Goal: Transaction & Acquisition: Purchase product/service

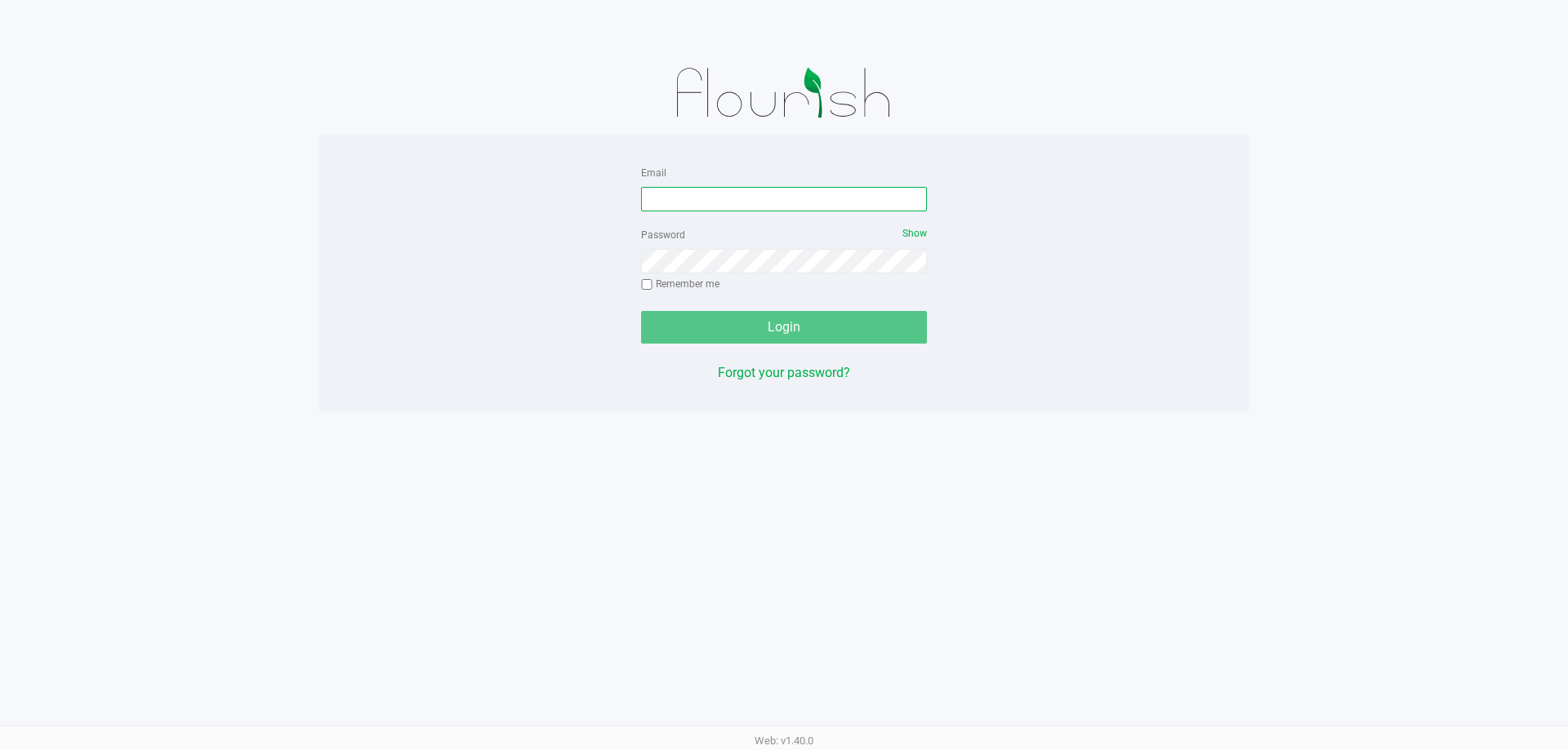
click at [721, 203] on input "Email" at bounding box center [784, 199] width 286 height 25
type input "[EMAIL_ADDRESS][DOMAIN_NAME]"
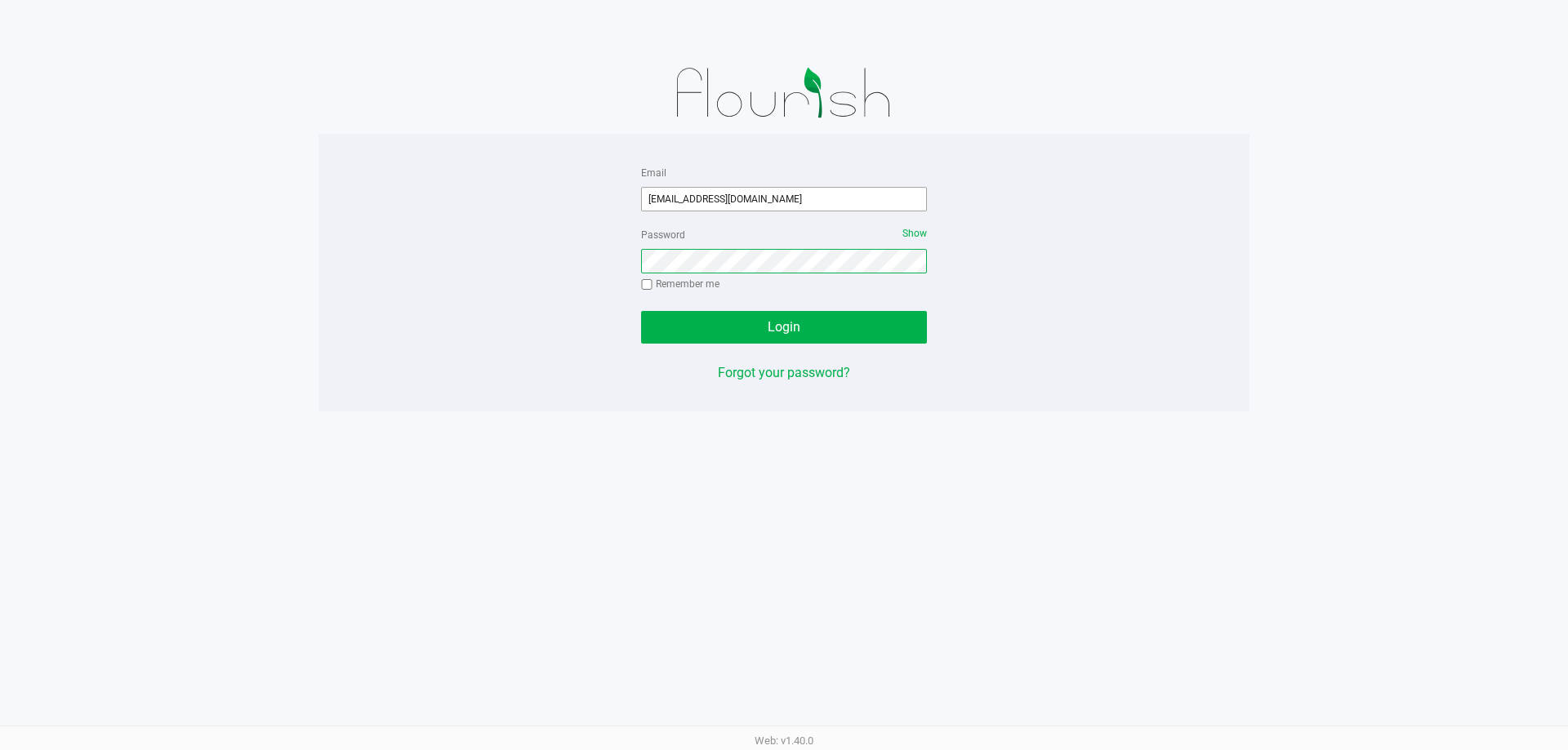
click at [641, 311] on button "Login" at bounding box center [784, 327] width 286 height 33
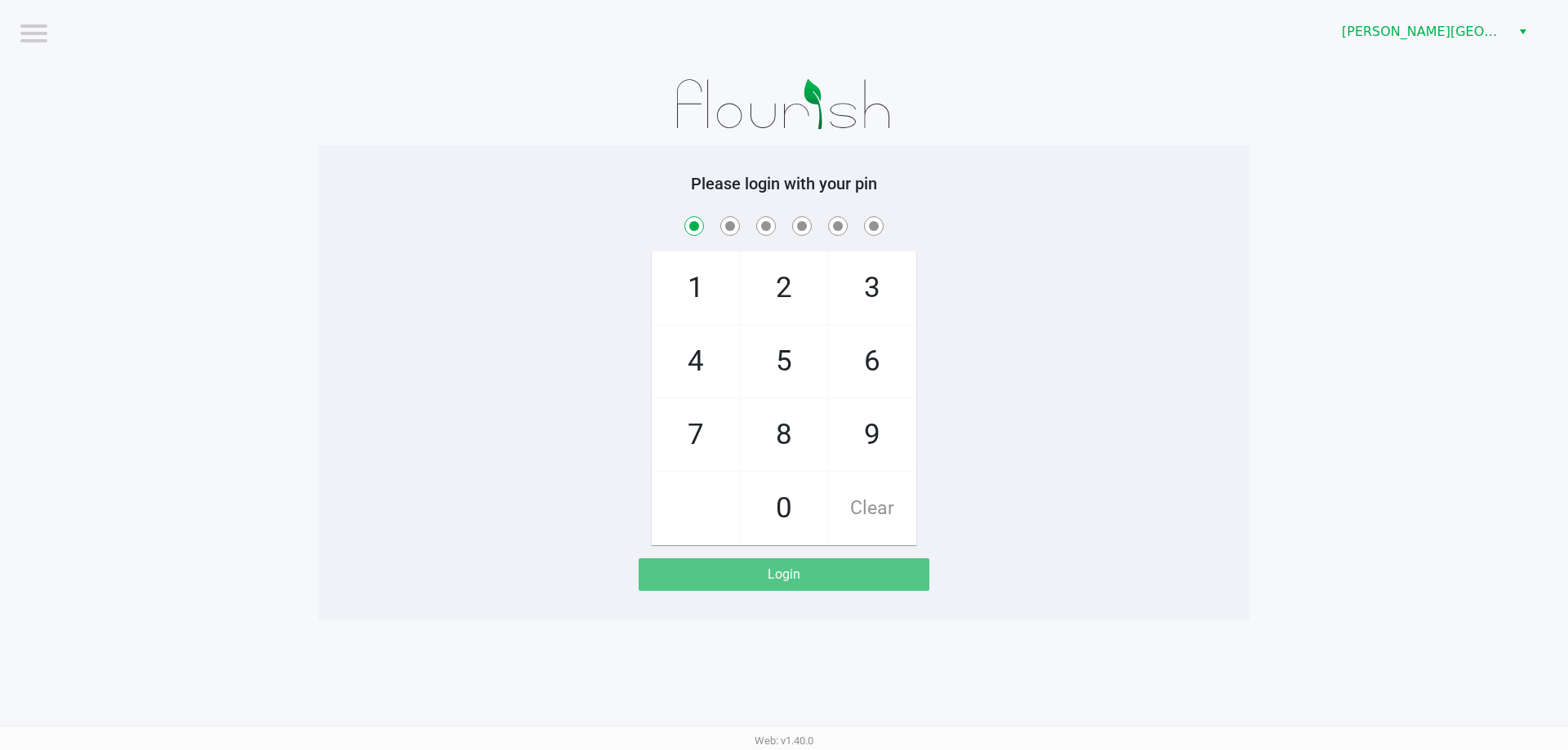
checkbox input "true"
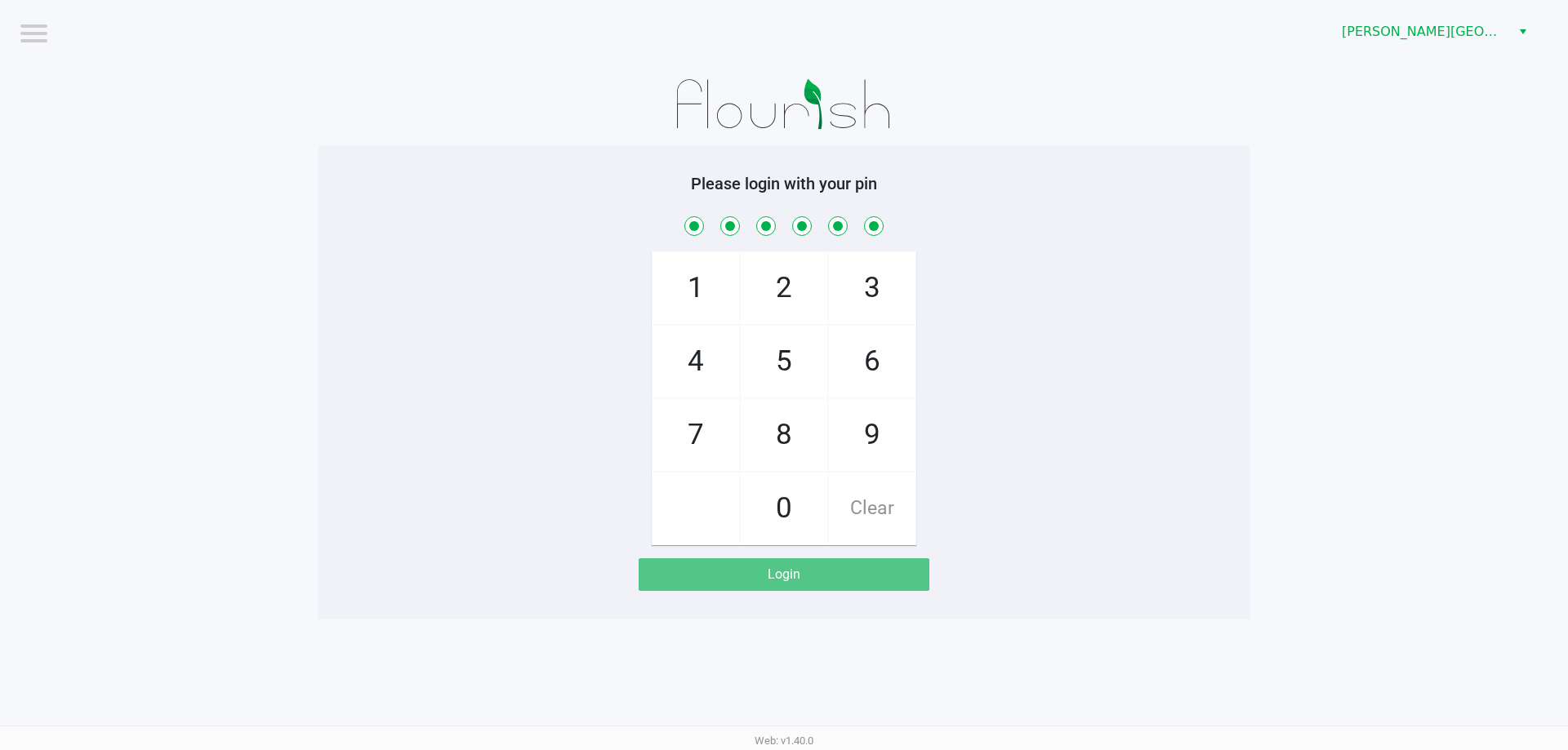
checkbox input "true"
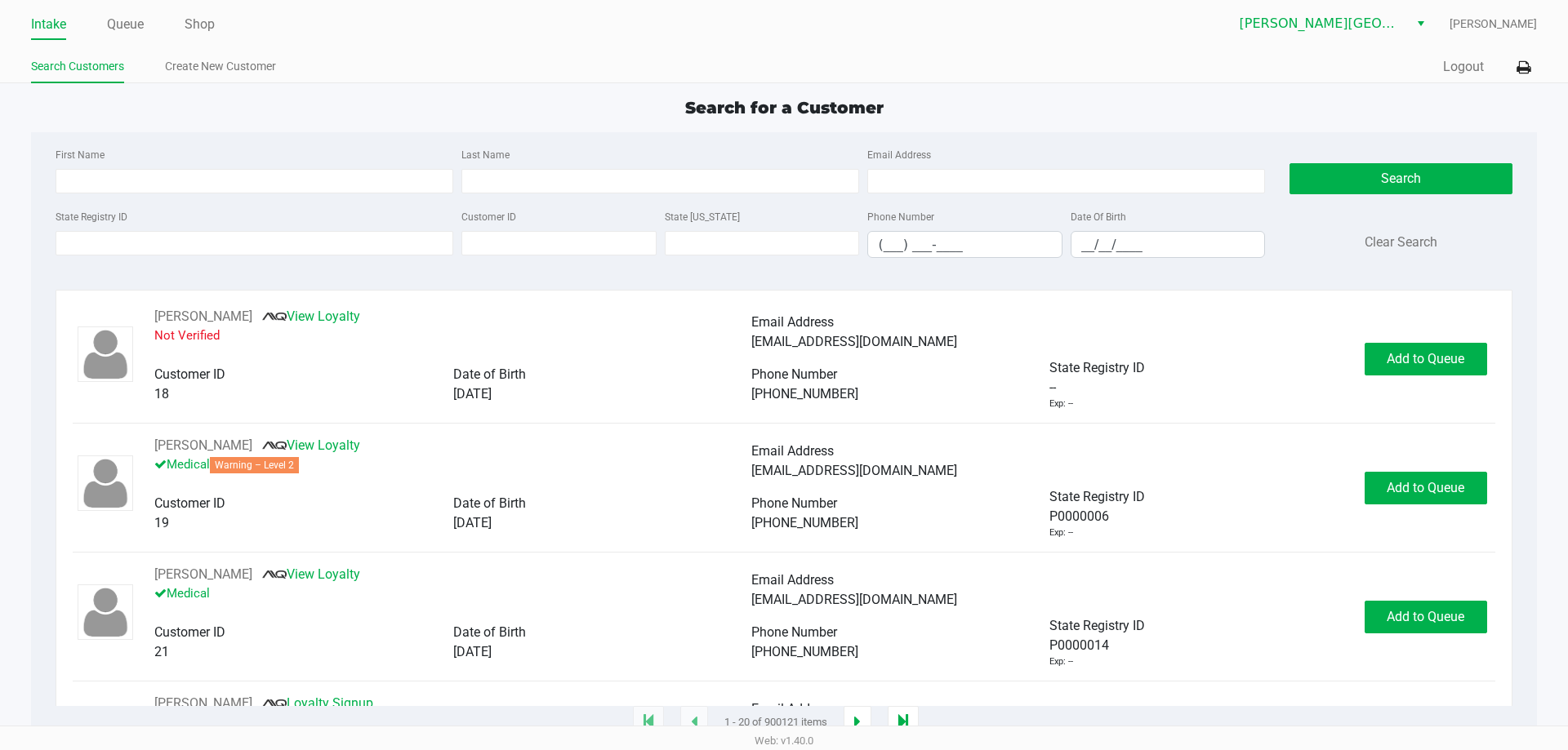
click at [102, 218] on label "State Registry ID" at bounding box center [91, 217] width 72 height 14
click at [102, 231] on input "State Registry ID" at bounding box center [255, 243] width 398 height 25
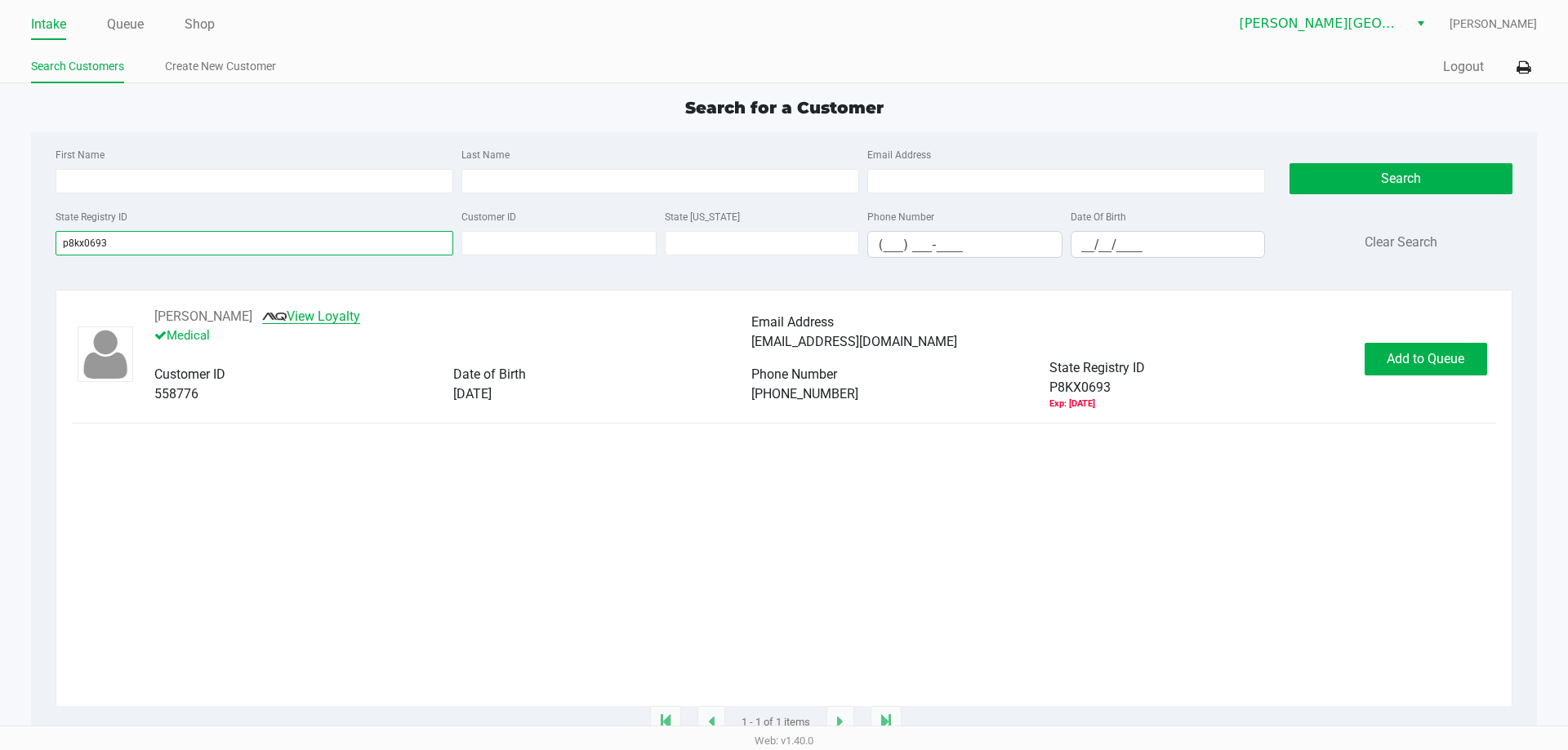
type input "p8kx0693"
click at [369, 317] on div "[PERSON_NAME] View Loyalty Medical" at bounding box center [452, 333] width 597 height 52
click at [350, 323] on link "View Loyalty" at bounding box center [312, 317] width 98 height 15
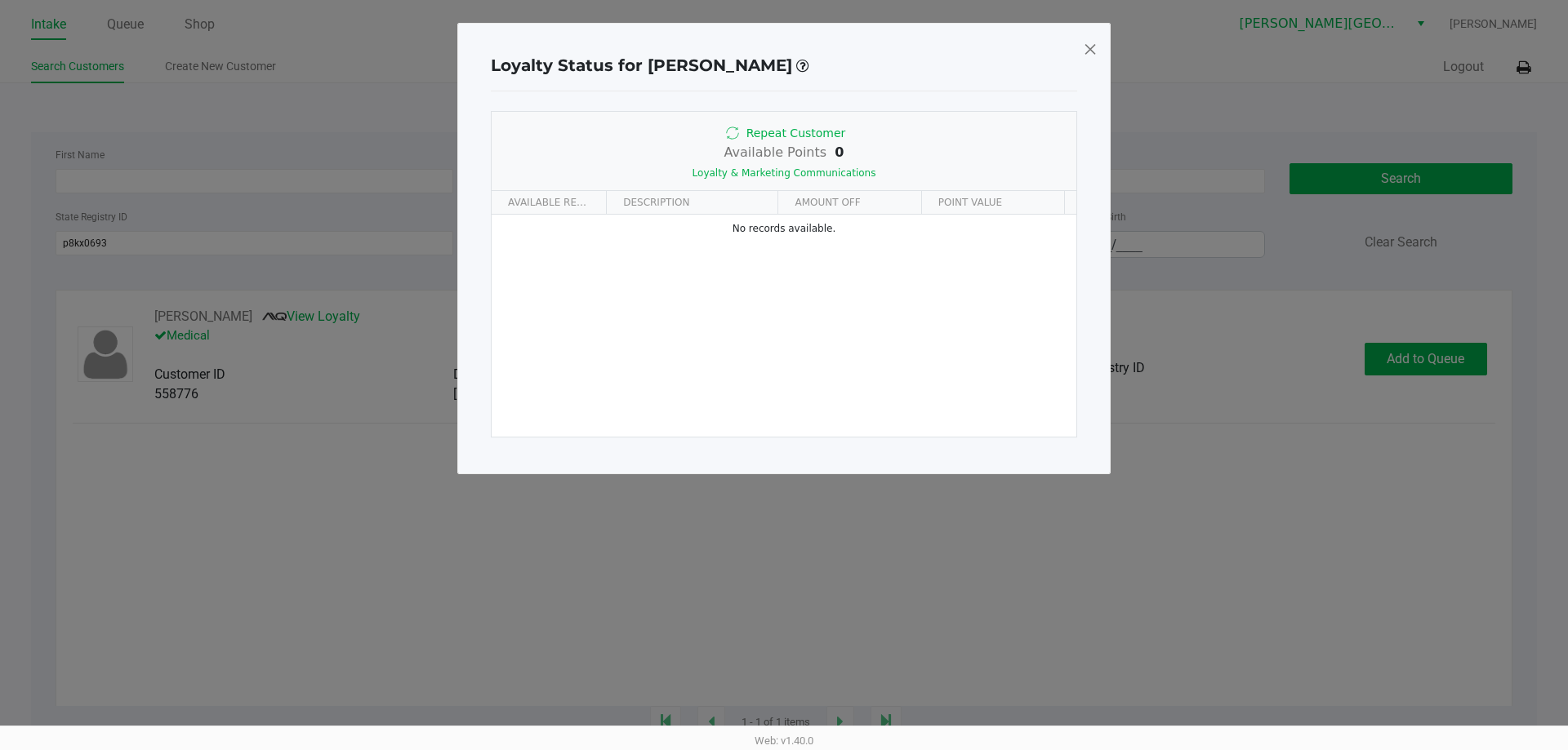
click at [1086, 44] on span at bounding box center [1090, 48] width 14 height 26
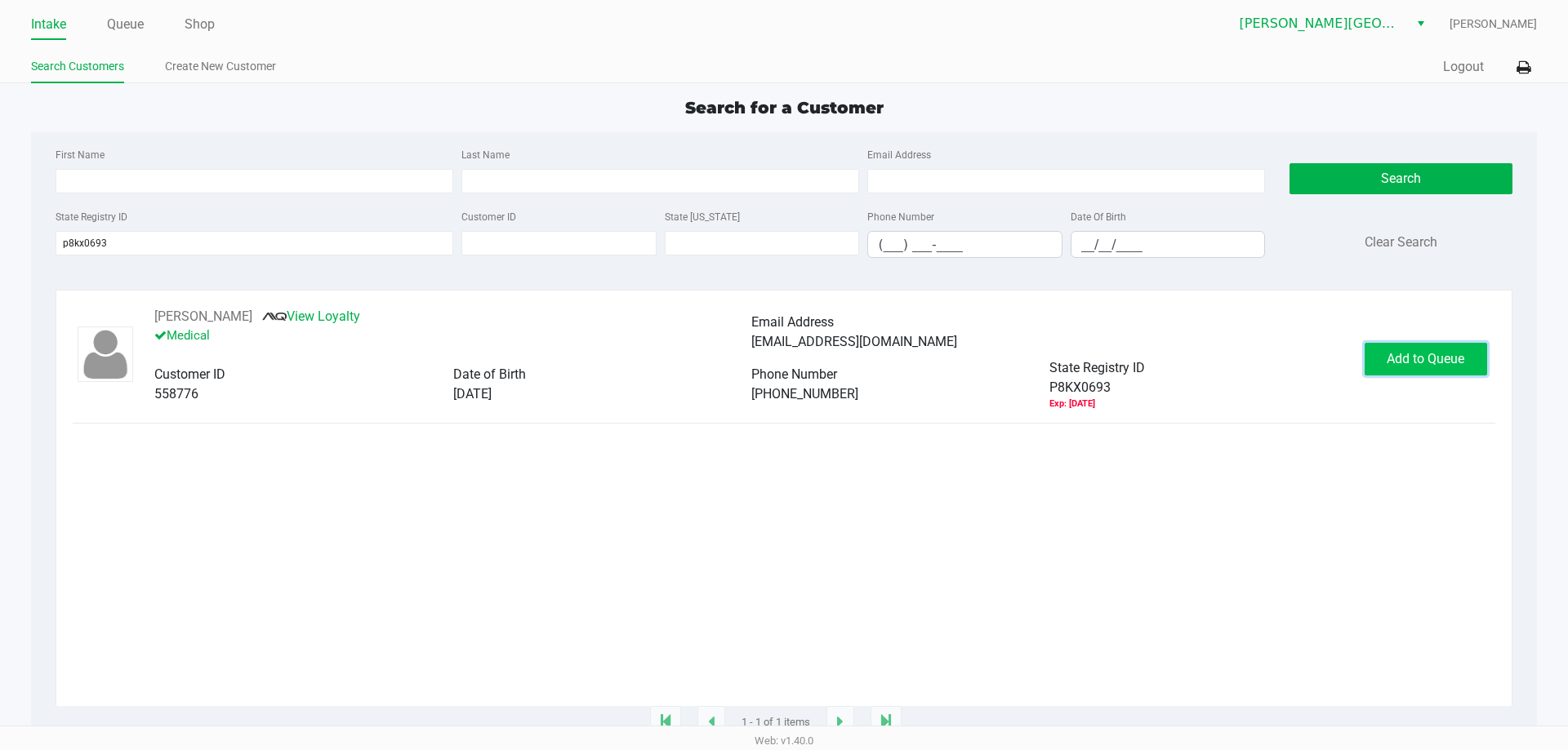
click at [1454, 367] on span "Add to Queue" at bounding box center [1426, 359] width 78 height 15
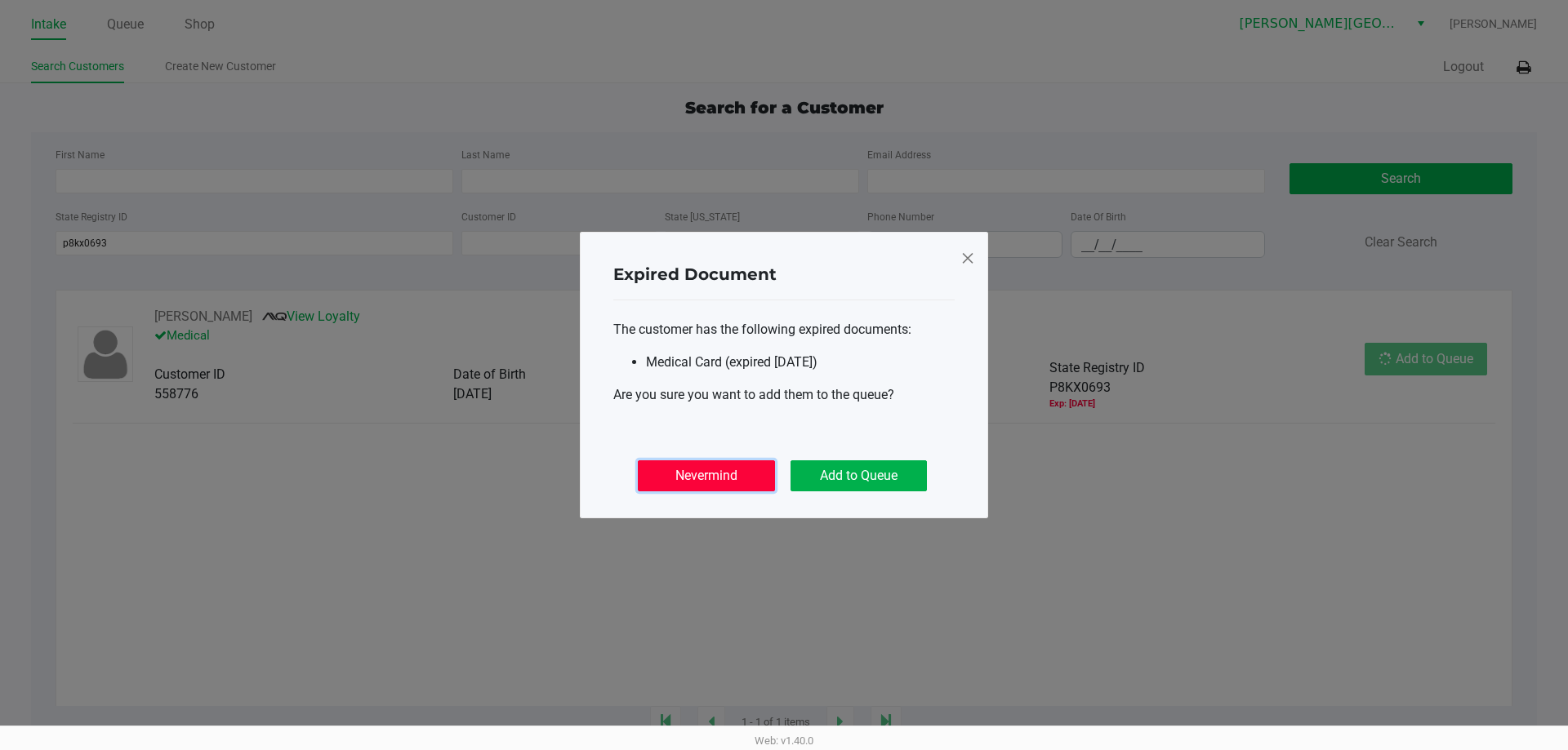
click at [749, 480] on button "Nevermind" at bounding box center [705, 476] width 136 height 31
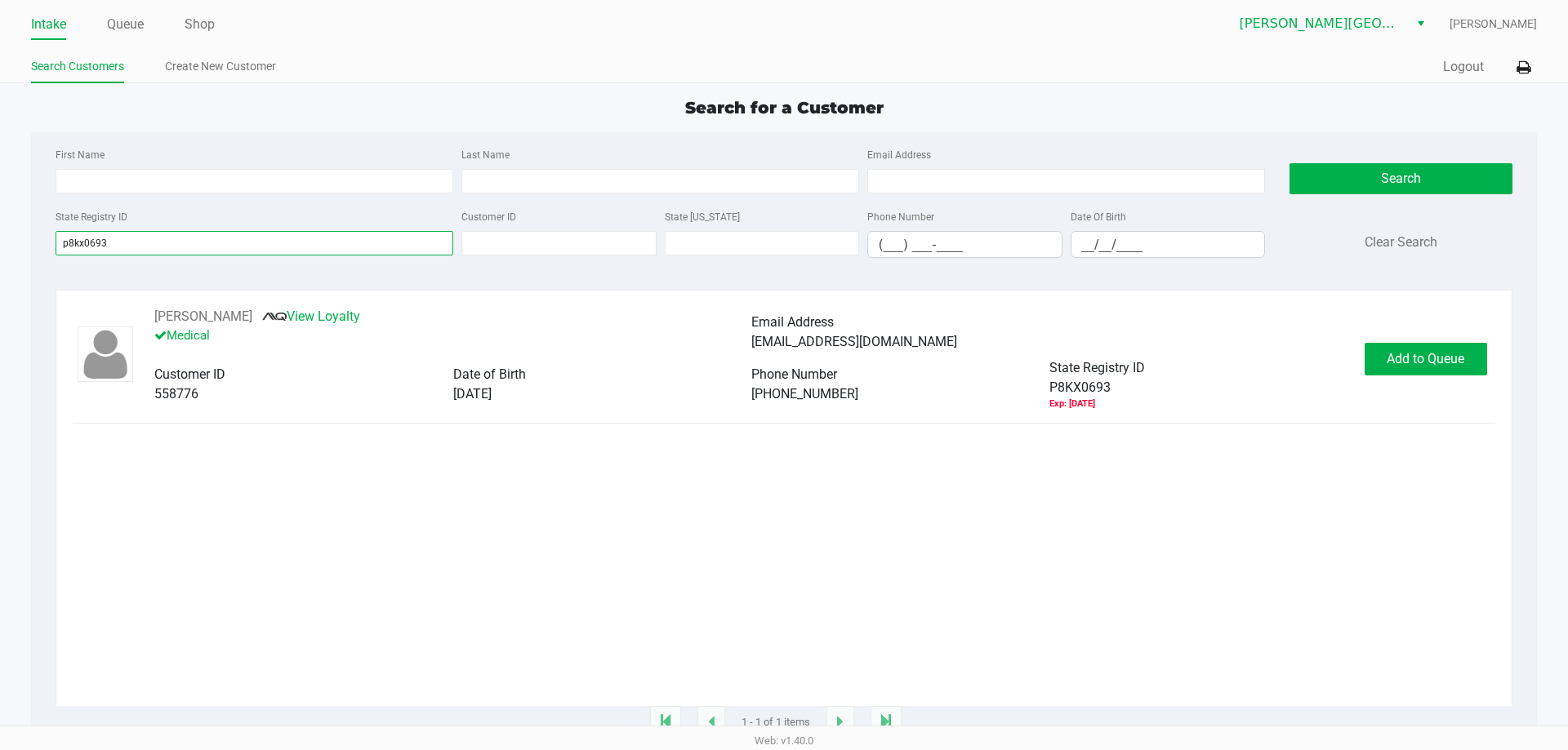
click at [184, 255] on input "p8kx0693" at bounding box center [255, 243] width 398 height 25
drag, startPoint x: 163, startPoint y: 248, endPoint x: 0, endPoint y: 243, distance: 163.1
click at [0, 243] on app-all-customers "Search for a Customer First Name Last Name Email Address State Registry ID p8kx…" at bounding box center [784, 410] width 1568 height 628
click at [1478, 68] on button "Logout" at bounding box center [1463, 67] width 41 height 19
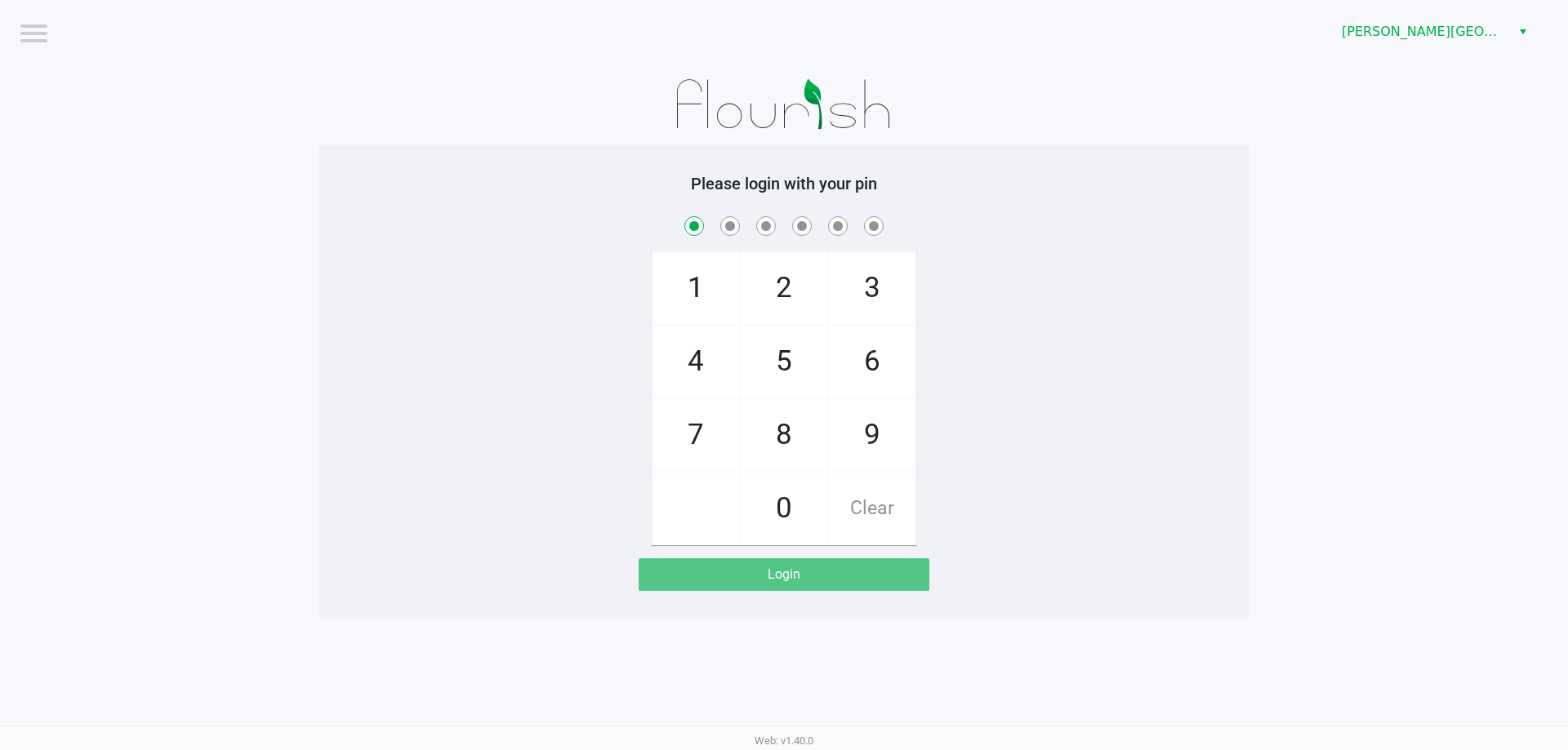
checkbox input "true"
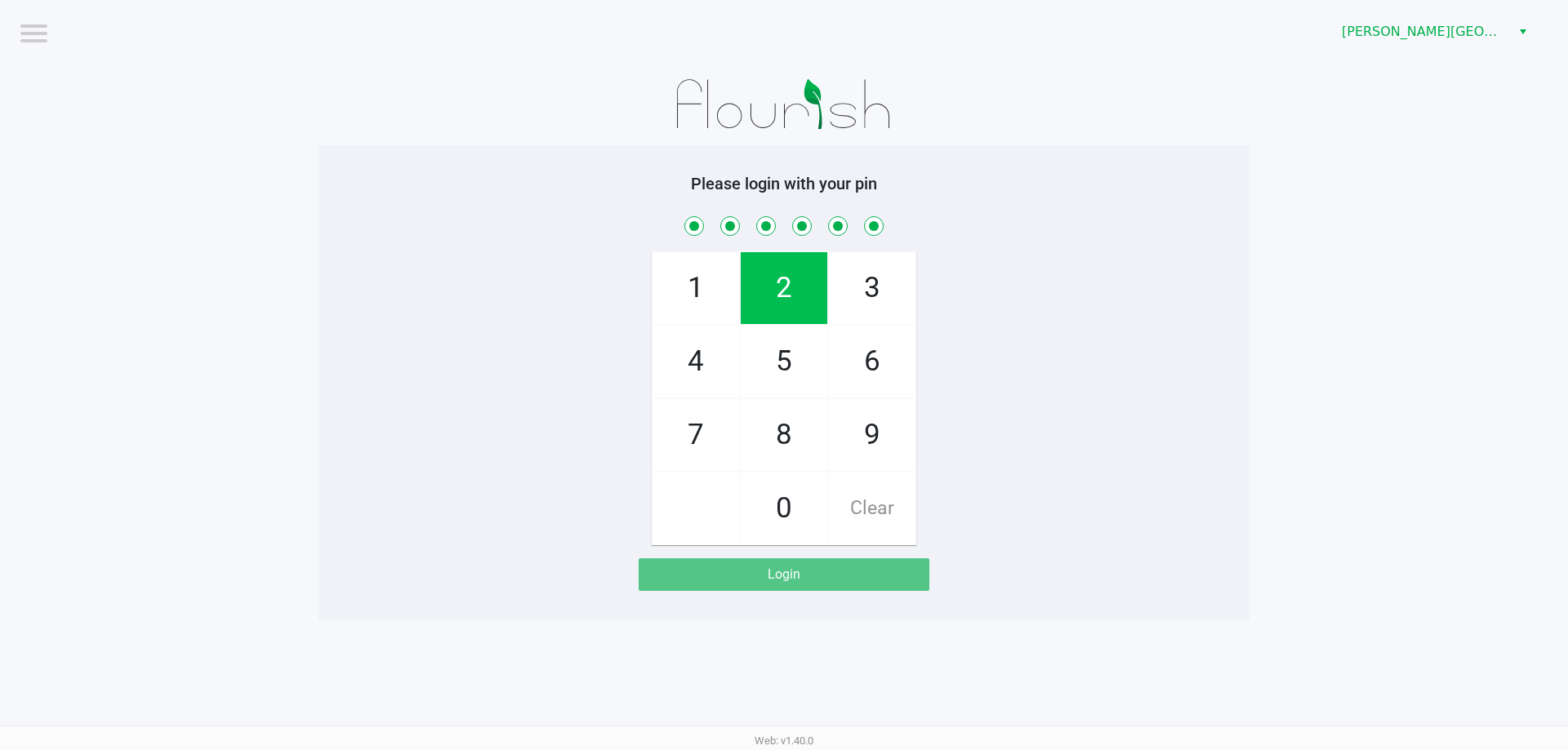
checkbox input "true"
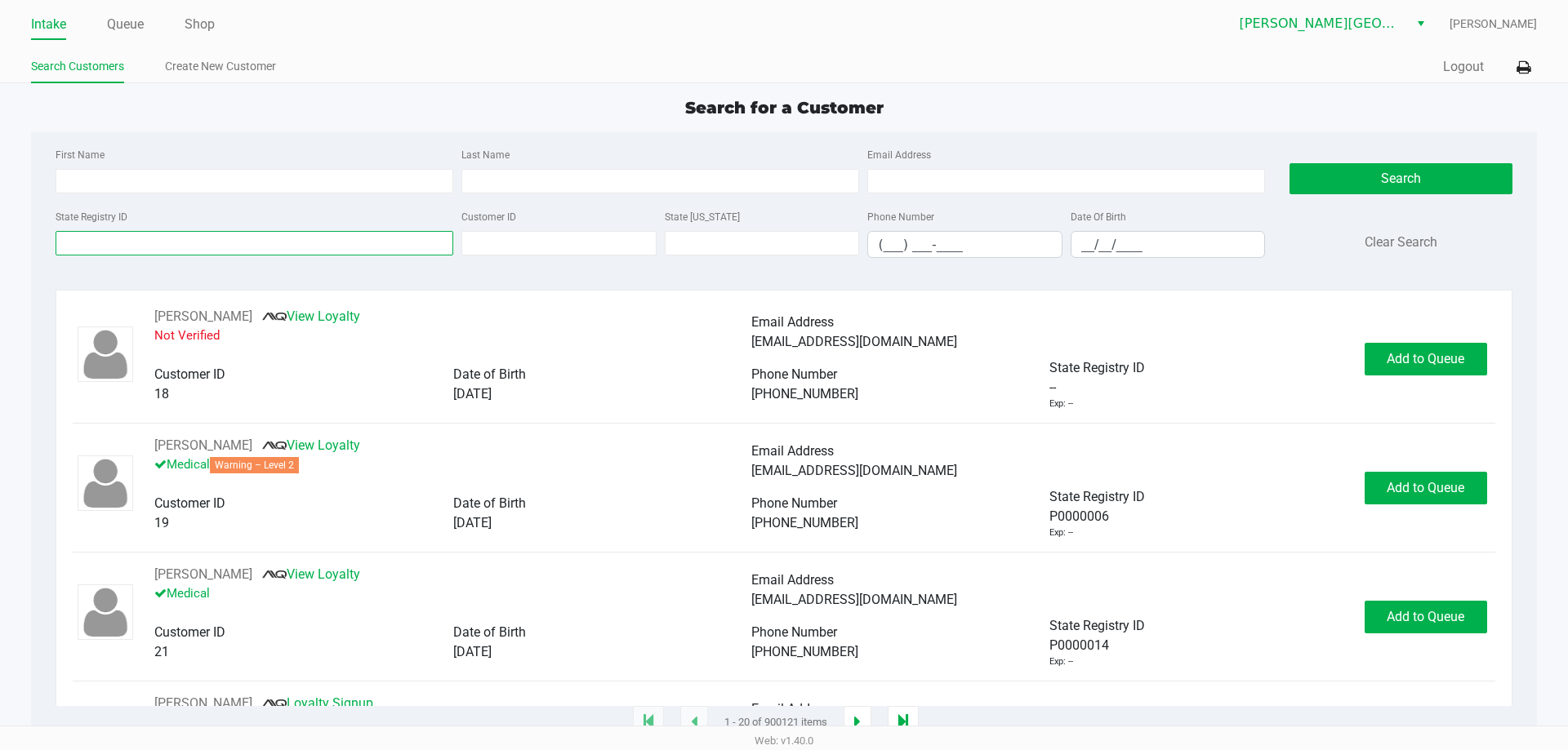
click at [92, 245] on input "State Registry ID" at bounding box center [255, 243] width 398 height 25
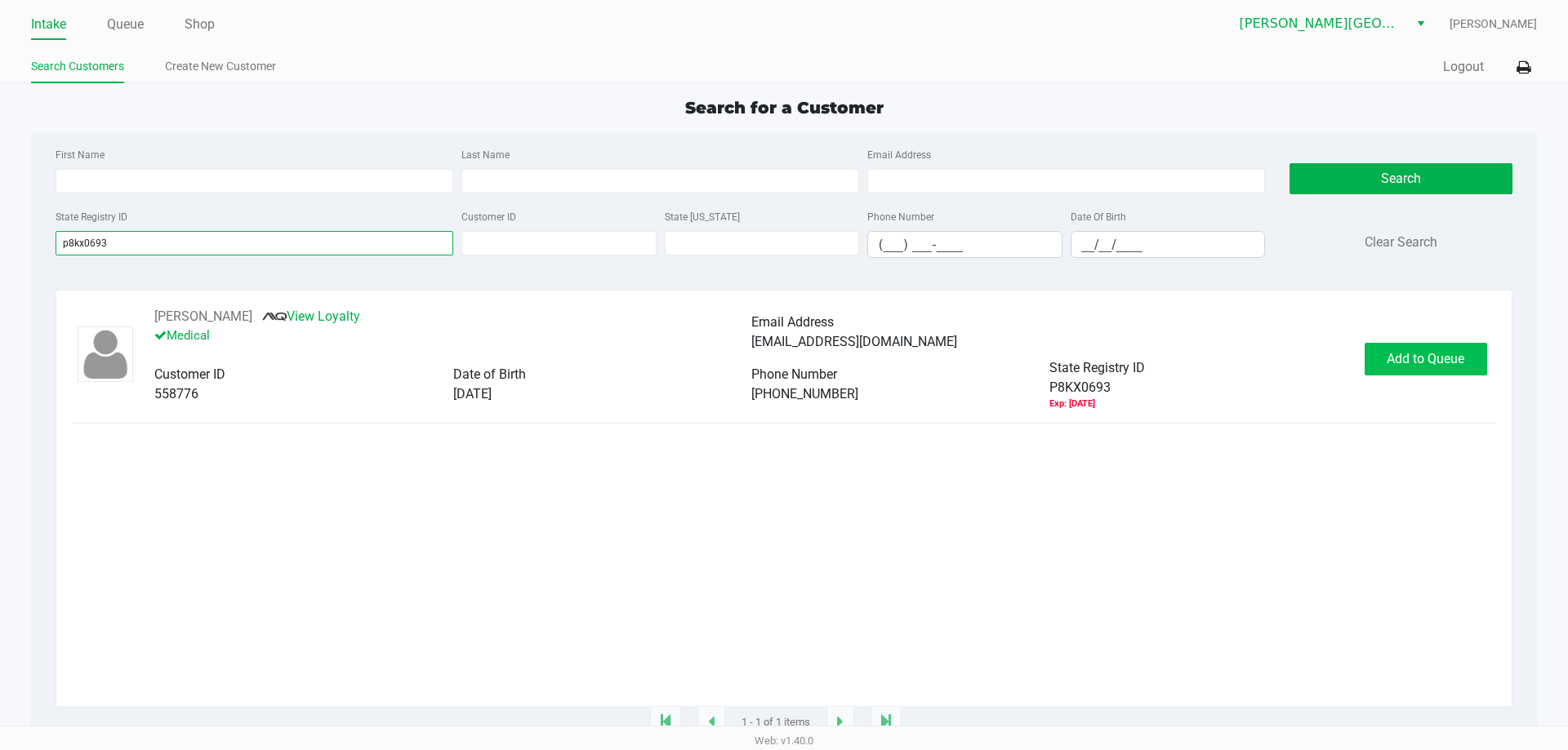
type input "p8kx0693"
click at [1436, 371] on button "Add to Queue" at bounding box center [1426, 359] width 123 height 33
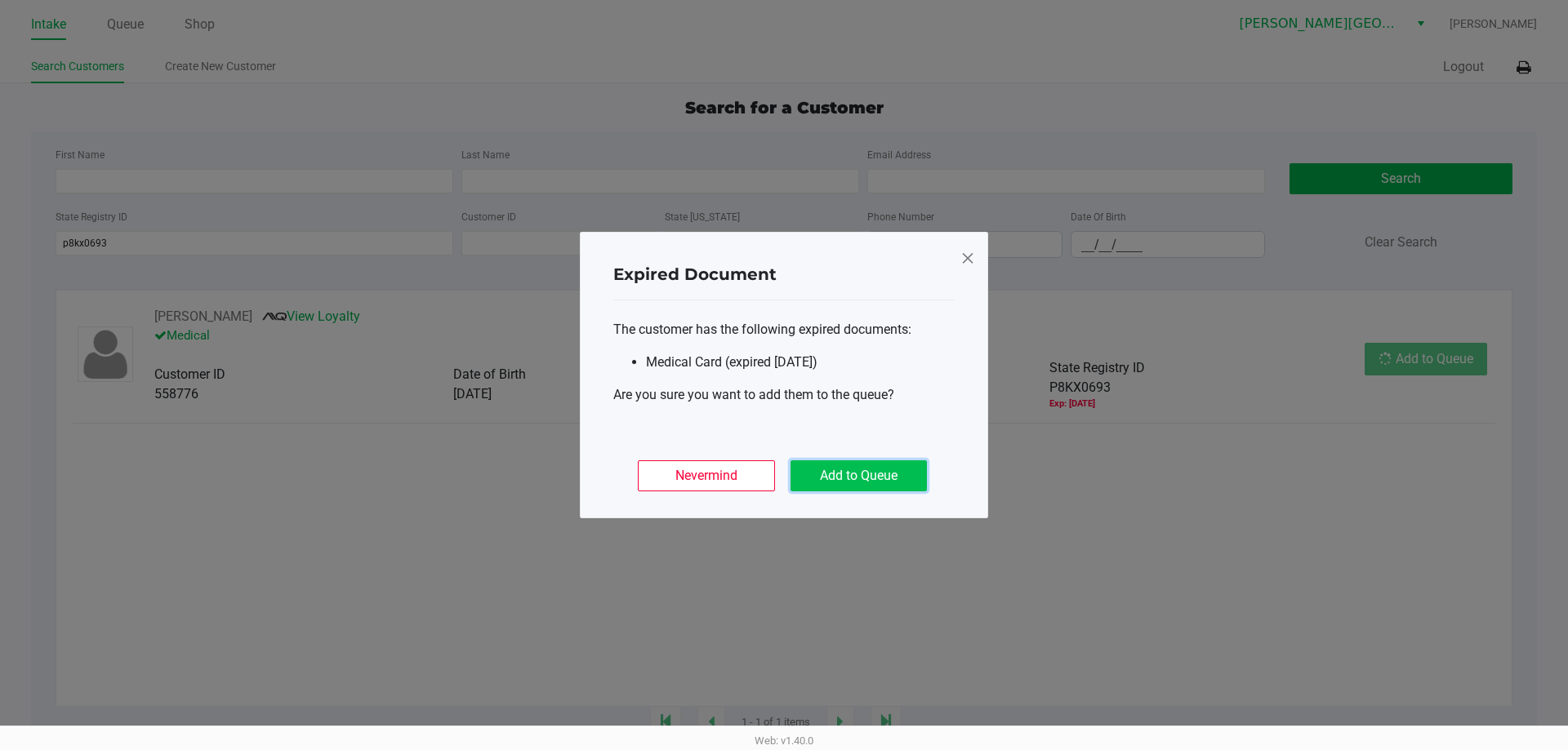
click at [874, 486] on button "Add to Queue" at bounding box center [859, 476] width 136 height 31
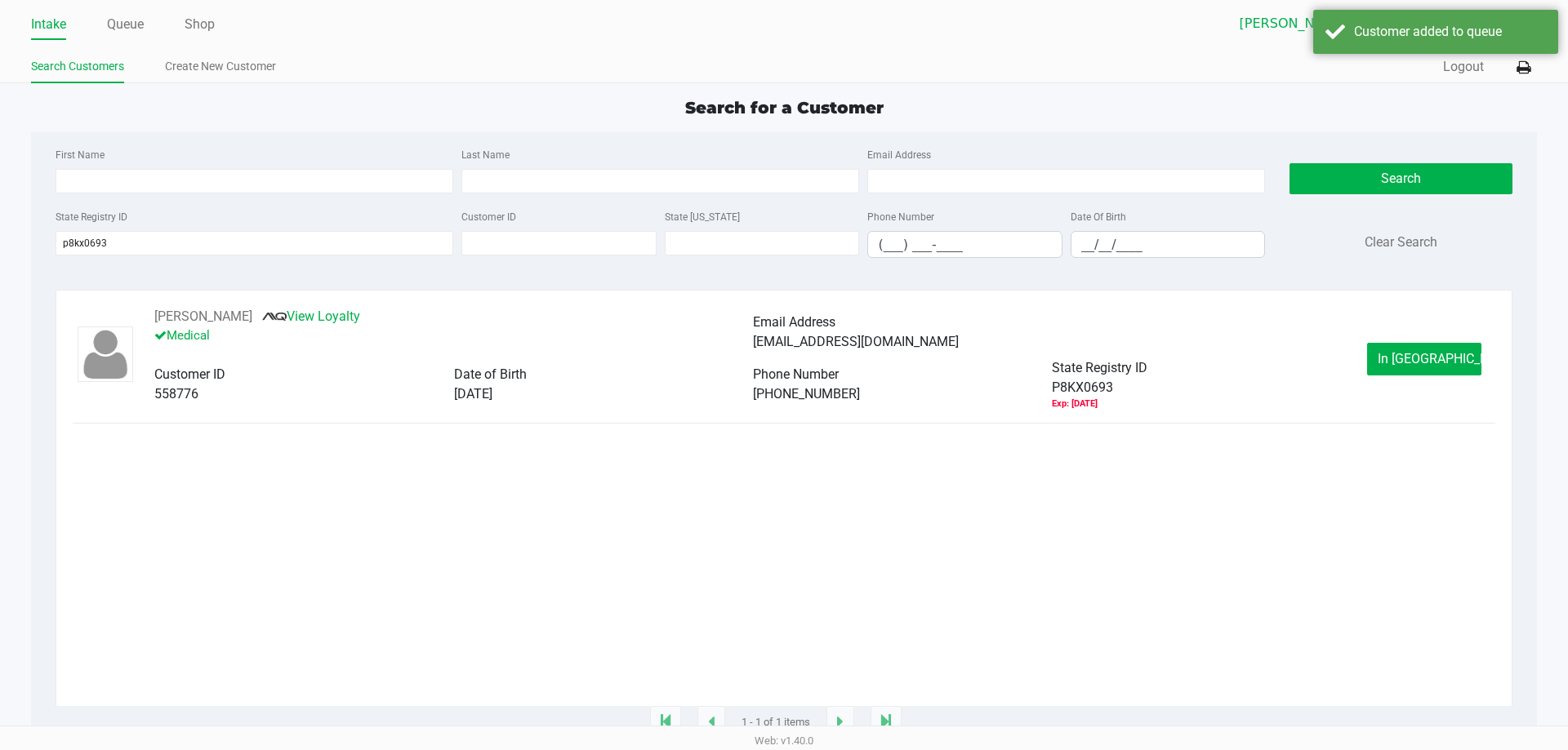
click at [1494, 358] on div "In [GEOGRAPHIC_DATA]" at bounding box center [1431, 359] width 127 height 33
click at [1442, 372] on button "In [GEOGRAPHIC_DATA]" at bounding box center [1424, 359] width 114 height 33
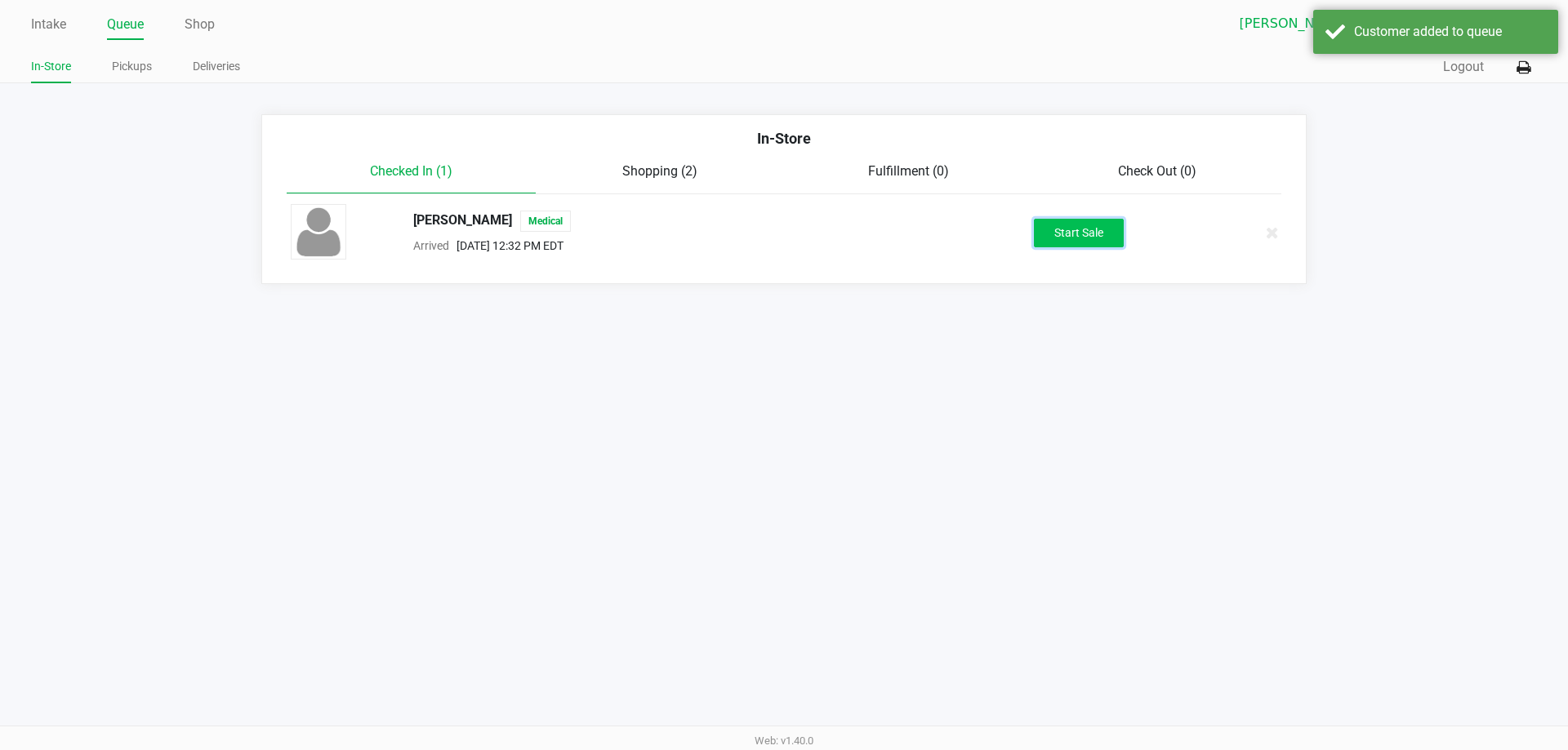
click at [1107, 233] on button "Start Sale" at bounding box center [1079, 233] width 90 height 29
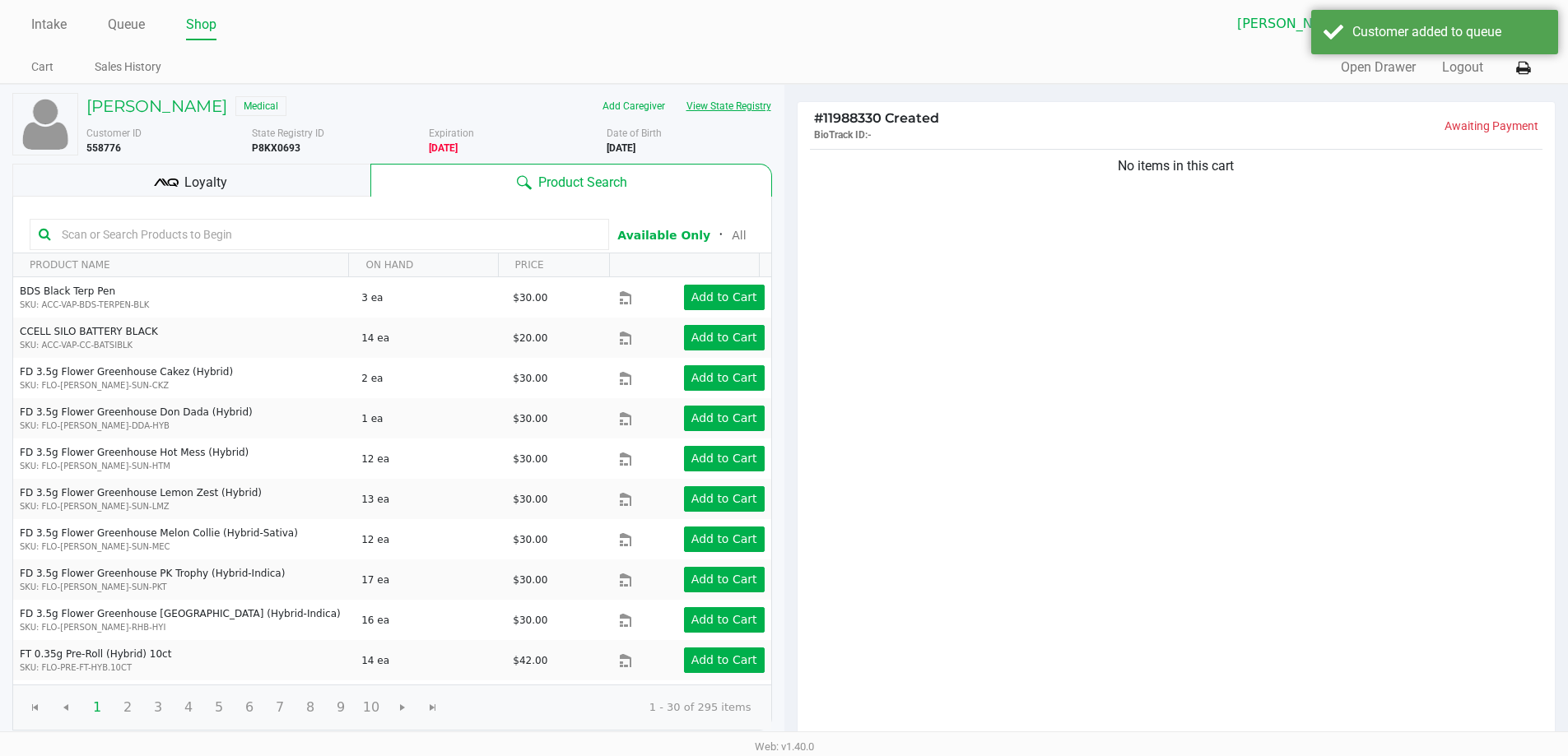
click at [739, 108] on button "View State Registry" at bounding box center [724, 106] width 96 height 26
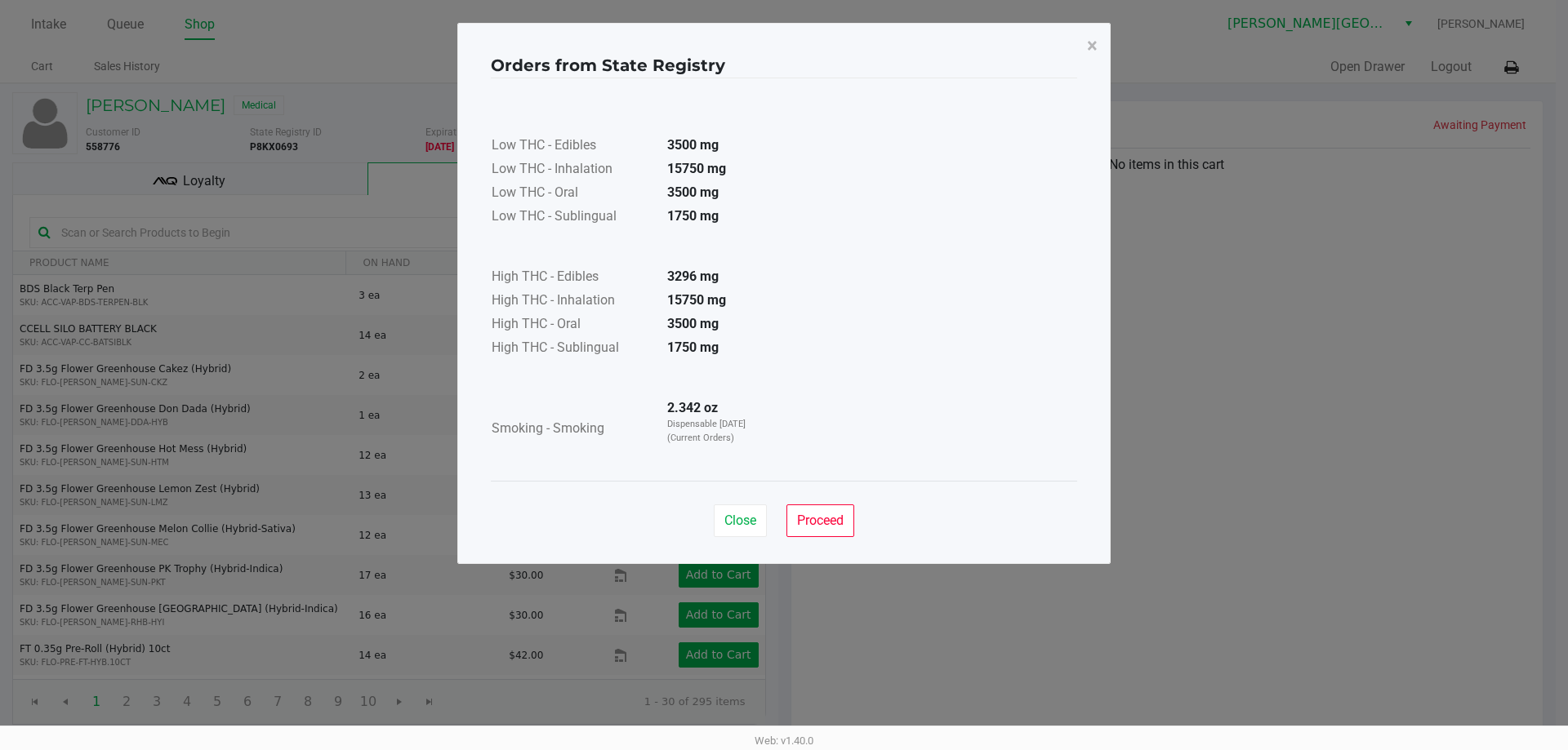
click at [814, 543] on div "Close Proceed" at bounding box center [784, 514] width 587 height 66
click at [816, 521] on span "Proceed" at bounding box center [820, 521] width 47 height 15
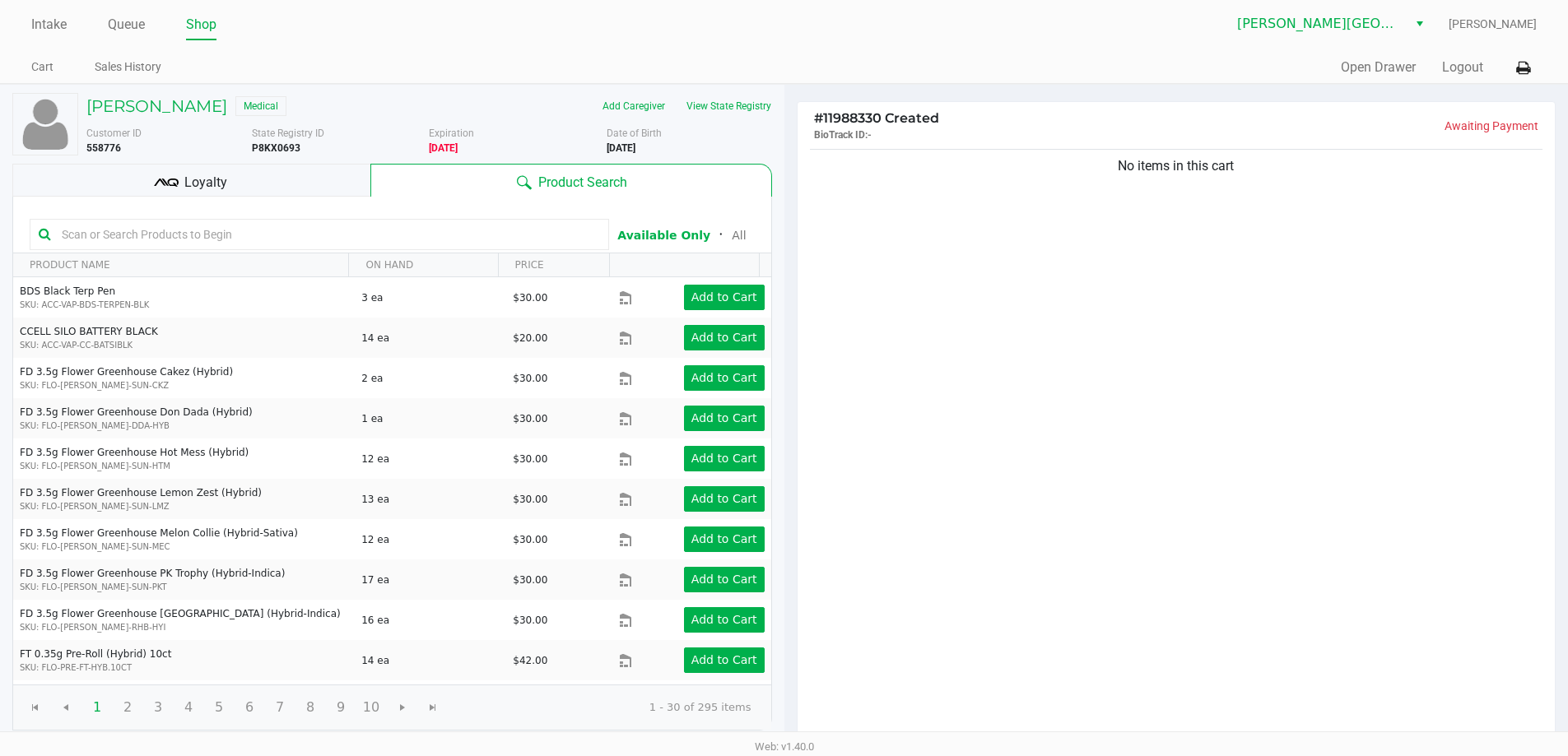
click at [85, 230] on input "text" at bounding box center [328, 234] width 545 height 25
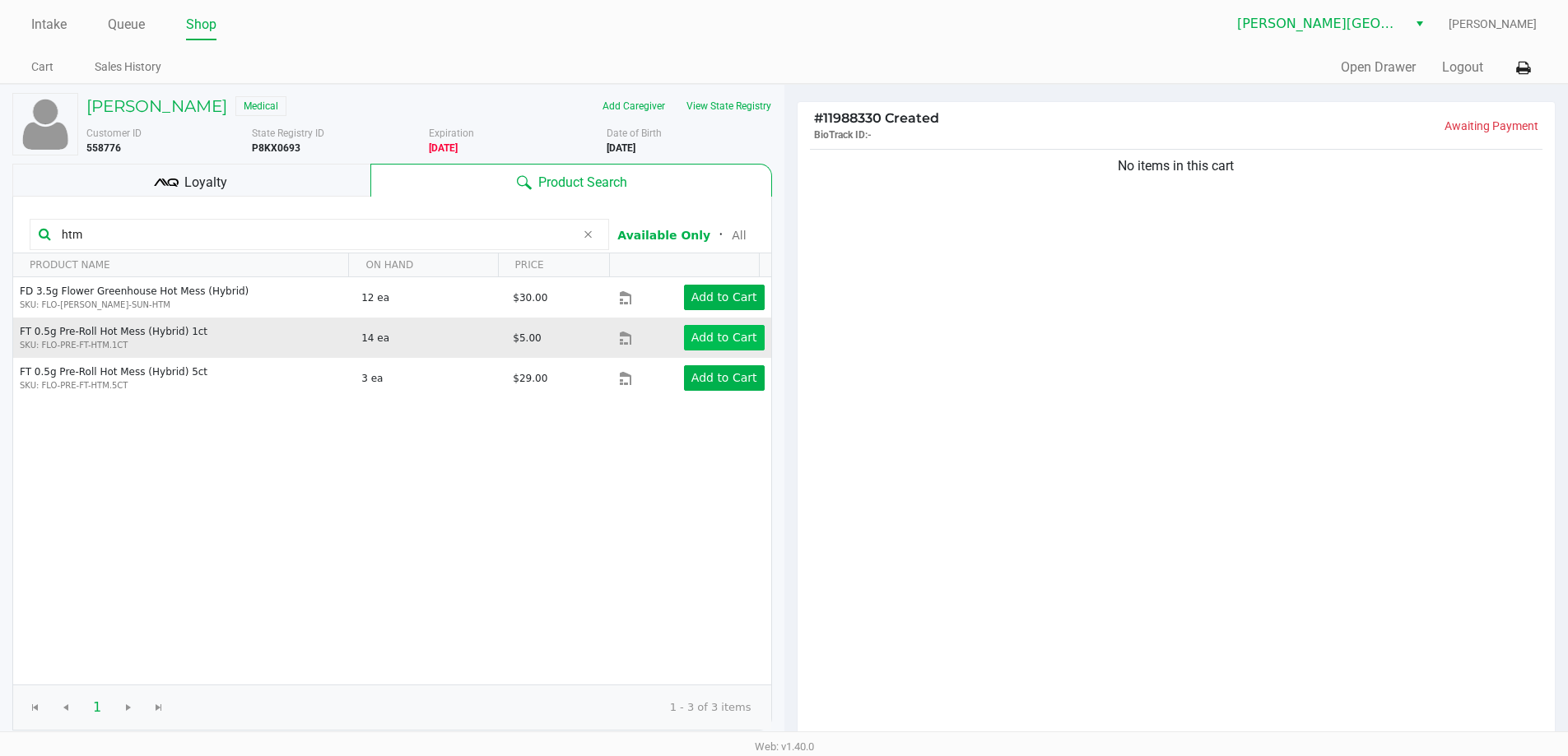
type input "htm"
click at [711, 342] on app-button-loader "Add to Cart" at bounding box center [724, 337] width 66 height 13
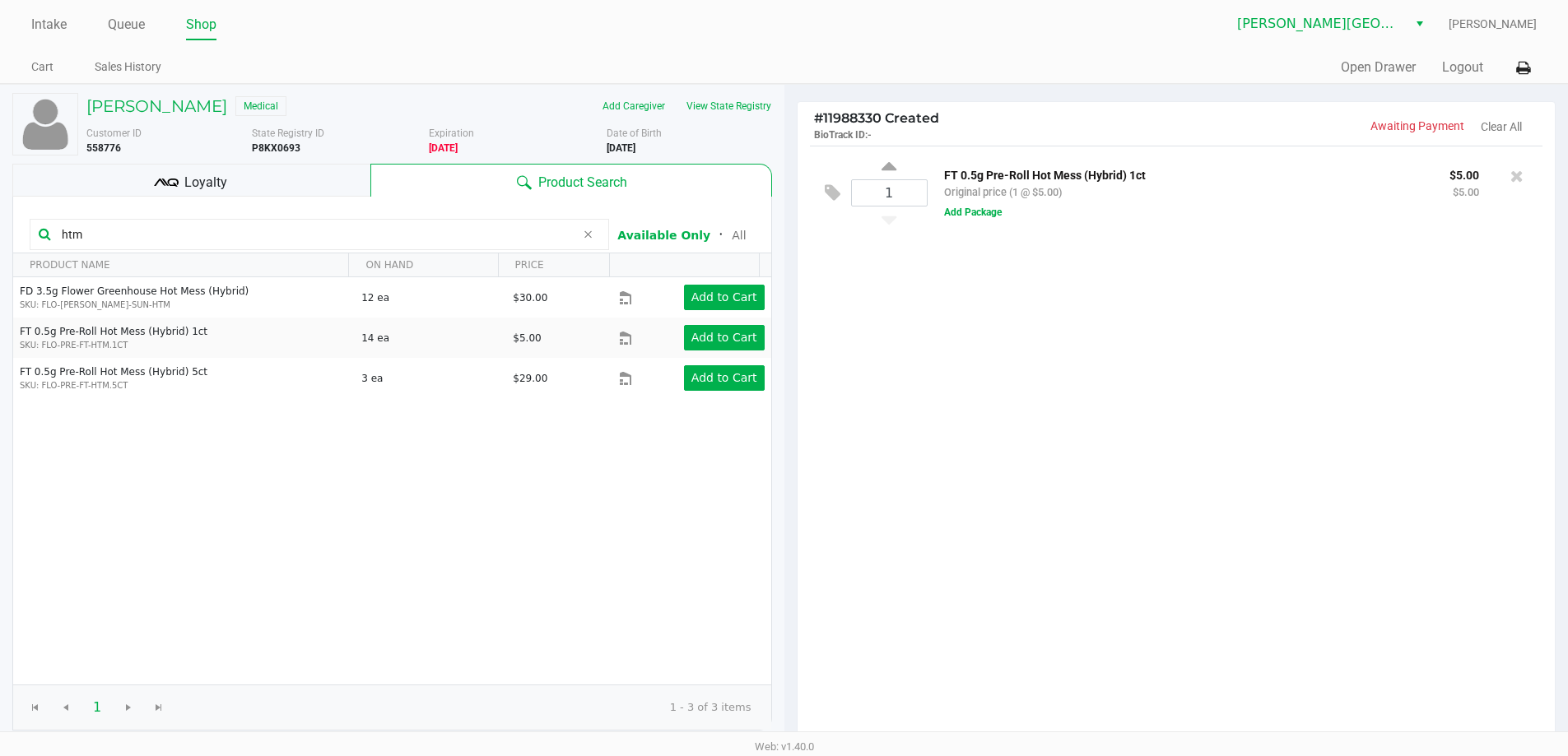
click at [279, 175] on div "Loyalty" at bounding box center [191, 180] width 358 height 33
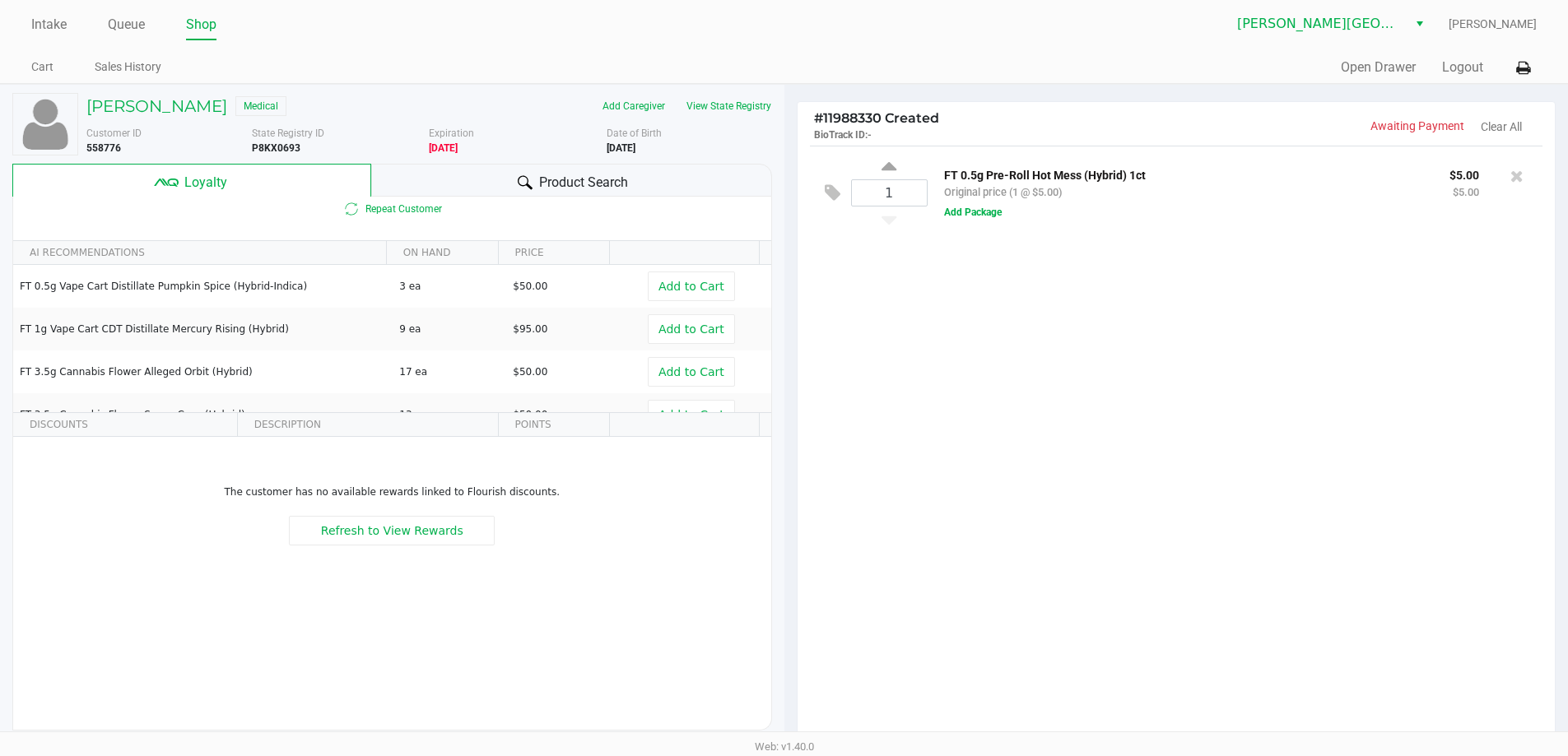
click at [621, 183] on span "Product Search" at bounding box center [584, 183] width 89 height 20
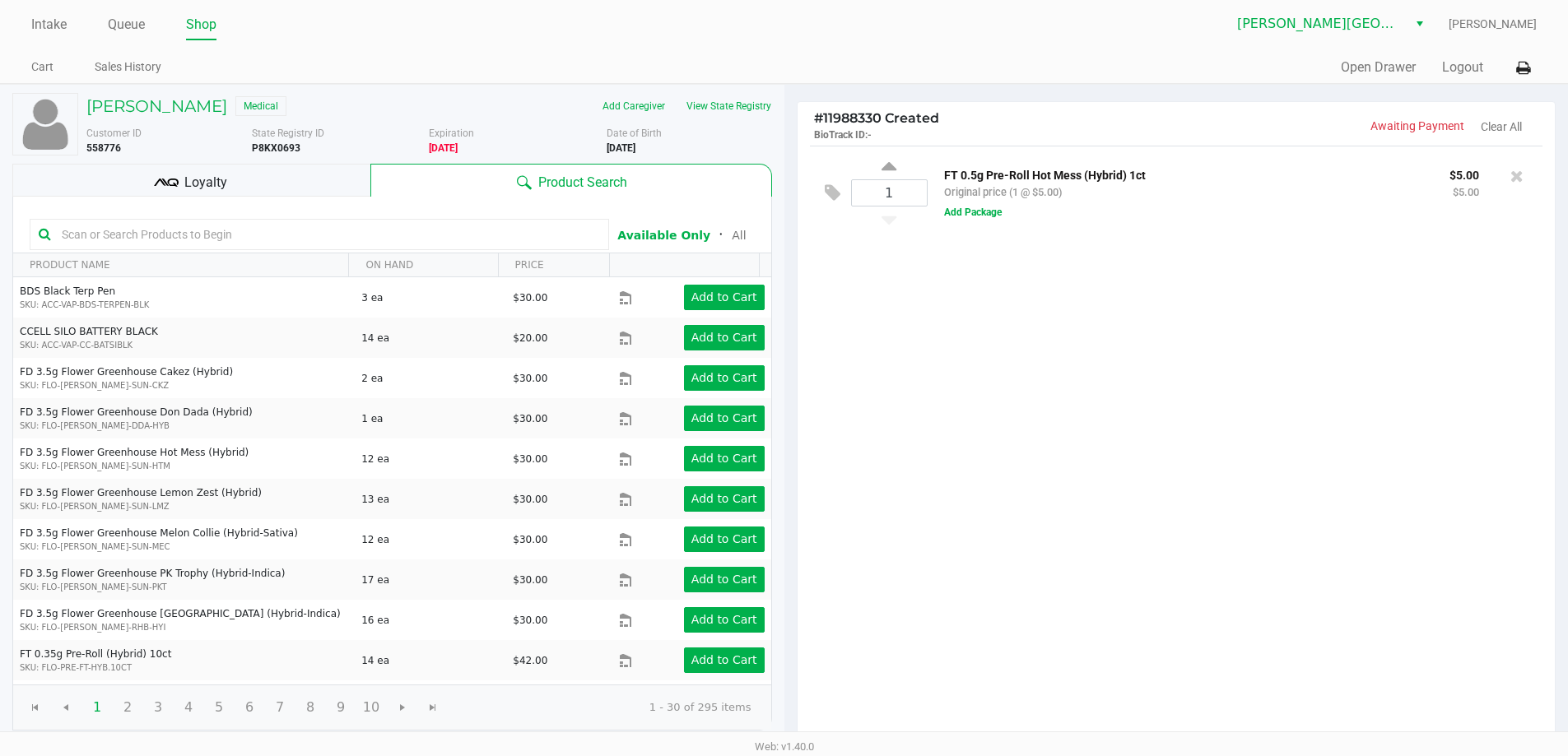
scroll to position [189, 0]
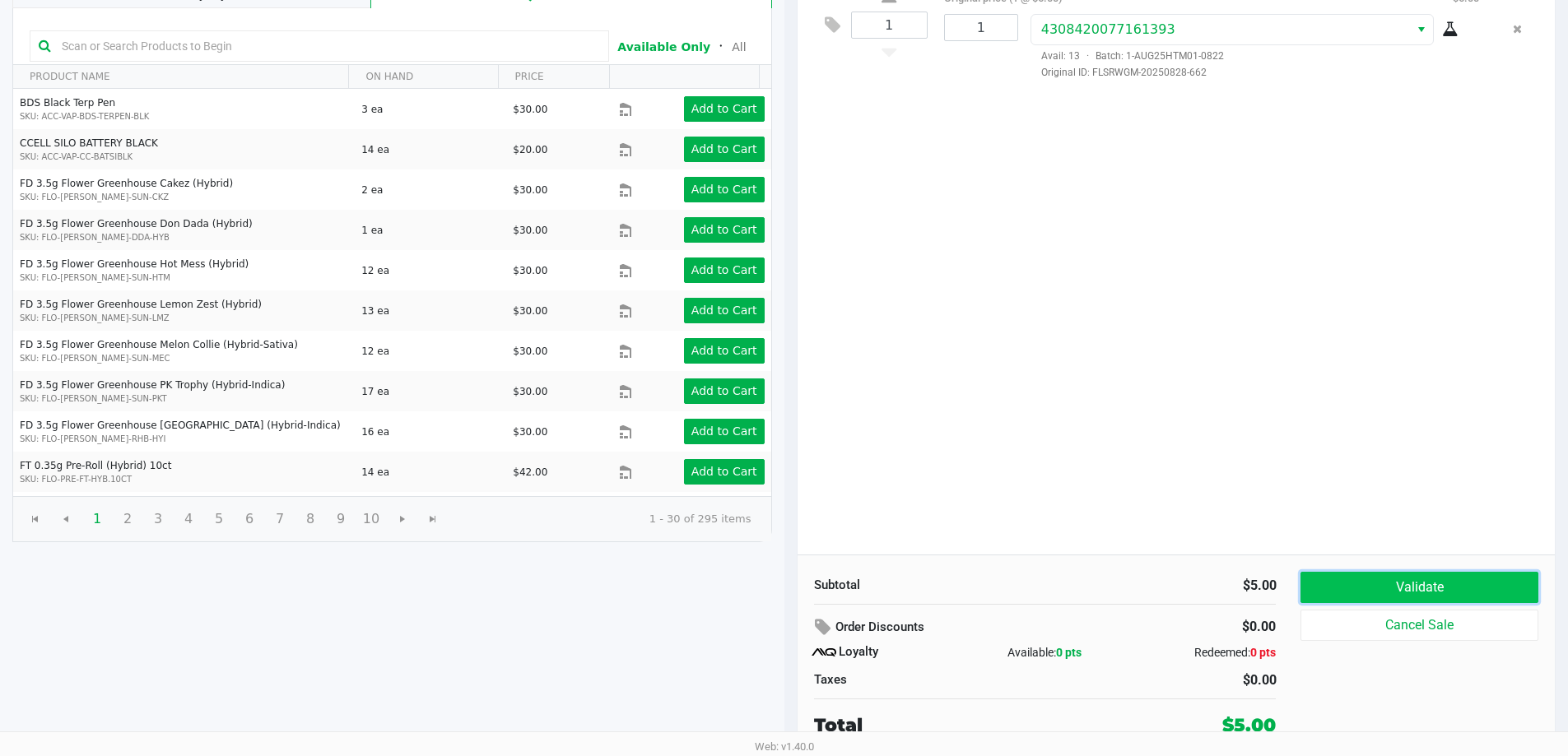
click at [1407, 584] on button "Validate" at bounding box center [1419, 587] width 237 height 32
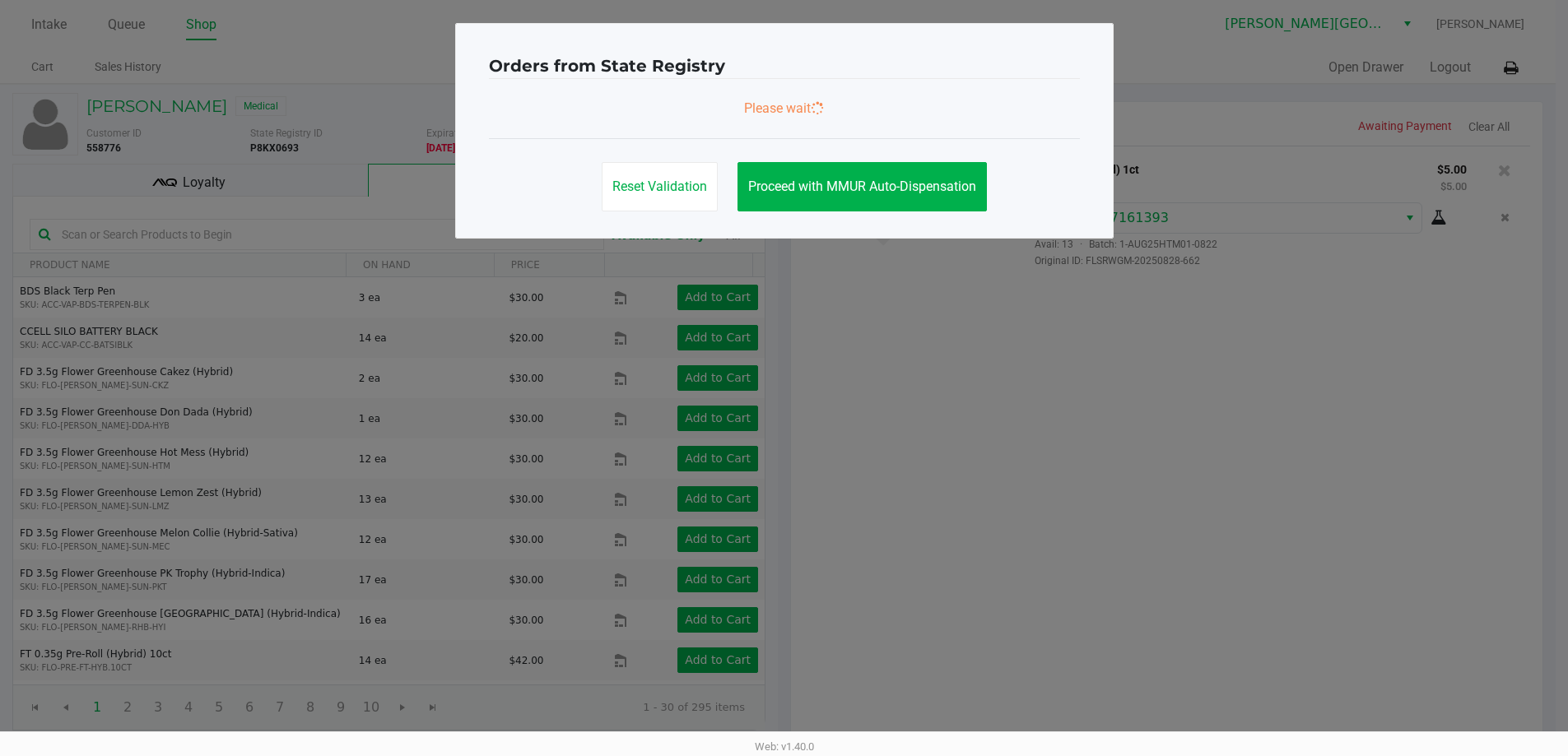
scroll to position [0, 0]
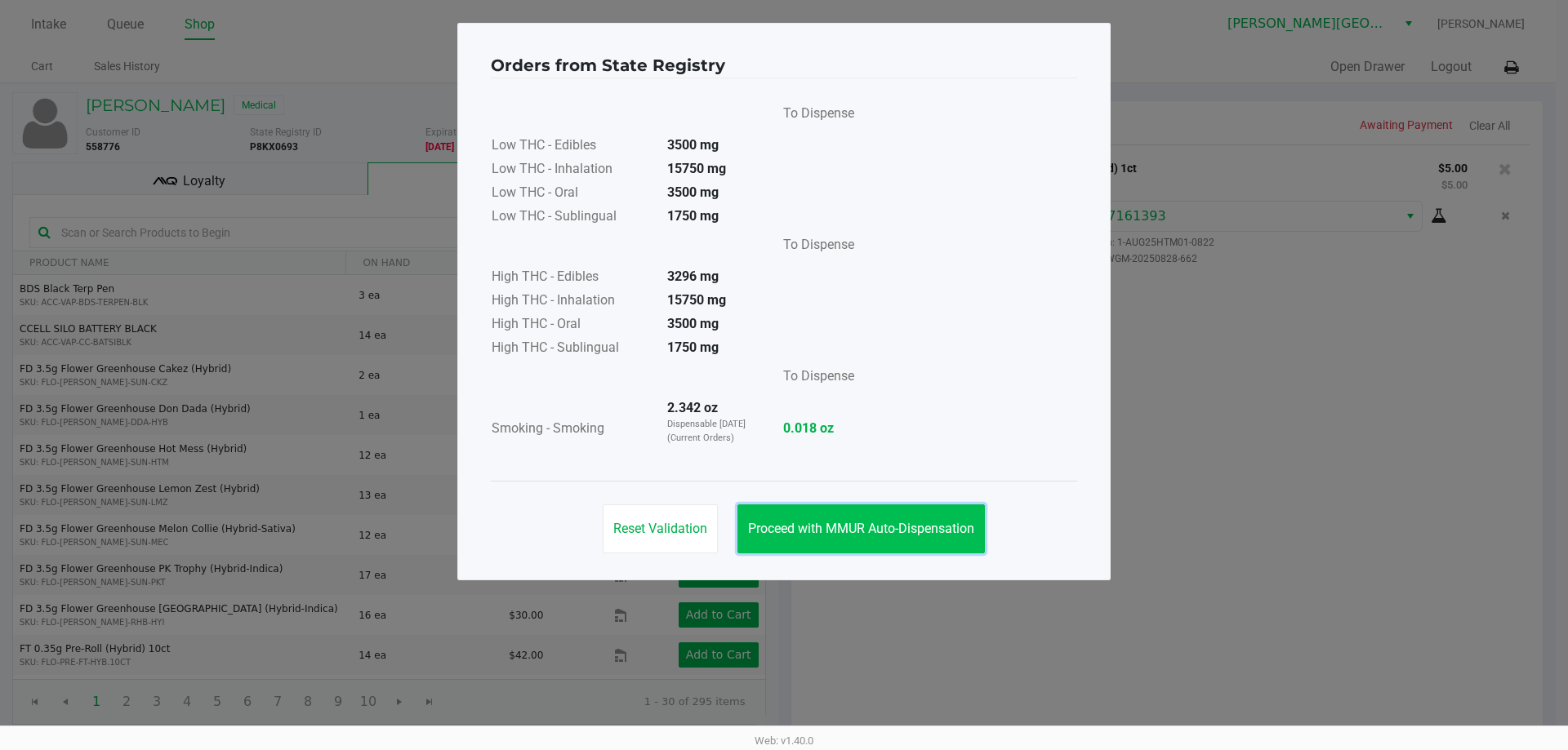
click at [838, 529] on span "Proceed with MMUR Auto-Dispensation" at bounding box center [860, 528] width 226 height 15
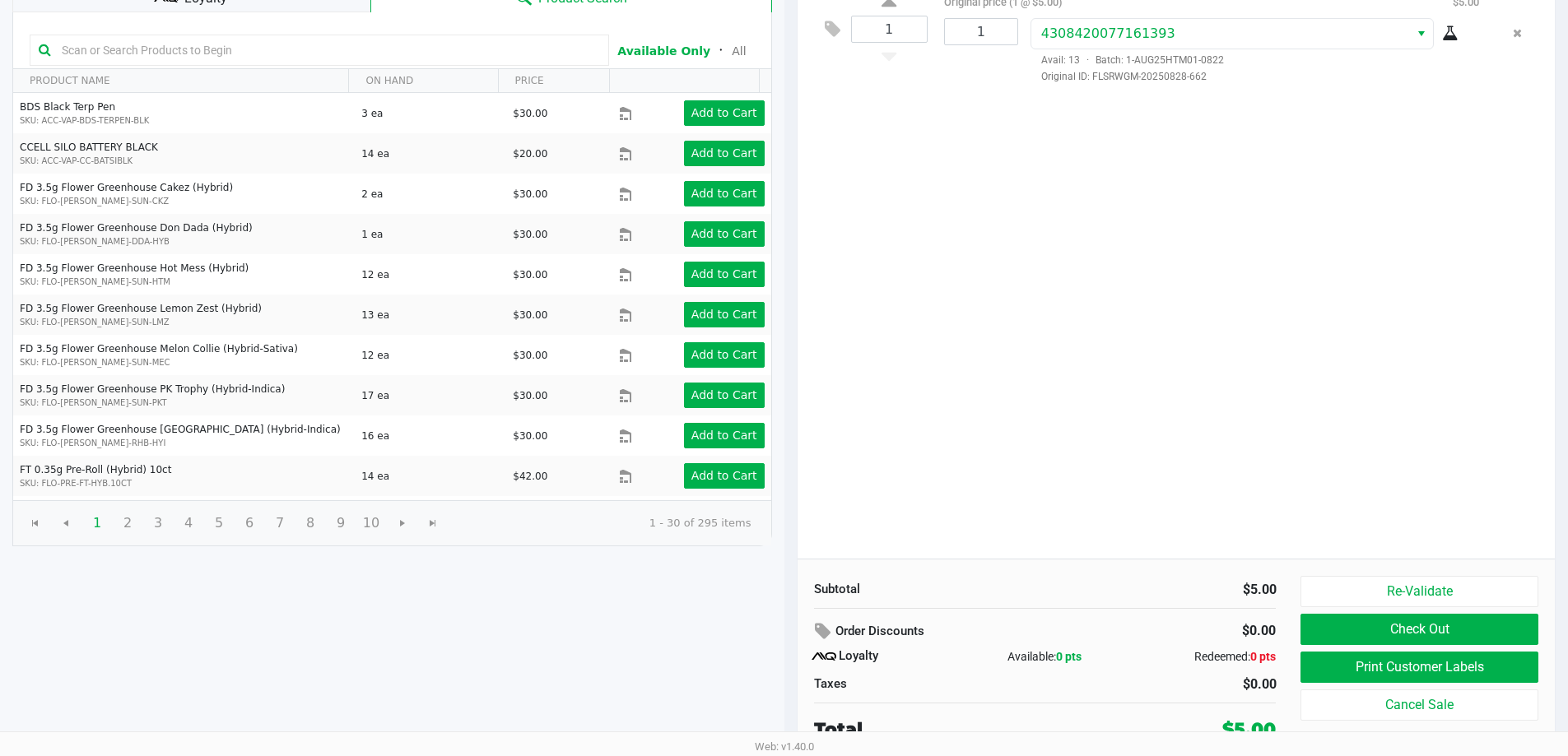
scroll to position [189, 0]
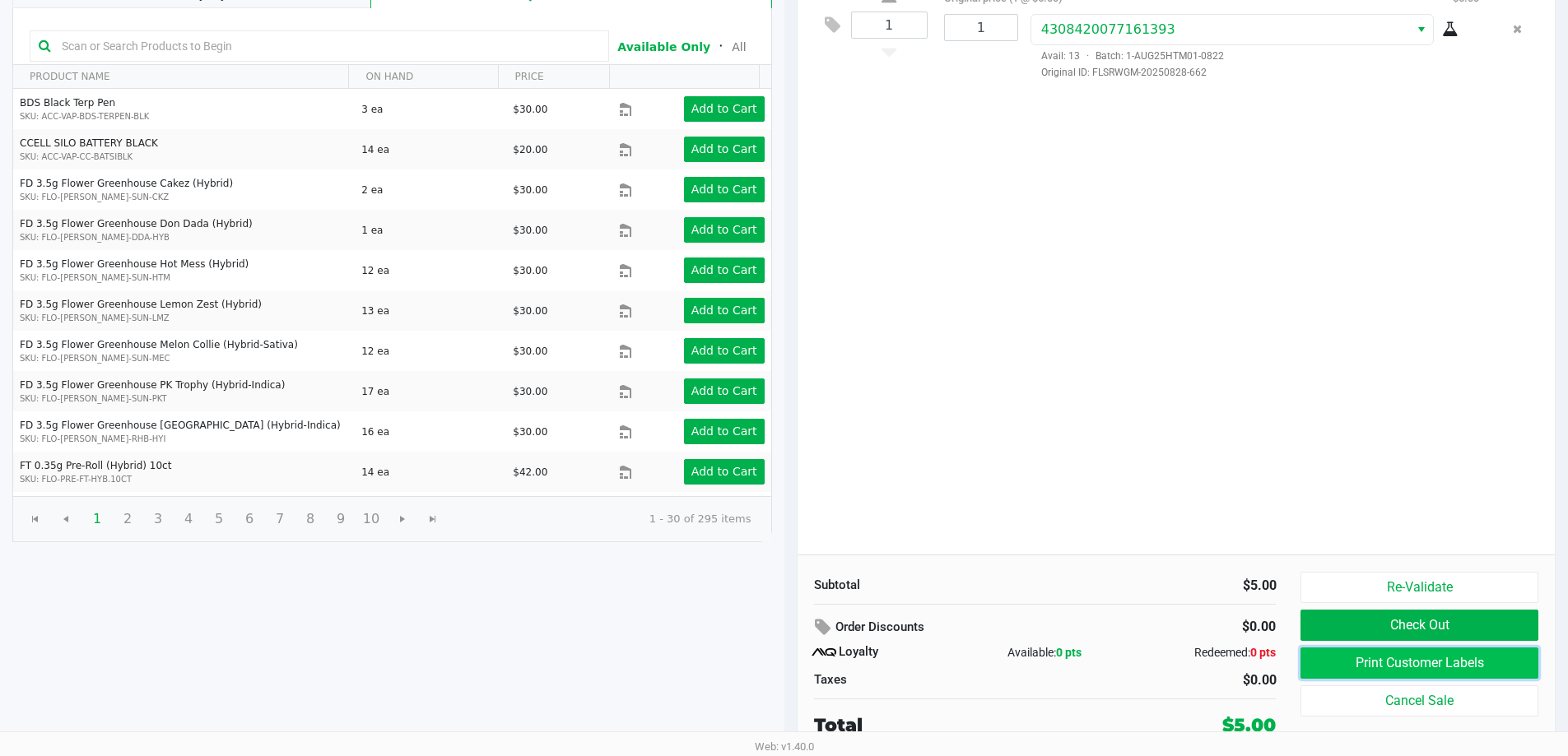
click at [1369, 660] on button "Print Customer Labels" at bounding box center [1419, 663] width 237 height 32
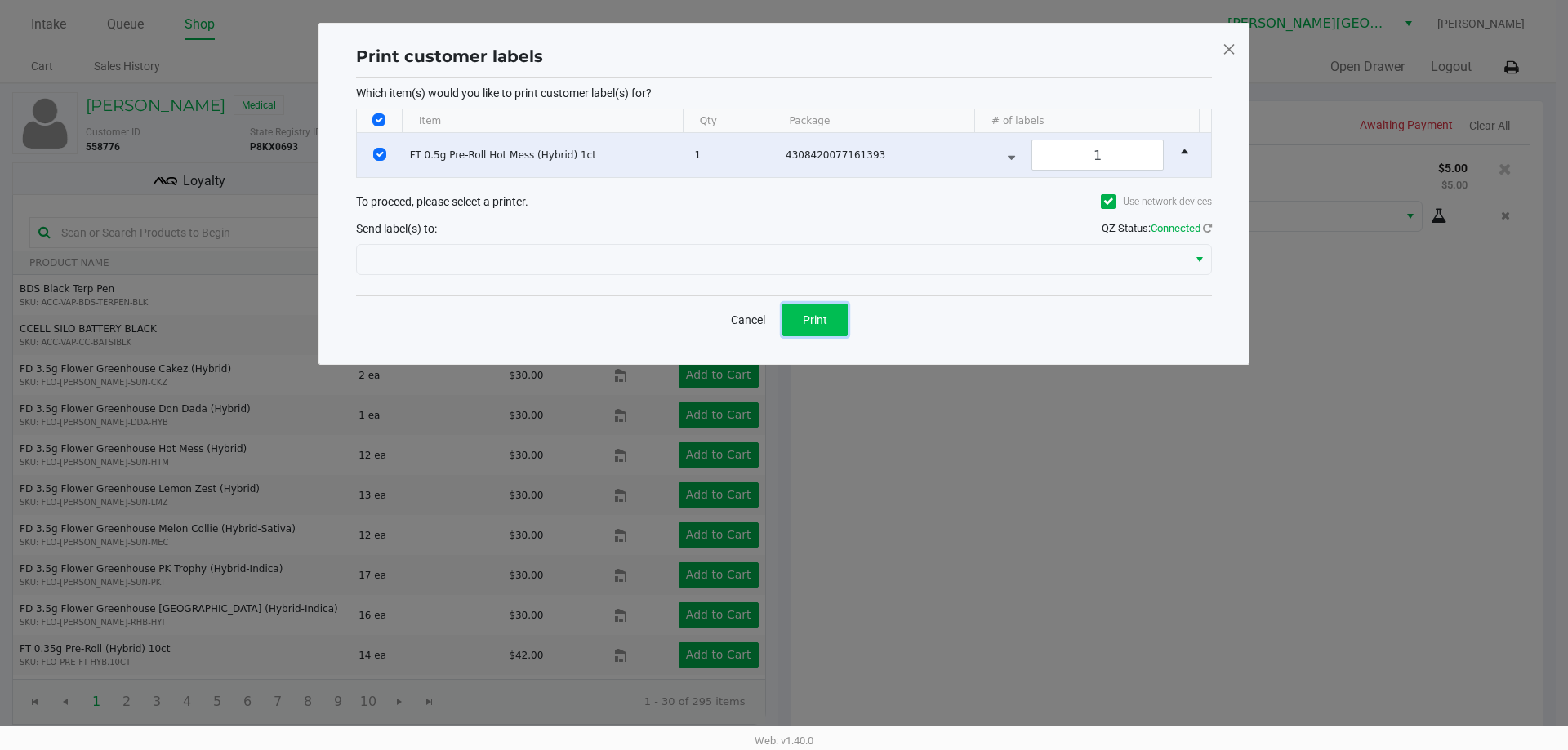
click at [795, 323] on button "Print" at bounding box center [814, 320] width 65 height 33
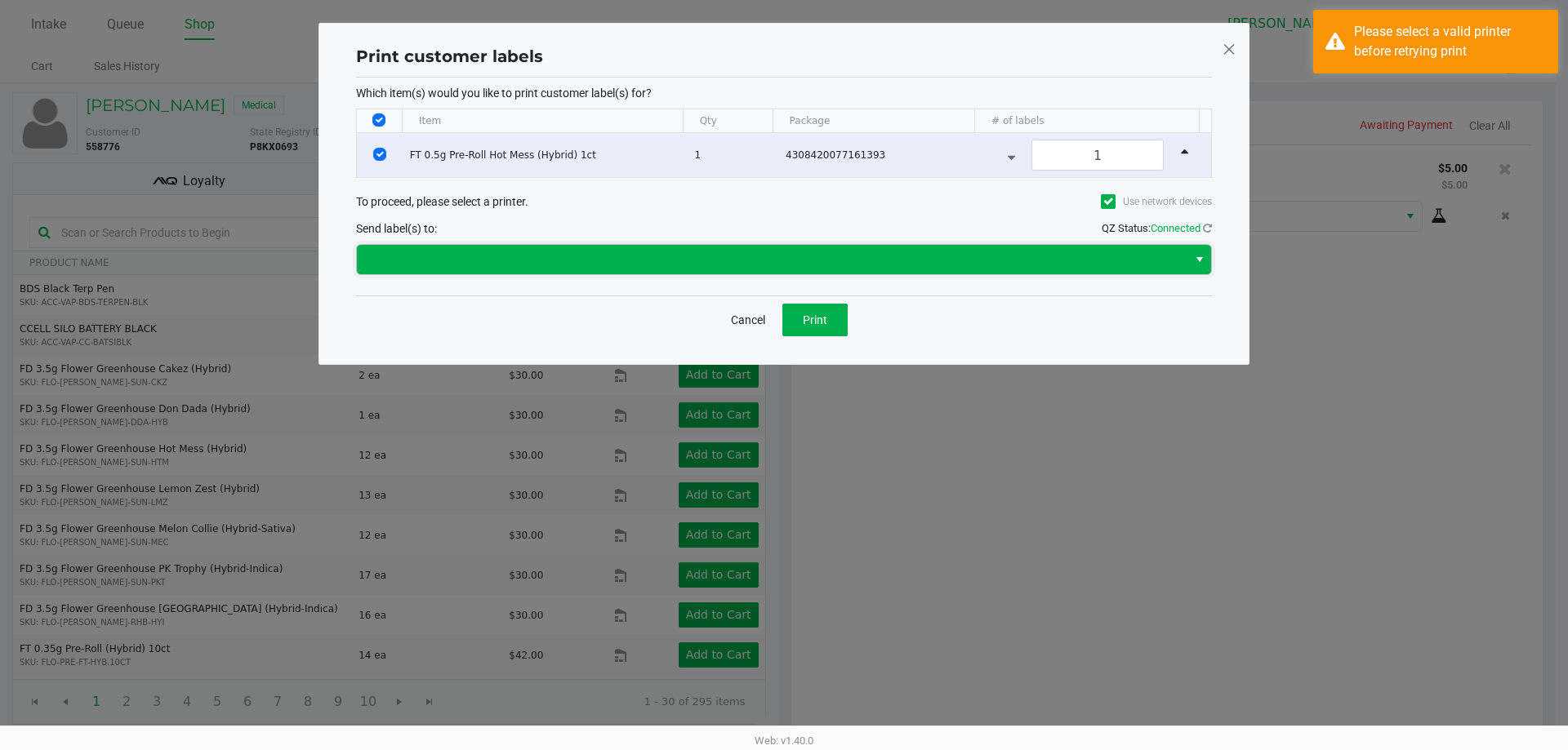
click at [730, 257] on span at bounding box center [772, 259] width 811 height 19
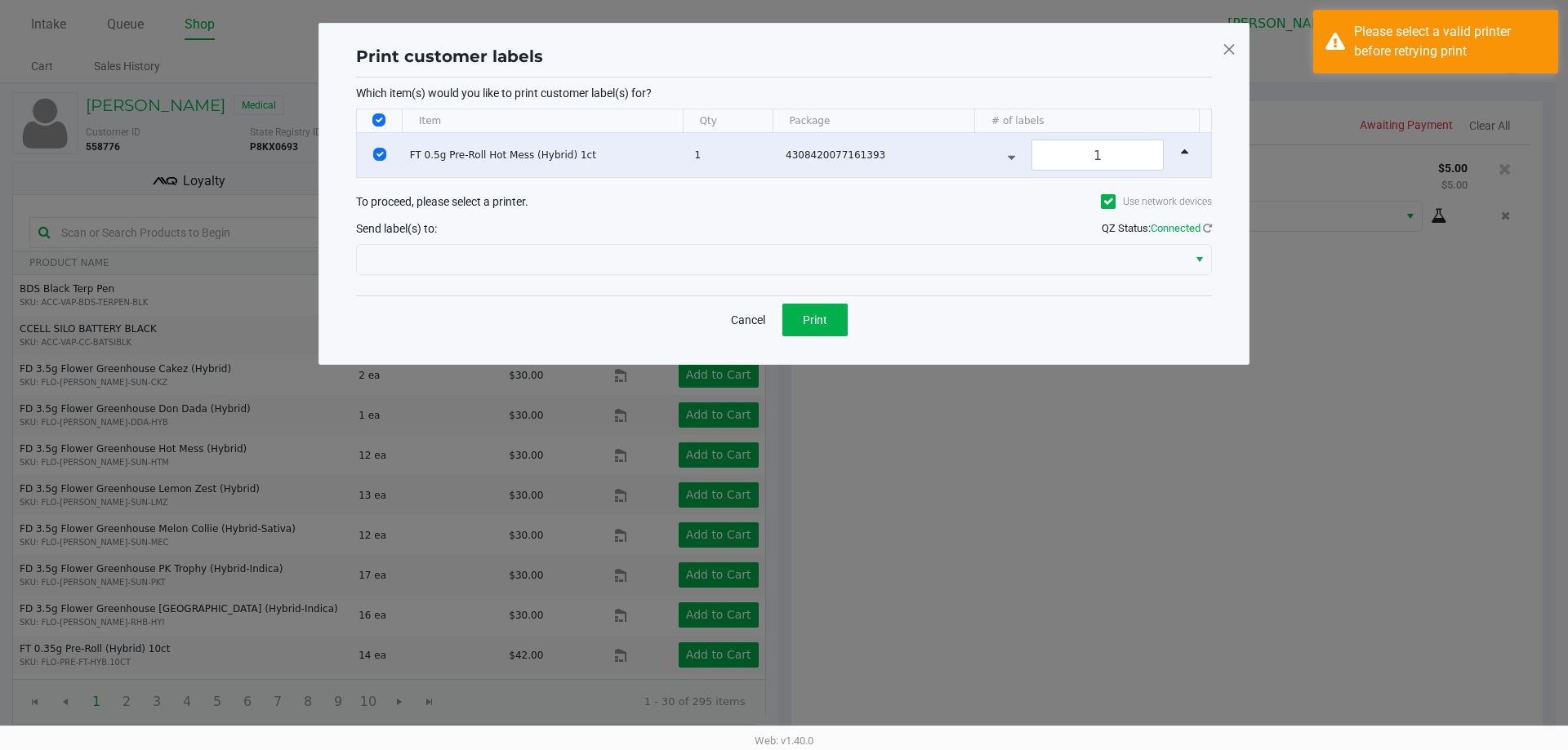
click at [1466, 326] on ngb-modal-window "Print customer labels Which item(s) would you like to print customer label(s) f…" at bounding box center [784, 375] width 1568 height 750
click at [1230, 52] on span at bounding box center [1228, 48] width 14 height 26
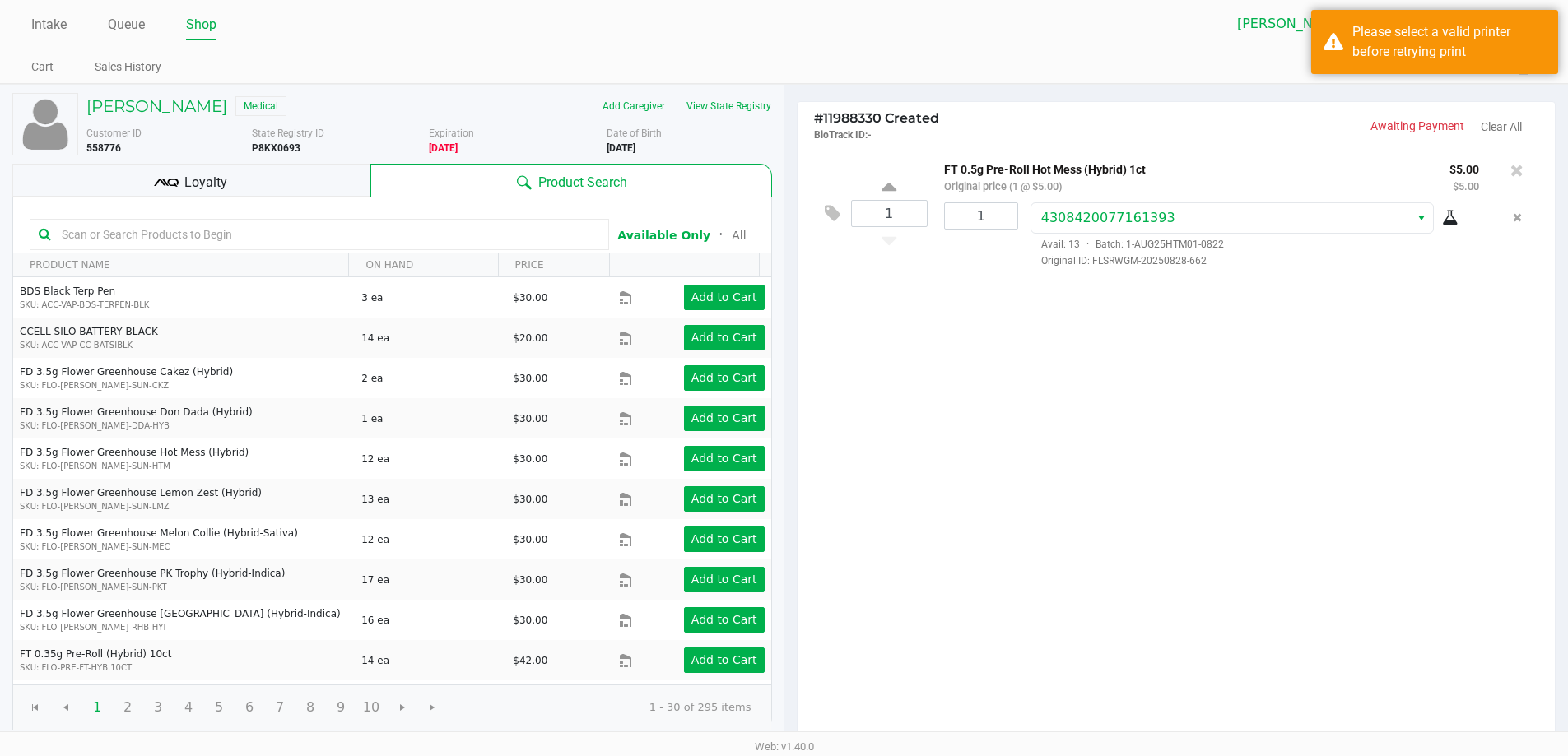
click at [967, 51] on div "Intake Queue Shop Merritt Island WC Tammy Schuchardt Cart Sales History Quick S…" at bounding box center [784, 42] width 1568 height 84
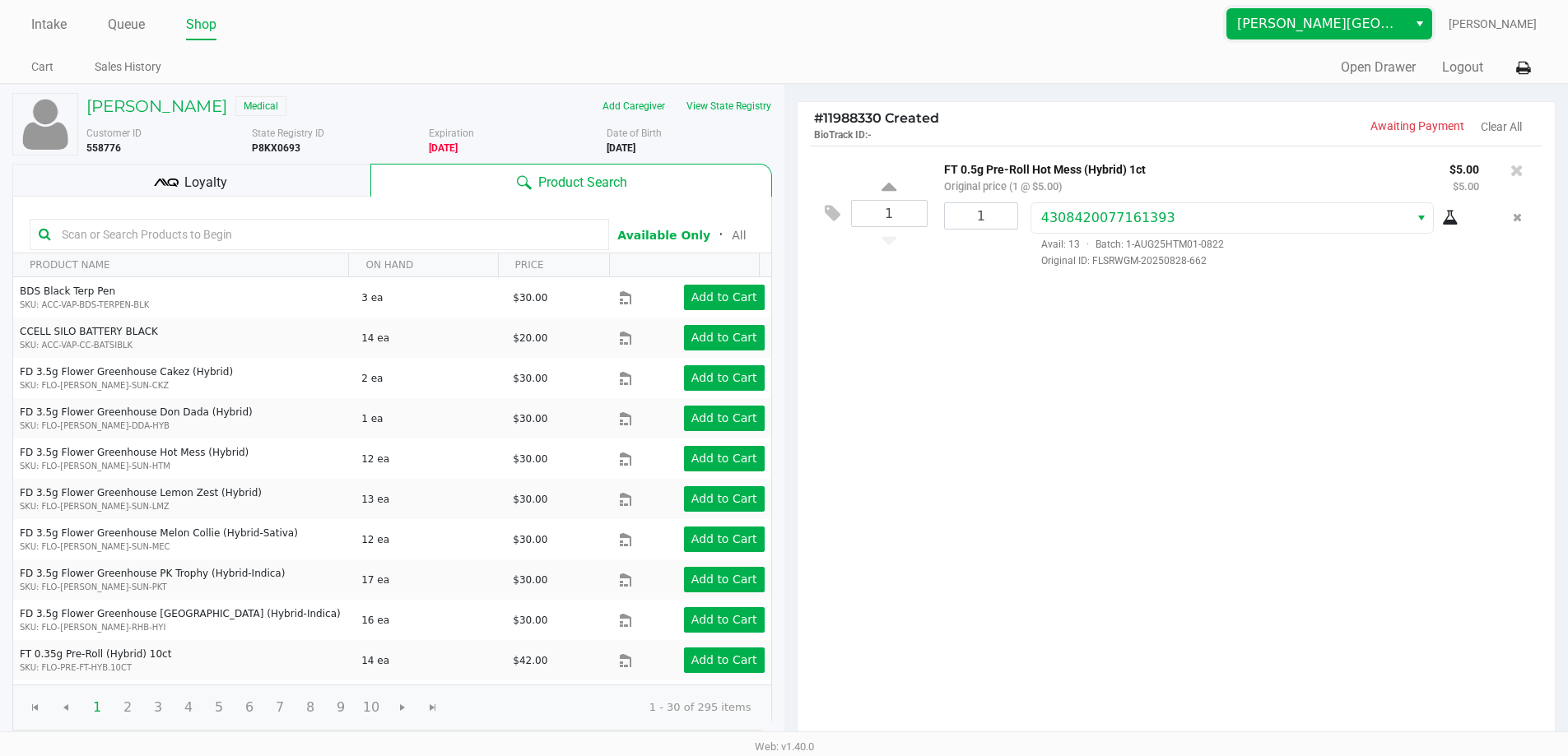
click at [1337, 15] on span "[PERSON_NAME][GEOGRAPHIC_DATA]" at bounding box center [1318, 23] width 160 height 20
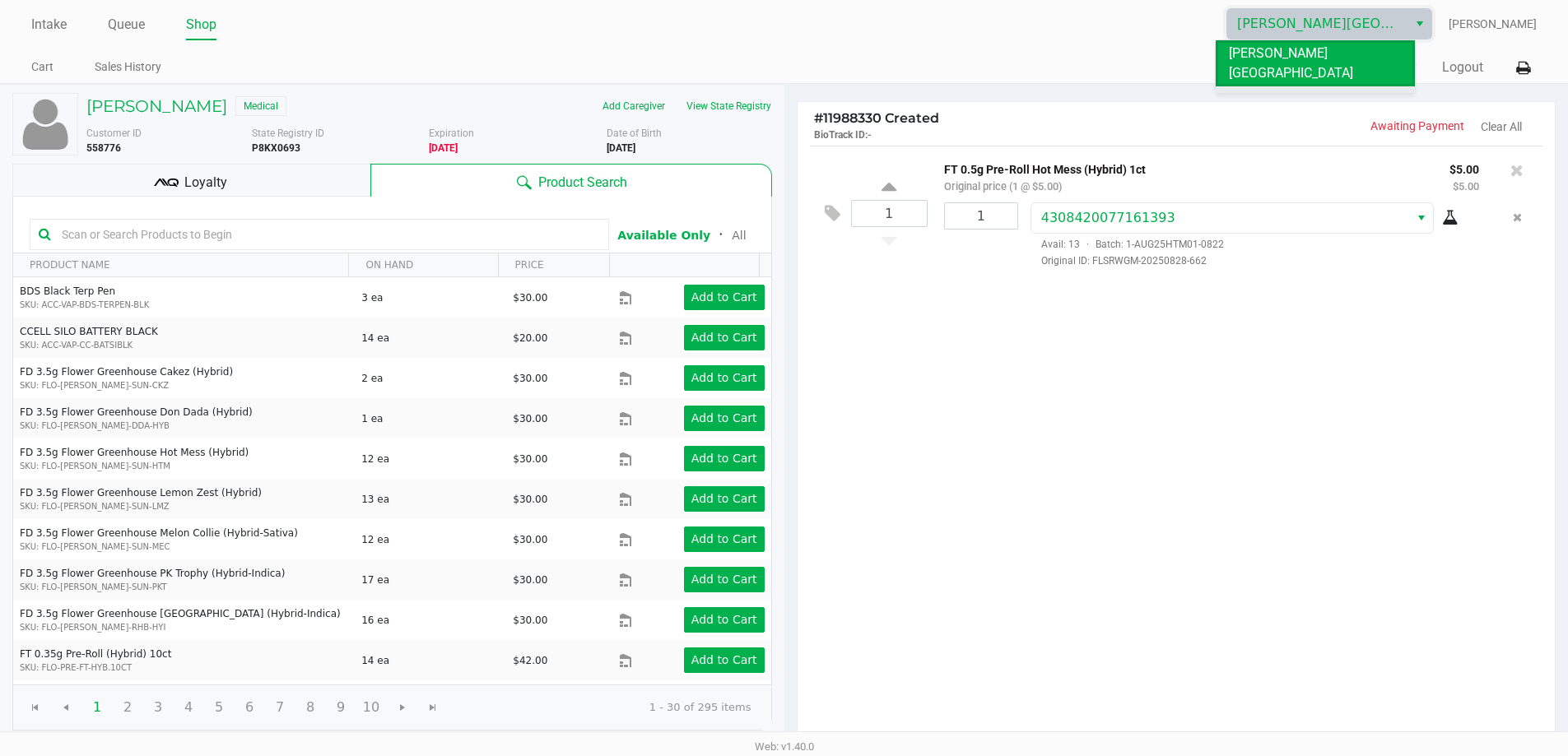
click at [1303, 90] on span "[GEOGRAPHIC_DATA]" at bounding box center [1291, 99] width 125 height 20
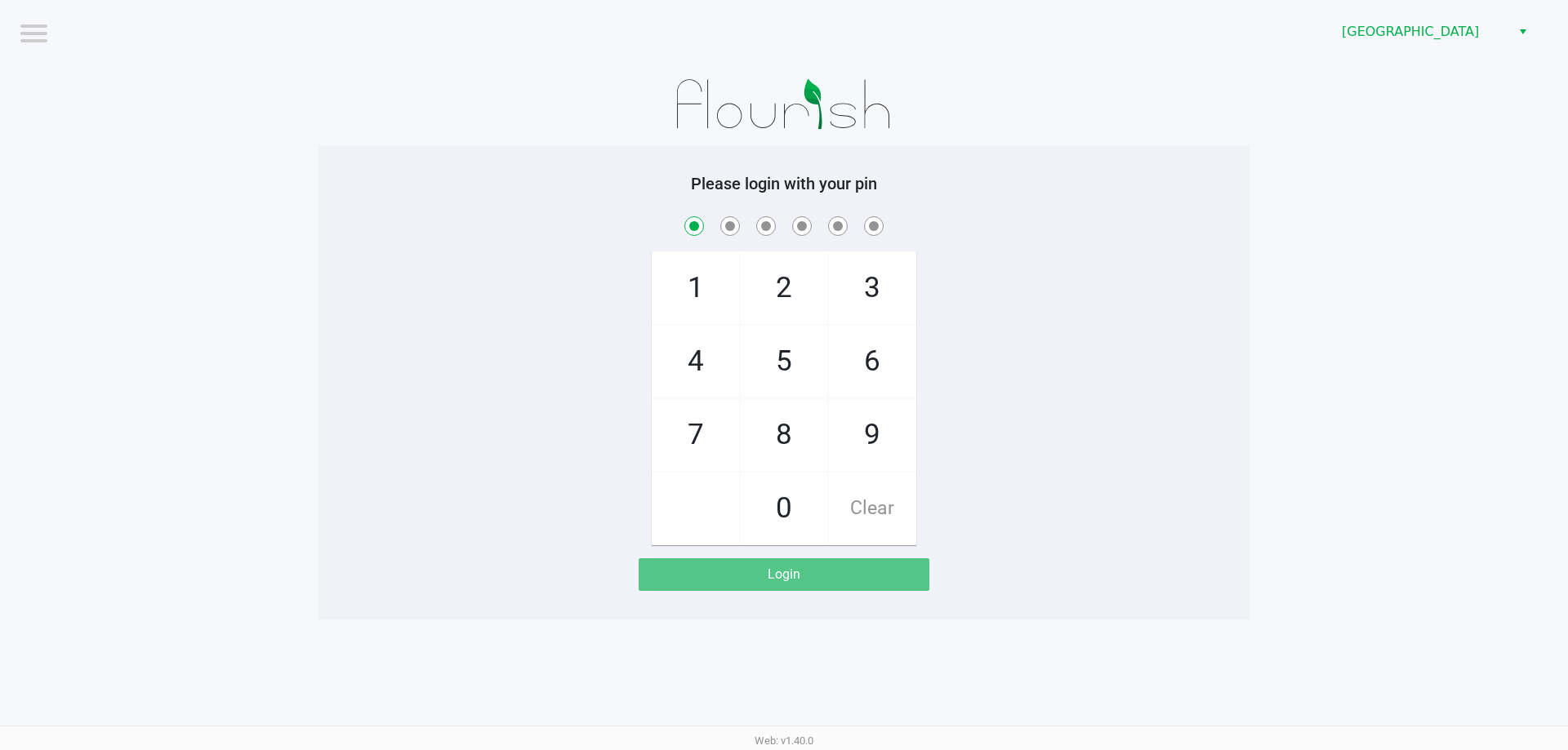
checkbox input "true"
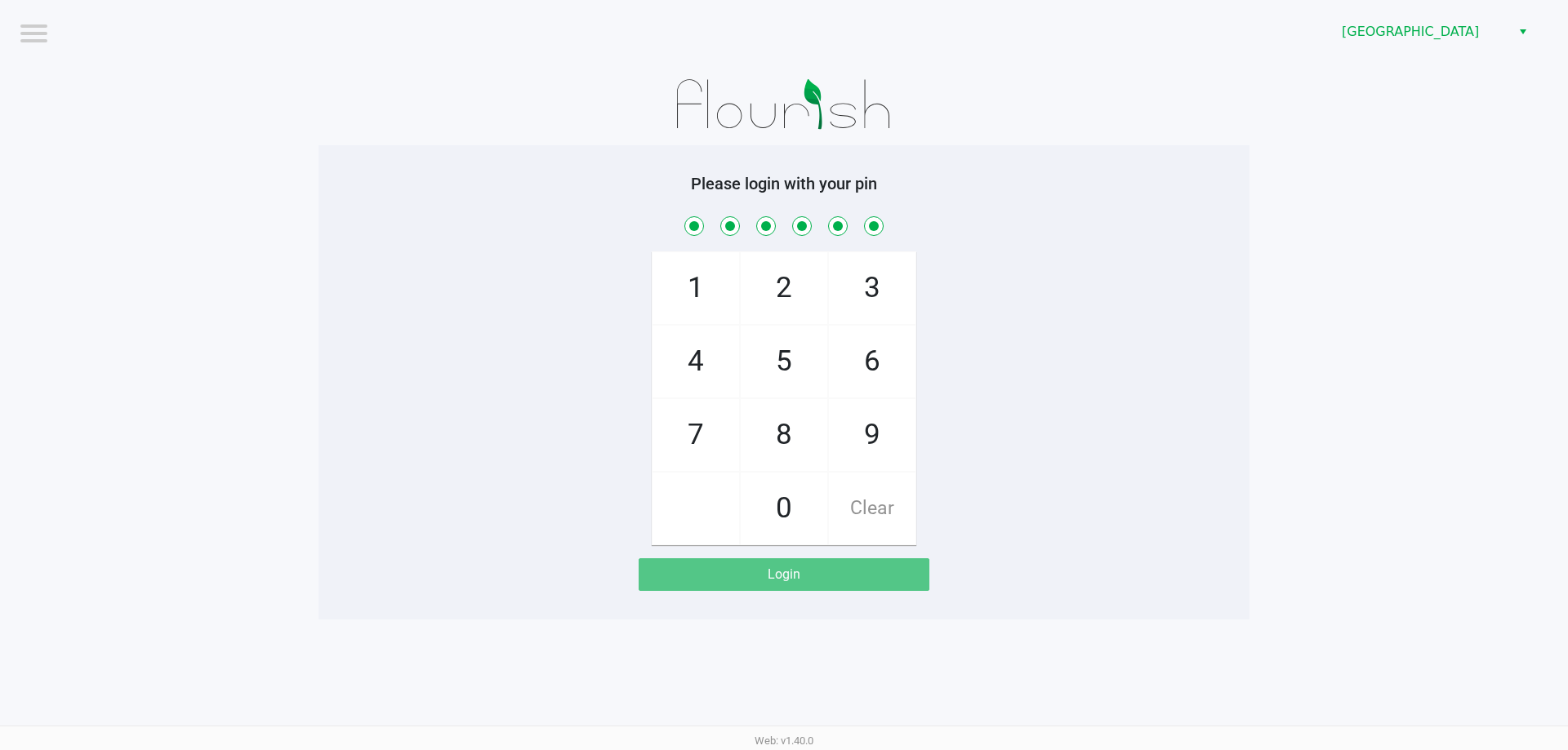
checkbox input "true"
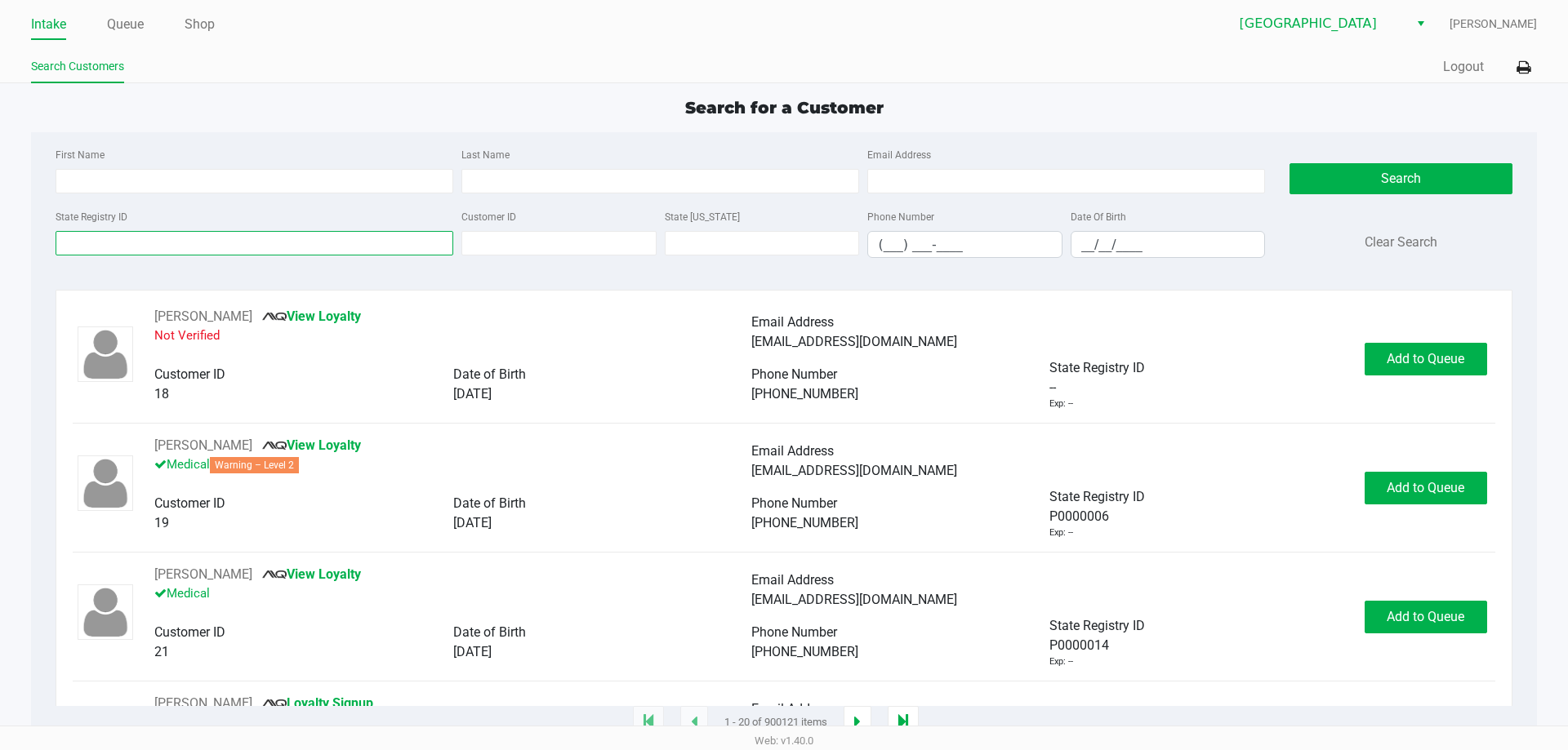
click at [148, 240] on input "State Registry ID" at bounding box center [255, 243] width 398 height 25
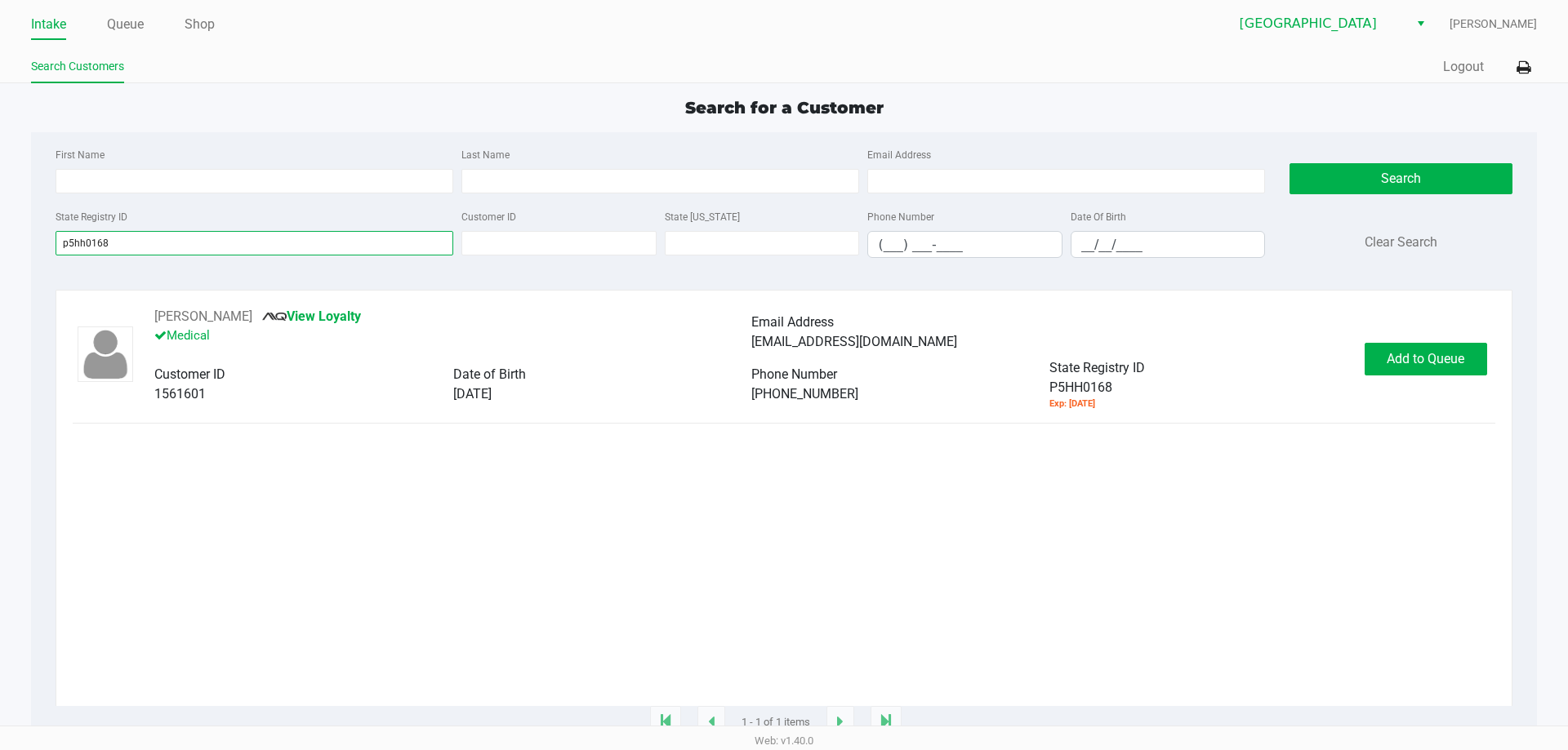
type input "p5hh0168"
click at [1424, 344] on button "Add to Queue" at bounding box center [1426, 359] width 123 height 33
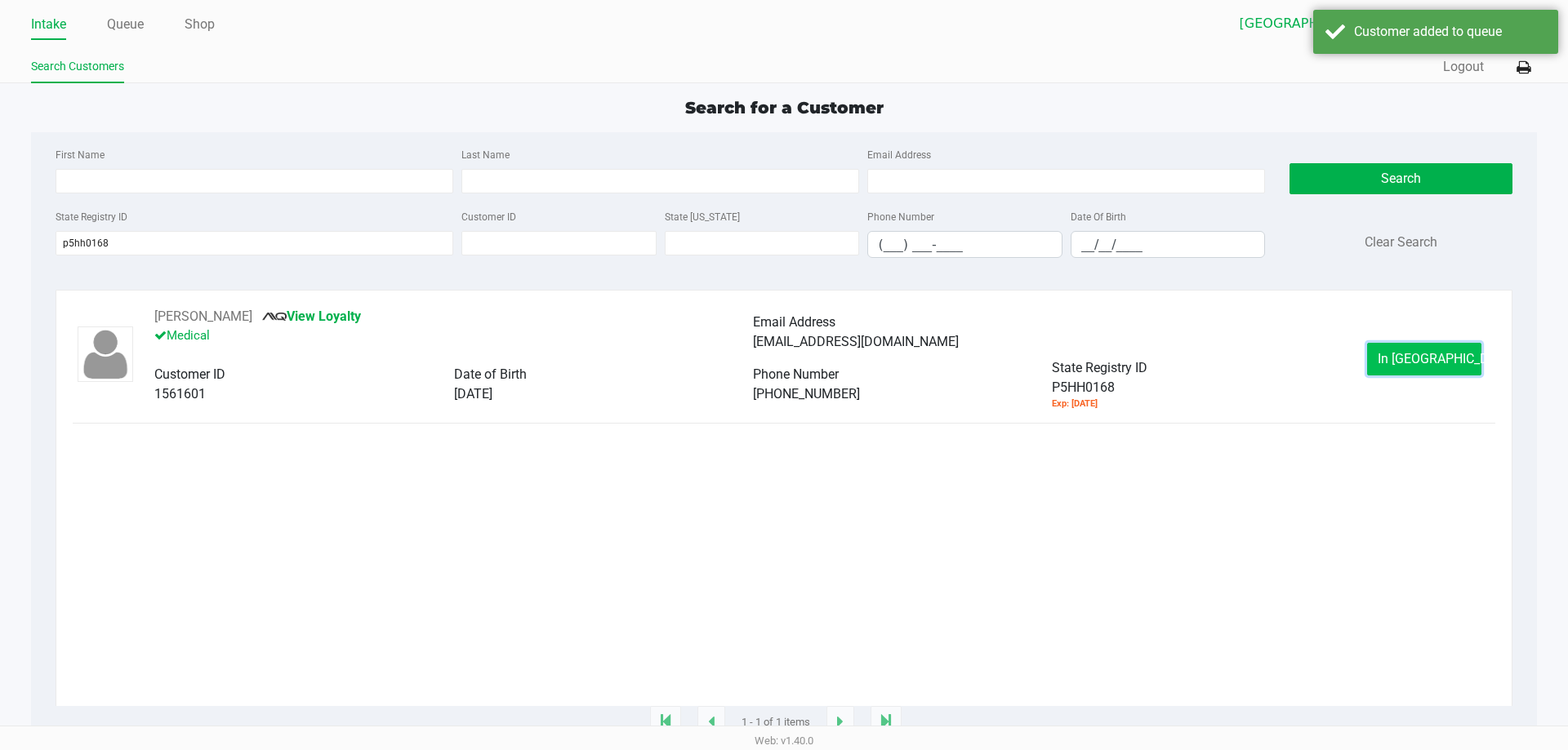
click at [1447, 350] on button "In Queue" at bounding box center [1424, 359] width 114 height 33
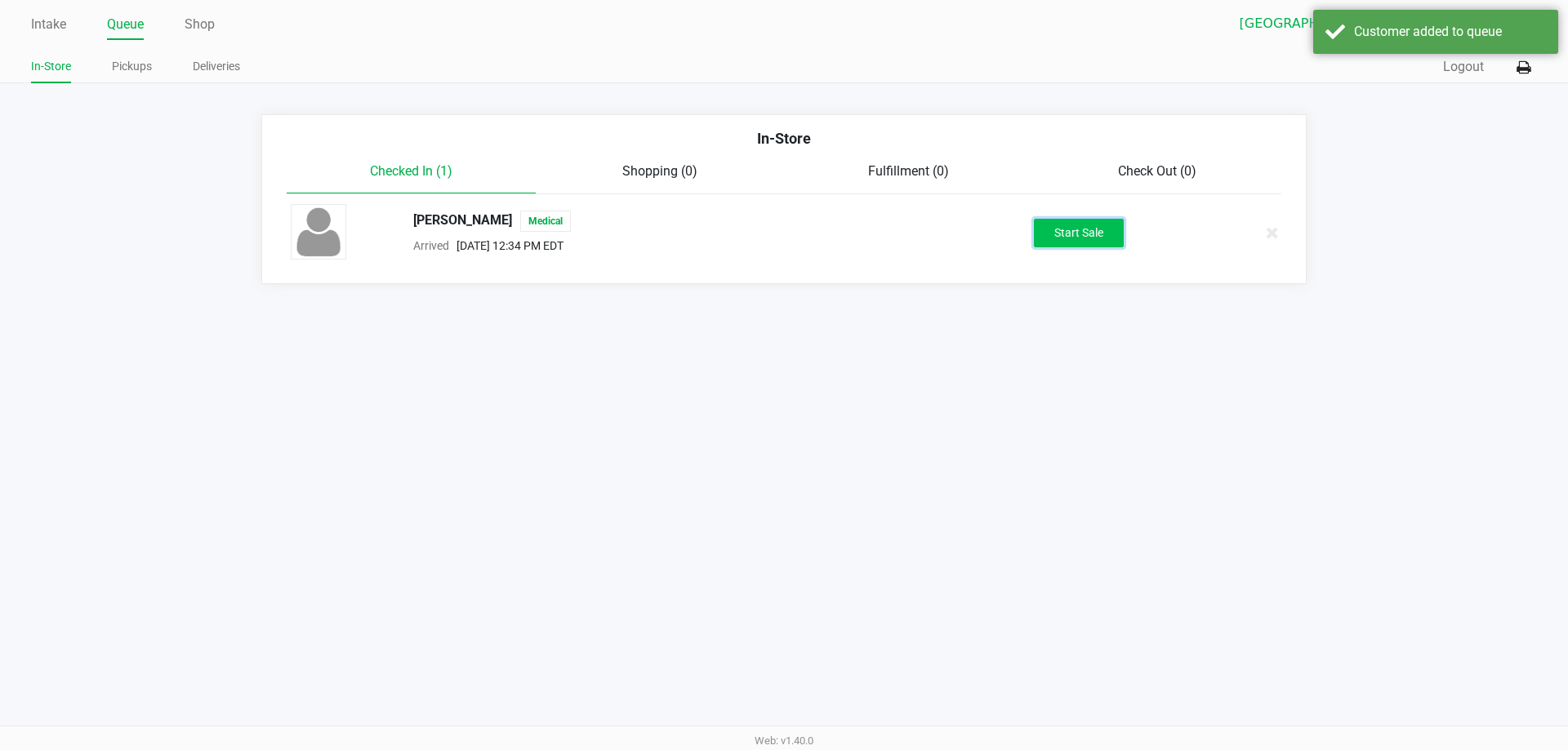
click at [1085, 221] on button "Start Sale" at bounding box center [1079, 233] width 90 height 29
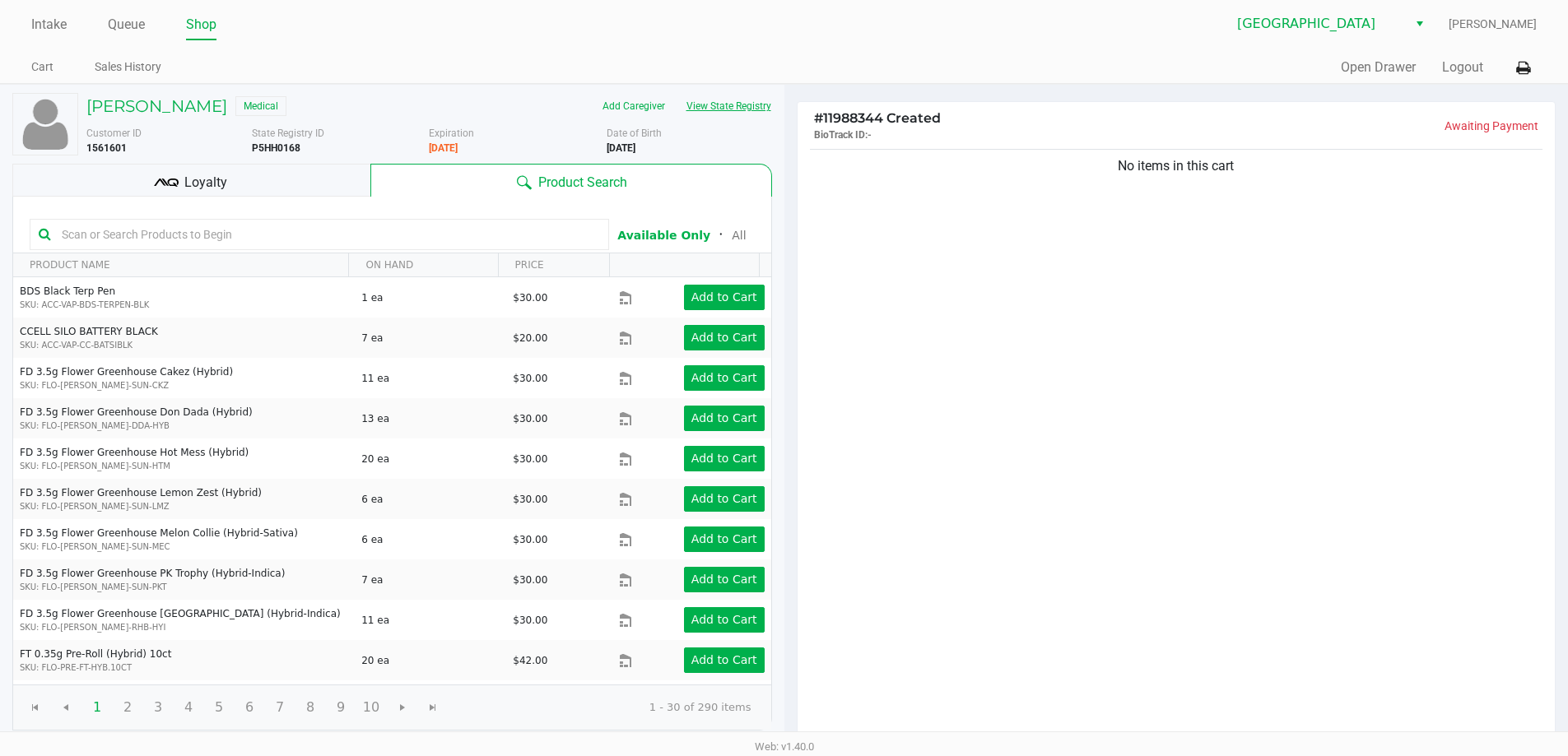
click at [737, 106] on button "View State Registry" at bounding box center [724, 106] width 96 height 26
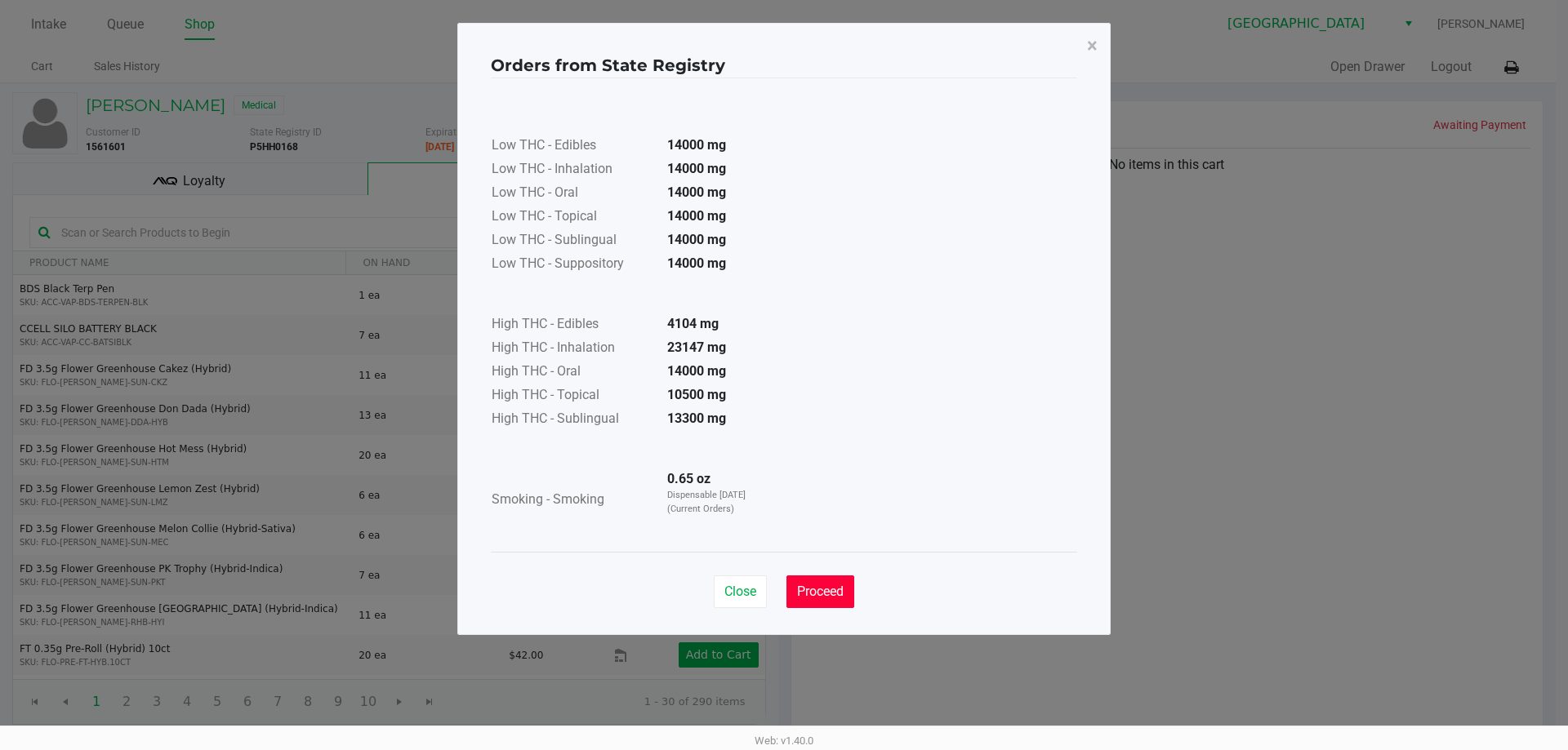
click at [852, 596] on button "Proceed" at bounding box center [820, 592] width 68 height 33
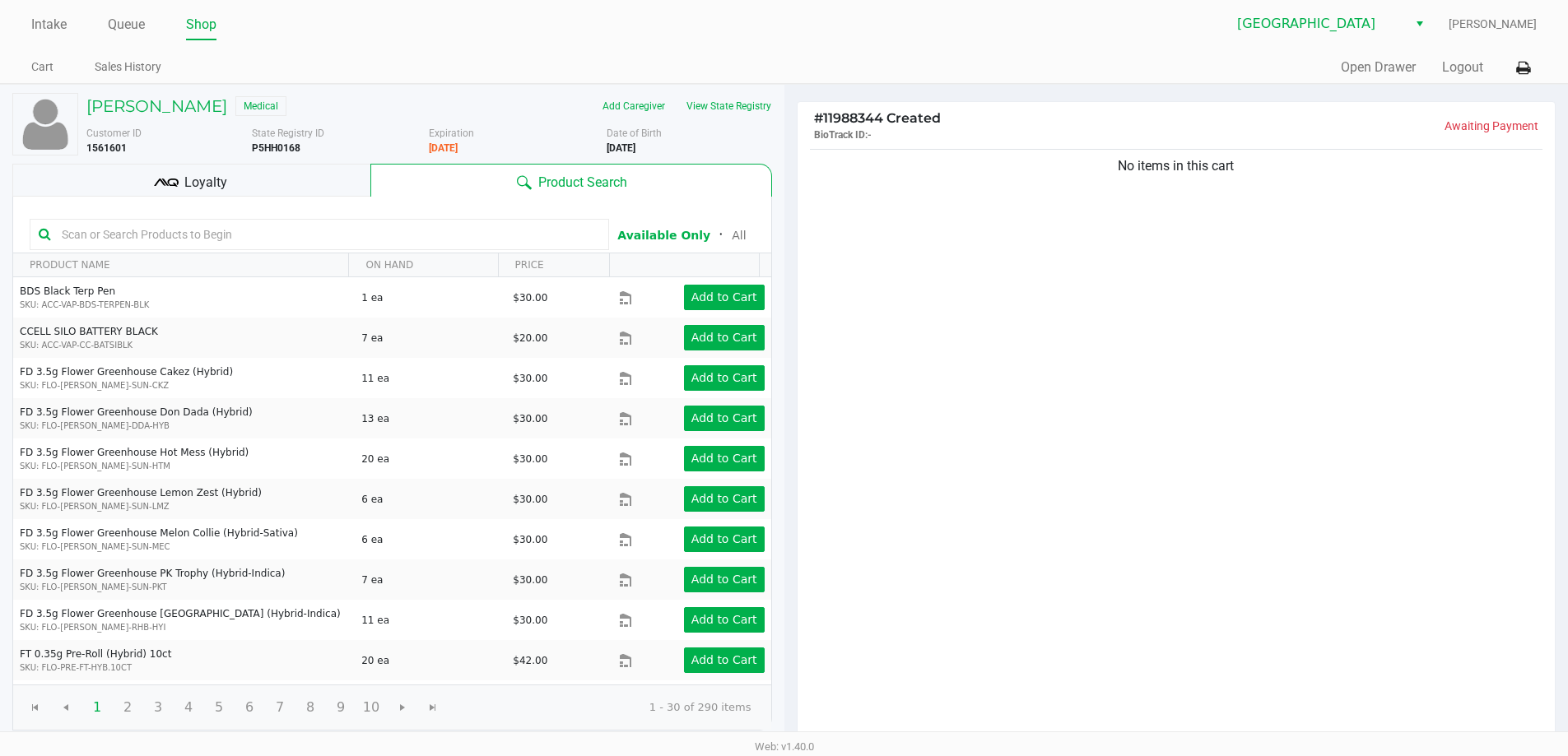
click at [136, 232] on input "text" at bounding box center [328, 234] width 545 height 25
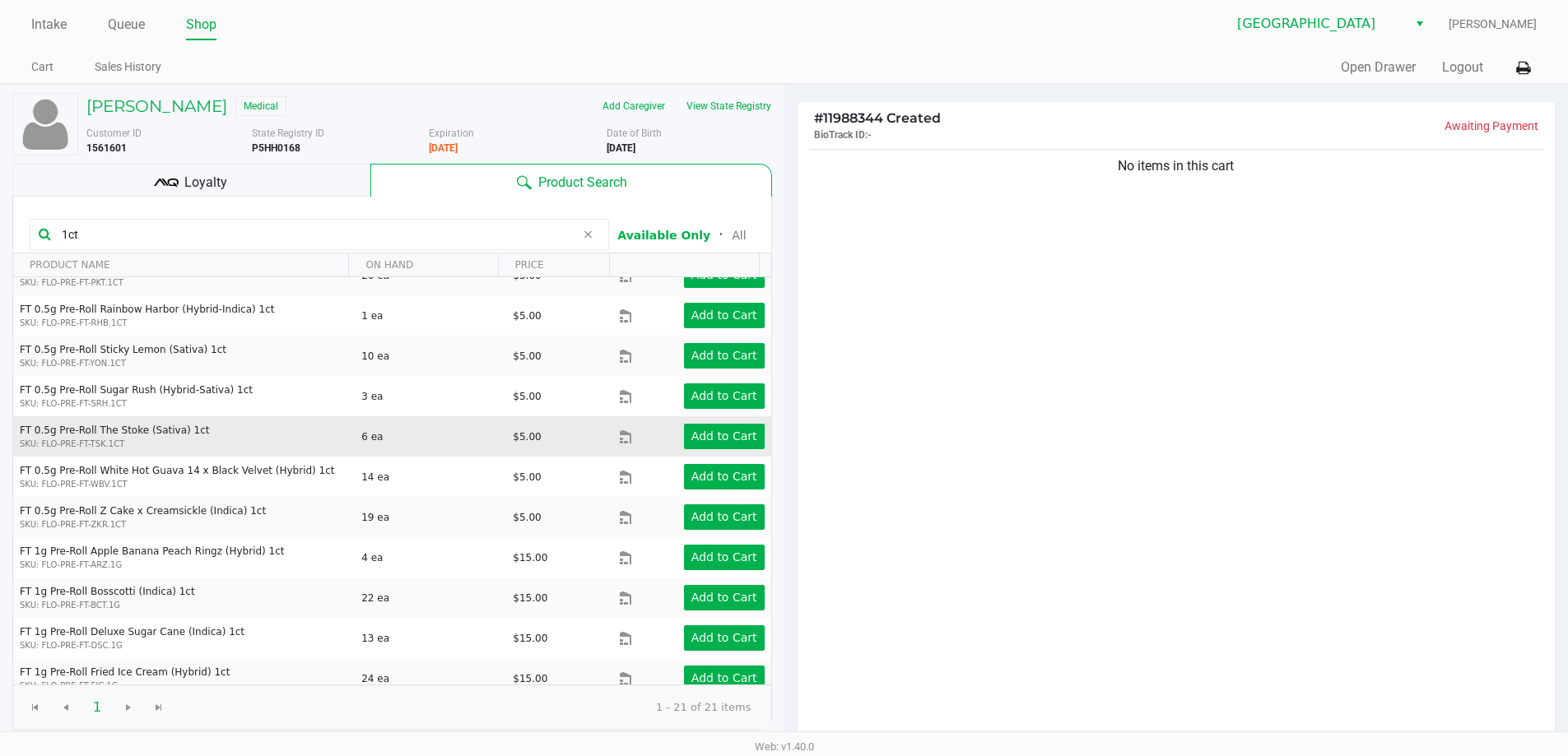
scroll to position [439, 0]
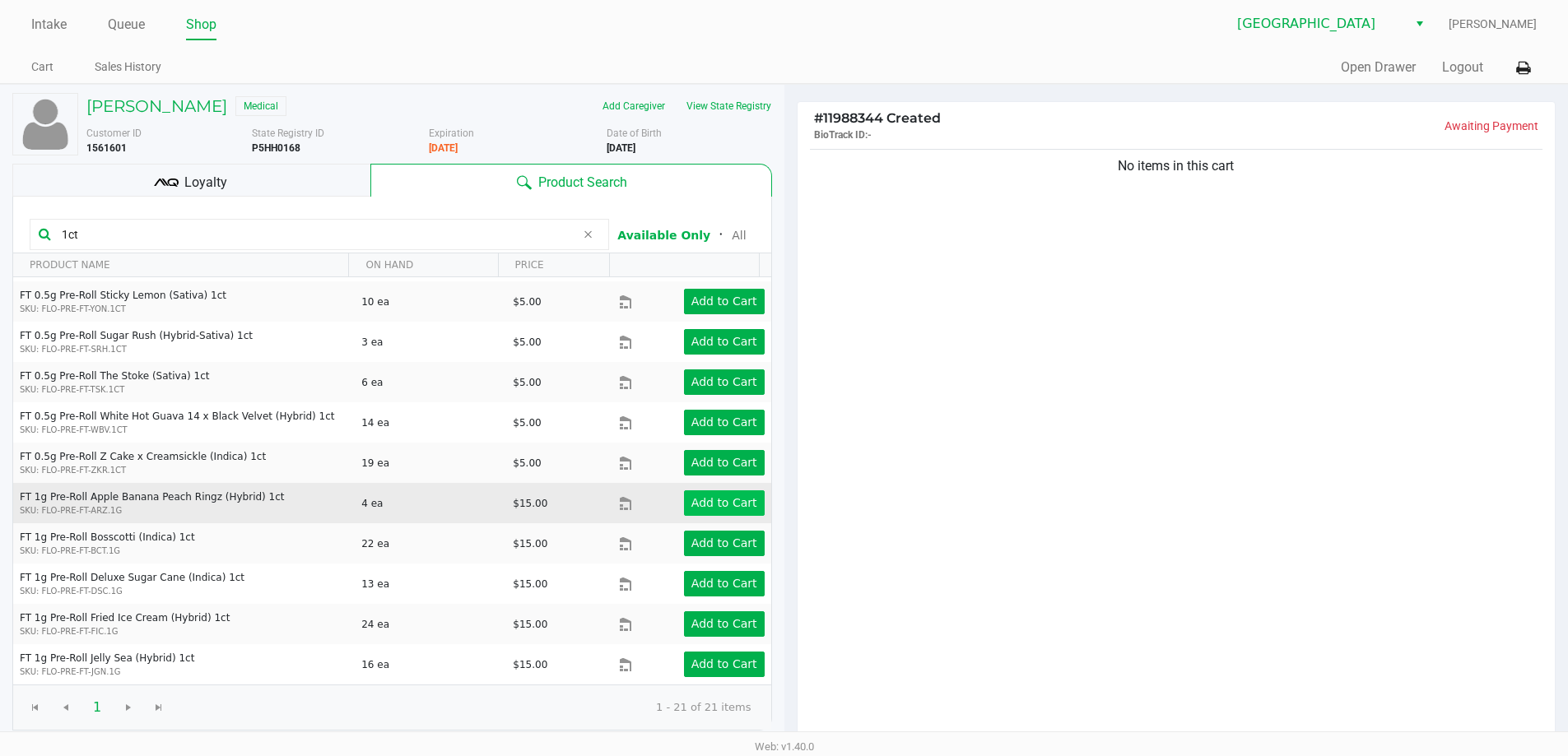
type input "1ct"
click at [717, 508] on app-button-loader "Add to Cart" at bounding box center [724, 503] width 66 height 13
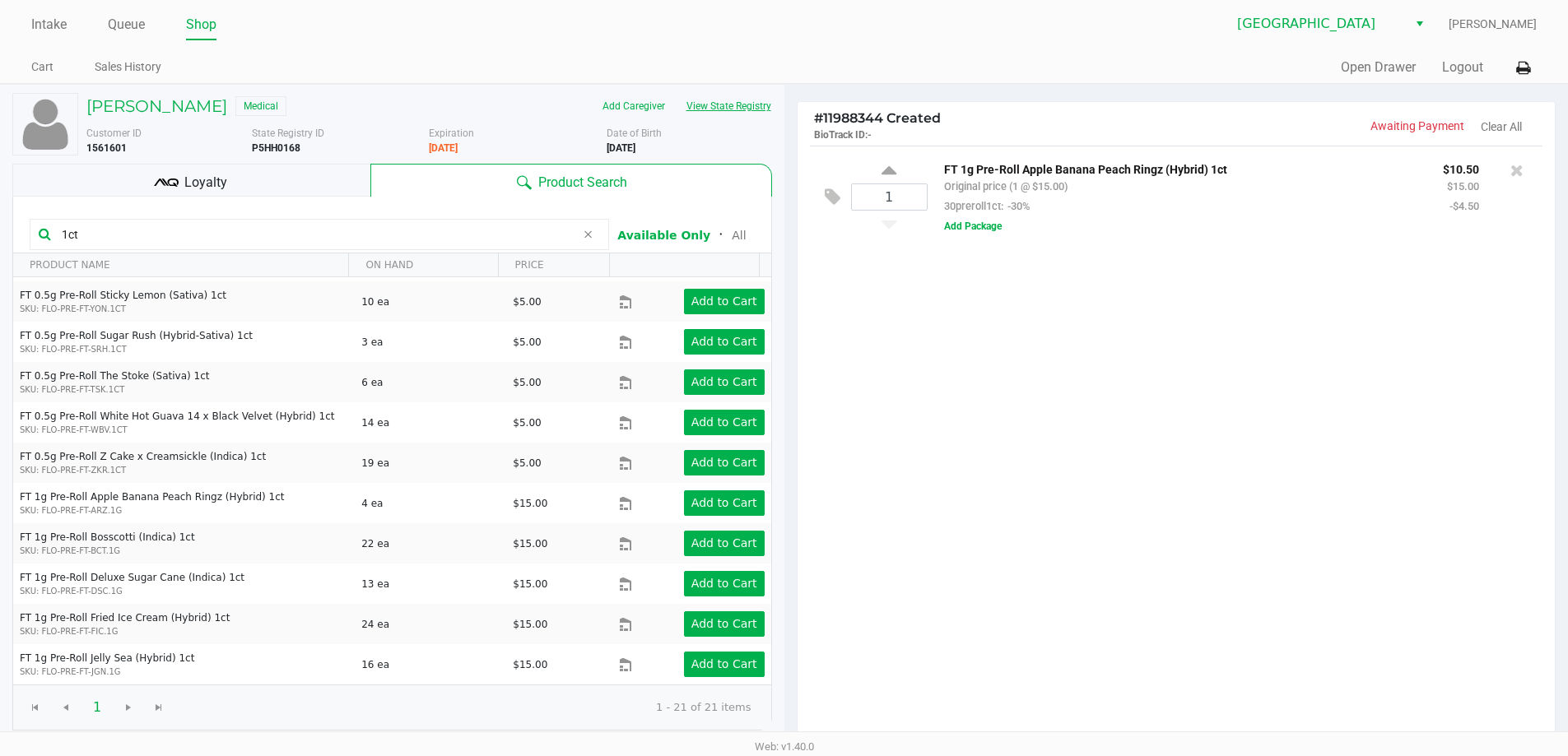
click at [732, 107] on button "View State Registry" at bounding box center [724, 106] width 96 height 26
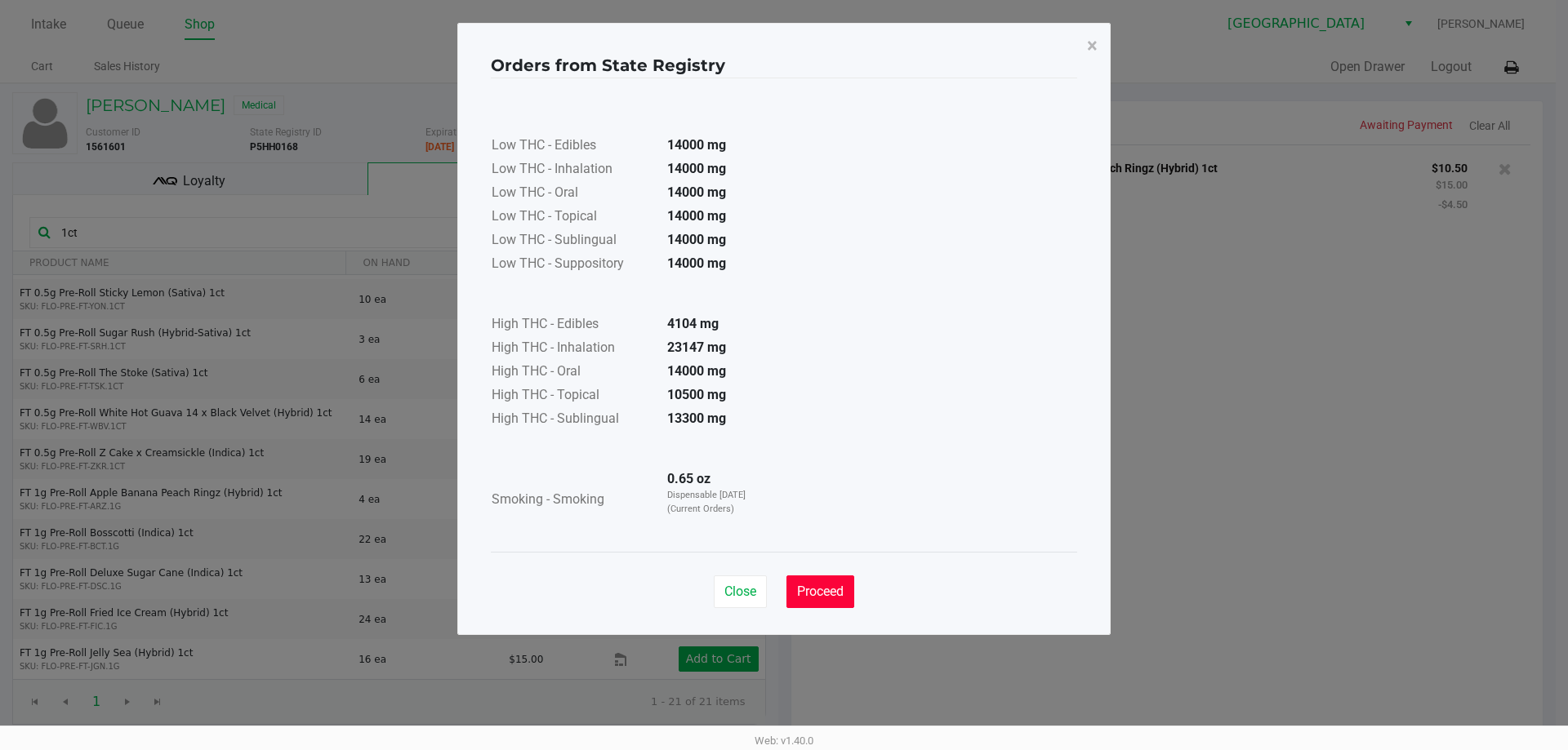
click at [831, 591] on span "Proceed" at bounding box center [820, 592] width 47 height 15
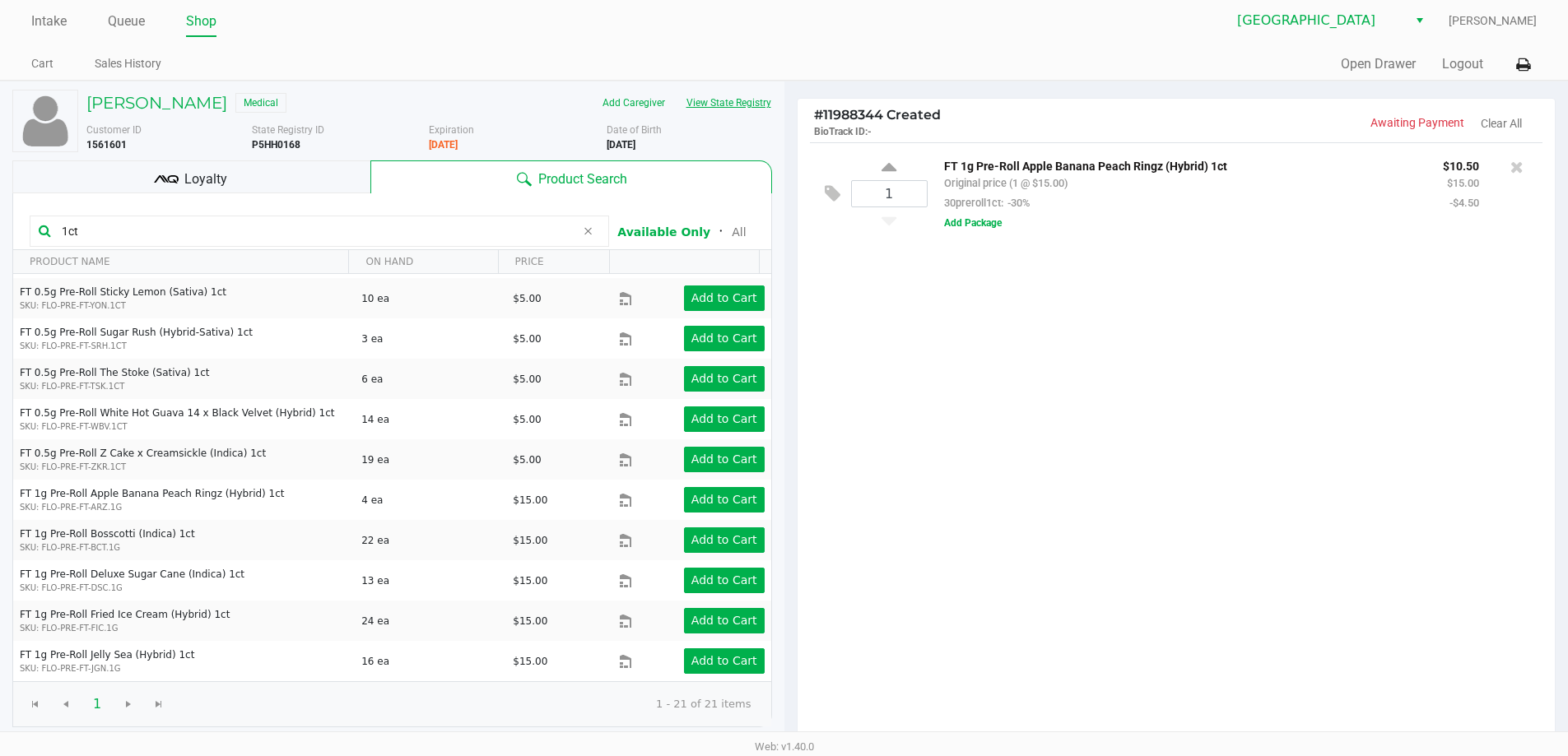
scroll to position [0, 0]
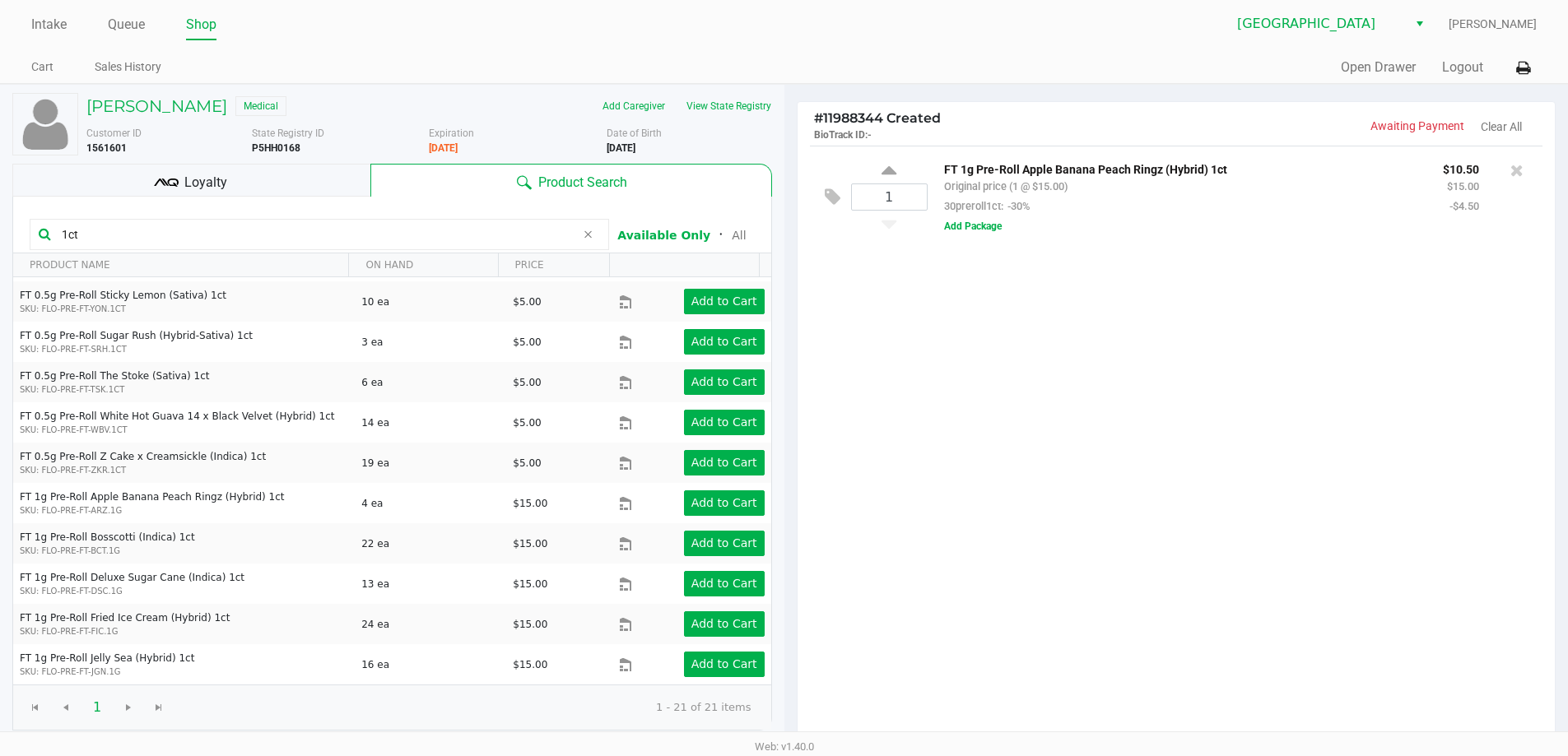
drag, startPoint x: 96, startPoint y: 233, endPoint x: 38, endPoint y: 247, distance: 59.7
click at [38, 247] on div "1ct" at bounding box center [319, 235] width 580 height 32
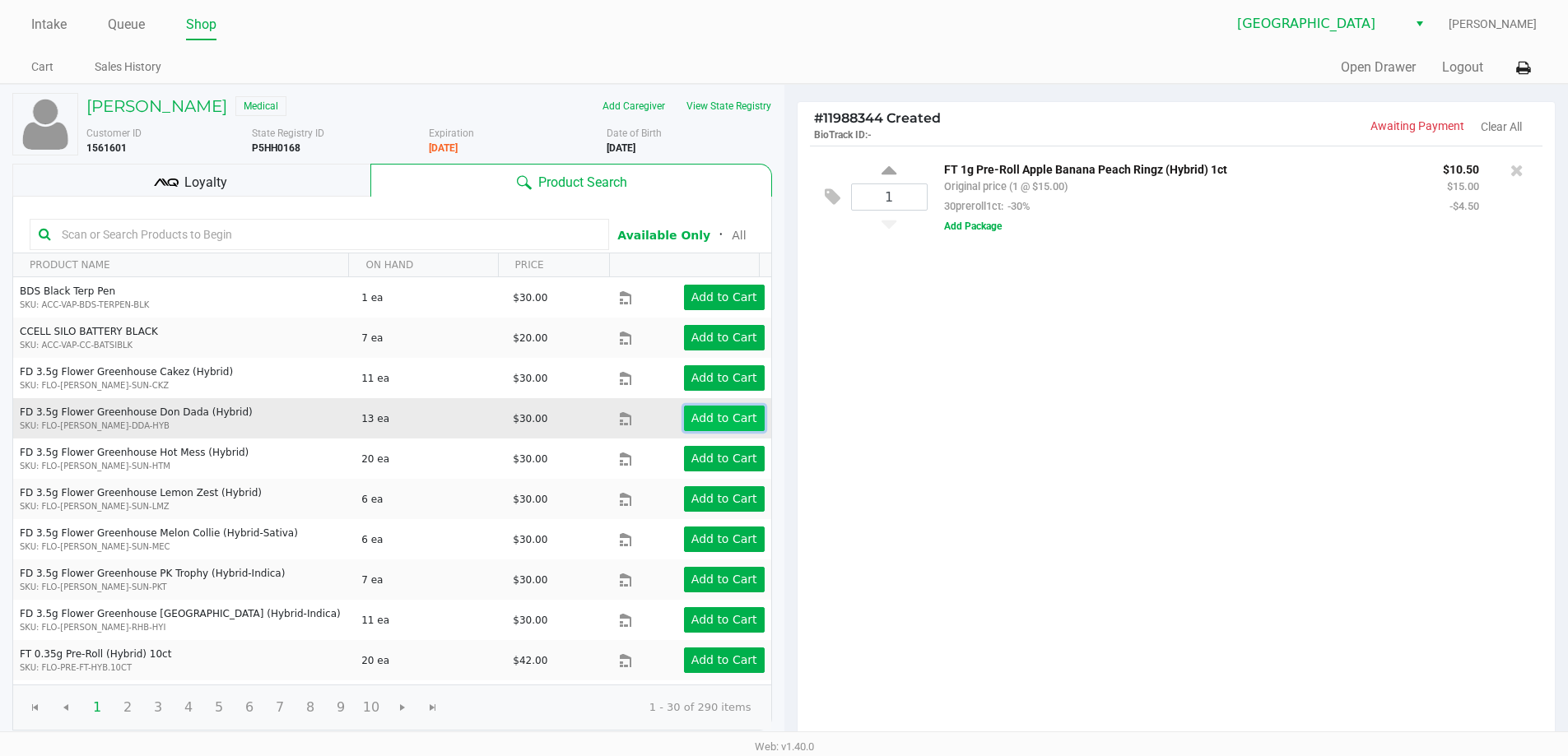
click at [694, 422] on app-button-loader "Add to Cart" at bounding box center [724, 417] width 66 height 13
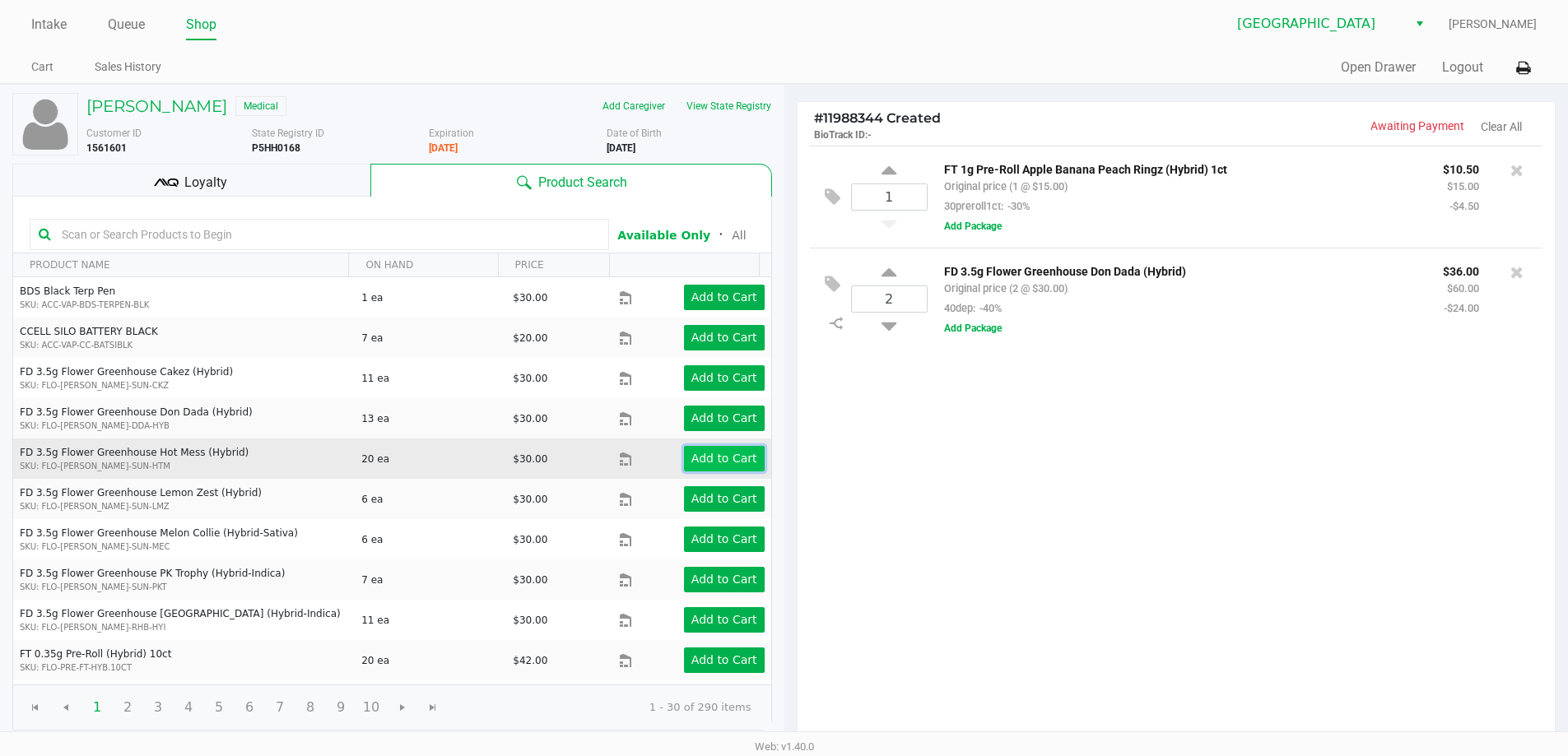
click at [704, 458] on app-button-loader "Add to Cart" at bounding box center [724, 458] width 66 height 13
click at [707, 457] on app-button-loader "Add to Cart" at bounding box center [724, 458] width 66 height 13
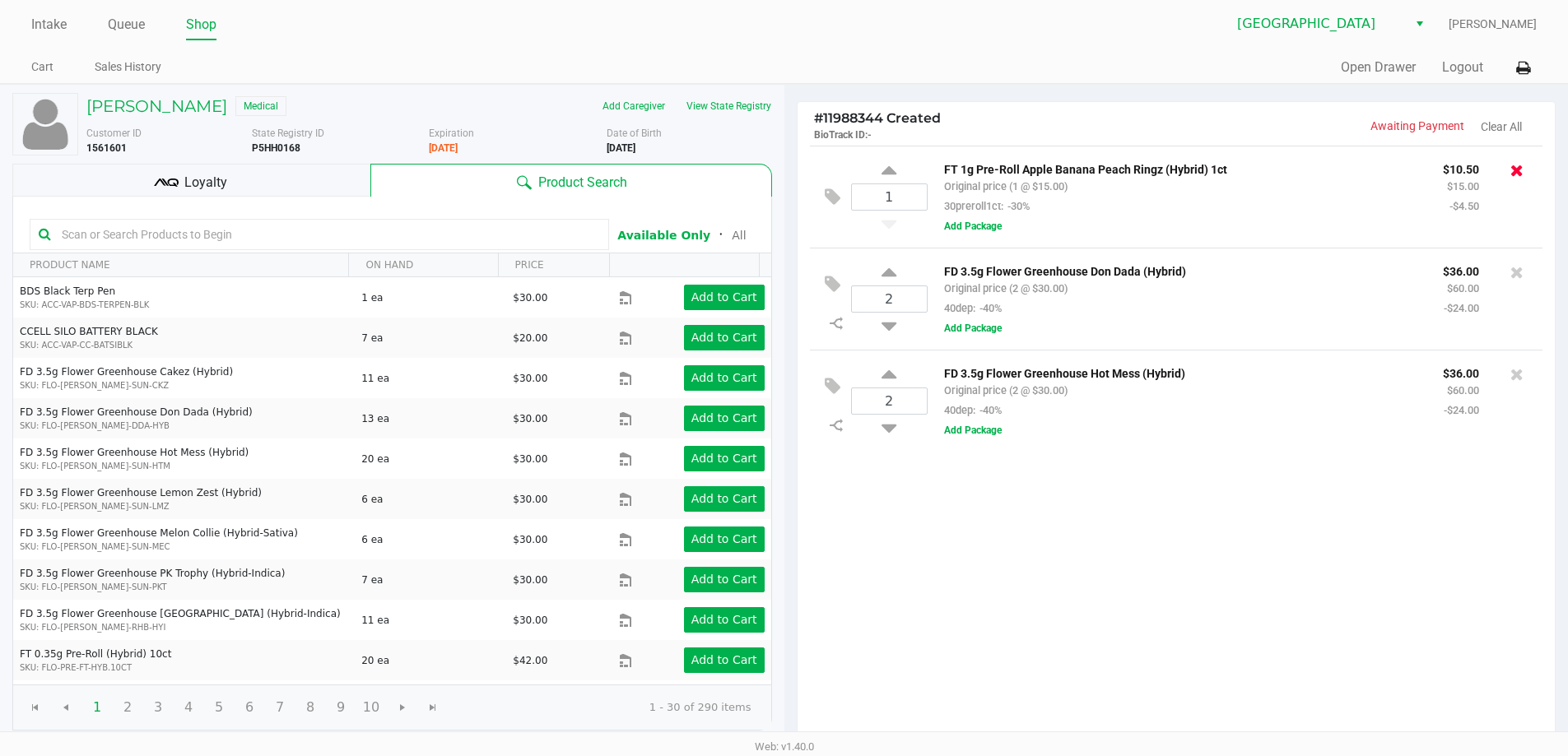
click at [1514, 165] on icon at bounding box center [1517, 170] width 13 height 16
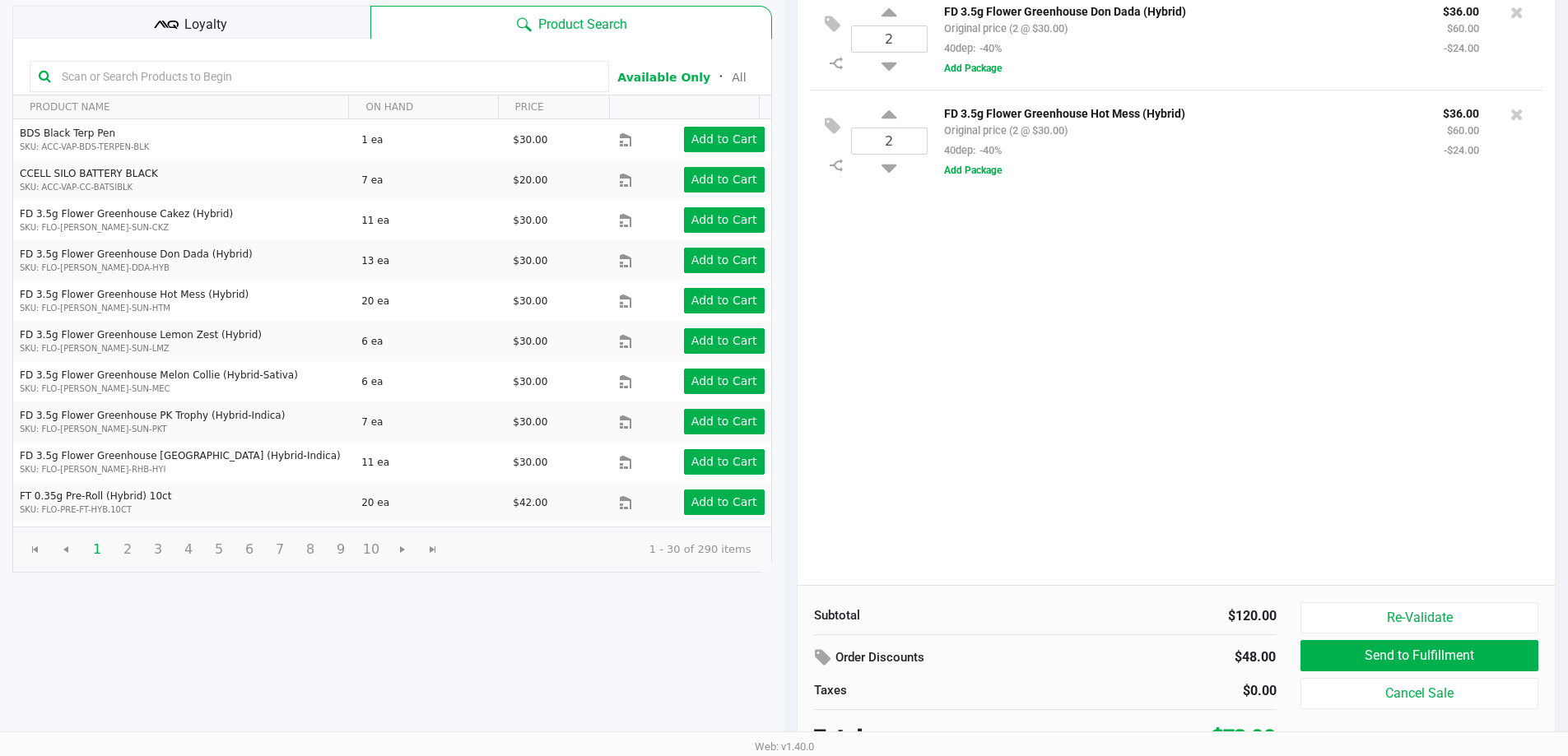
scroll to position [169, 0]
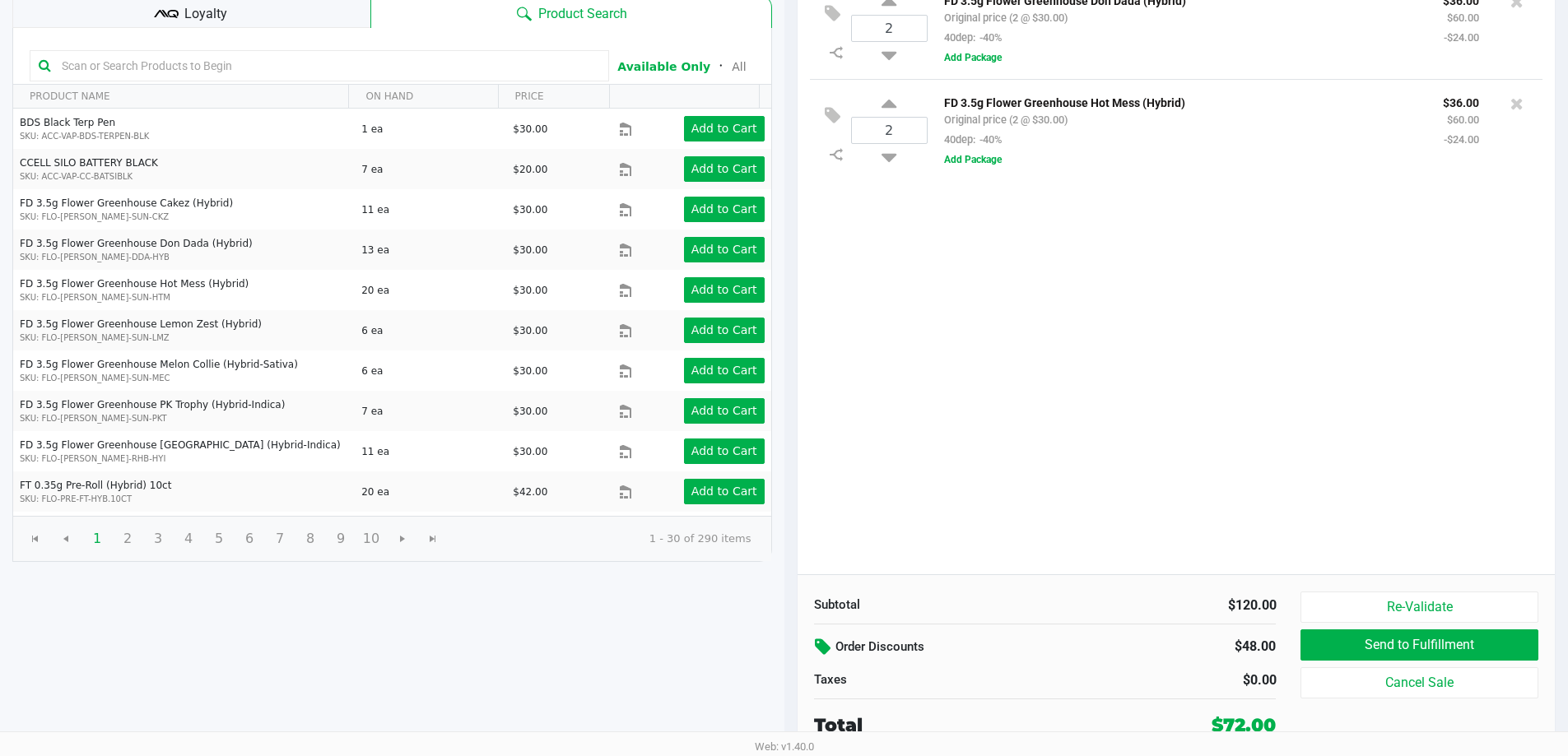
click at [823, 648] on icon at bounding box center [825, 647] width 20 height 19
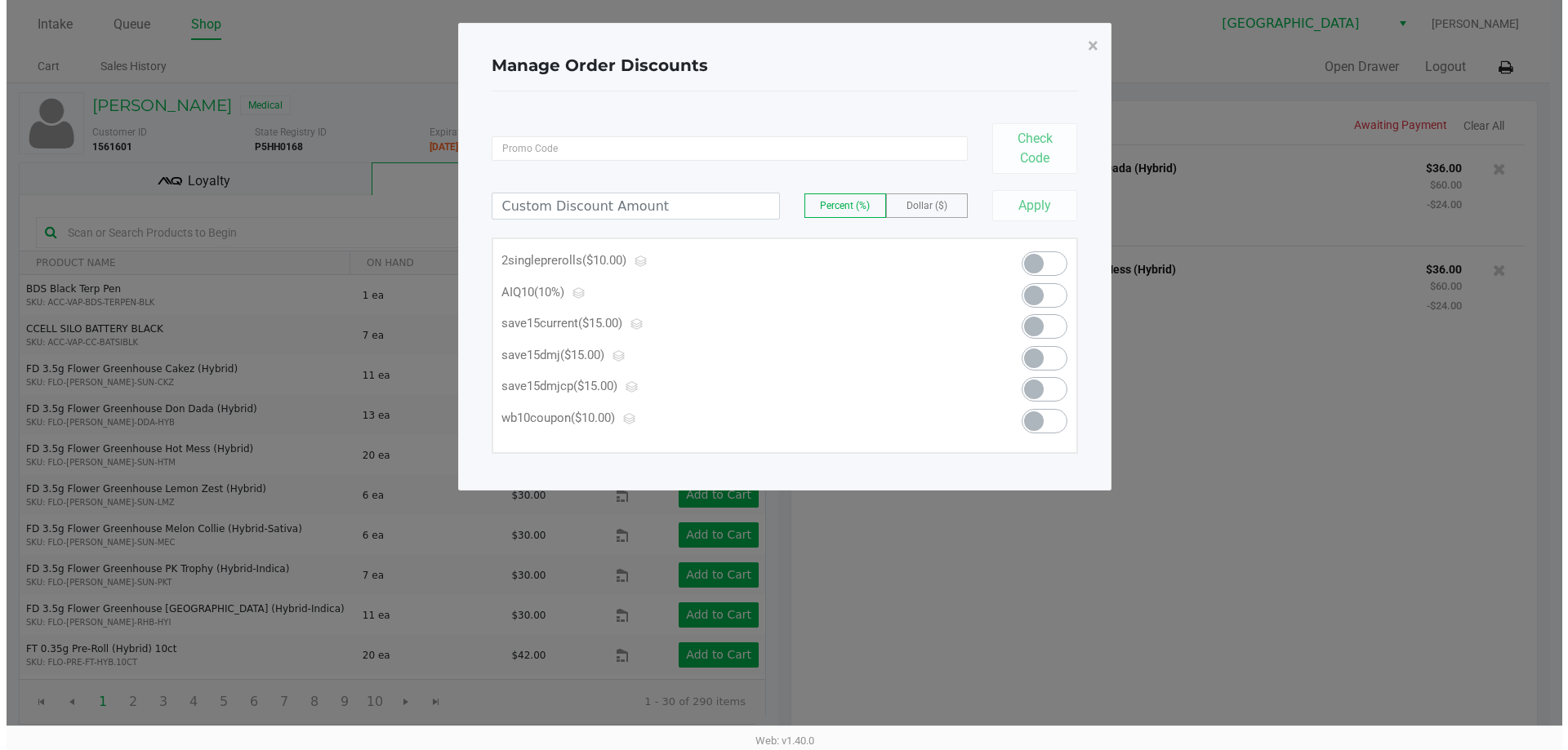
scroll to position [0, 0]
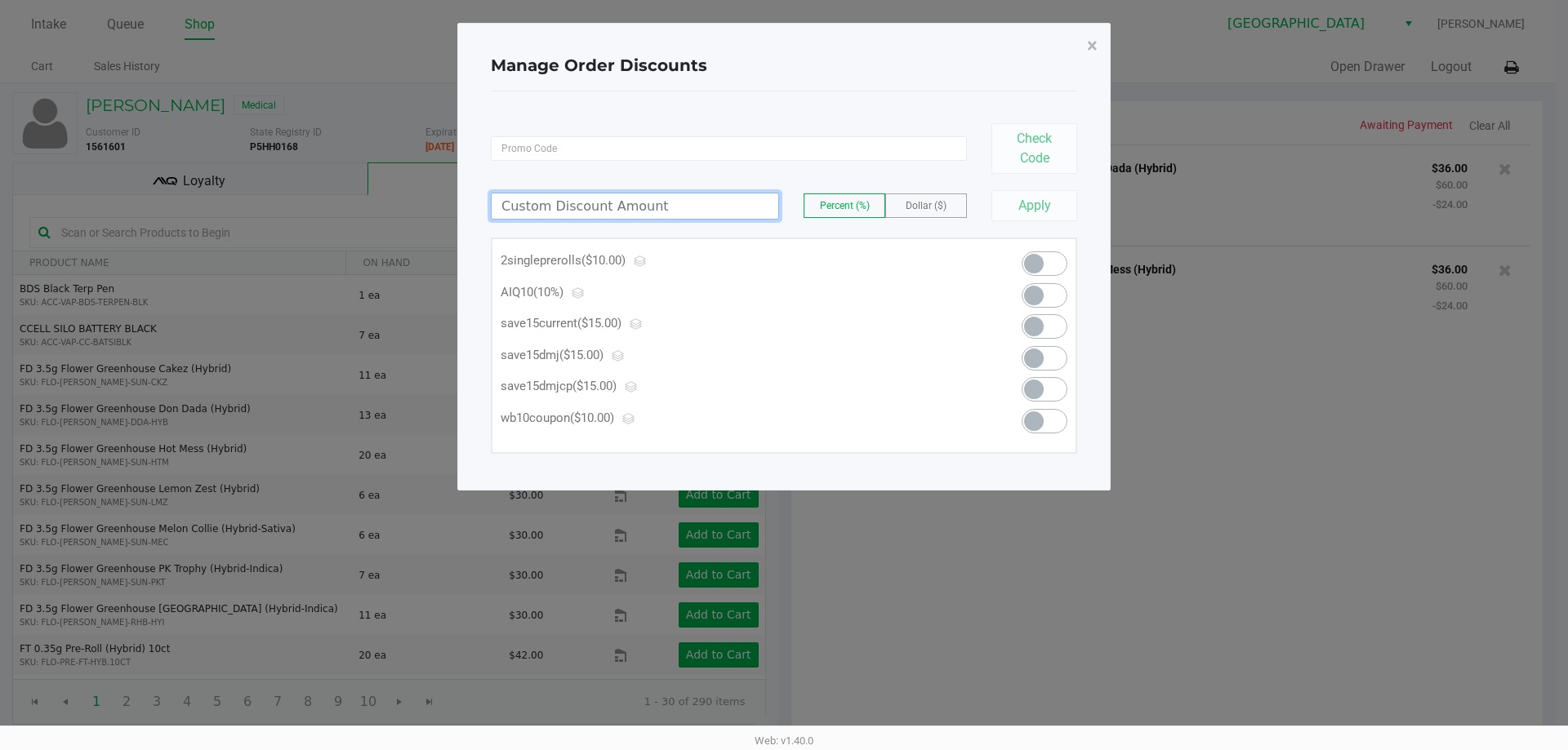
click at [563, 195] on input at bounding box center [635, 207] width 287 height 25
type input "22.00"
click at [940, 204] on span "Dollar ($)" at bounding box center [926, 206] width 41 height 12
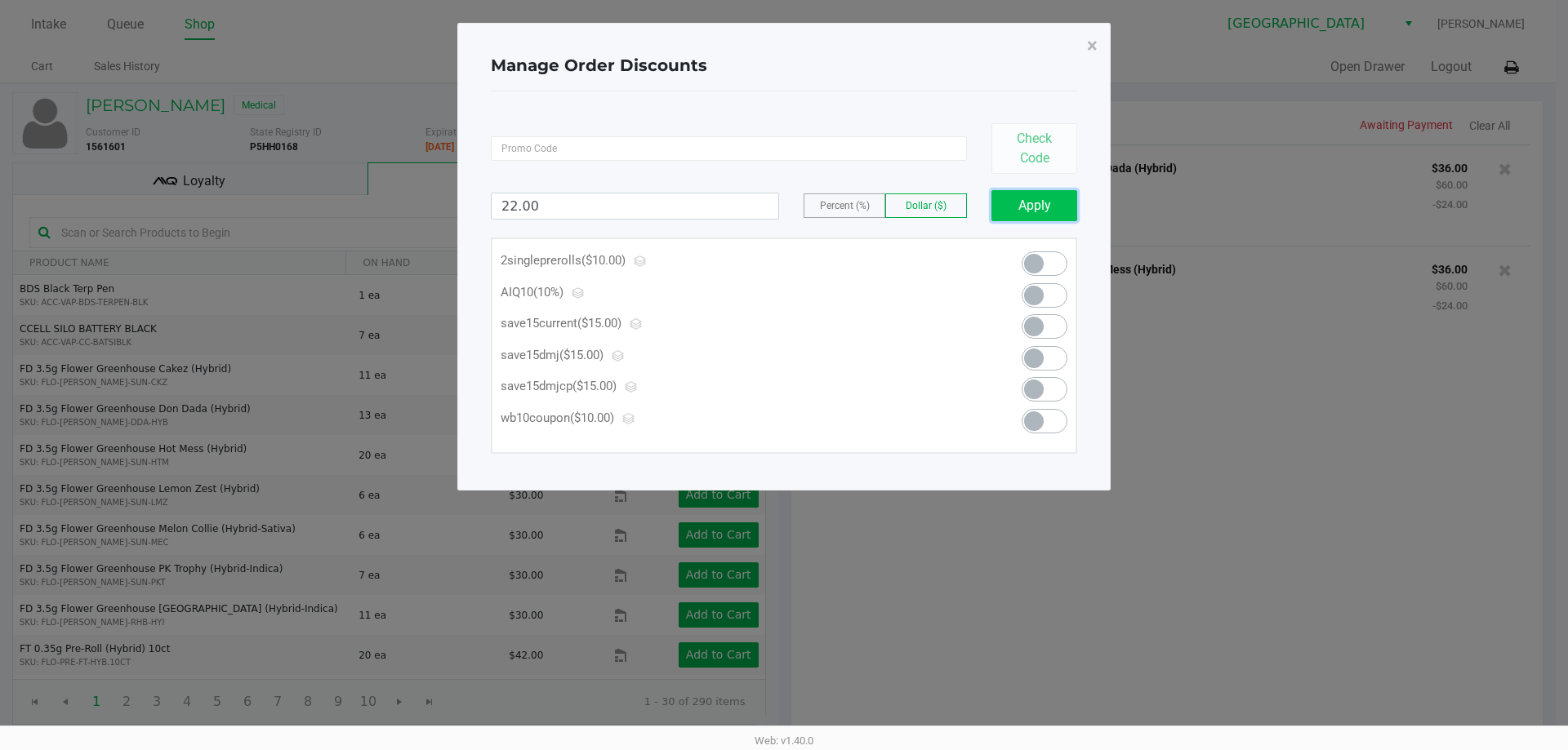
click at [1025, 199] on button "Apply" at bounding box center [1034, 206] width 86 height 31
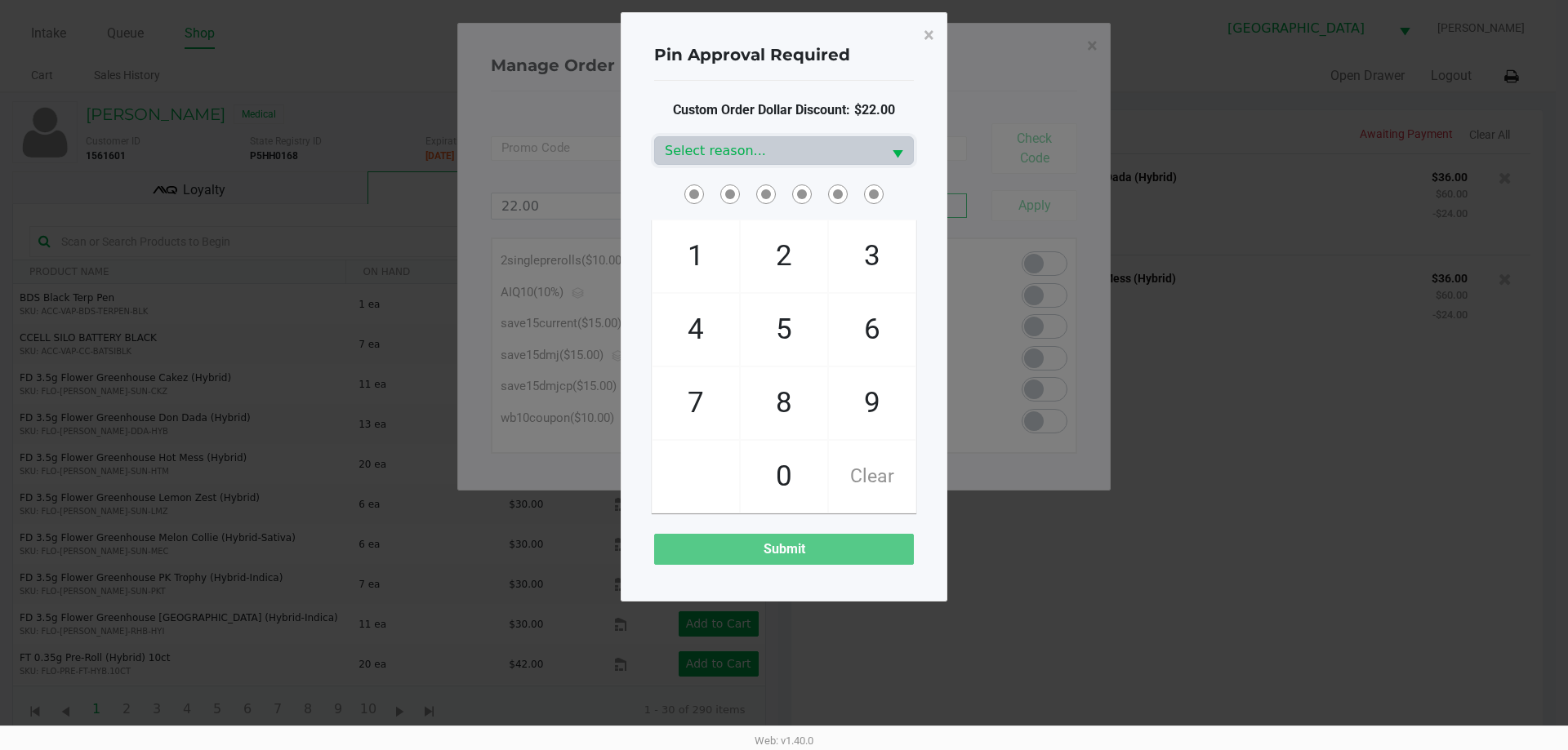
click at [698, 333] on span "4" at bounding box center [696, 329] width 86 height 72
checkbox input "true"
drag, startPoint x: 765, startPoint y: 395, endPoint x: 737, endPoint y: 285, distance: 113.5
click at [765, 390] on span "8" at bounding box center [784, 403] width 86 height 72
checkbox input "true"
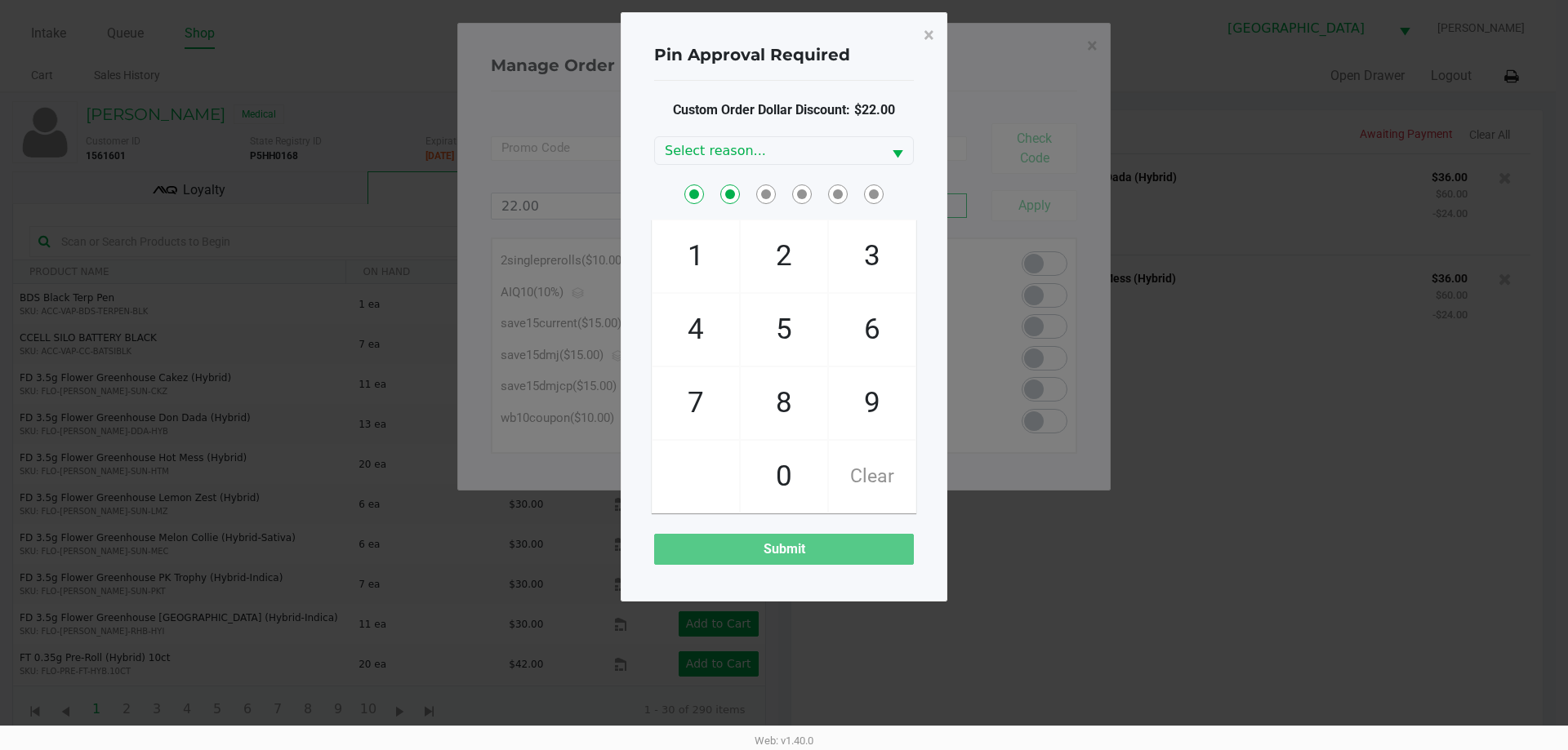
click at [698, 252] on span "1" at bounding box center [696, 256] width 86 height 72
checkbox input "true"
click at [694, 327] on span "4" at bounding box center [696, 329] width 86 height 72
checkbox input "true"
click at [769, 271] on span "2" at bounding box center [784, 256] width 86 height 72
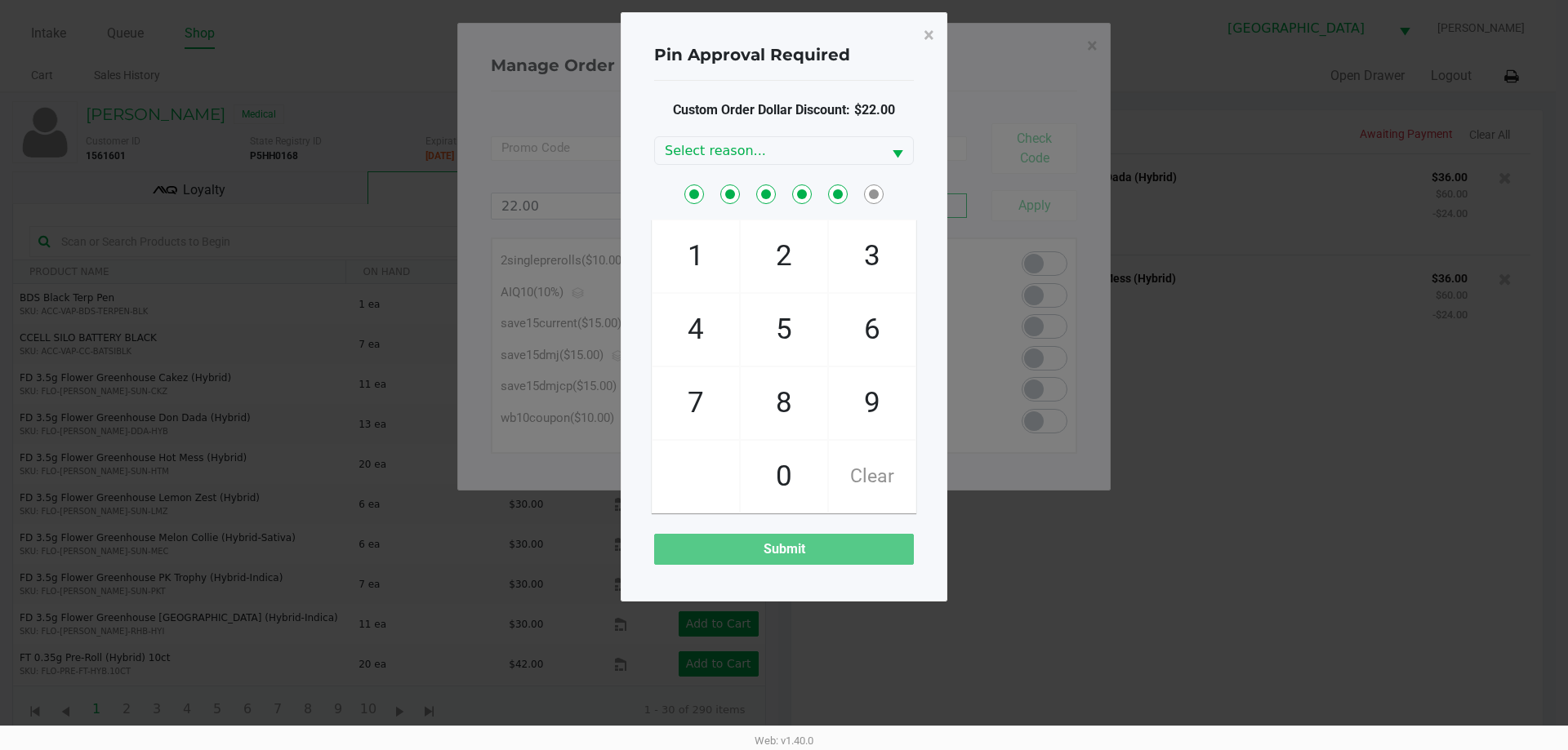
checkbox input "true"
click at [770, 270] on span "2" at bounding box center [784, 256] width 86 height 72
checkbox input "true"
click at [881, 157] on span "Select reason..." at bounding box center [769, 151] width 227 height 27
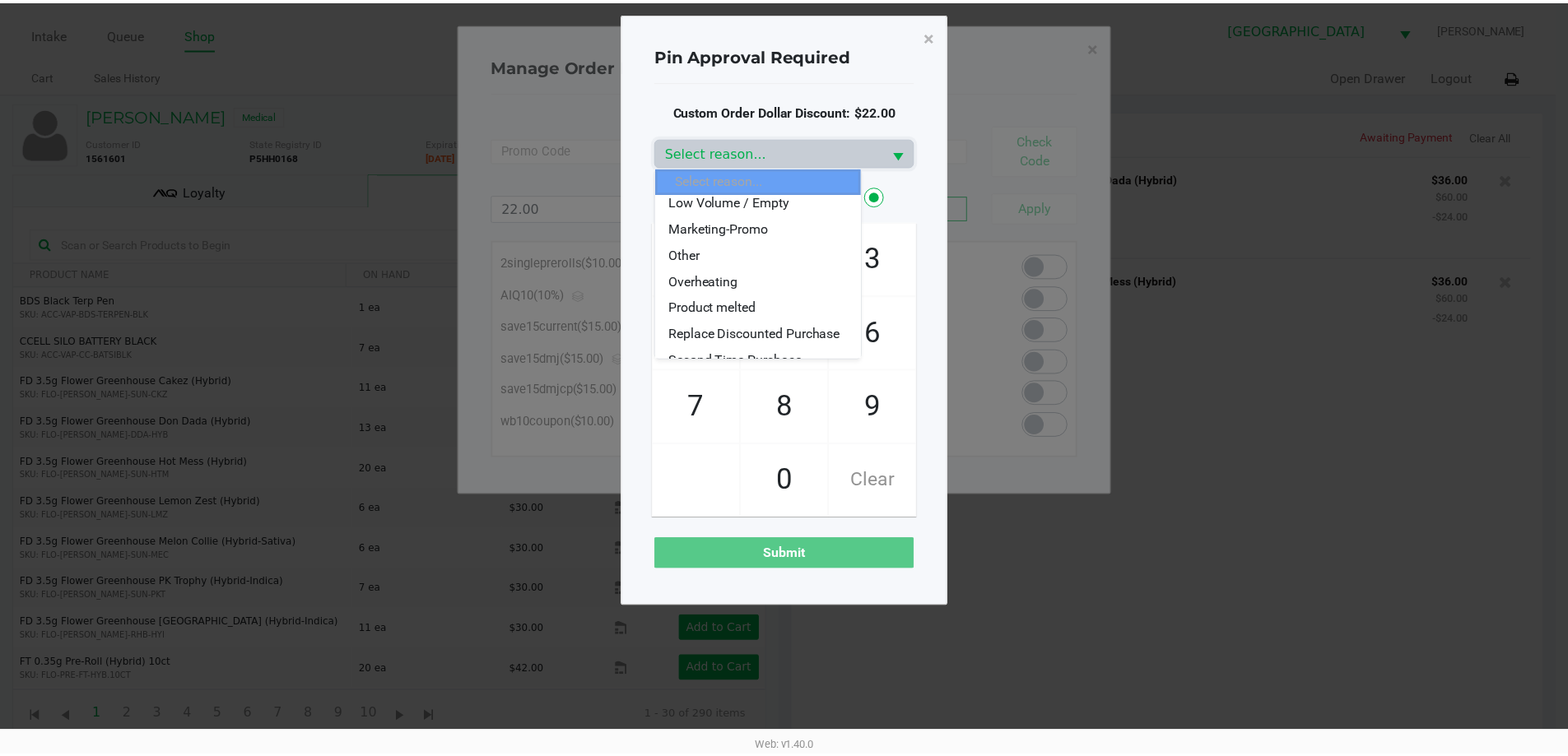
scroll to position [165, 0]
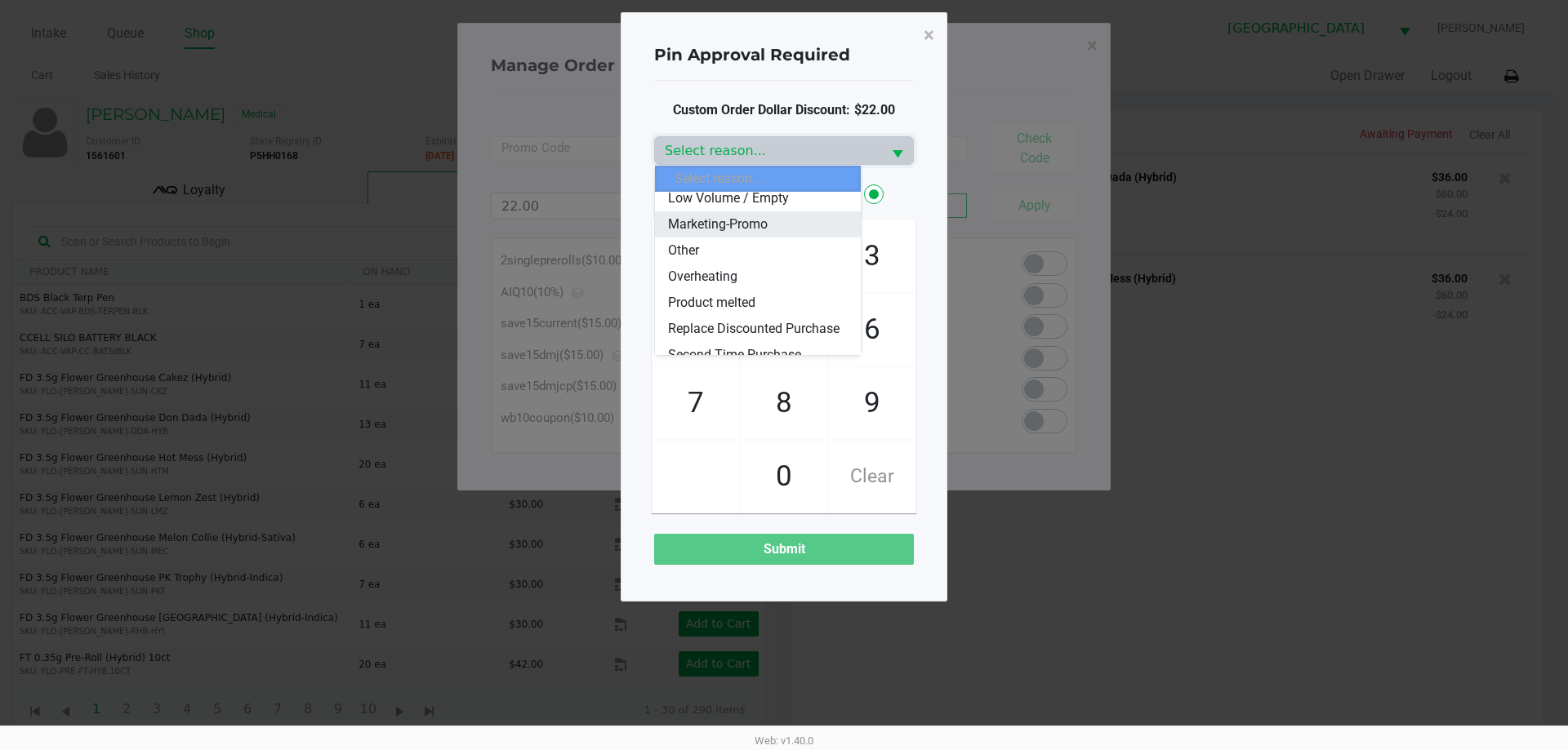
click at [719, 227] on span "Marketing-Promo" at bounding box center [718, 224] width 100 height 19
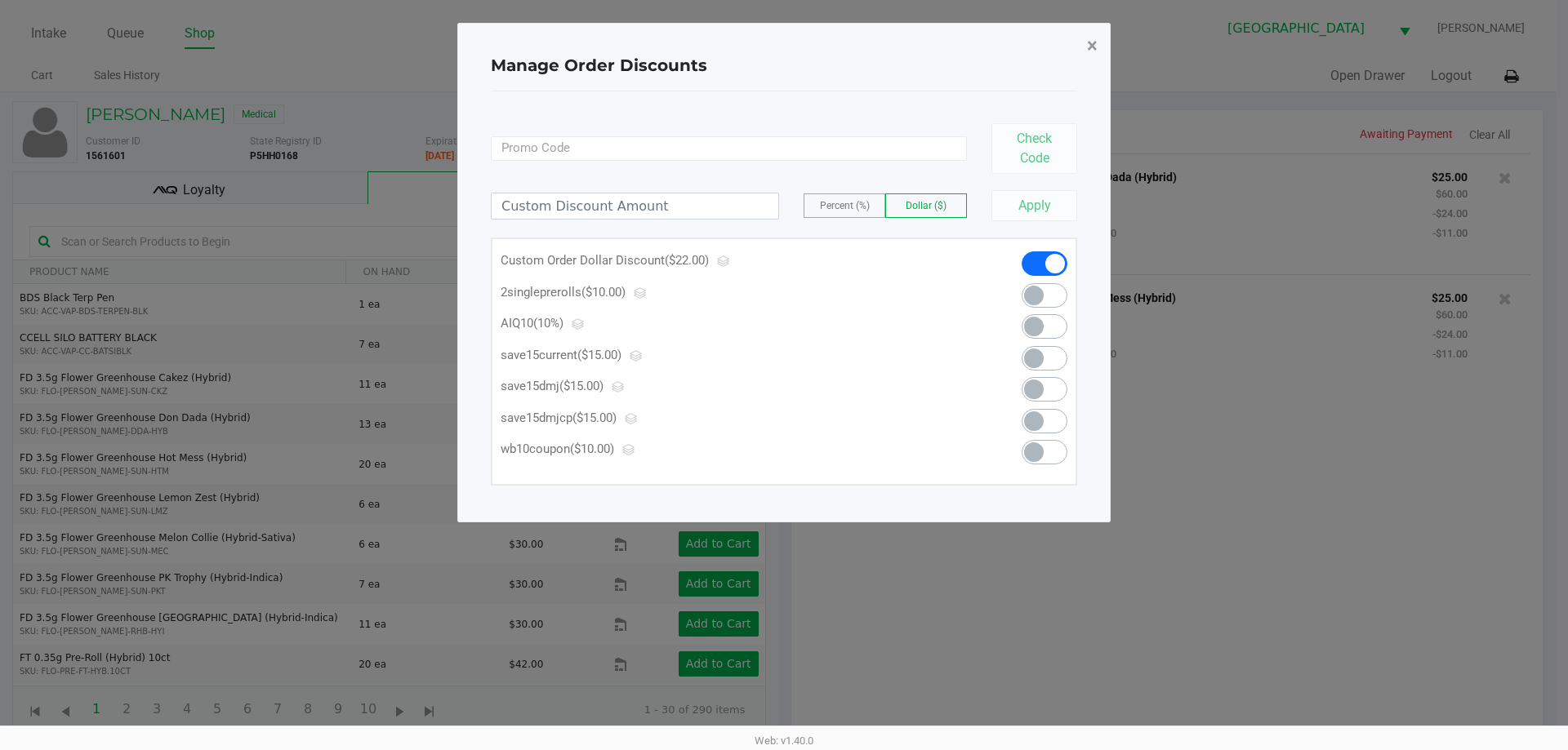
click at [1091, 43] on span "×" at bounding box center [1092, 46] width 11 height 23
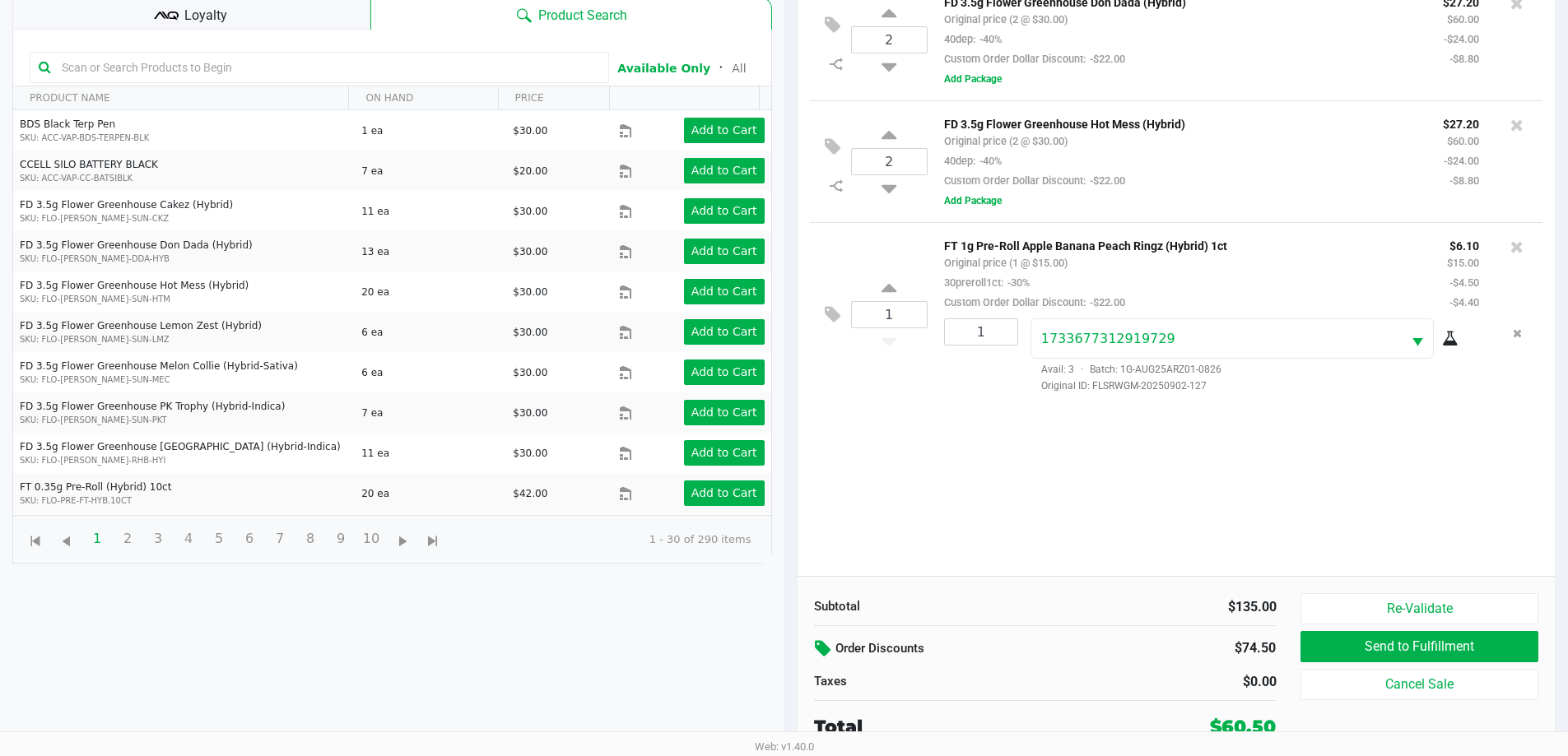
scroll to position [177, 0]
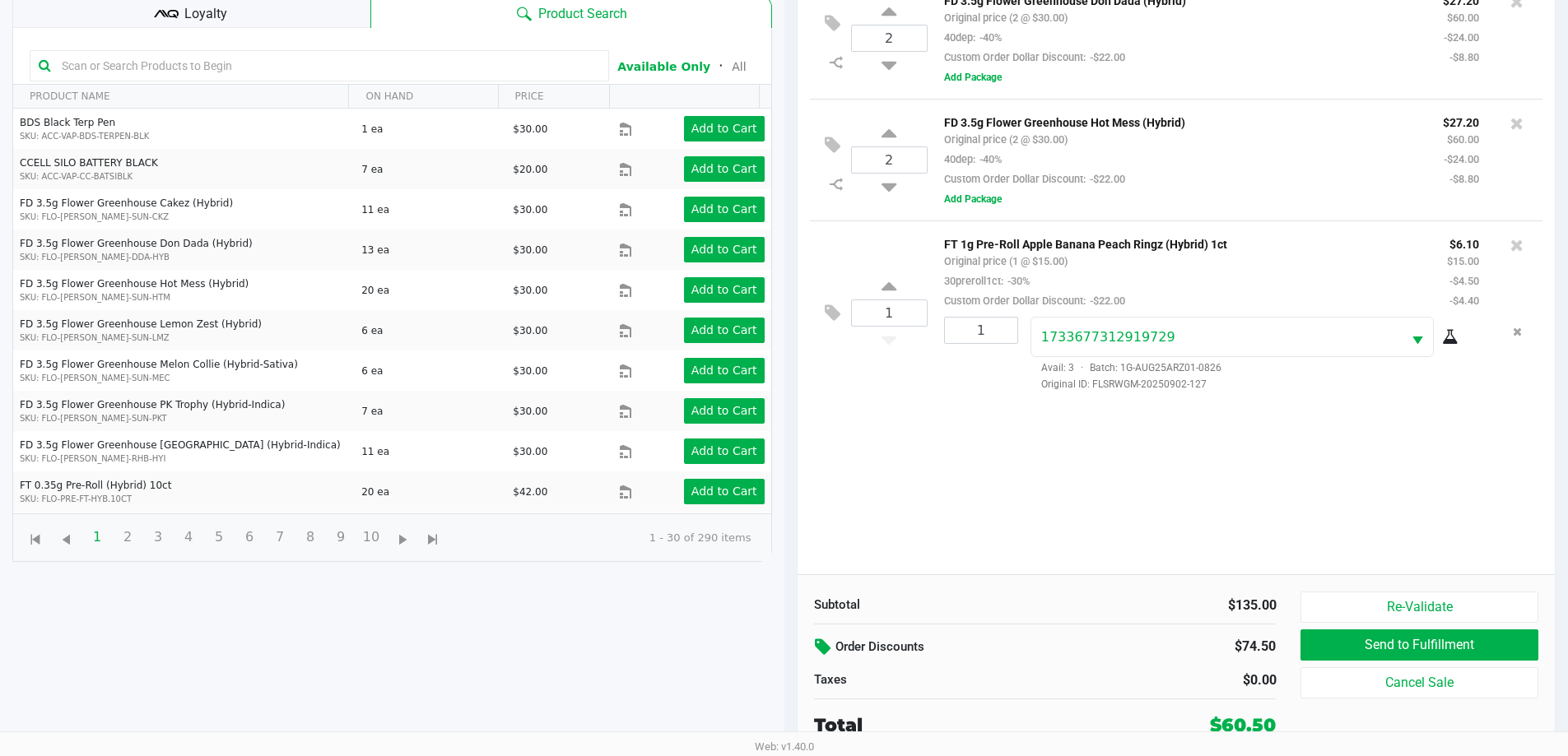
click at [220, 16] on span "Loyalty" at bounding box center [206, 14] width 43 height 20
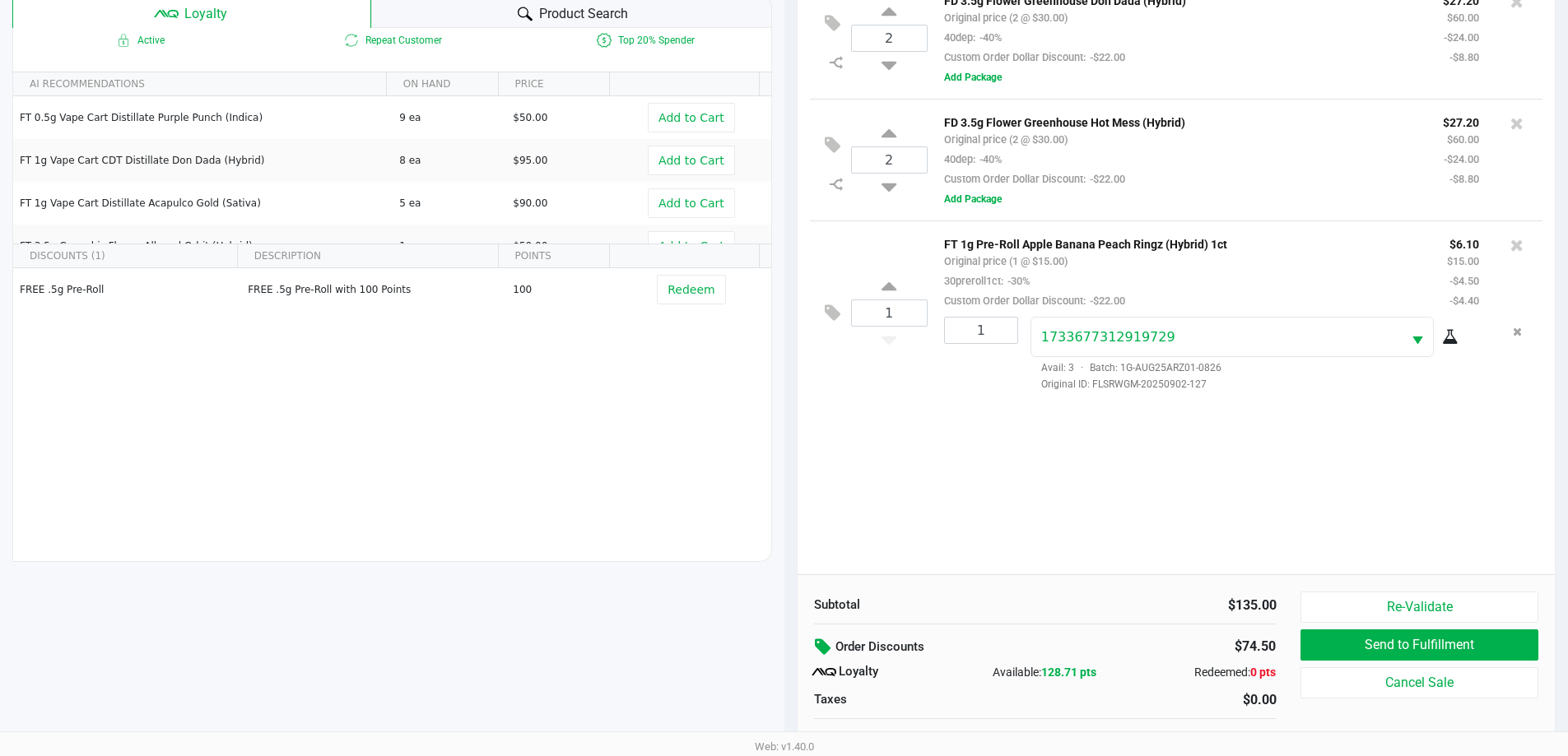
click at [411, 8] on div "Product Search" at bounding box center [572, 11] width 401 height 33
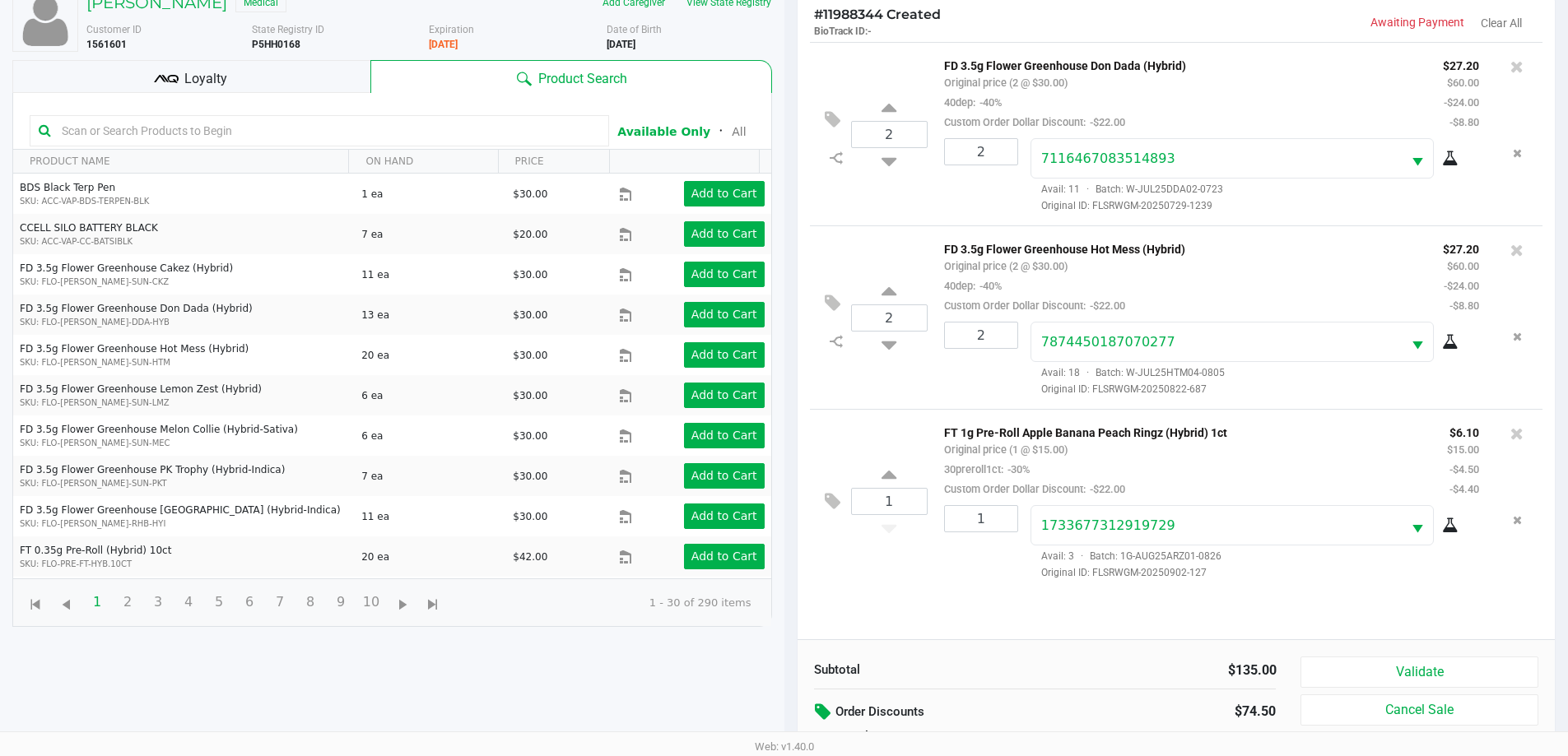
scroll to position [197, 0]
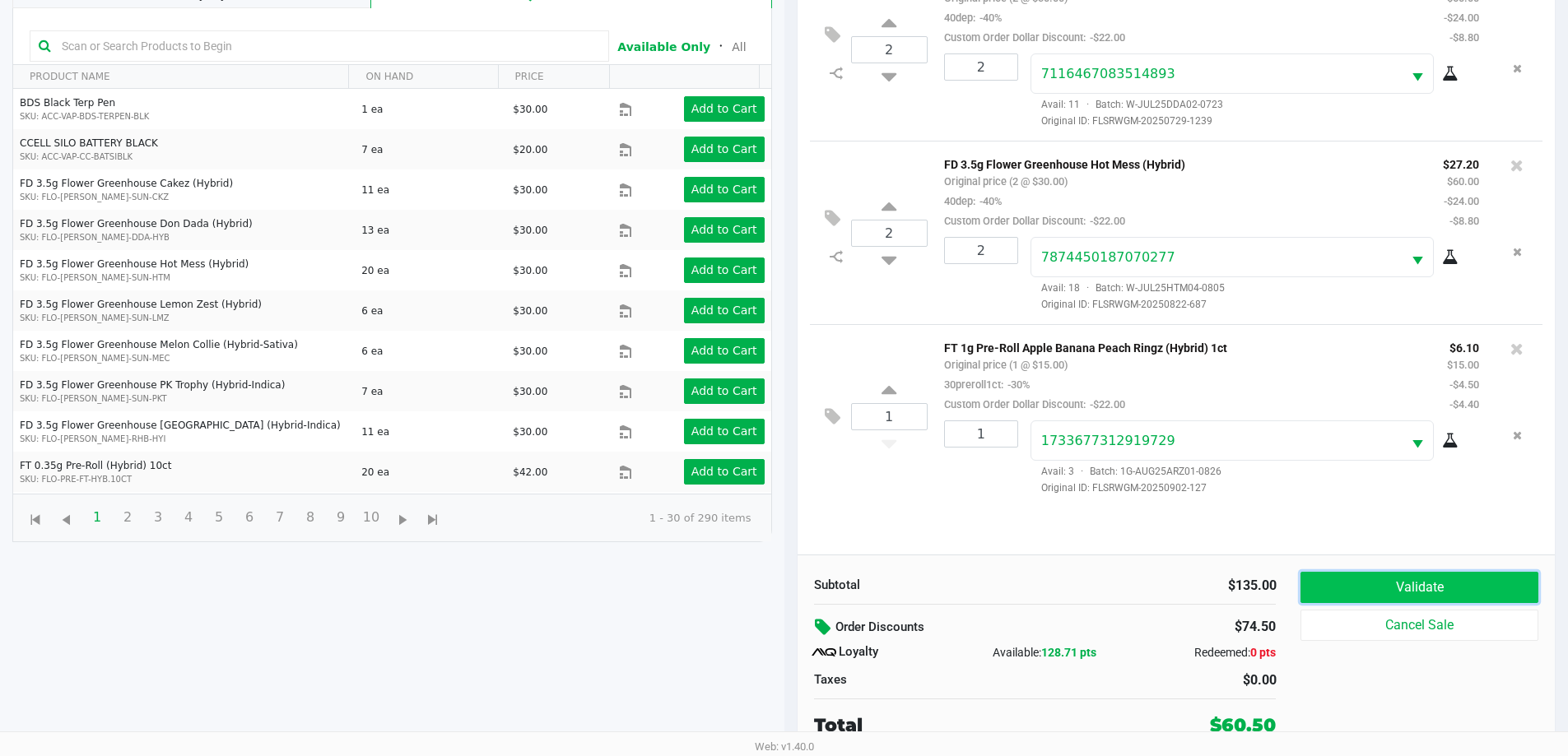
click at [1484, 593] on button "Validate" at bounding box center [1419, 587] width 237 height 32
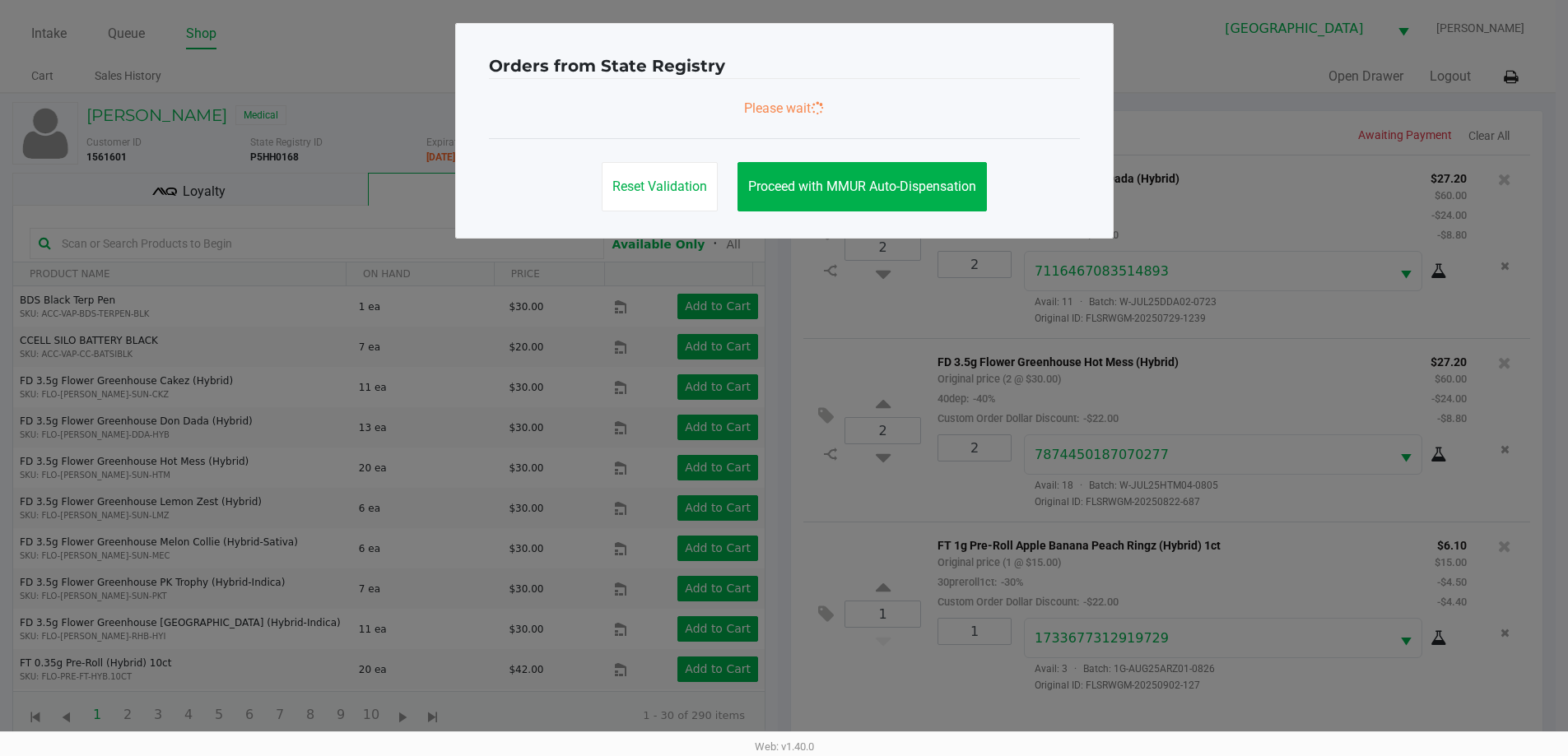
scroll to position [0, 0]
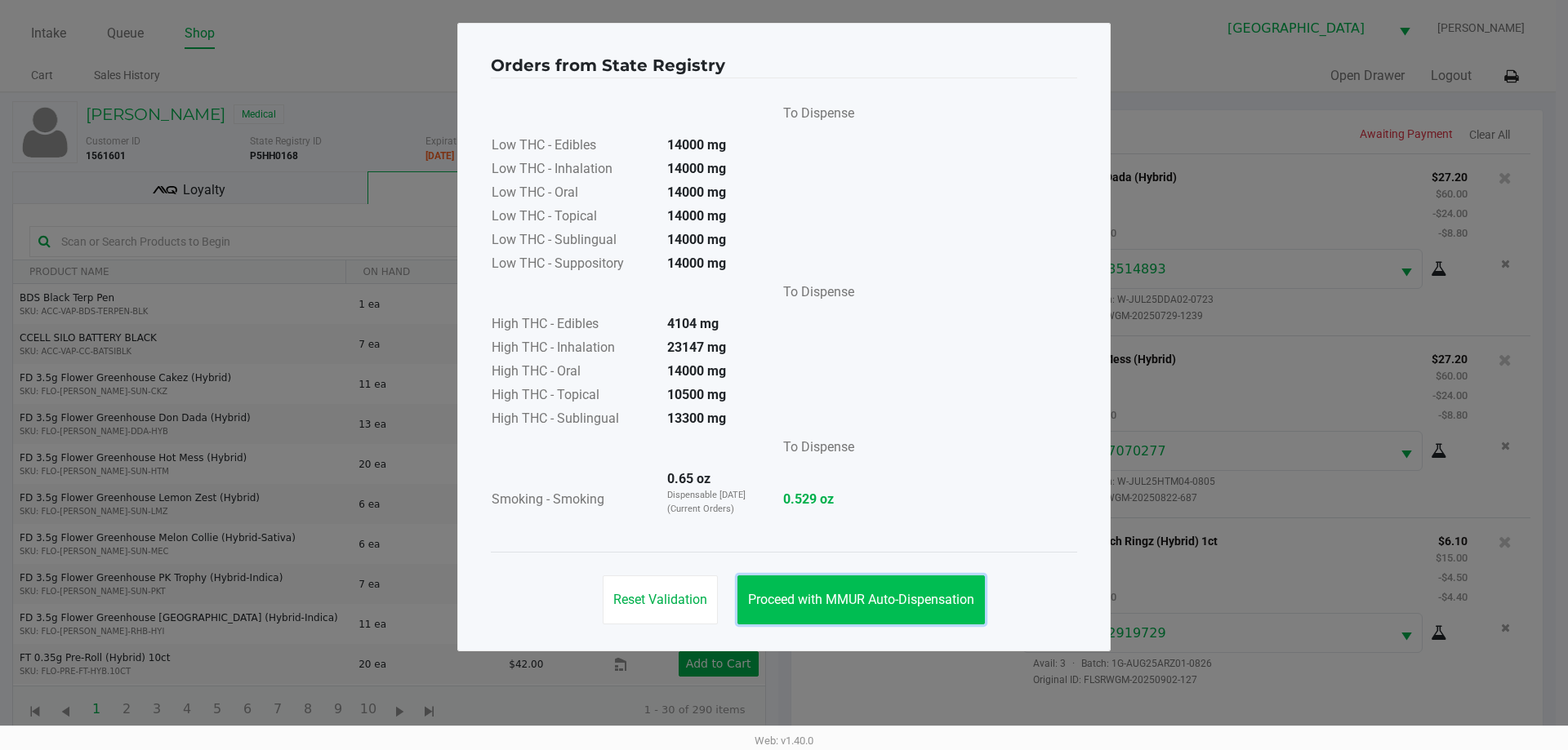
drag, startPoint x: 827, startPoint y: 604, endPoint x: 863, endPoint y: 598, distance: 36.5
click at [832, 604] on span "Proceed with MMUR Auto-Dispensation" at bounding box center [860, 599] width 226 height 15
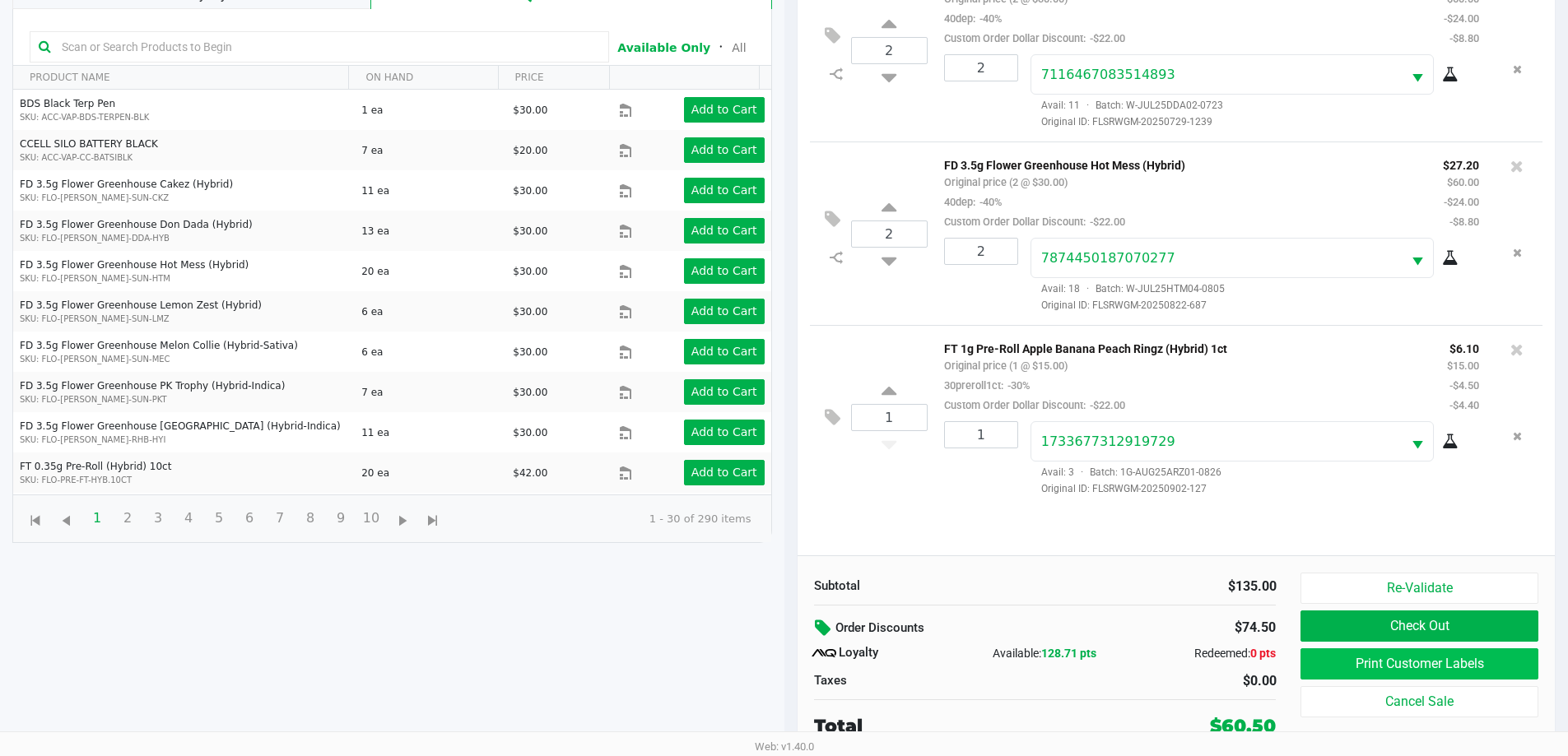
scroll to position [197, 0]
click at [1416, 660] on button "Print Customer Labels" at bounding box center [1419, 663] width 237 height 32
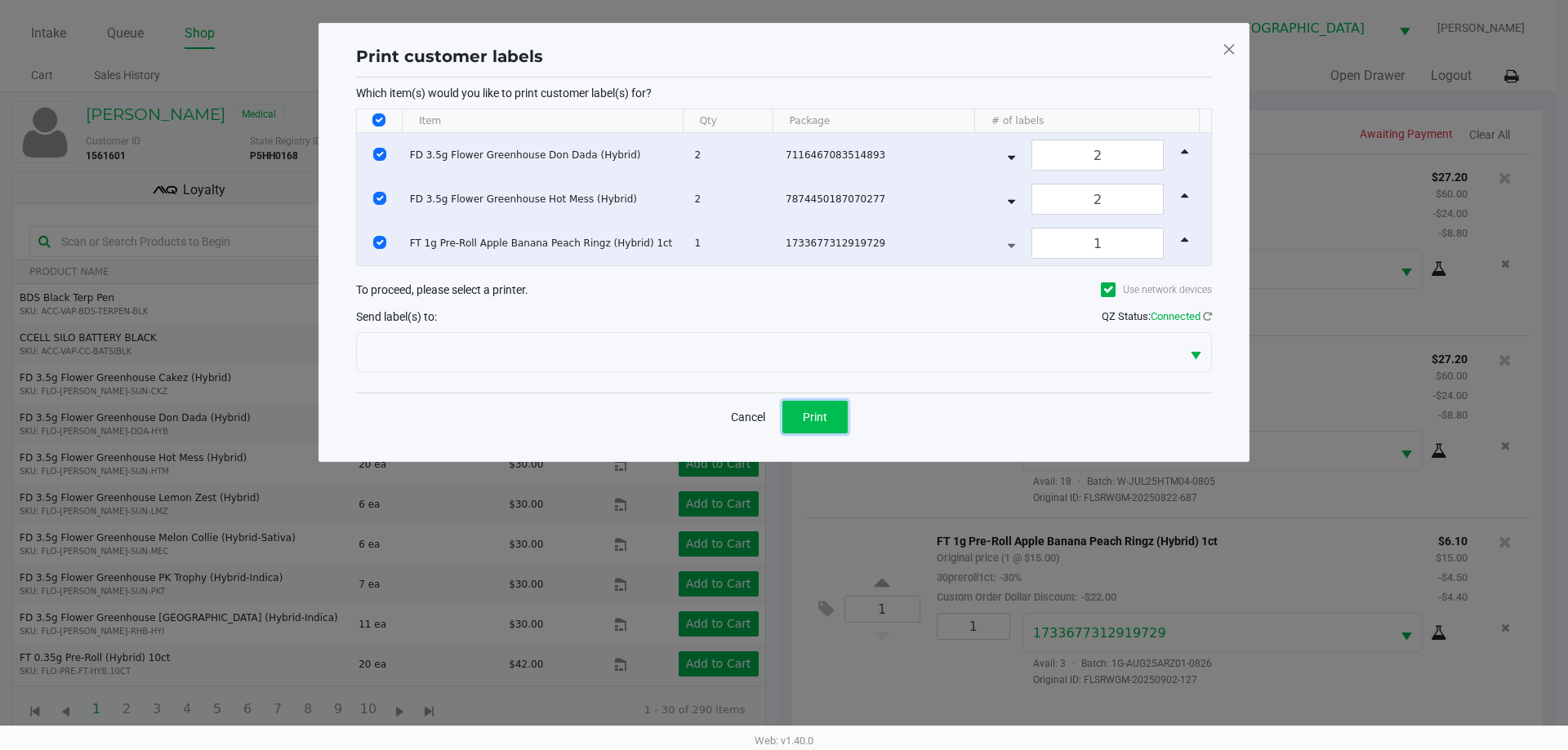
click at [802, 416] on button "Print" at bounding box center [814, 417] width 65 height 33
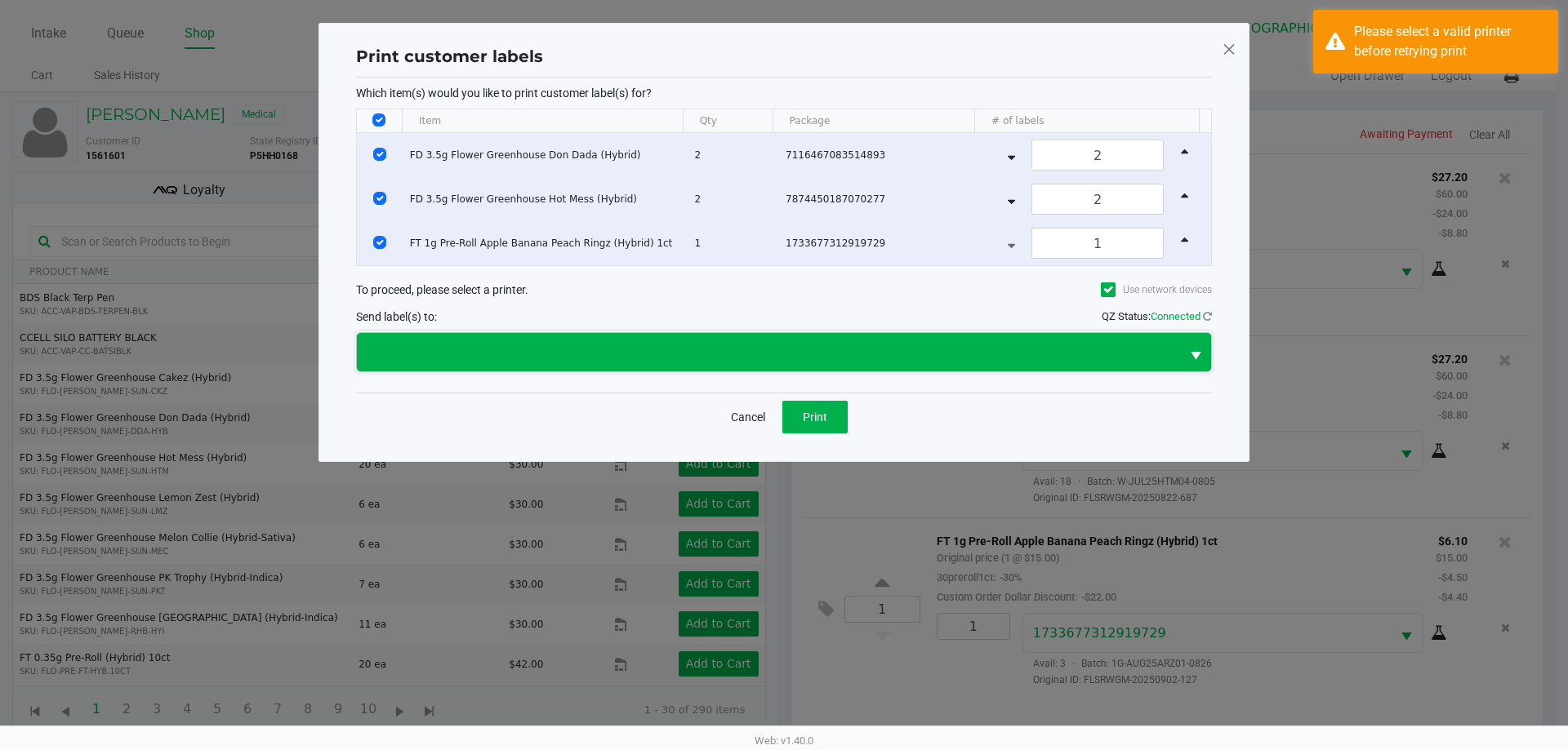
click at [776, 353] on span at bounding box center [768, 352] width 803 height 19
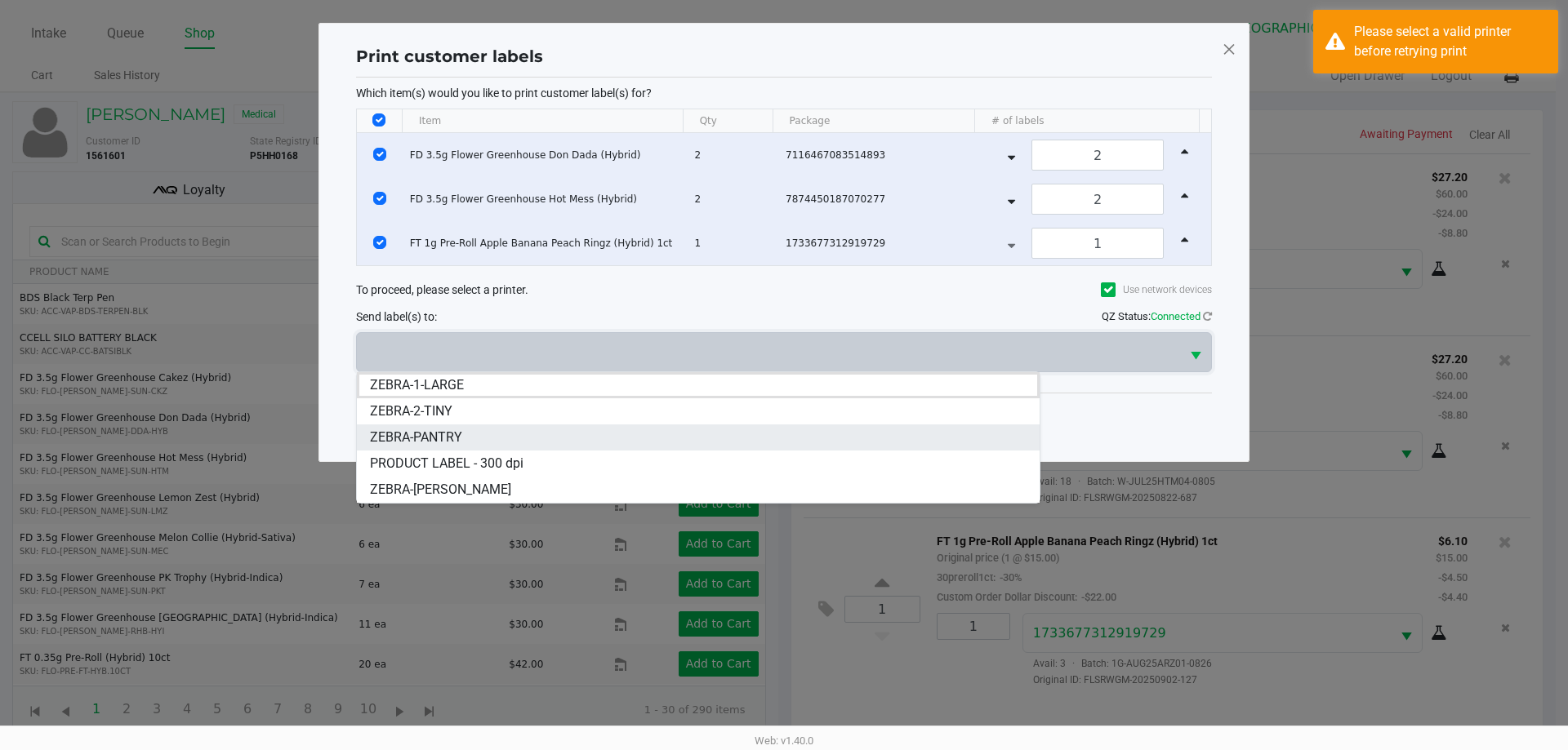
click at [415, 437] on span "ZEBRA-PANTRY" at bounding box center [416, 437] width 92 height 19
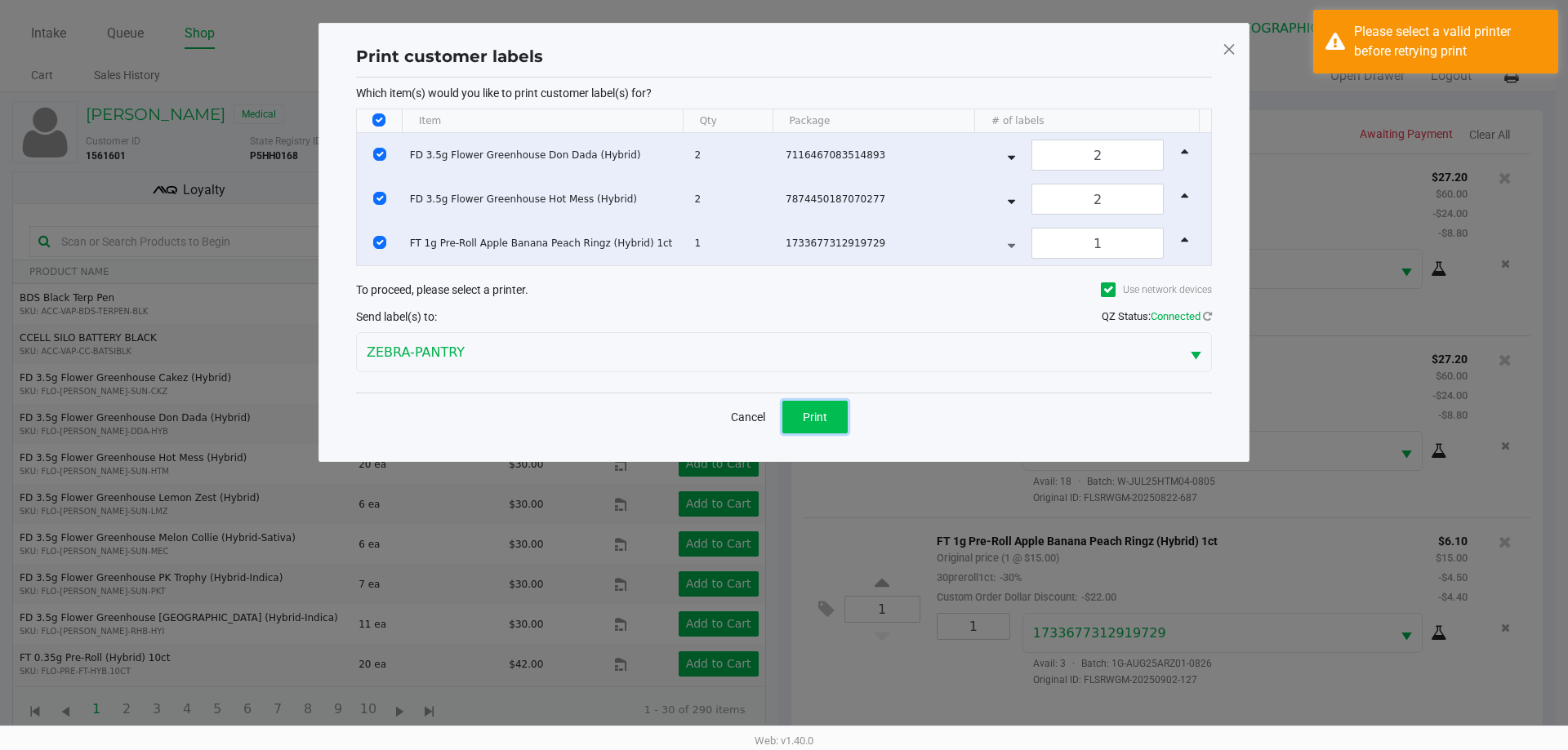
click at [845, 403] on button "Print" at bounding box center [814, 417] width 65 height 33
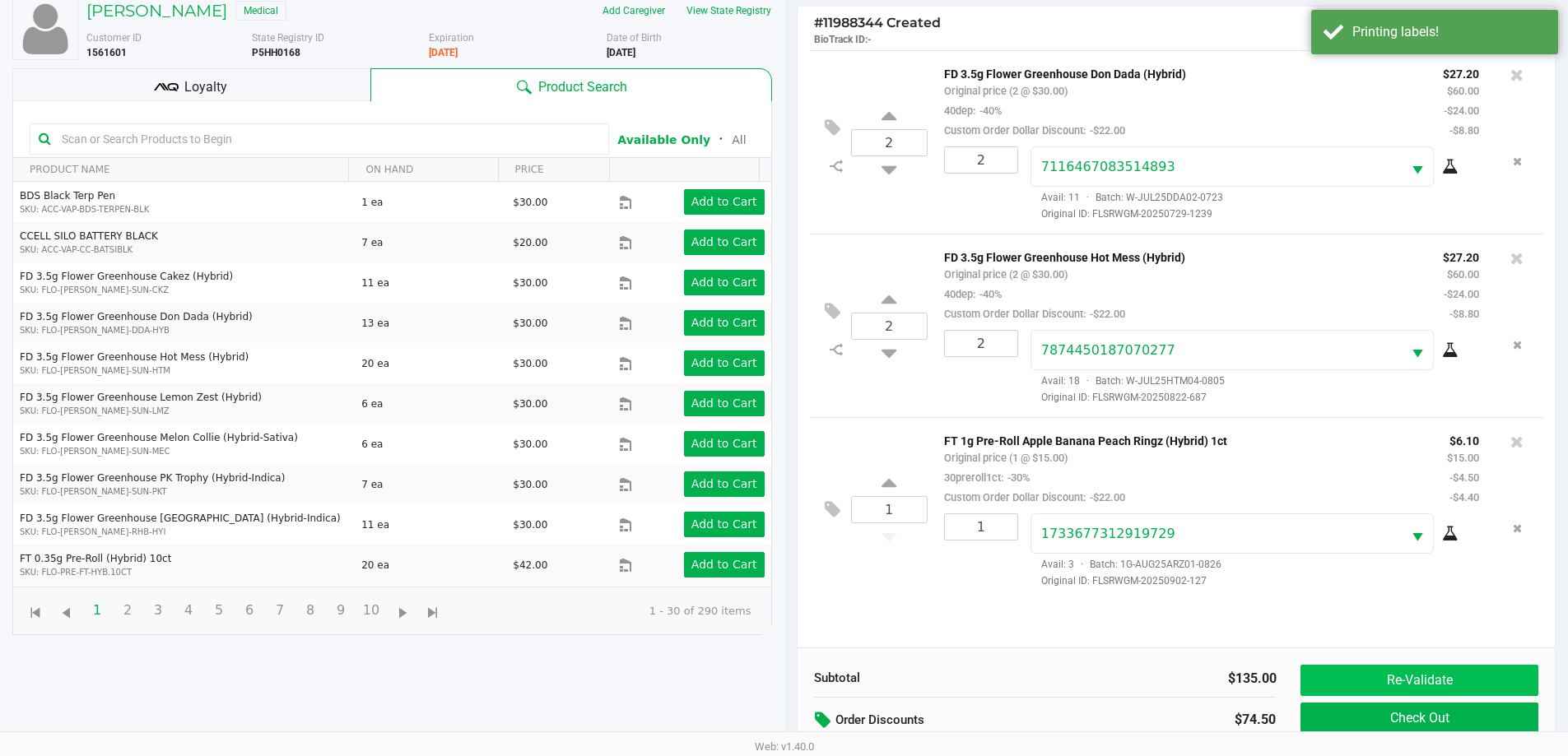
scroll to position [197, 0]
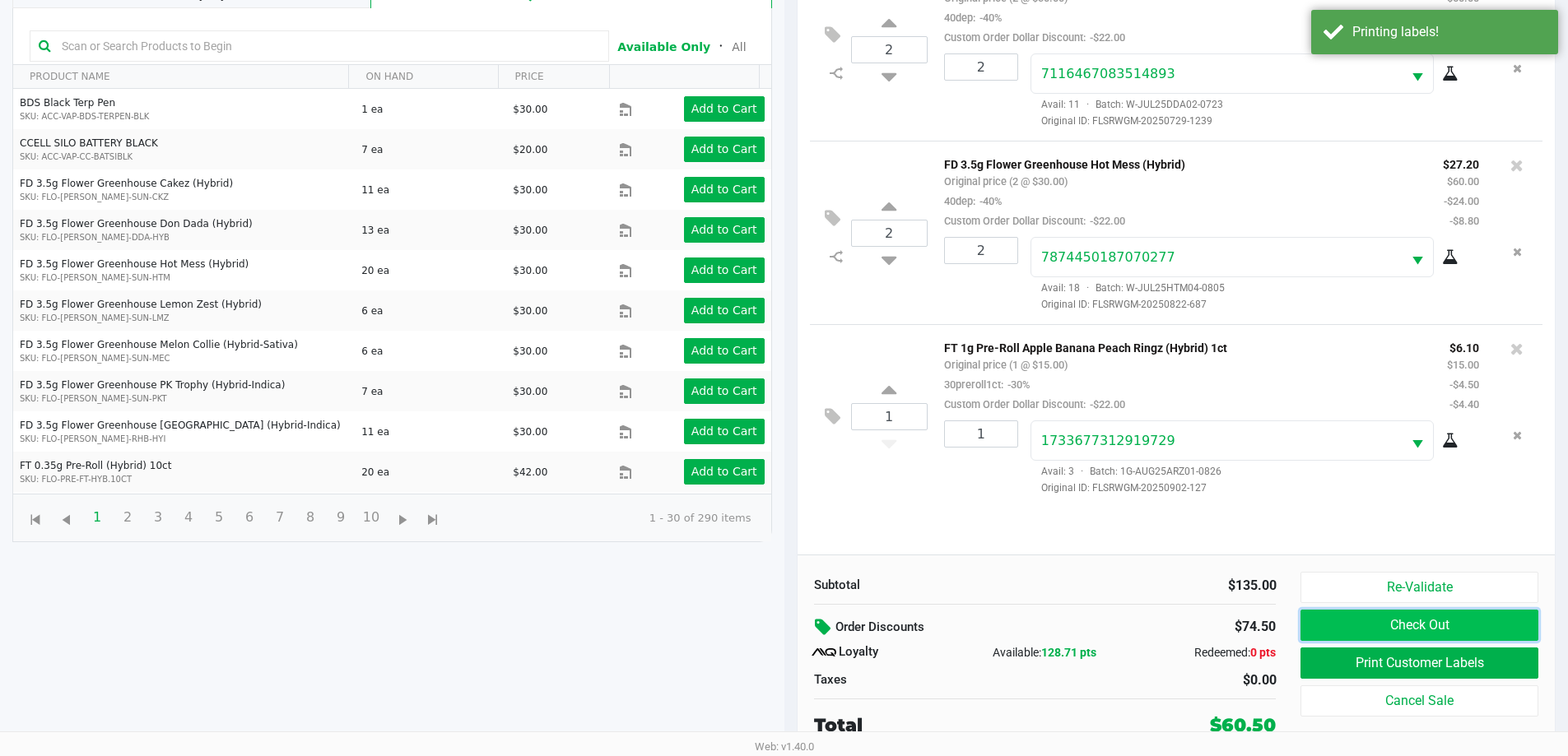
click at [1379, 630] on button "Check Out" at bounding box center [1419, 625] width 237 height 32
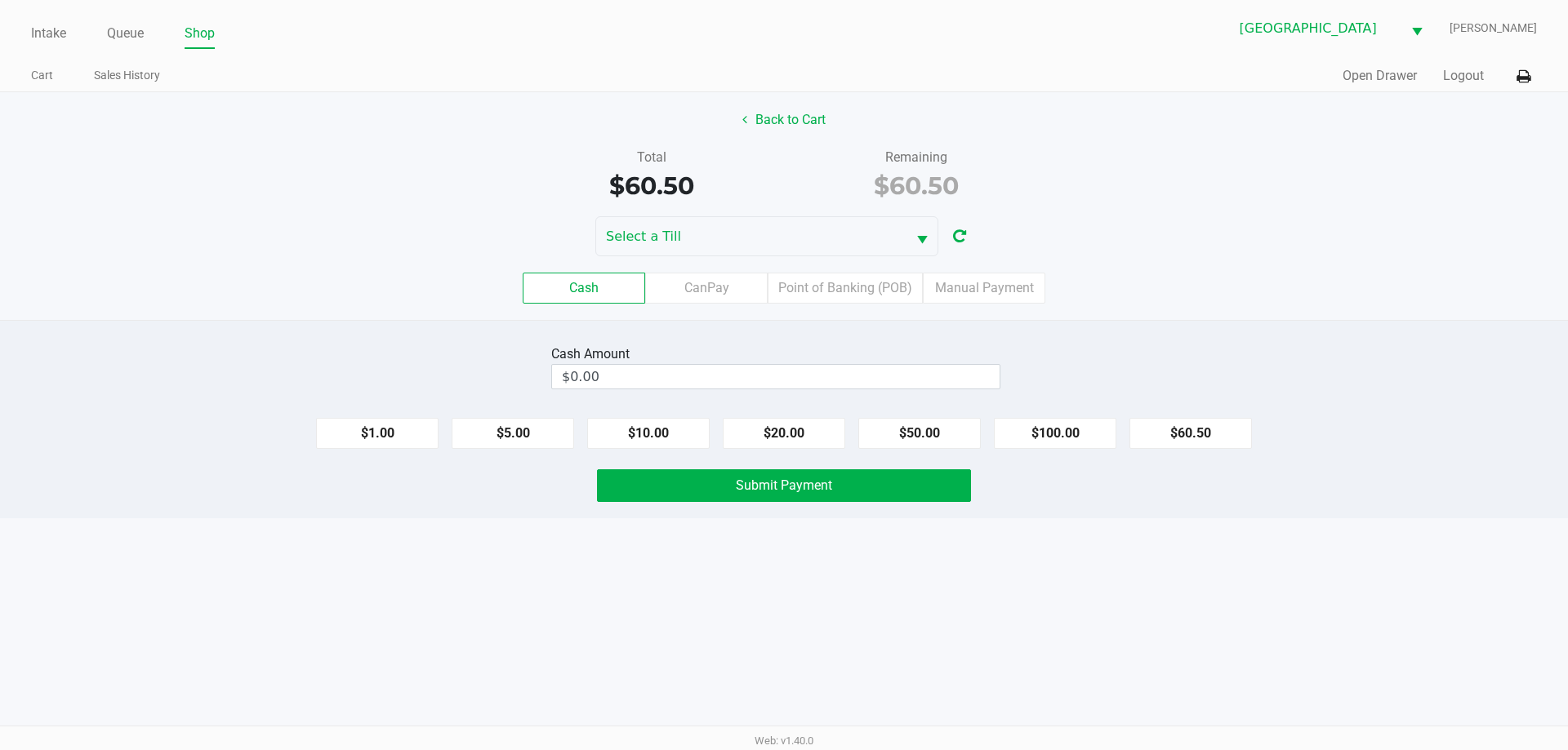
click at [872, 299] on label "Point of Banking (POB)" at bounding box center [845, 288] width 155 height 31
click at [0, 0] on 7 "Point of Banking (POB)" at bounding box center [0, 0] width 0 height 0
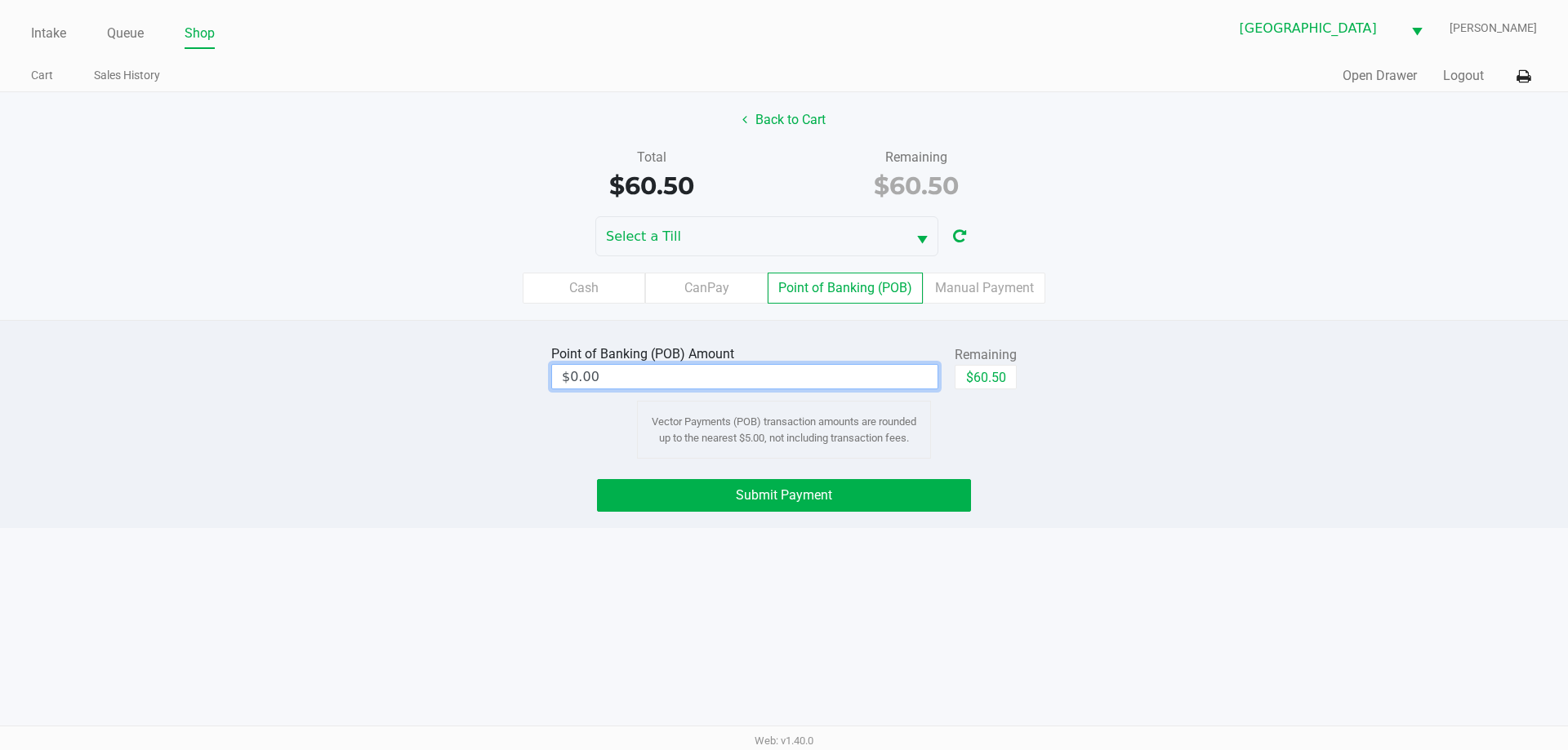
click at [639, 371] on input "$0.00" at bounding box center [744, 377] width 385 height 24
click at [885, 508] on button "Submit Payment" at bounding box center [784, 495] width 374 height 33
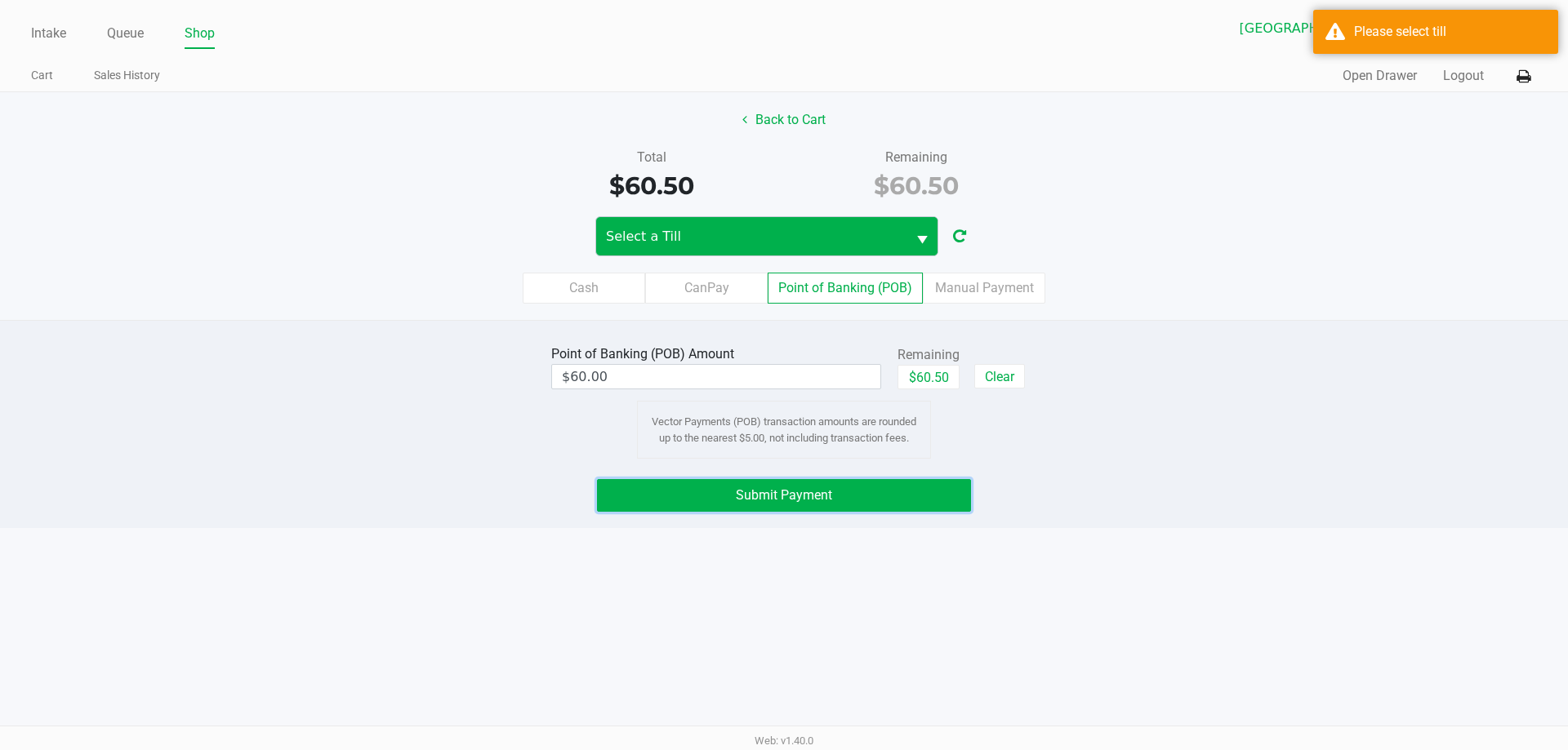
click at [915, 229] on button "Select" at bounding box center [922, 236] width 31 height 38
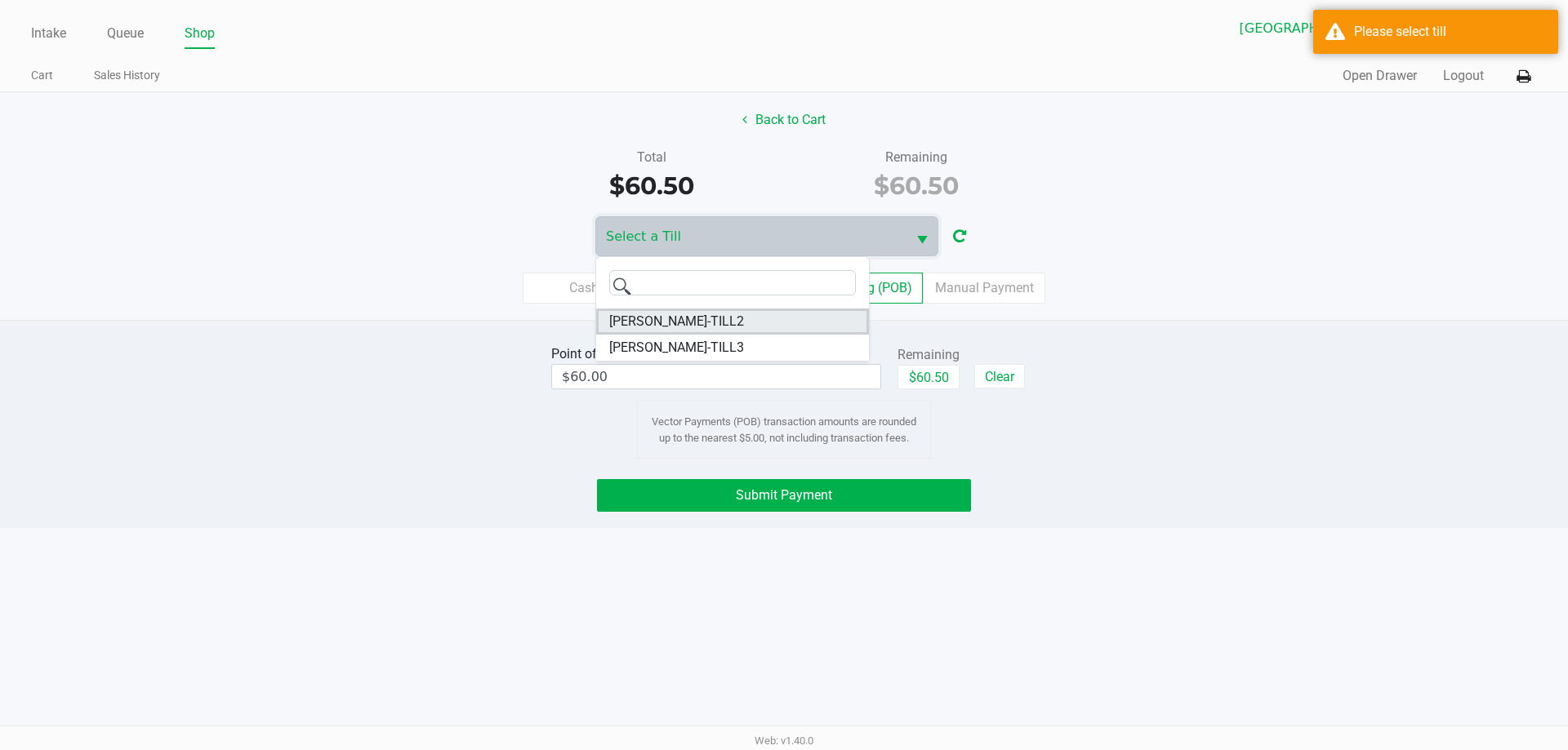
click at [666, 325] on span "[PERSON_NAME]-TILL2" at bounding box center [676, 321] width 135 height 19
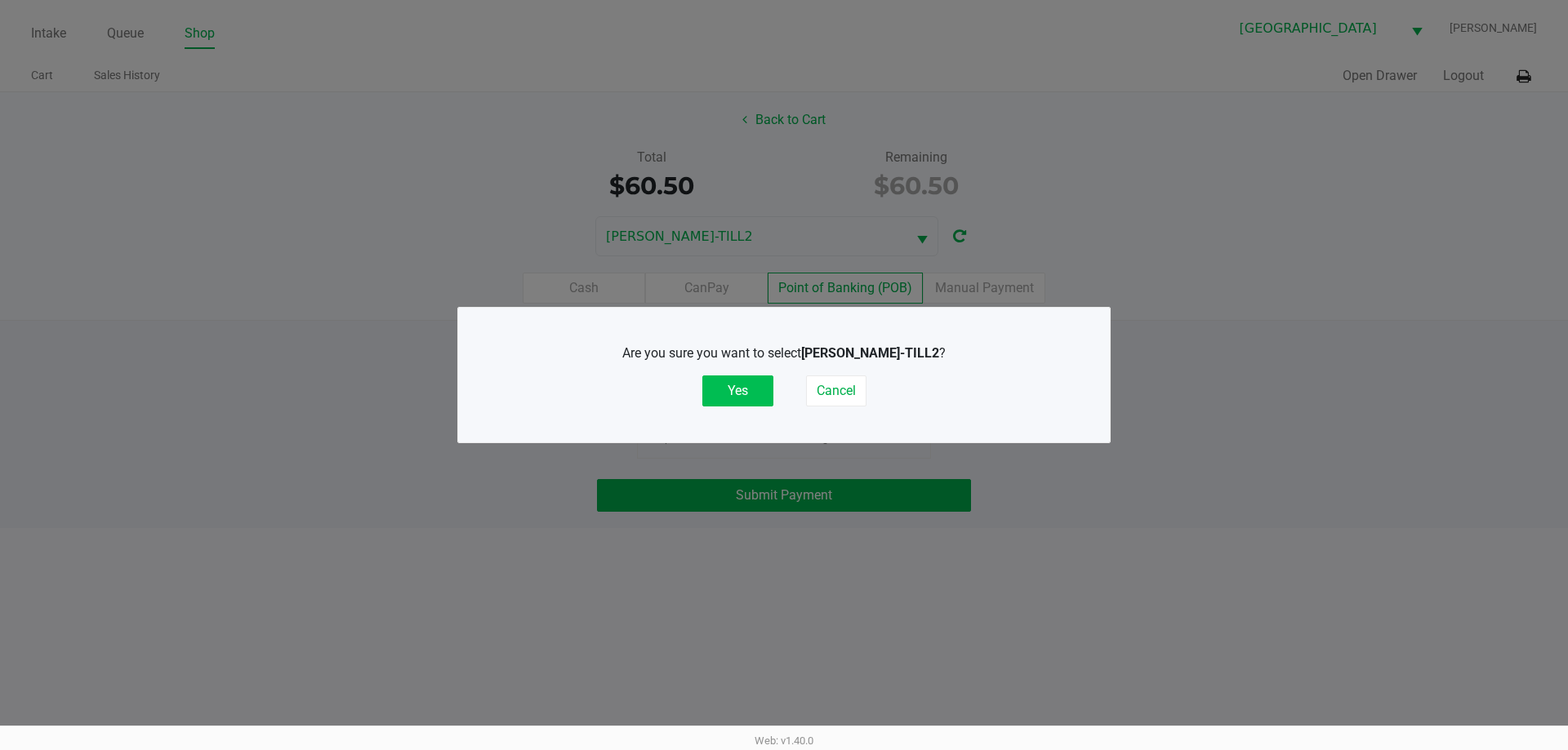
click at [743, 389] on button "Yes" at bounding box center [737, 391] width 71 height 31
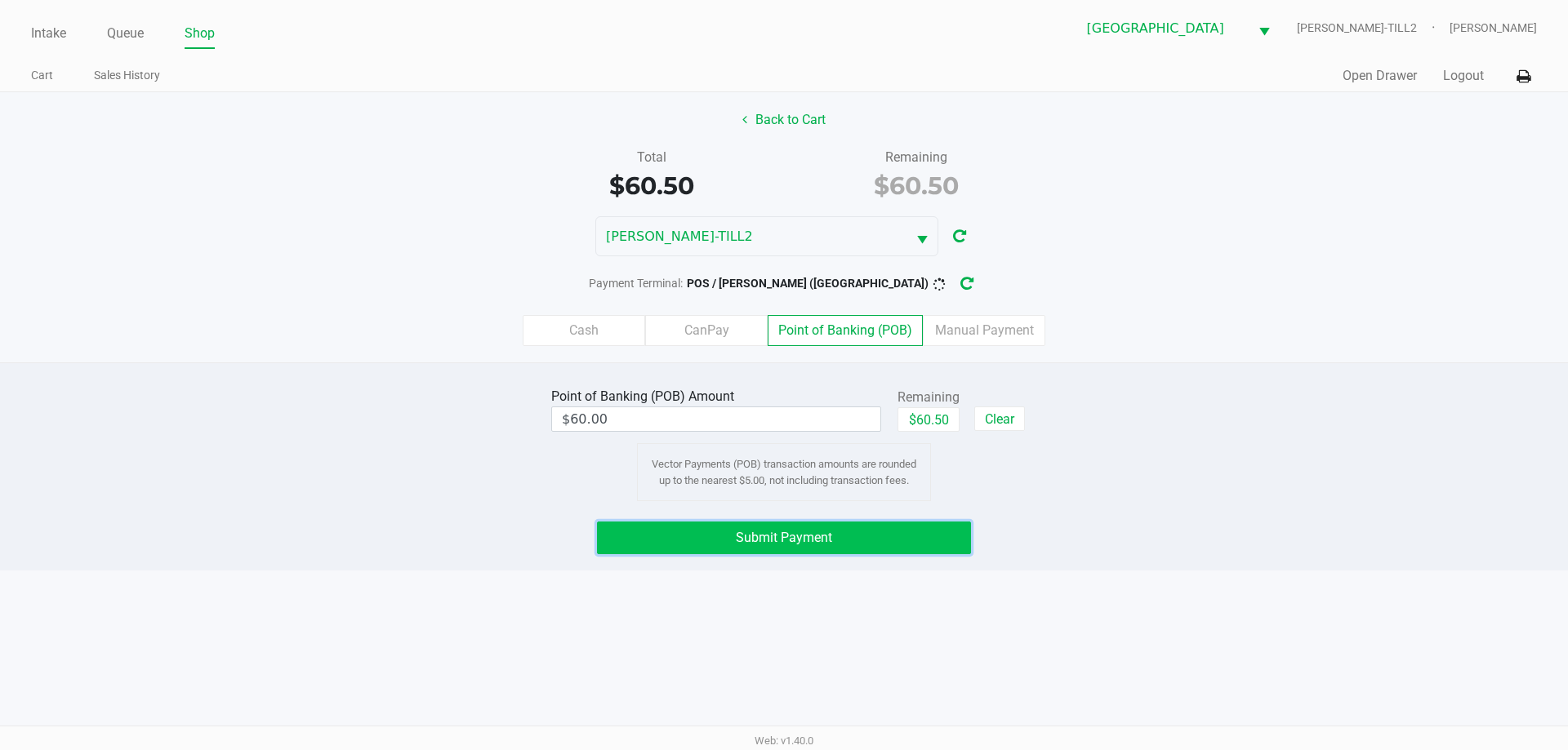
click at [872, 543] on button "Submit Payment" at bounding box center [784, 538] width 374 height 33
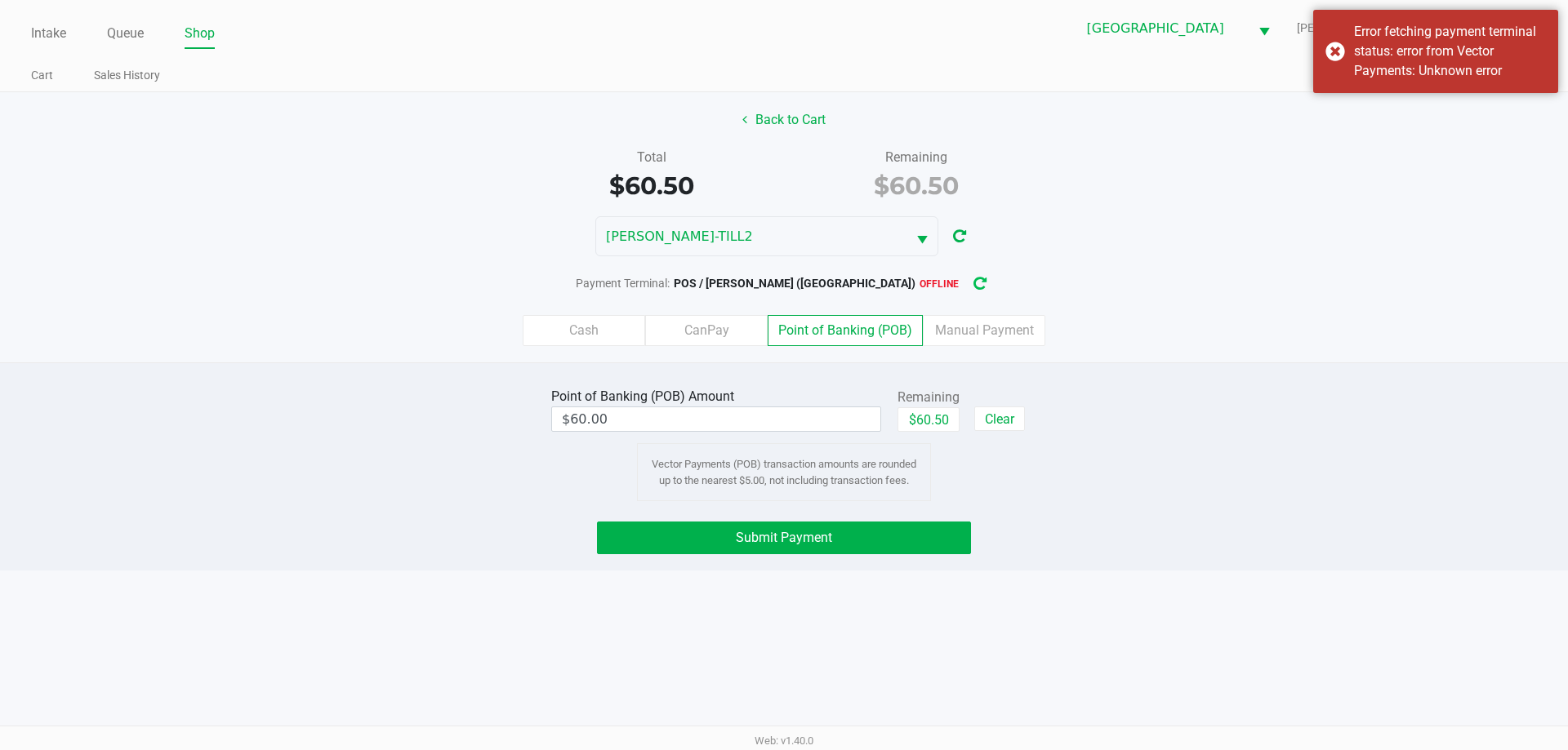
click at [973, 278] on icon "button" at bounding box center [980, 284] width 14 height 13
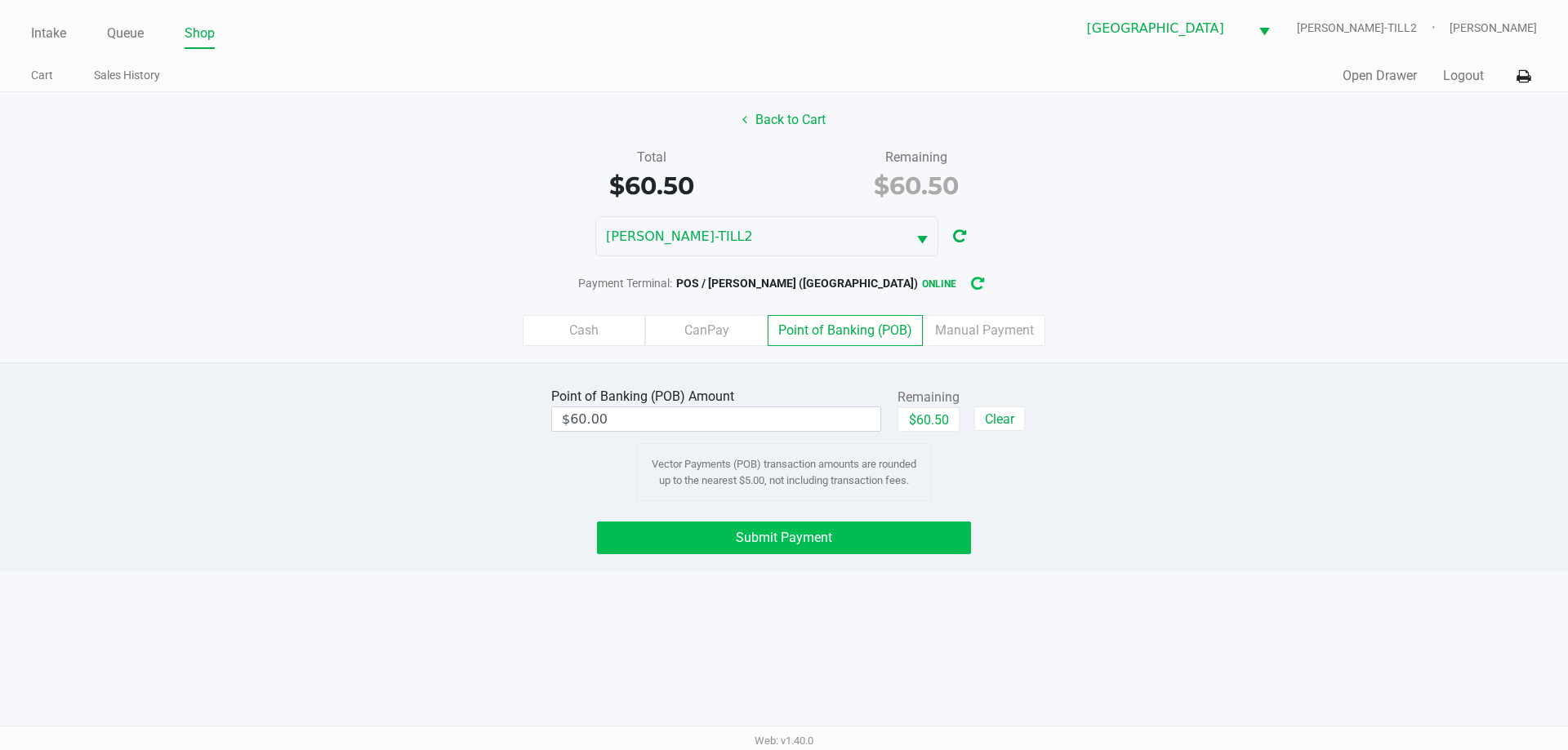
click at [907, 550] on button "Submit Payment" at bounding box center [784, 538] width 374 height 33
click at [586, 332] on label "Cash" at bounding box center [583, 330] width 123 height 31
click at [0, 0] on 0 "Cash" at bounding box center [0, 0] width 0 height 0
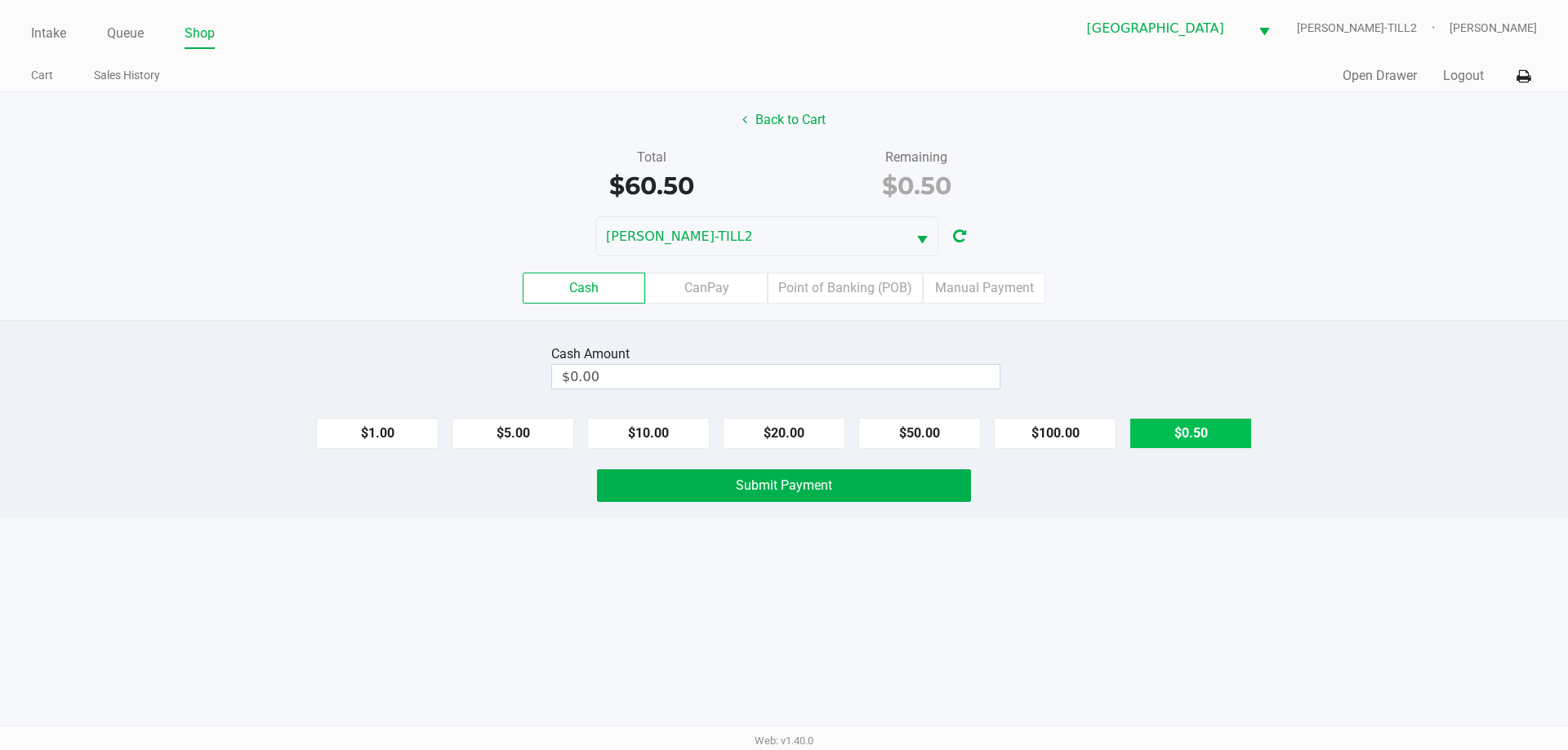
click at [1199, 435] on button "$0.50" at bounding box center [1190, 433] width 123 height 31
type input "$0.50"
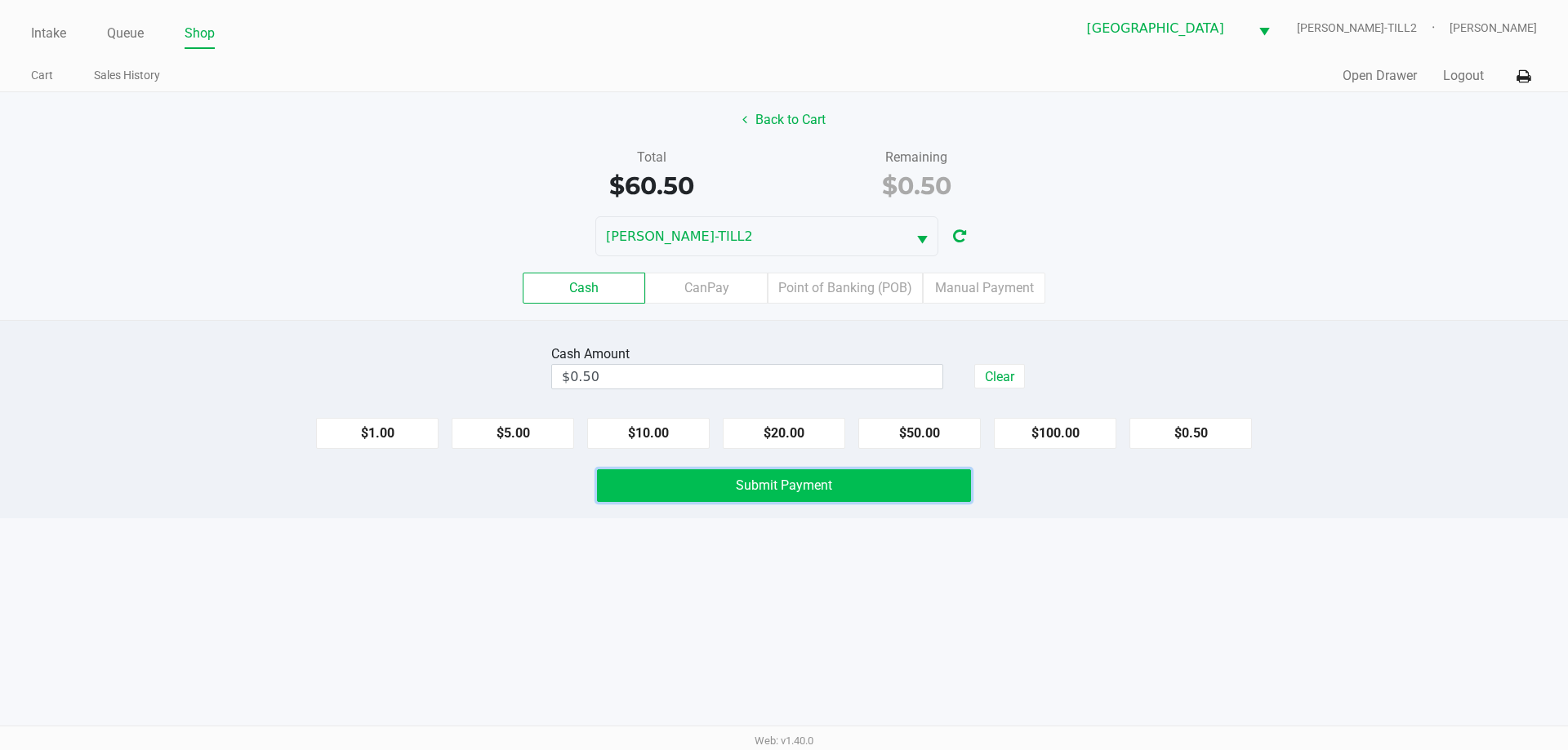
click at [795, 491] on span "Submit Payment" at bounding box center [784, 485] width 97 height 15
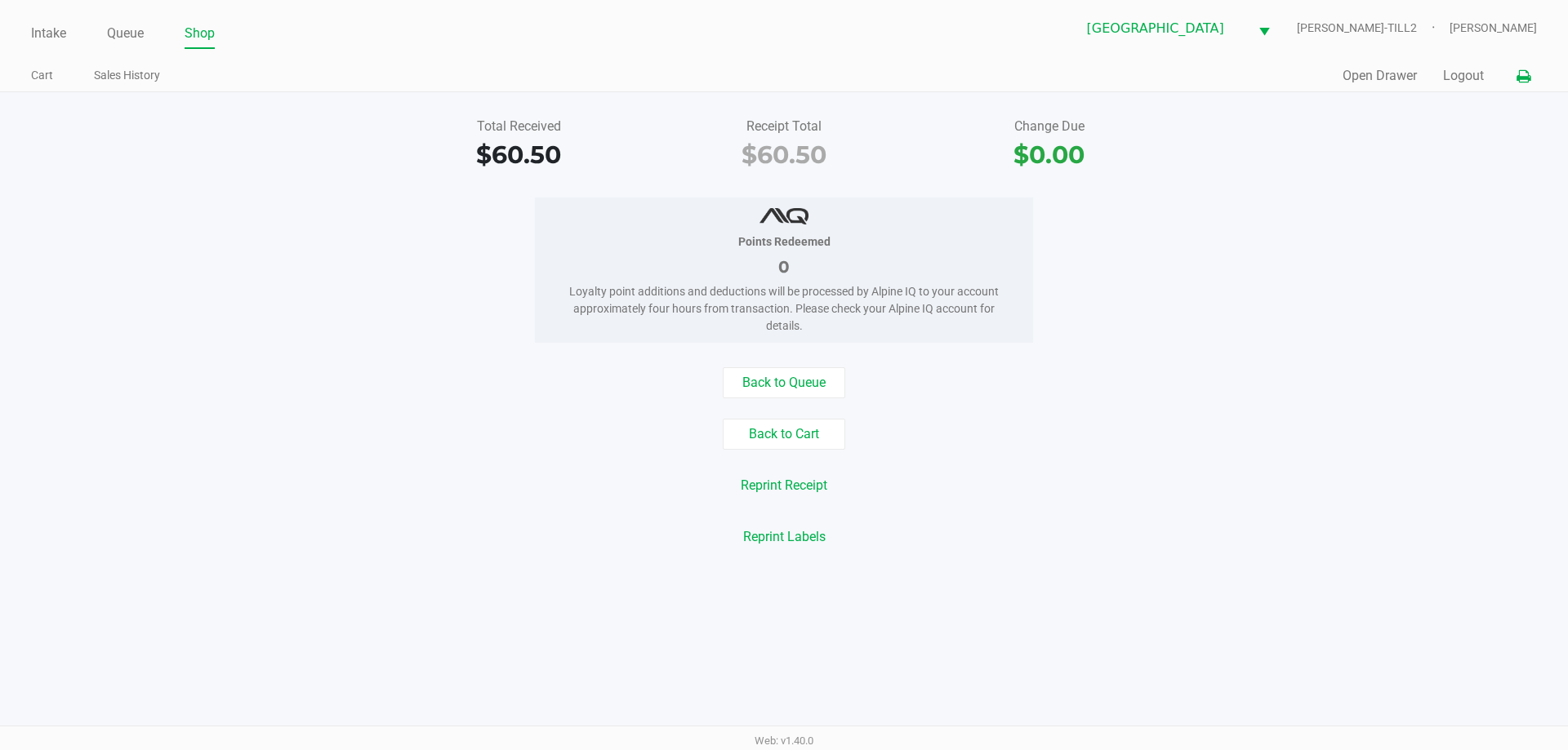
click at [1519, 73] on icon at bounding box center [1523, 77] width 14 height 12
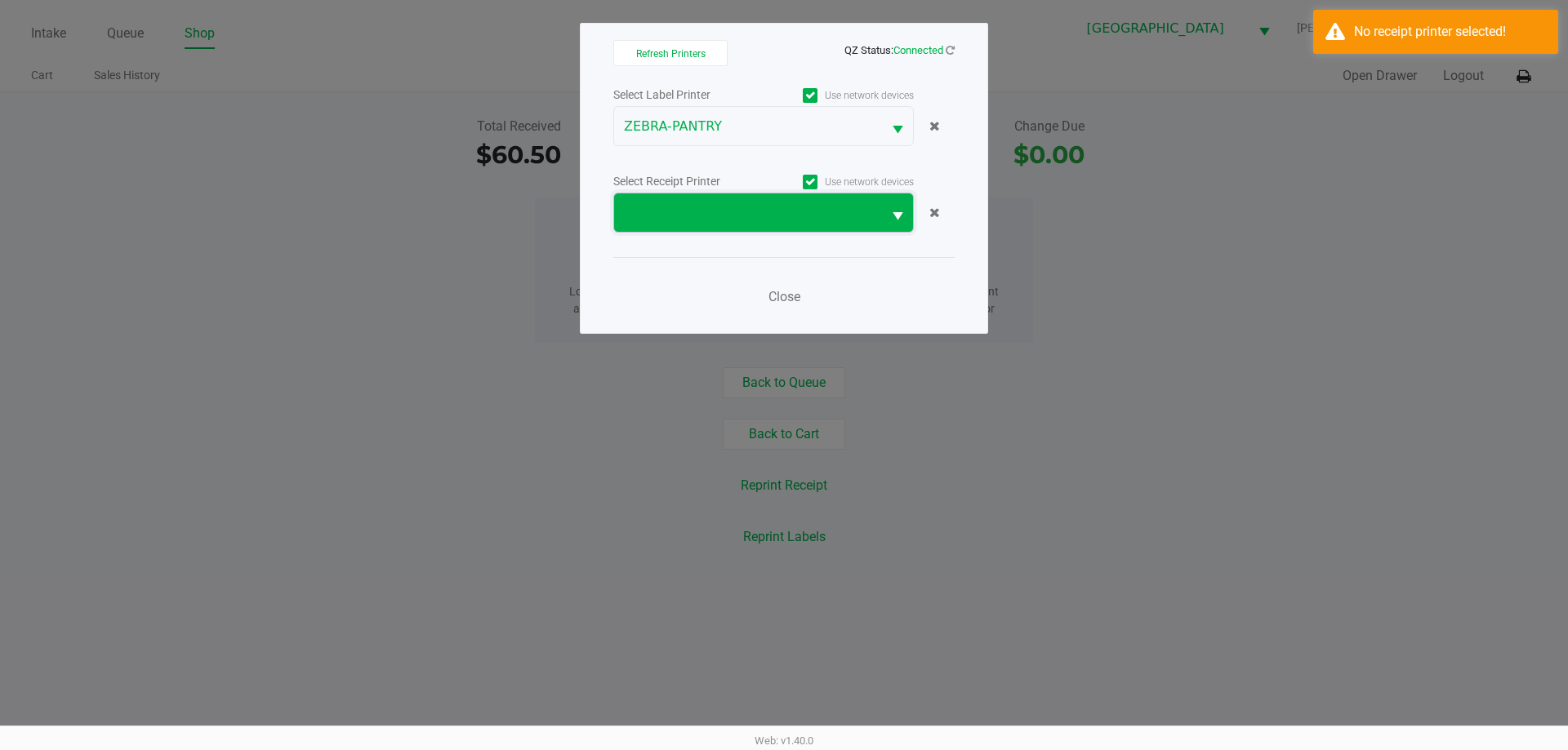
click at [848, 223] on span at bounding box center [748, 212] width 268 height 38
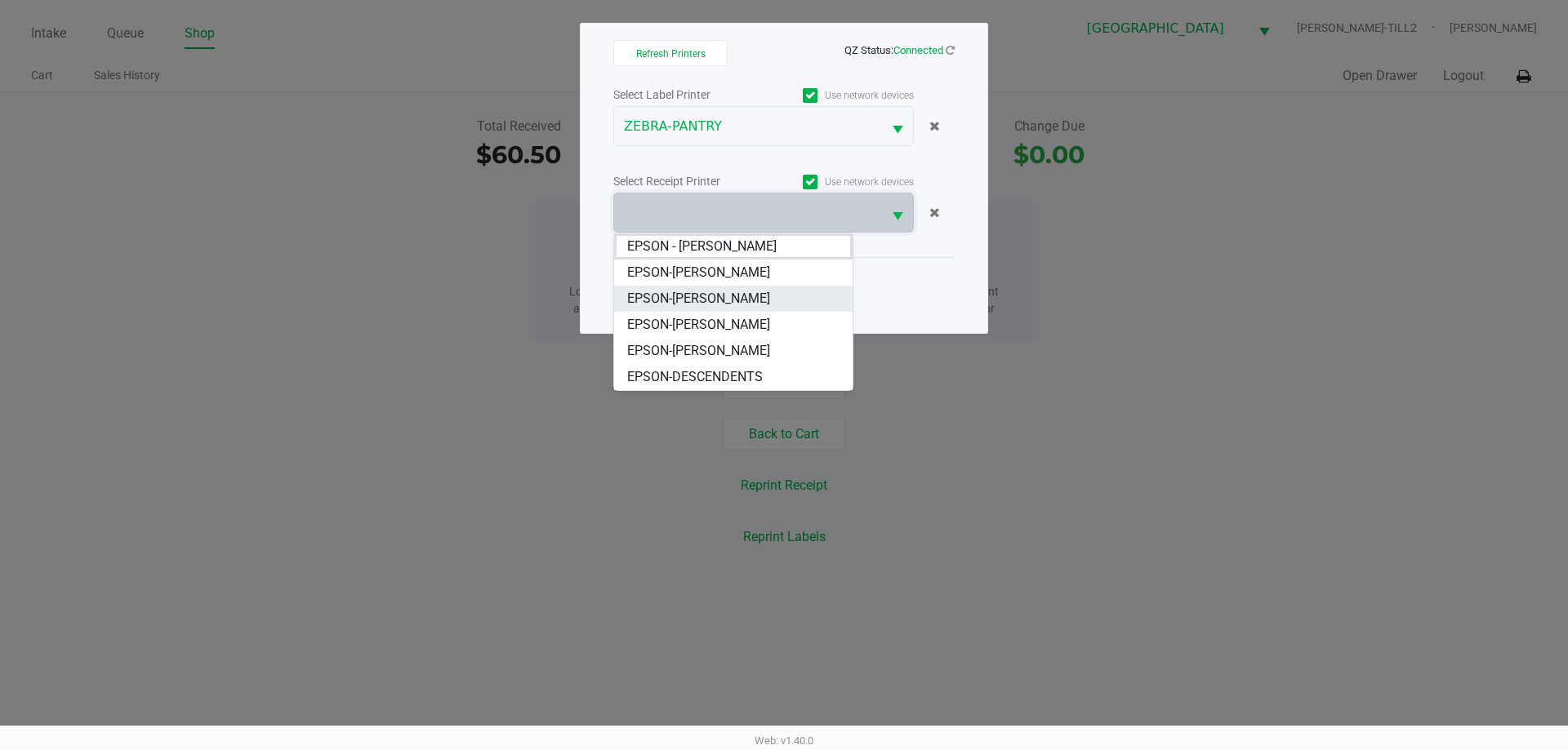
click at [746, 297] on span "EPSON-[PERSON_NAME]" at bounding box center [698, 298] width 143 height 19
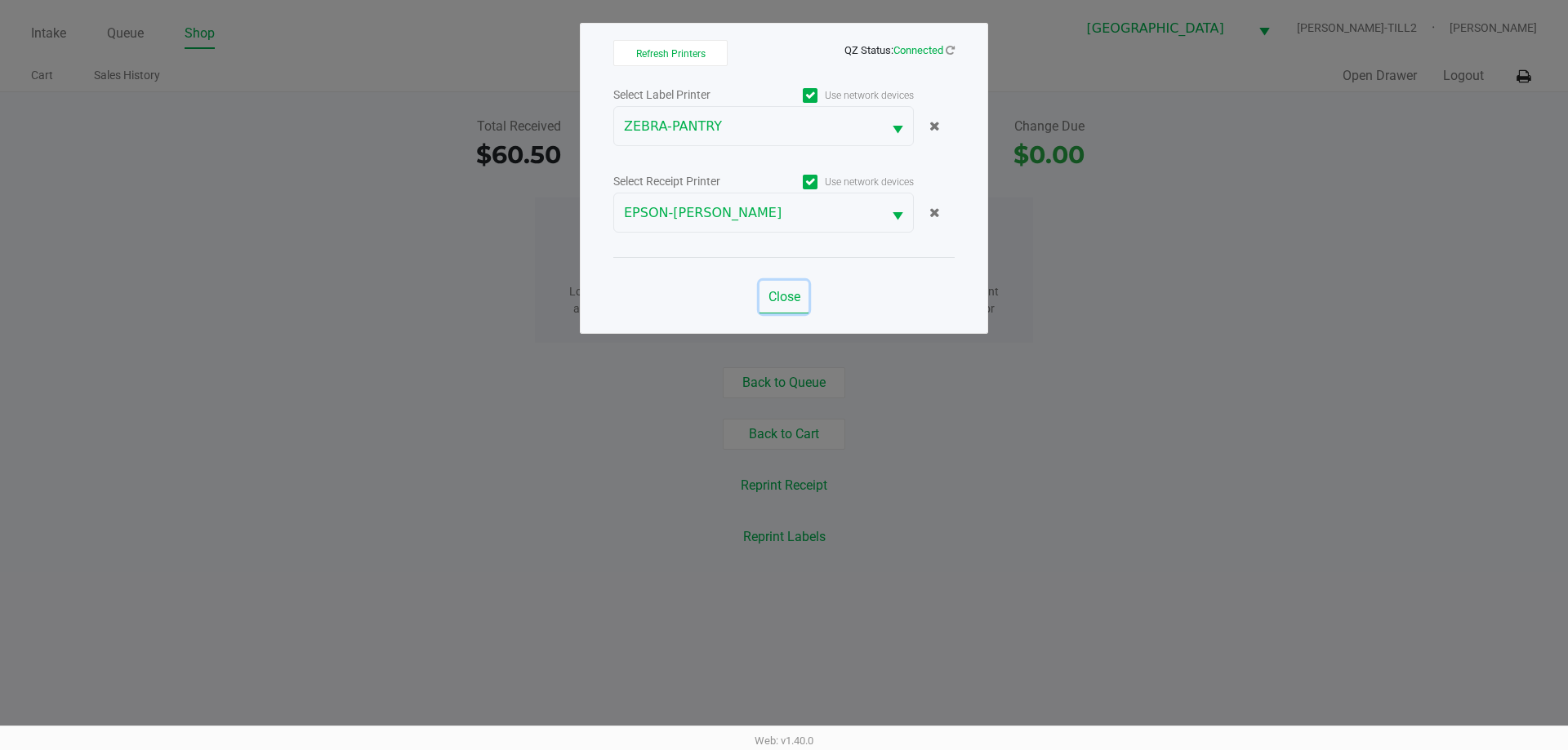
click at [790, 300] on span "Close" at bounding box center [785, 296] width 32 height 15
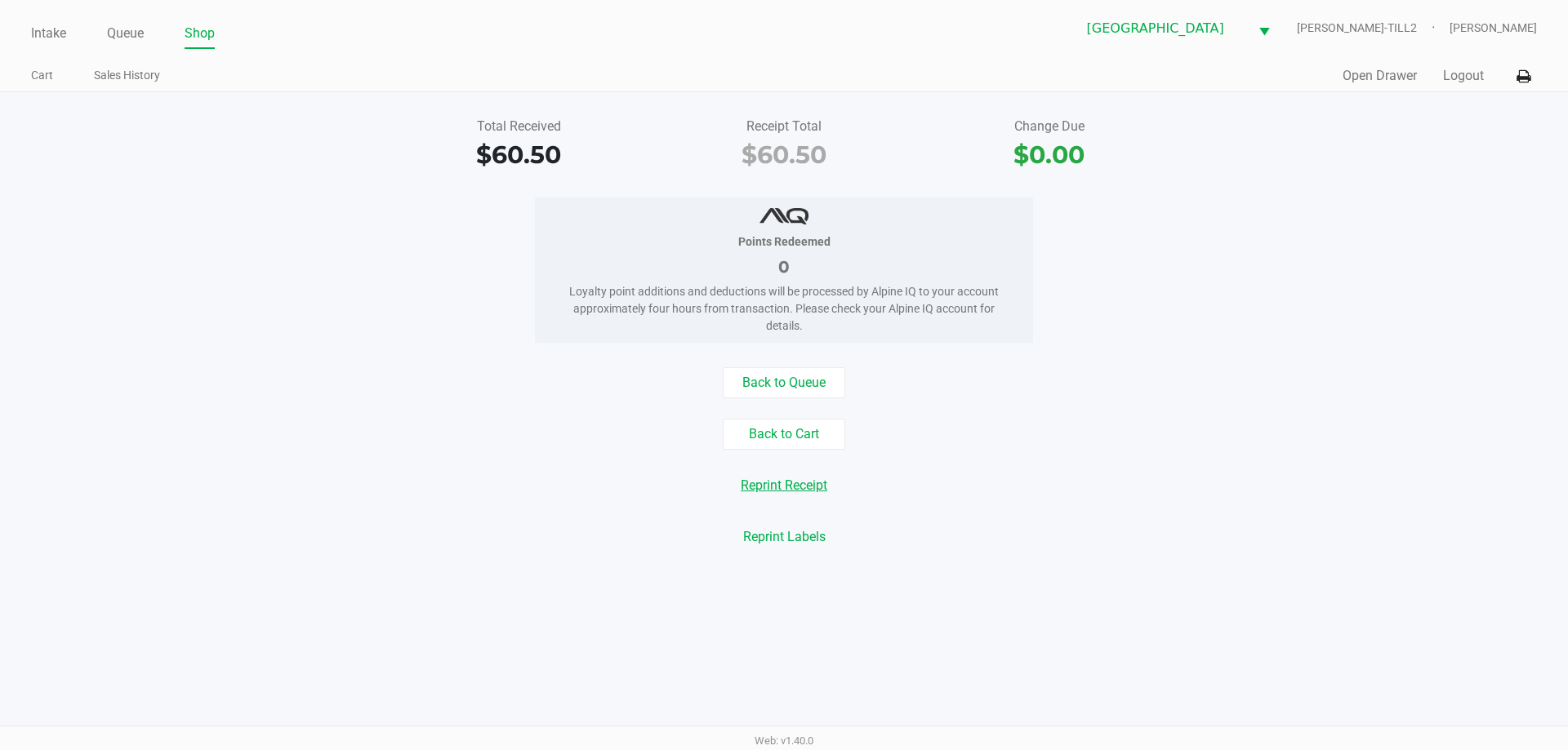
click at [802, 491] on button "Reprint Receipt" at bounding box center [783, 486] width 108 height 31
click at [1367, 81] on button "Open Drawer" at bounding box center [1380, 75] width 75 height 19
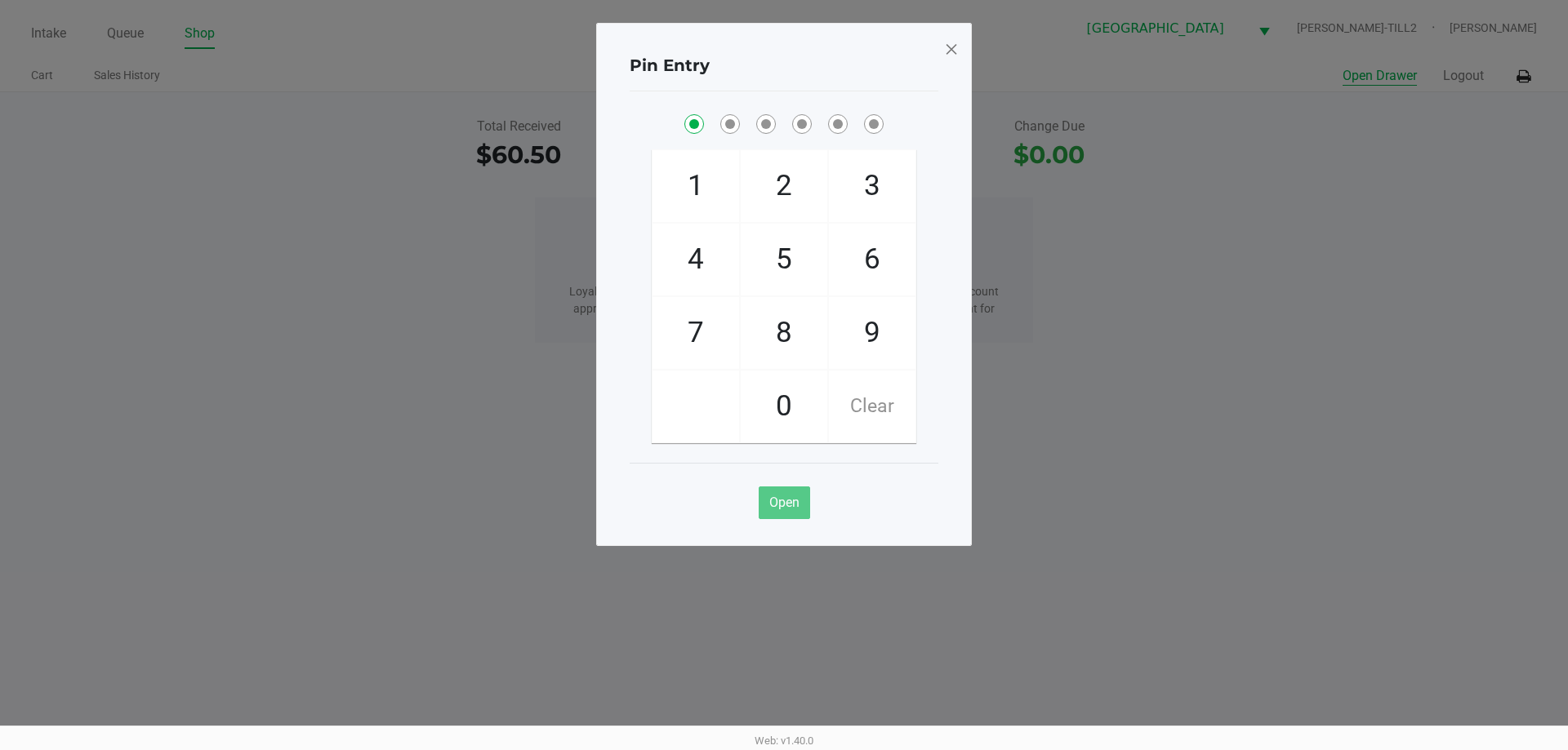
checkbox input "true"
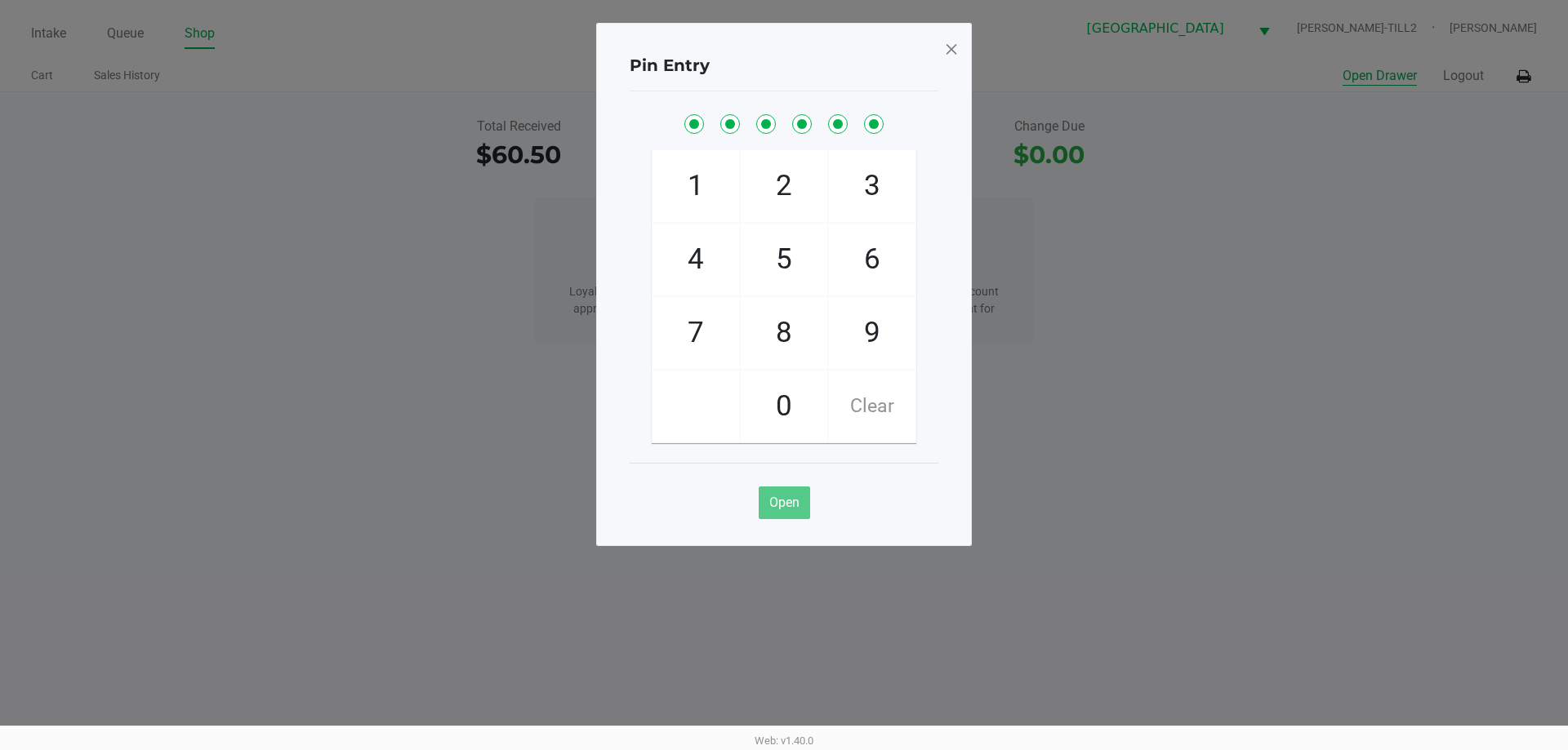
checkbox input "true"
click at [956, 59] on span at bounding box center [951, 48] width 14 height 26
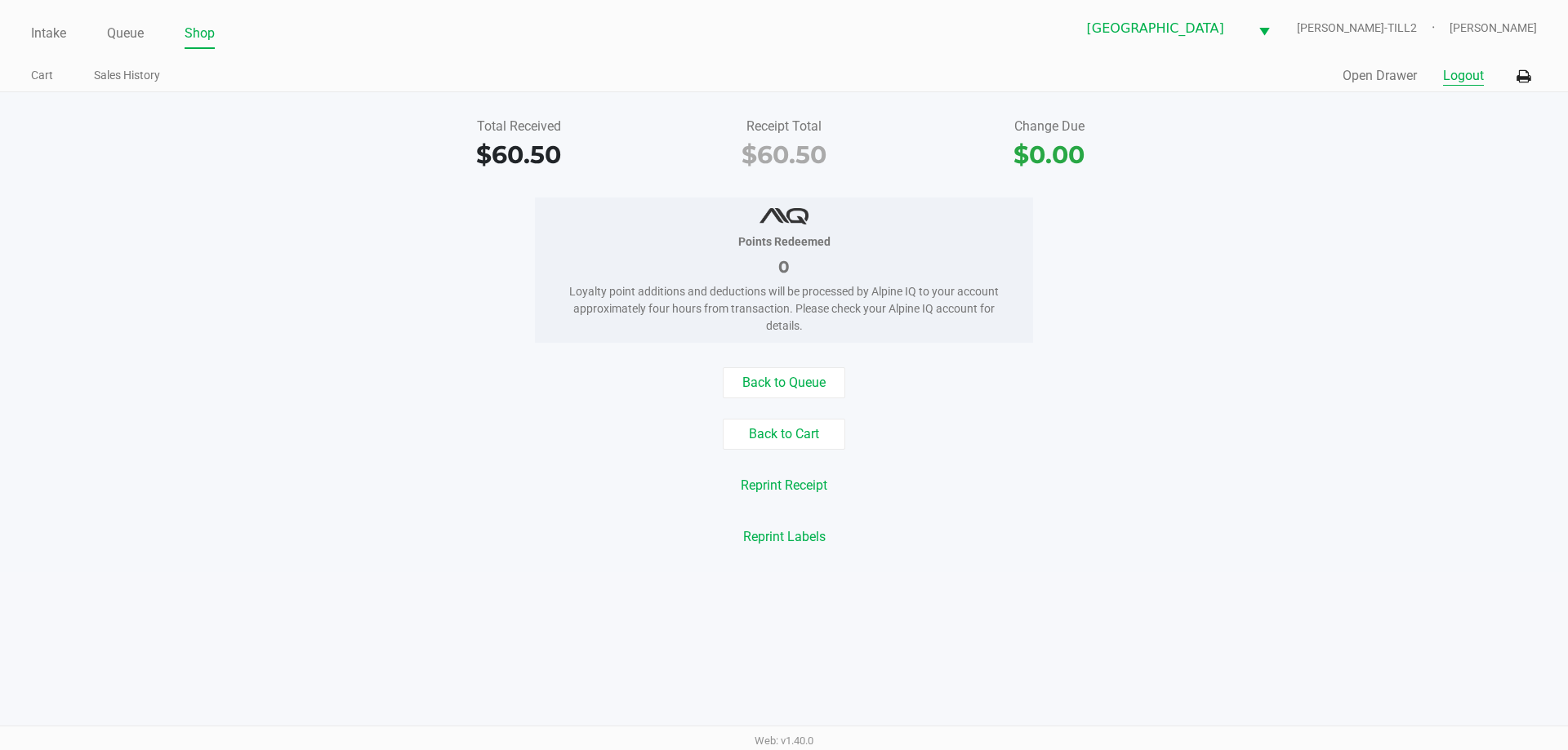
click at [1470, 70] on button "Logout" at bounding box center [1463, 75] width 41 height 19
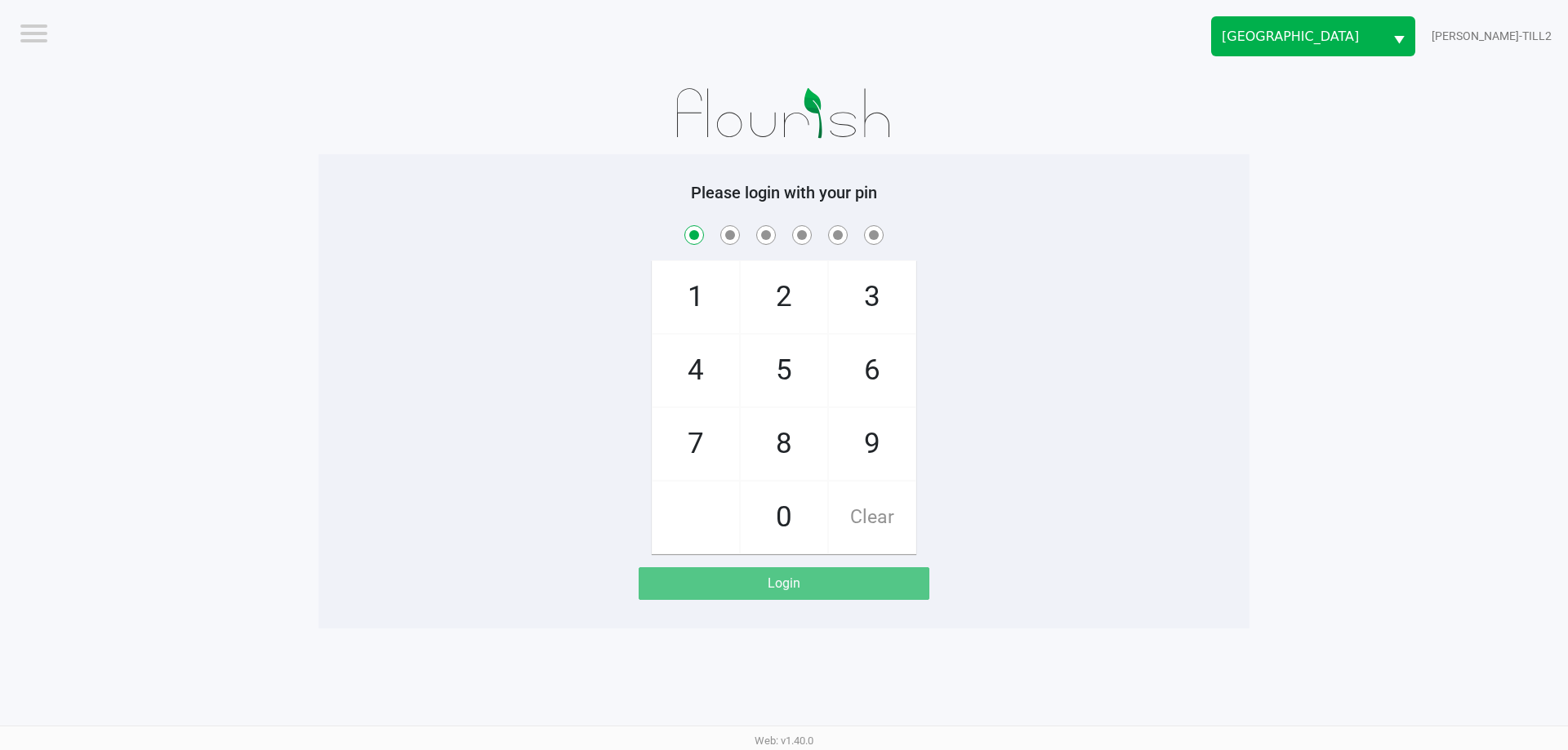
checkbox input "true"
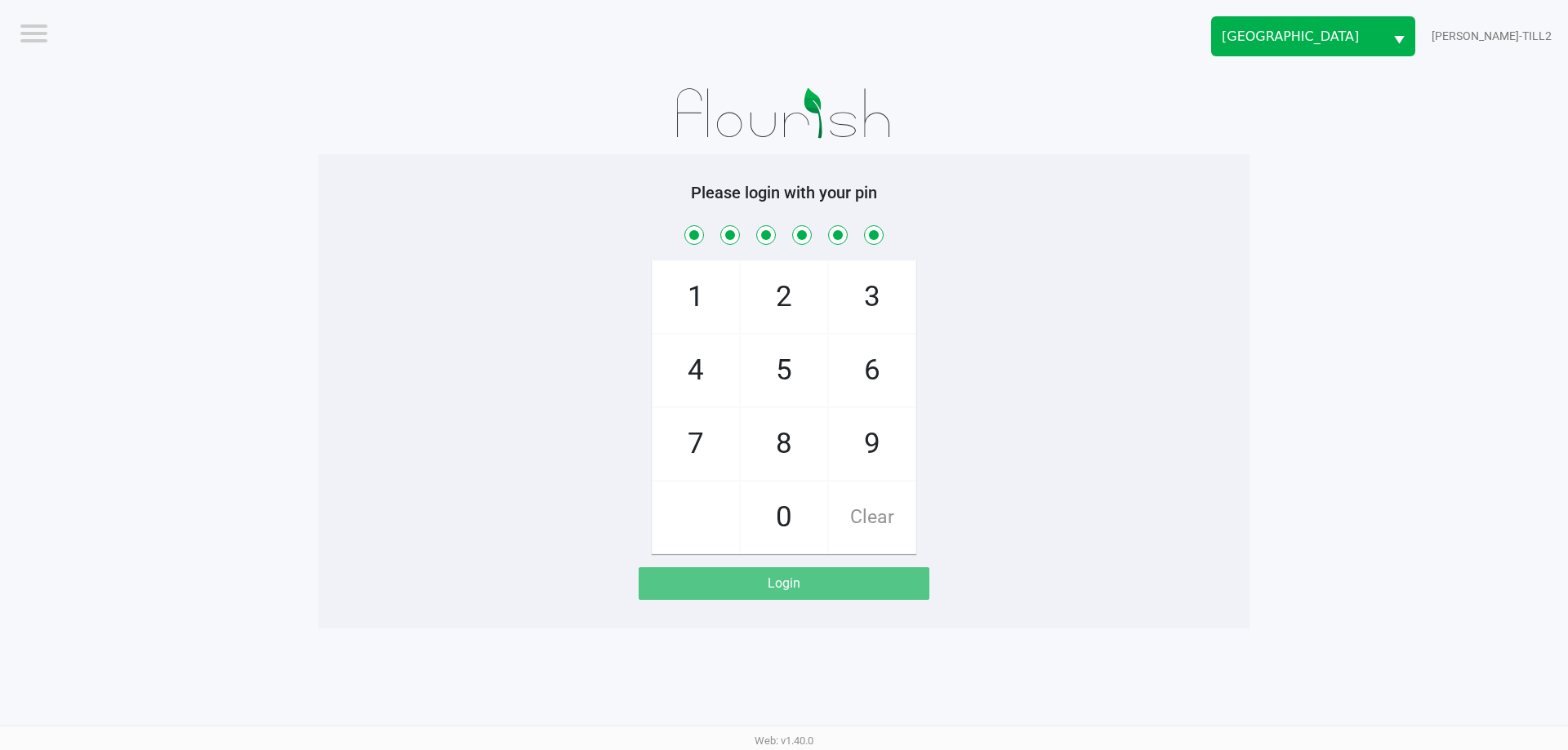
checkbox input "true"
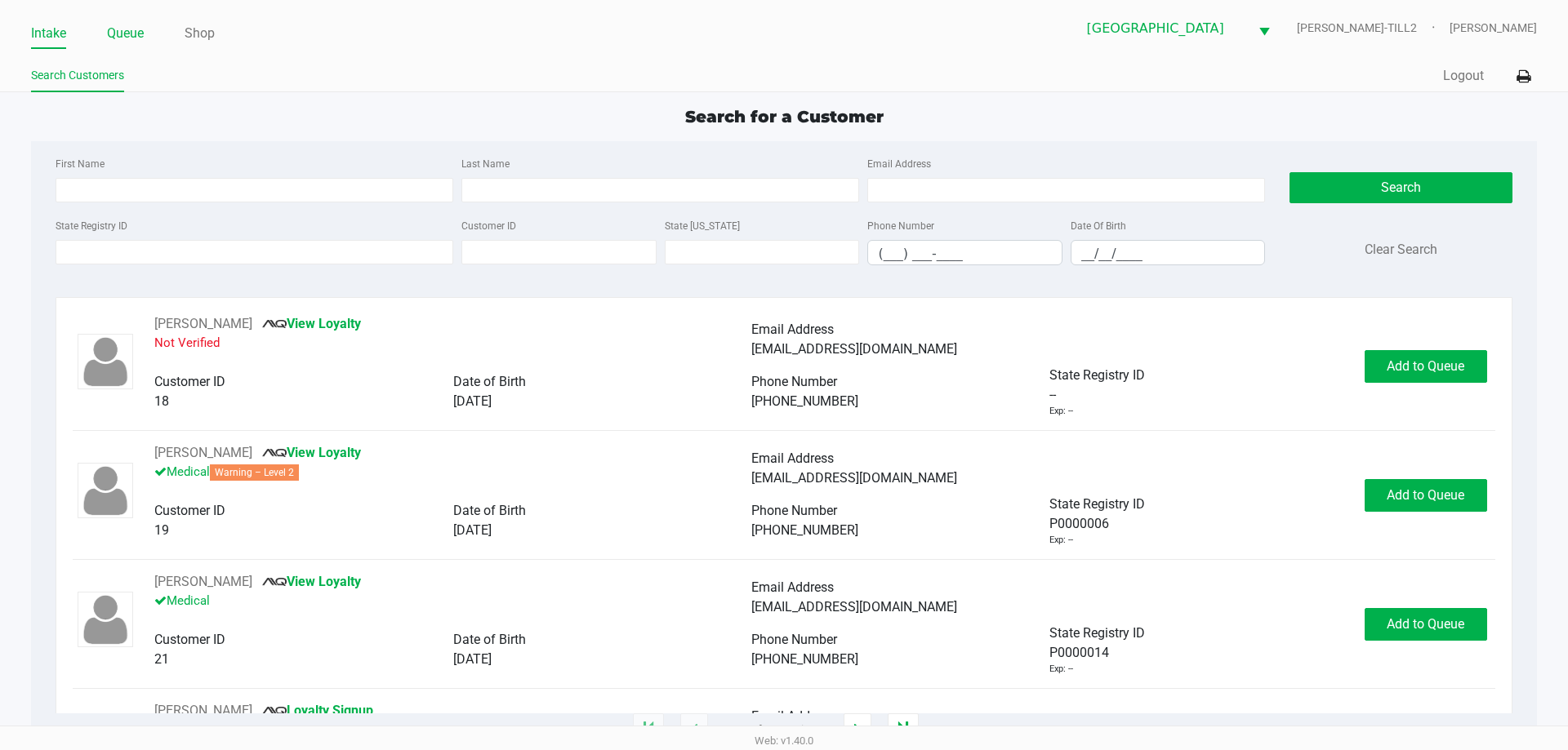
click at [133, 35] on link "Queue" at bounding box center [124, 33] width 36 height 23
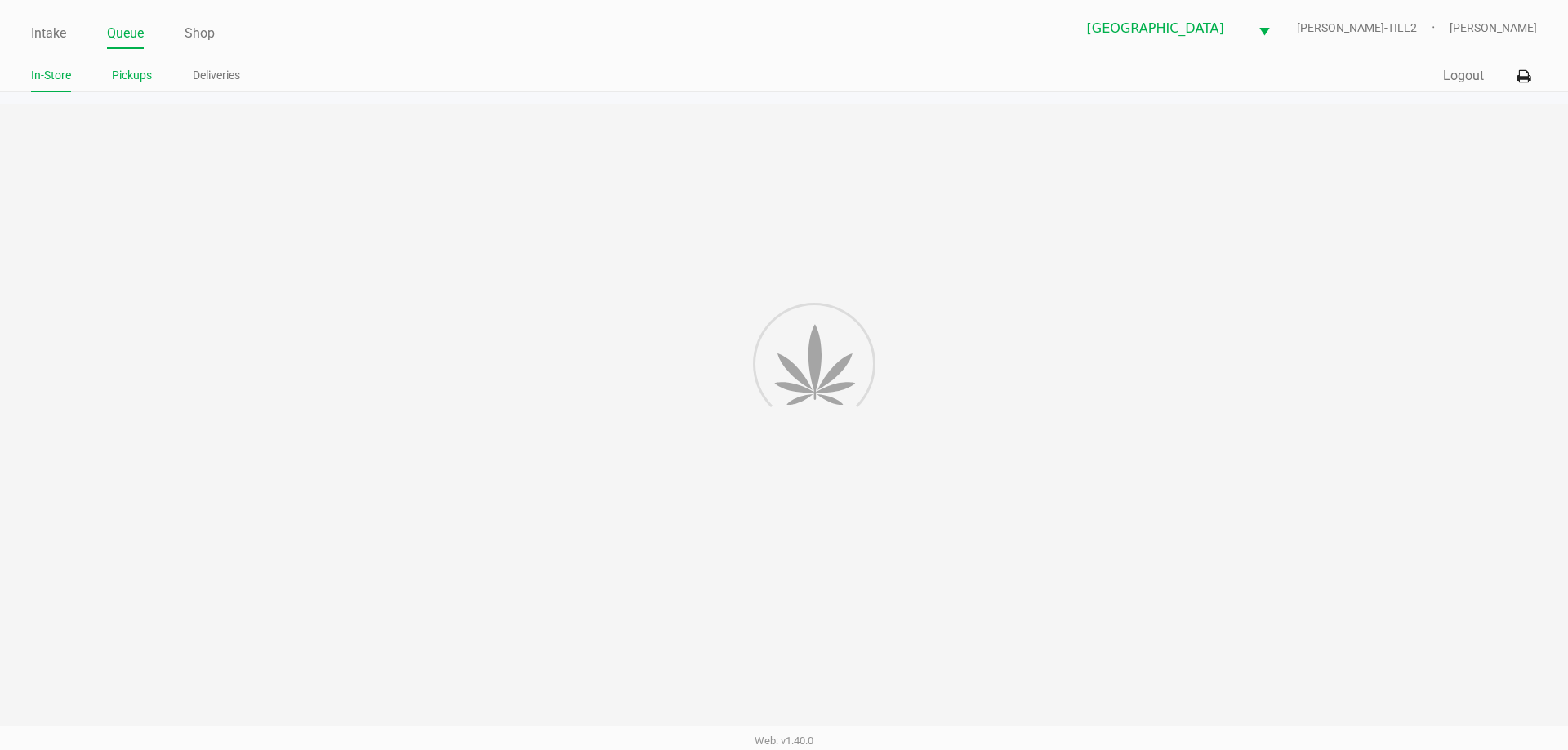
click at [134, 77] on link "Pickups" at bounding box center [131, 75] width 40 height 20
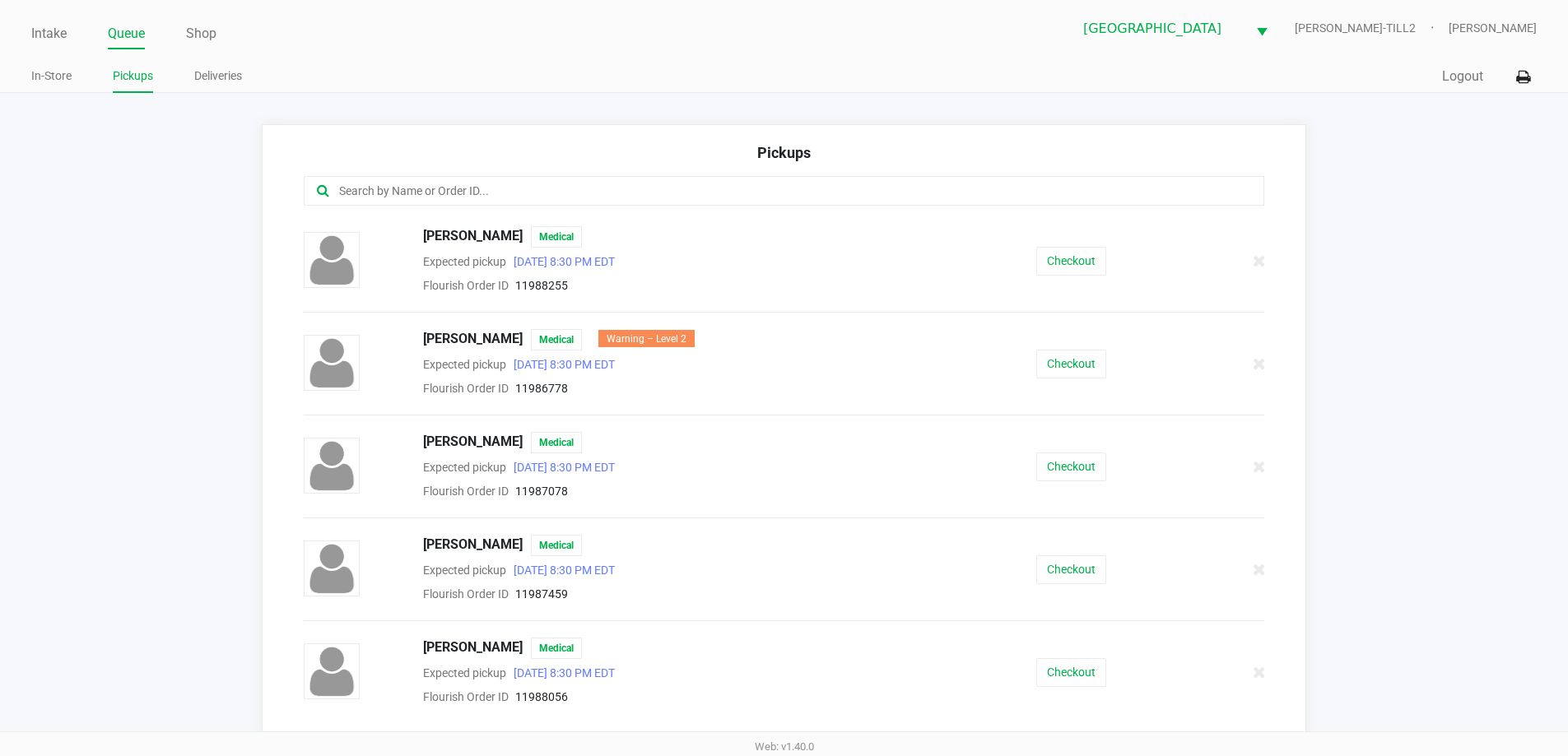
click at [402, 193] on input "text" at bounding box center [758, 191] width 842 height 19
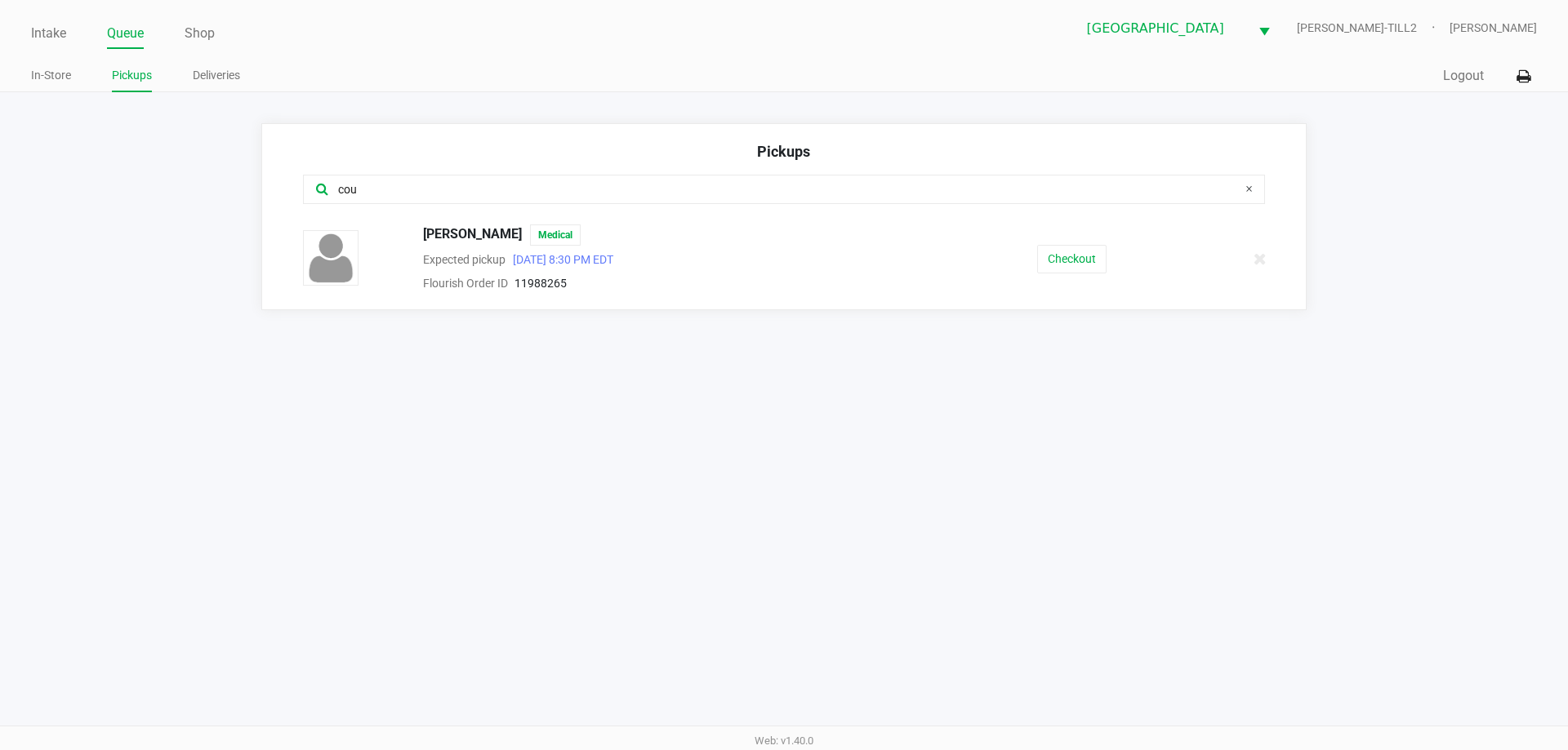
type input "cou"
click at [1083, 264] on button "Checkout" at bounding box center [1072, 259] width 69 height 29
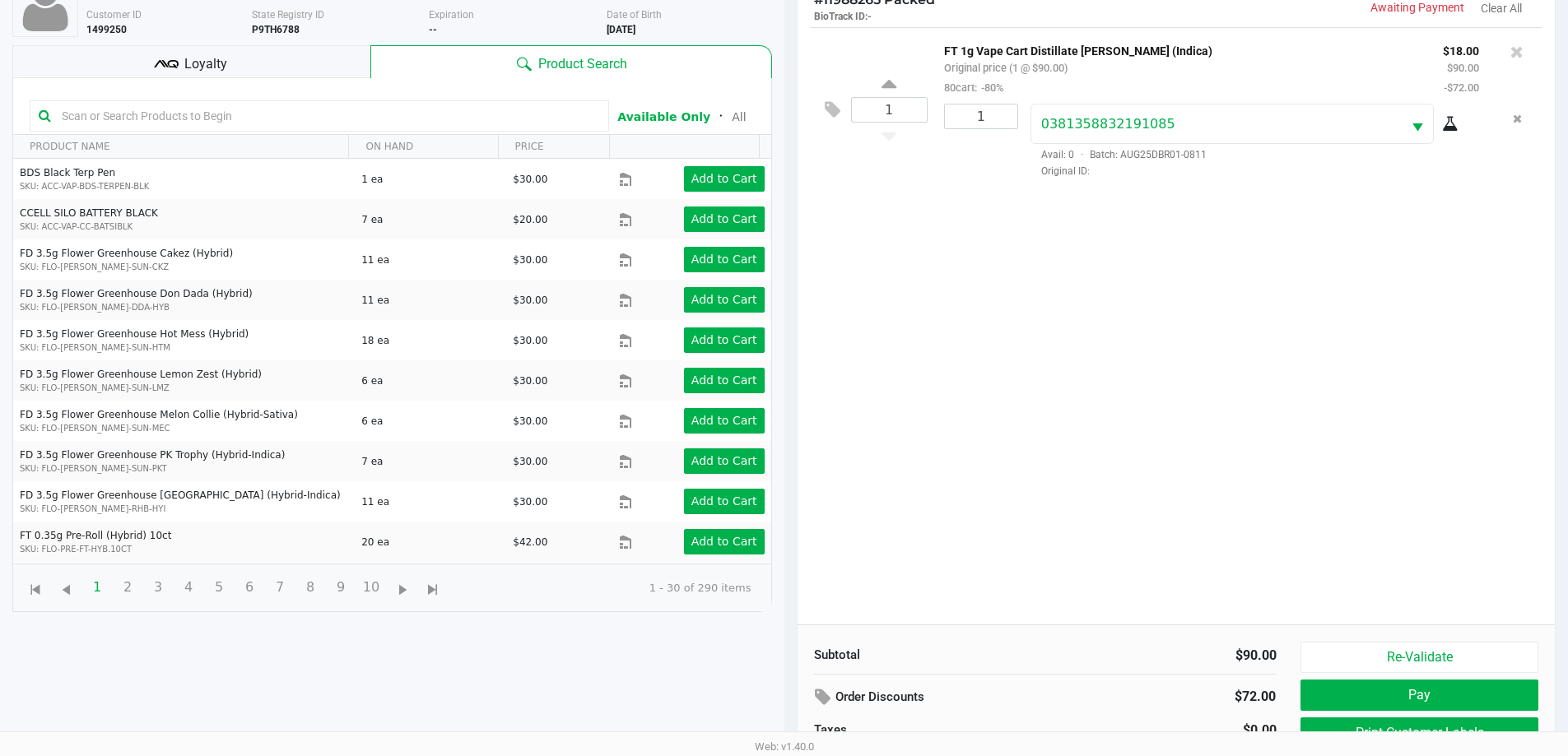
scroll to position [177, 0]
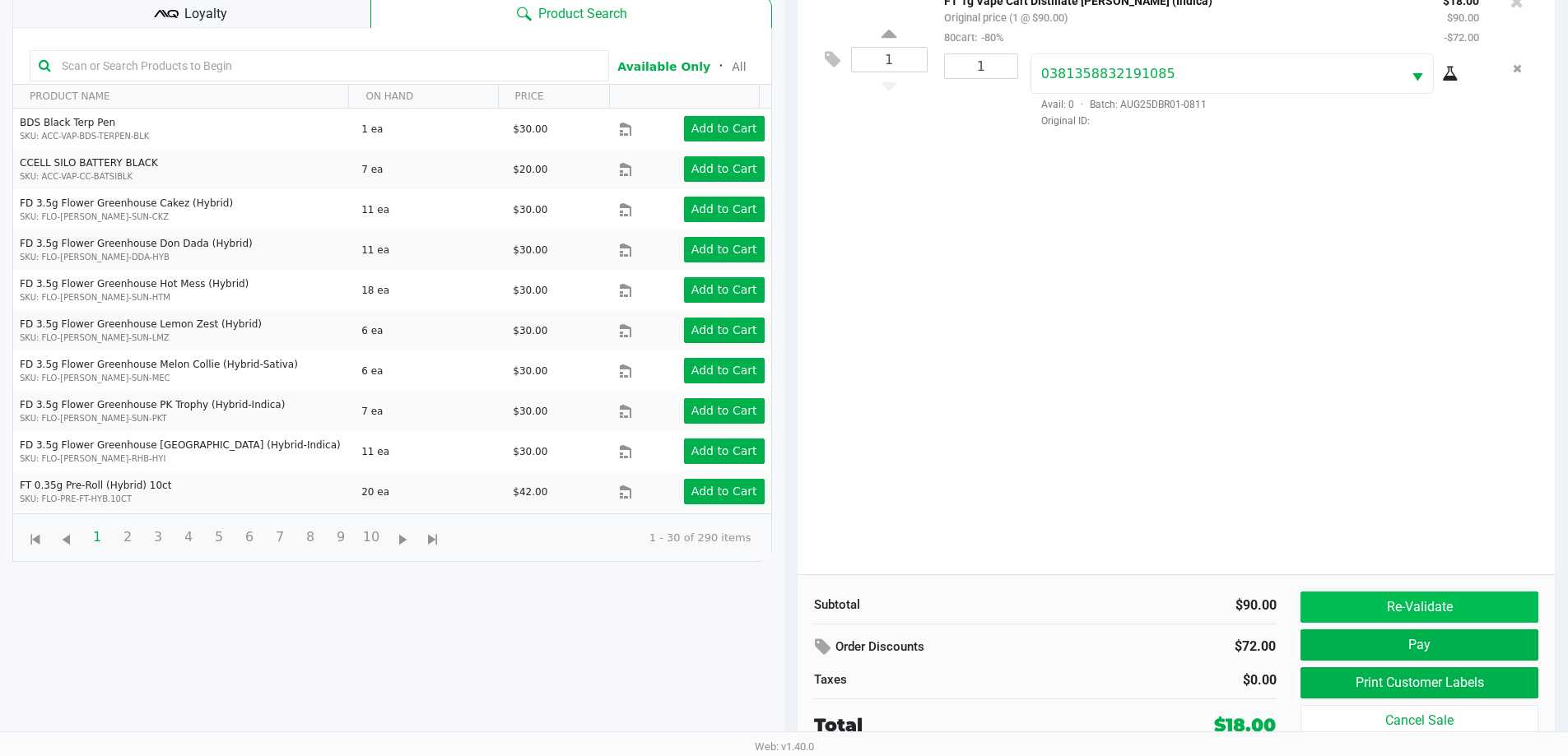
click at [1471, 600] on button "Re-Validate" at bounding box center [1419, 607] width 237 height 32
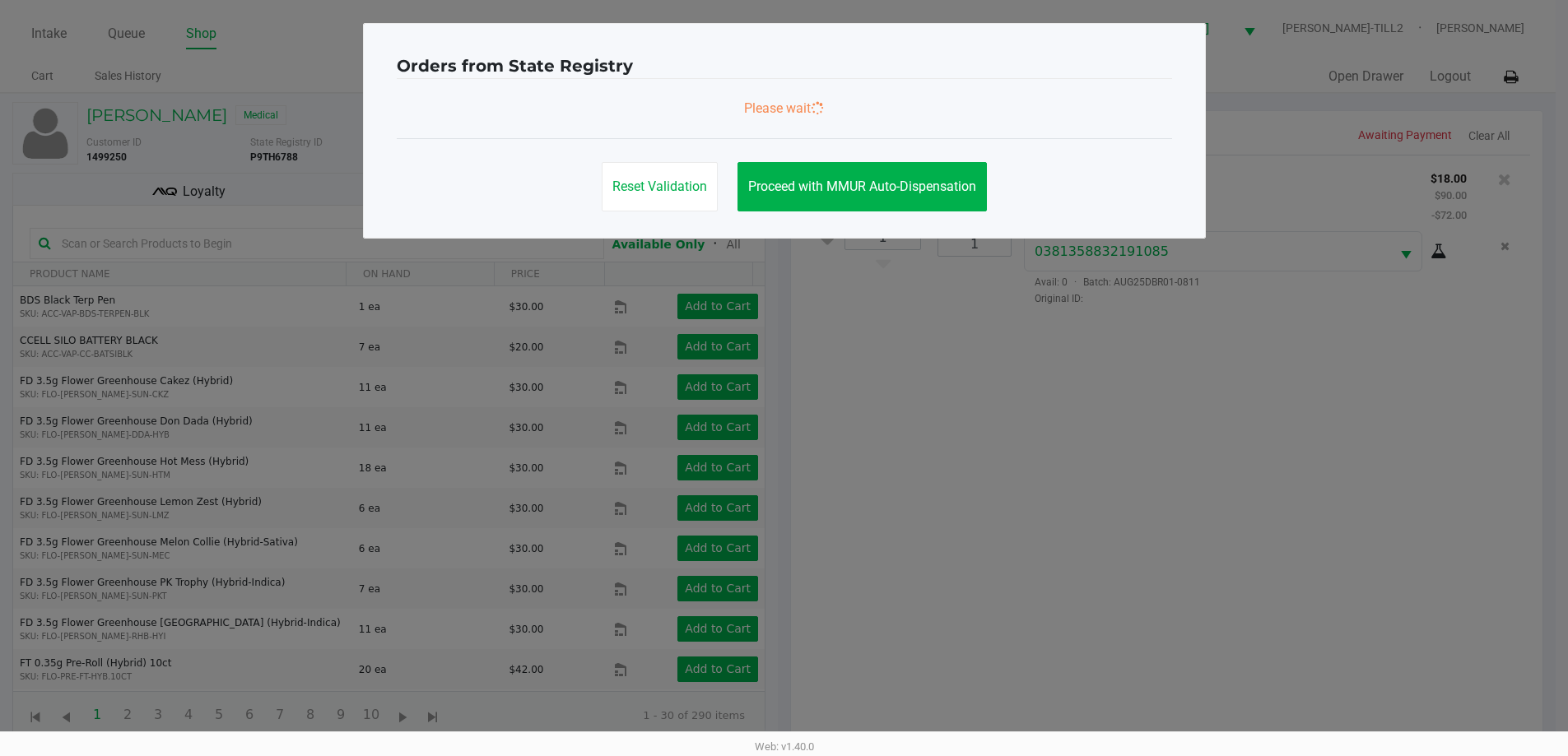
scroll to position [0, 0]
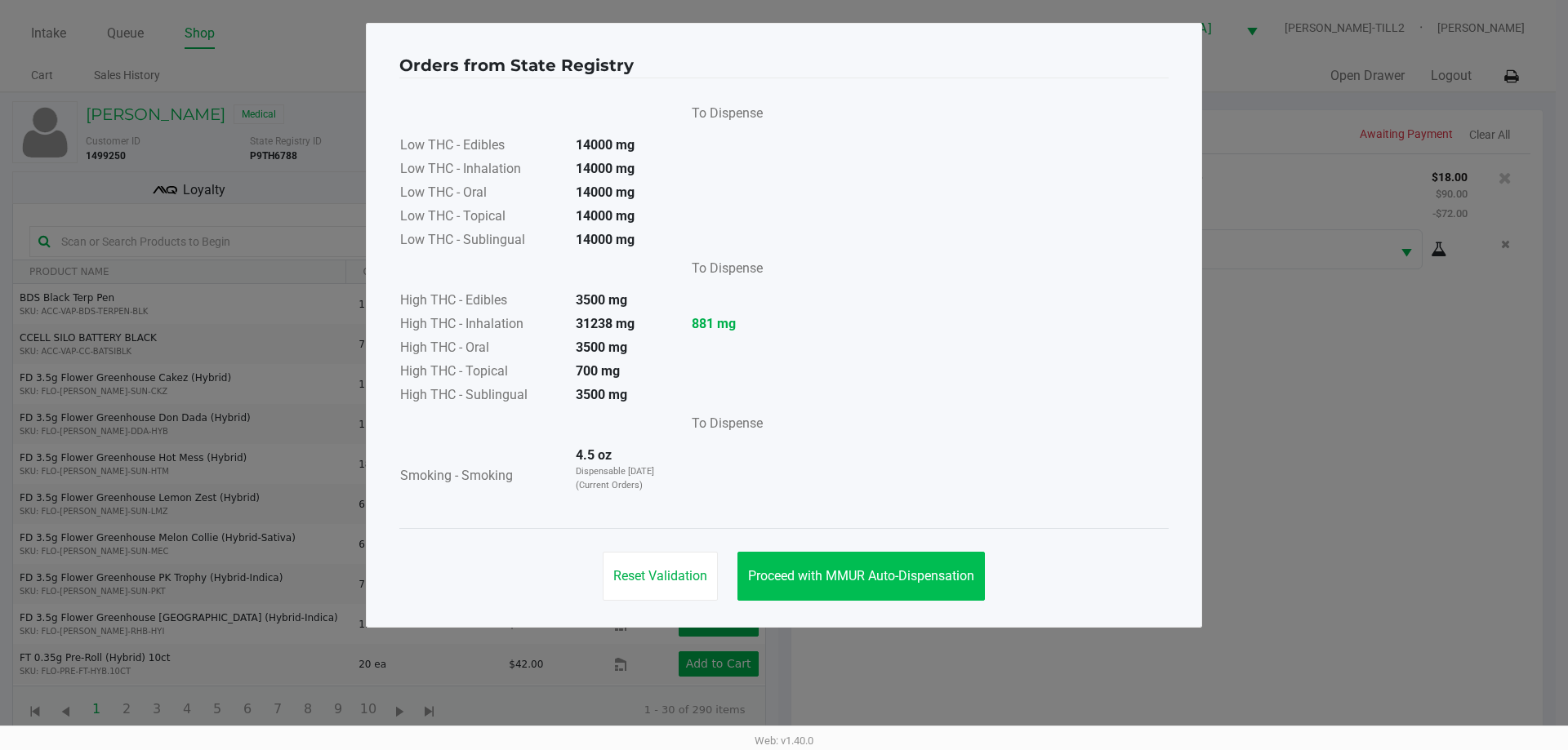
click at [894, 577] on span "Proceed with MMUR Auto-Dispensation" at bounding box center [860, 576] width 226 height 15
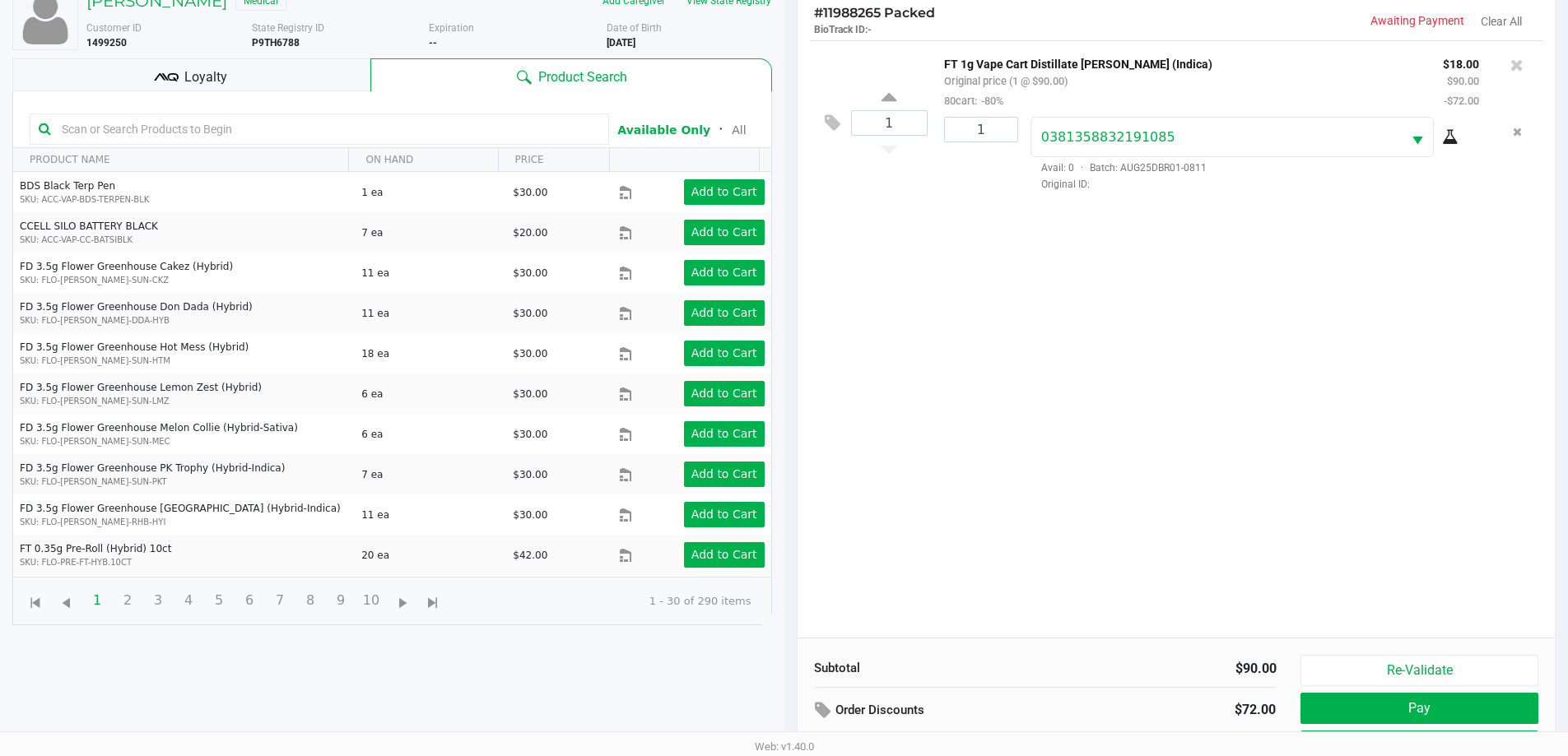
scroll to position [177, 0]
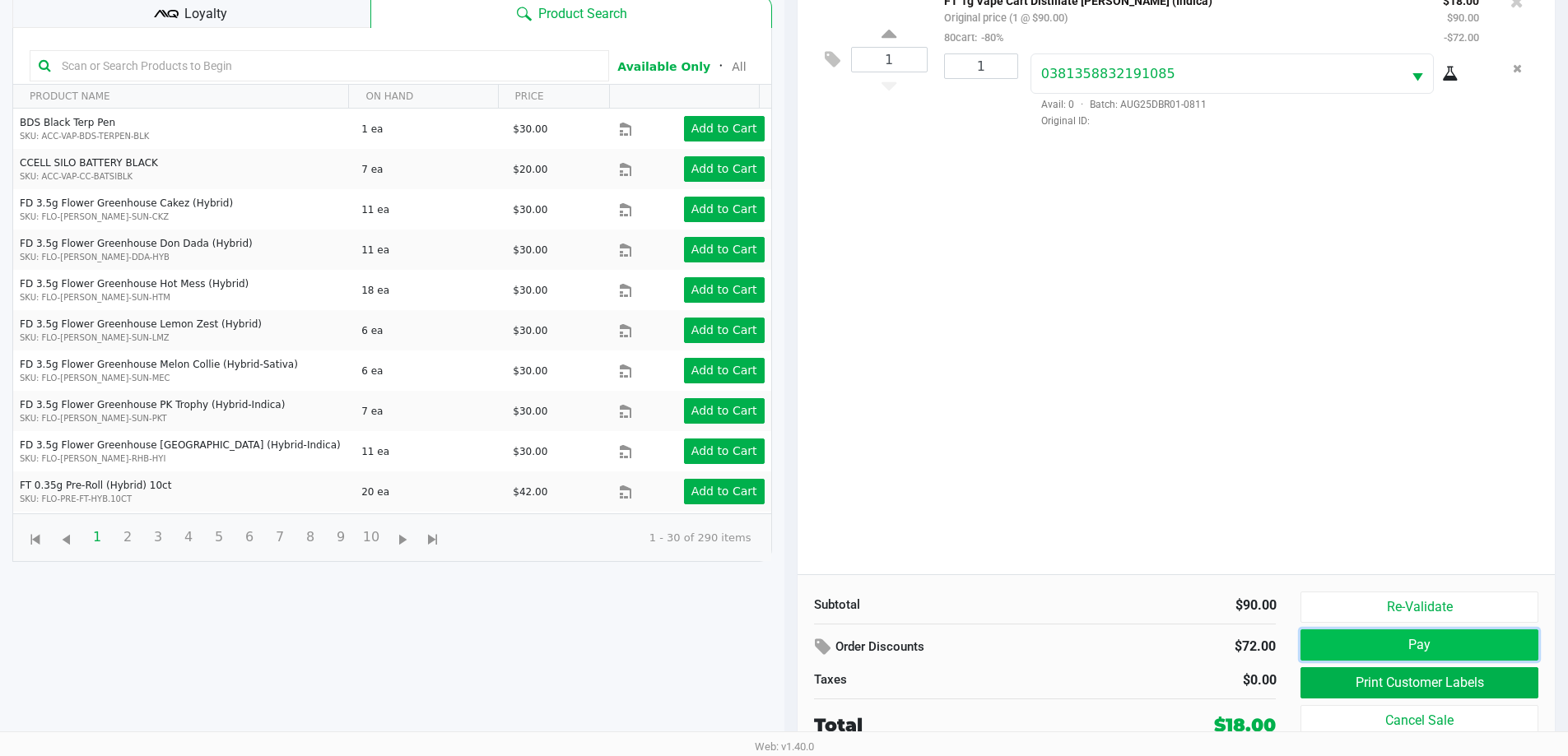
click at [1475, 638] on button "Pay" at bounding box center [1419, 645] width 237 height 32
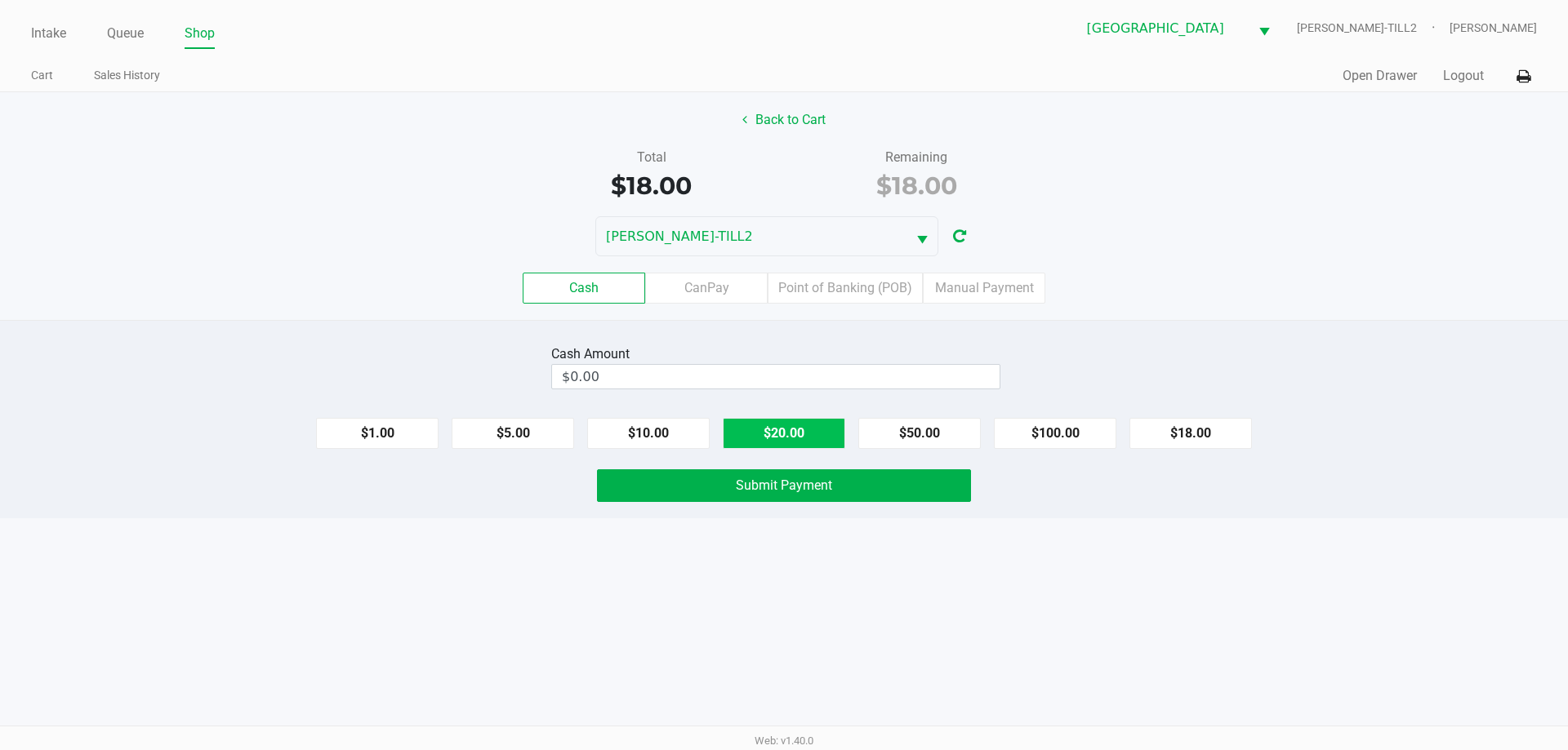
click at [811, 424] on button "$20.00" at bounding box center [784, 433] width 123 height 31
type input "$20.00"
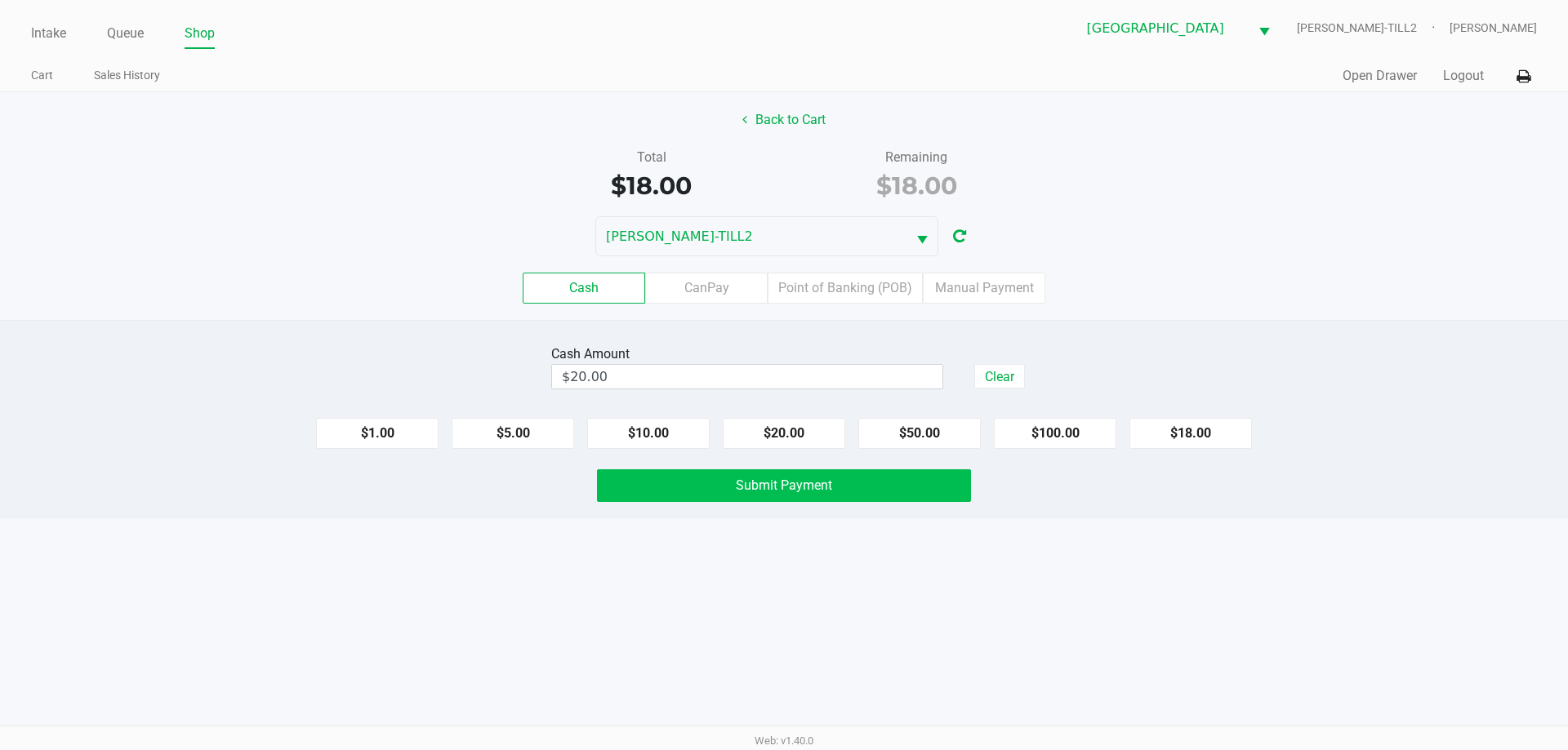
click at [865, 494] on button "Submit Payment" at bounding box center [784, 486] width 374 height 33
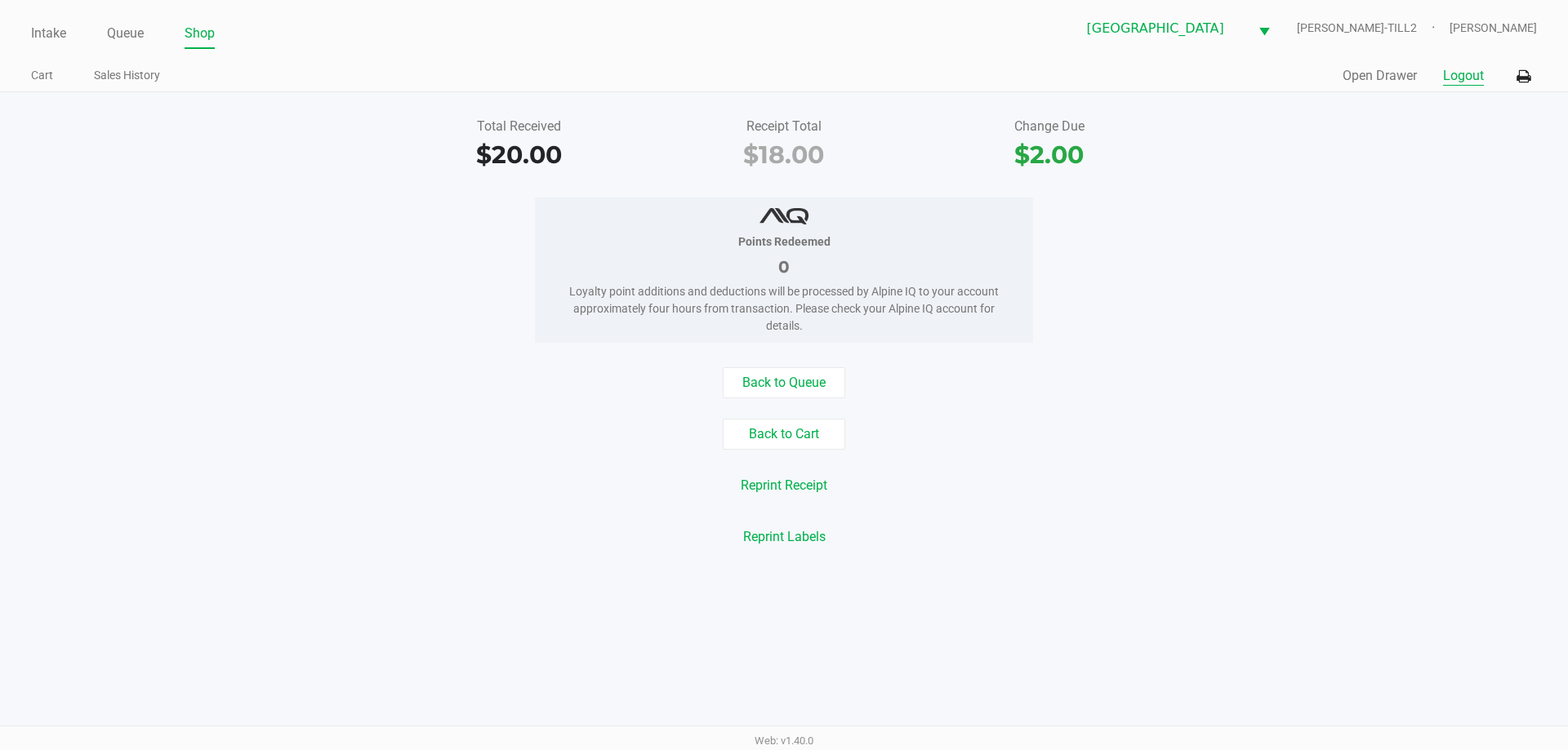
click at [1458, 75] on button "Logout" at bounding box center [1463, 75] width 41 height 19
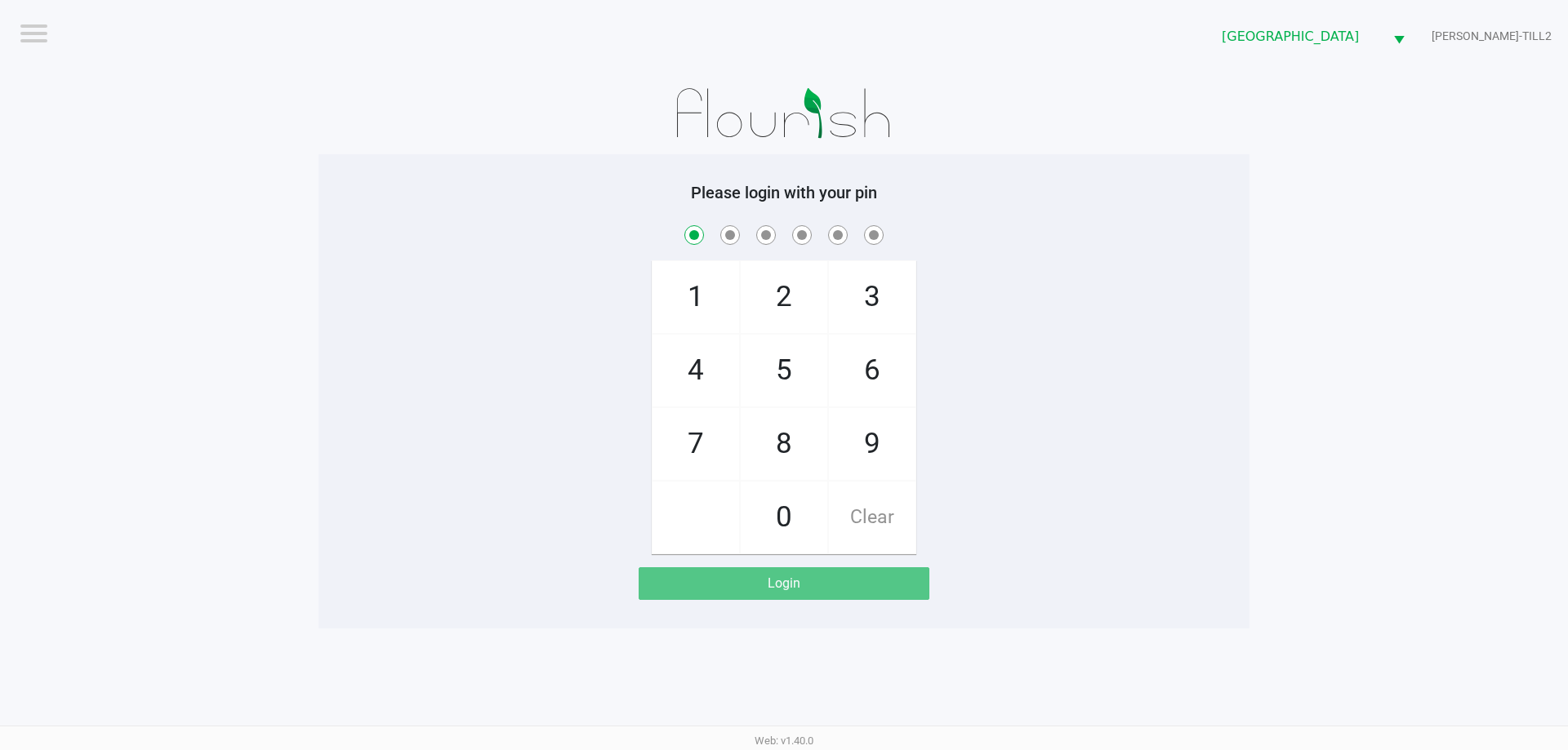
checkbox input "true"
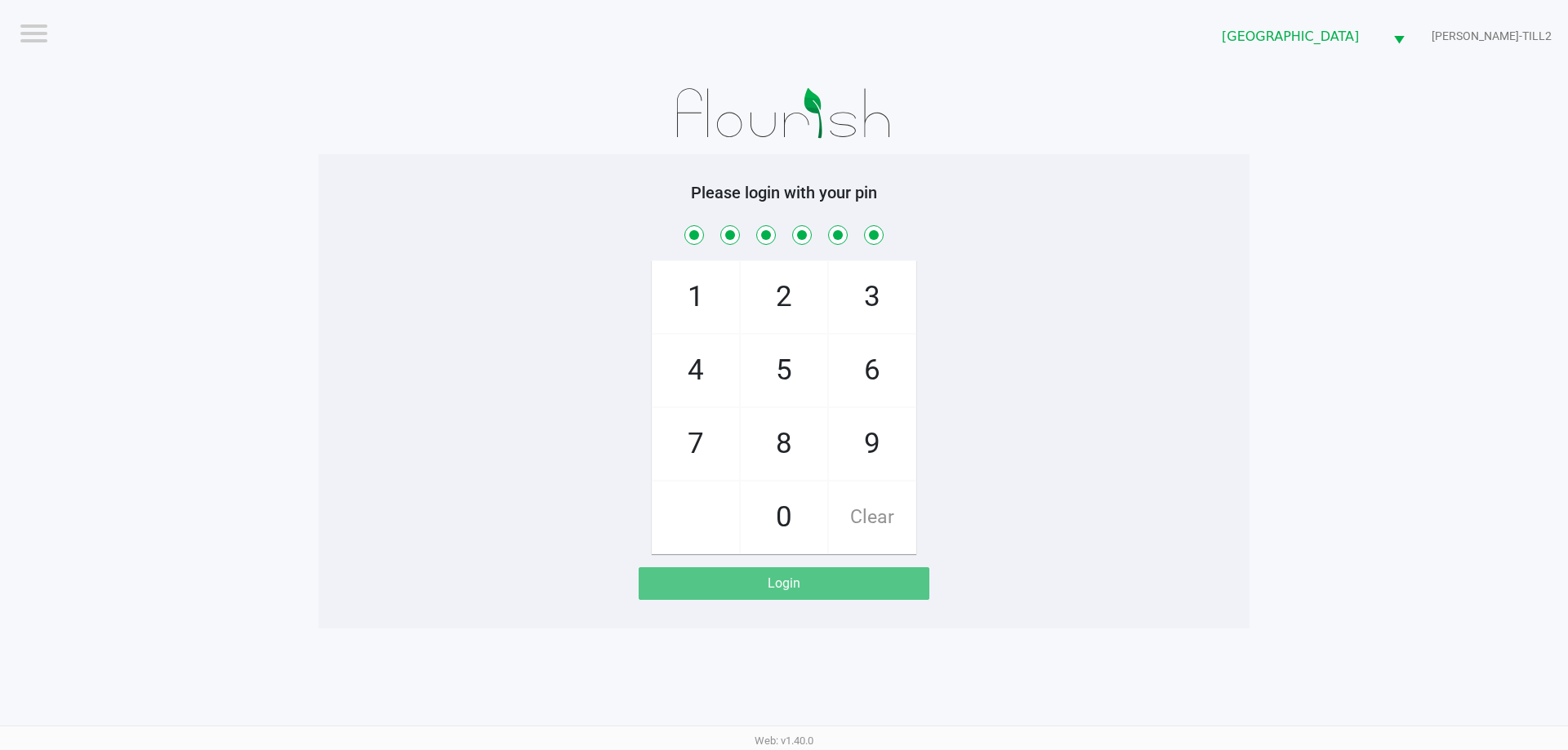
checkbox input "true"
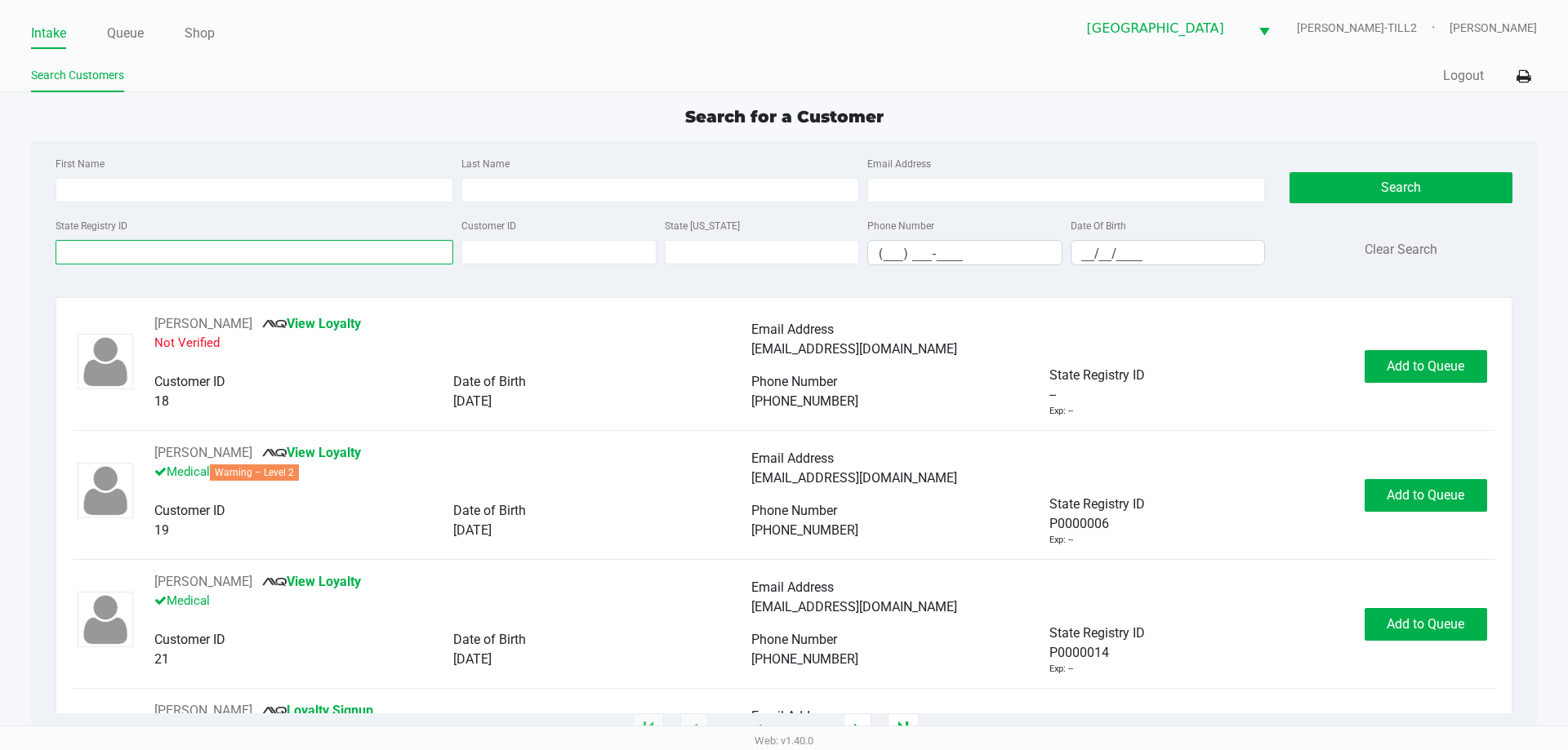
click at [135, 255] on input "State Registry ID" at bounding box center [255, 252] width 398 height 25
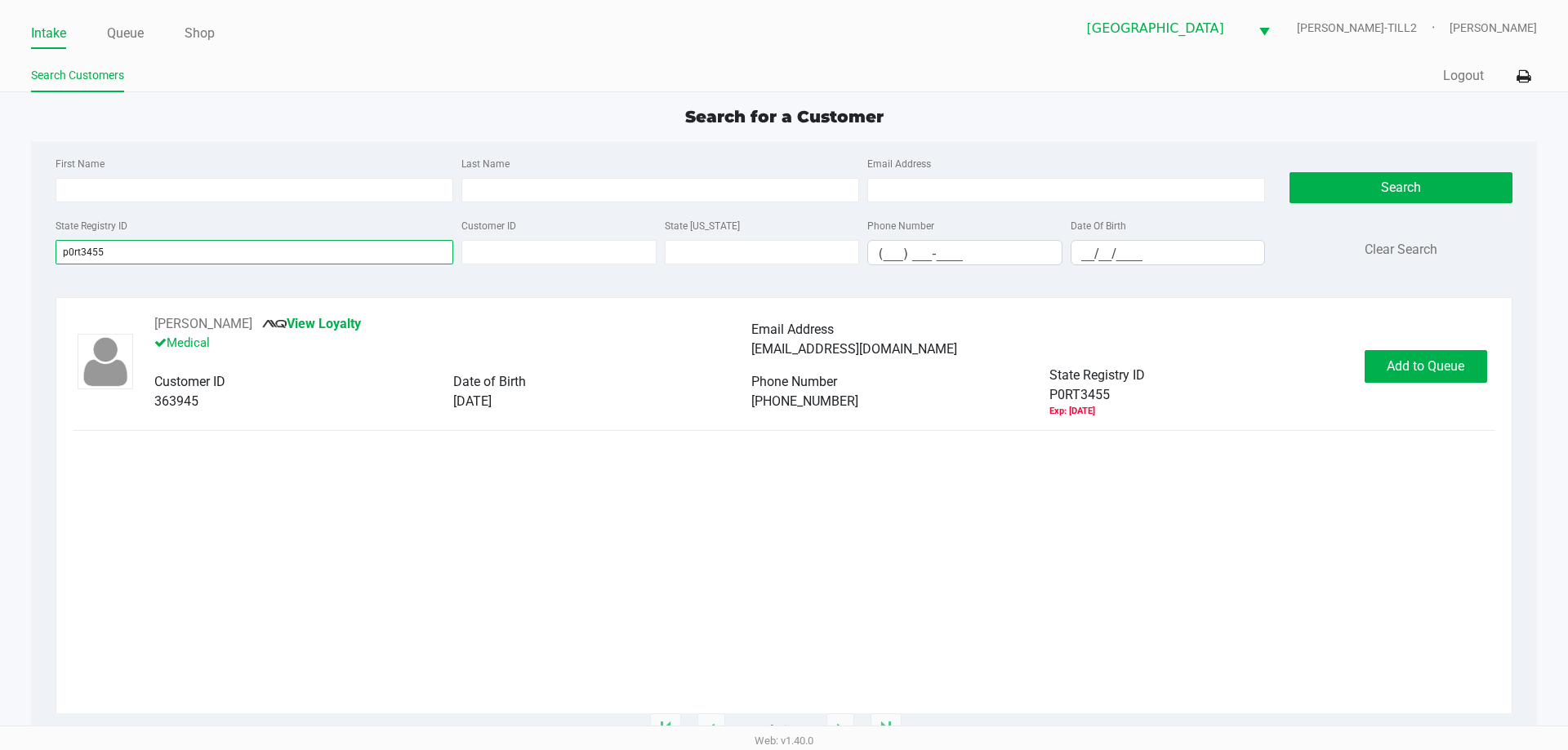
type input "p0rt3455"
click at [1448, 370] on span "Add to Queue" at bounding box center [1426, 366] width 78 height 15
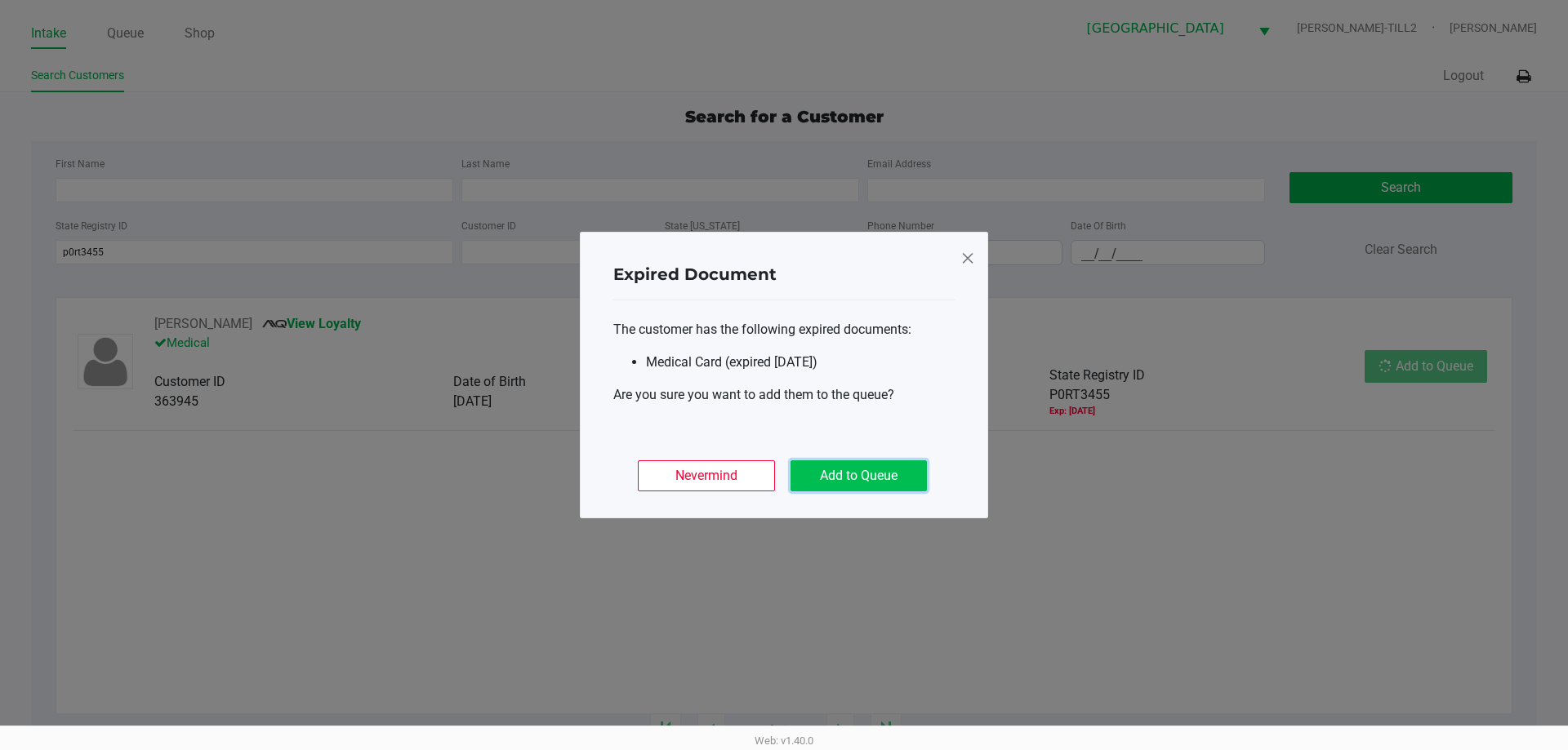
click at [863, 478] on button "Add to Queue" at bounding box center [859, 476] width 136 height 31
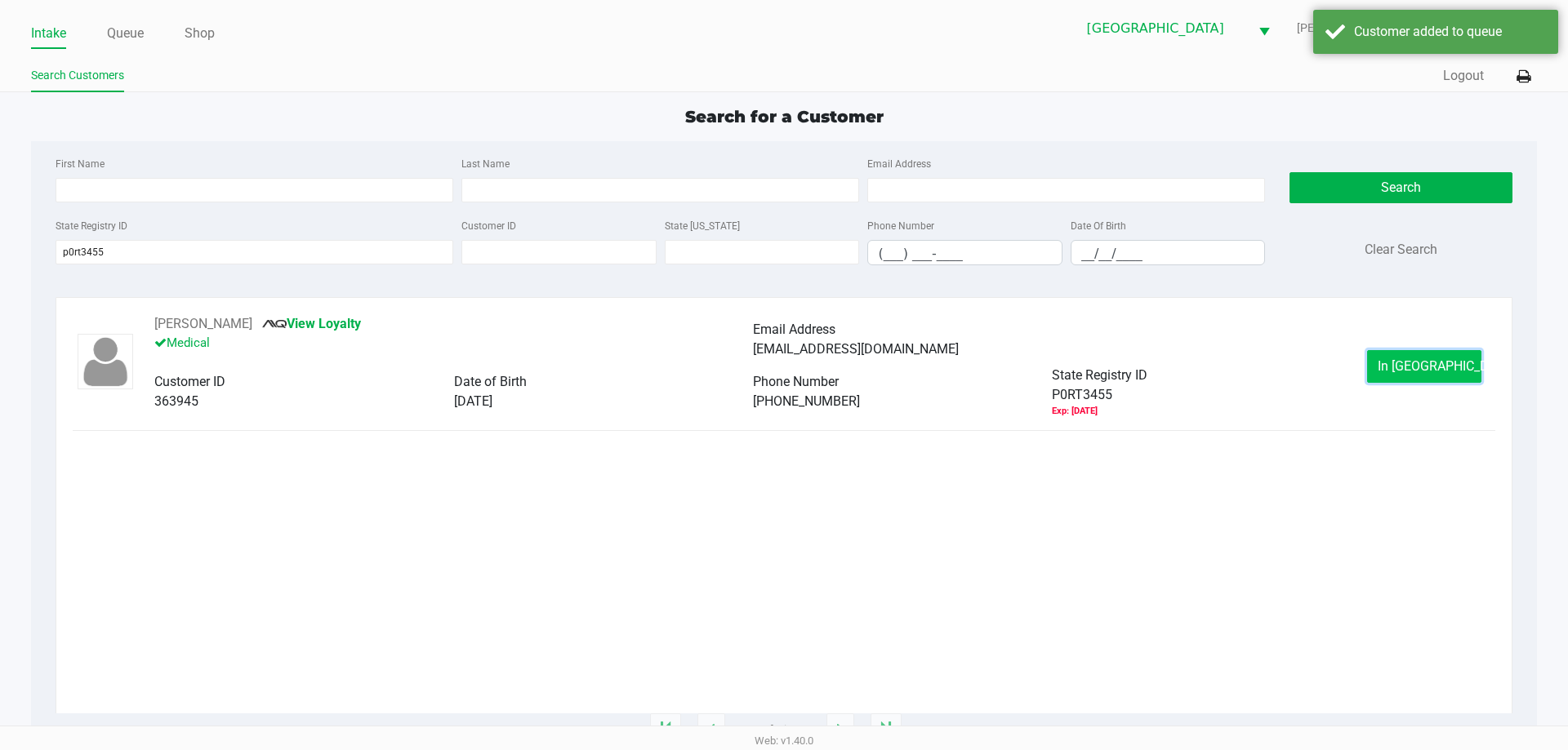
click at [1416, 382] on button "In Queue" at bounding box center [1424, 367] width 114 height 33
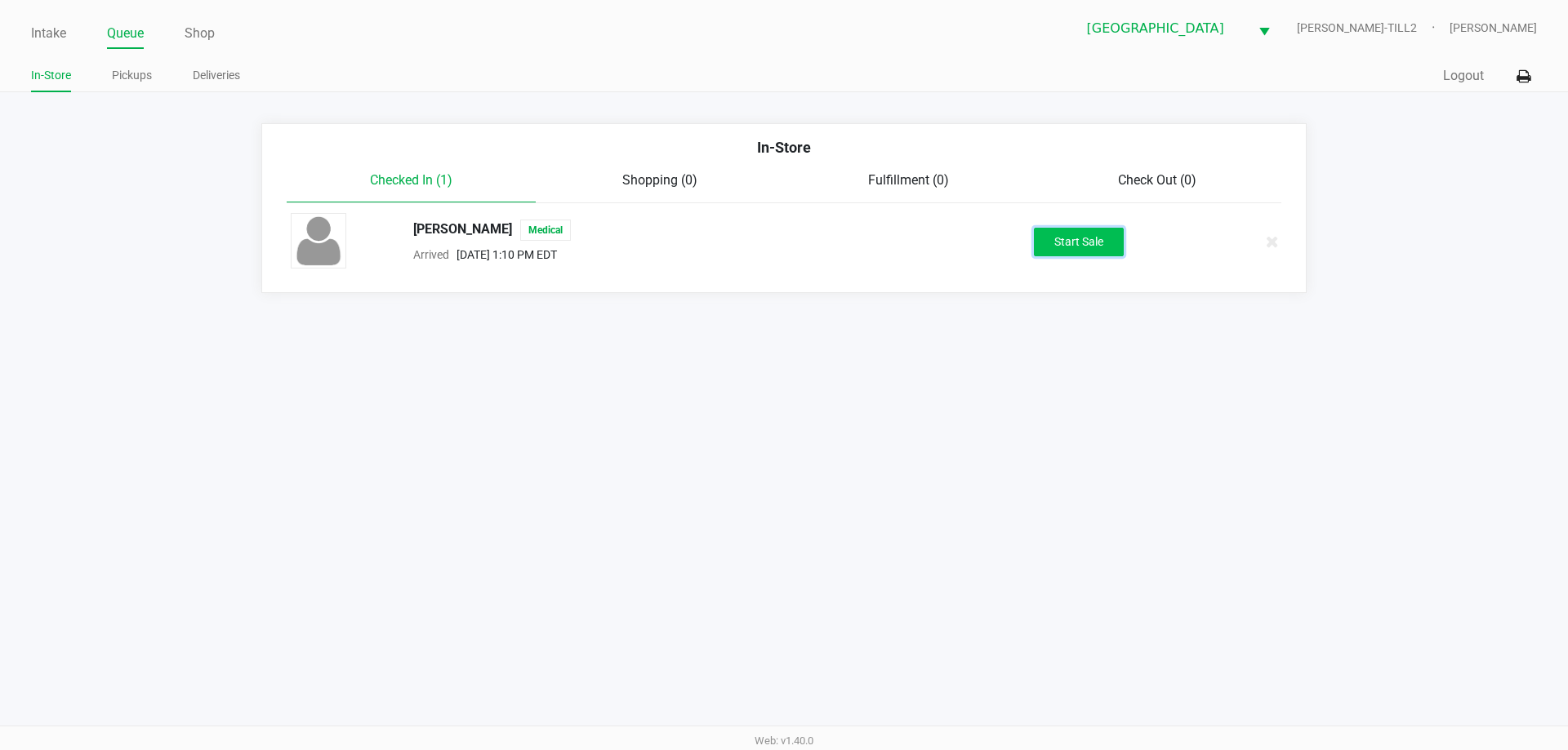
click at [1100, 248] on button "Start Sale" at bounding box center [1079, 242] width 90 height 29
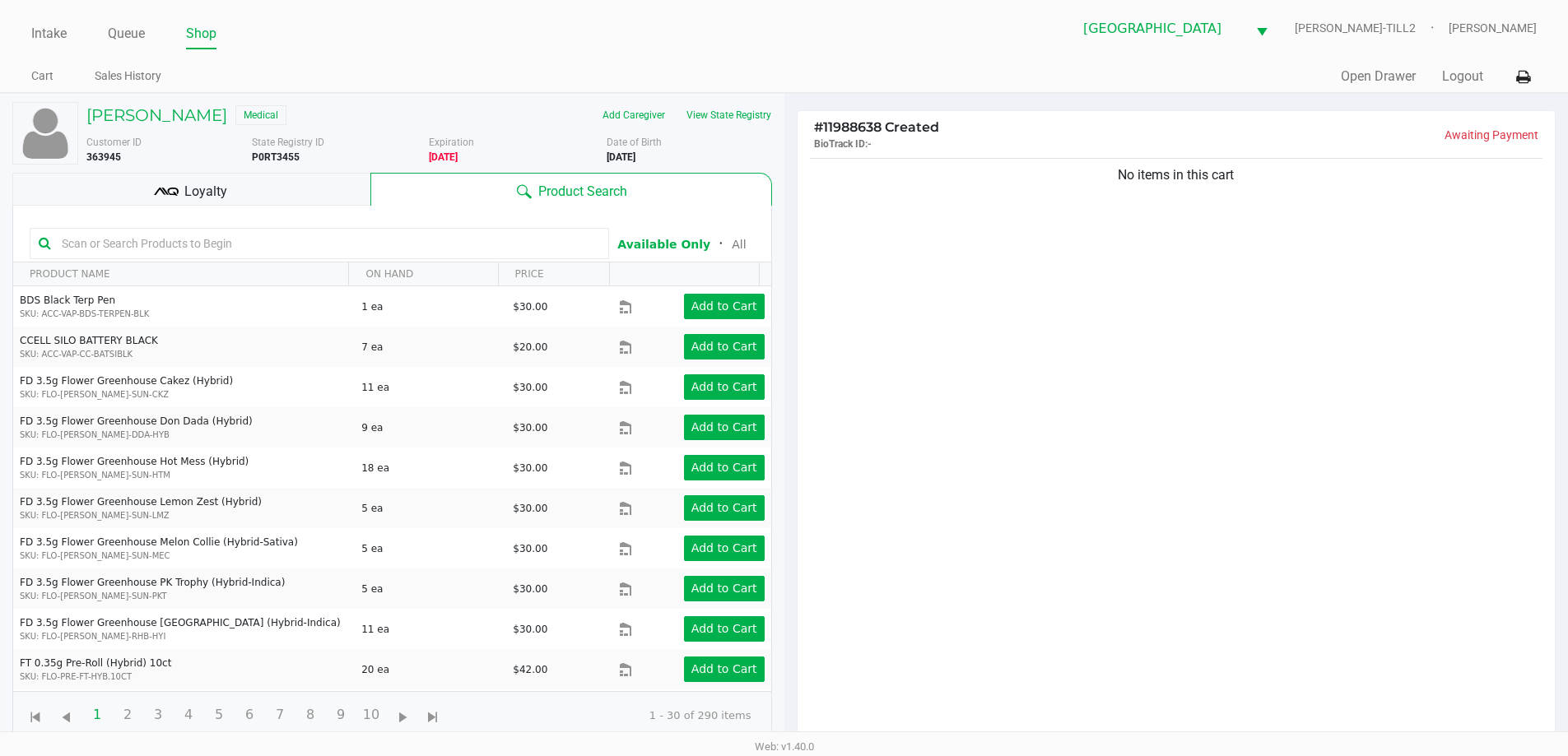
click at [223, 195] on span "Loyalty" at bounding box center [206, 191] width 43 height 20
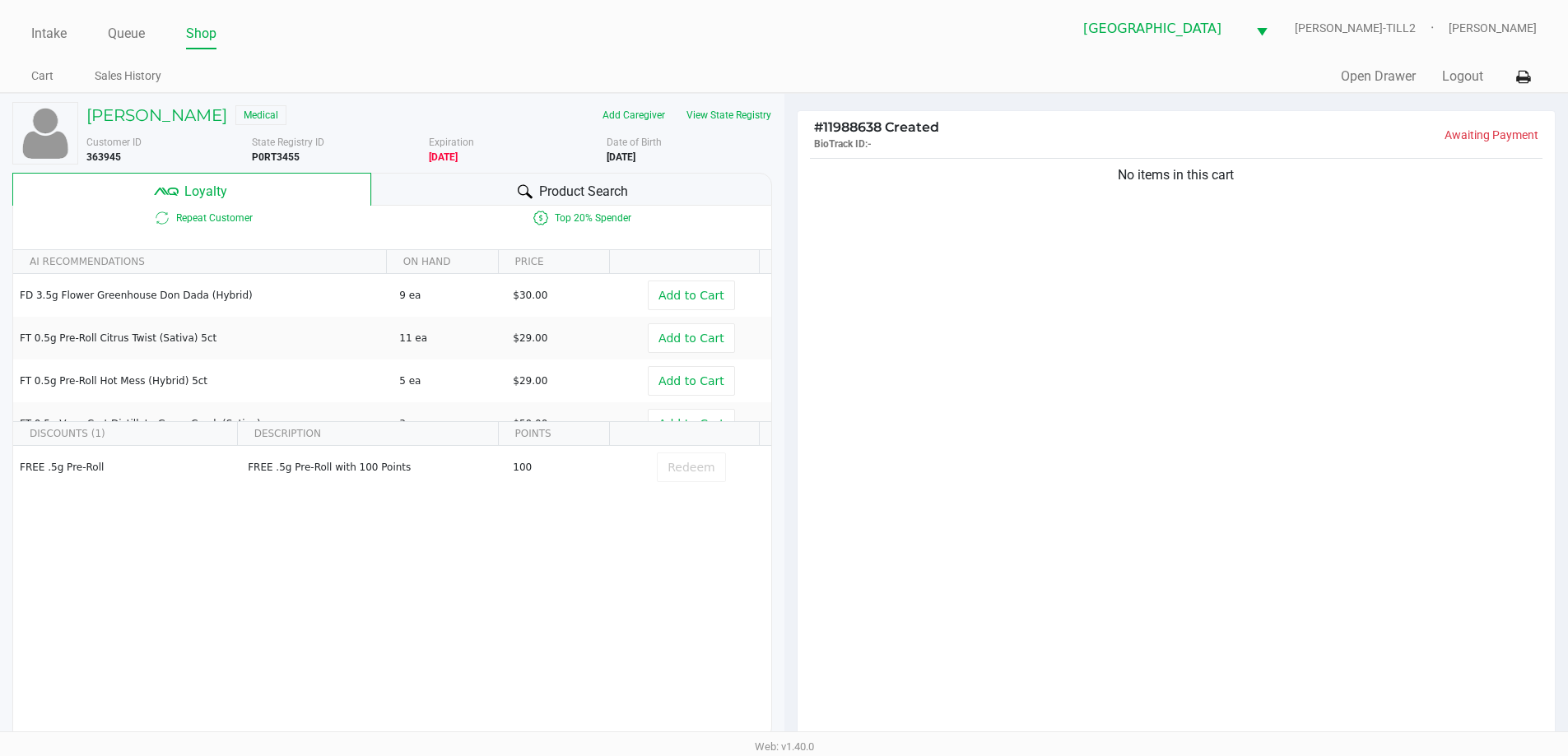
click at [479, 197] on div "Product Search" at bounding box center [572, 189] width 401 height 33
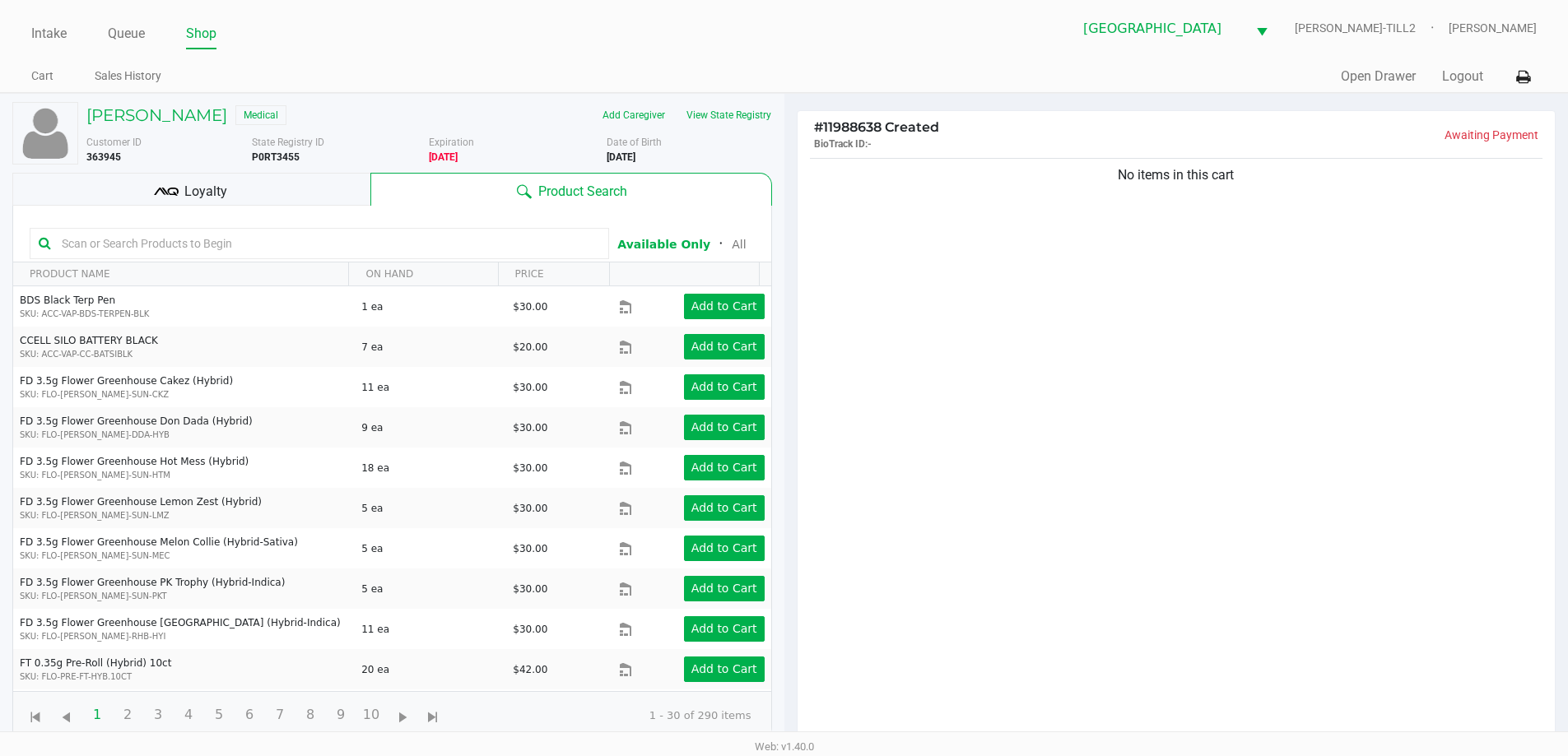
click at [86, 243] on input "text" at bounding box center [328, 243] width 545 height 25
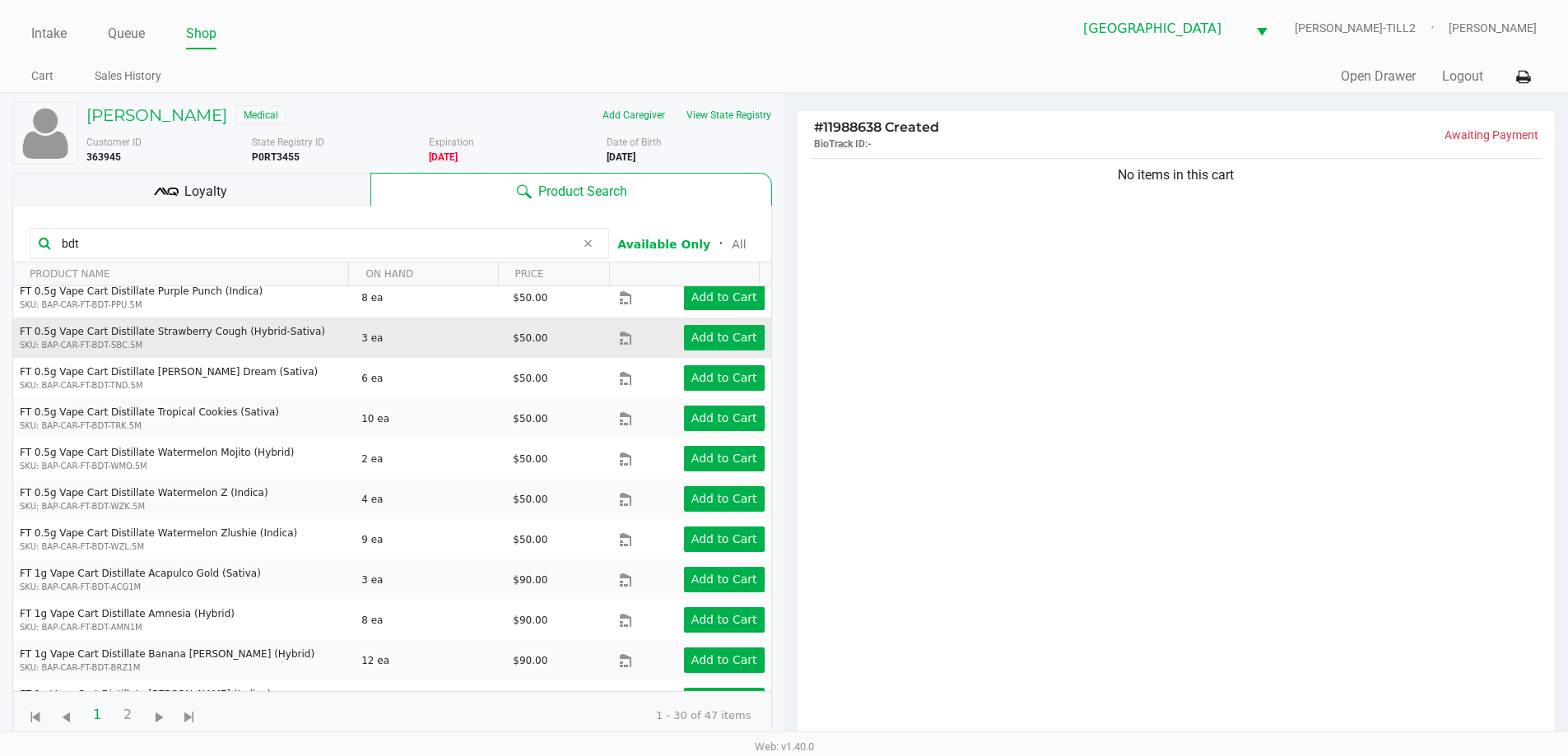
scroll to position [741, 0]
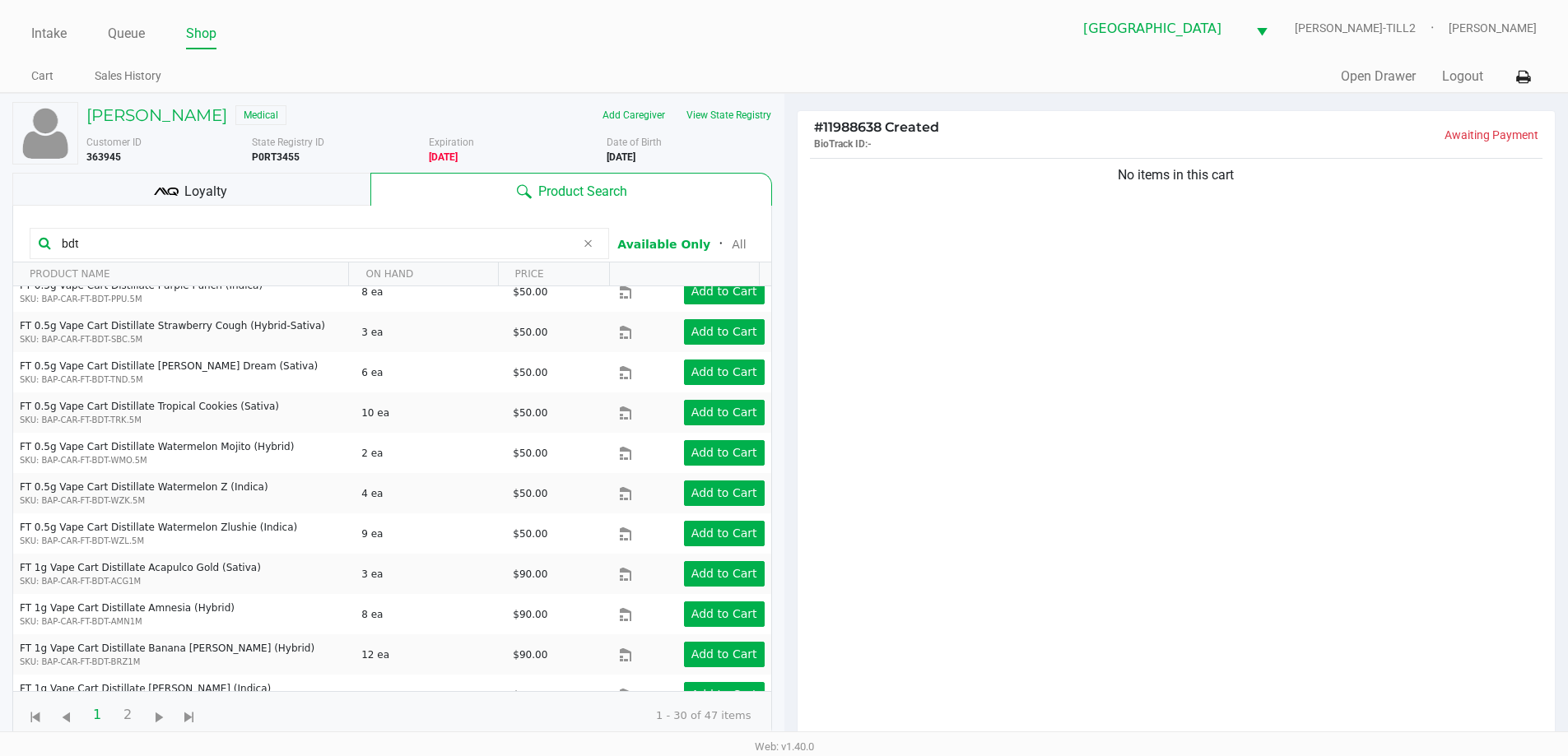
click at [772, 534] on kendo-grid "bdt Available Only ᛫ All PRODUCT NAME ON HAND PRICE FT 0.5g Vape Cart Distillat…" at bounding box center [392, 473] width 760 height 534
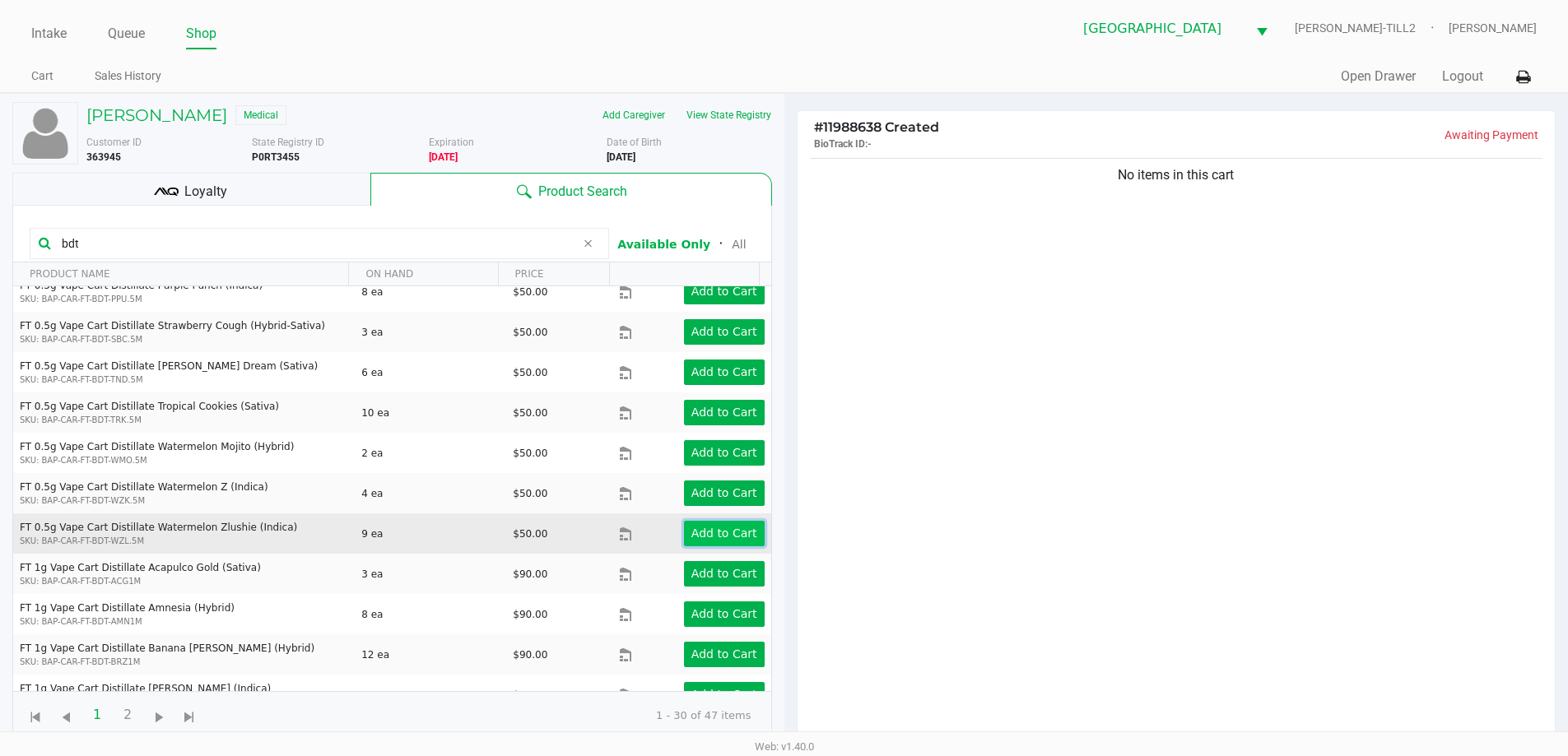
click at [734, 532] on app-button-loader "Add to Cart" at bounding box center [724, 532] width 66 height 13
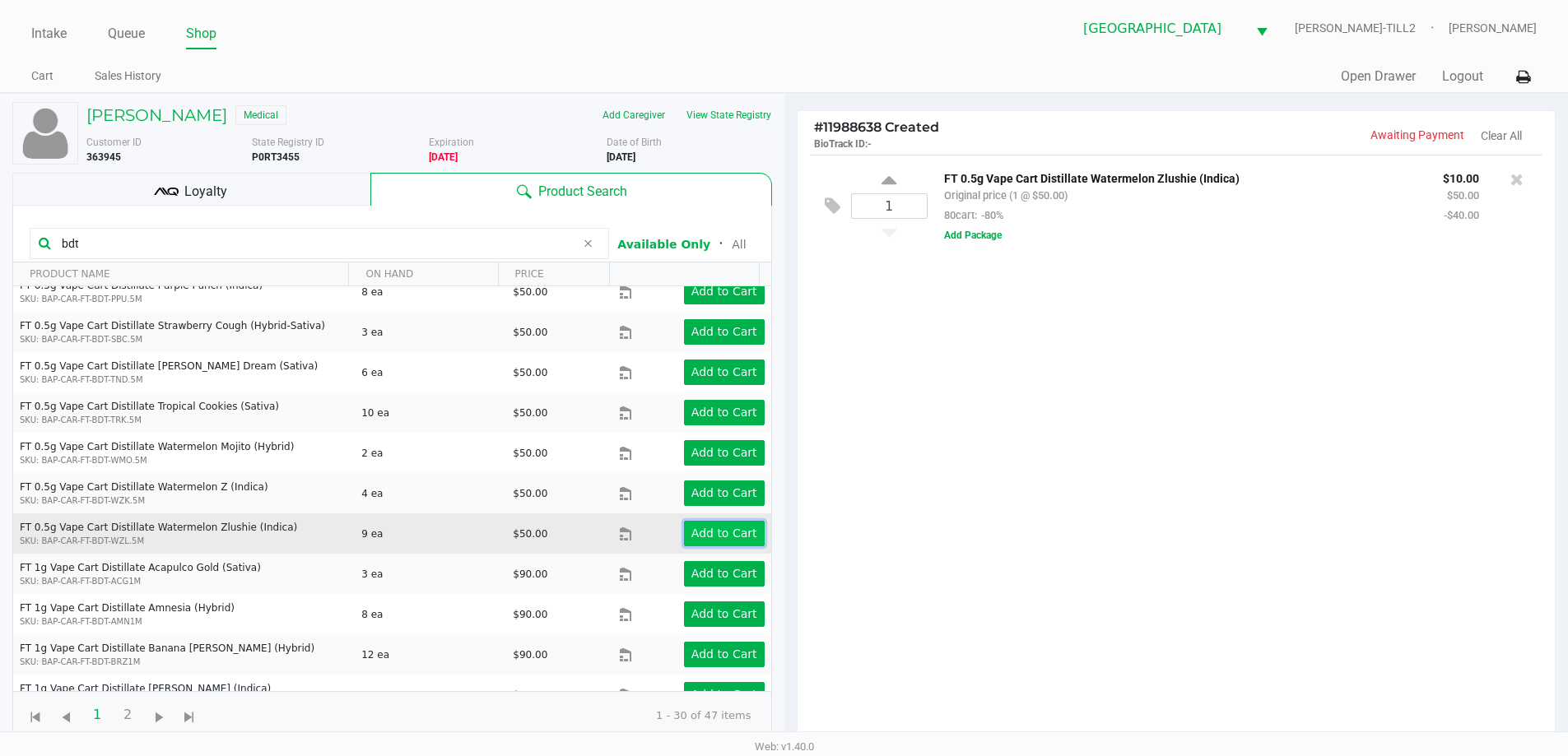
click at [734, 532] on app-button-loader "Add to Cart" at bounding box center [724, 532] width 66 height 13
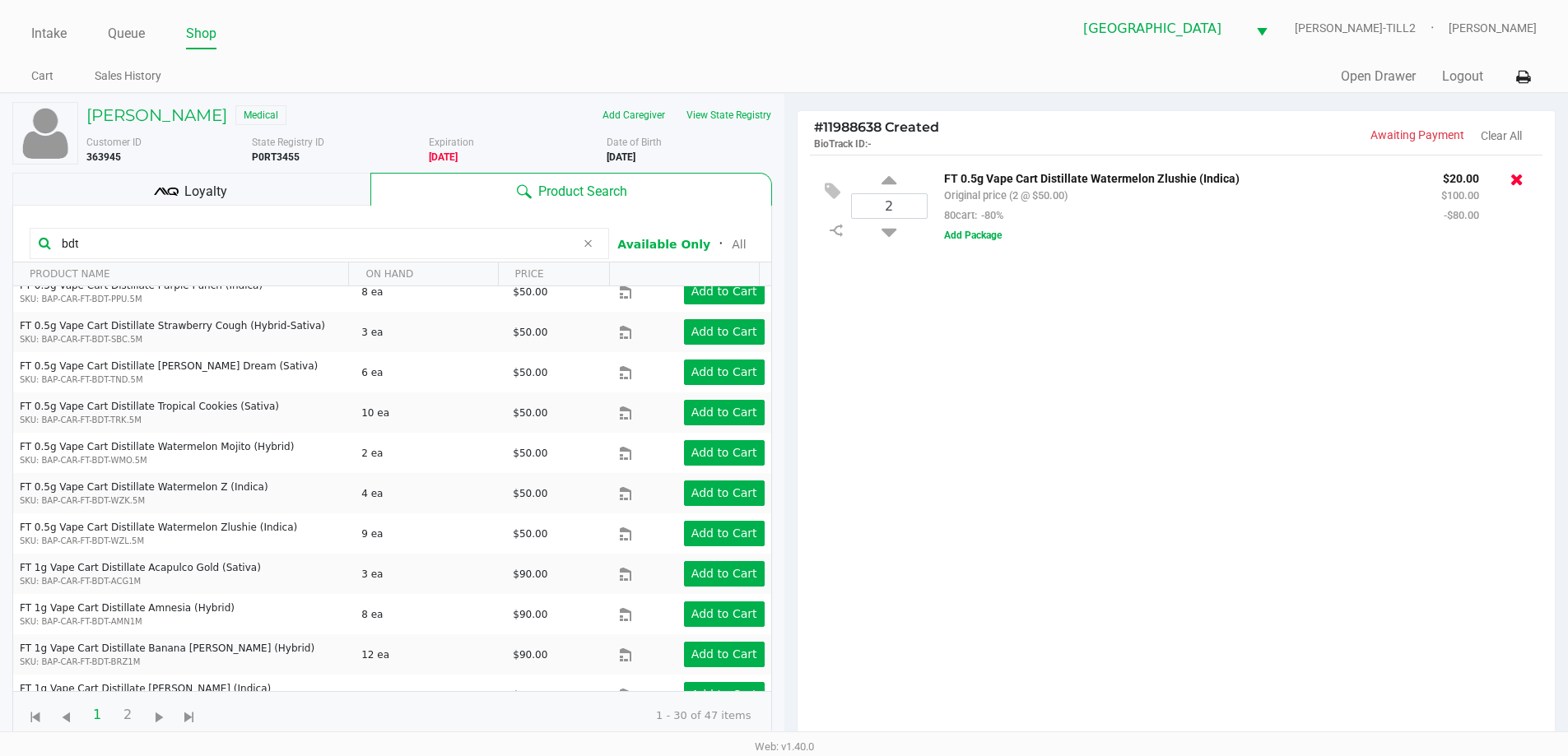
click at [1518, 177] on icon at bounding box center [1517, 179] width 13 height 16
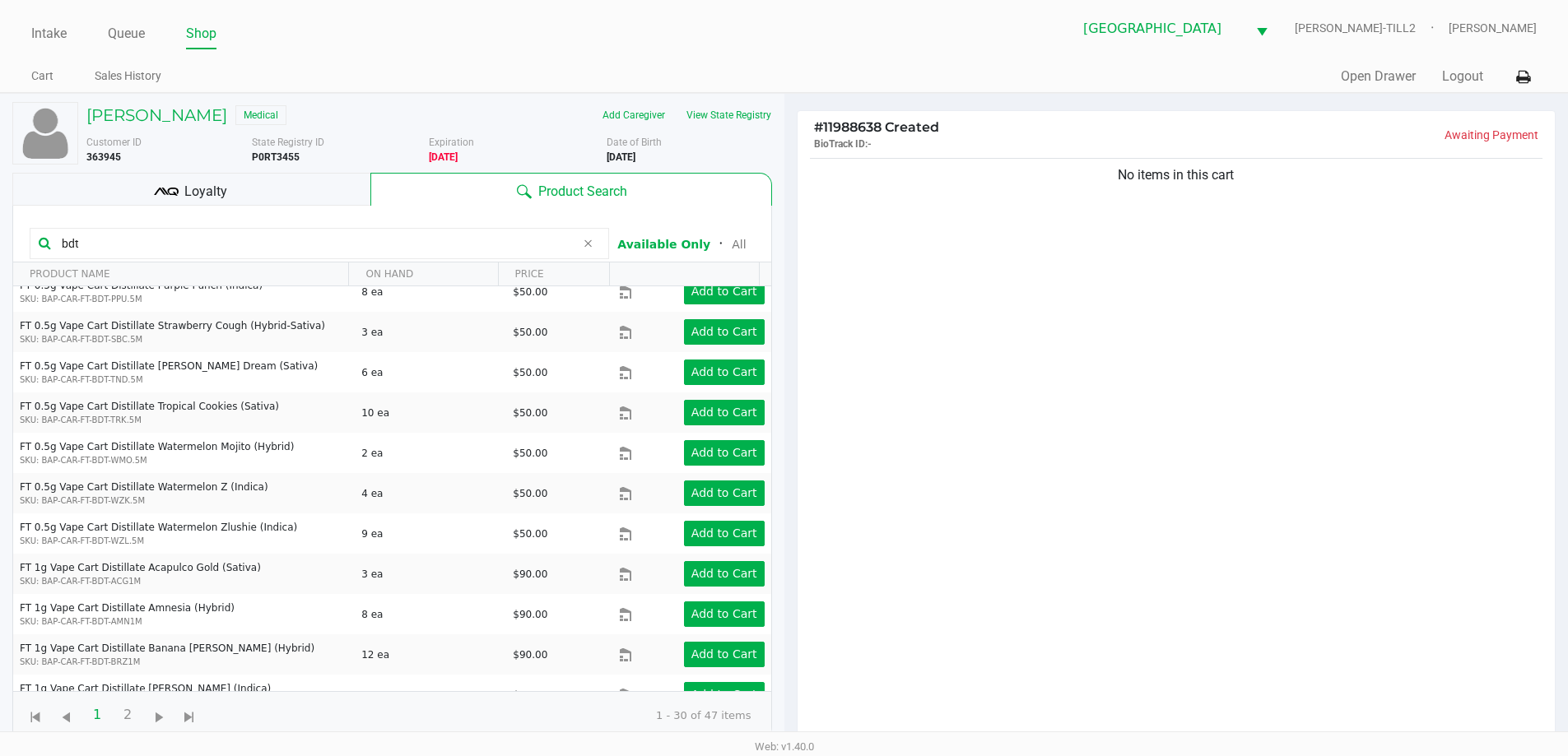
drag, startPoint x: 121, startPoint y: 243, endPoint x: 38, endPoint y: 240, distance: 83.1
click at [40, 241] on div "bdt" at bounding box center [319, 243] width 580 height 32
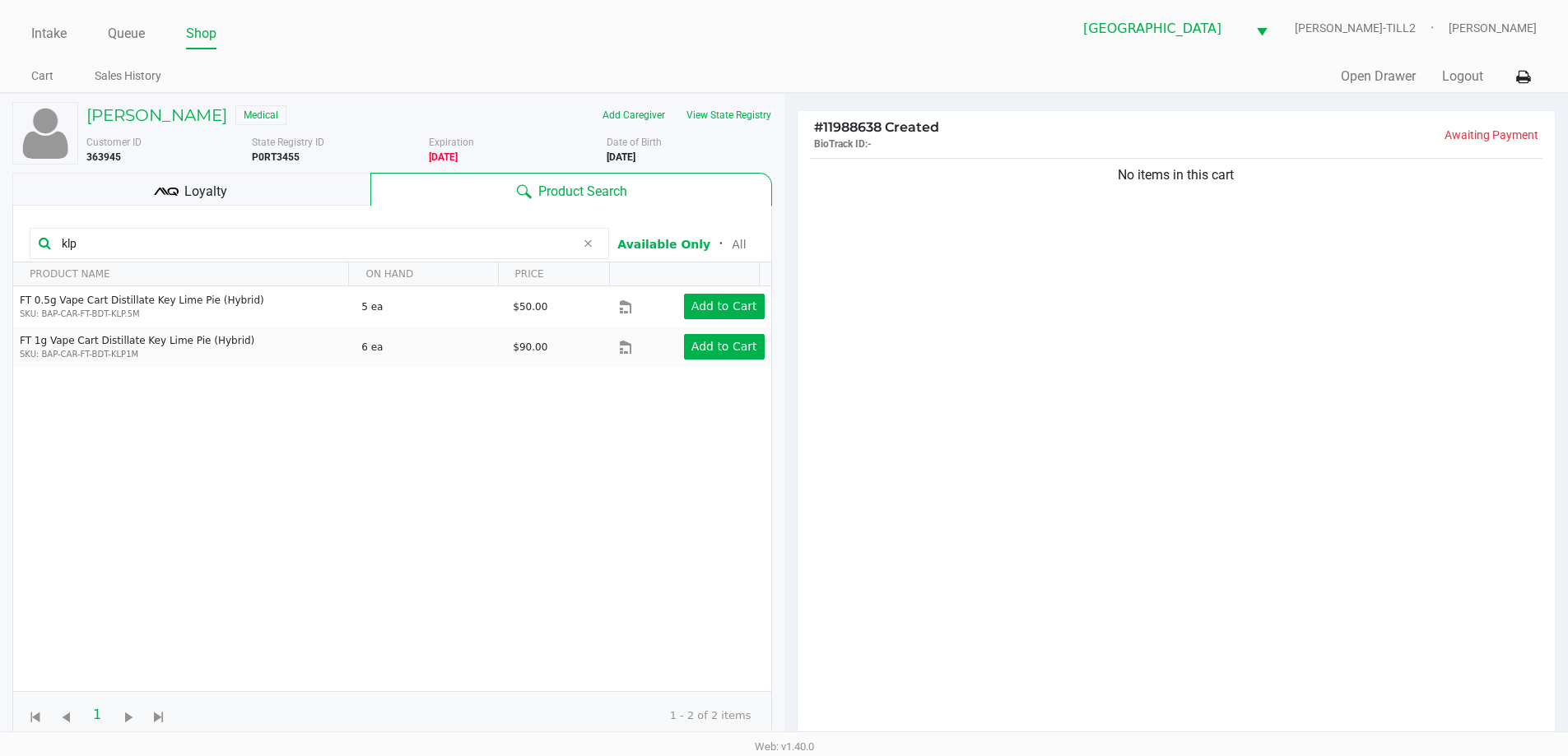
scroll to position [0, 0]
type input "klp"
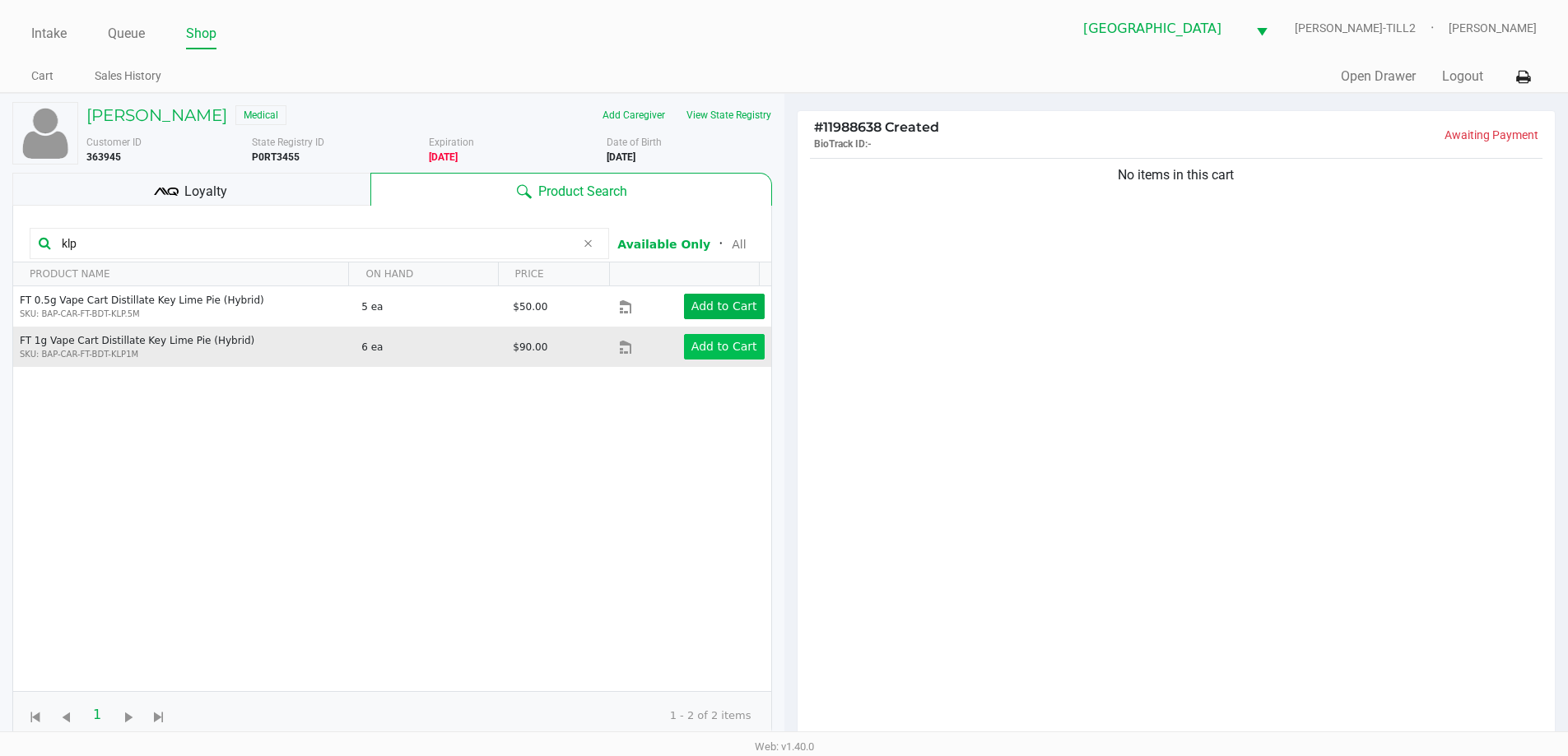
click at [695, 352] on app-button-loader "Add to Cart" at bounding box center [724, 346] width 66 height 13
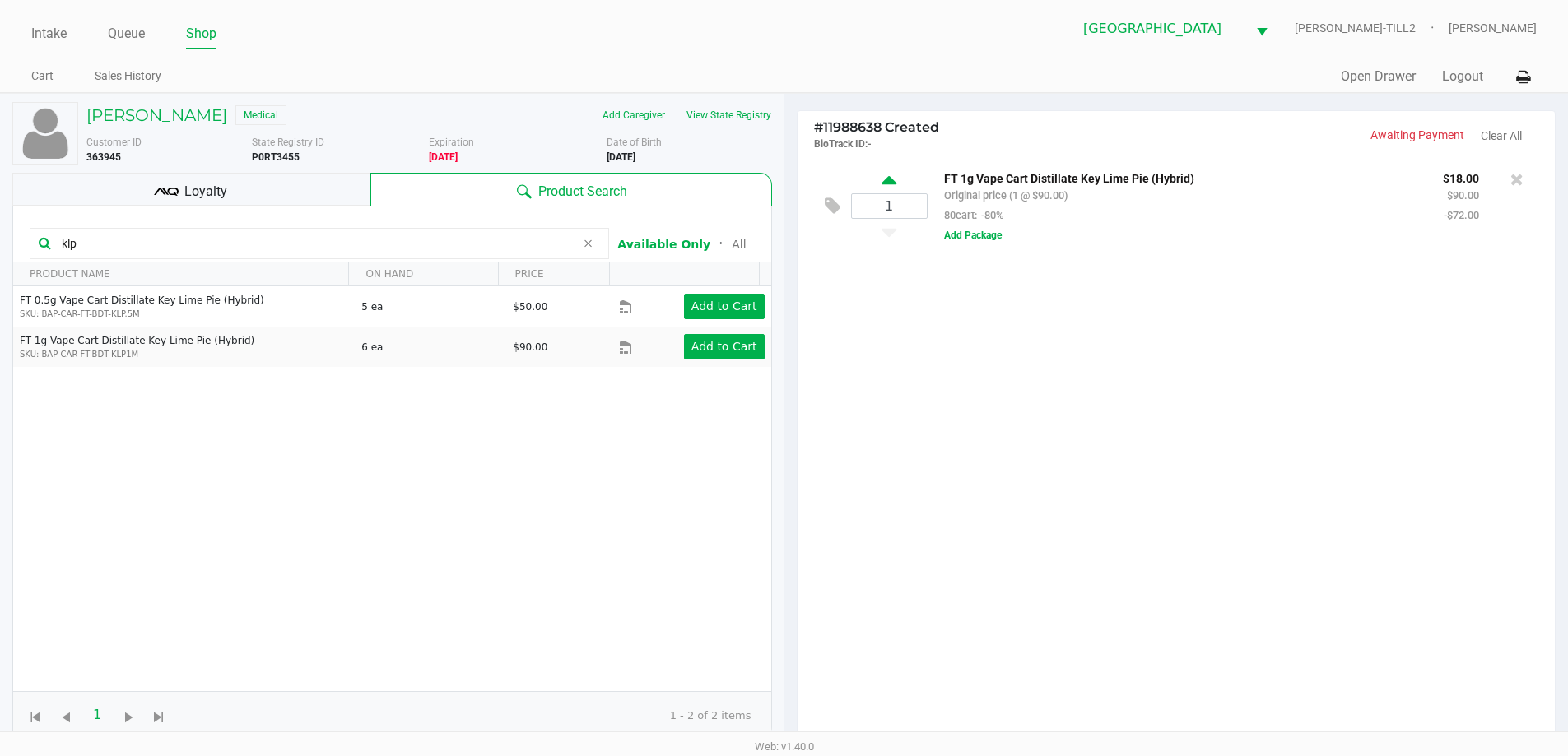
click at [886, 177] on icon at bounding box center [889, 183] width 15 height 20
type input "2"
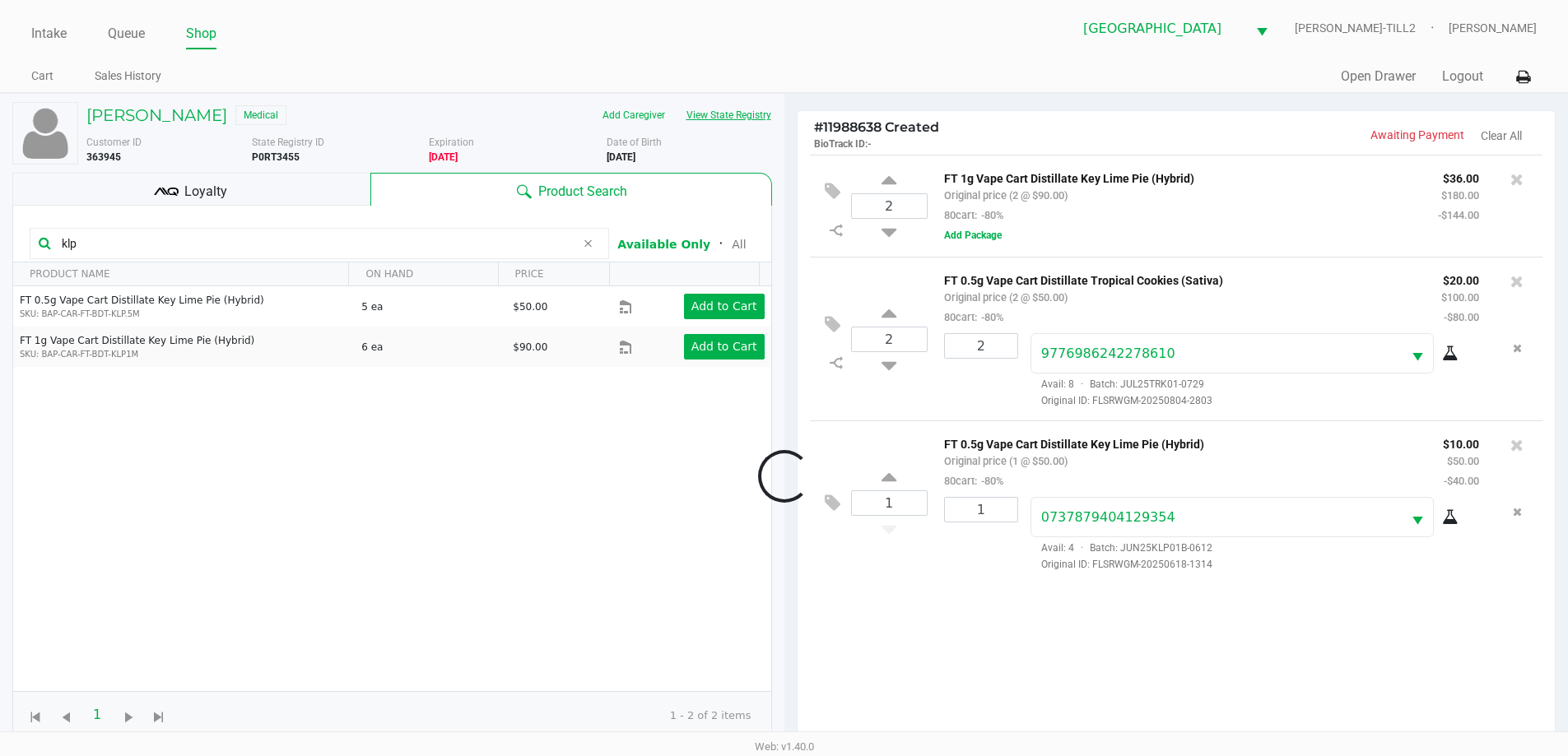
click at [731, 111] on button "View State Registry" at bounding box center [724, 115] width 96 height 26
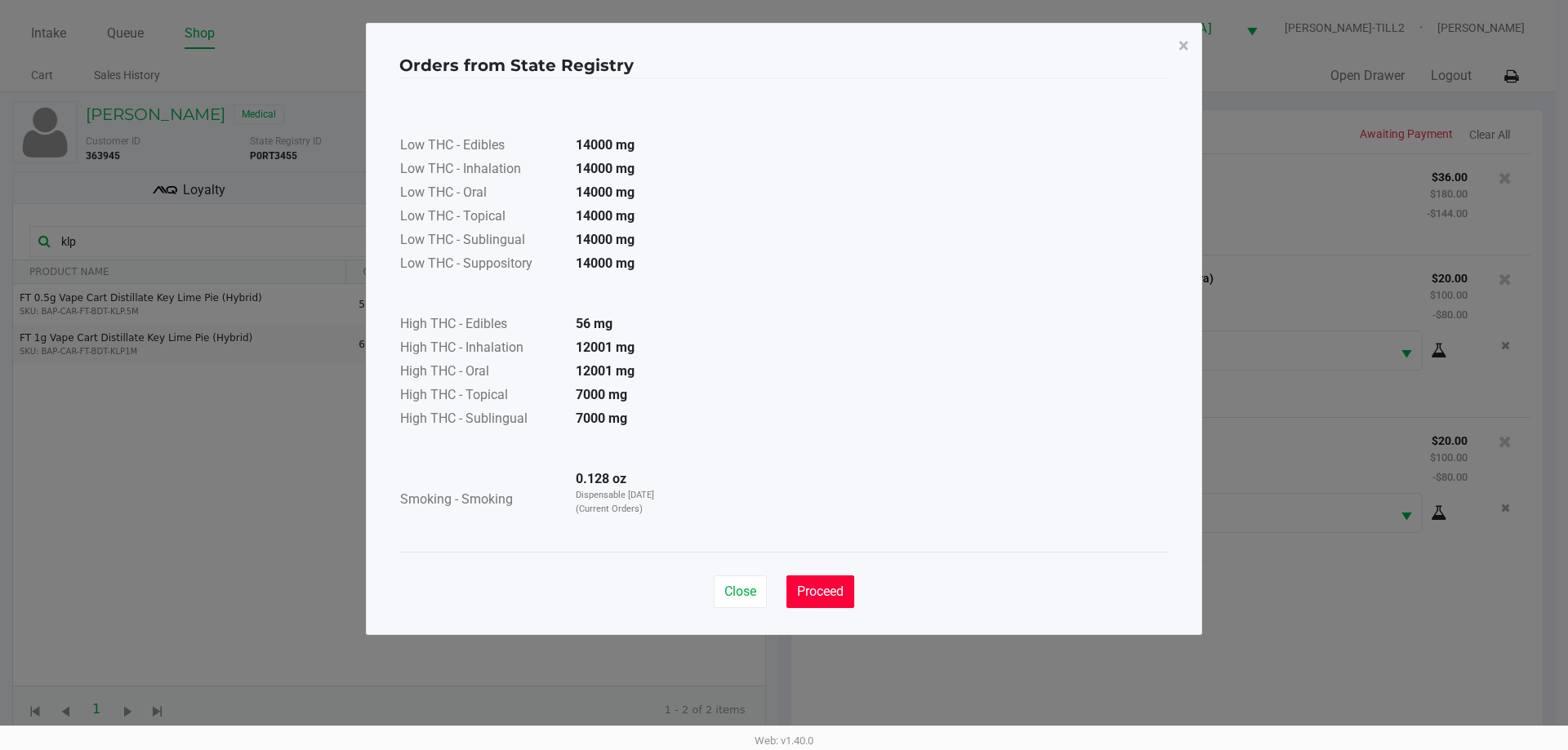
click at [819, 601] on button "Proceed" at bounding box center [820, 592] width 68 height 33
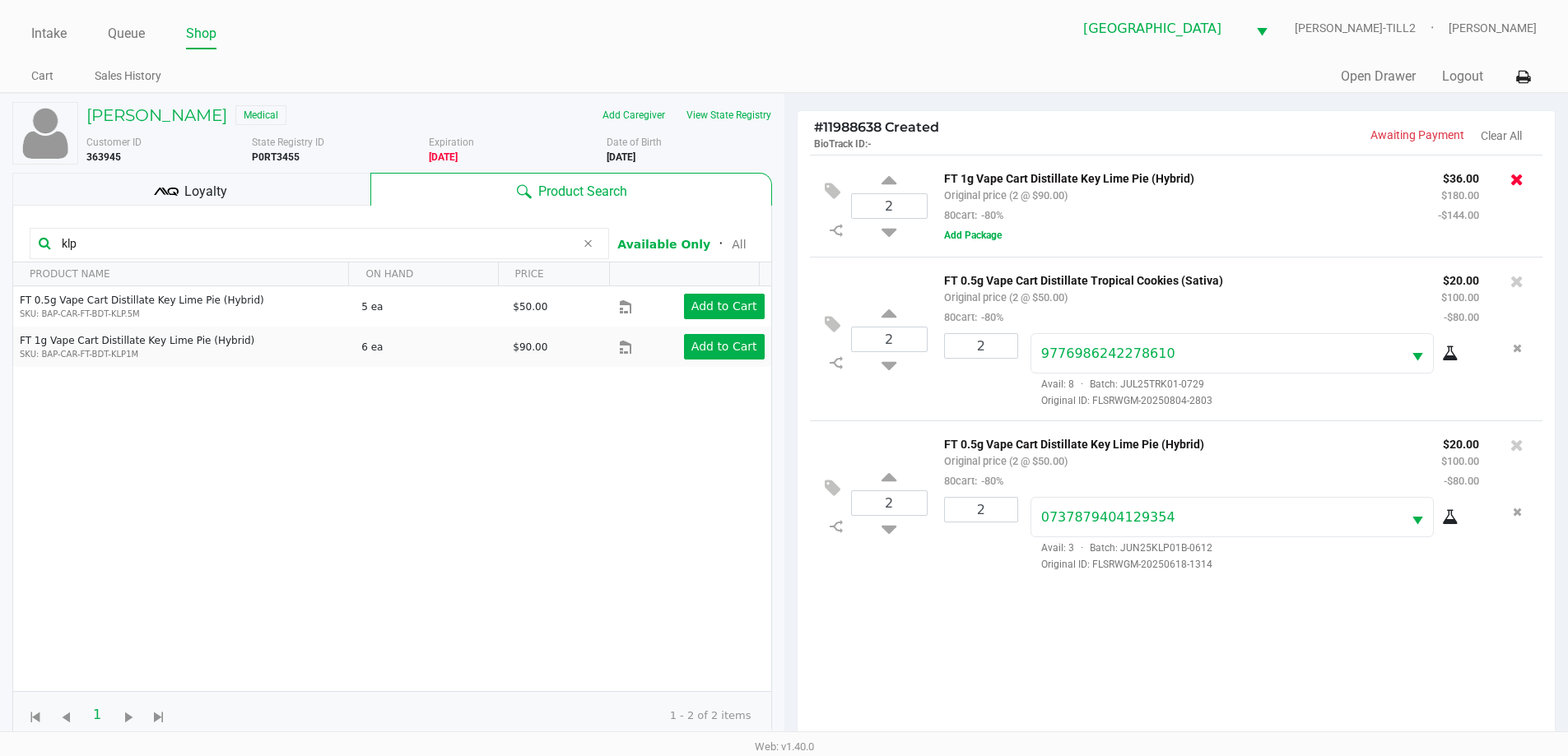
click at [1519, 184] on icon at bounding box center [1517, 179] width 13 height 16
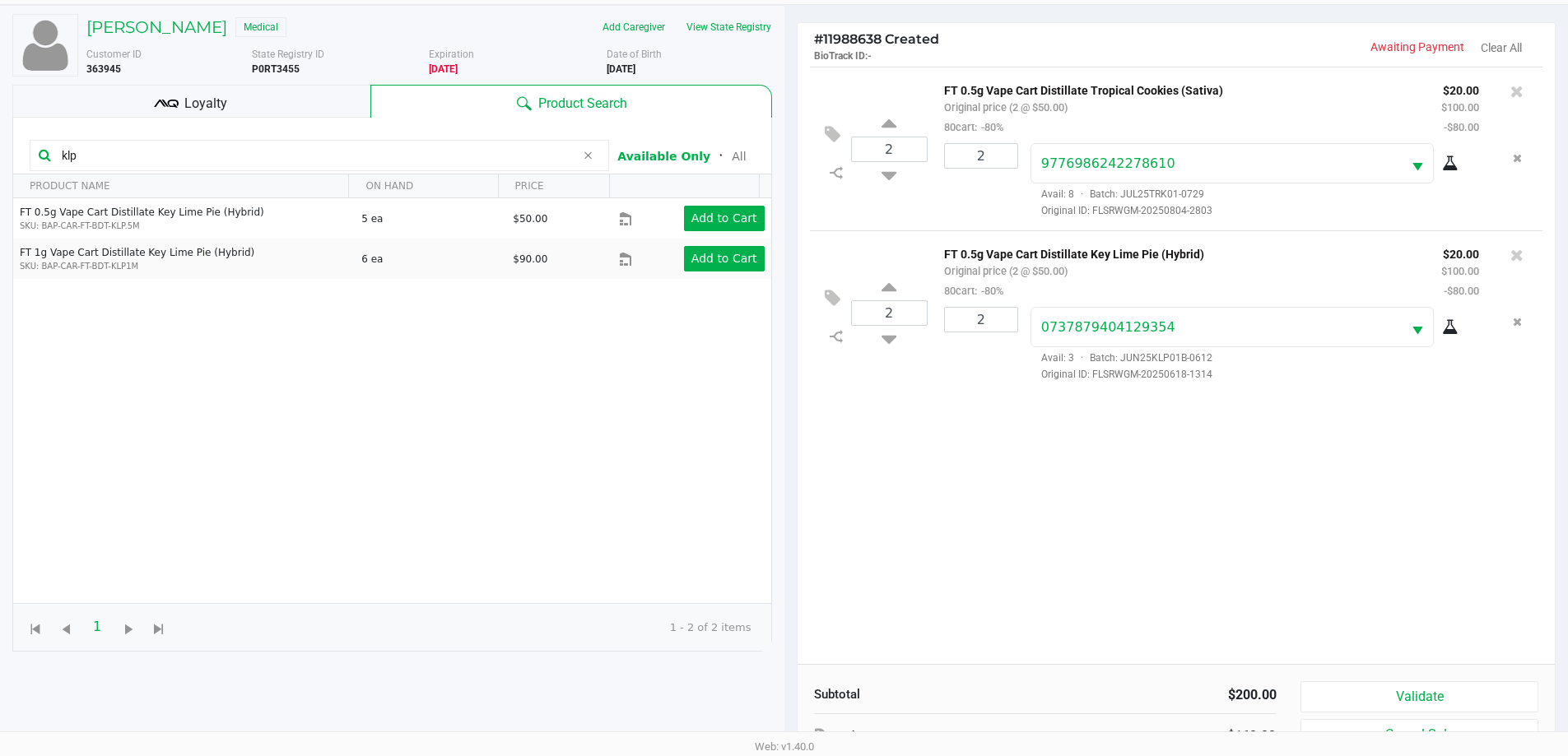
scroll to position [197, 0]
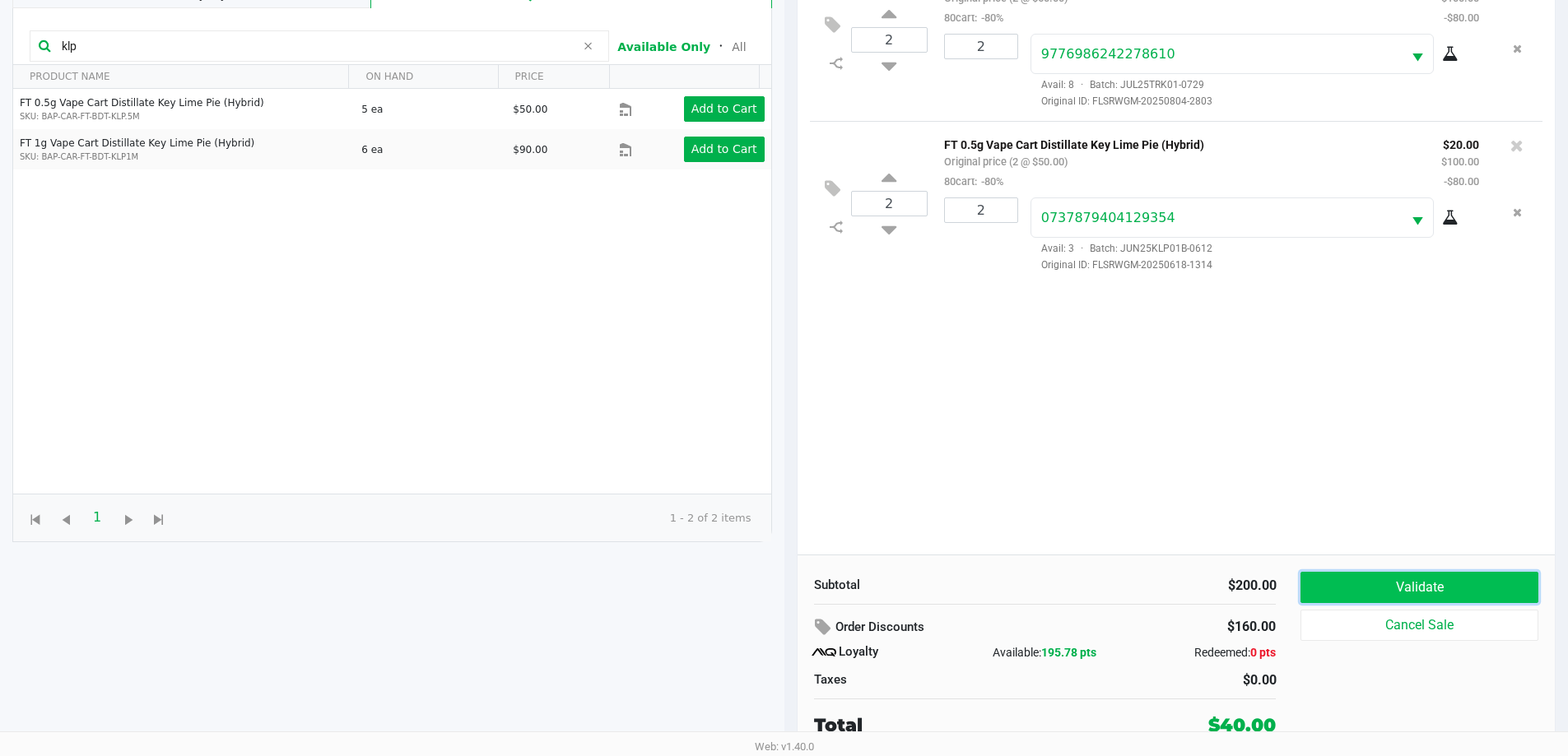
click at [1450, 589] on button "Validate" at bounding box center [1419, 587] width 237 height 32
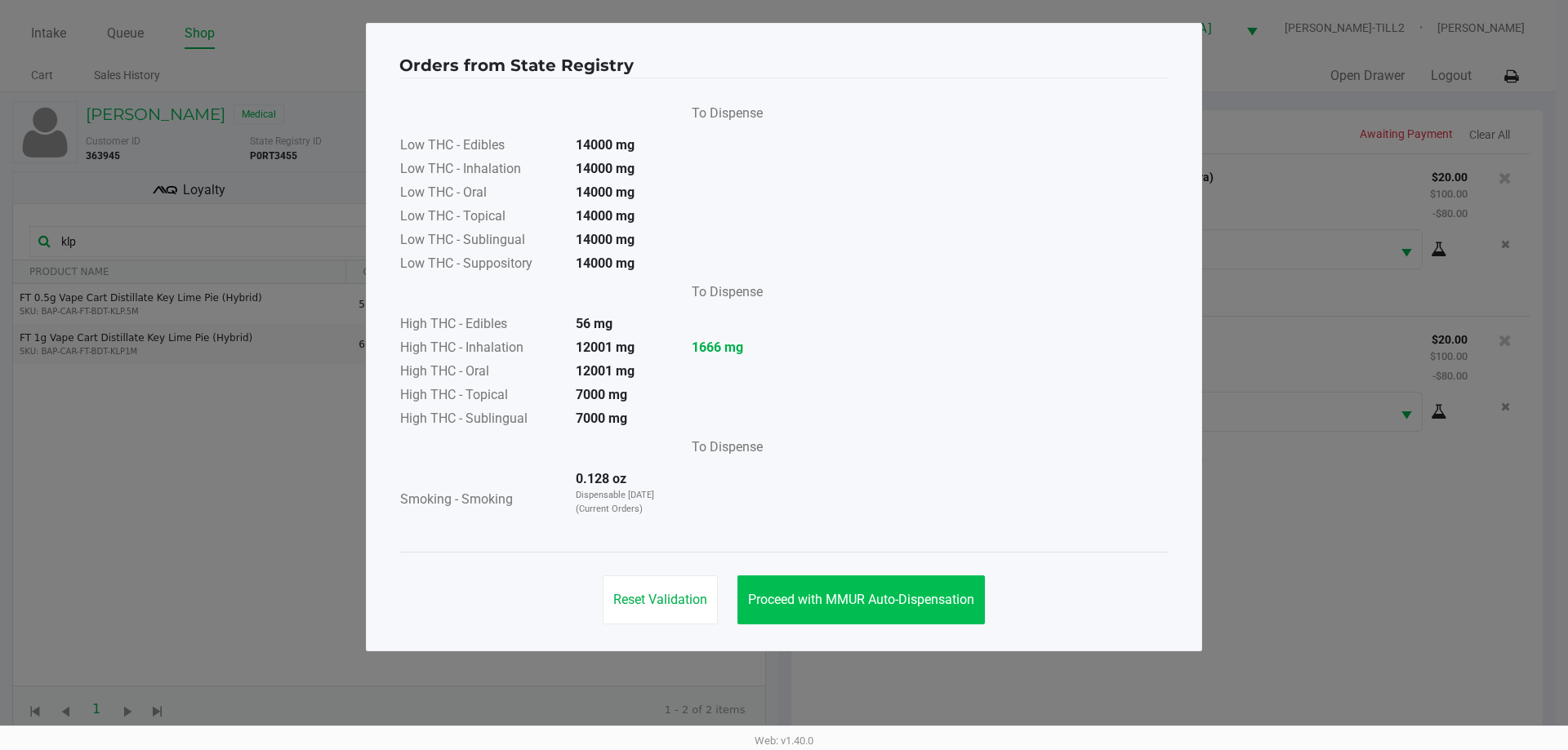
click at [881, 602] on span "Proceed with MMUR Auto-Dispensation" at bounding box center [860, 599] width 226 height 15
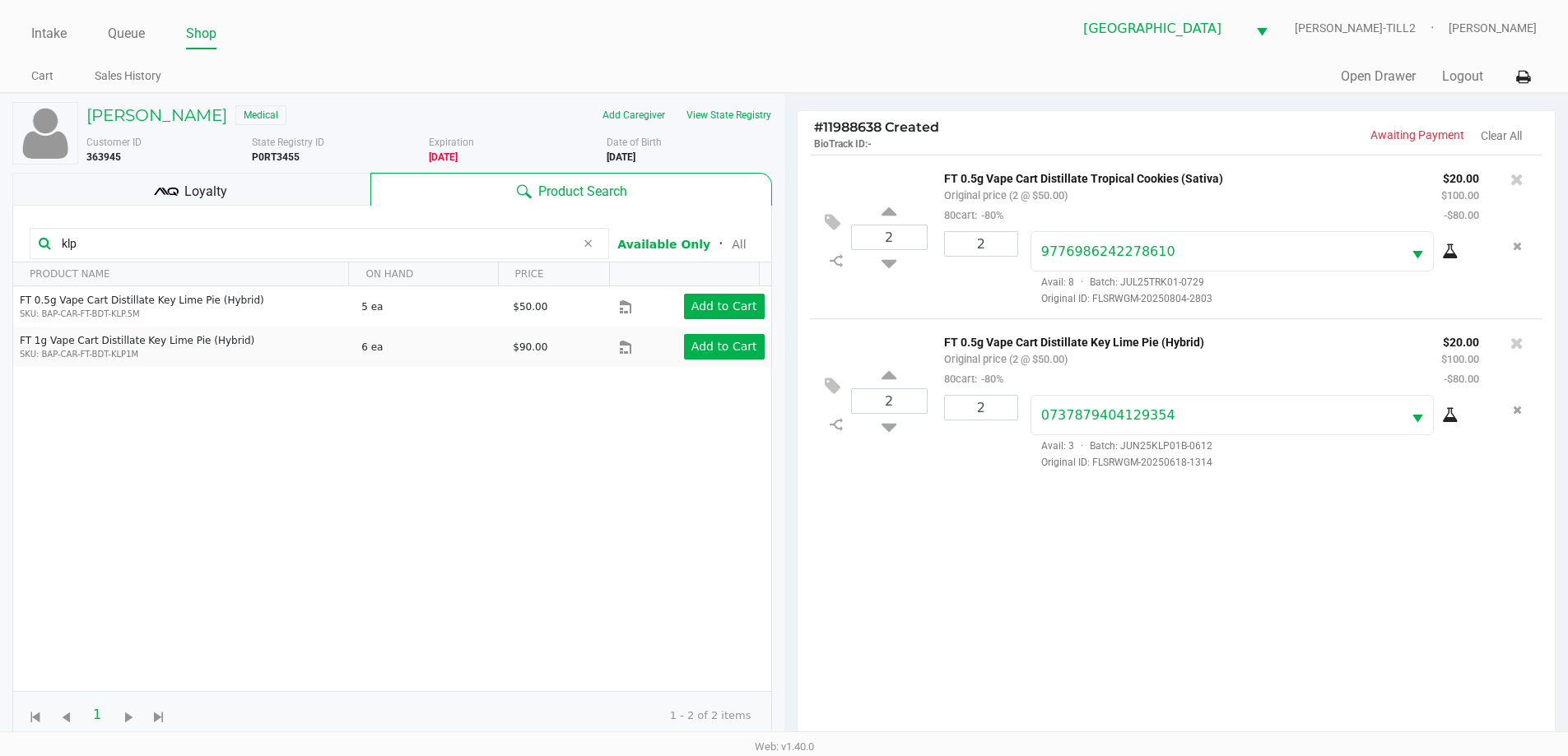
scroll to position [185, 0]
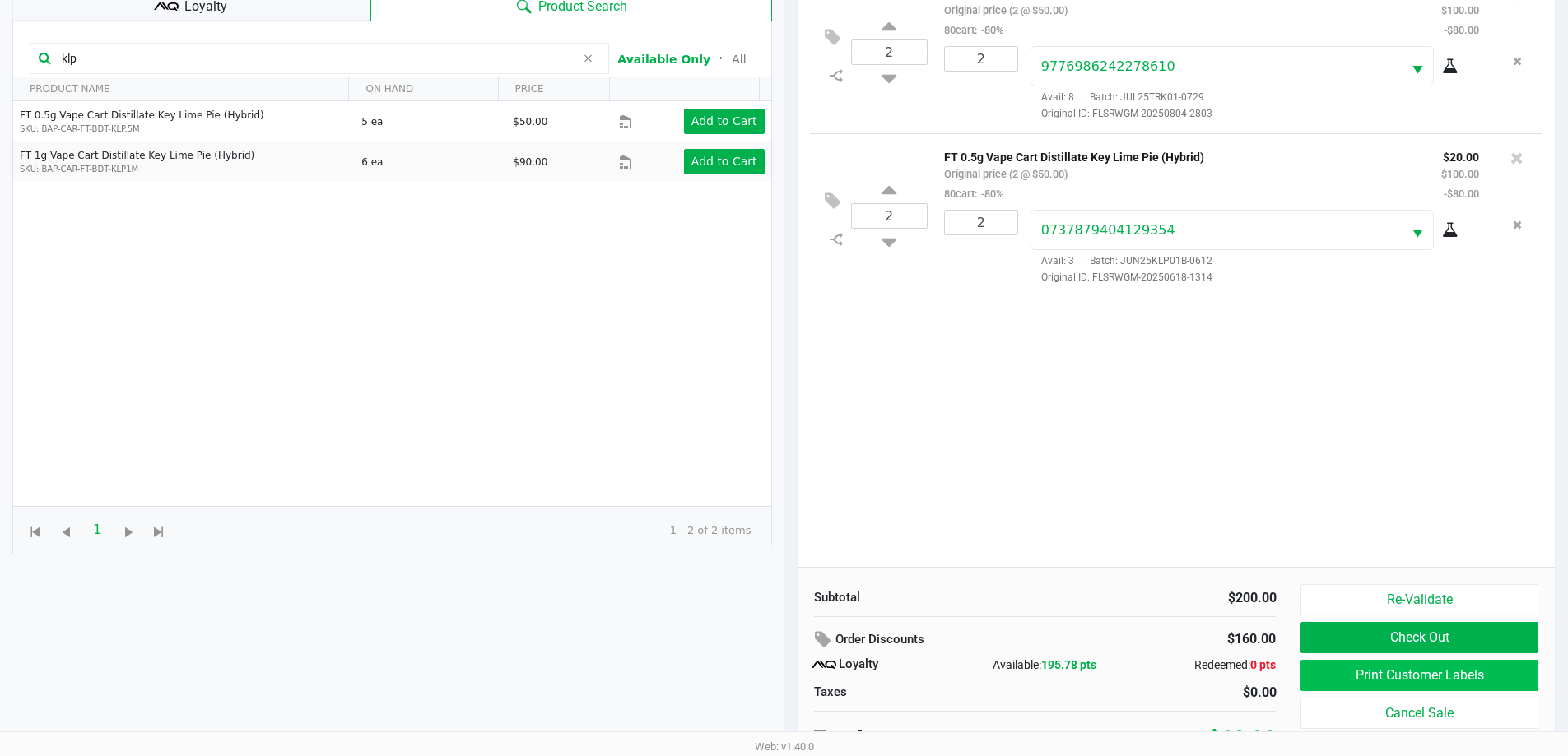
click at [1449, 677] on button "Print Customer Labels" at bounding box center [1419, 676] width 237 height 32
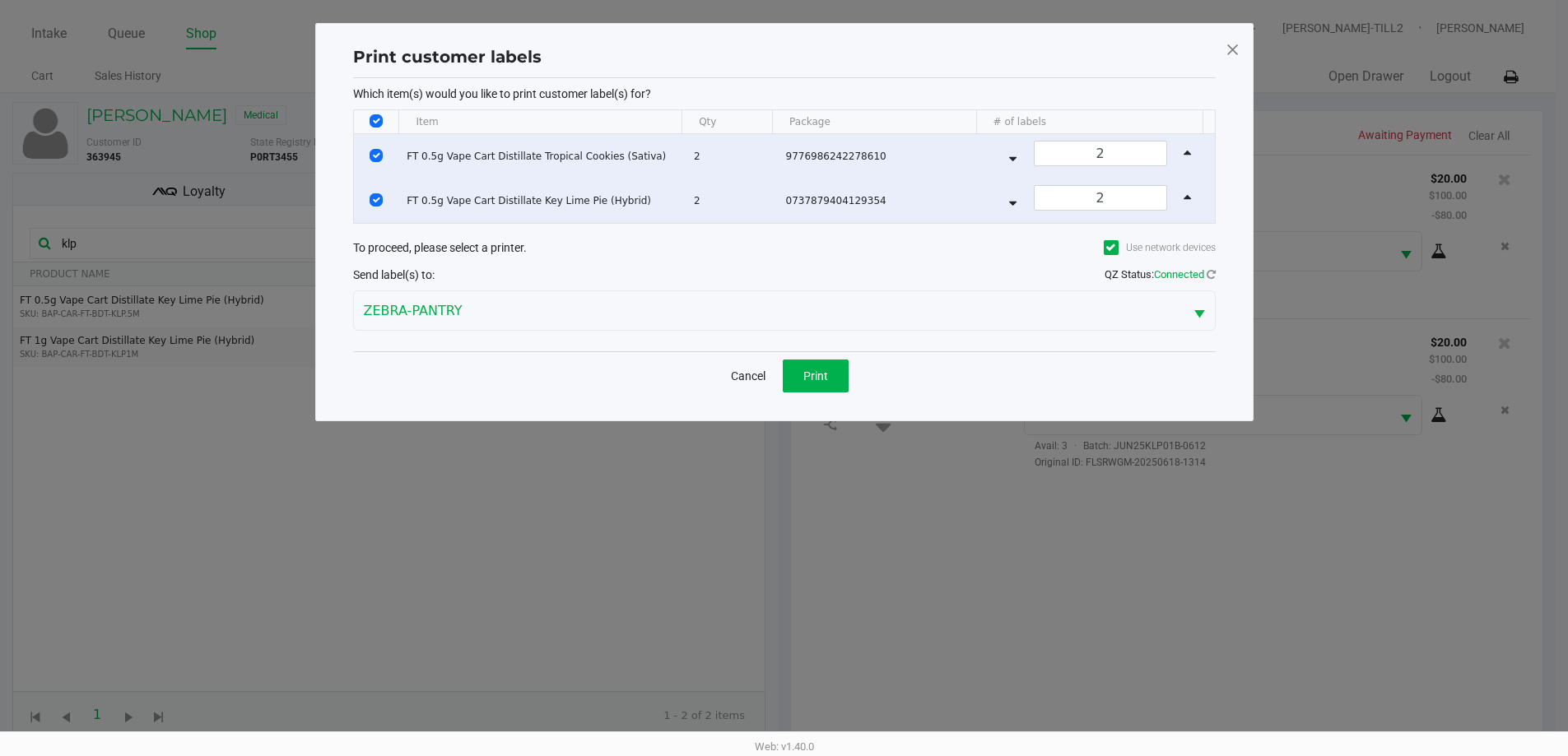
scroll to position [0, 0]
click at [818, 388] on button "Print" at bounding box center [821, 375] width 66 height 33
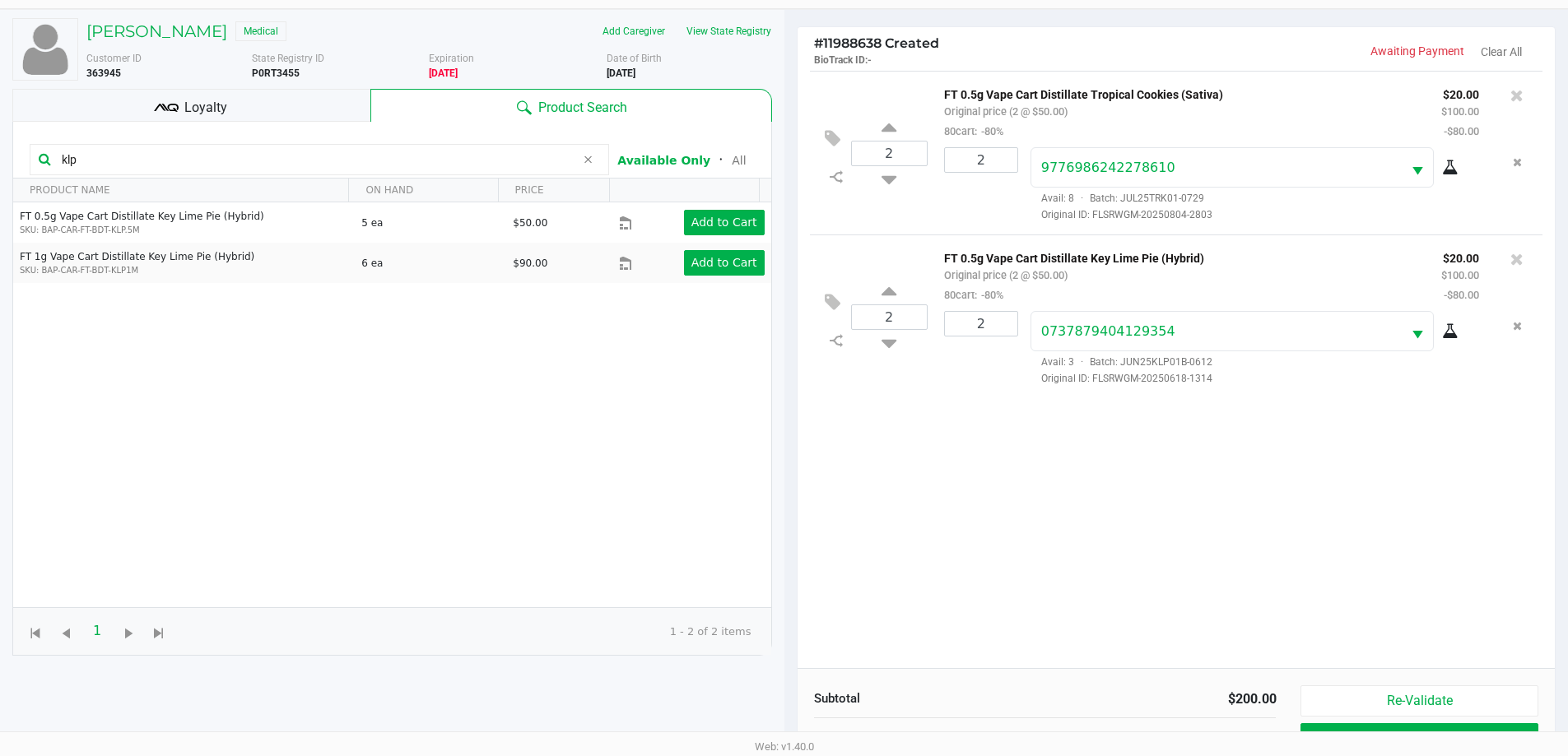
scroll to position [197, 0]
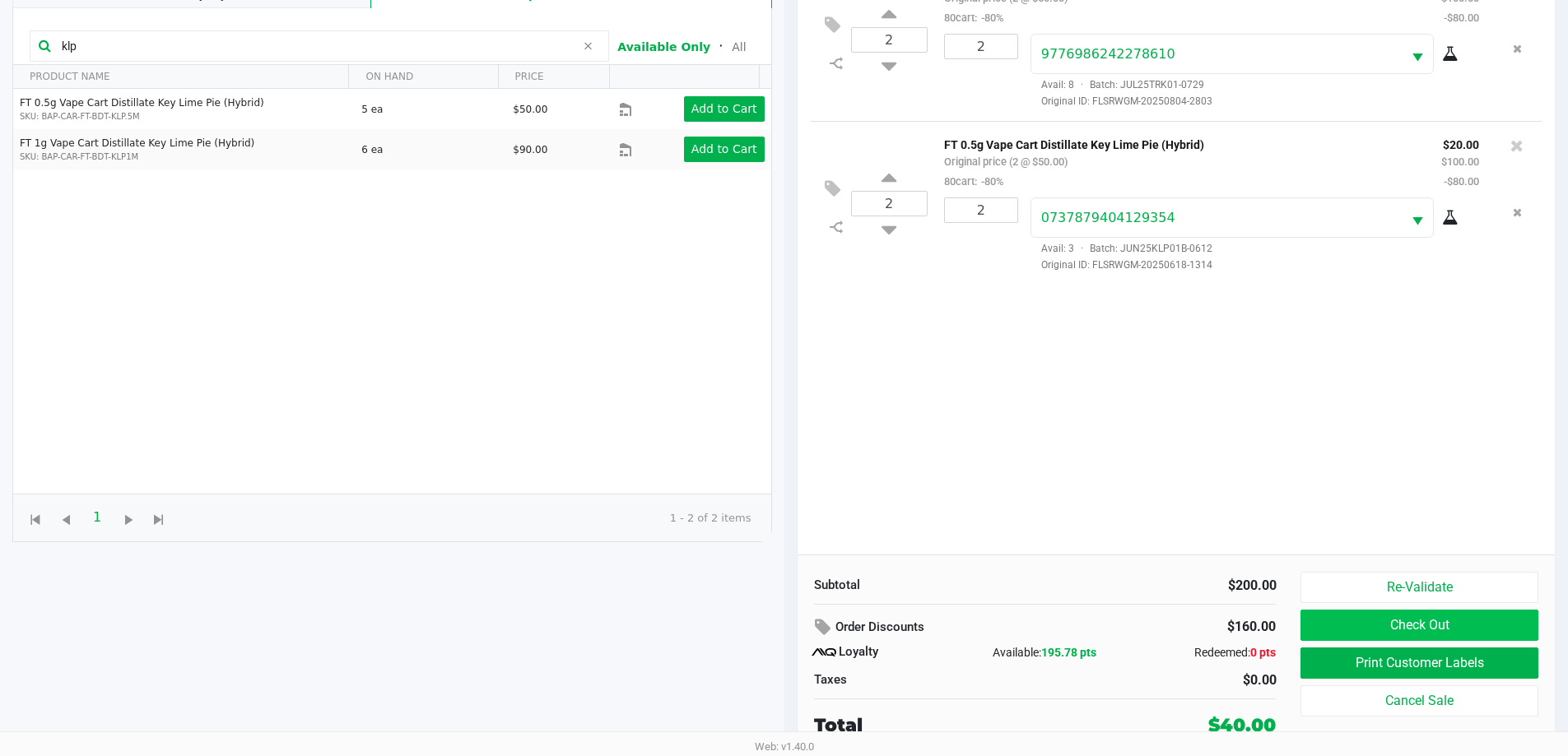
click at [1443, 619] on button "Check Out" at bounding box center [1419, 625] width 237 height 32
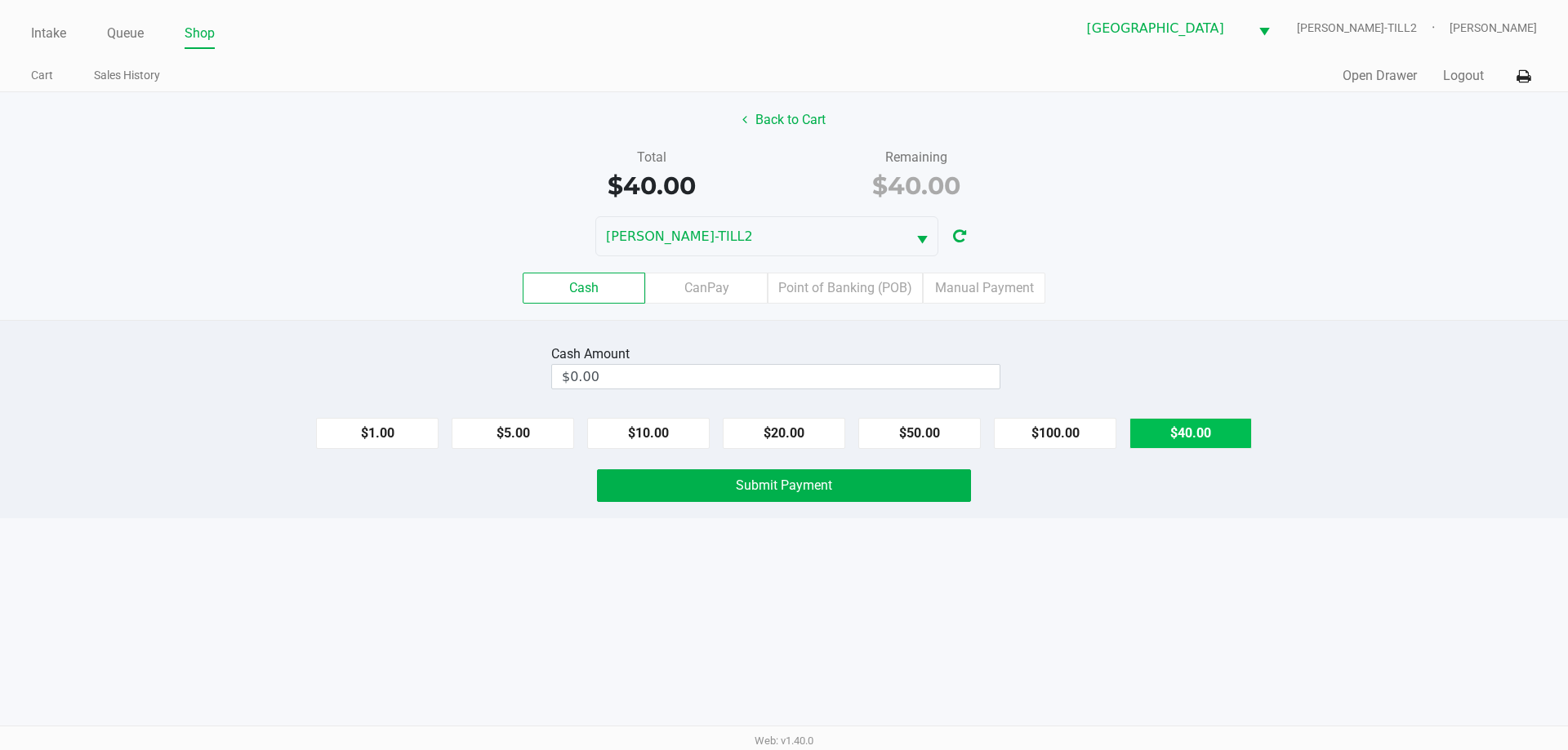
click at [1208, 445] on button "$40.00" at bounding box center [1190, 433] width 123 height 31
type input "$40.00"
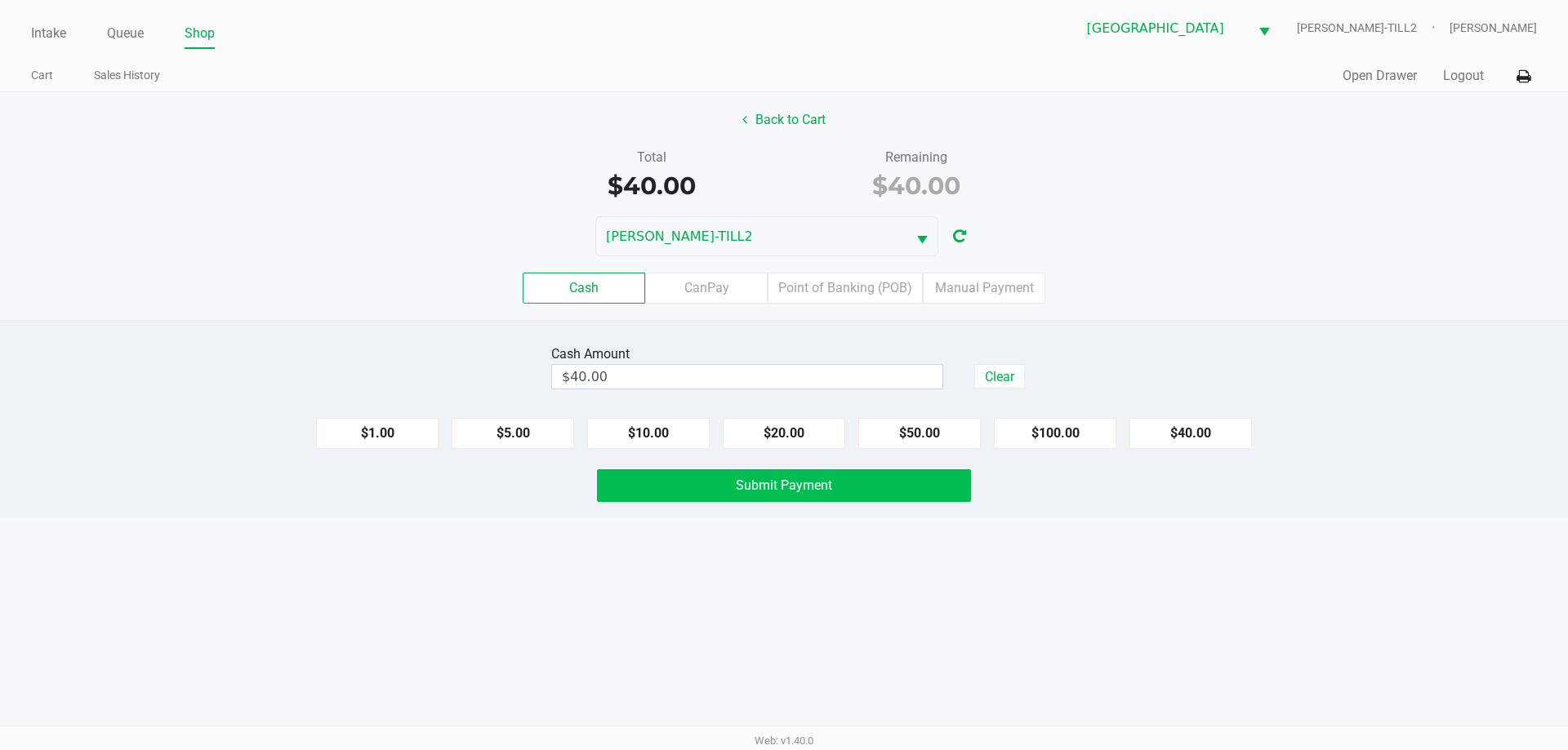
click at [797, 483] on span "Submit Payment" at bounding box center [784, 485] width 97 height 15
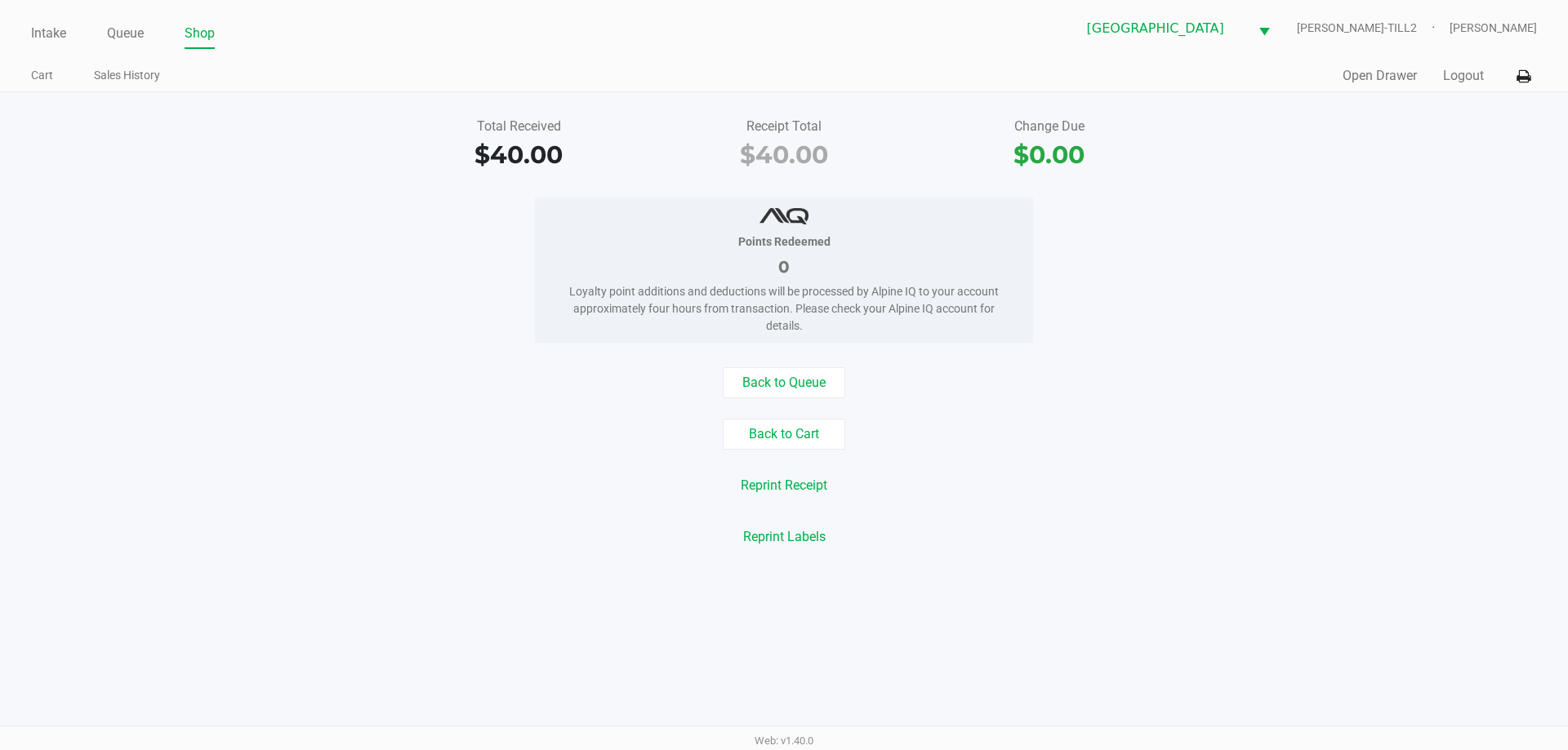
click at [145, 3] on div "Intake Queue Shop Palm Bay WC DENNIS-BROWN-TILL2 Tammy Schuchardt Cart Sales Hi…" at bounding box center [784, 46] width 1568 height 92
click at [123, 42] on link "Queue" at bounding box center [124, 33] width 36 height 23
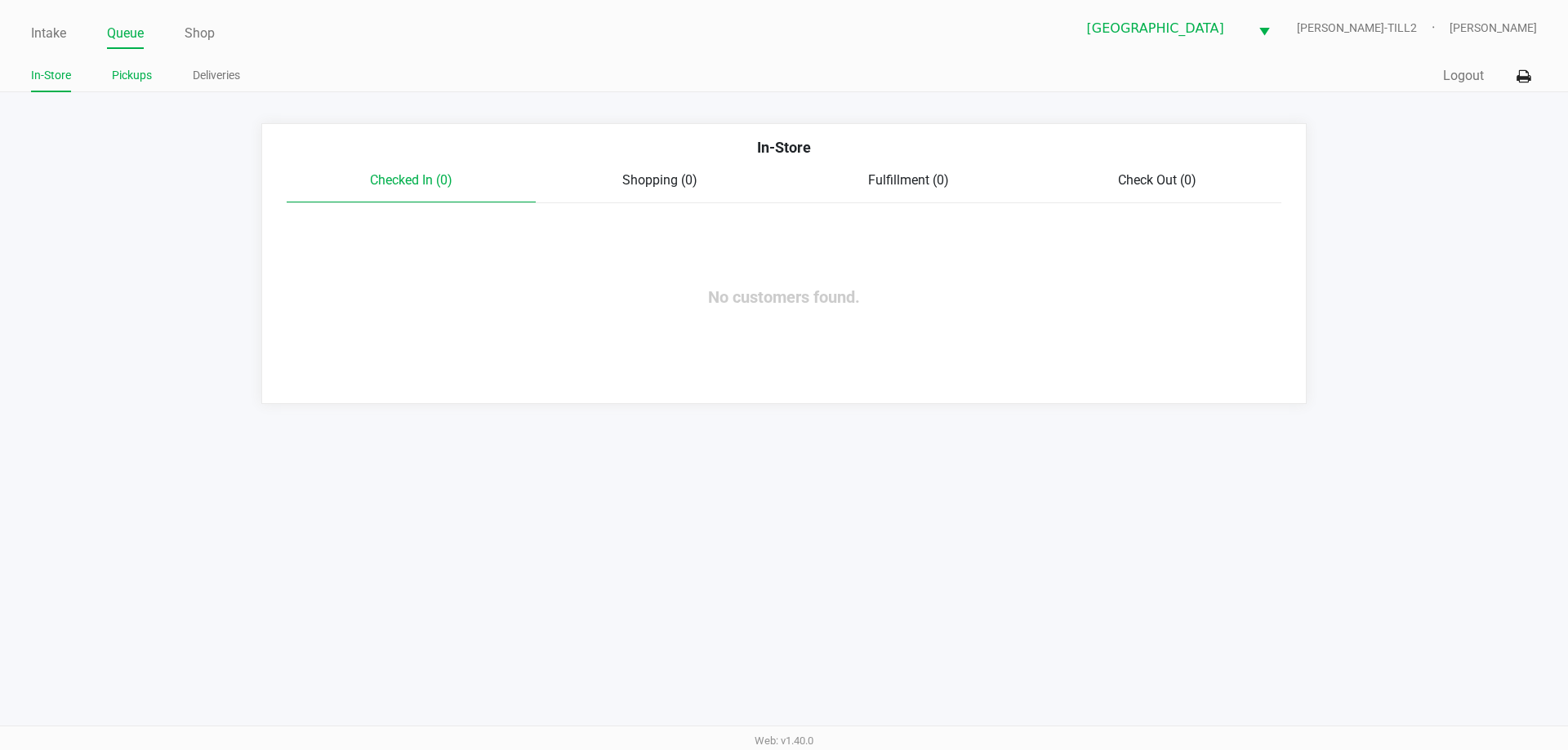
click at [128, 80] on link "Pickups" at bounding box center [131, 75] width 40 height 20
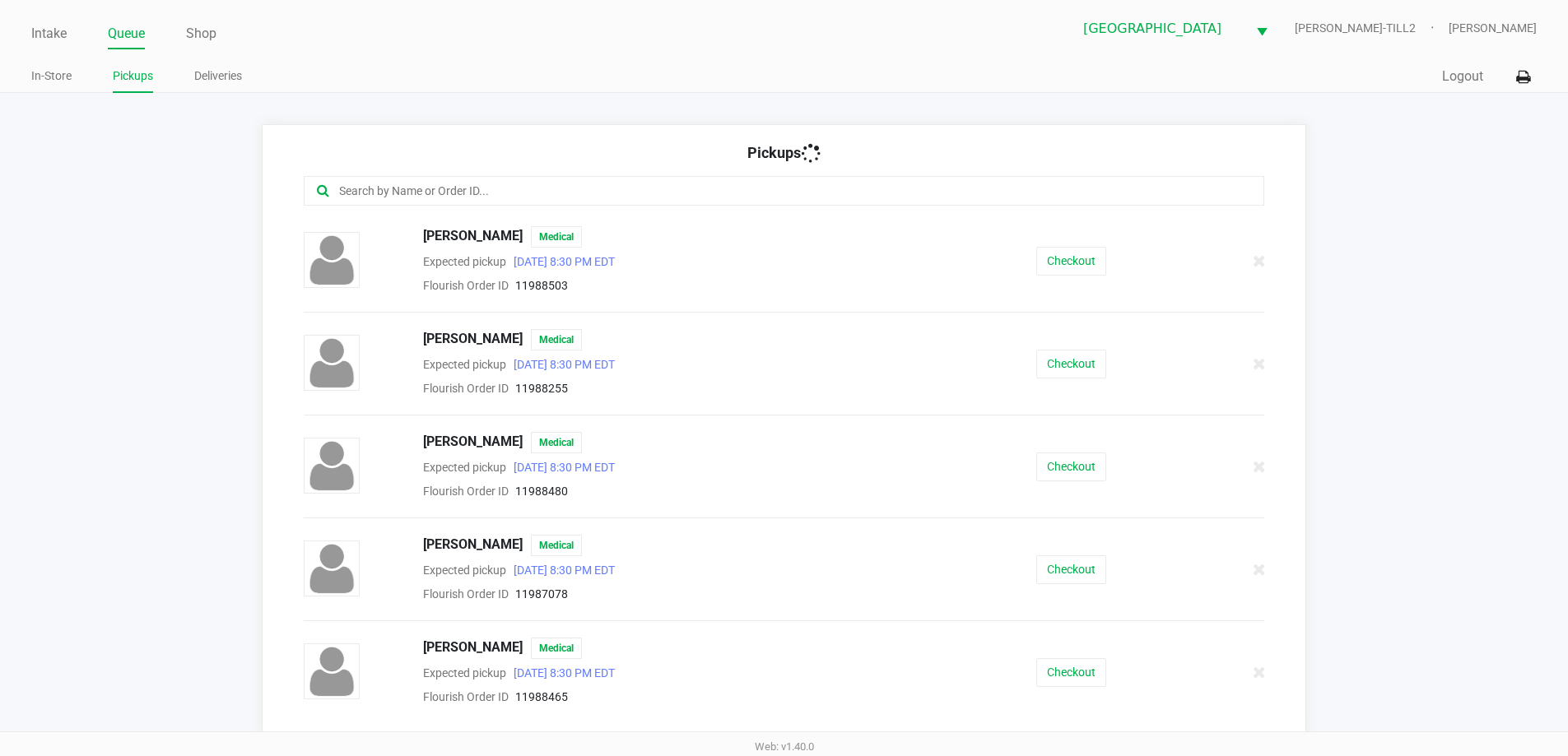
click at [423, 187] on input "text" at bounding box center [758, 191] width 842 height 19
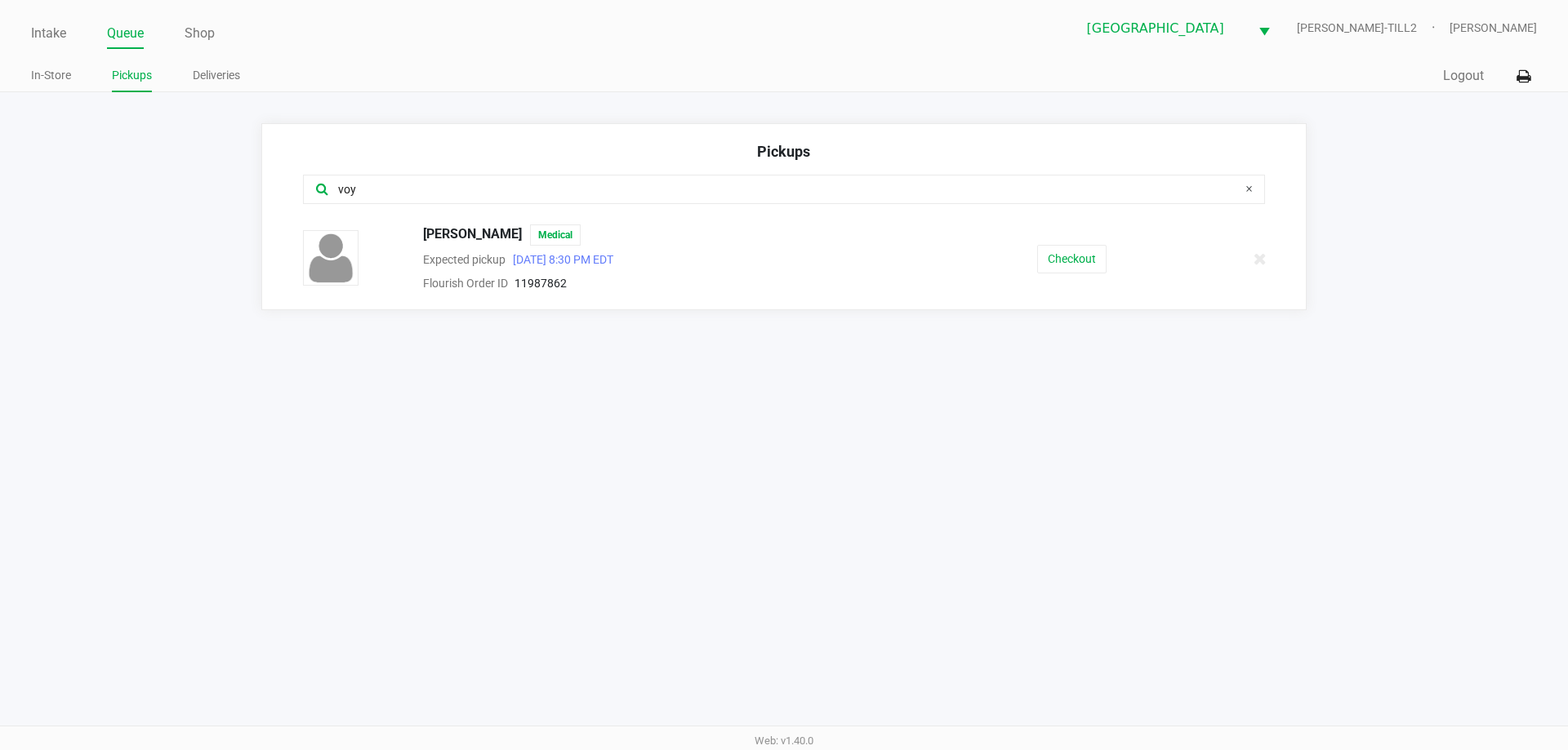
type input "voy"
click at [1067, 249] on button "Checkout" at bounding box center [1072, 259] width 69 height 29
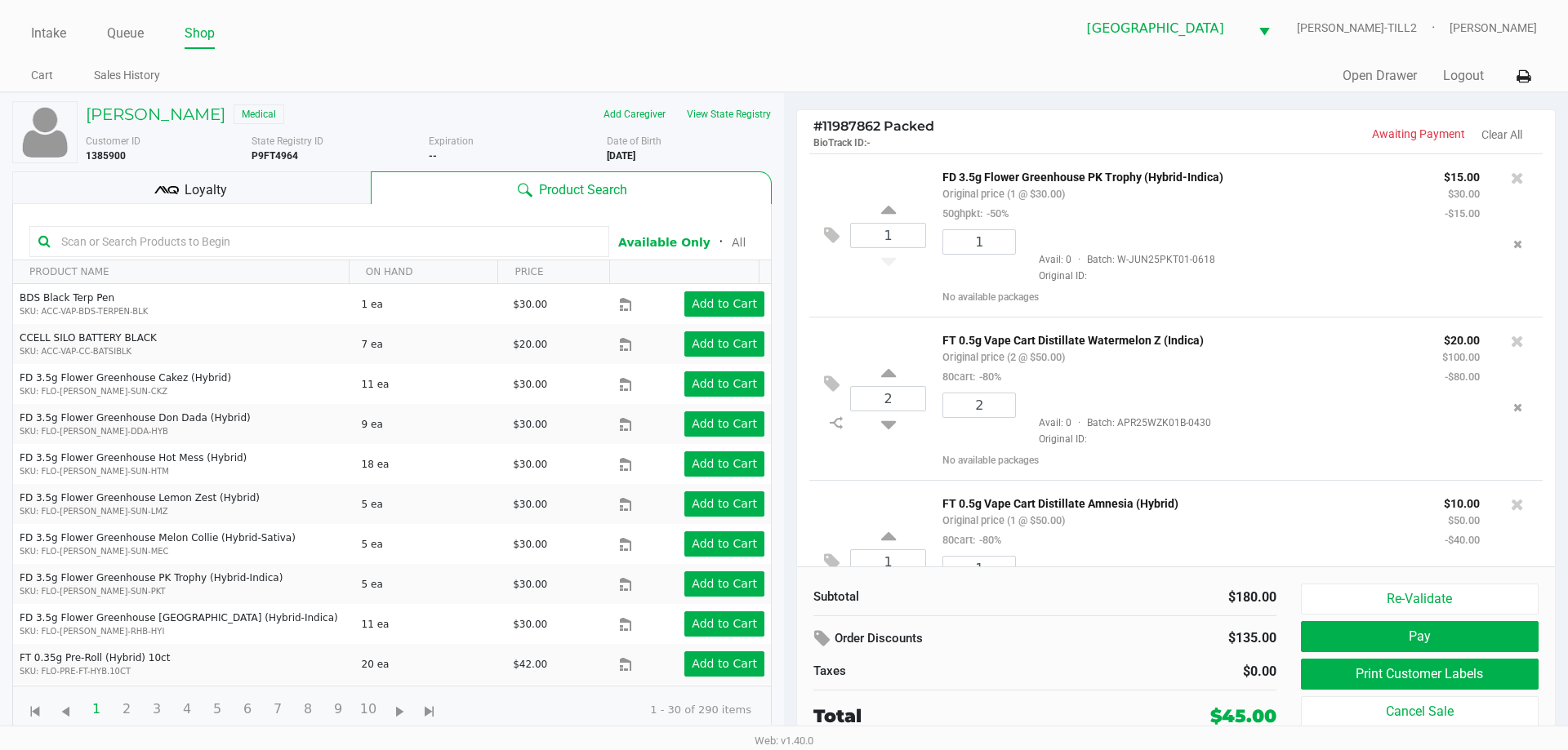
click at [236, 202] on div "Loyalty" at bounding box center [190, 188] width 358 height 33
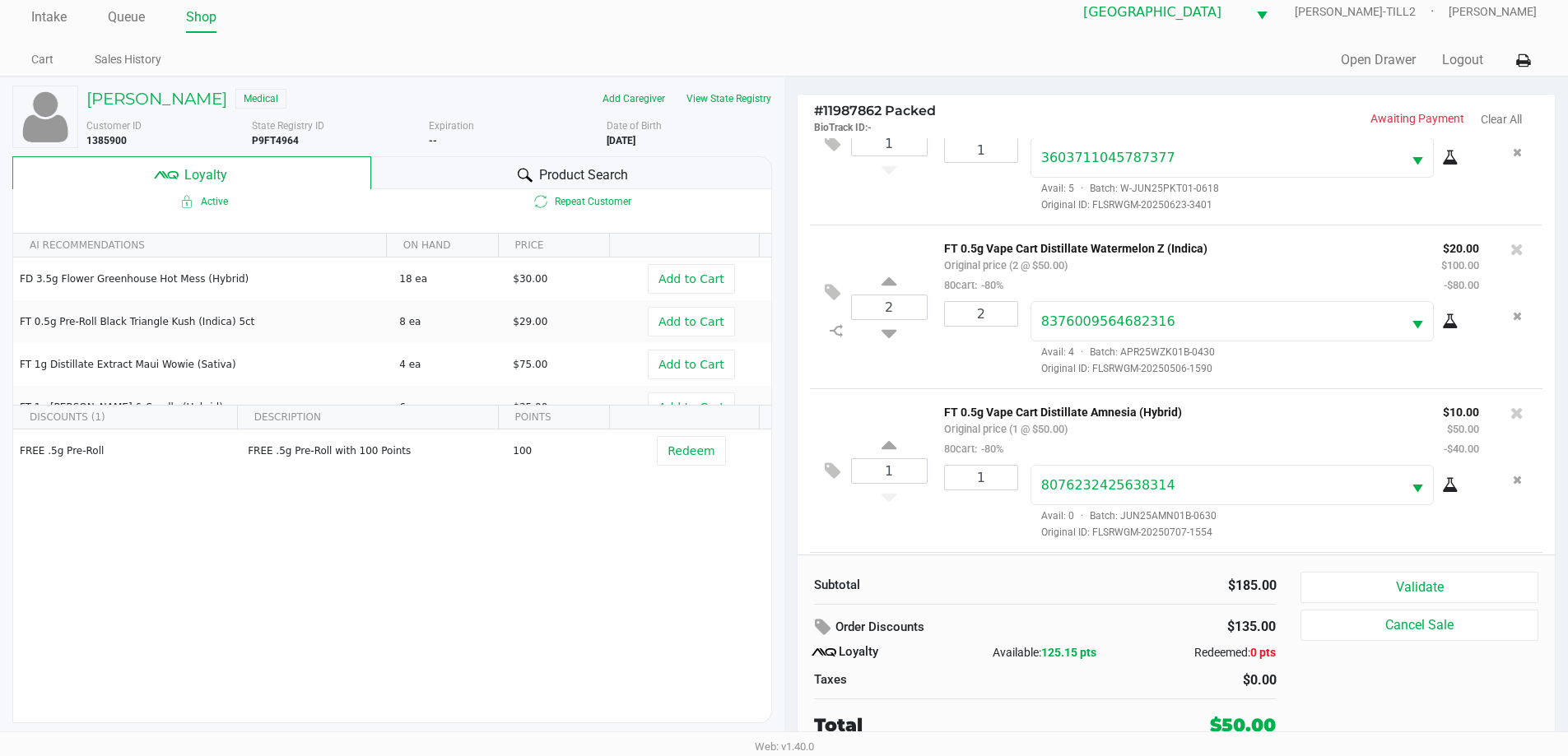
scroll to position [222, 0]
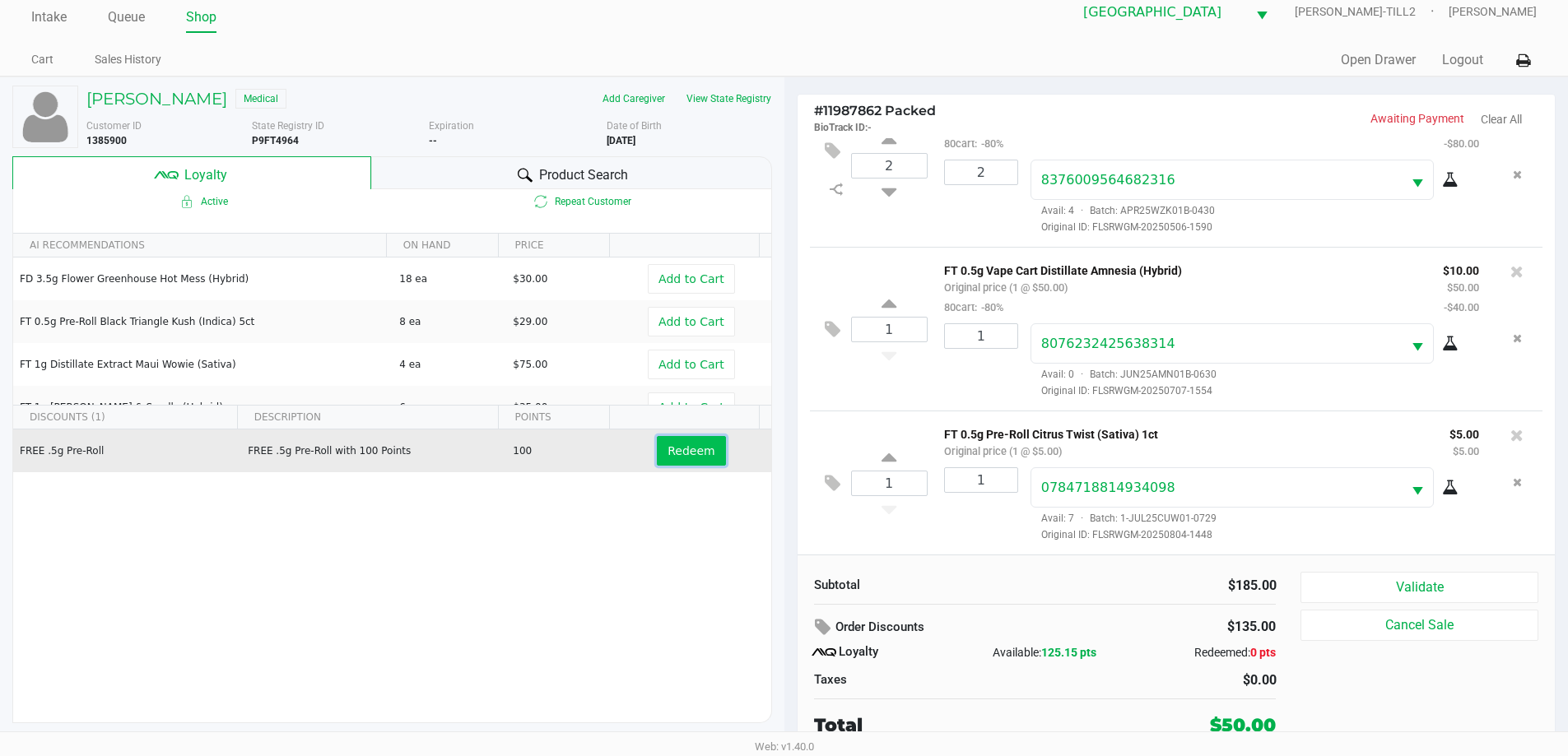
click at [695, 453] on span "Redeem" at bounding box center [691, 451] width 47 height 13
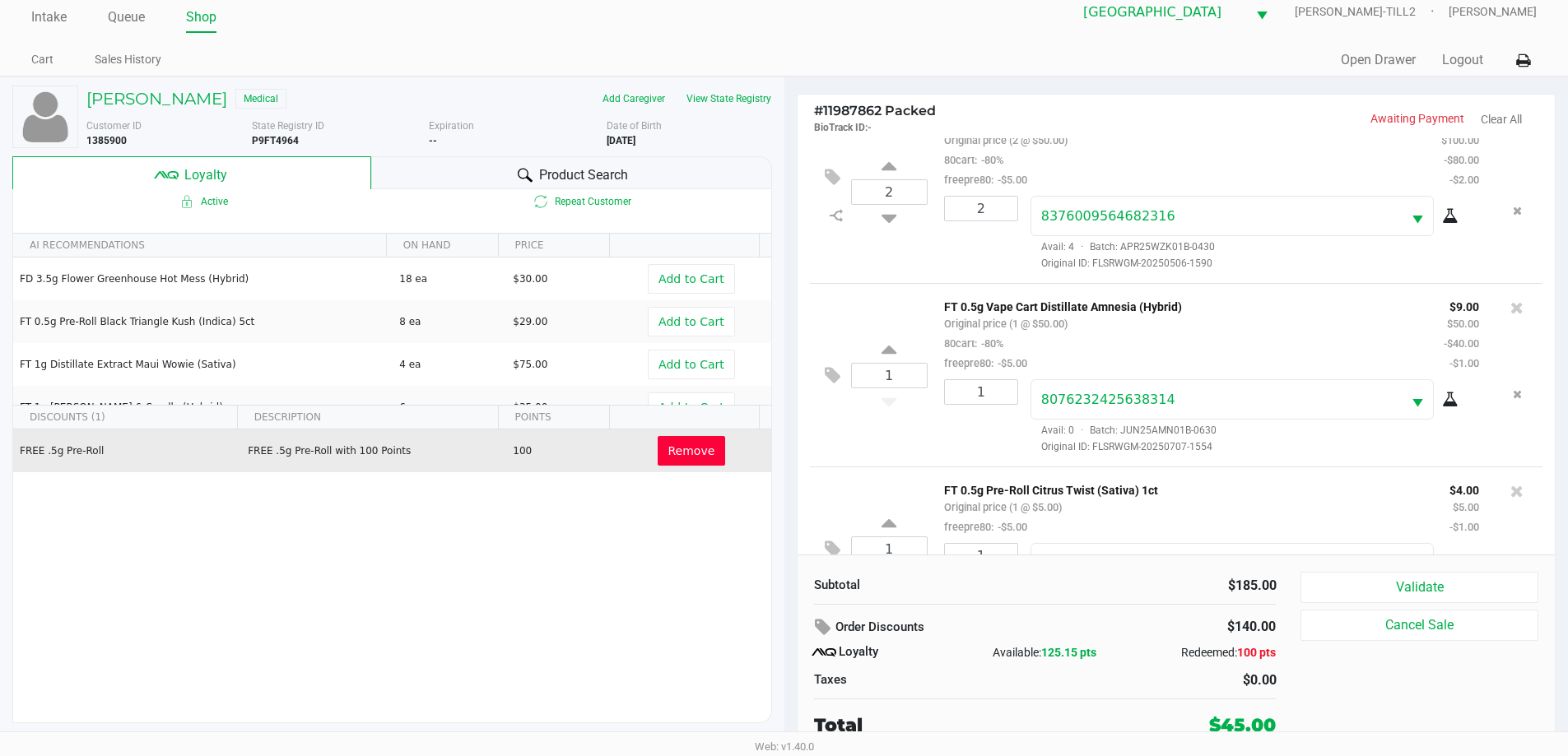
scroll to position [301, 0]
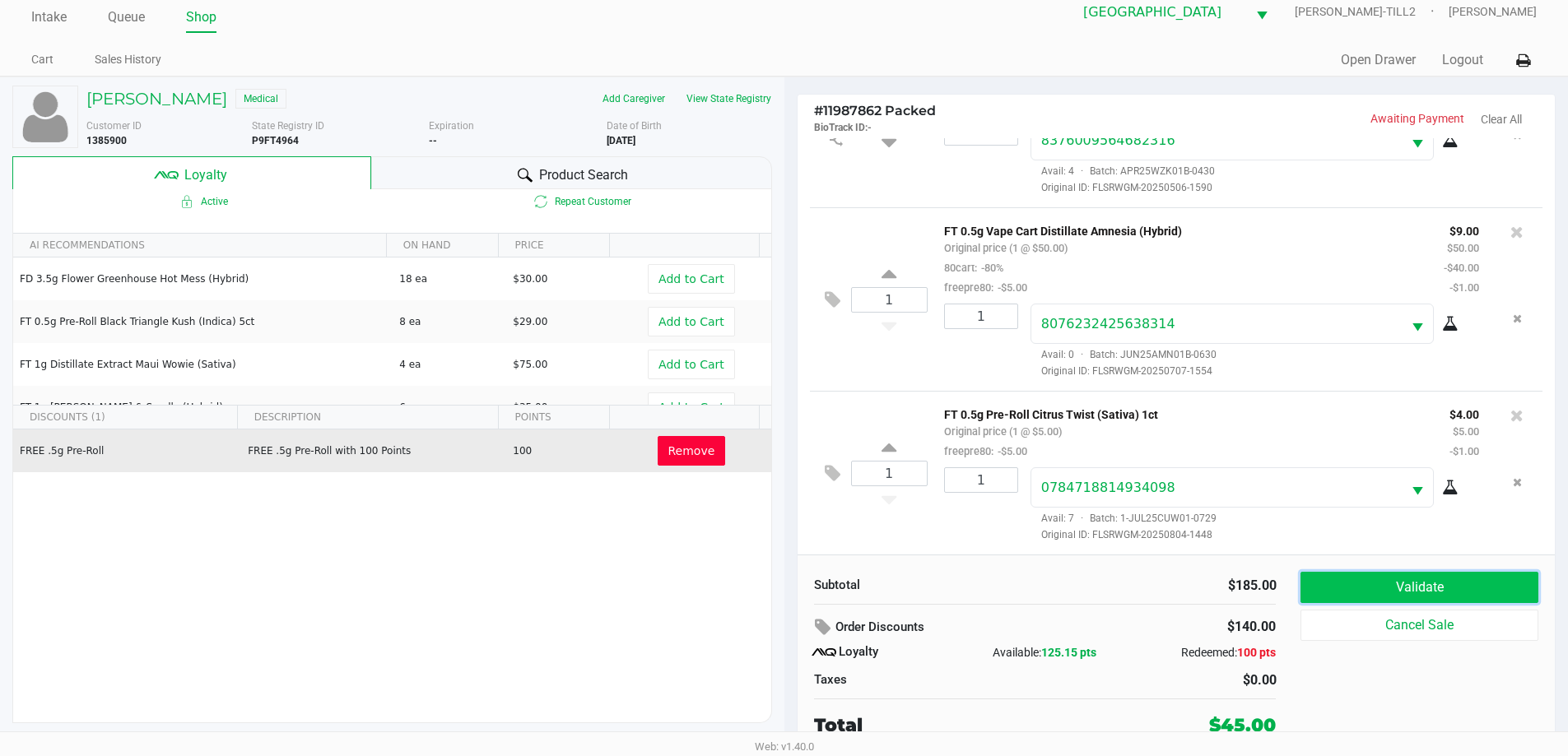
click at [1385, 585] on button "Validate" at bounding box center [1419, 587] width 237 height 32
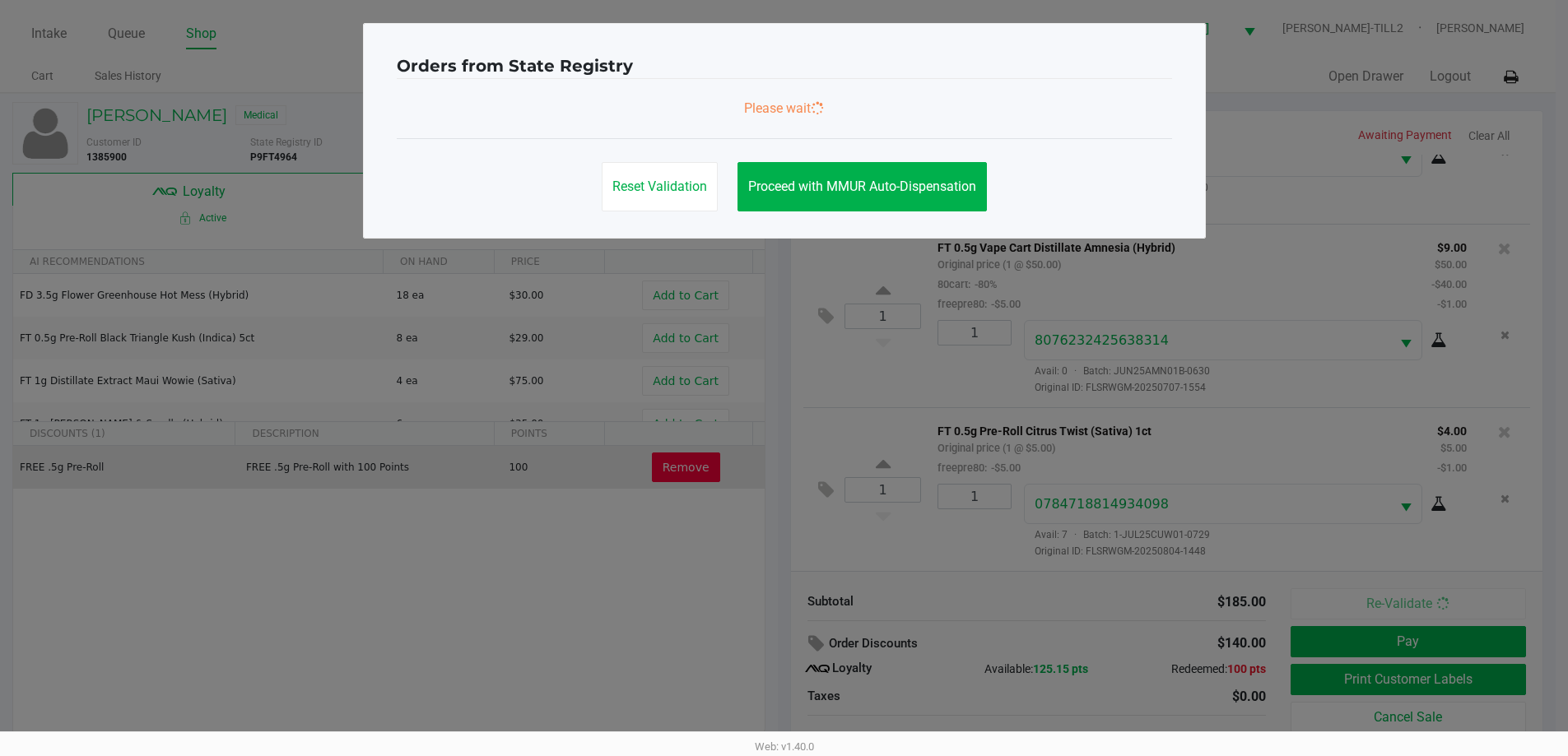
scroll to position [0, 0]
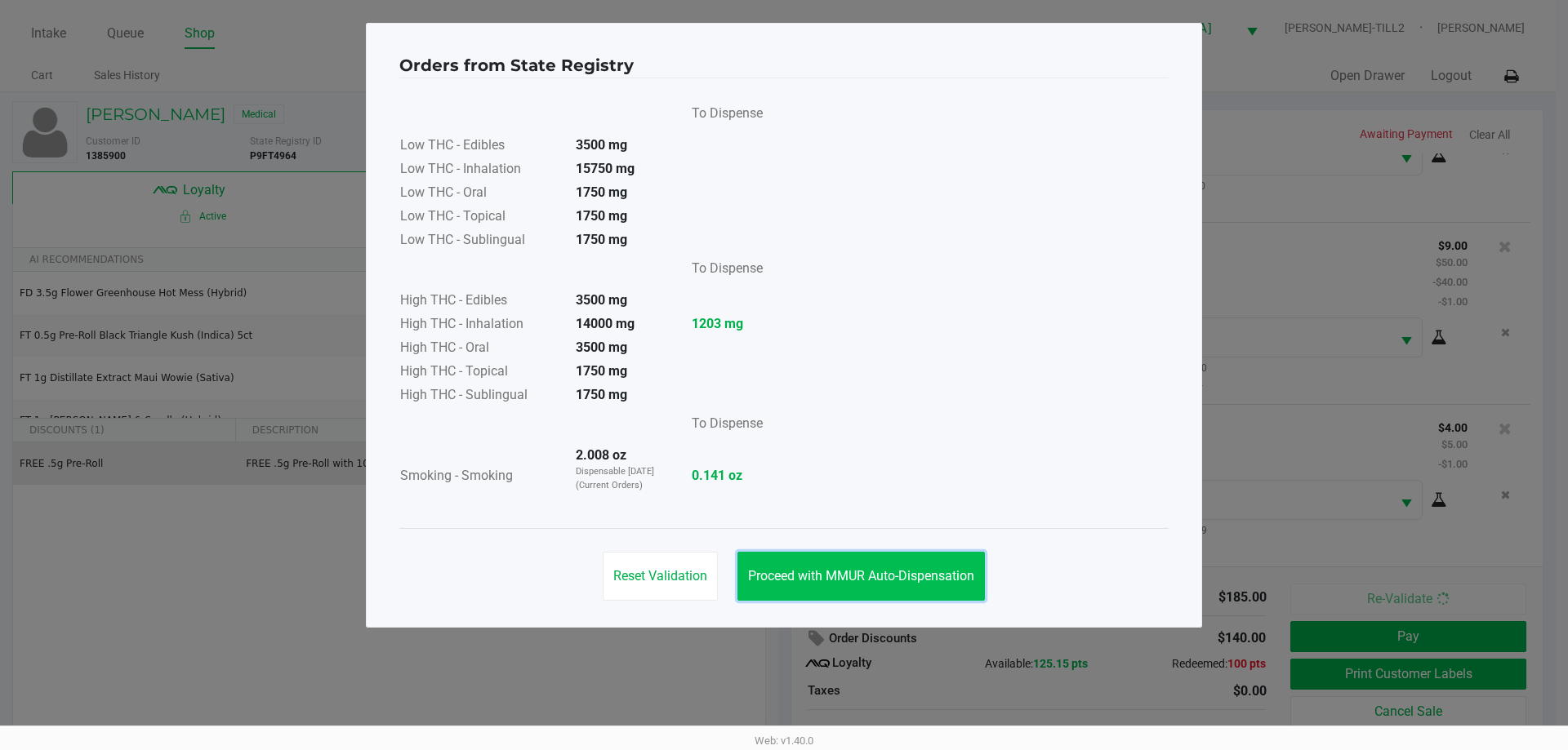
click at [846, 583] on span "Proceed with MMUR Auto-Dispensation" at bounding box center [860, 576] width 226 height 15
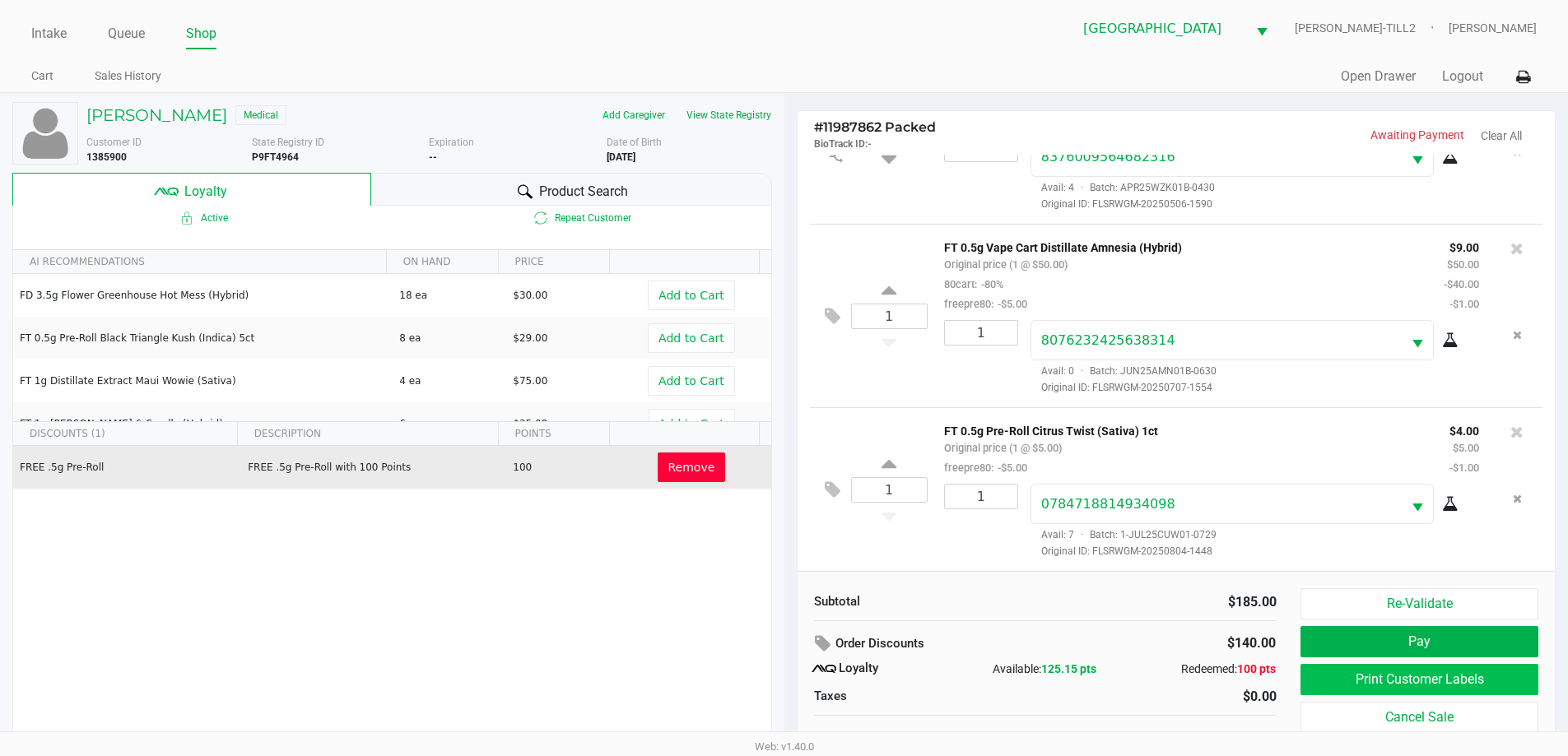
click at [1429, 678] on button "Print Customer Labels" at bounding box center [1419, 679] width 237 height 32
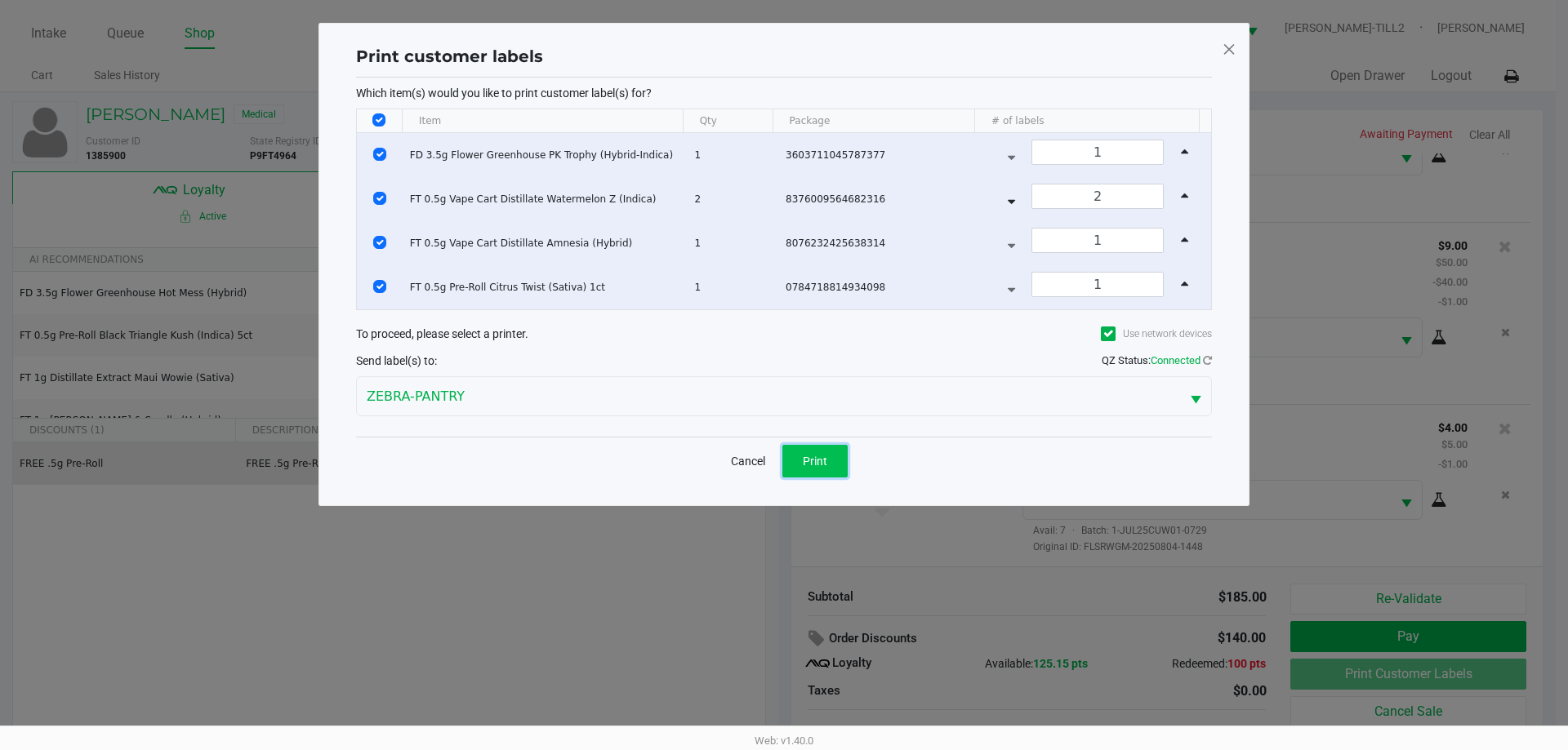
click at [833, 459] on button "Print" at bounding box center [814, 461] width 65 height 33
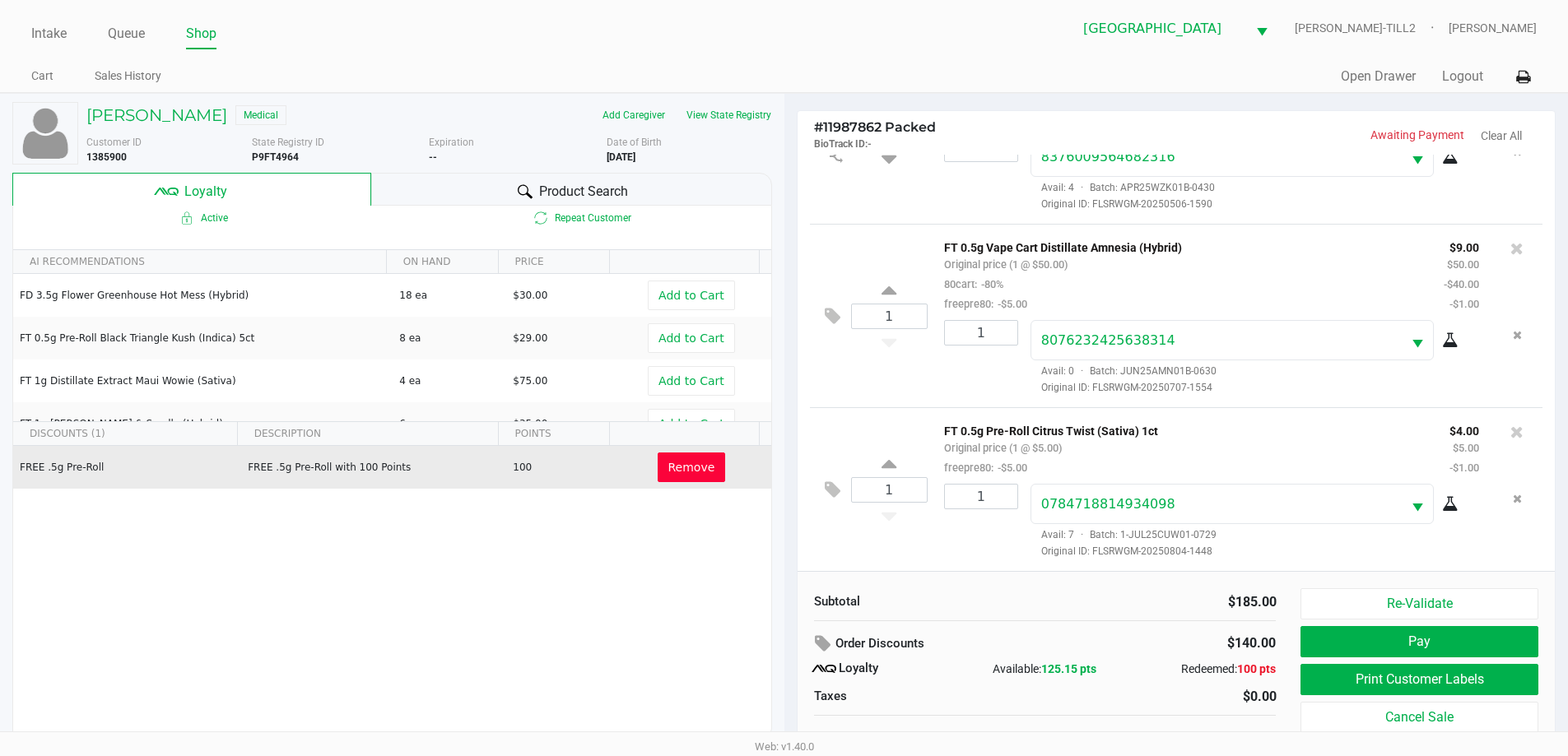
scroll to position [16, 0]
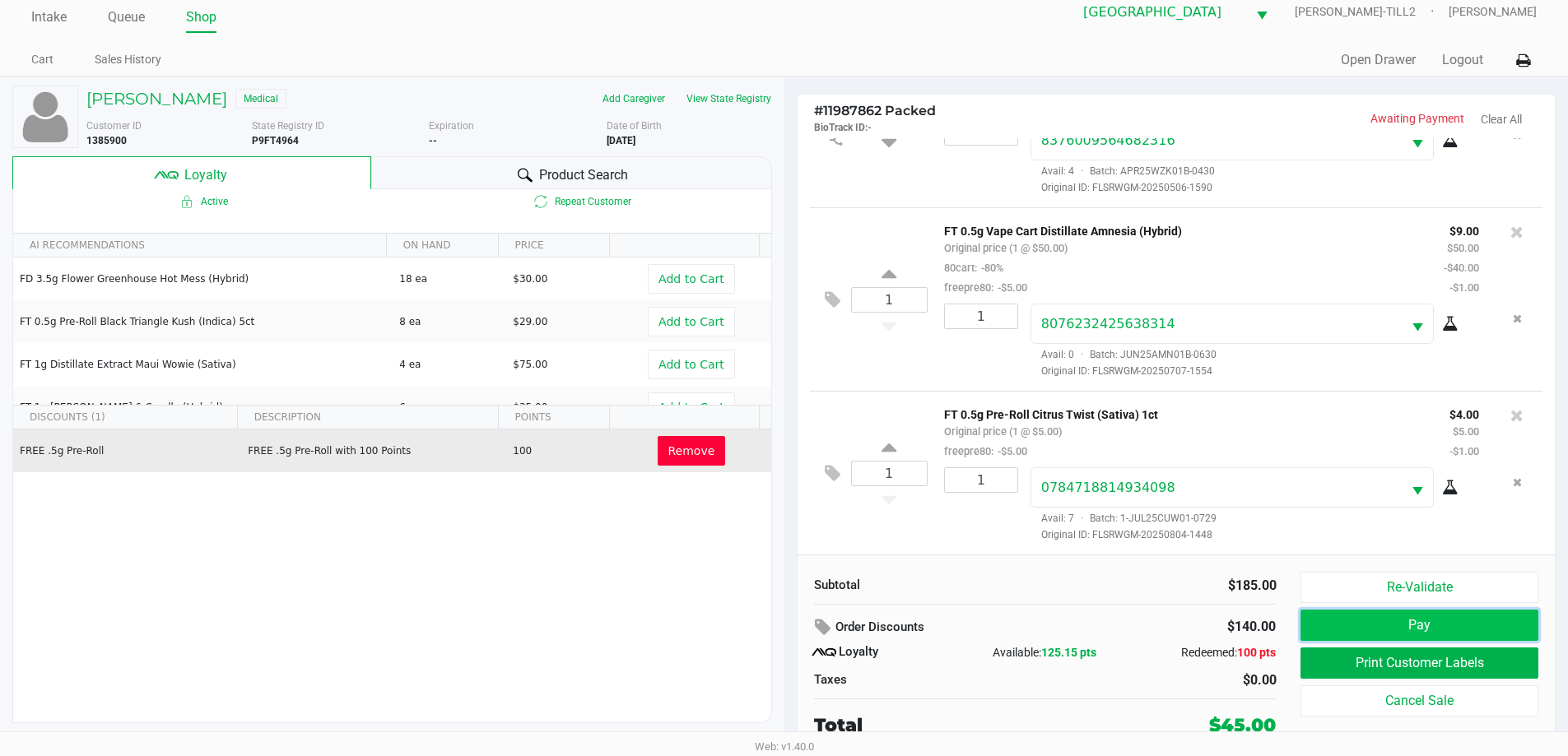
click at [1447, 634] on button "Pay" at bounding box center [1419, 625] width 237 height 32
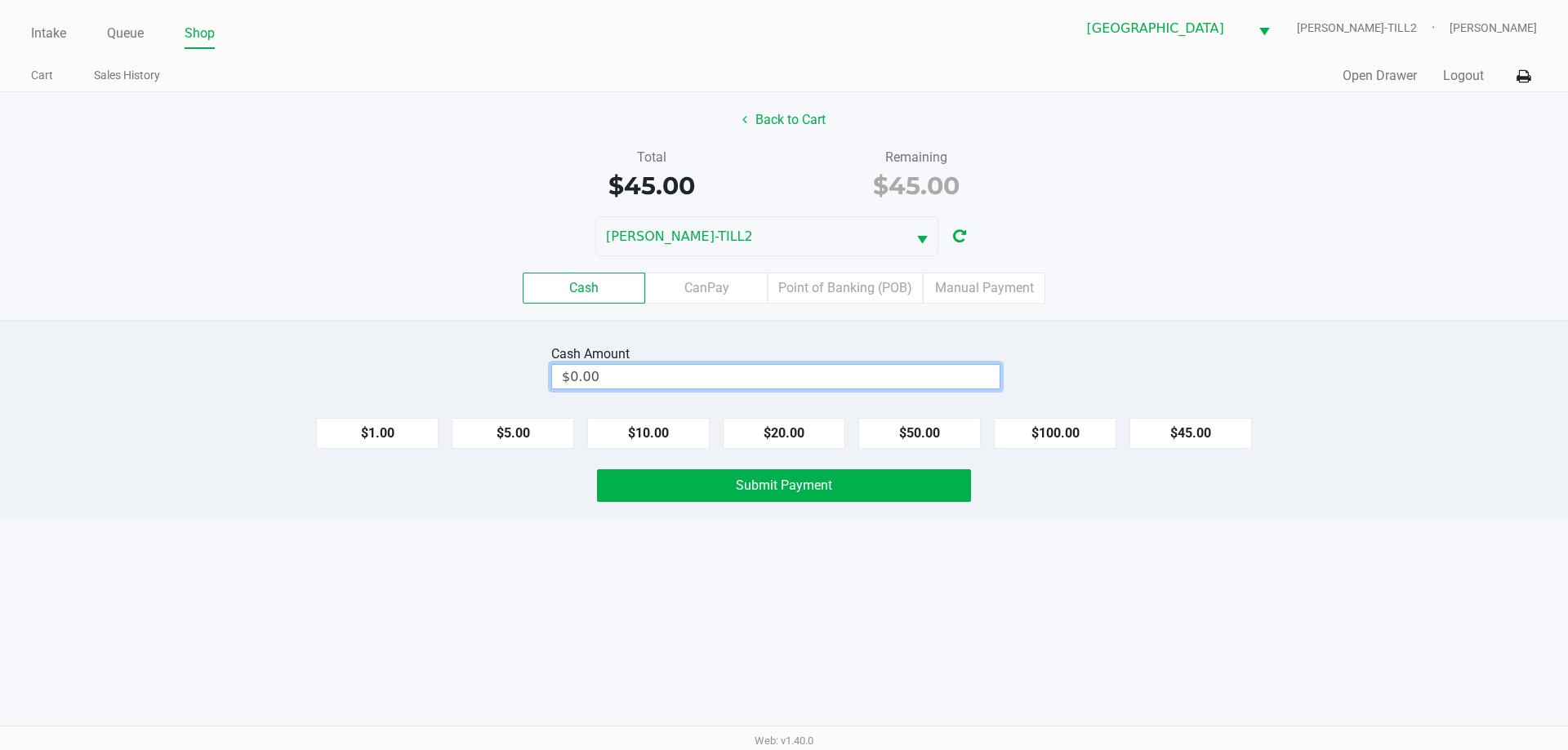
click at [650, 384] on input "$0.00" at bounding box center [776, 377] width 448 height 24
click at [705, 489] on button "Submit Payment" at bounding box center [784, 486] width 374 height 33
type input "$60.00"
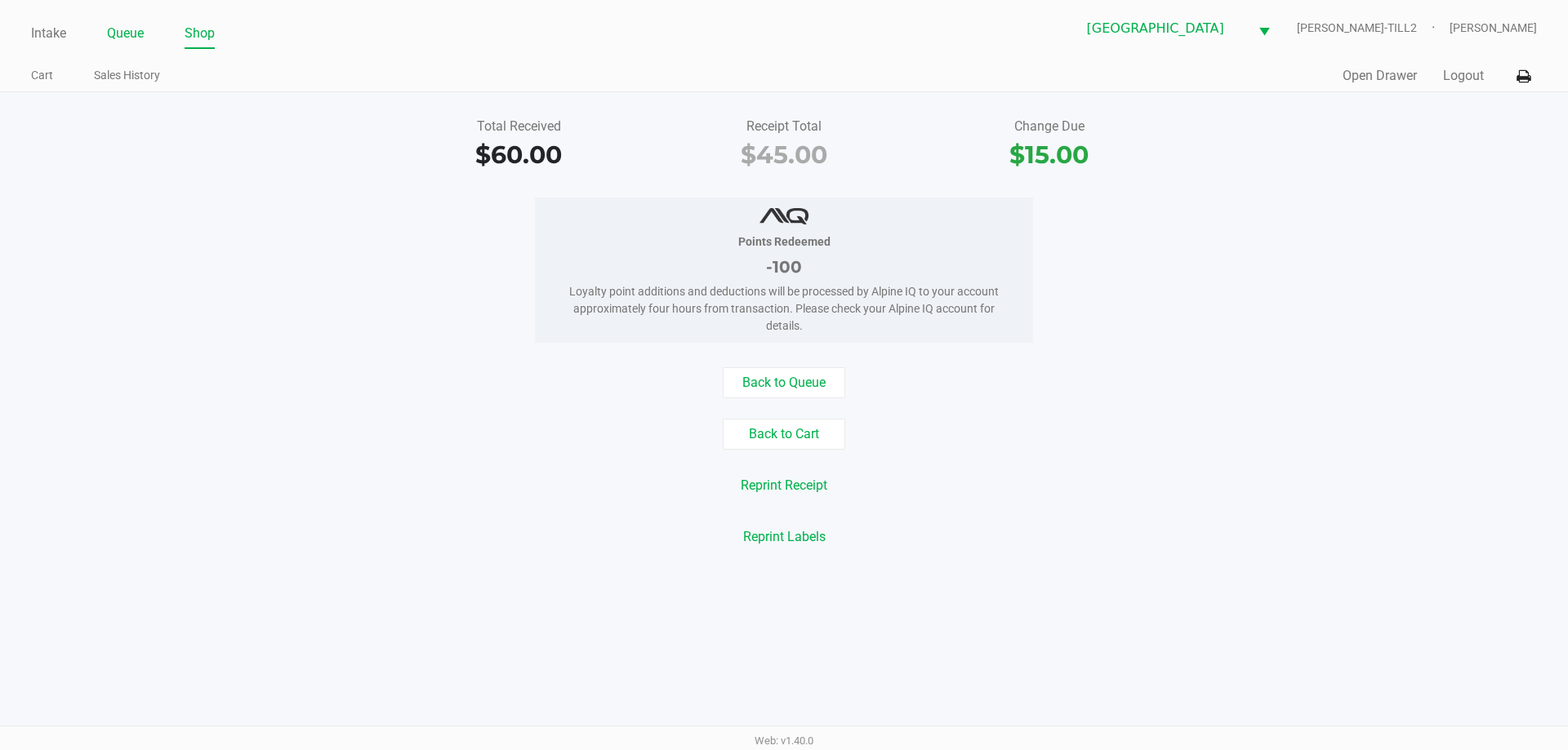
click at [119, 30] on link "Queue" at bounding box center [124, 33] width 36 height 23
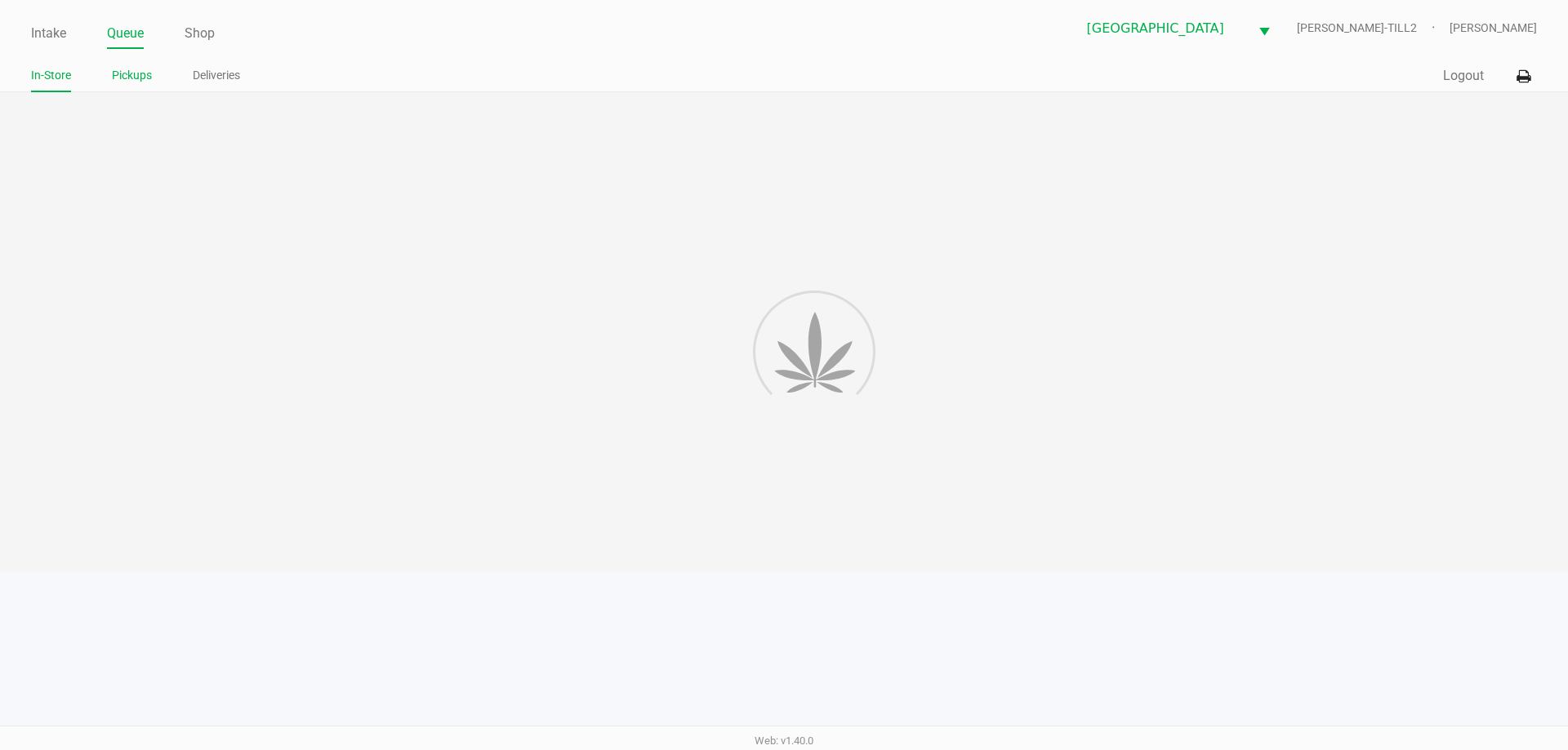
click at [141, 77] on link "Pickups" at bounding box center [131, 75] width 40 height 20
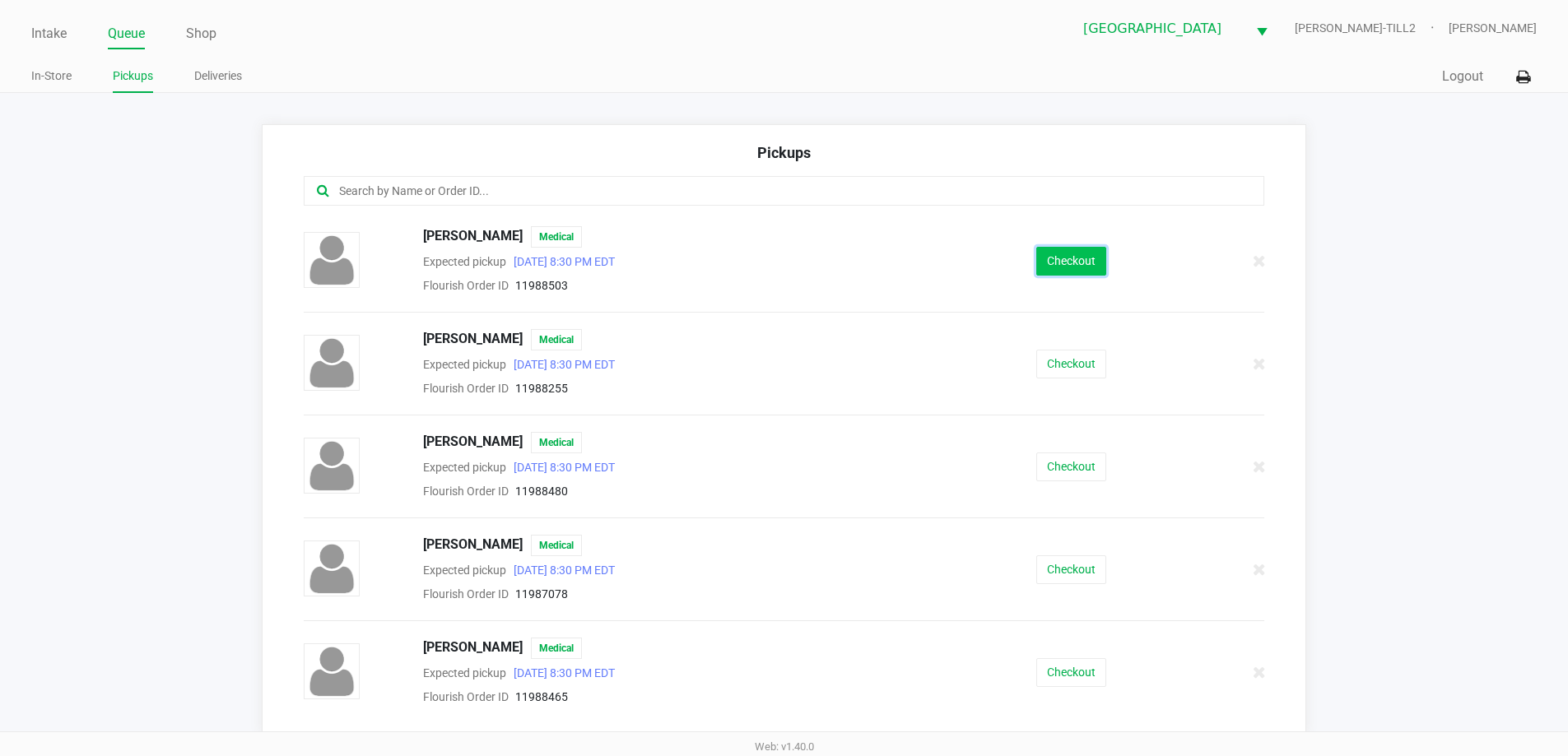
click at [1085, 260] on button "Checkout" at bounding box center [1071, 261] width 70 height 29
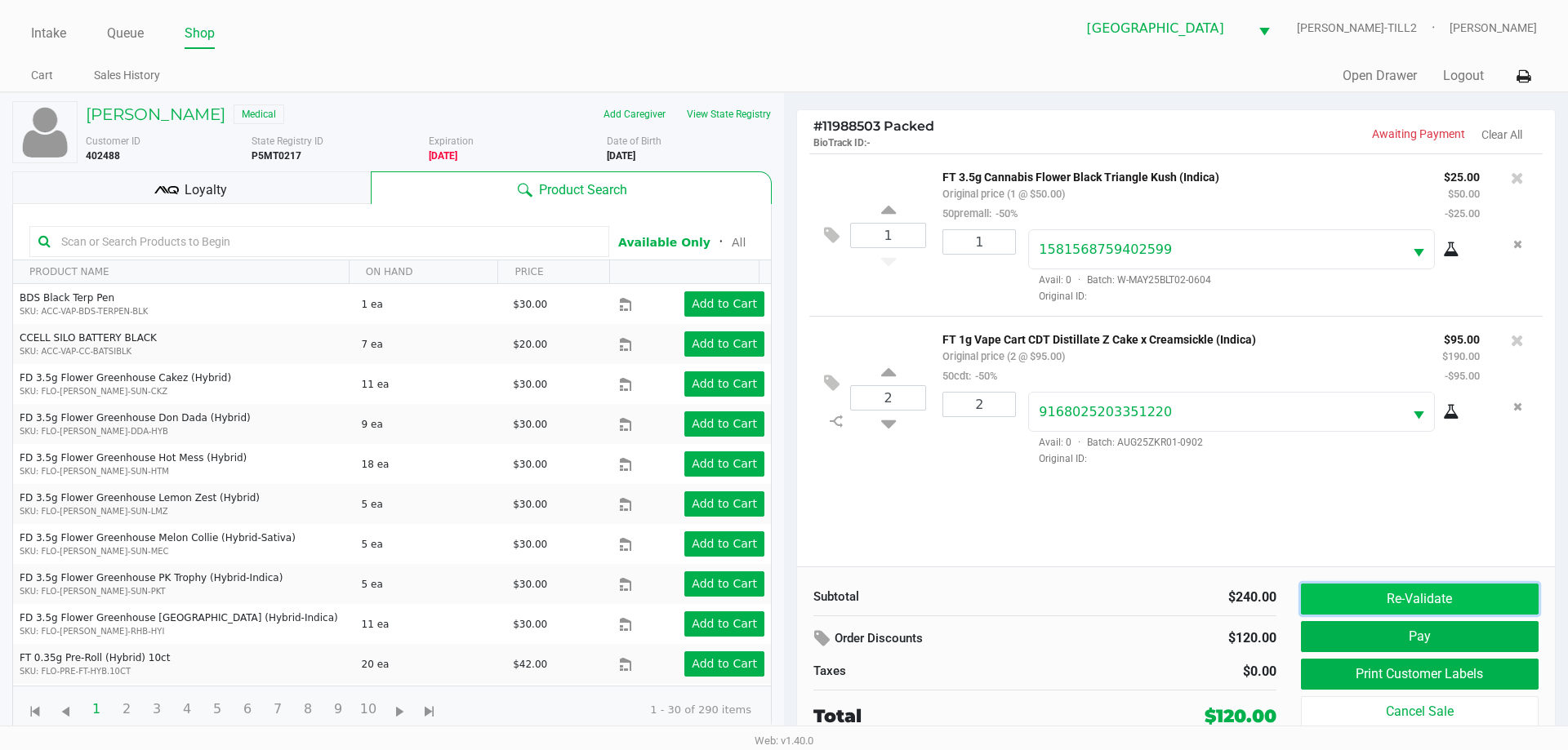
click at [1420, 595] on button "Re-Validate" at bounding box center [1419, 599] width 238 height 31
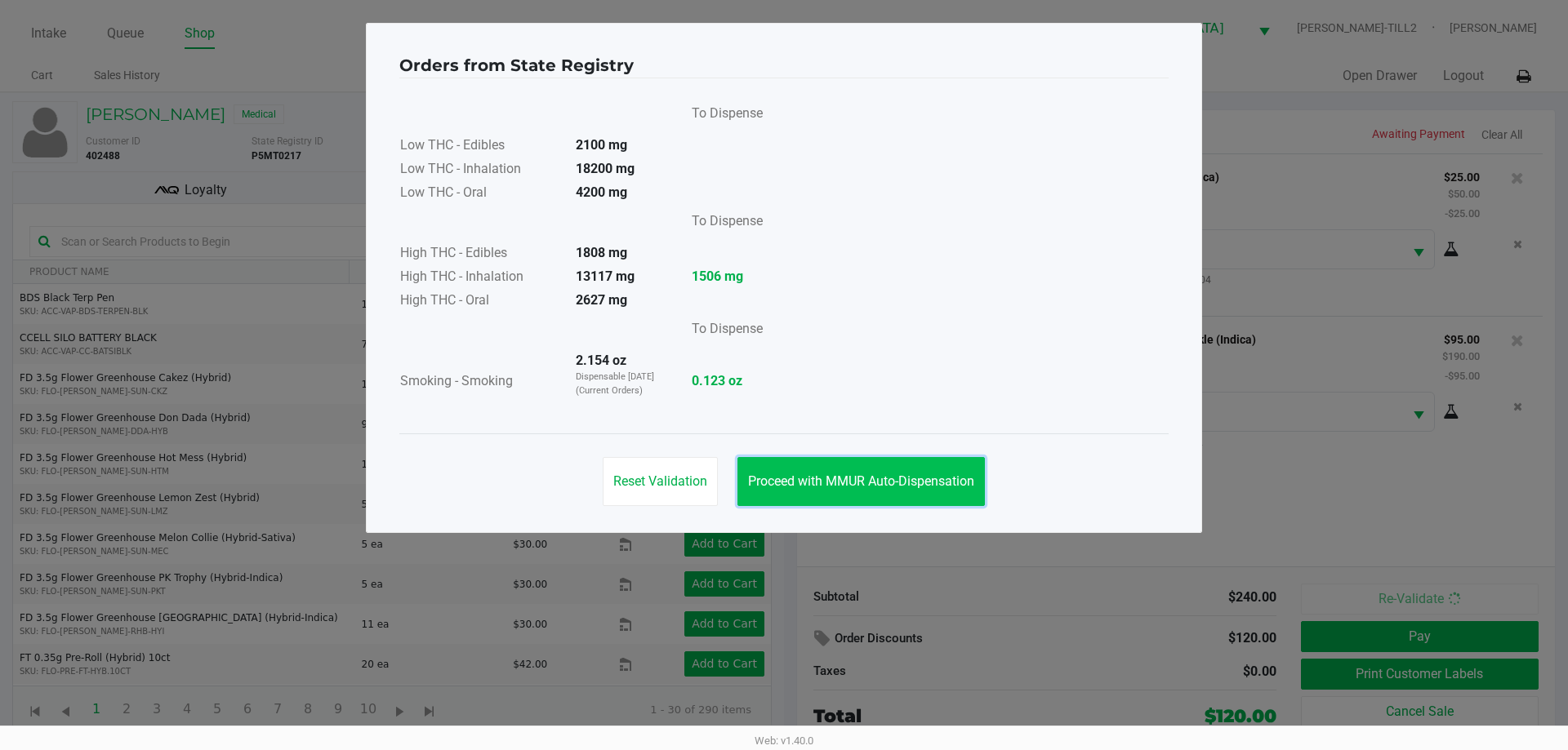
click at [790, 482] on span "Proceed with MMUR Auto-Dispensation" at bounding box center [860, 481] width 226 height 15
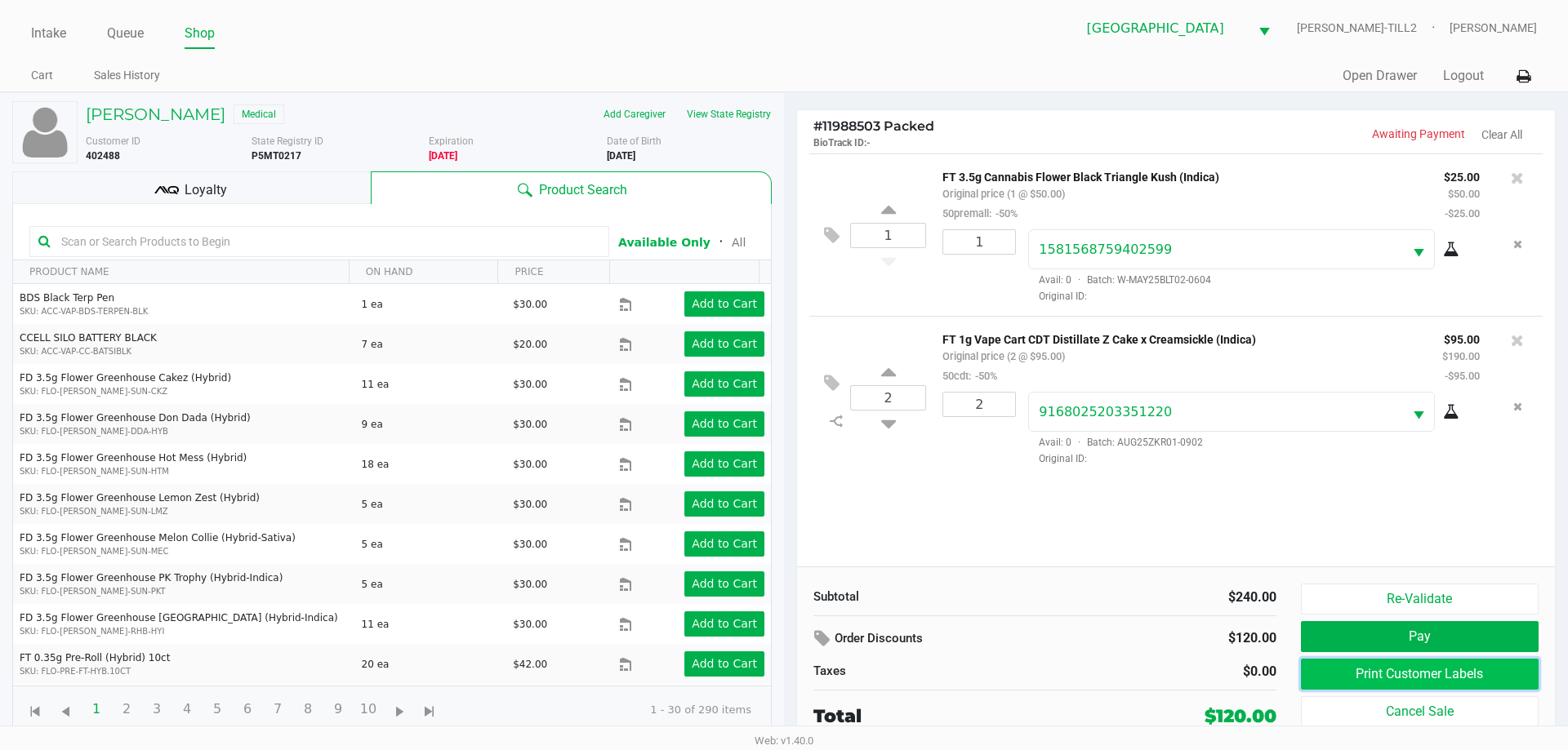
click at [1414, 678] on button "Print Customer Labels" at bounding box center [1419, 674] width 238 height 31
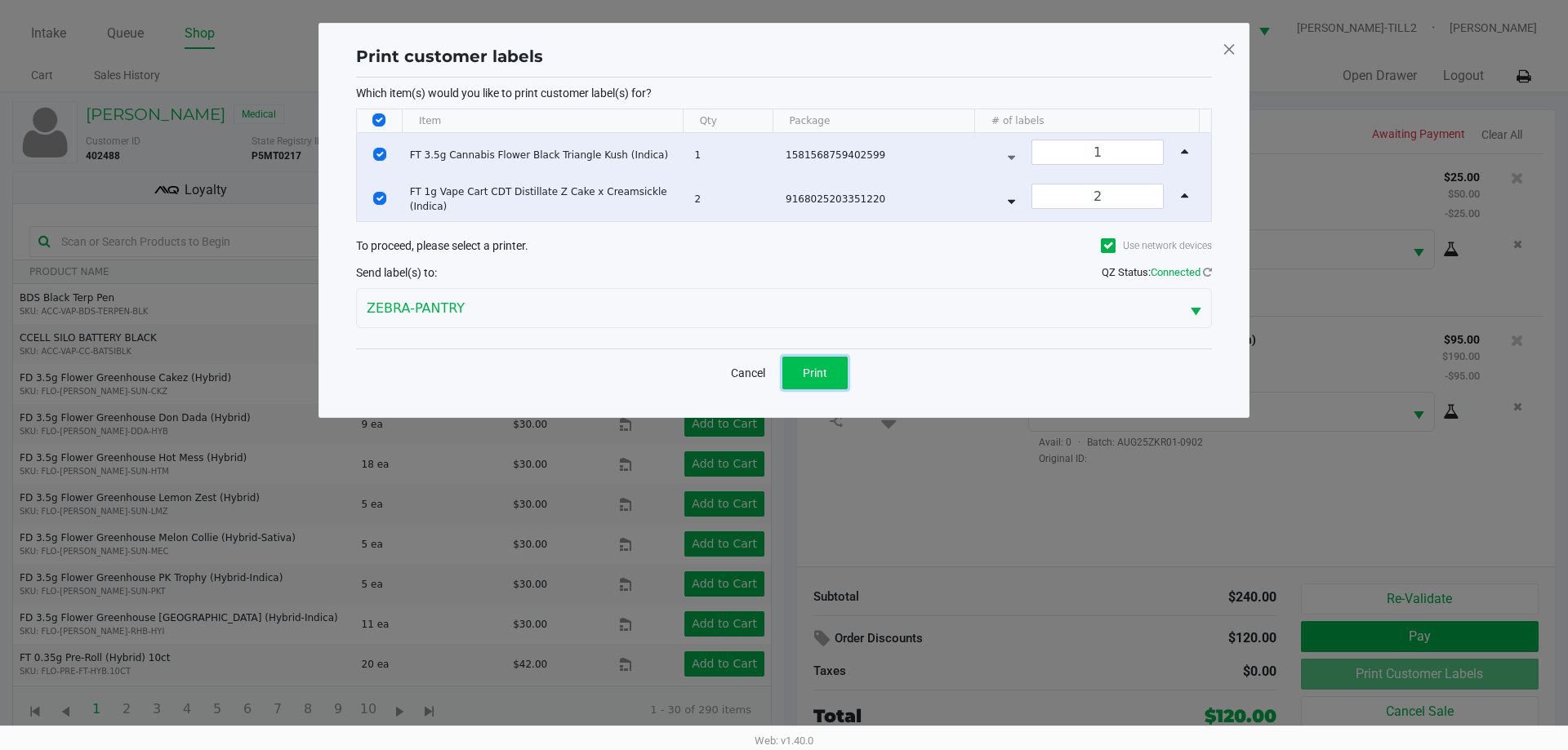
click at [816, 368] on span "Print" at bounding box center [814, 372] width 25 height 13
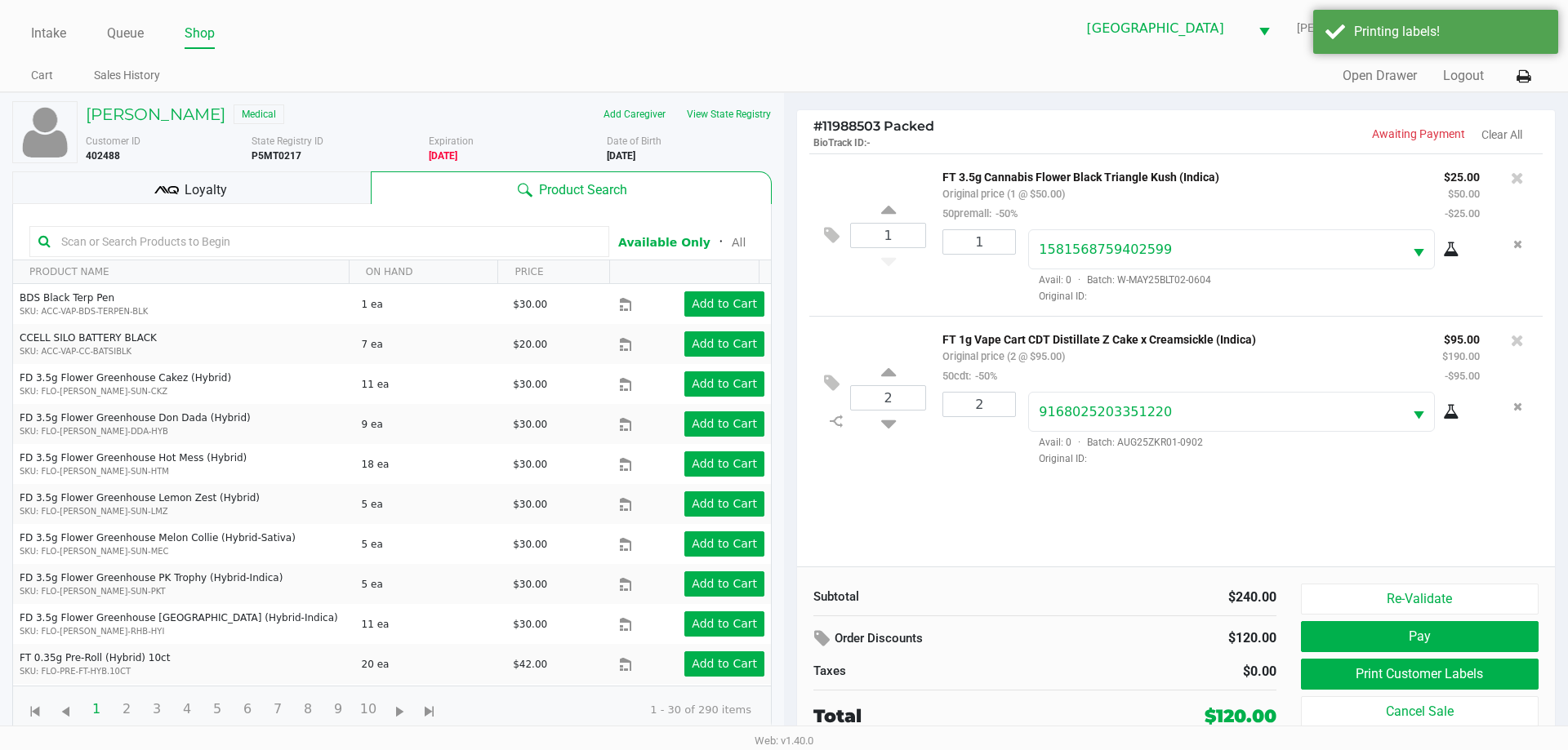
click at [212, 181] on span "Loyalty" at bounding box center [206, 190] width 42 height 19
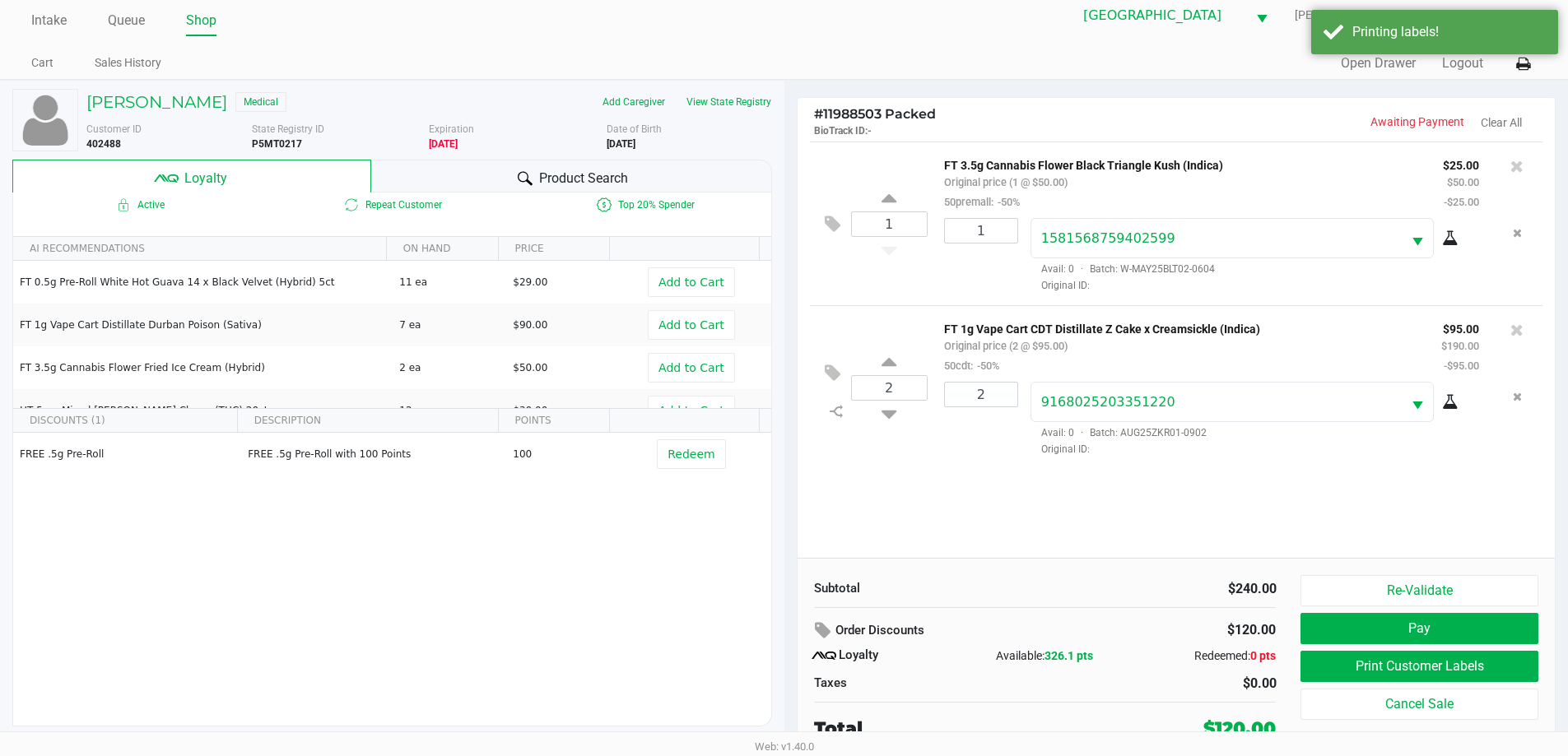
scroll to position [16, 0]
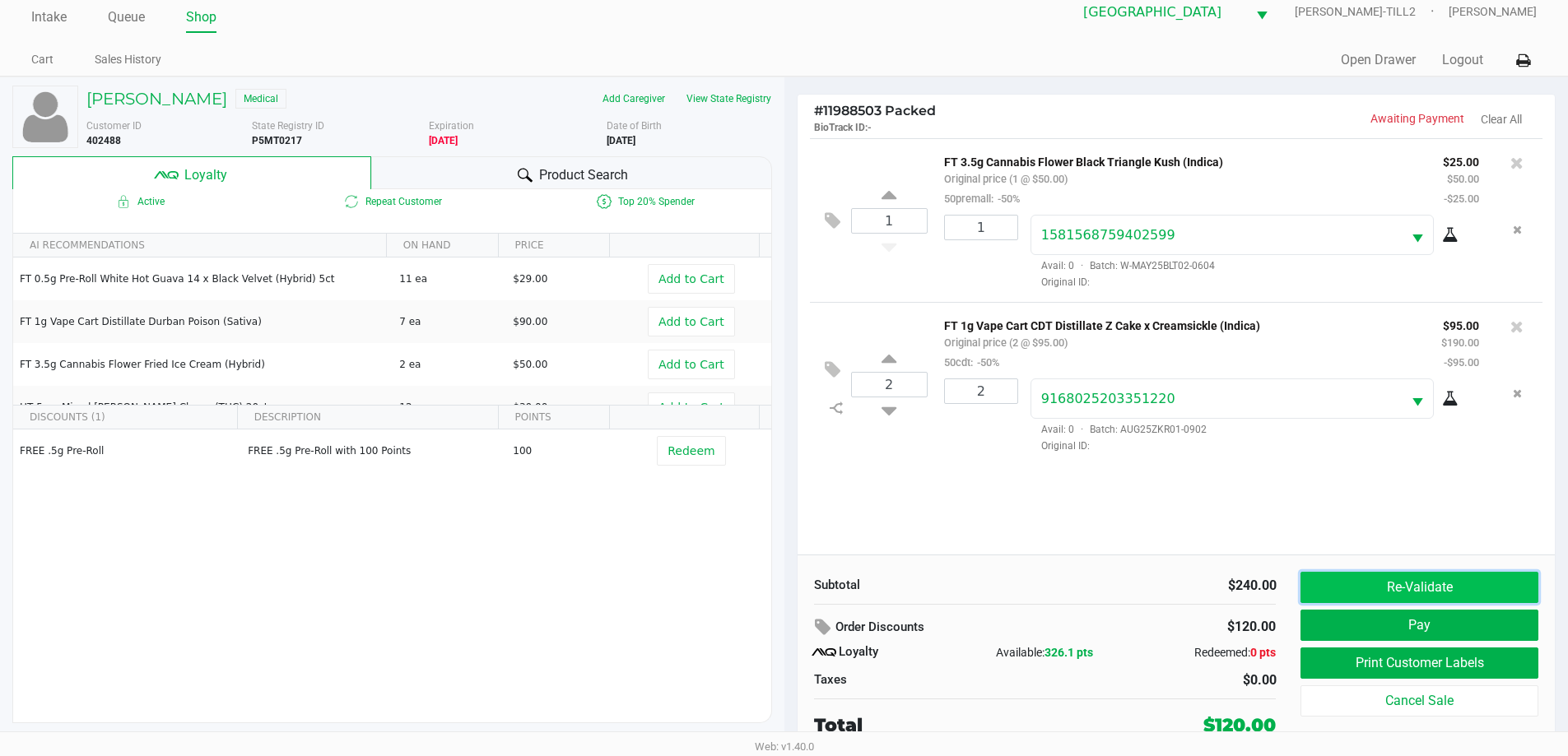
click at [1444, 593] on button "Re-Validate" at bounding box center [1419, 587] width 237 height 32
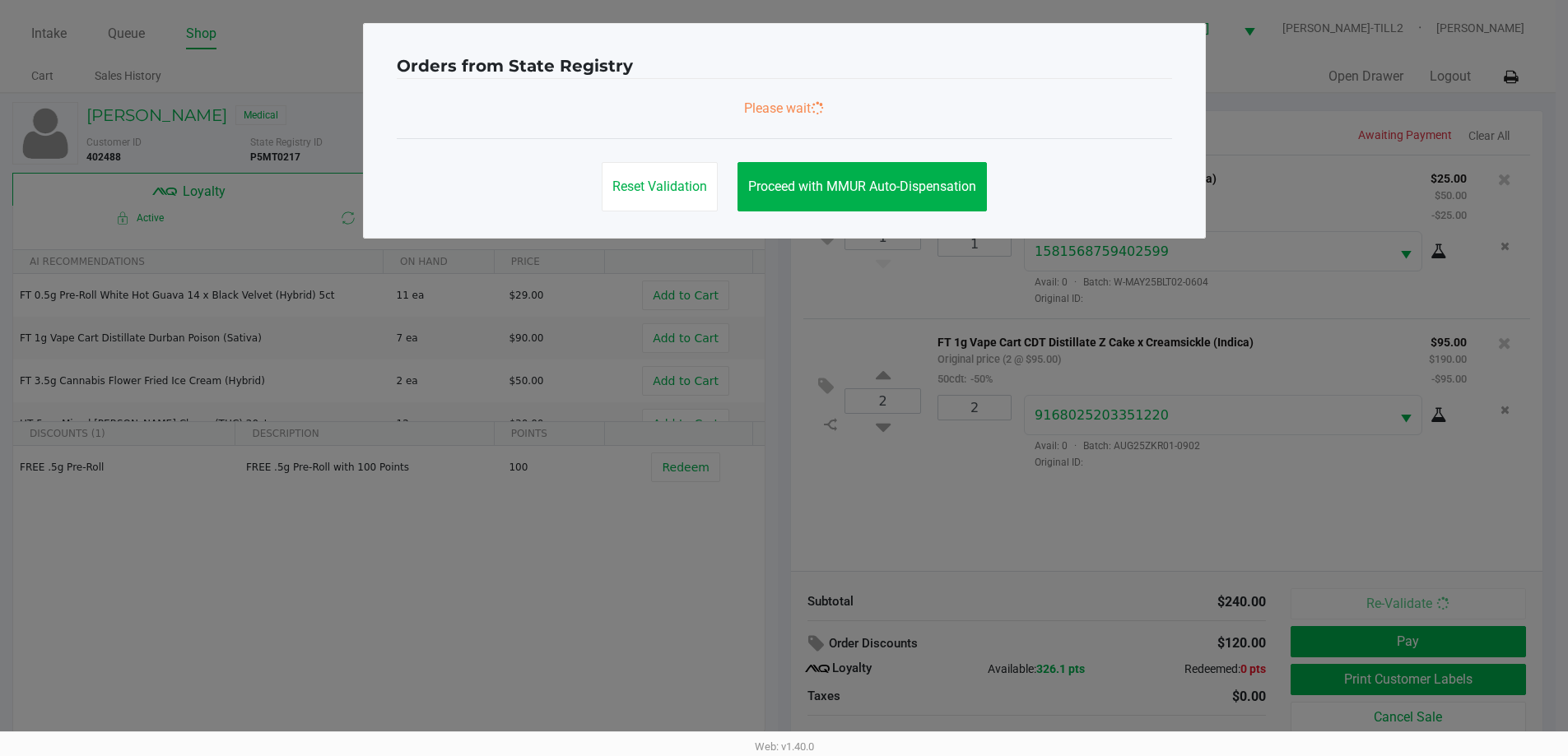
scroll to position [0, 0]
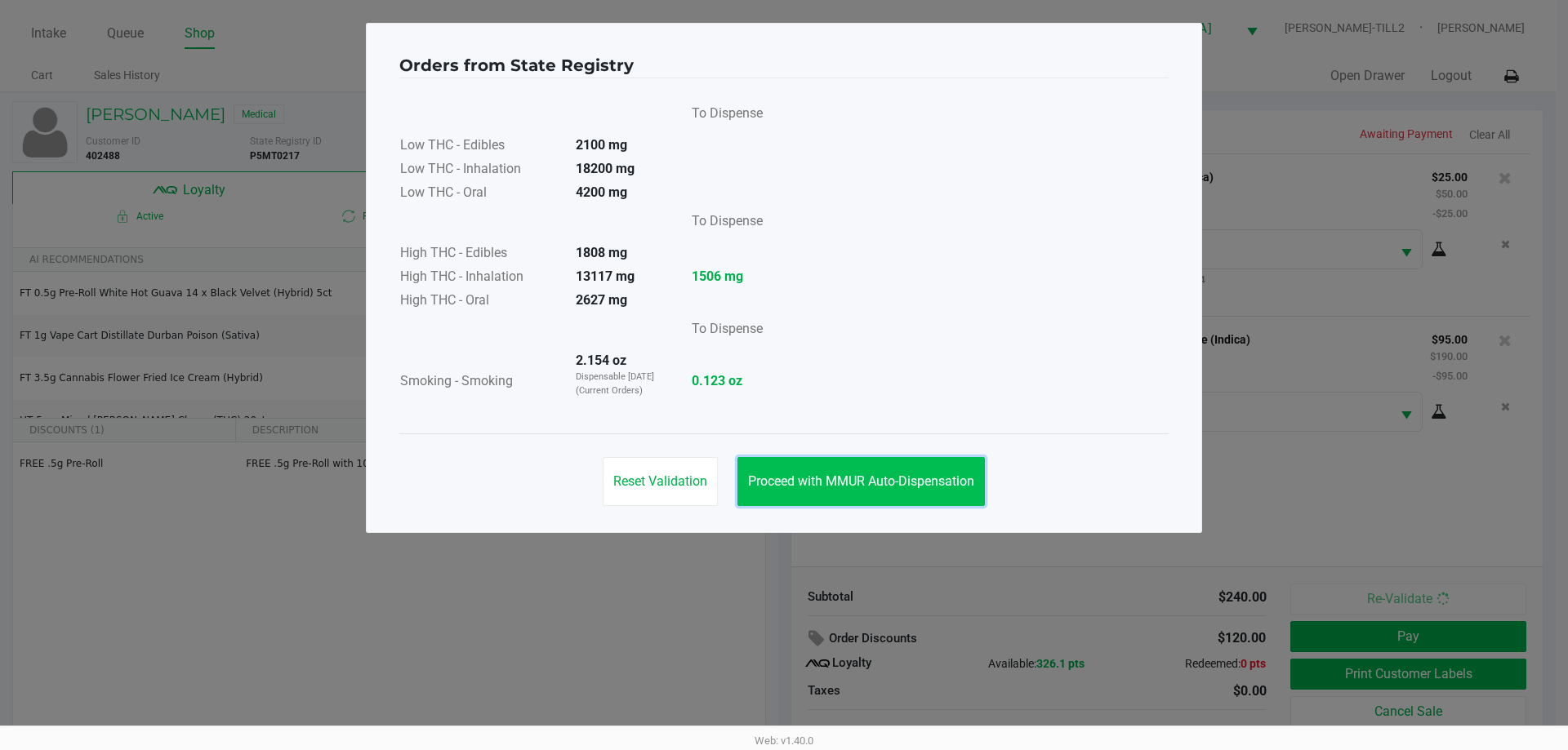
click at [847, 464] on button "Proceed with MMUR Auto-Dispensation" at bounding box center [861, 482] width 247 height 49
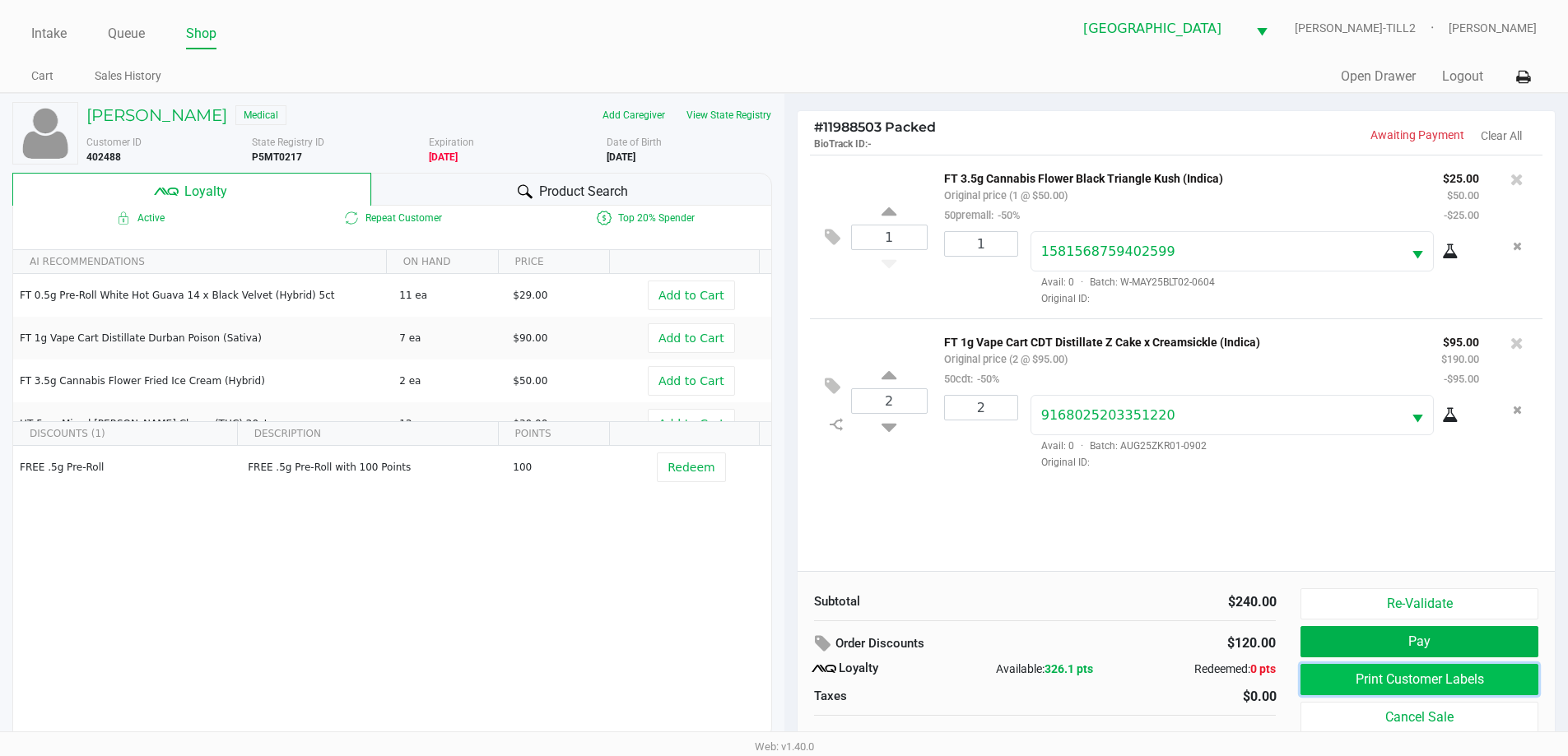
click at [1404, 678] on button "Print Customer Labels" at bounding box center [1419, 679] width 237 height 32
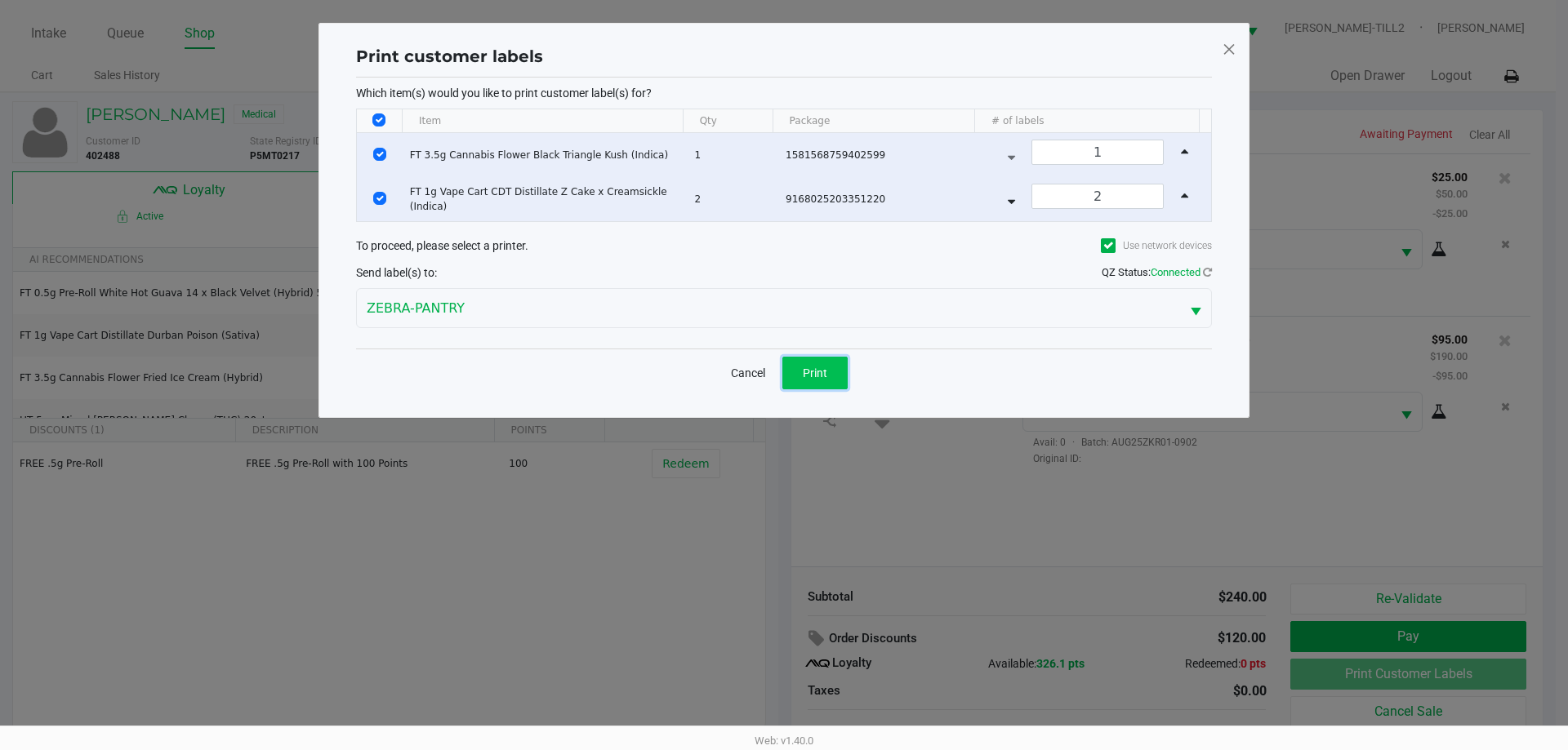
click at [824, 378] on span "Print" at bounding box center [814, 372] width 25 height 13
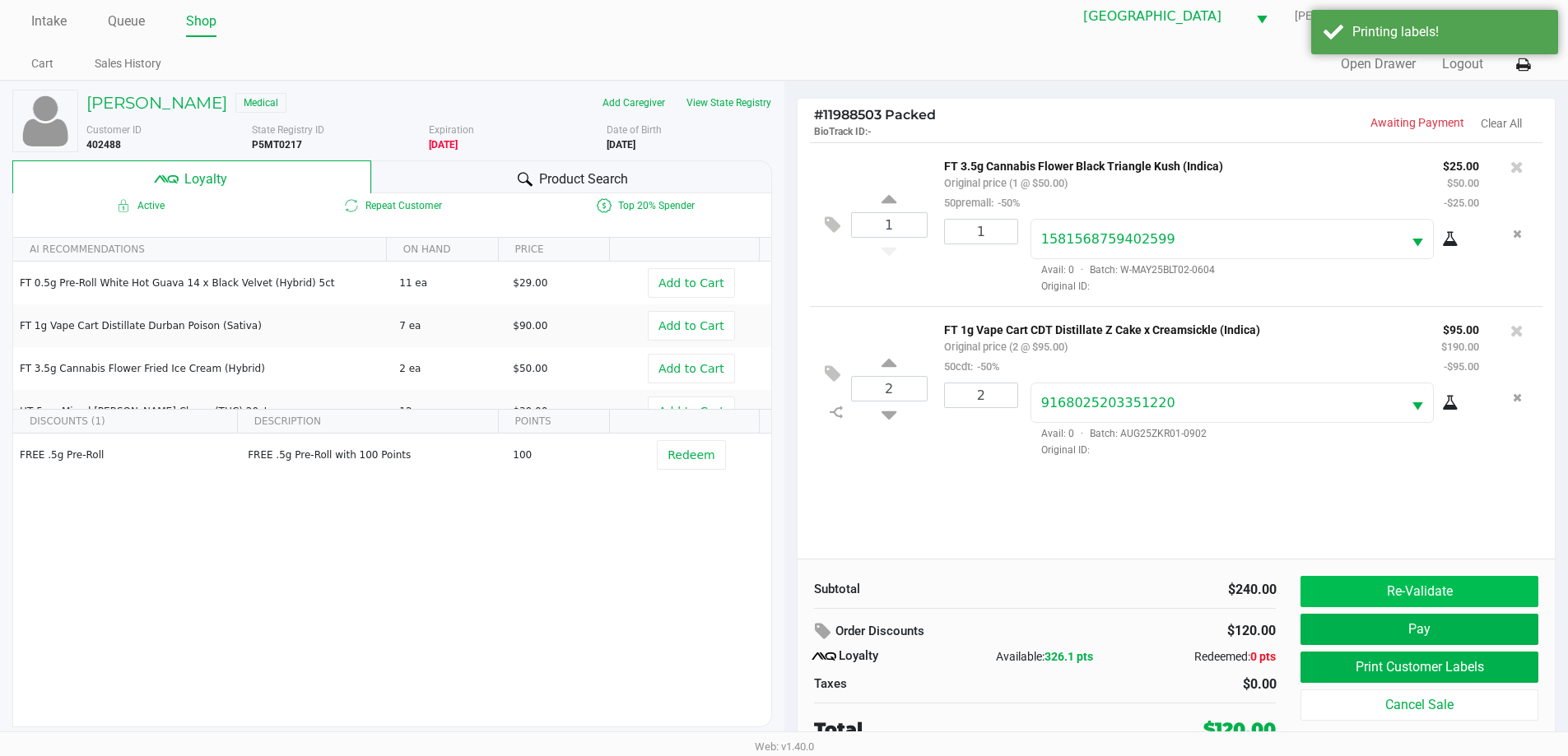
scroll to position [16, 0]
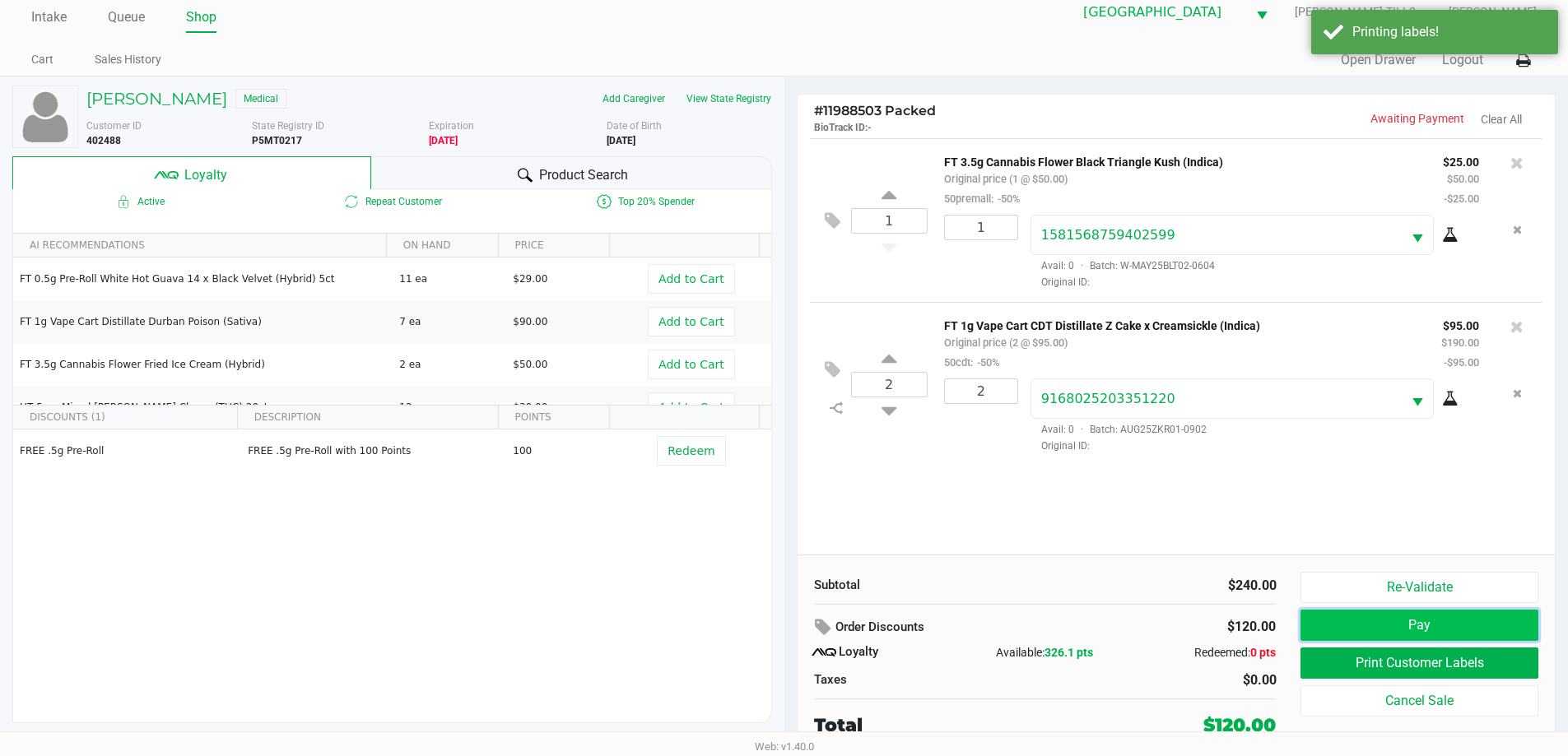
click at [1492, 623] on button "Pay" at bounding box center [1419, 625] width 237 height 32
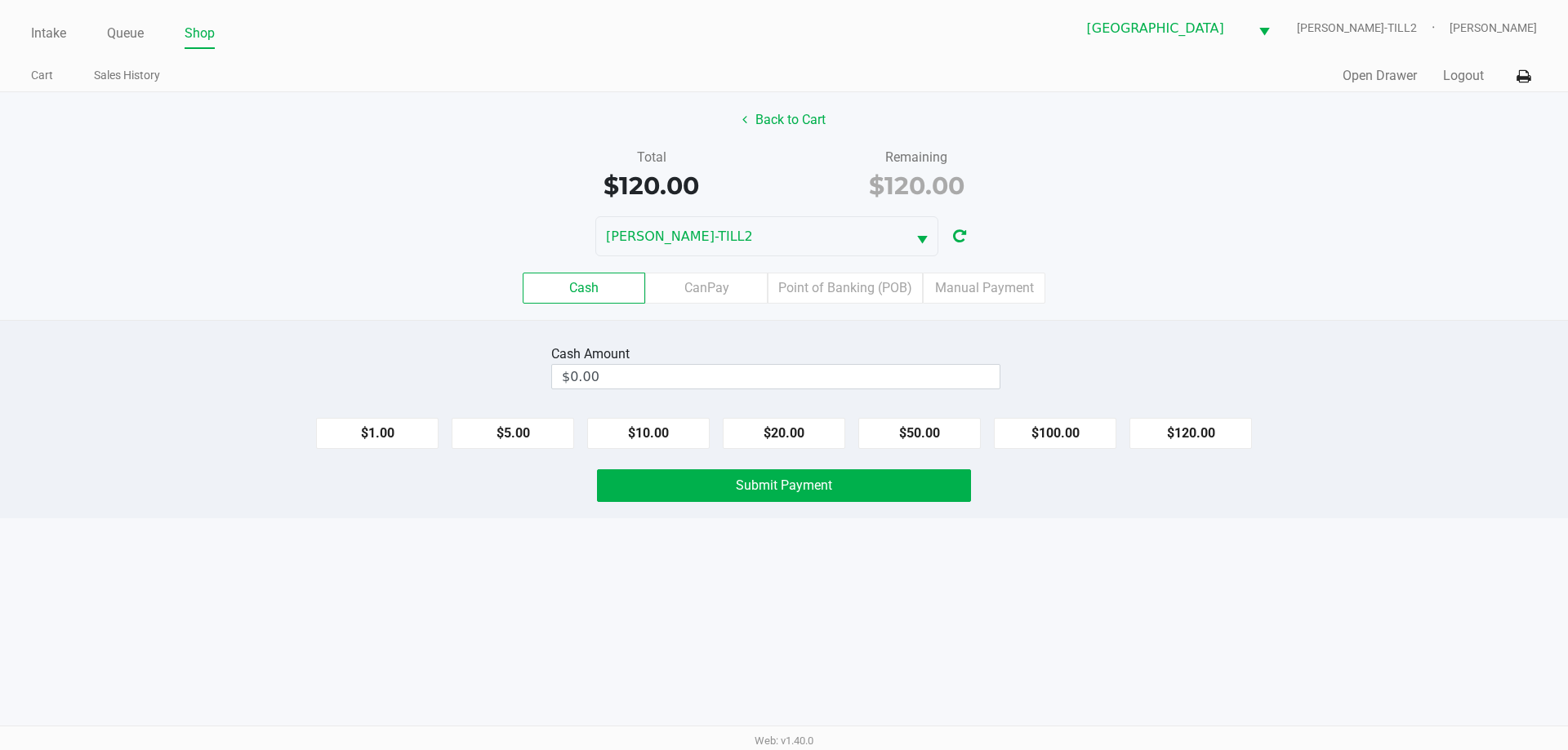
click at [862, 290] on label "Point of Banking (POB)" at bounding box center [845, 288] width 155 height 31
click at [0, 0] on 7 "Point of Banking (POB)" at bounding box center [0, 0] width 0 height 0
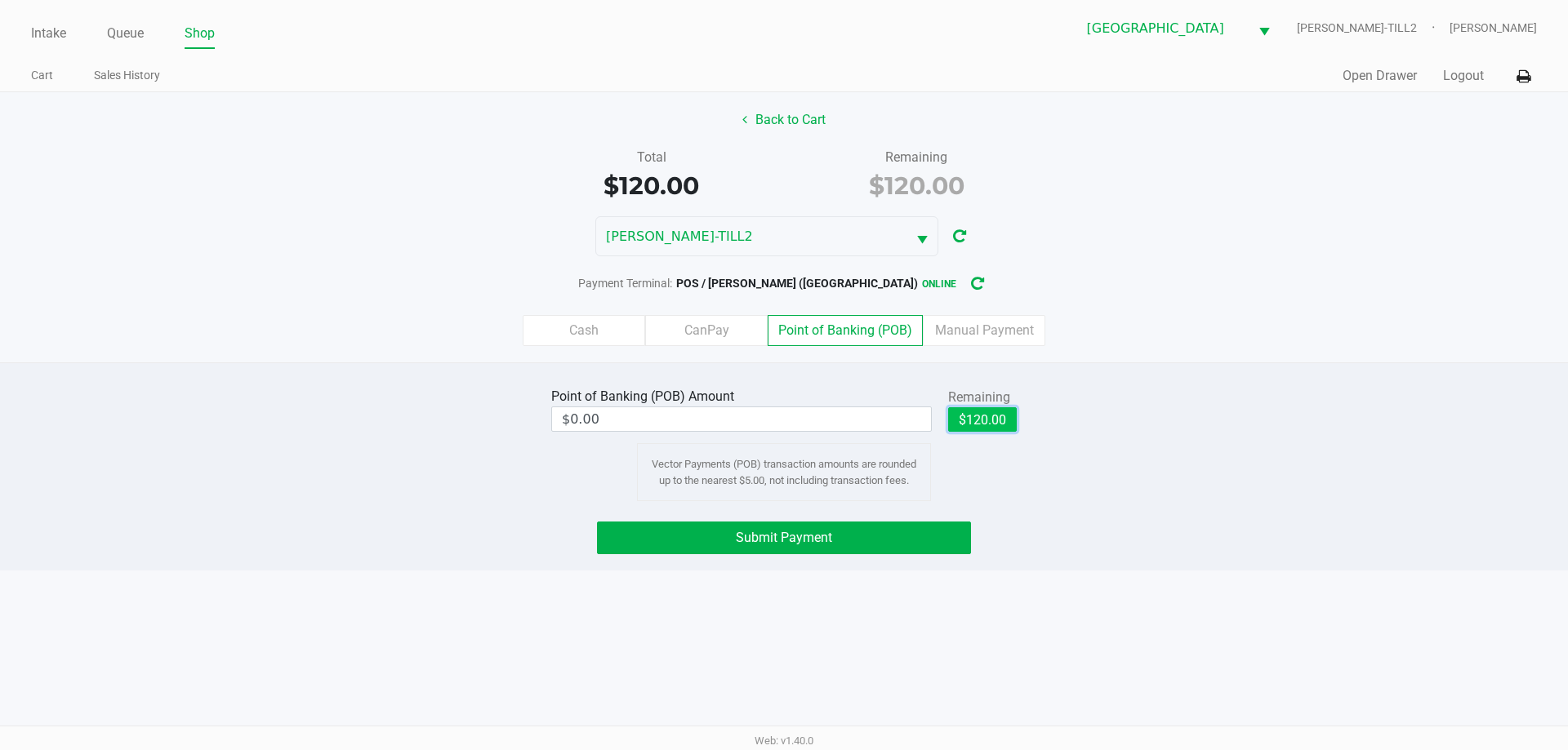
click at [999, 428] on button "$120.00" at bounding box center [982, 419] width 69 height 25
type input "$120.00"
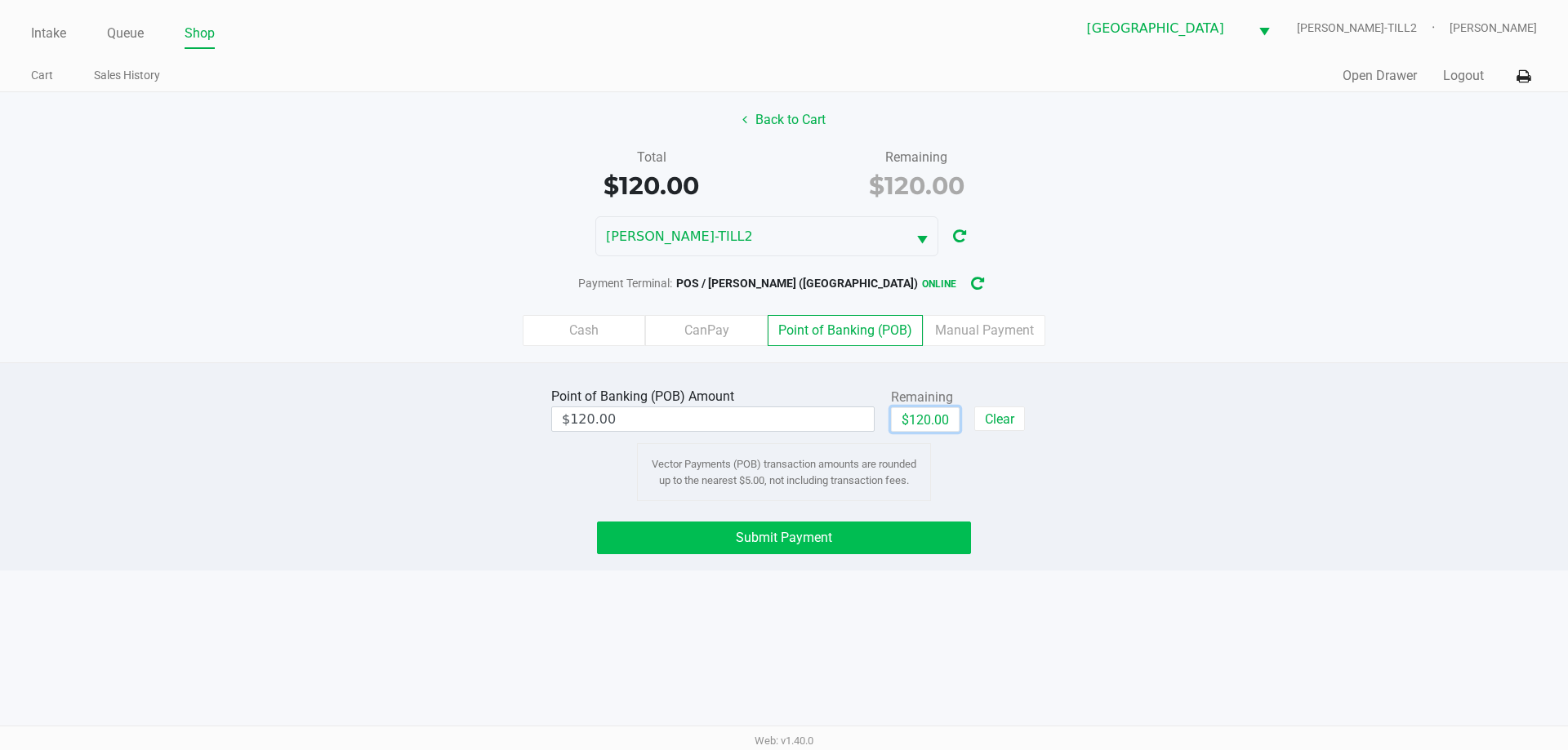
click at [814, 532] on span "Submit Payment" at bounding box center [784, 538] width 97 height 15
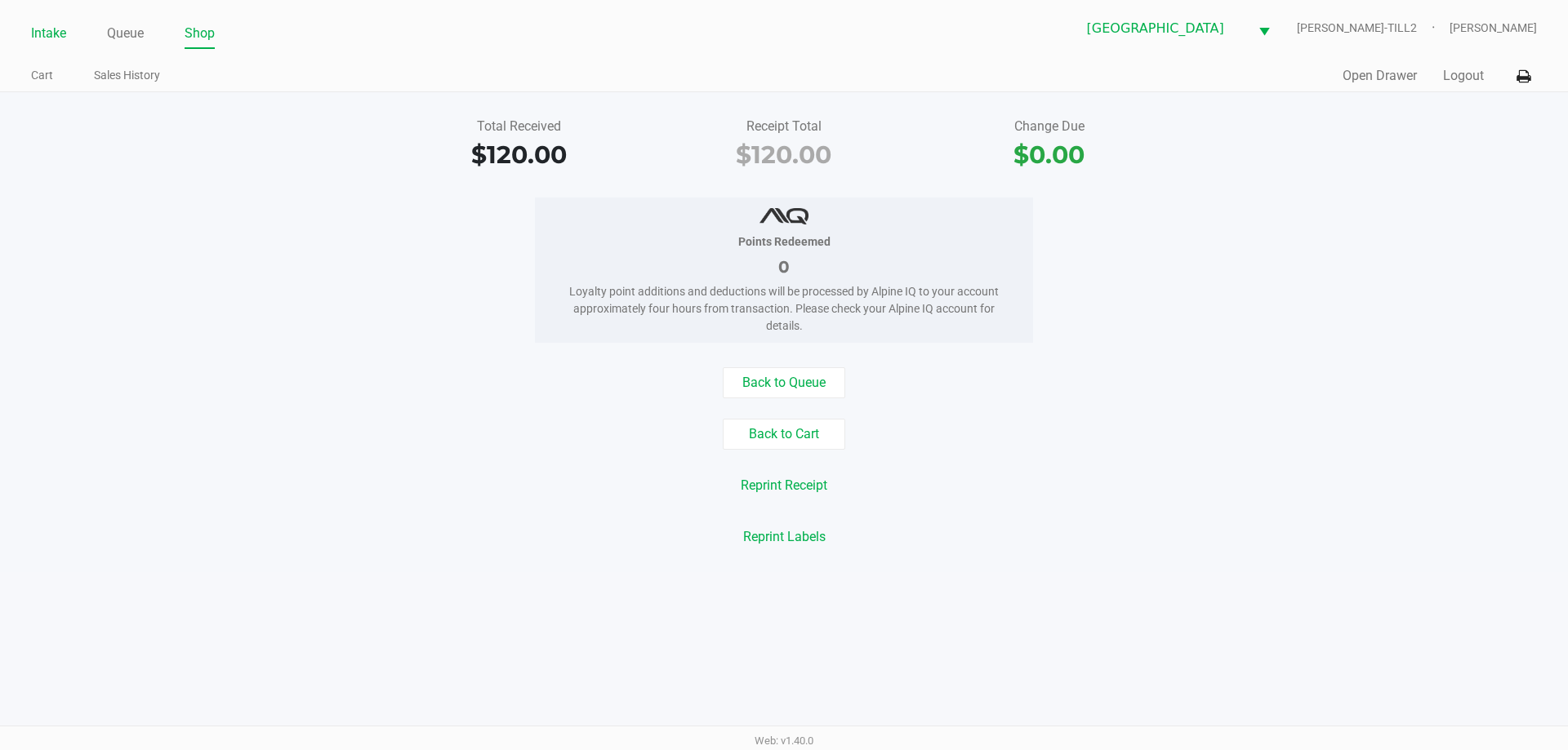
click at [42, 36] on link "Intake" at bounding box center [48, 33] width 35 height 23
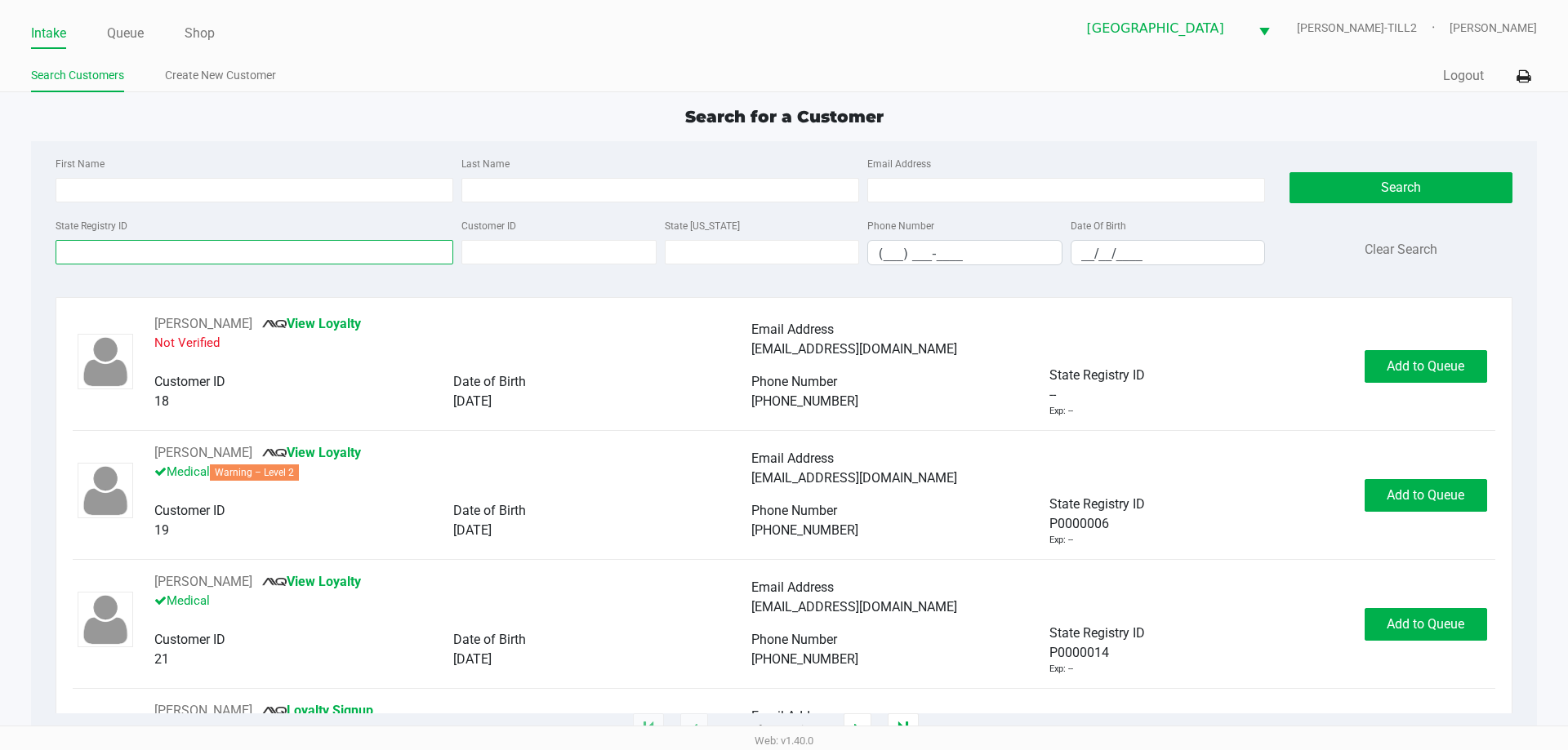
click at [135, 257] on input "State Registry ID" at bounding box center [255, 252] width 398 height 25
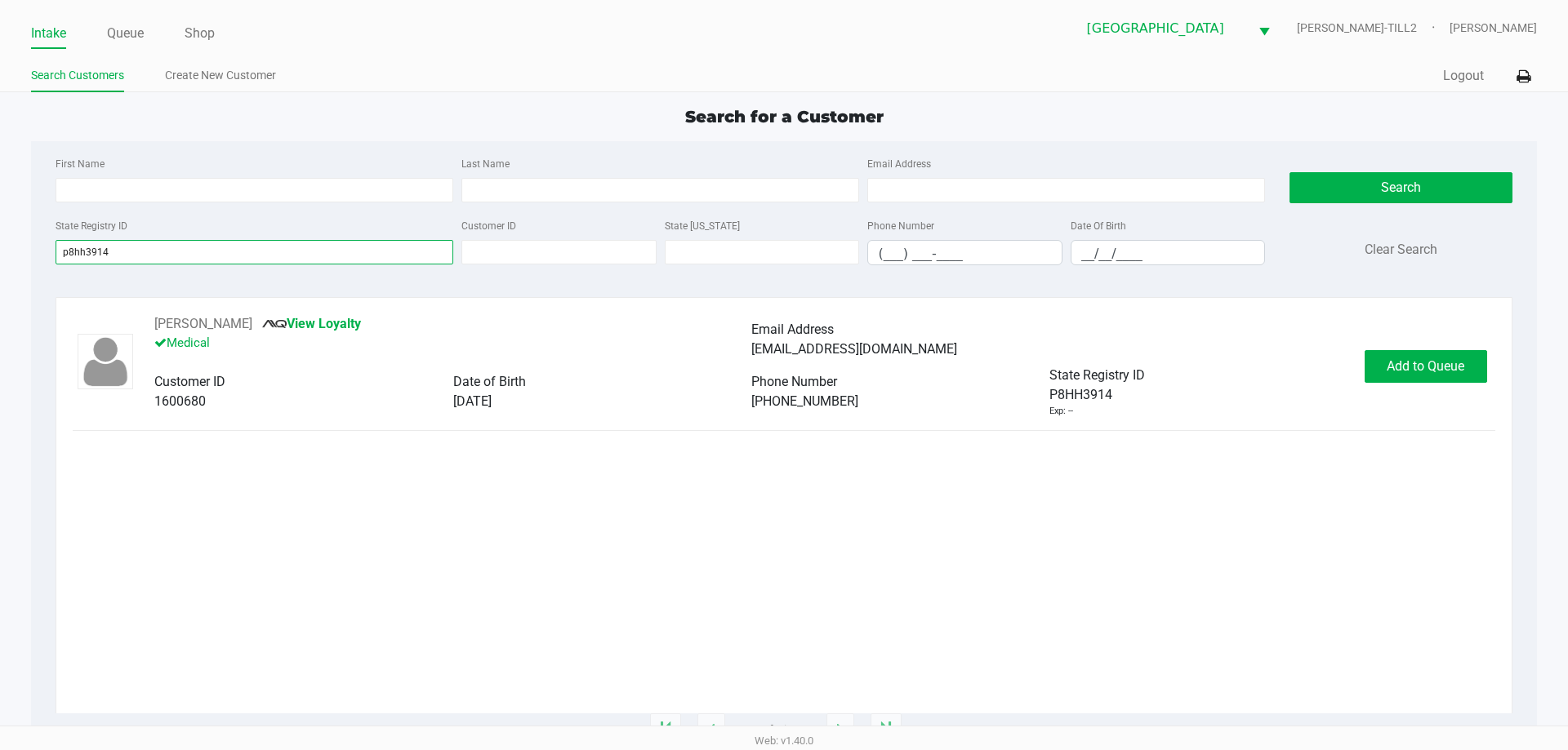
type input "p8hh3914"
click at [1433, 380] on button "Add to Queue" at bounding box center [1426, 367] width 123 height 33
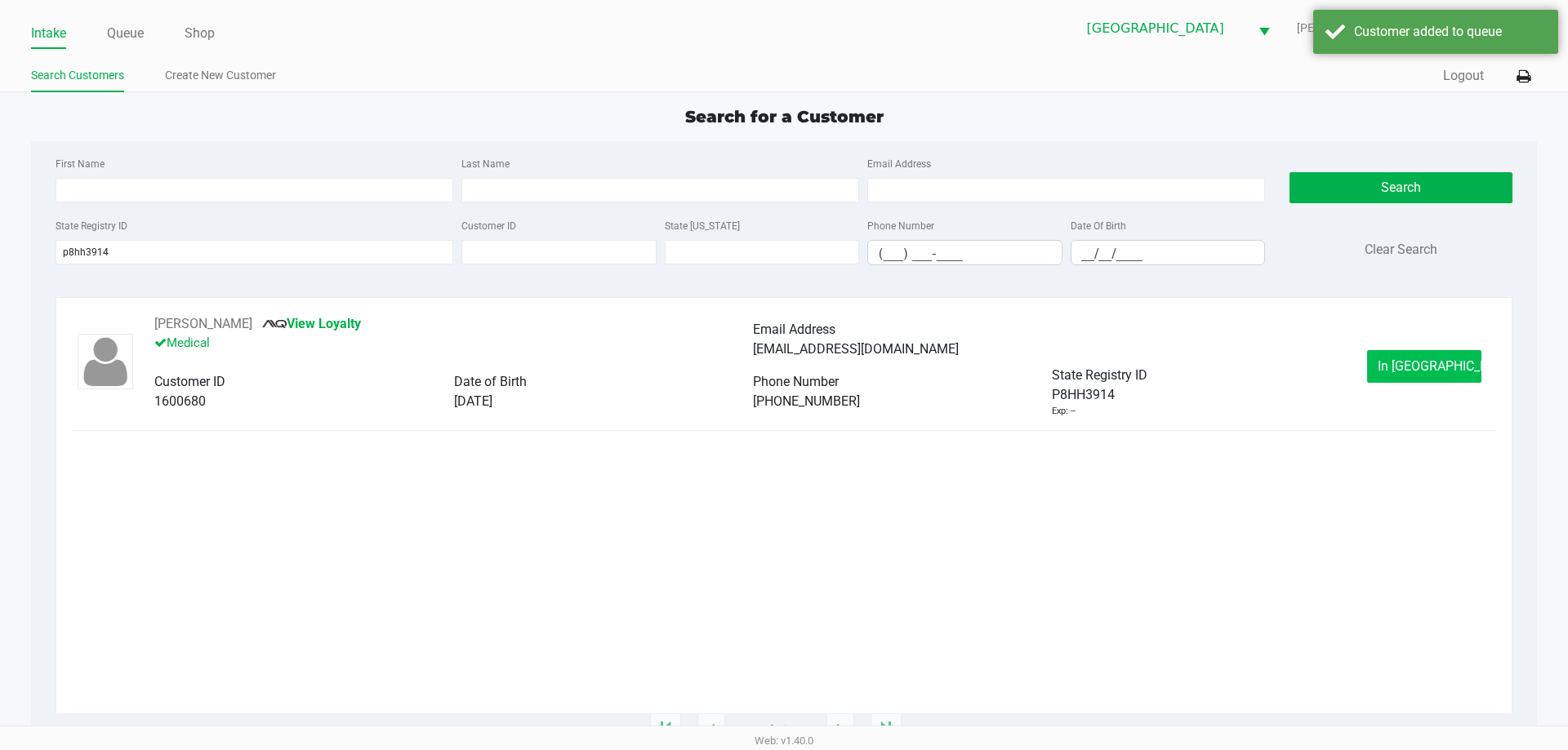
click at [1439, 367] on span "In Queue" at bounding box center [1446, 366] width 137 height 15
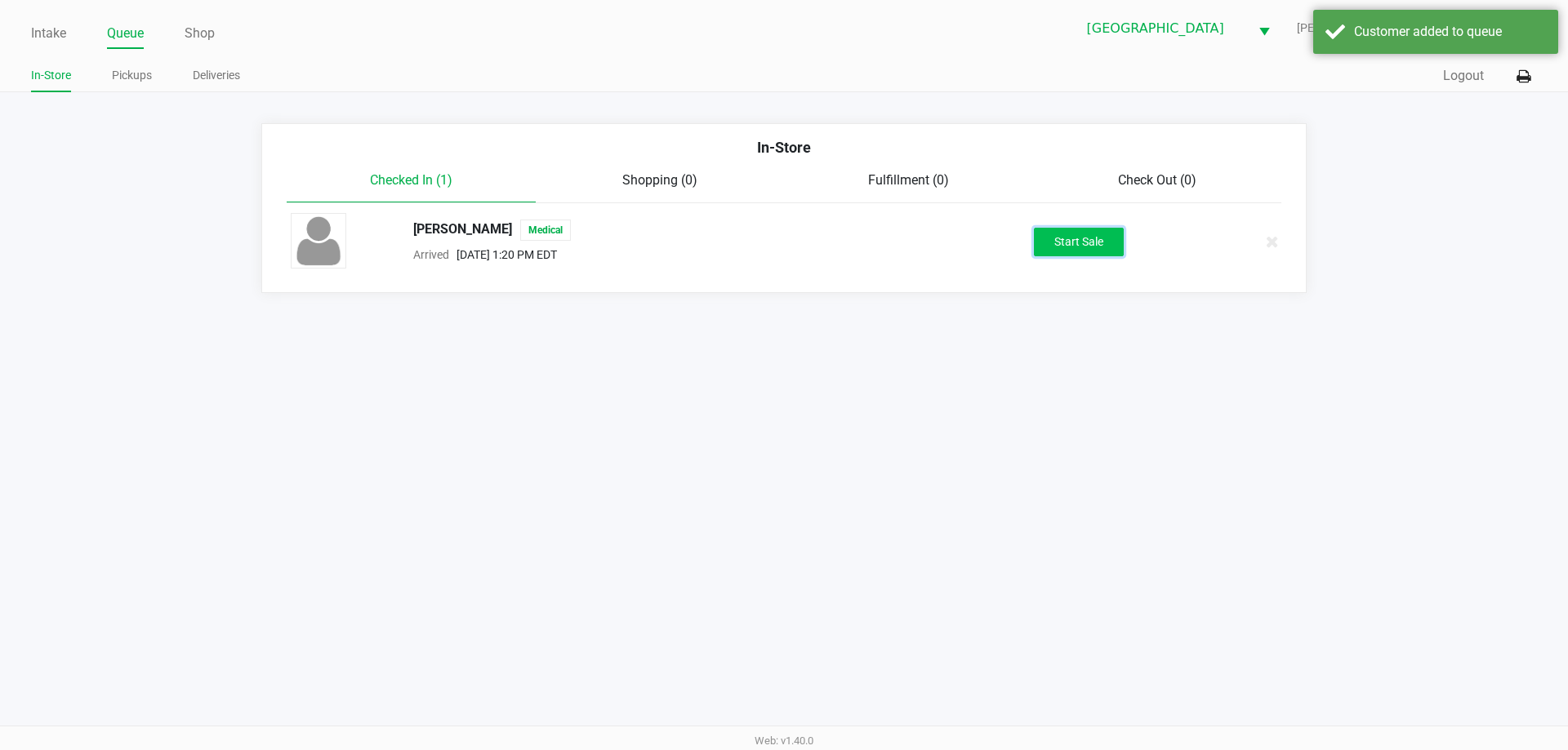
click at [1070, 238] on button "Start Sale" at bounding box center [1079, 242] width 90 height 29
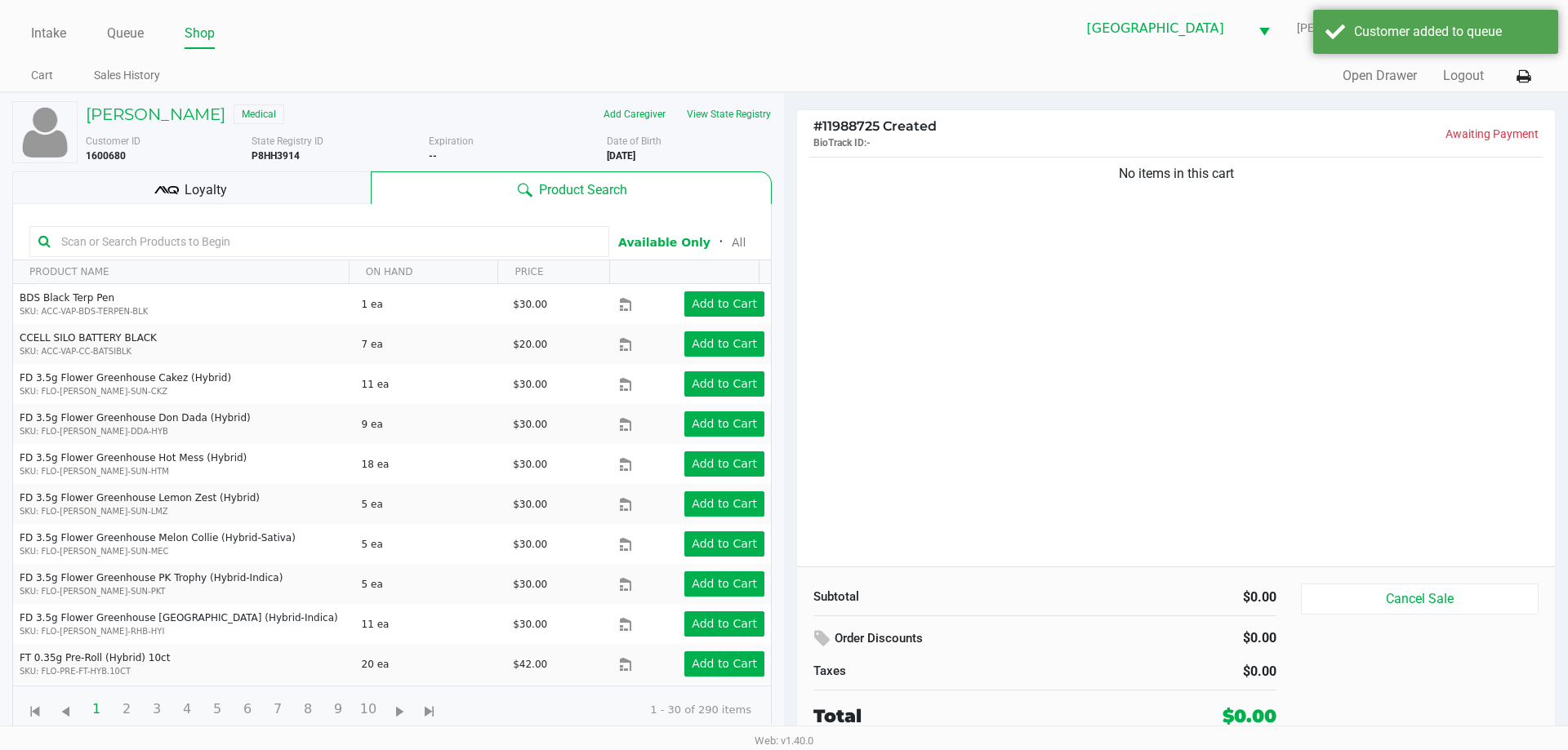
click at [180, 103] on div "BRIAN SCHAFHAUSER Medical" at bounding box center [251, 114] width 356 height 26
click at [173, 115] on h5 "BRIAN SCHAFHAUSER" at bounding box center [155, 113] width 140 height 19
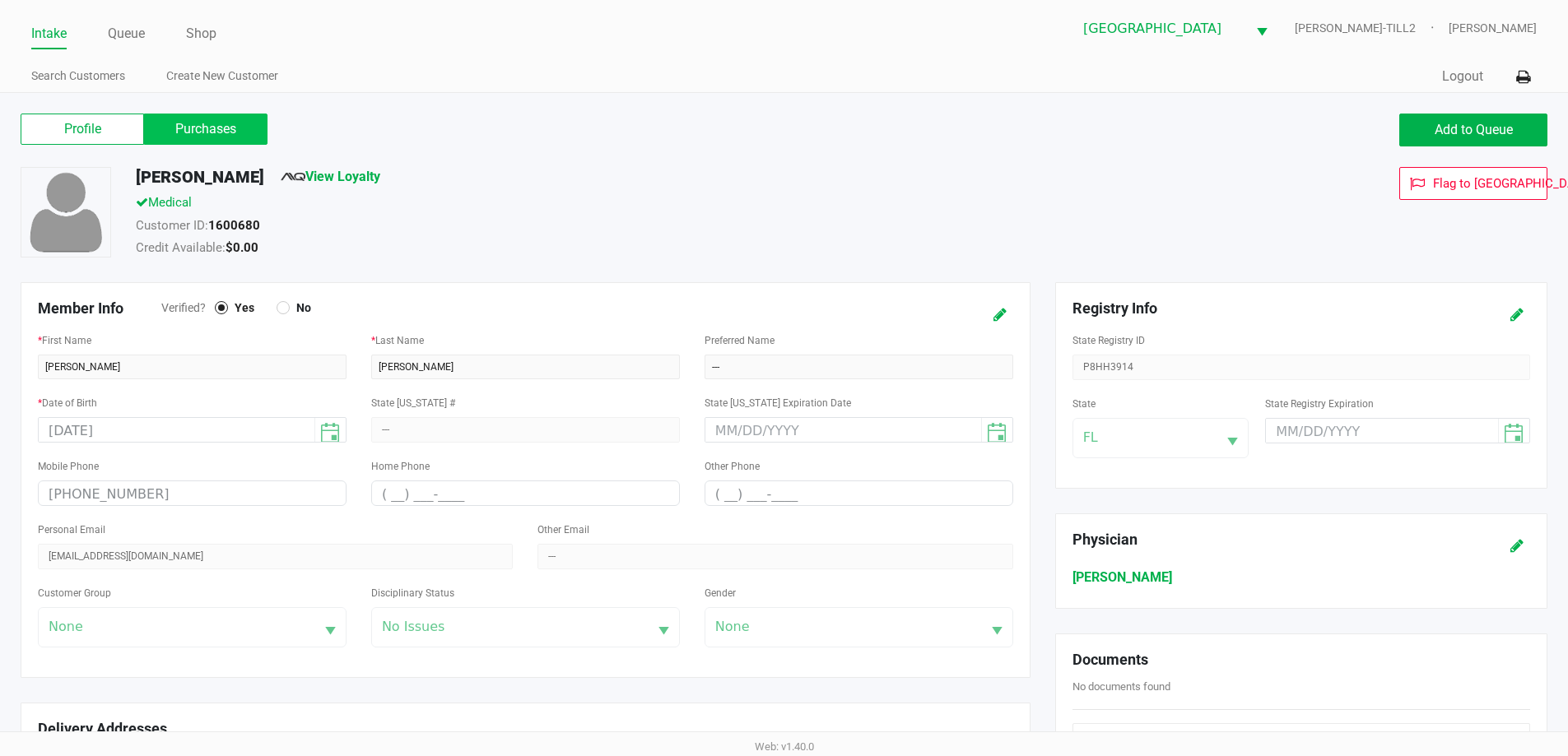
click at [216, 128] on label "Purchases" at bounding box center [206, 129] width 124 height 32
click at [0, 0] on 1 "Purchases" at bounding box center [0, 0] width 0 height 0
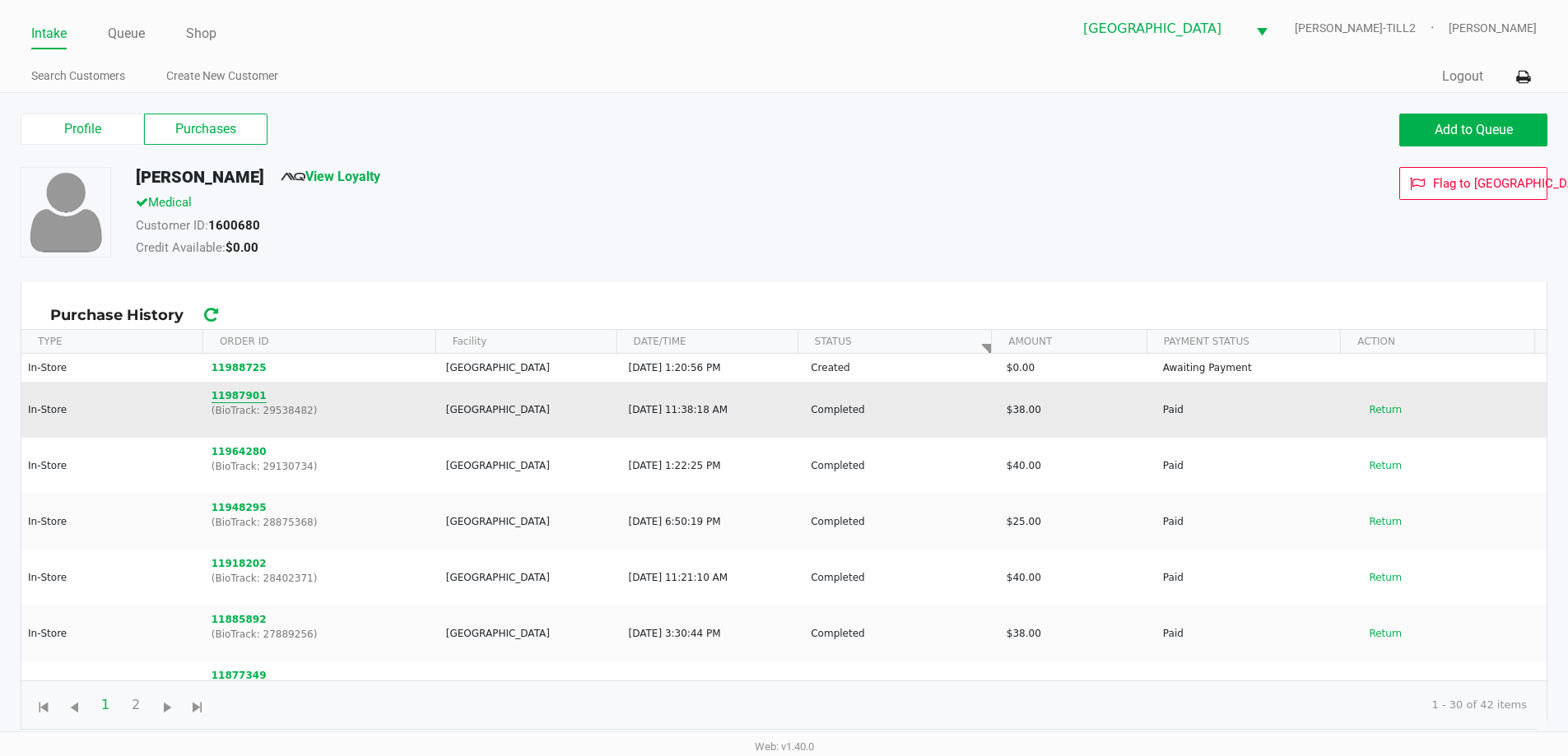
click at [231, 394] on button "11987901" at bounding box center [239, 395] width 55 height 15
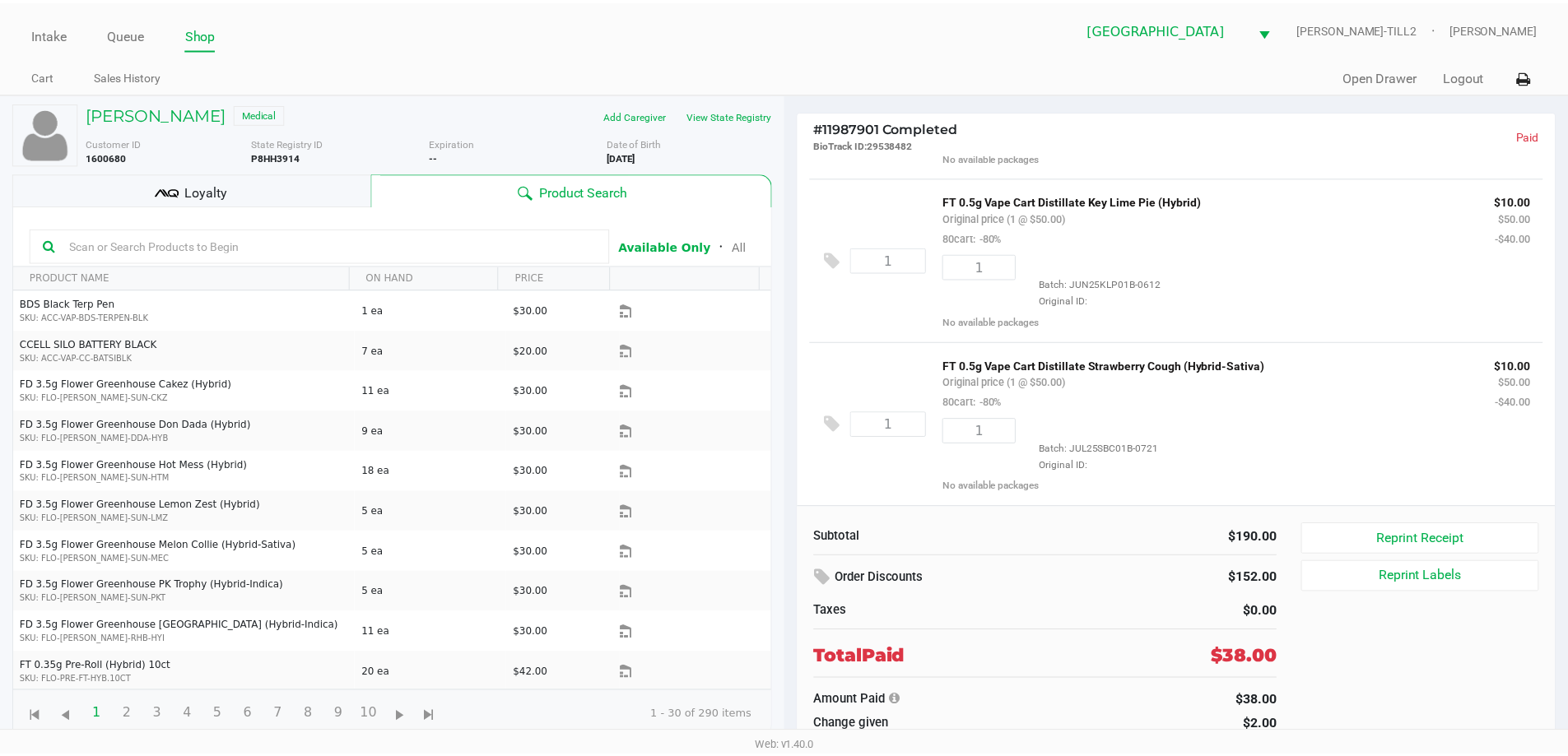
scroll to position [142, 0]
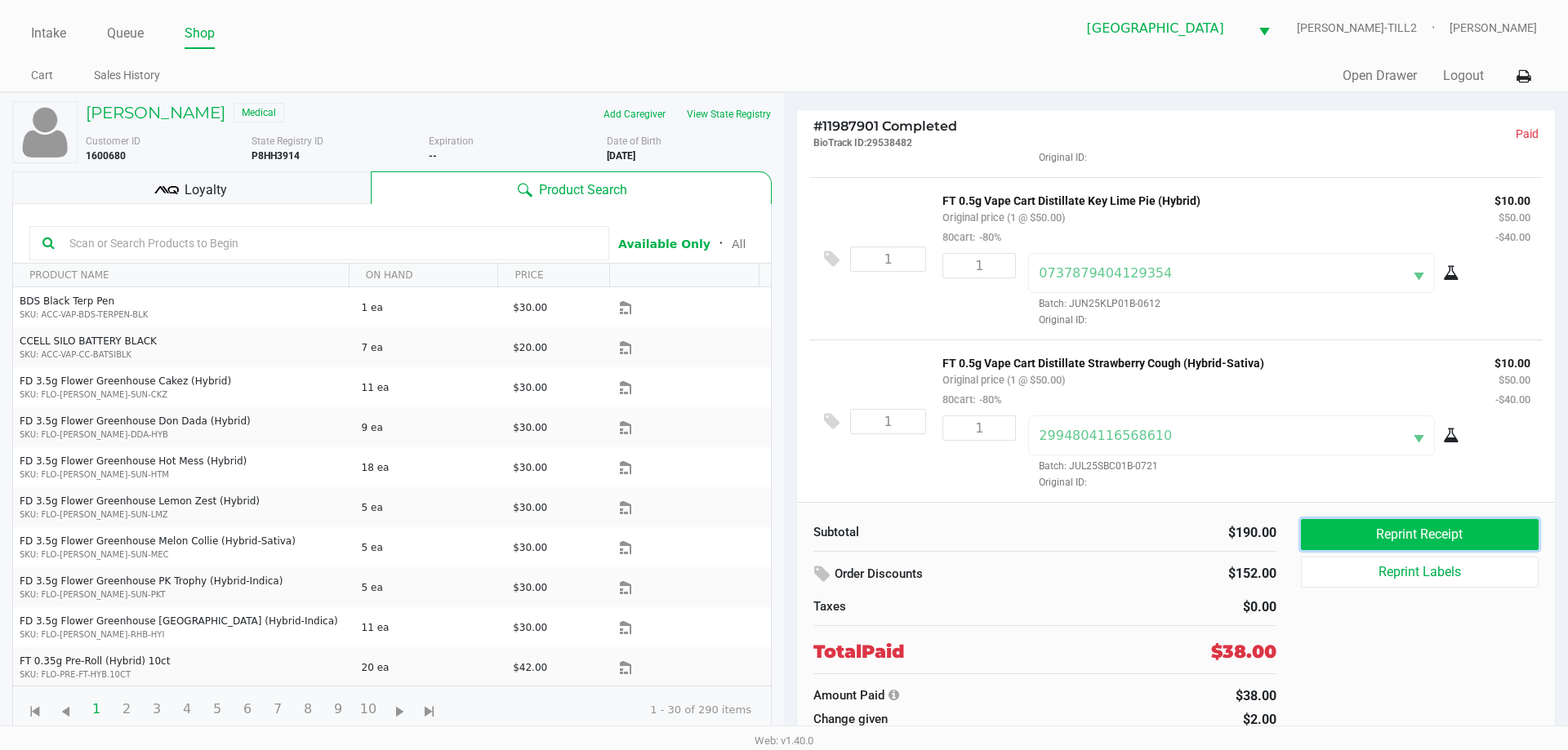
click at [1460, 538] on button "Reprint Receipt" at bounding box center [1419, 534] width 238 height 31
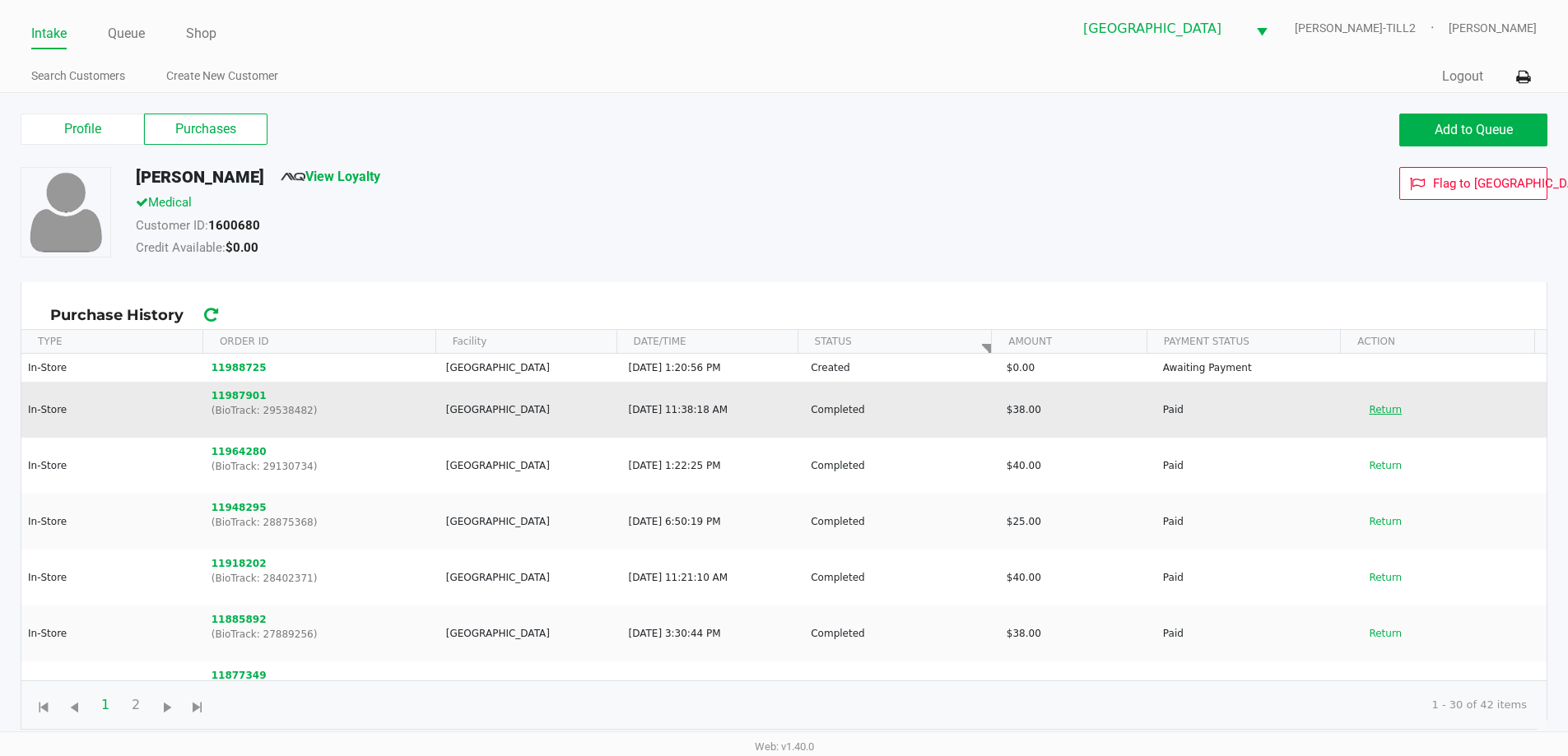
click at [1382, 410] on button "Return" at bounding box center [1385, 410] width 55 height 26
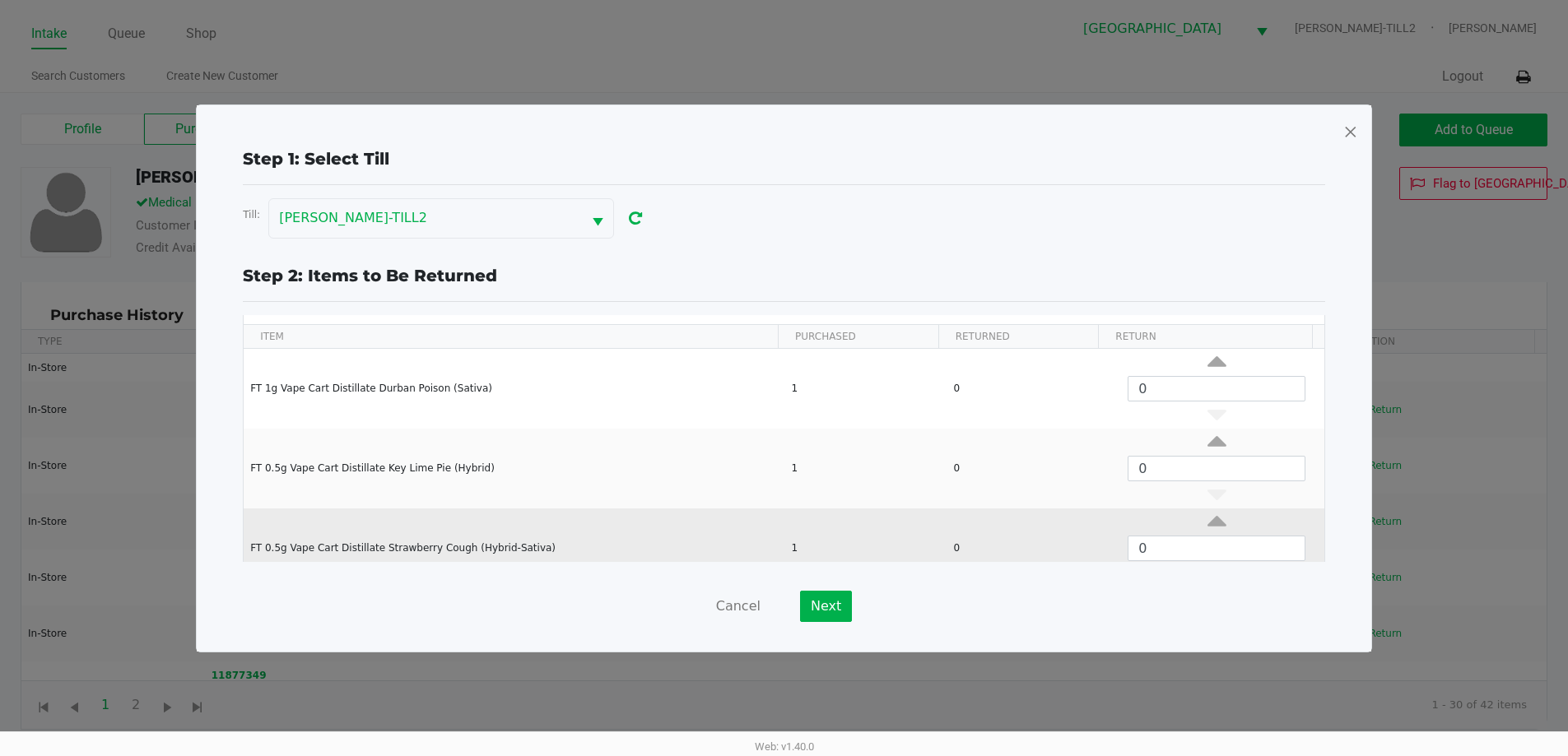
scroll to position [62, 0]
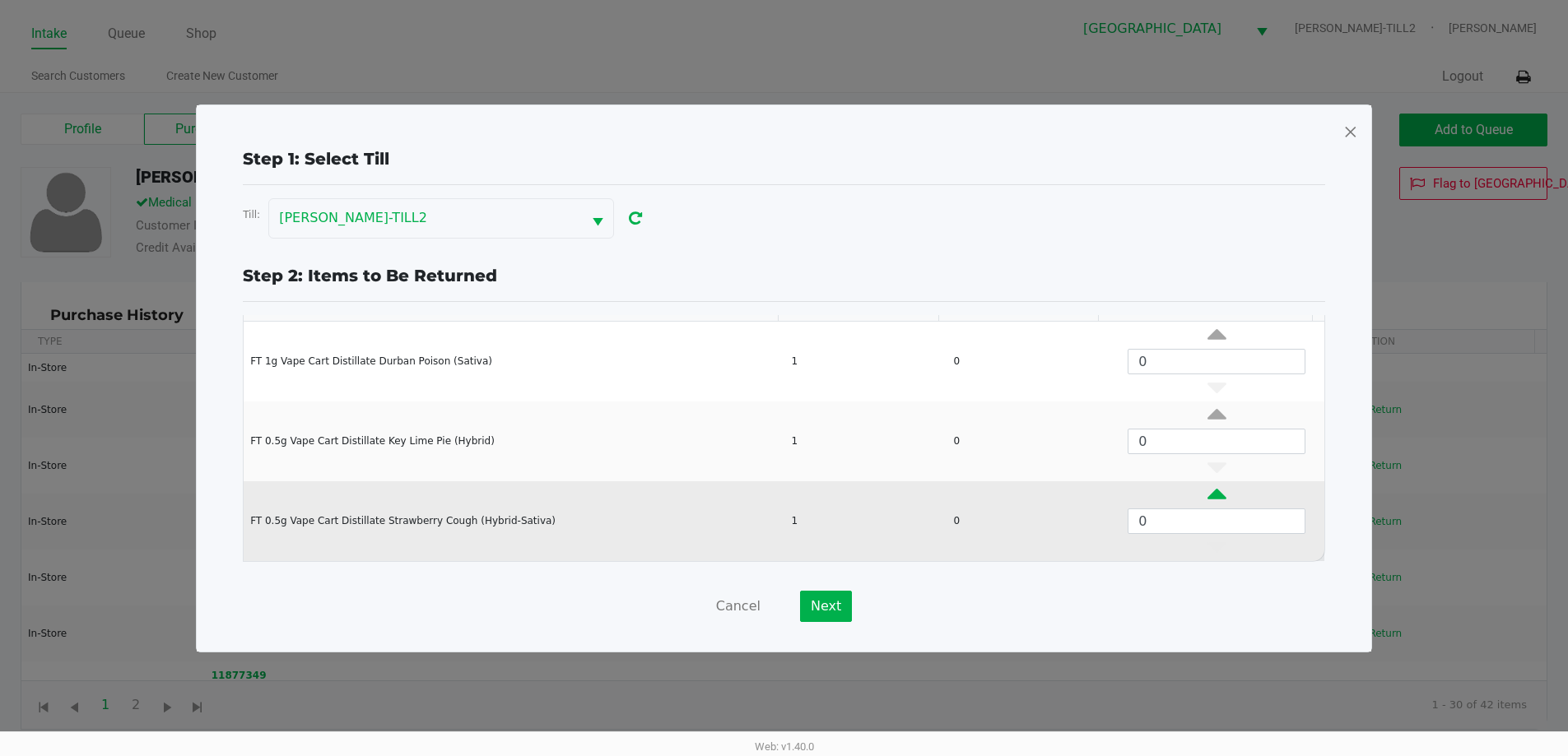
click at [1208, 495] on icon "Data table" at bounding box center [1217, 498] width 19 height 20
type input "1"
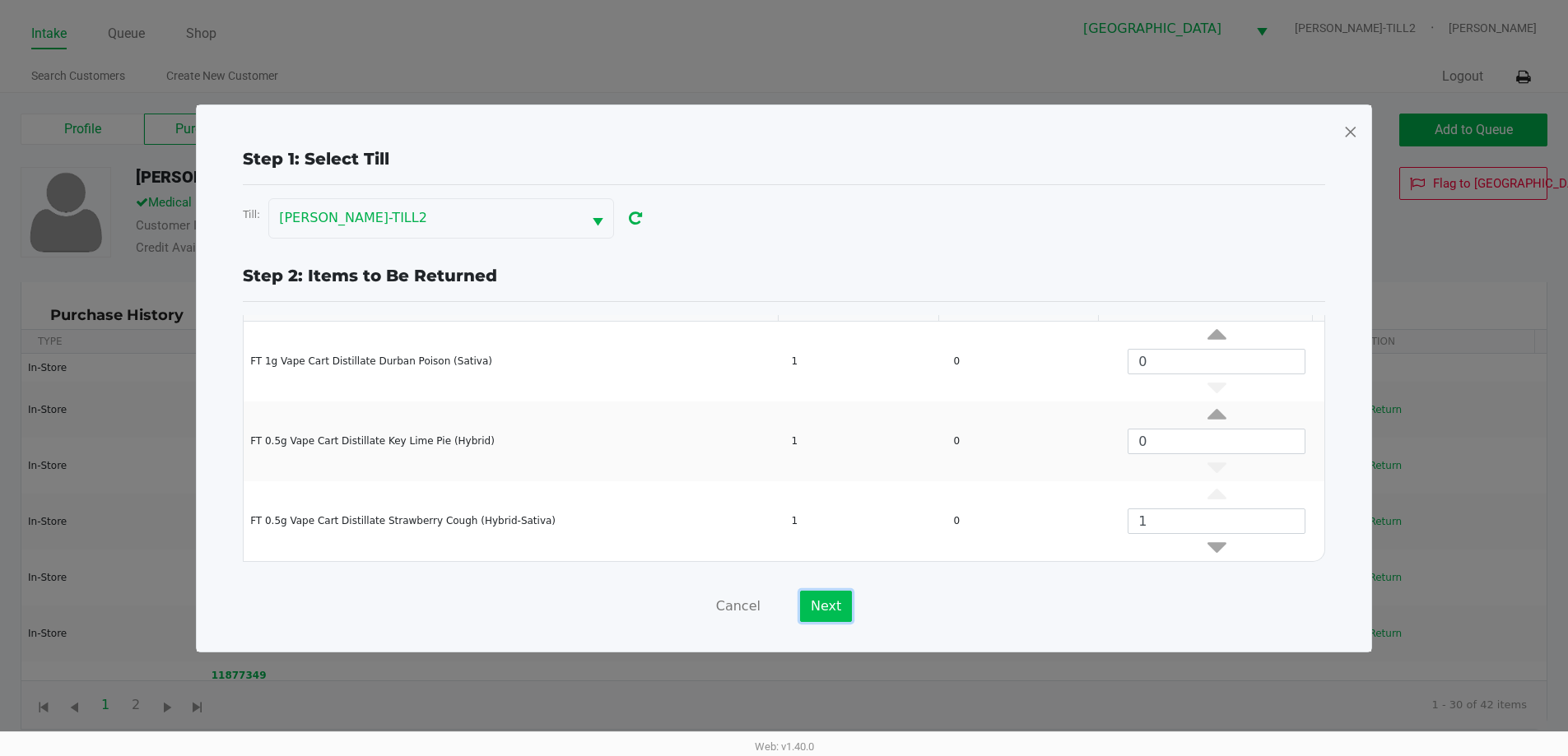
click at [825, 609] on button "Next" at bounding box center [825, 607] width 52 height 32
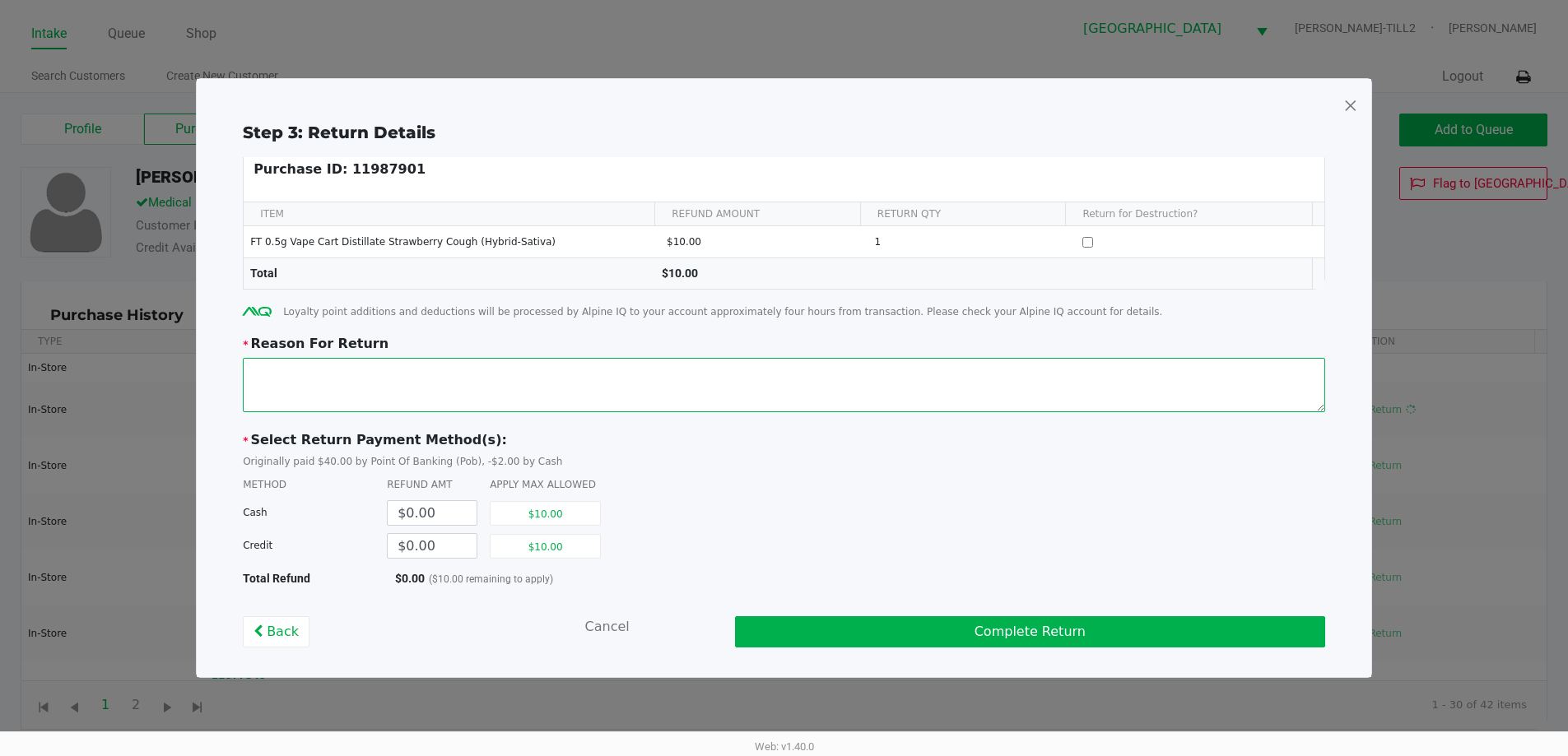
click at [335, 387] on textarea at bounding box center [784, 386] width 1082 height 55
drag, startPoint x: 783, startPoint y: 363, endPoint x: 208, endPoint y: 367, distance: 575.0
click at [208, 367] on div "Step 3: Return Details Purchase ID: 11987901 ITEM REFUND AMOUNT RETURN QTY Retu…" at bounding box center [784, 378] width 1175 height 598
type textarea "Patient reported that cartridge was broken in packaging when purchased. Credit …"
click at [581, 550] on button "$10.00" at bounding box center [545, 546] width 111 height 25
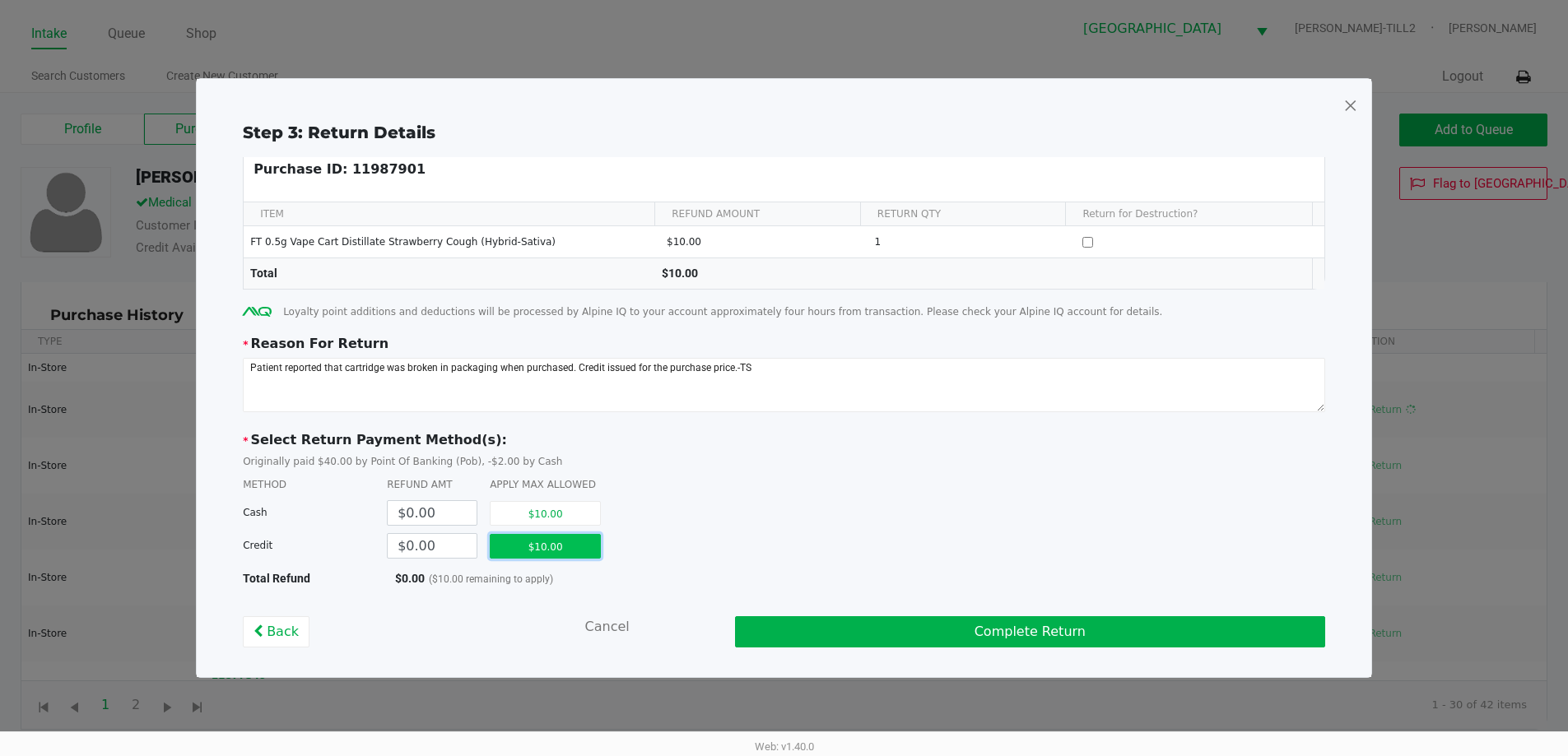
type input "$10.00"
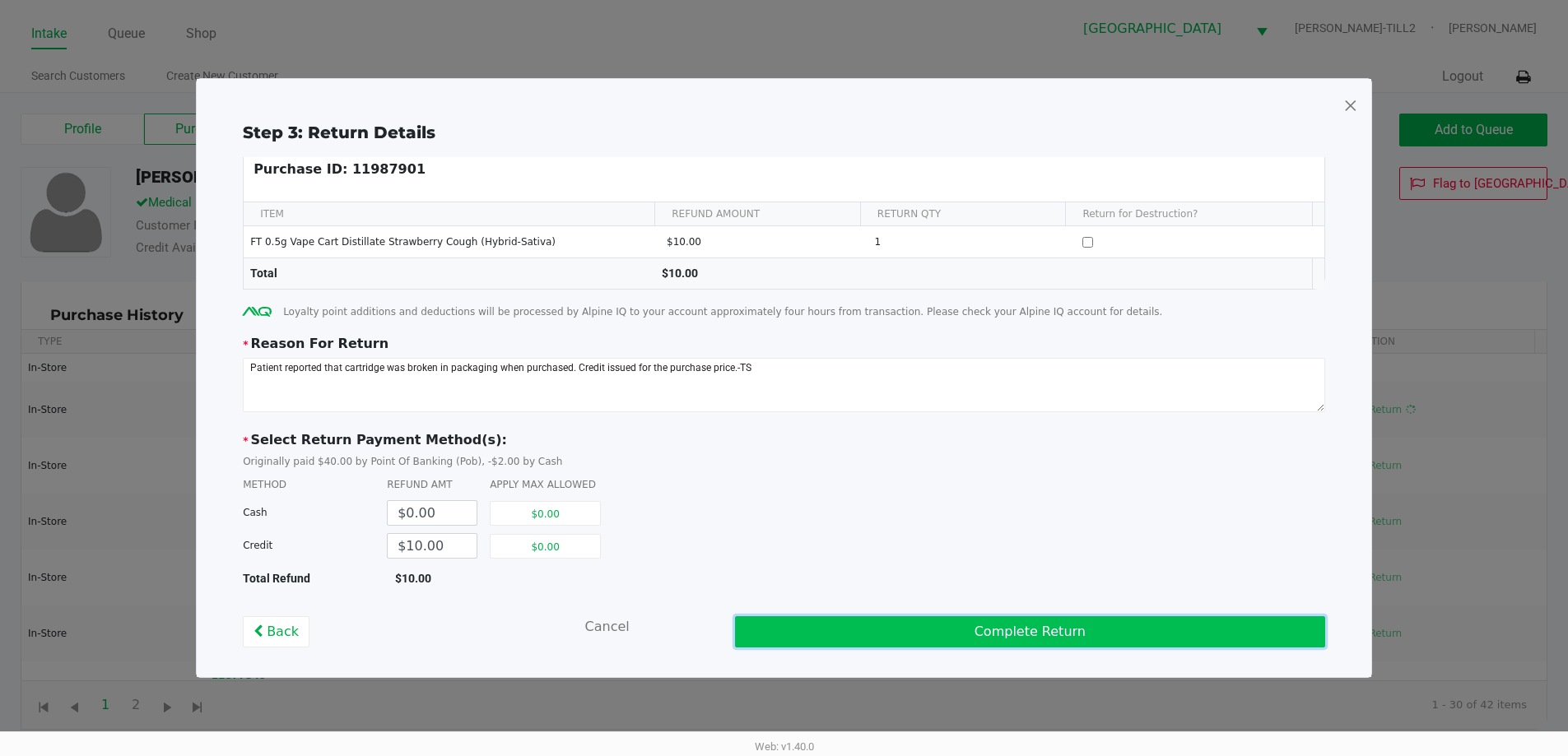
click at [1007, 628] on button "Complete Return" at bounding box center [1030, 631] width 591 height 32
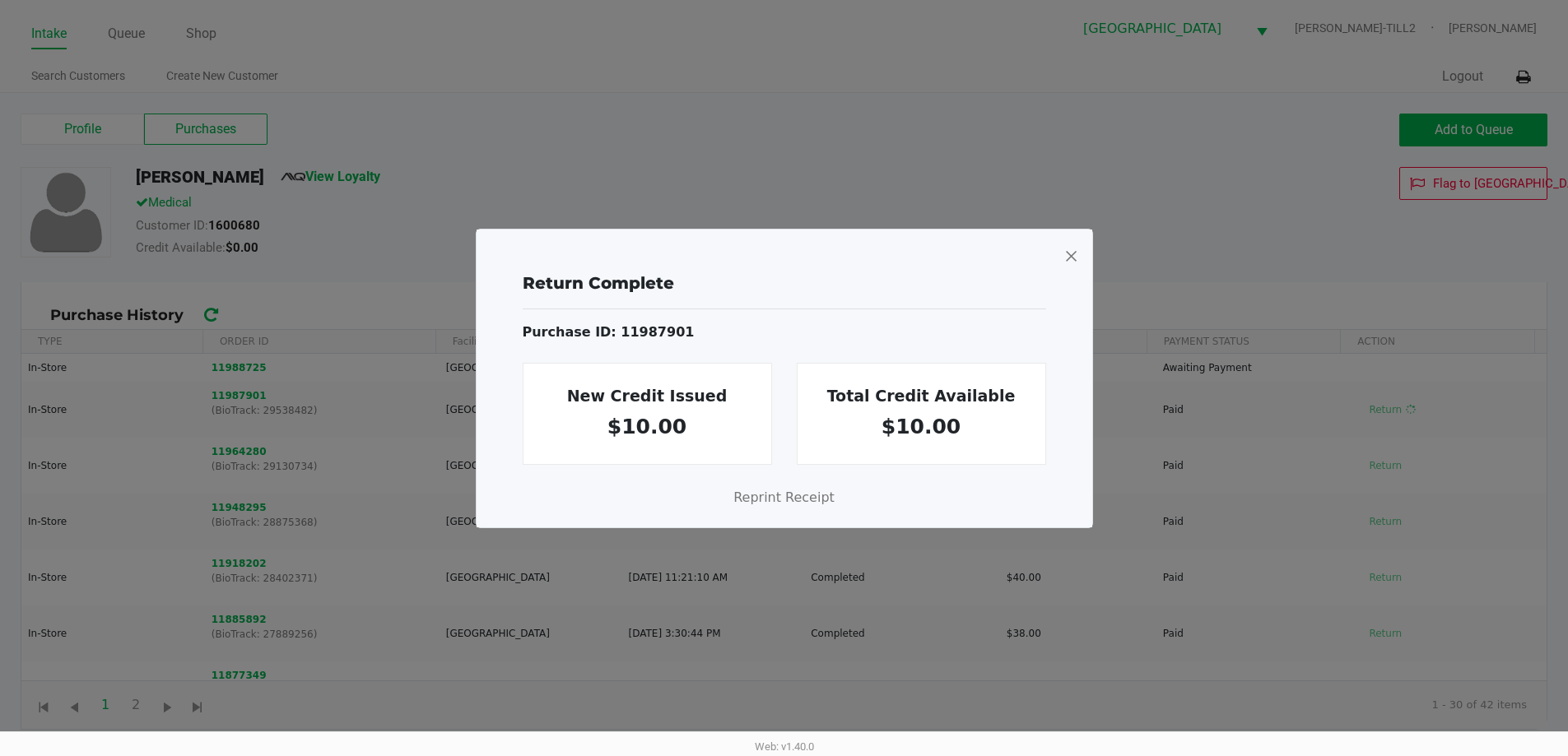
click at [1072, 258] on span at bounding box center [1070, 256] width 15 height 26
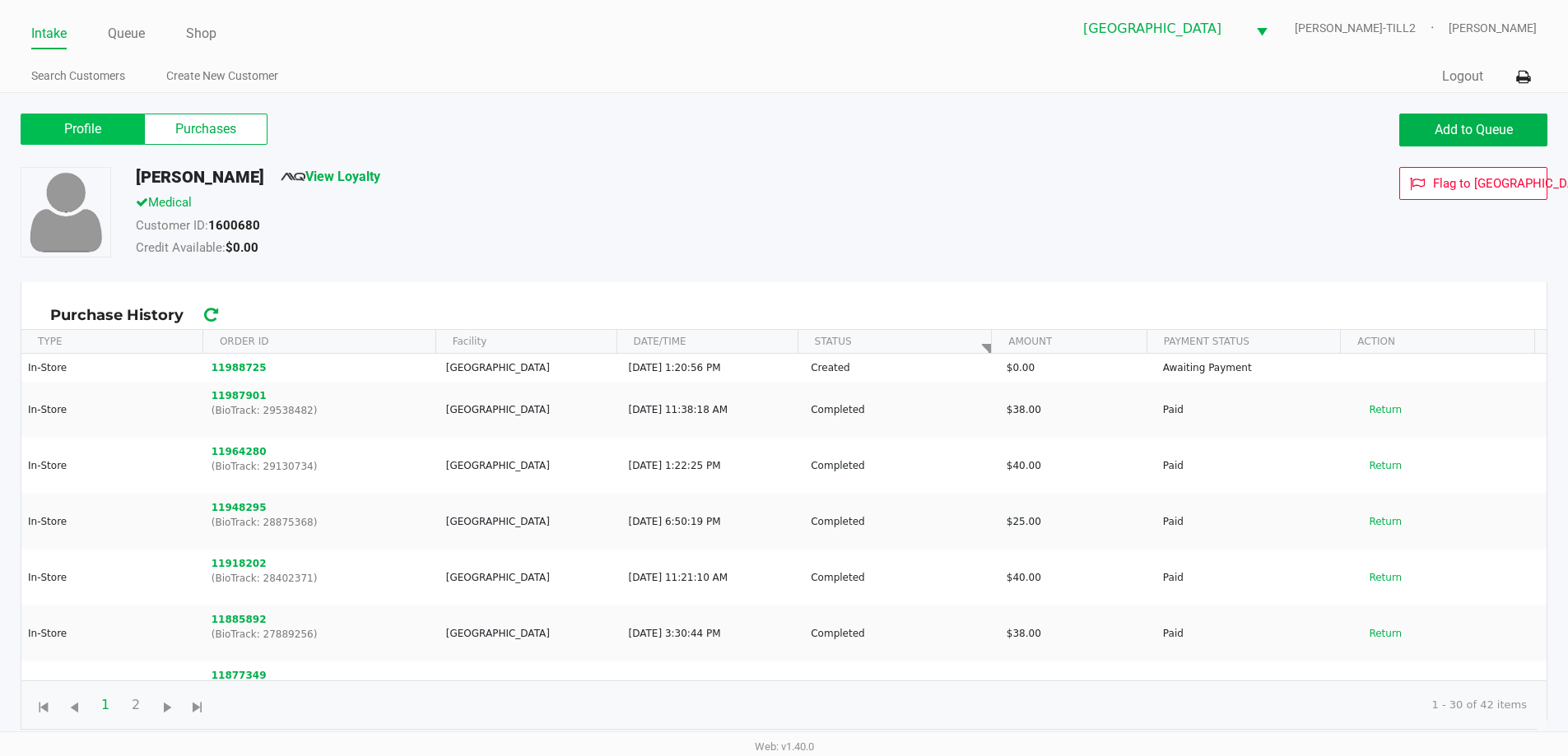
click at [84, 132] on label "Profile" at bounding box center [82, 129] width 124 height 32
click at [0, 0] on 0 "Profile" at bounding box center [0, 0] width 0 height 0
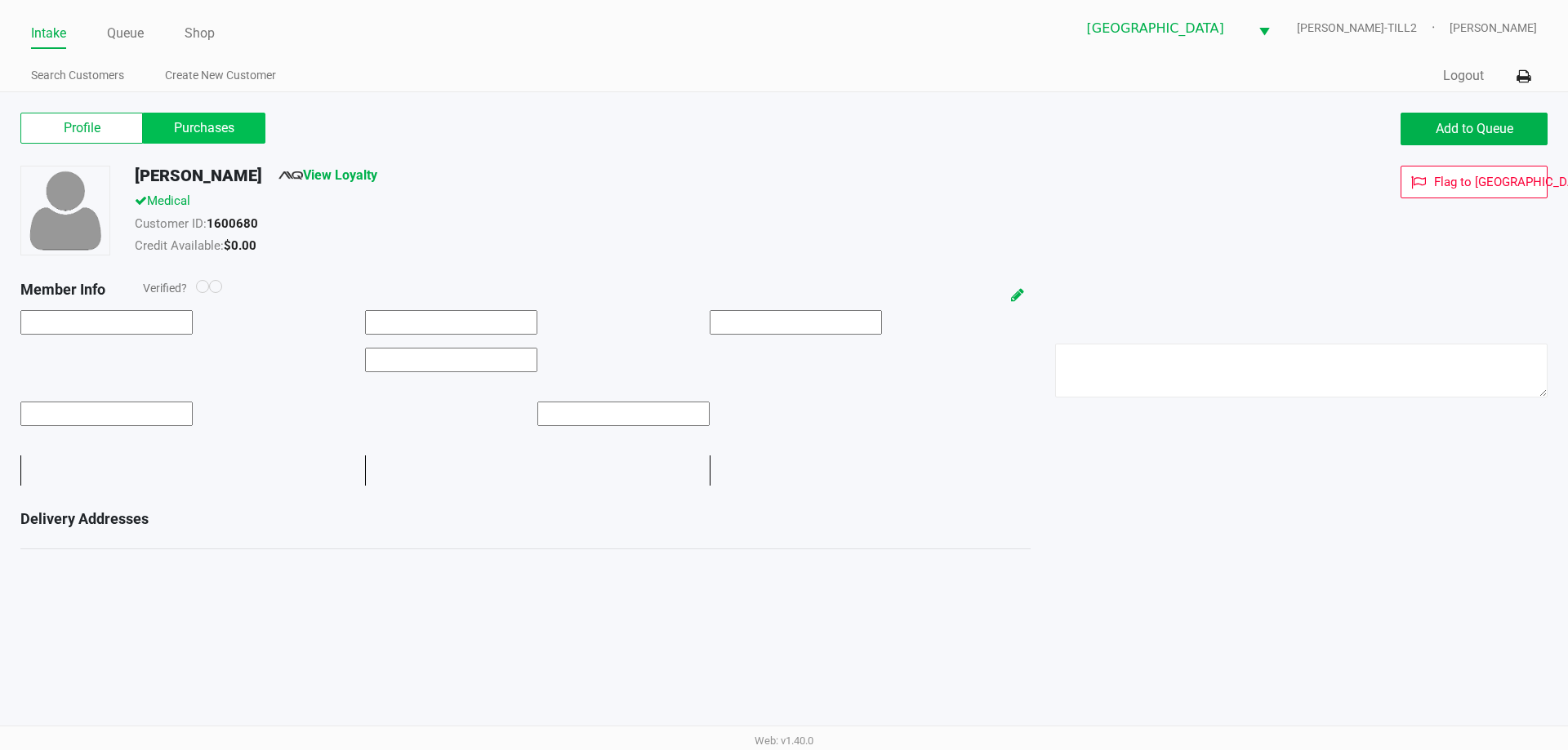
click at [202, 116] on label "Purchases" at bounding box center [204, 128] width 123 height 31
click at [0, 0] on 1 "Purchases" at bounding box center [0, 0] width 0 height 0
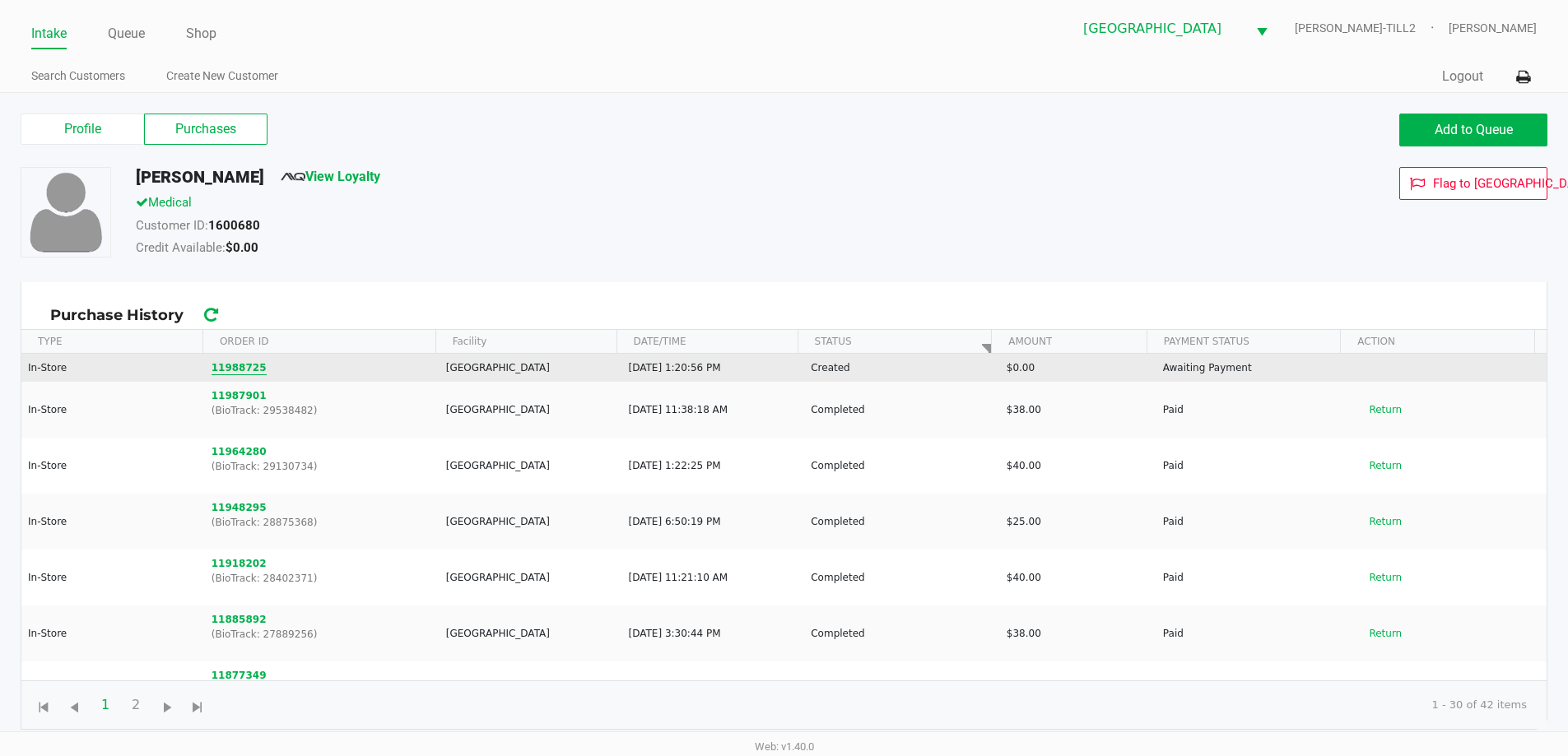
click at [240, 364] on button "11988725" at bounding box center [239, 367] width 55 height 15
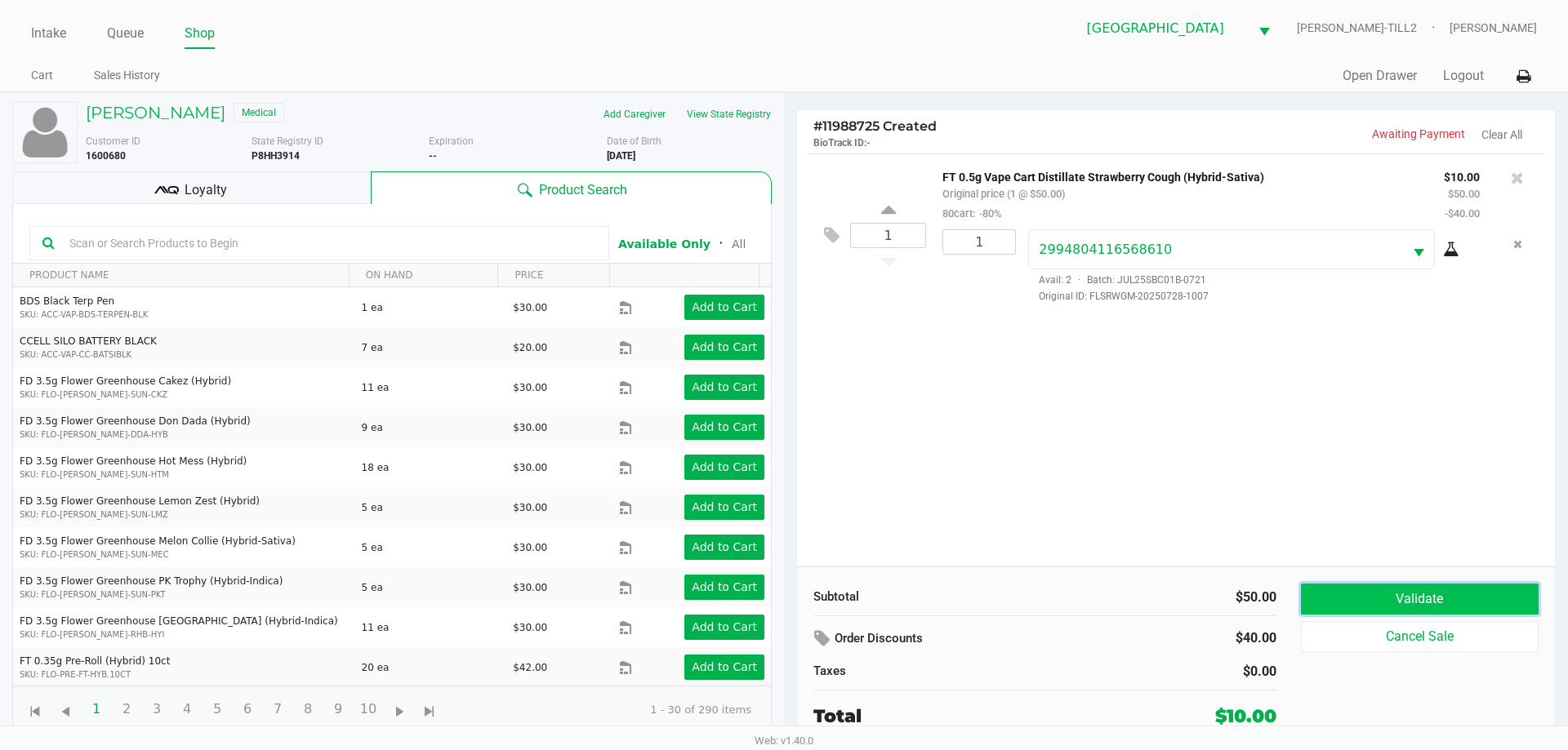
click at [1436, 612] on button "Validate" at bounding box center [1419, 599] width 238 height 31
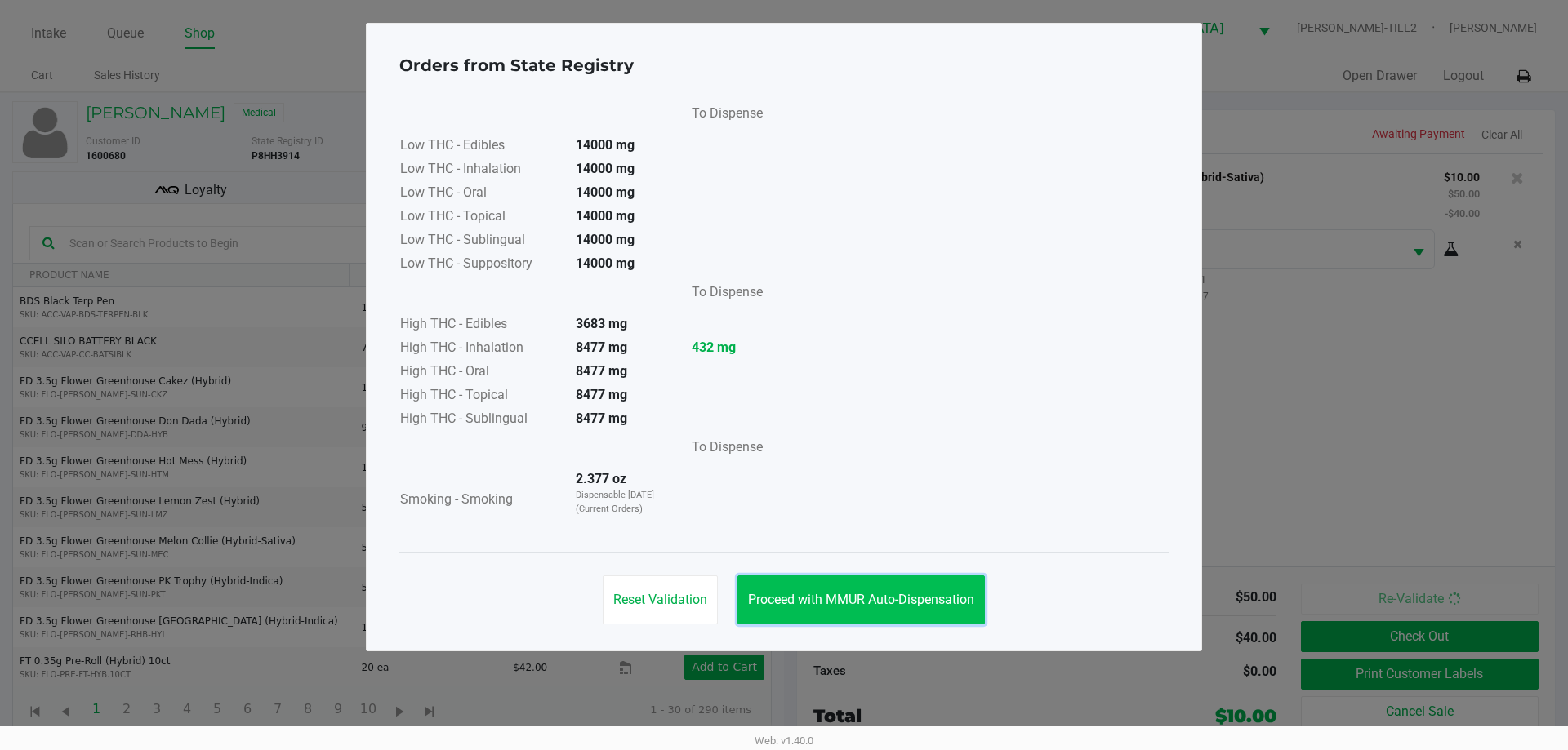
click at [847, 599] on span "Proceed with MMUR Auto-Dispensation" at bounding box center [860, 599] width 226 height 15
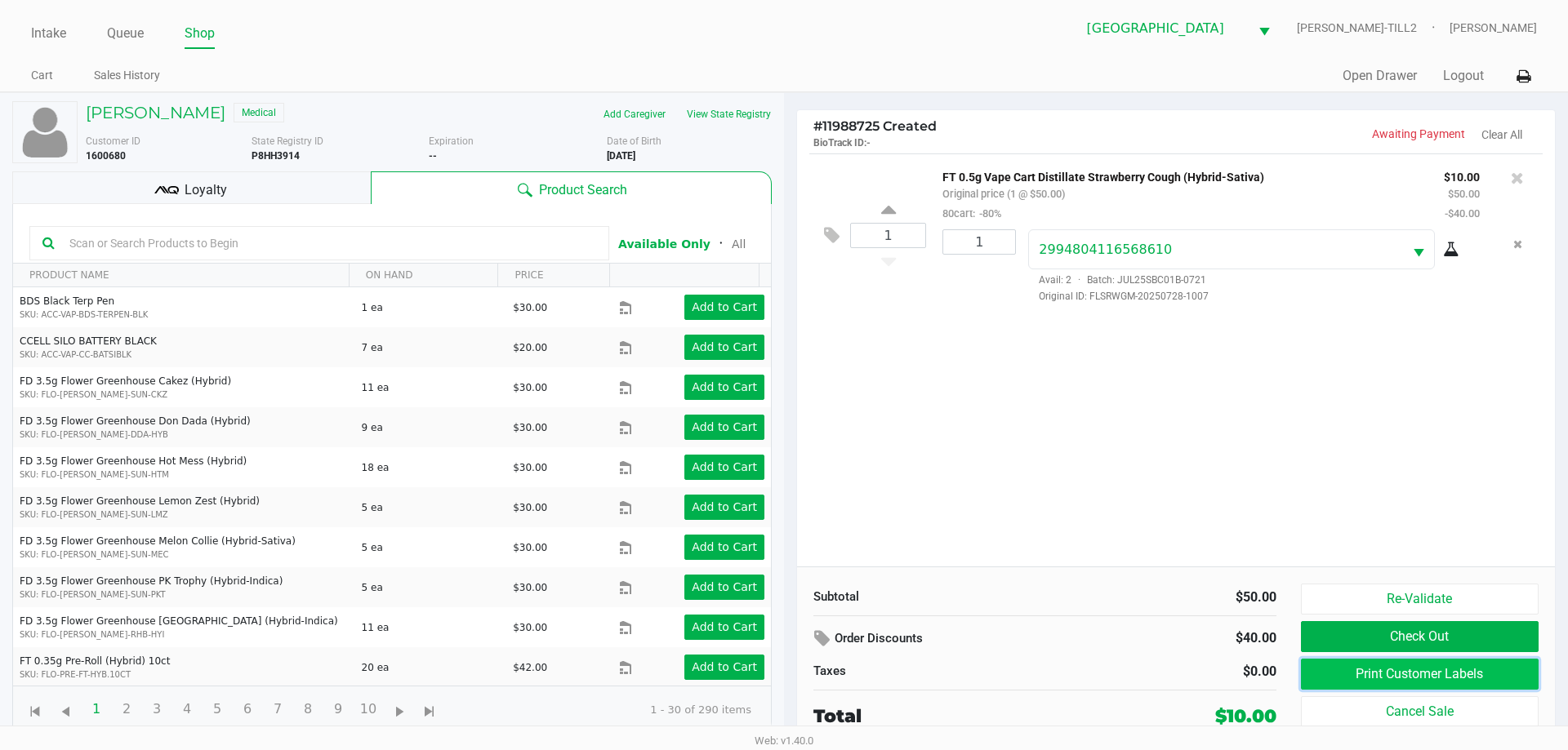
click at [1371, 668] on button "Print Customer Labels" at bounding box center [1419, 674] width 238 height 31
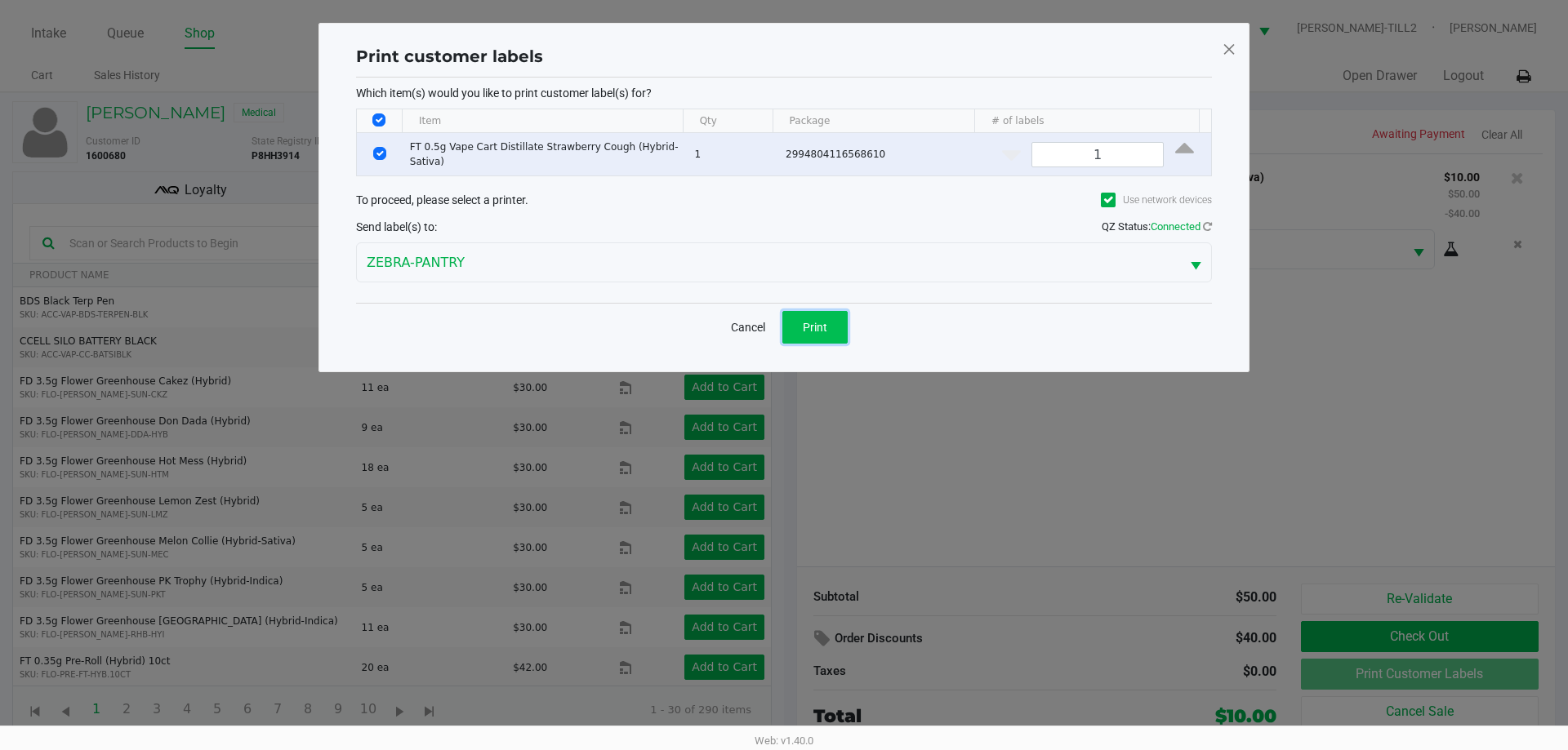
click at [813, 327] on span "Print" at bounding box center [814, 327] width 25 height 13
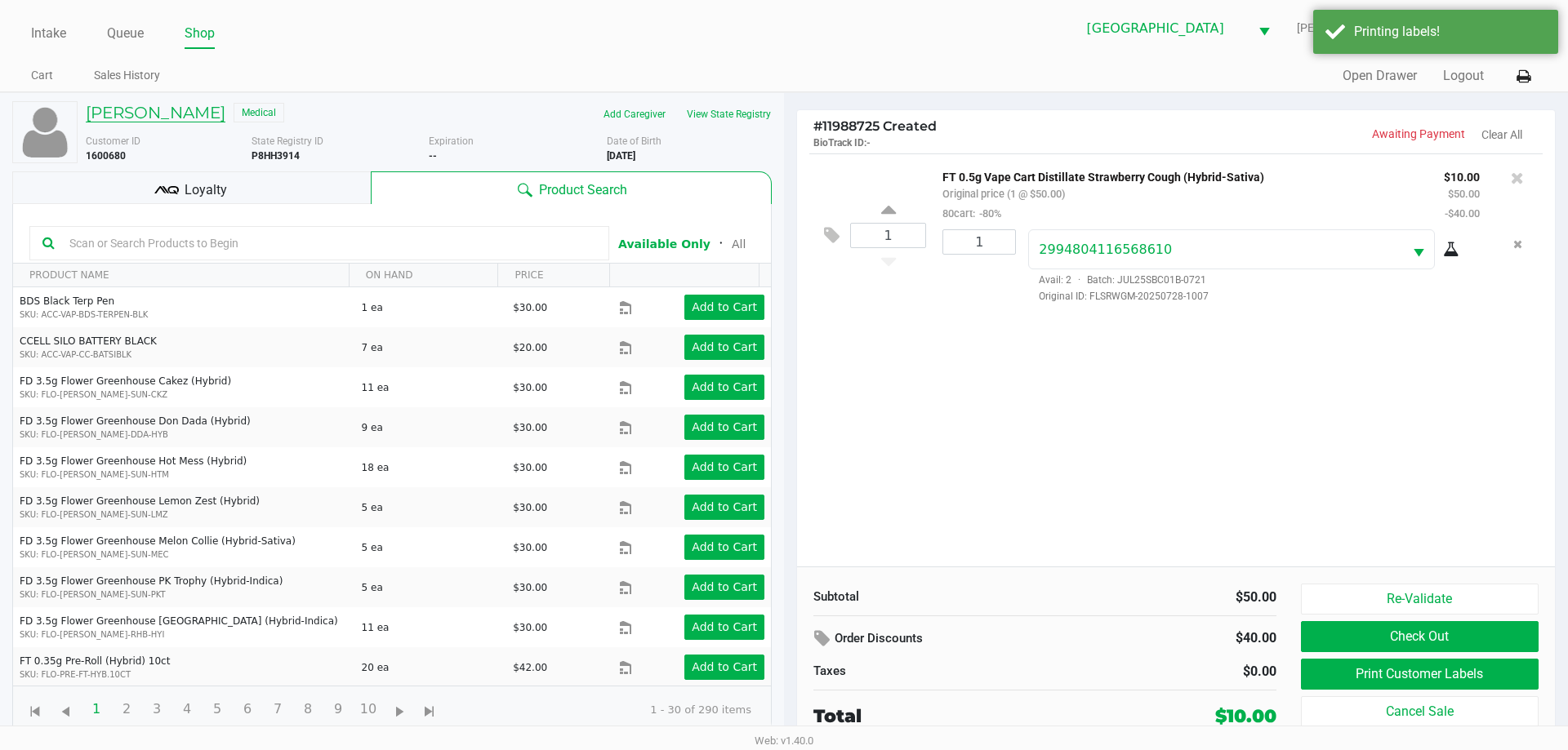
click at [196, 118] on h5 "BRIAN SCHAFHAUSER" at bounding box center [155, 113] width 140 height 19
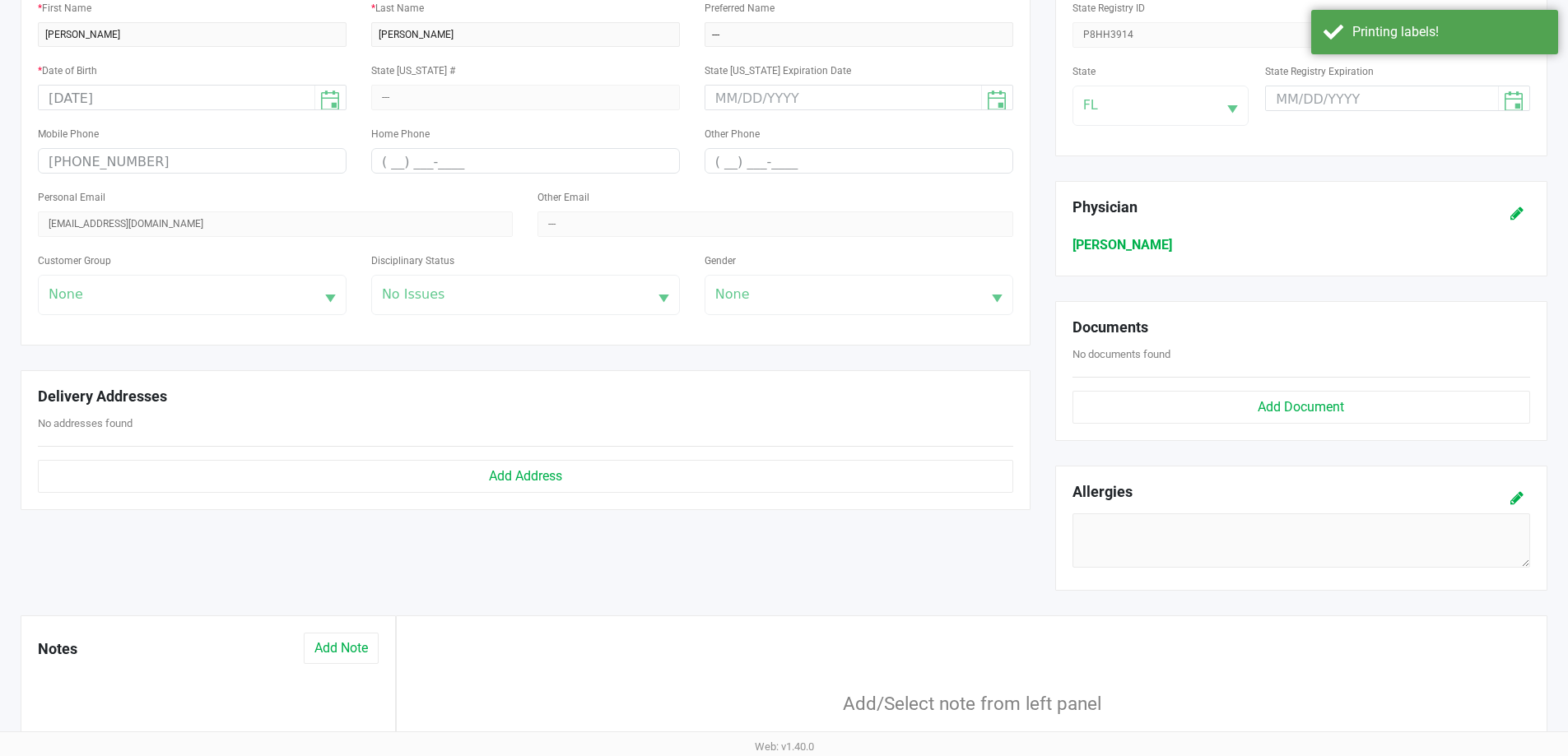
scroll to position [494, 0]
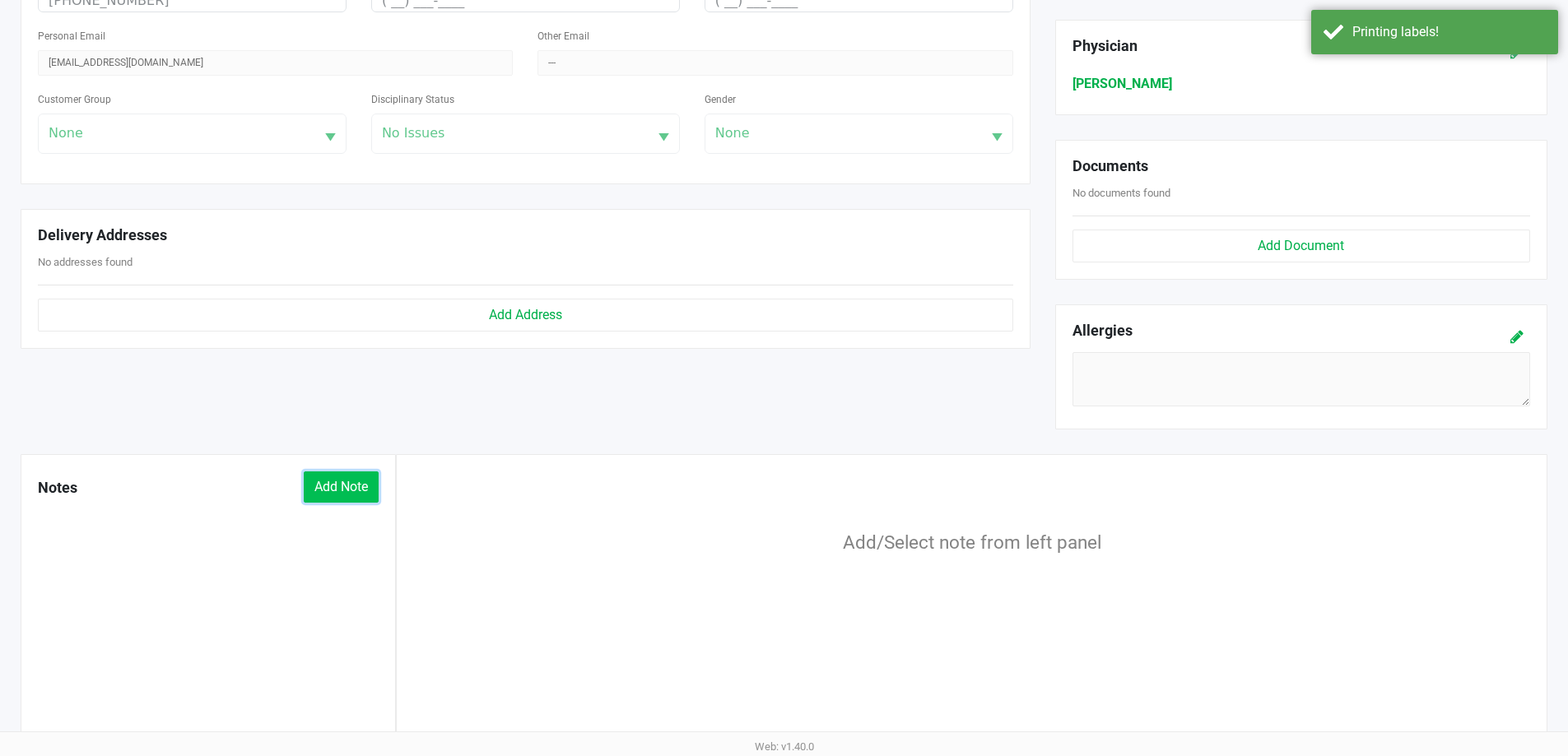
click at [349, 481] on button "Add Note" at bounding box center [341, 487] width 75 height 32
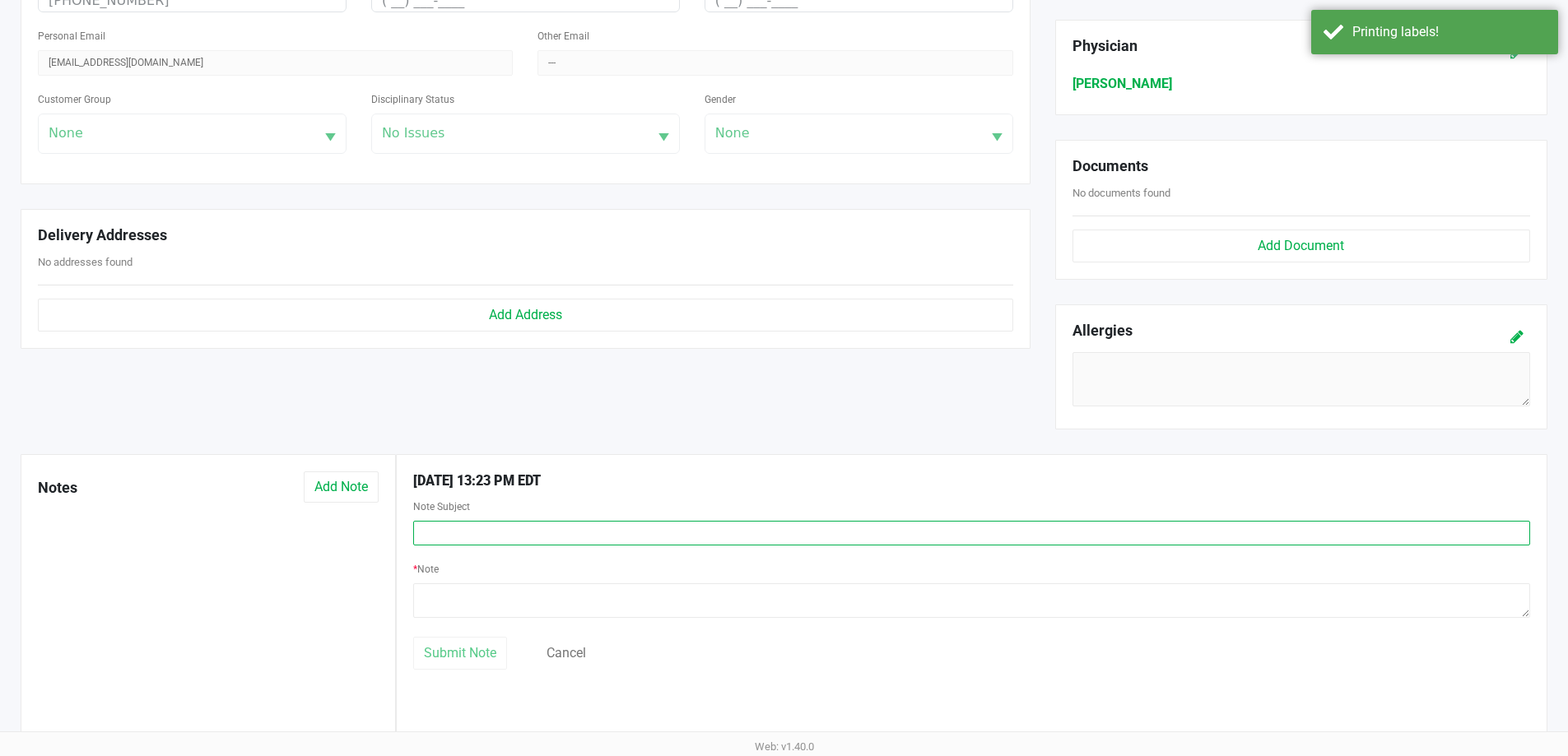
click at [461, 539] on input "text" at bounding box center [971, 533] width 1117 height 25
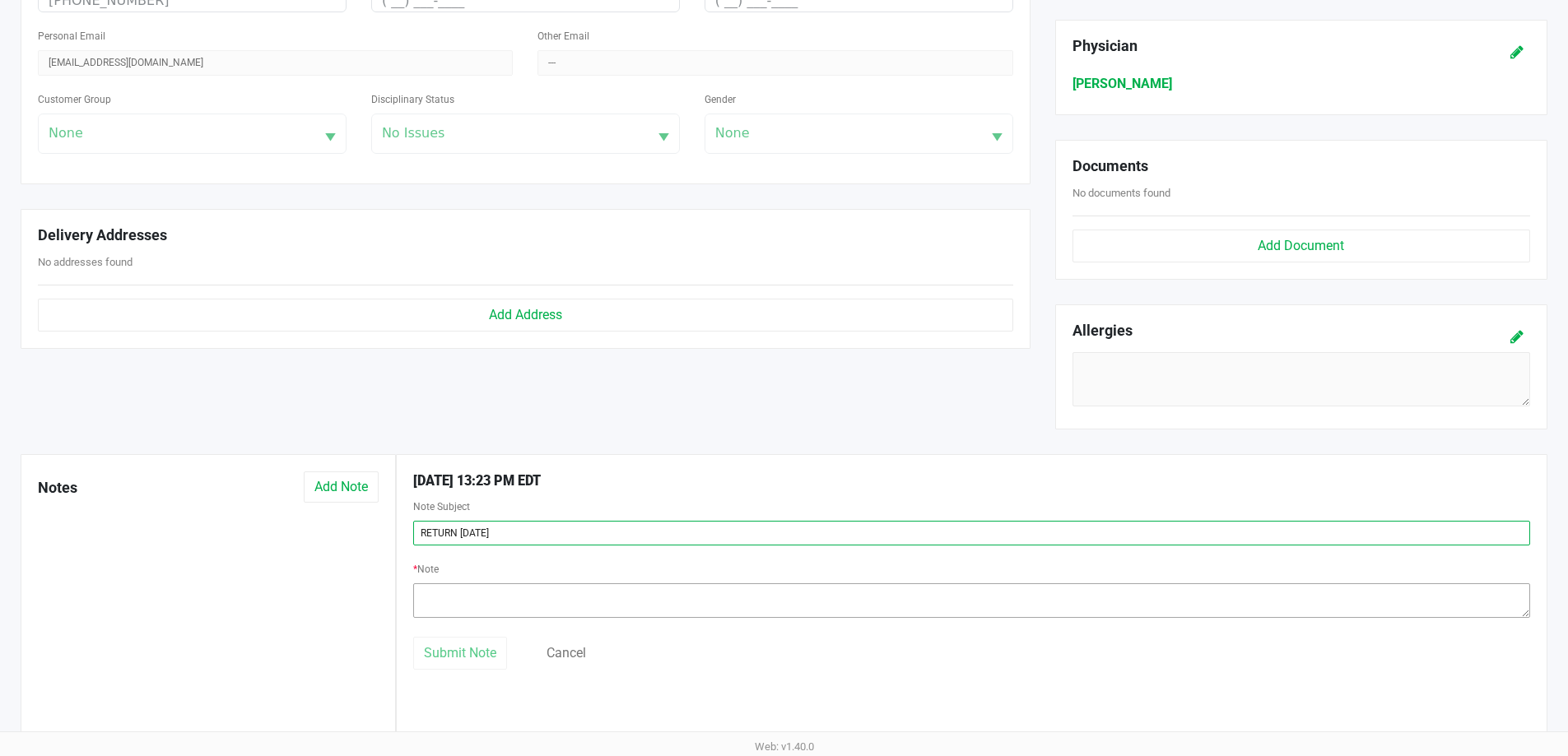
type input "RETURN 09/22/2025"
click at [450, 598] on textarea at bounding box center [971, 601] width 1117 height 35
paste textarea "Patient reported that cartridge was broken in packaging when purchased. Credit …"
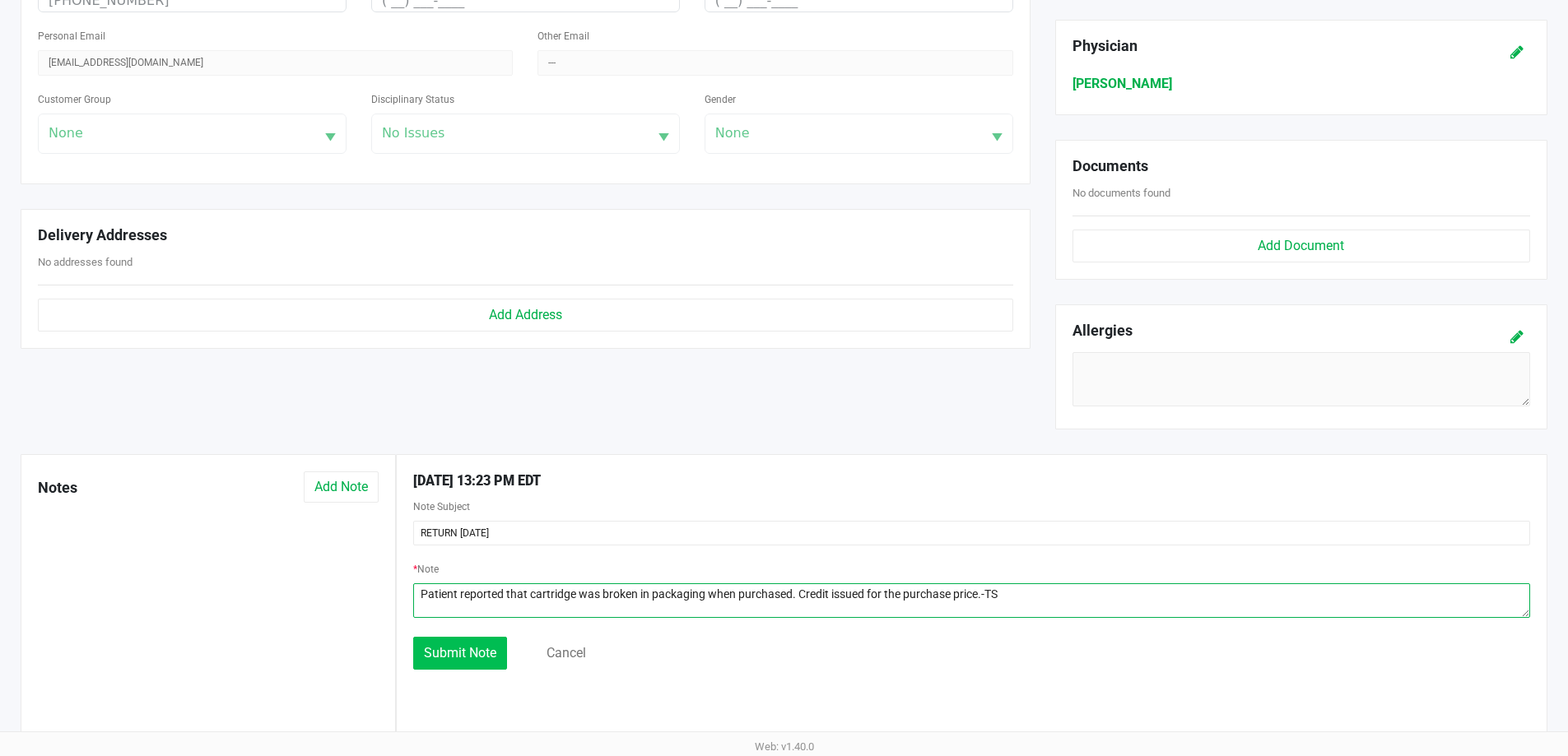
type textarea "Patient reported that cartridge was broken in packaging when purchased. Credit …"
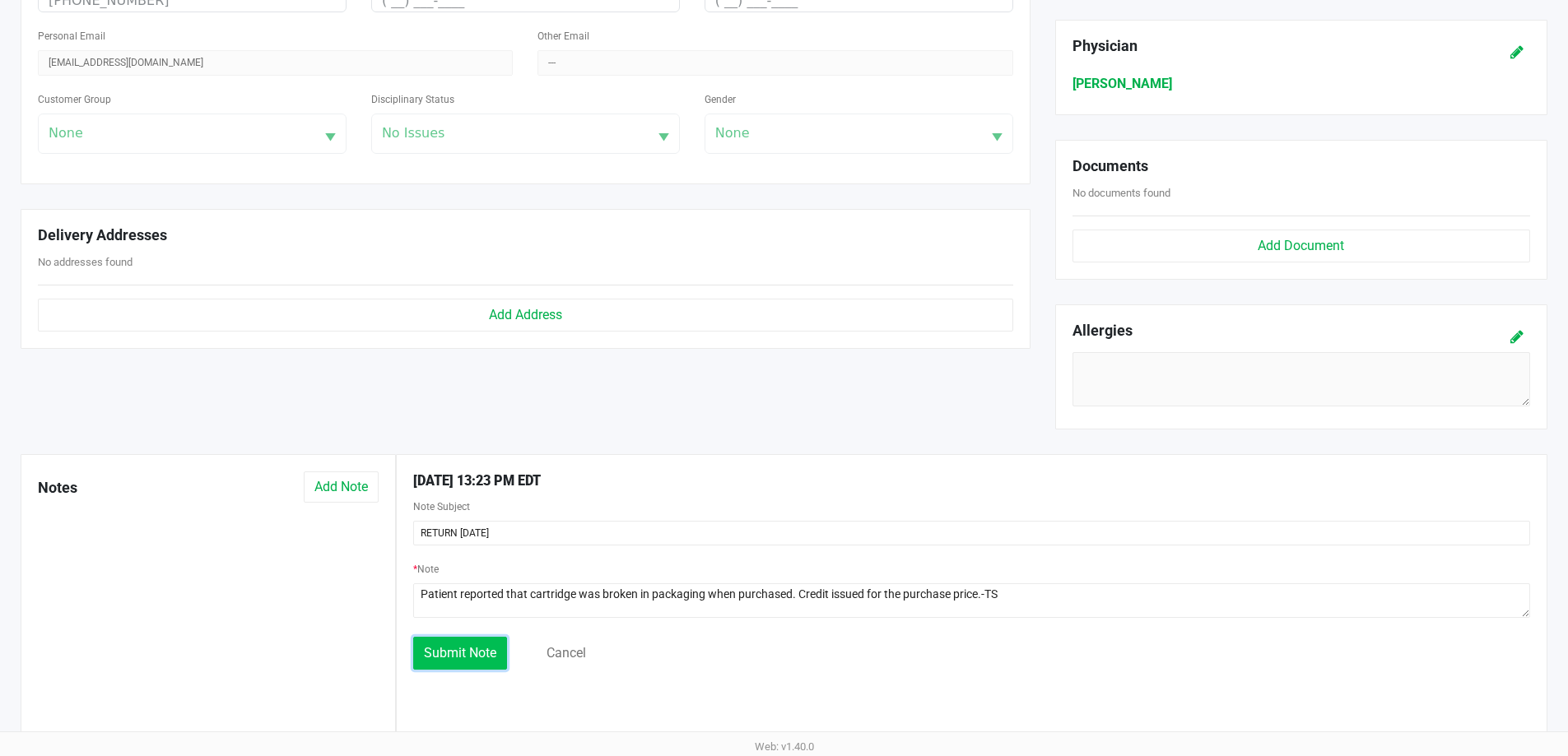
click at [451, 663] on button "Submit Note" at bounding box center [460, 654] width 94 height 33
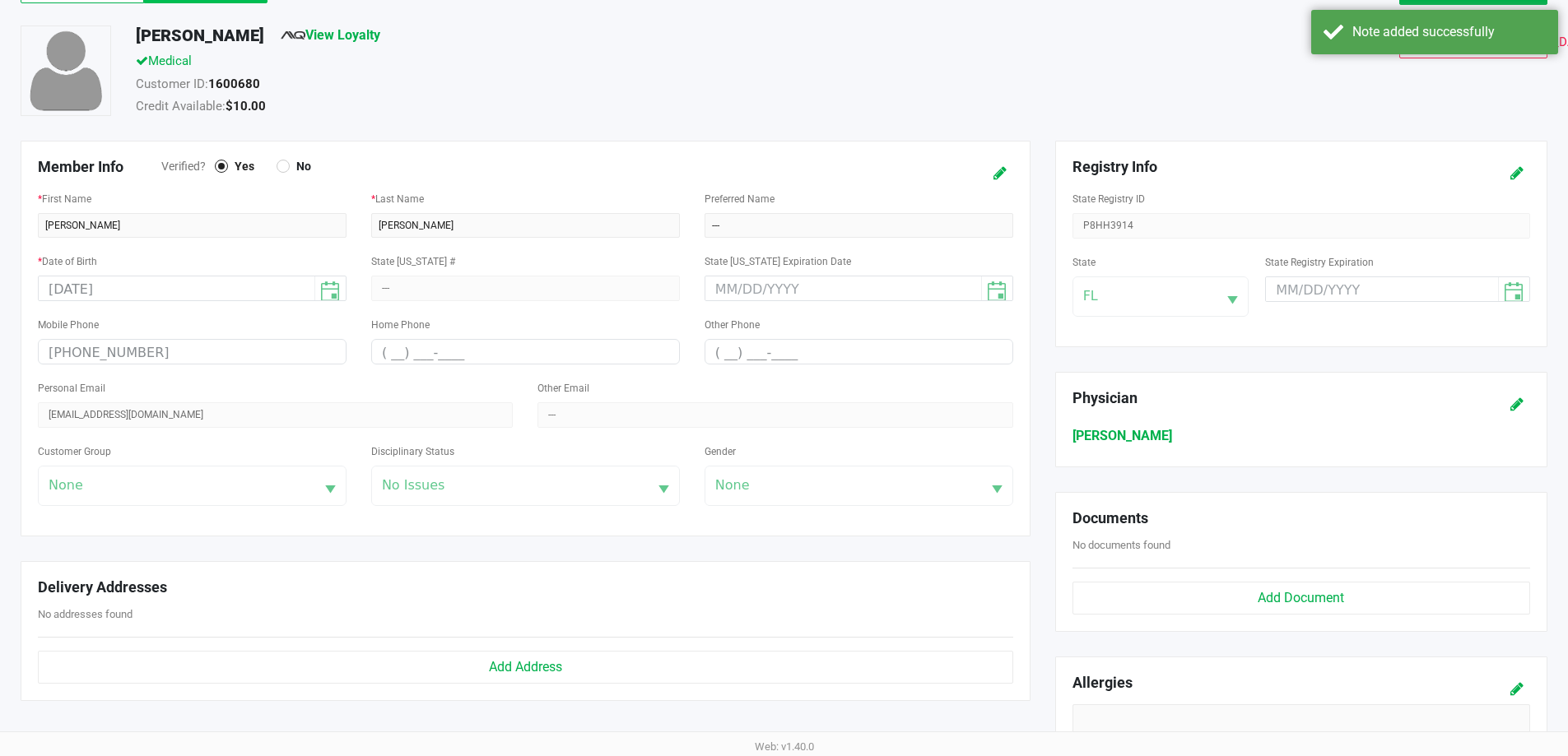
scroll to position [0, 0]
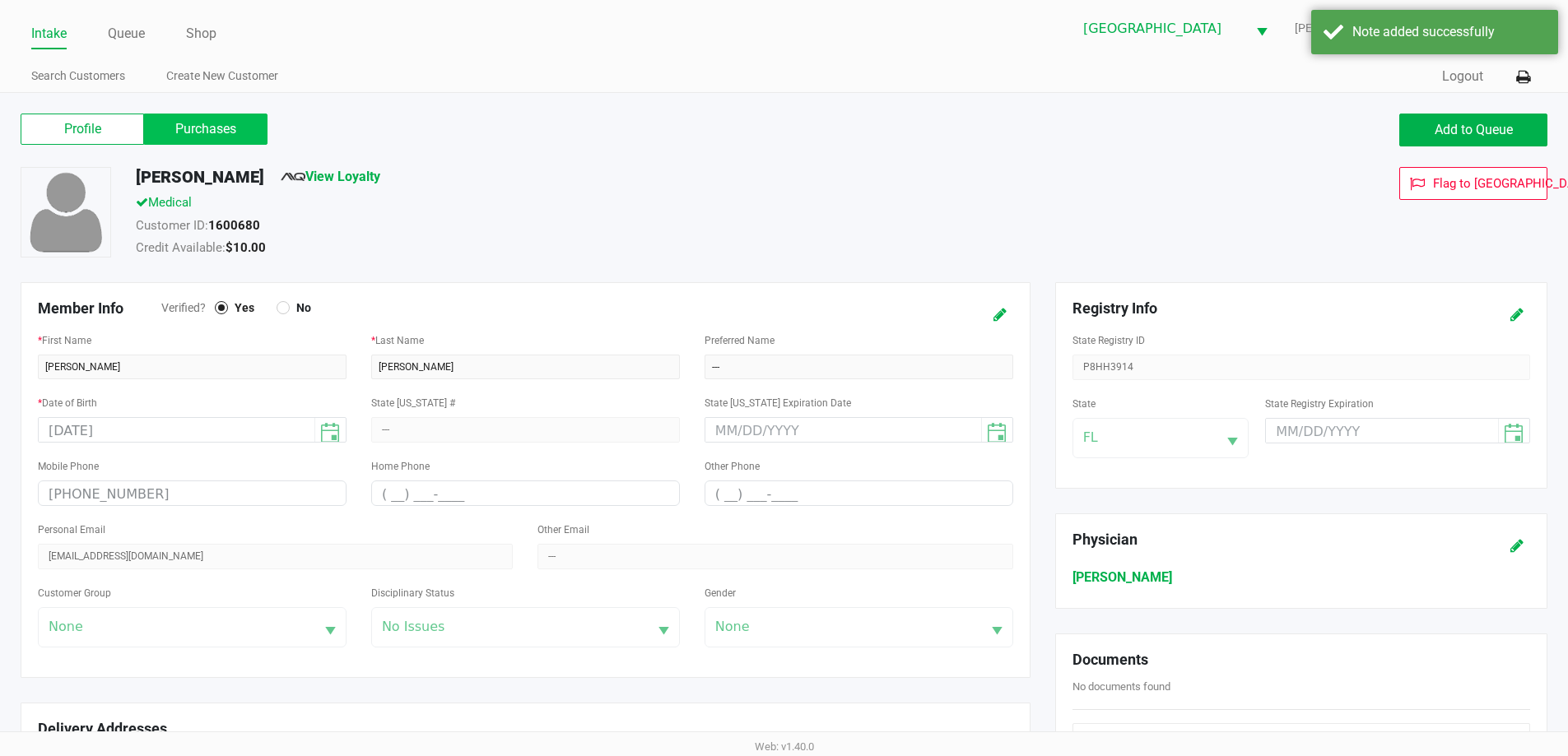
drag, startPoint x: 253, startPoint y: 118, endPoint x: 553, endPoint y: 141, distance: 300.9
click at [257, 118] on label "Purchases" at bounding box center [206, 129] width 124 height 32
click at [0, 0] on 1 "Purchases" at bounding box center [0, 0] width 0 height 0
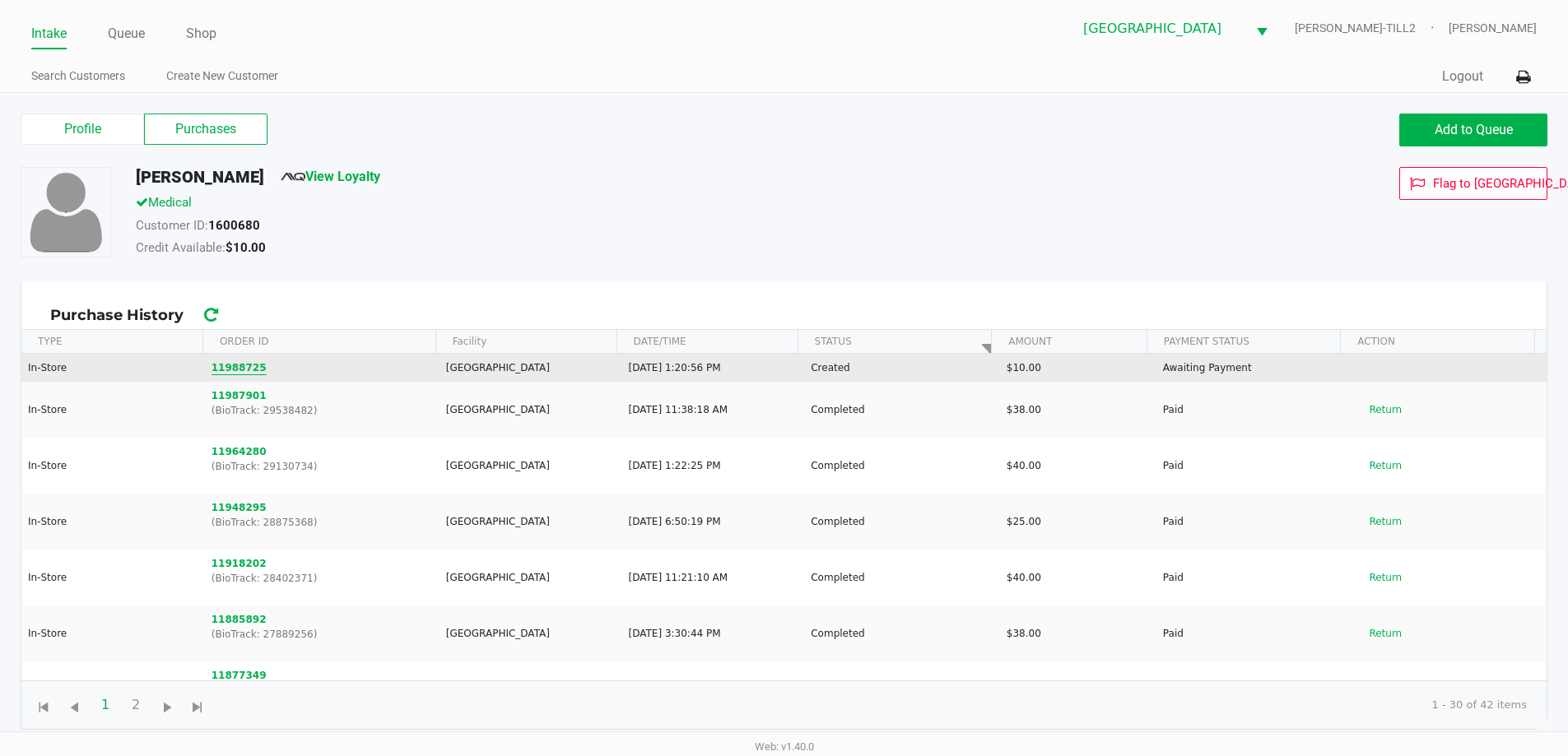
click at [230, 365] on button "11988725" at bounding box center [239, 367] width 55 height 15
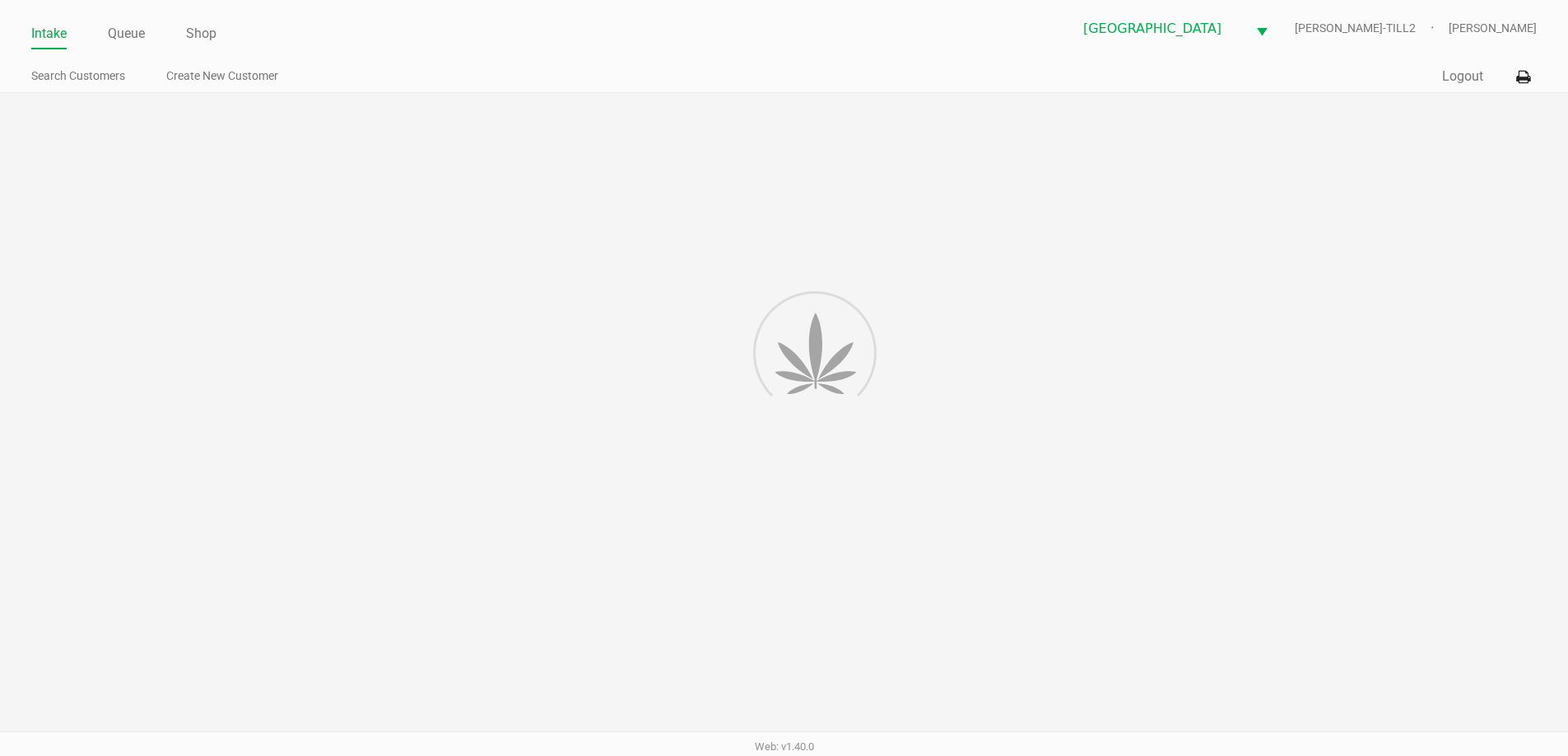
scroll to position [1, 0]
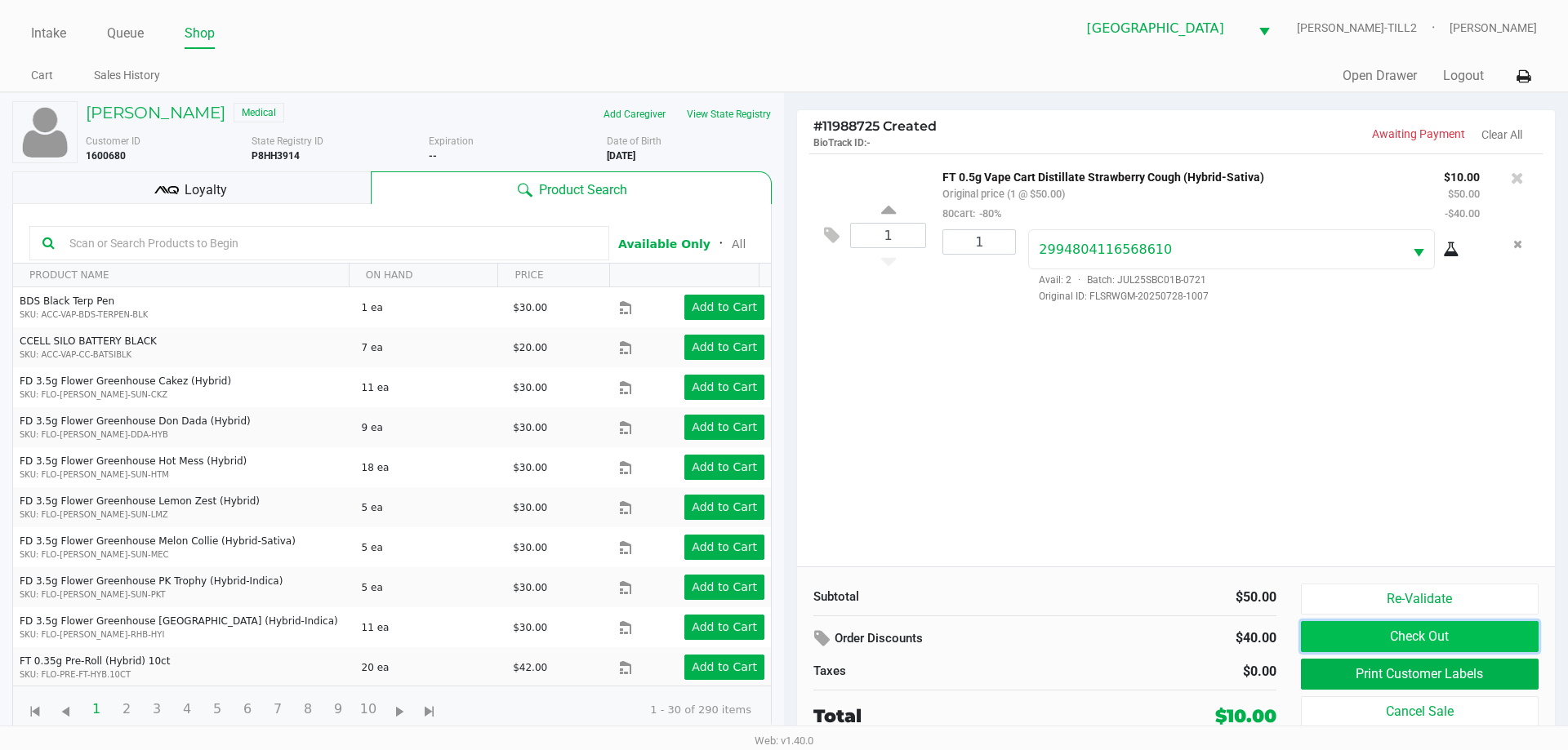
click at [1338, 643] on button "Check Out" at bounding box center [1419, 637] width 238 height 31
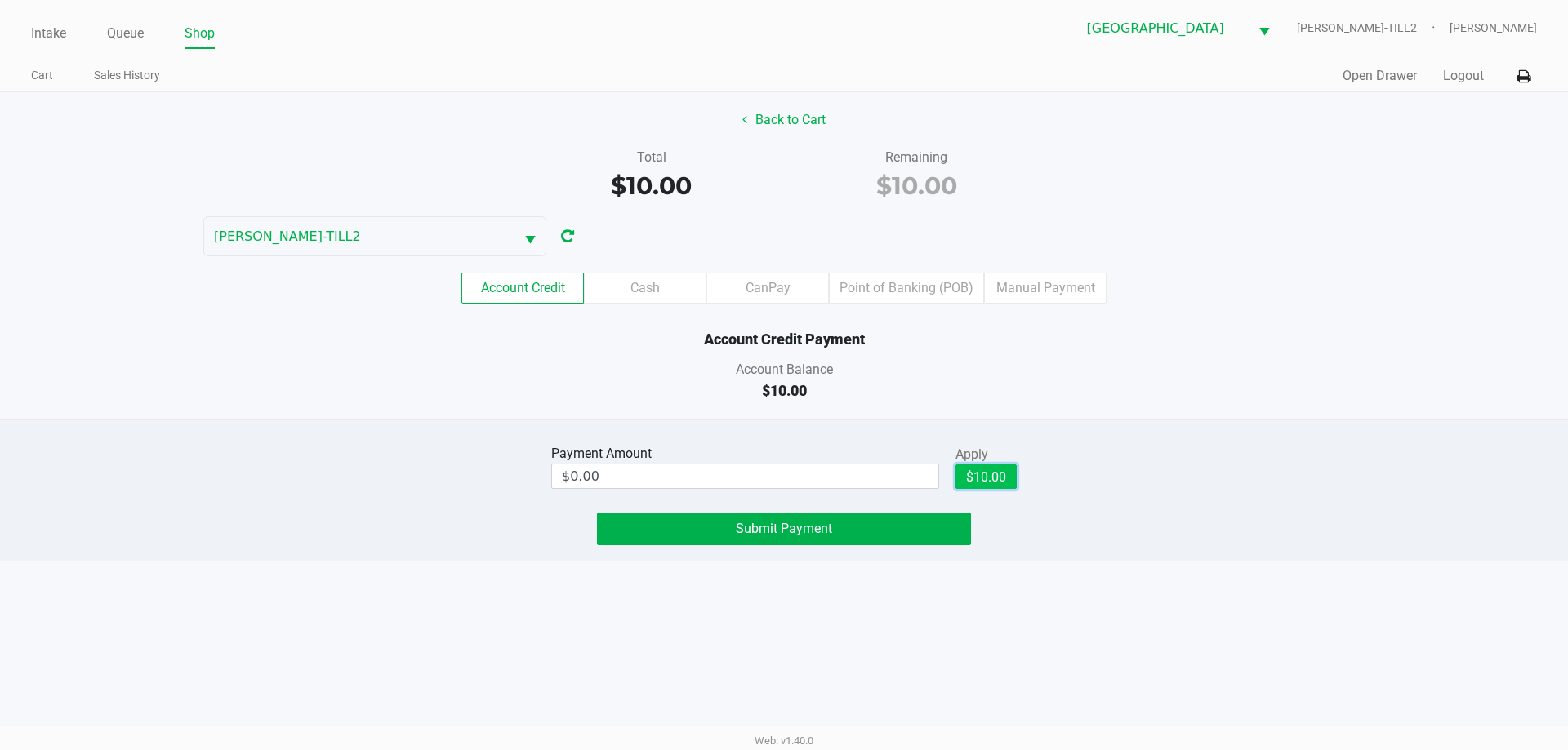
click at [991, 472] on button "$10.00" at bounding box center [986, 477] width 61 height 25
type input "$10.00"
click at [831, 540] on button "Submit Payment" at bounding box center [784, 529] width 374 height 33
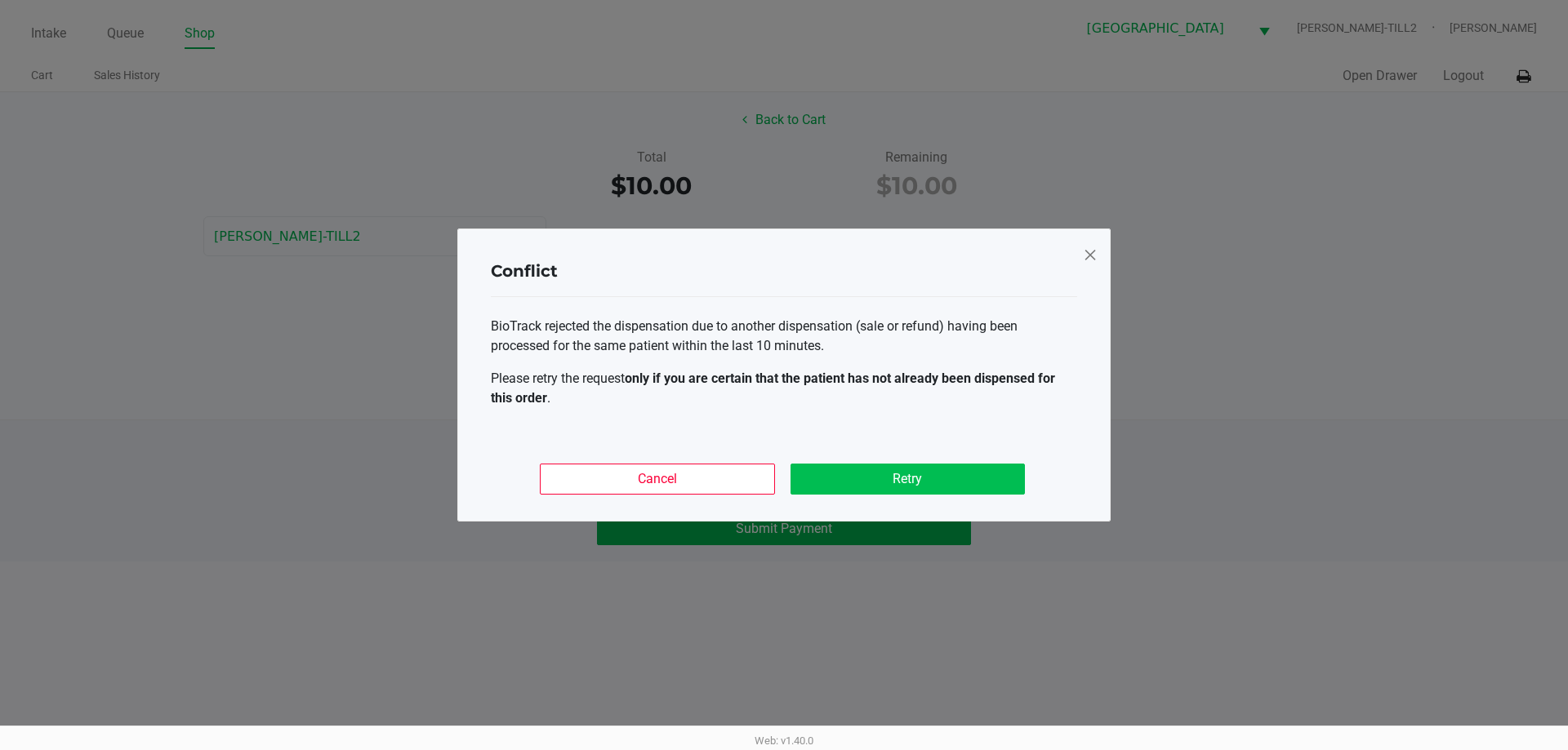
click at [999, 472] on button "Retry" at bounding box center [908, 479] width 235 height 31
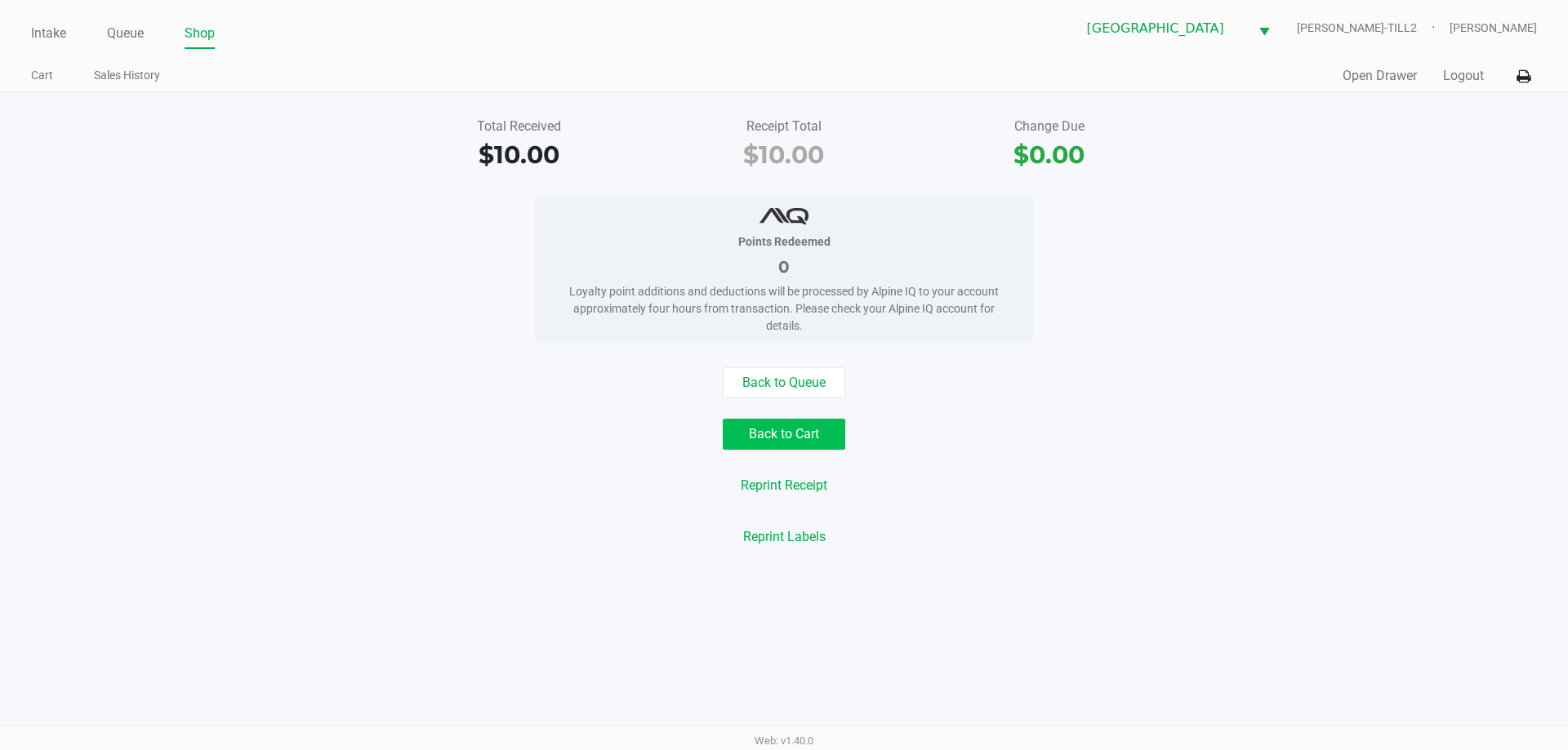
click at [794, 422] on button "Back to Cart" at bounding box center [784, 434] width 123 height 31
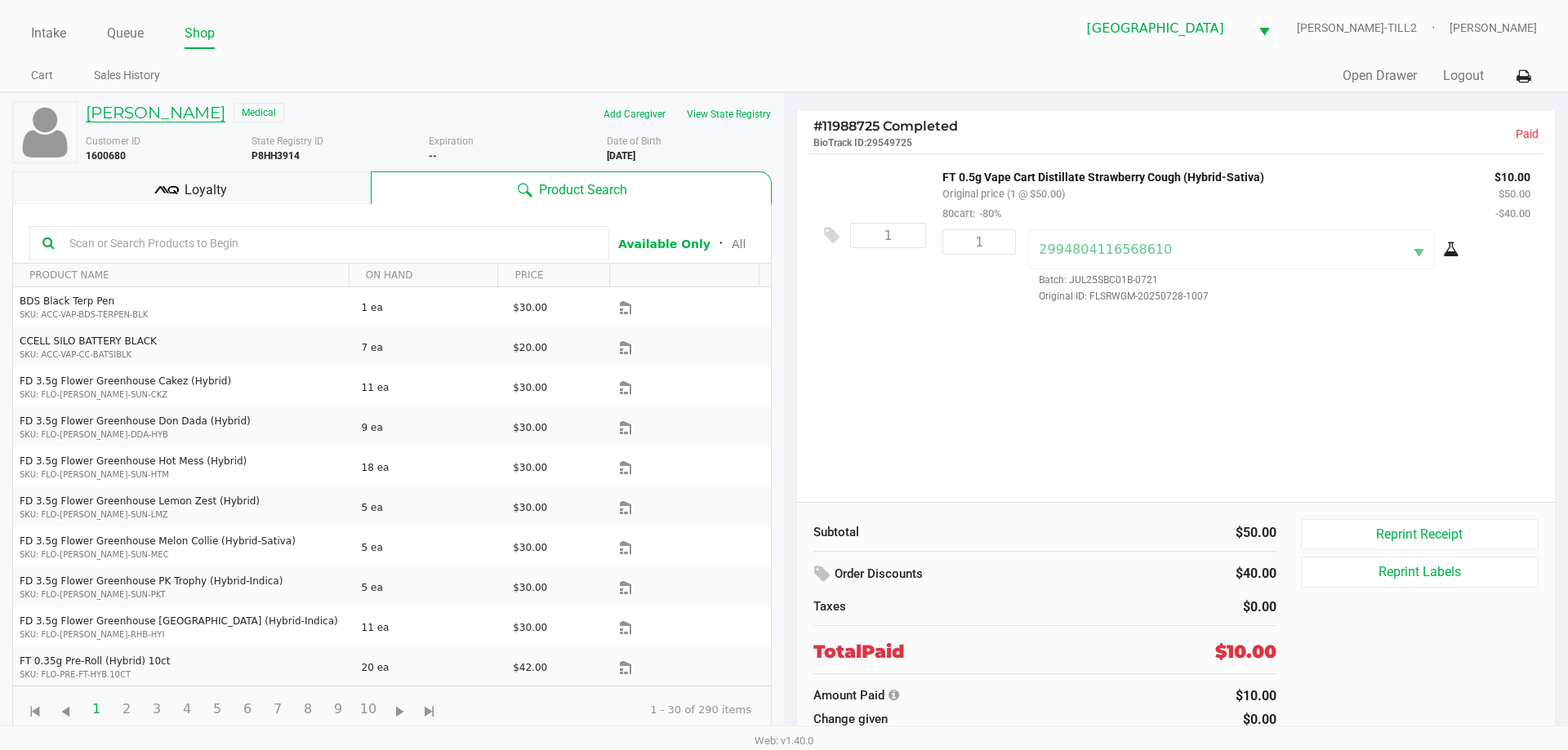
click at [224, 111] on h5 "BRIAN SCHAFHAUSER" at bounding box center [155, 113] width 140 height 19
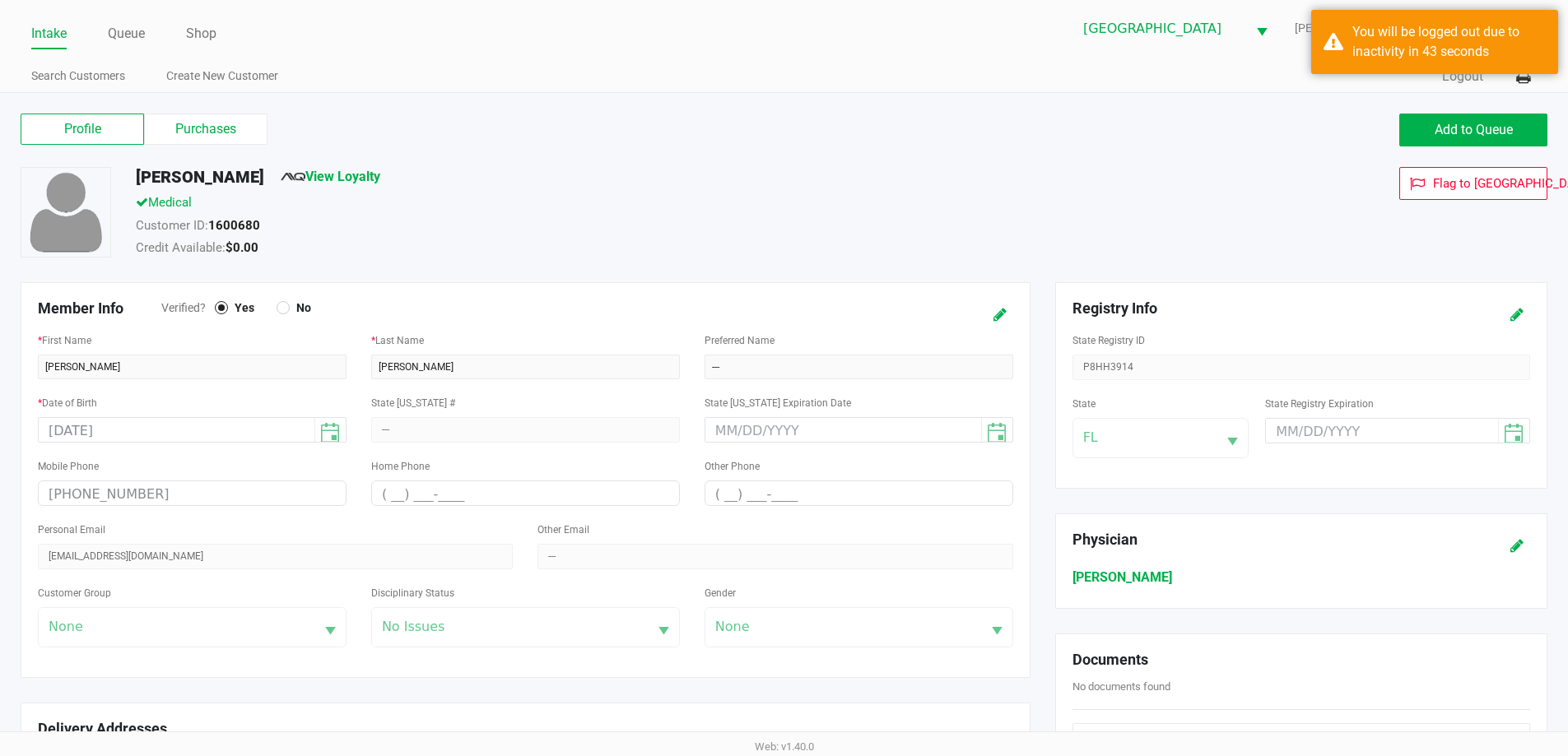
click at [56, 40] on link "Intake" at bounding box center [49, 33] width 35 height 23
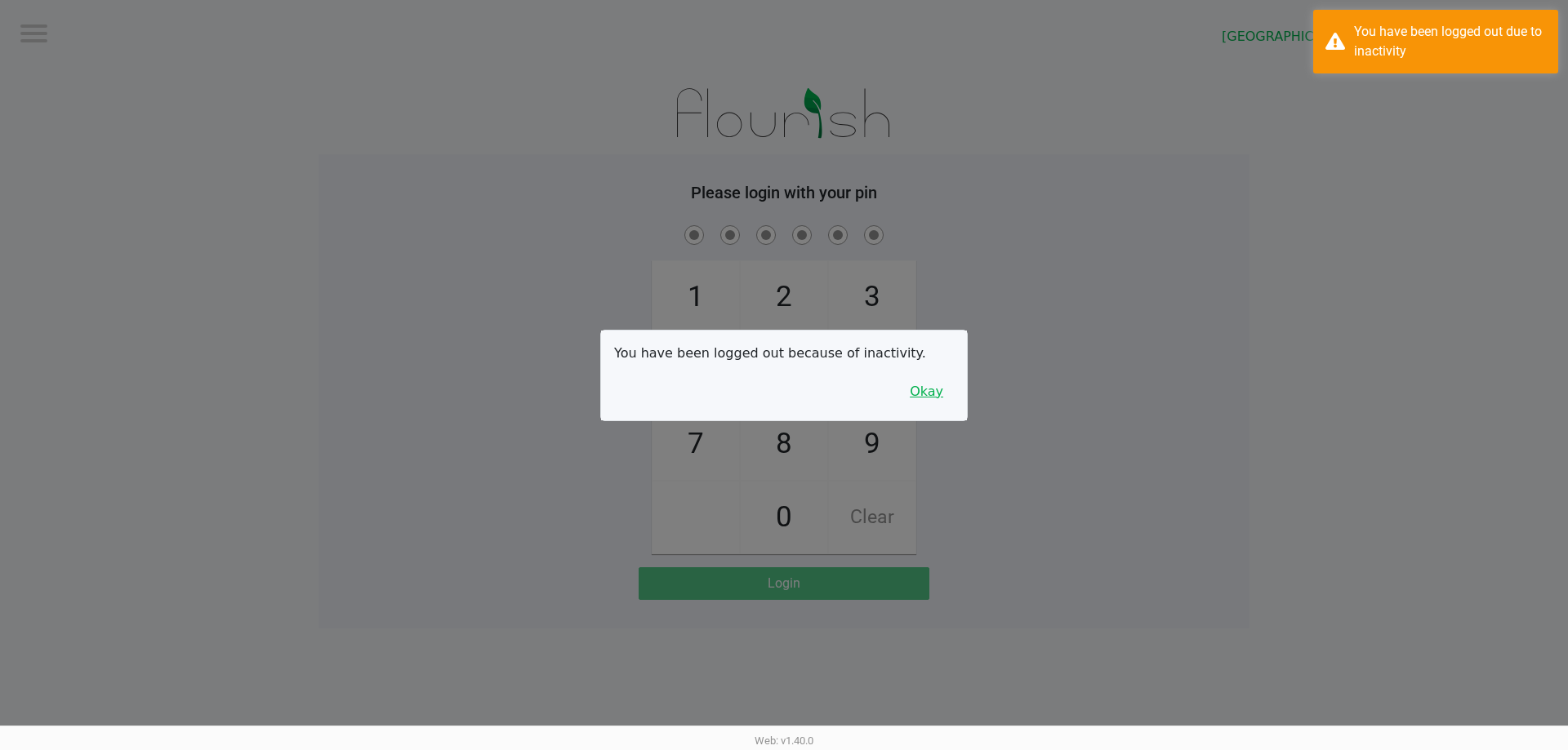
click at [925, 383] on button "Okay" at bounding box center [926, 392] width 55 height 31
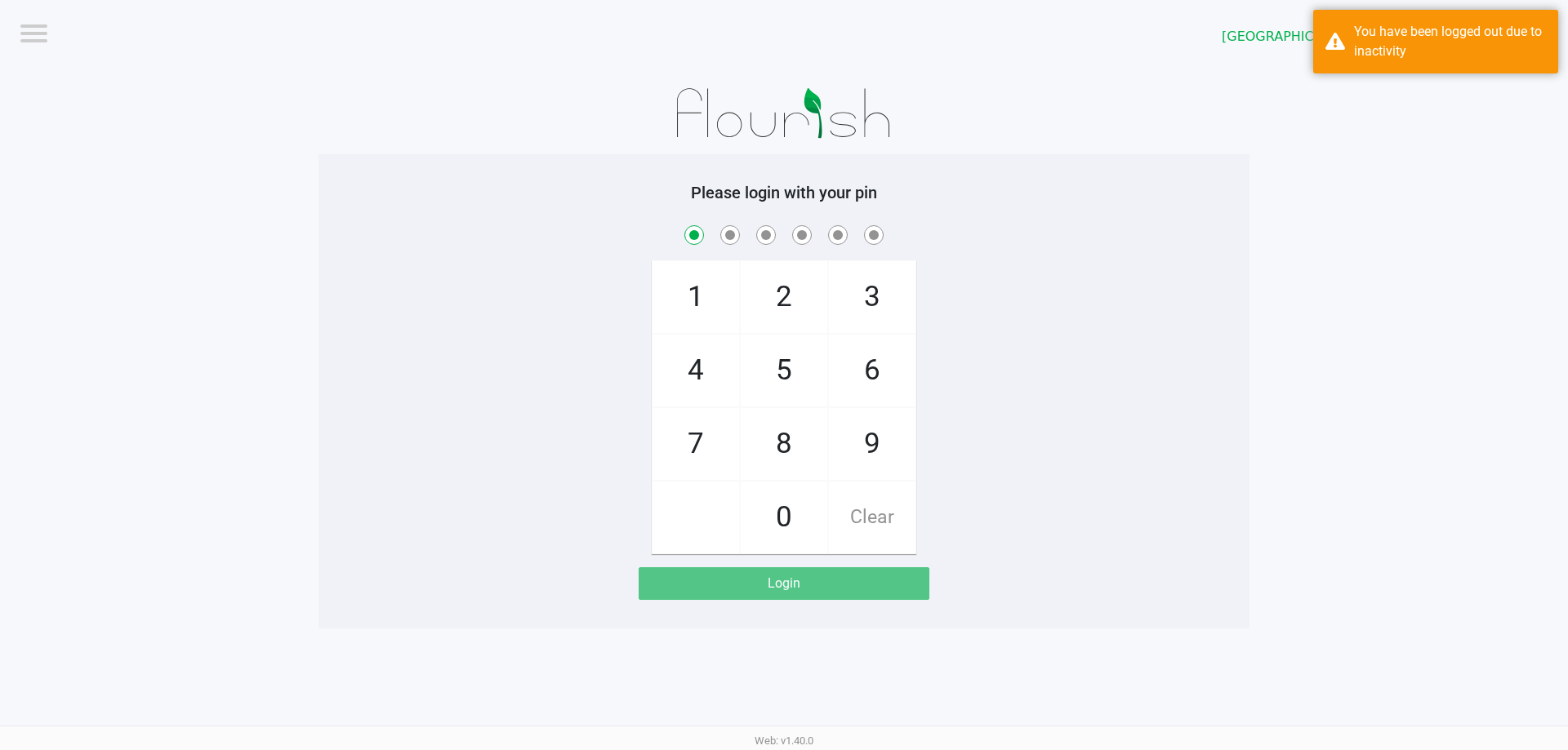
checkbox input "true"
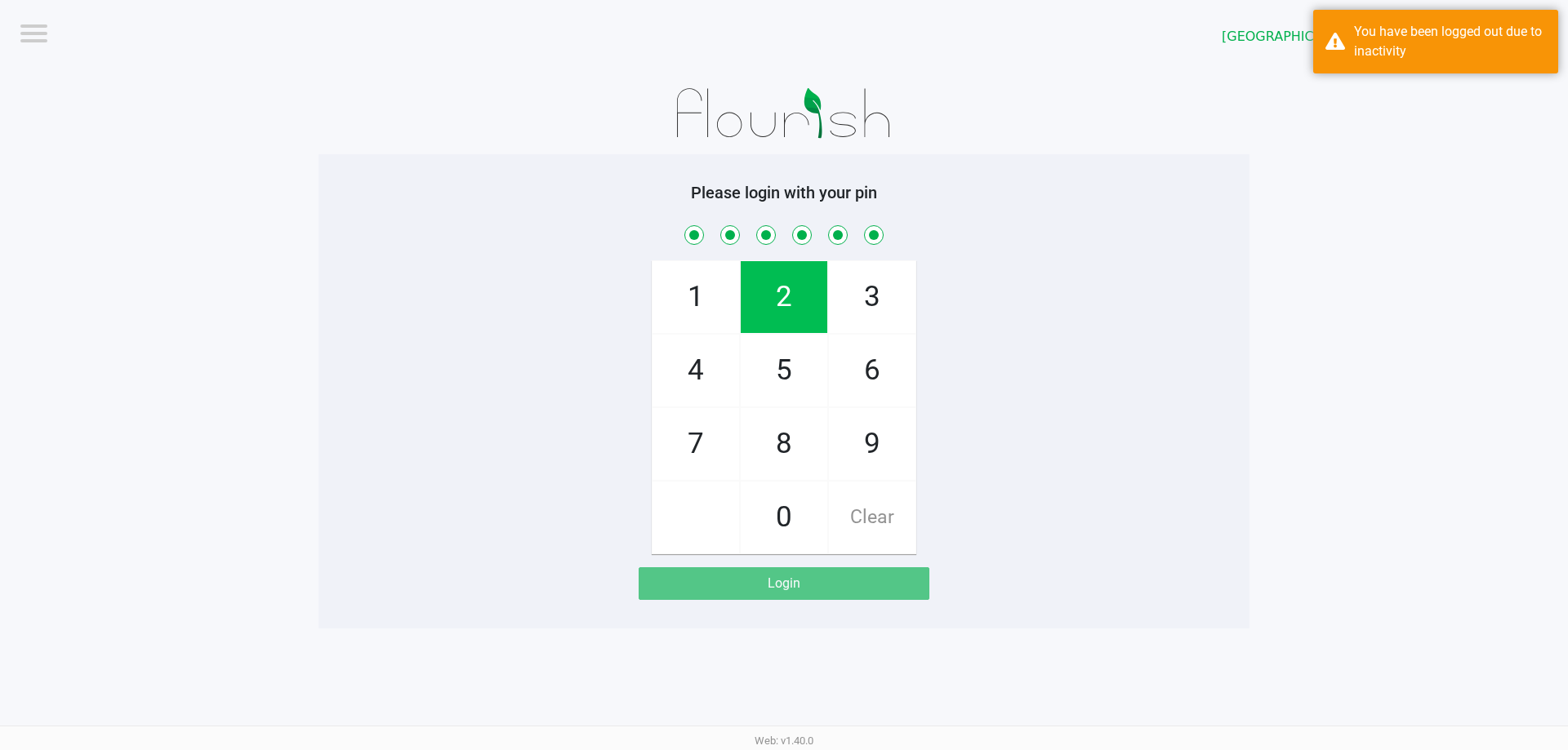
checkbox input "true"
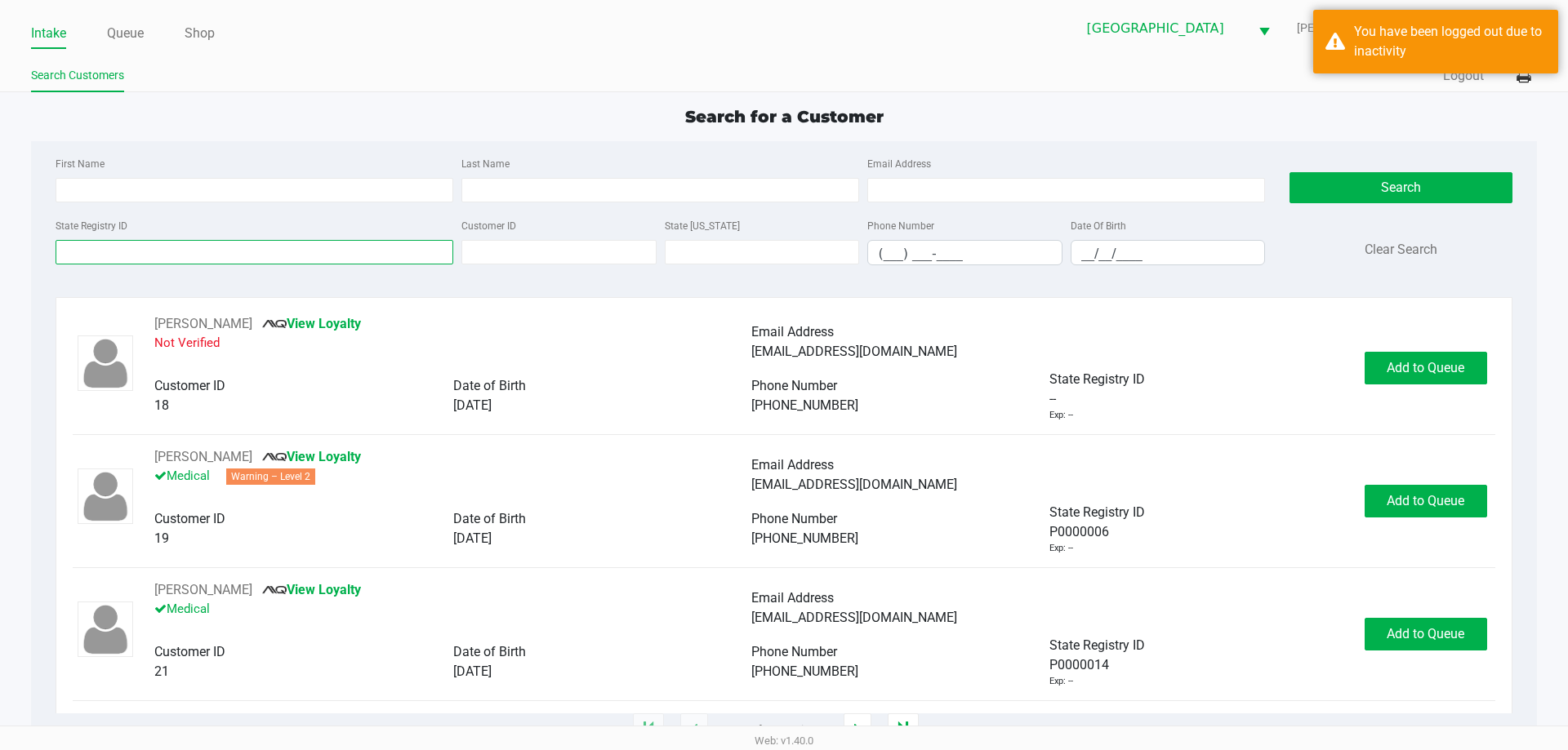
click at [103, 251] on input "State Registry ID" at bounding box center [255, 252] width 398 height 25
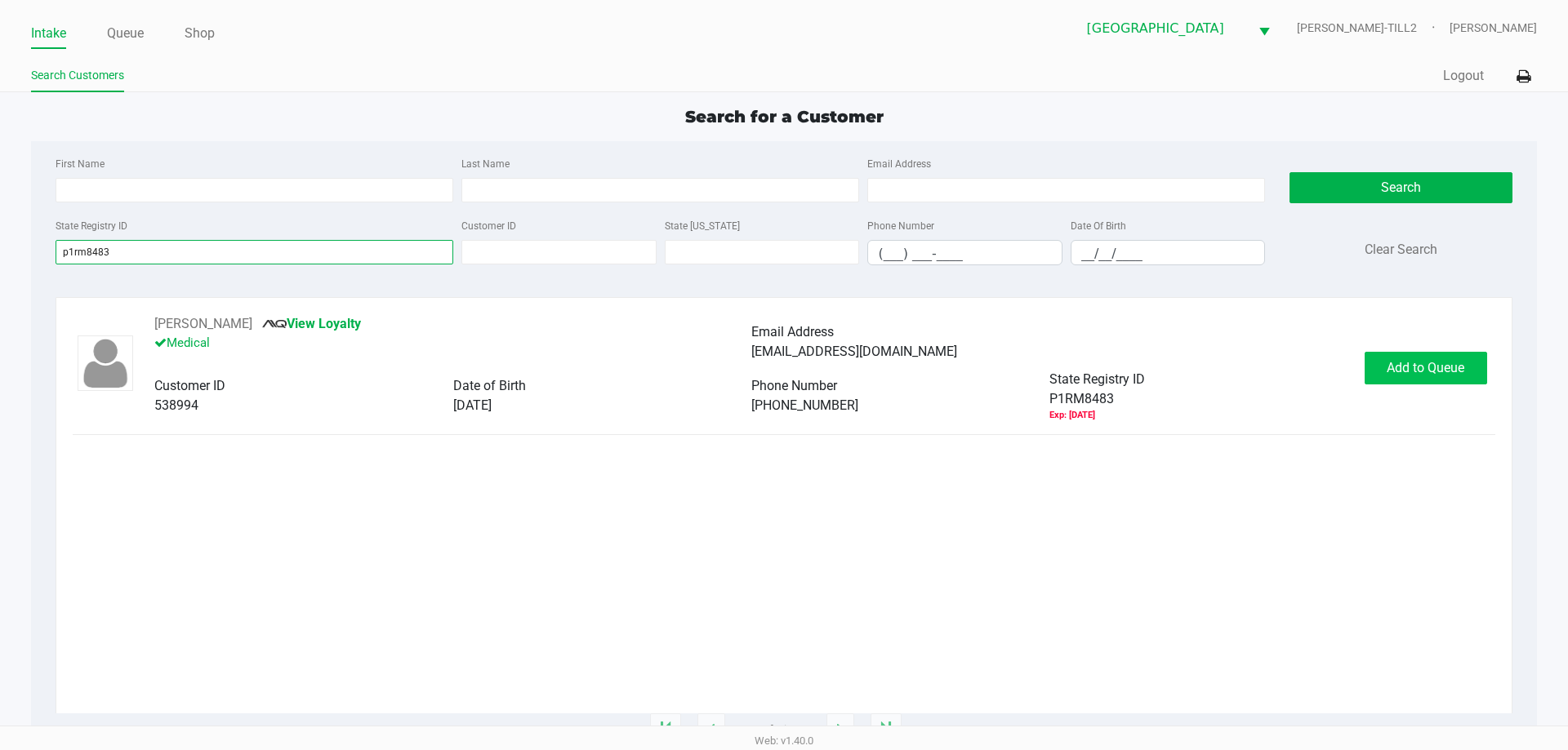
type input "p1rm8483"
click at [1425, 380] on button "Add to Queue" at bounding box center [1426, 368] width 123 height 33
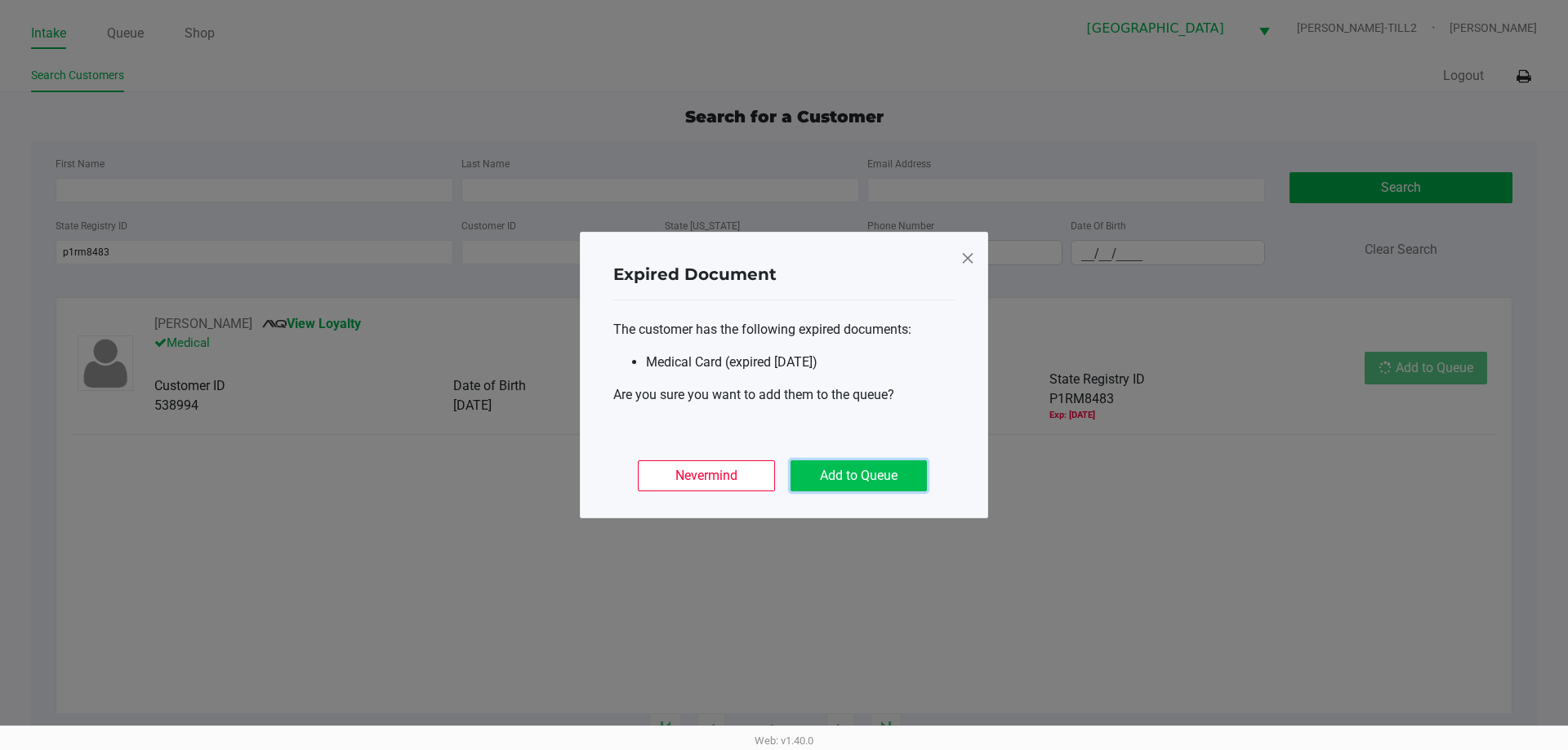
click at [914, 469] on button "Add to Queue" at bounding box center [859, 476] width 136 height 31
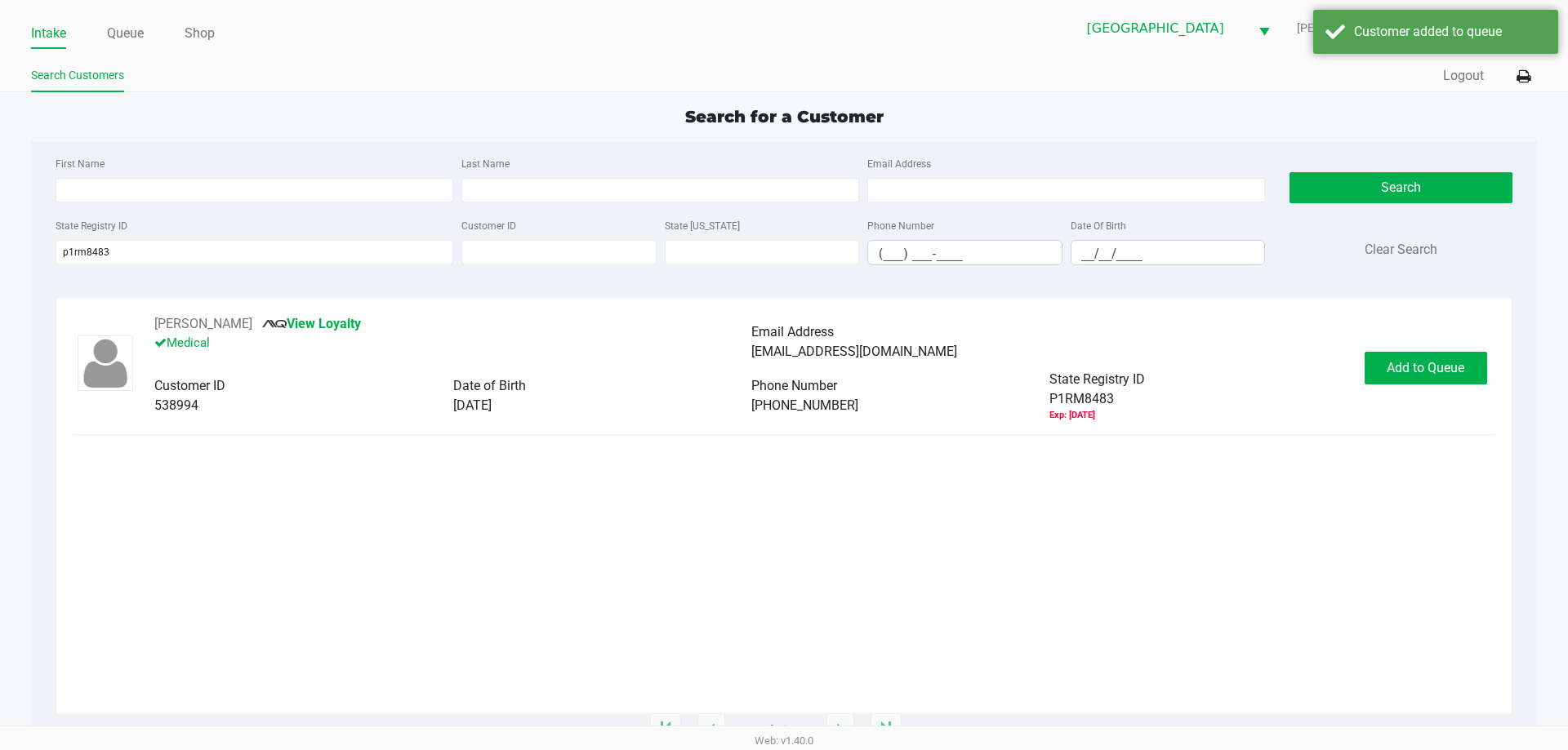
click at [1433, 381] on ngb-modal-window "Expired Document The customer has the following expired documents: Medical Card…" at bounding box center [784, 375] width 1568 height 750
click at [1444, 380] on button "In Queue" at bounding box center [1424, 368] width 114 height 33
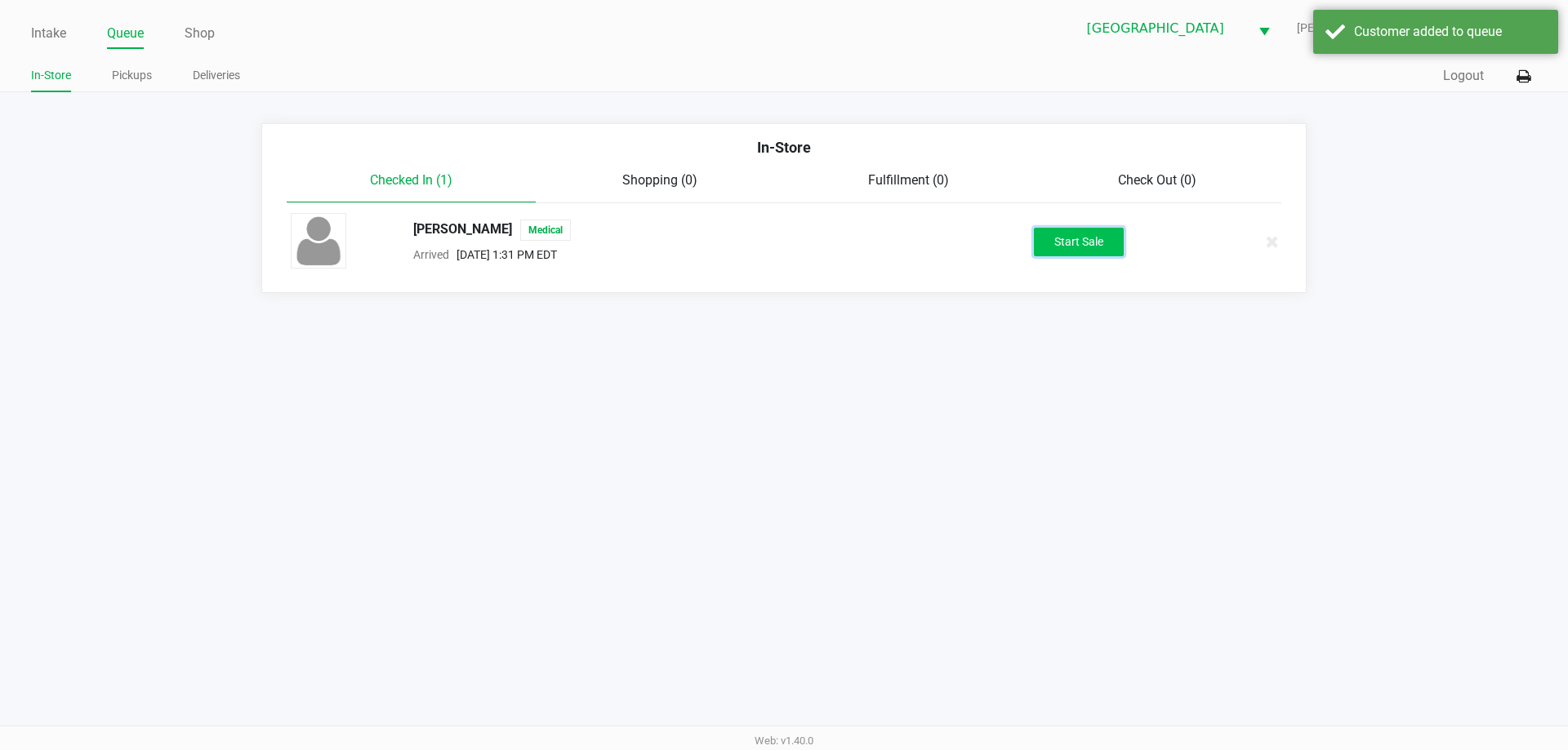
click at [1106, 255] on button "Start Sale" at bounding box center [1079, 242] width 90 height 29
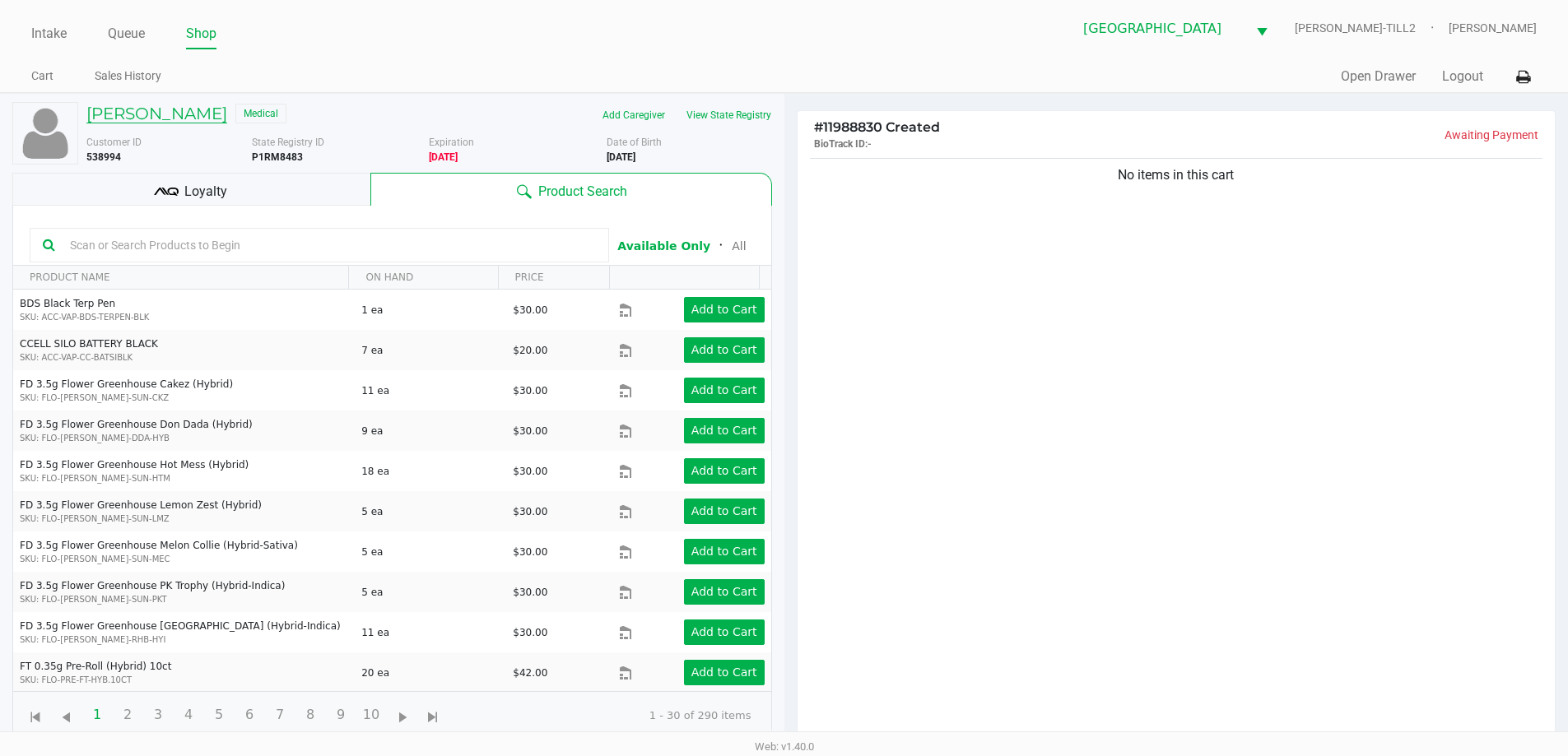
click at [179, 113] on h5 "Chris WHITMIRE" at bounding box center [156, 113] width 141 height 20
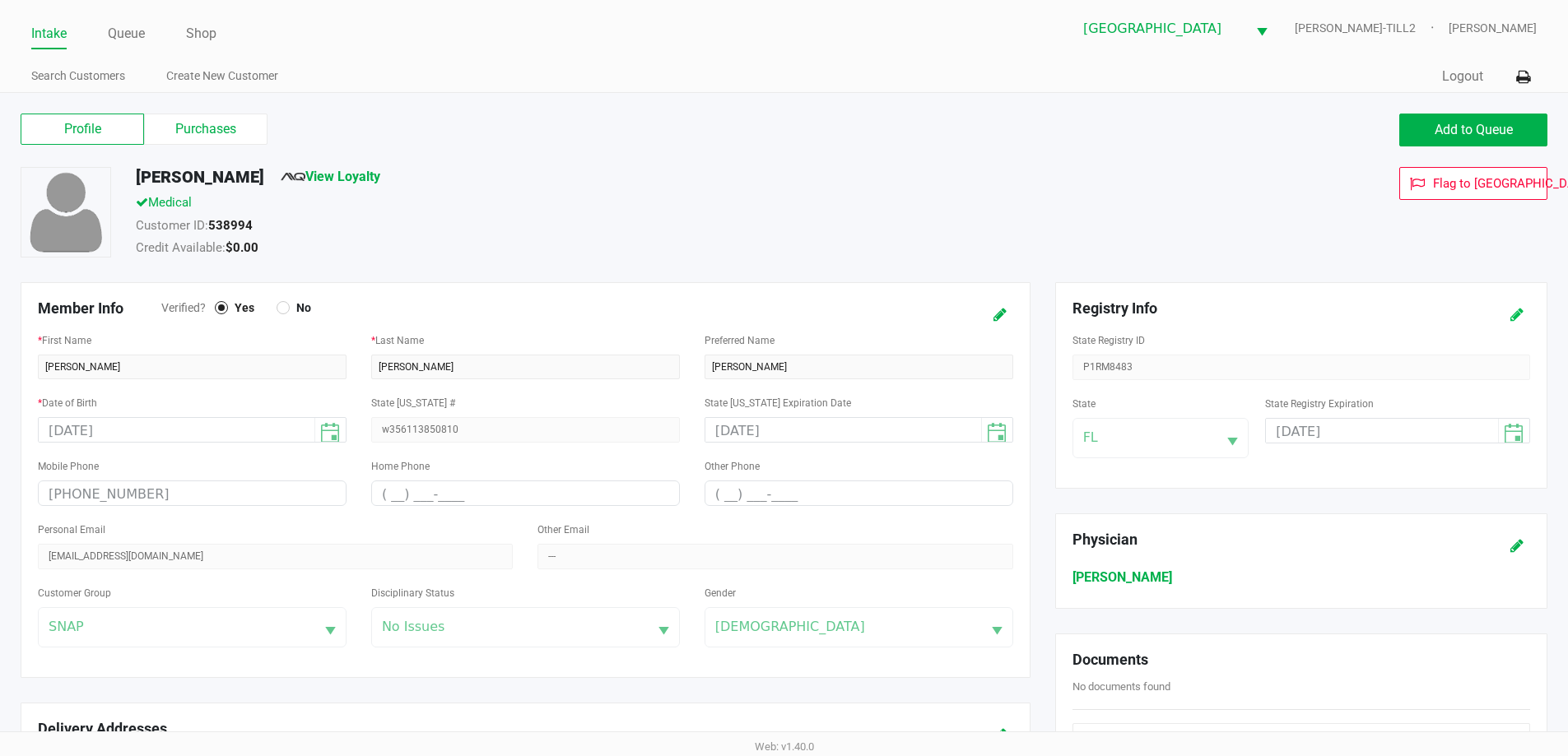
click at [1517, 316] on icon at bounding box center [1517, 316] width 13 height 12
click at [1388, 434] on input "06/19/2025" at bounding box center [1369, 432] width 207 height 26
type input "06/19/2026"
click at [1523, 310] on icon at bounding box center [1517, 316] width 13 height 12
click at [210, 130] on label "Purchases" at bounding box center [206, 129] width 124 height 32
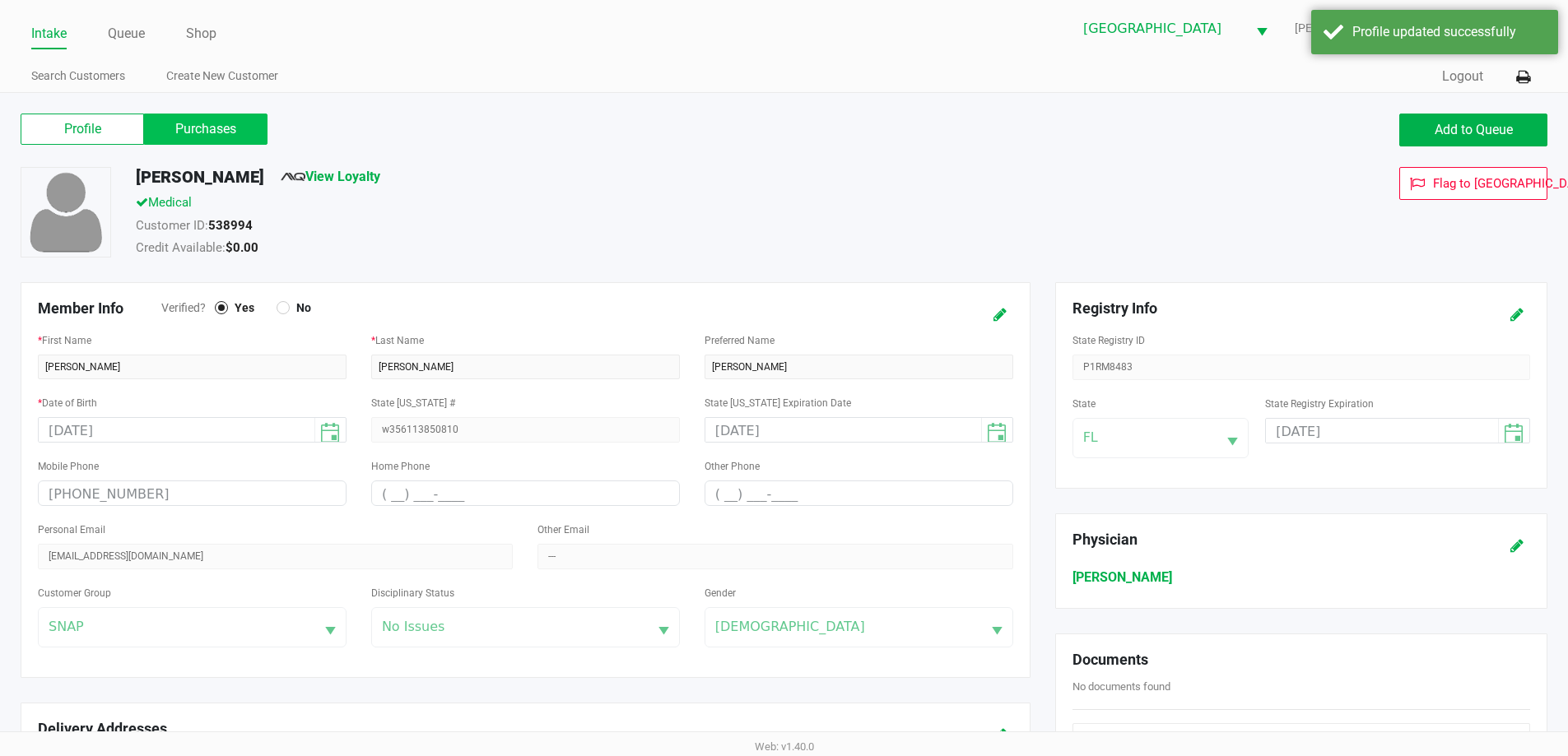
click at [0, 0] on 1 "Purchases" at bounding box center [0, 0] width 0 height 0
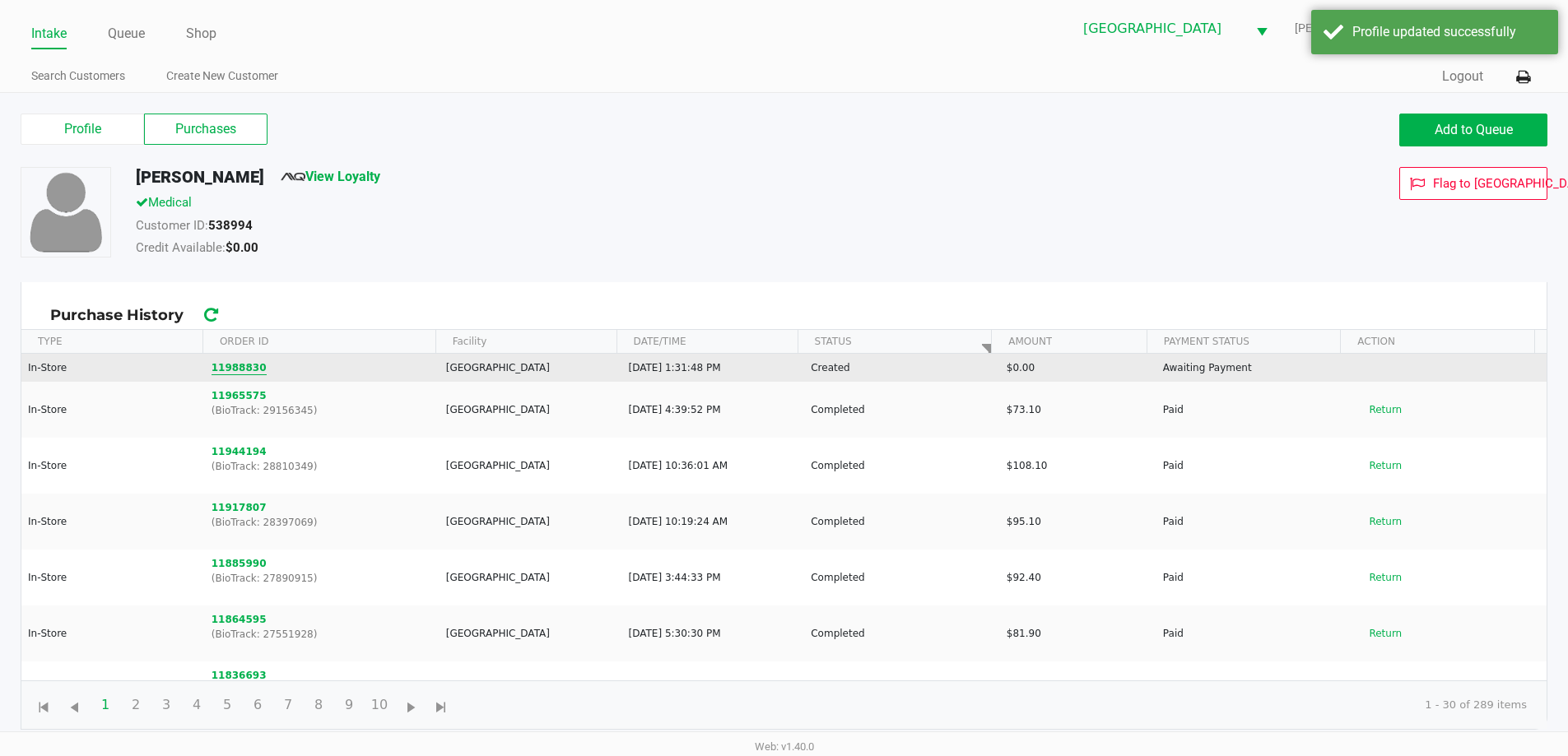
click at [231, 366] on button "11988830" at bounding box center [239, 367] width 55 height 15
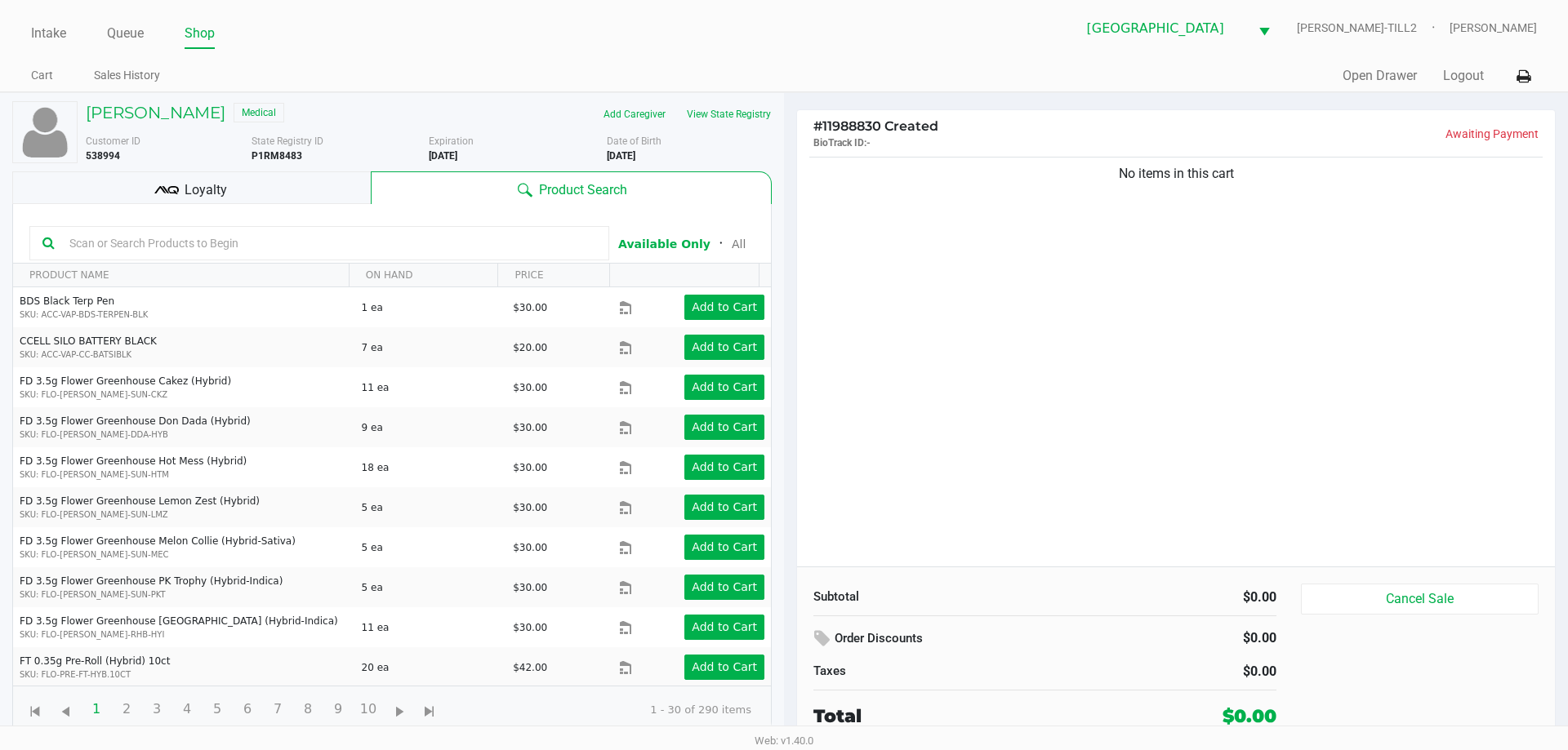
click at [125, 247] on input "text" at bounding box center [329, 243] width 533 height 25
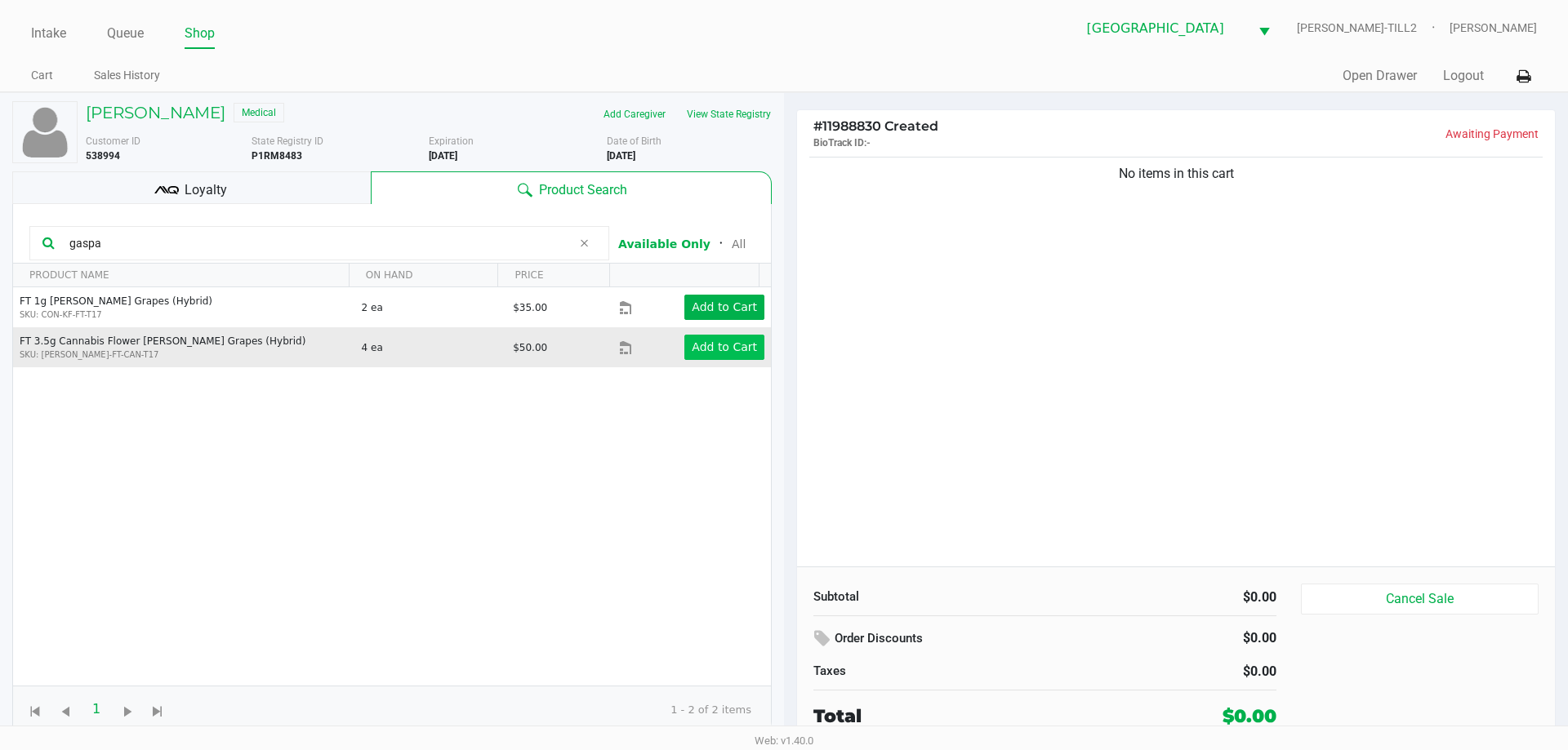
type input "gaspa"
click at [710, 350] on app-button-loader "Add to Cart" at bounding box center [724, 346] width 65 height 13
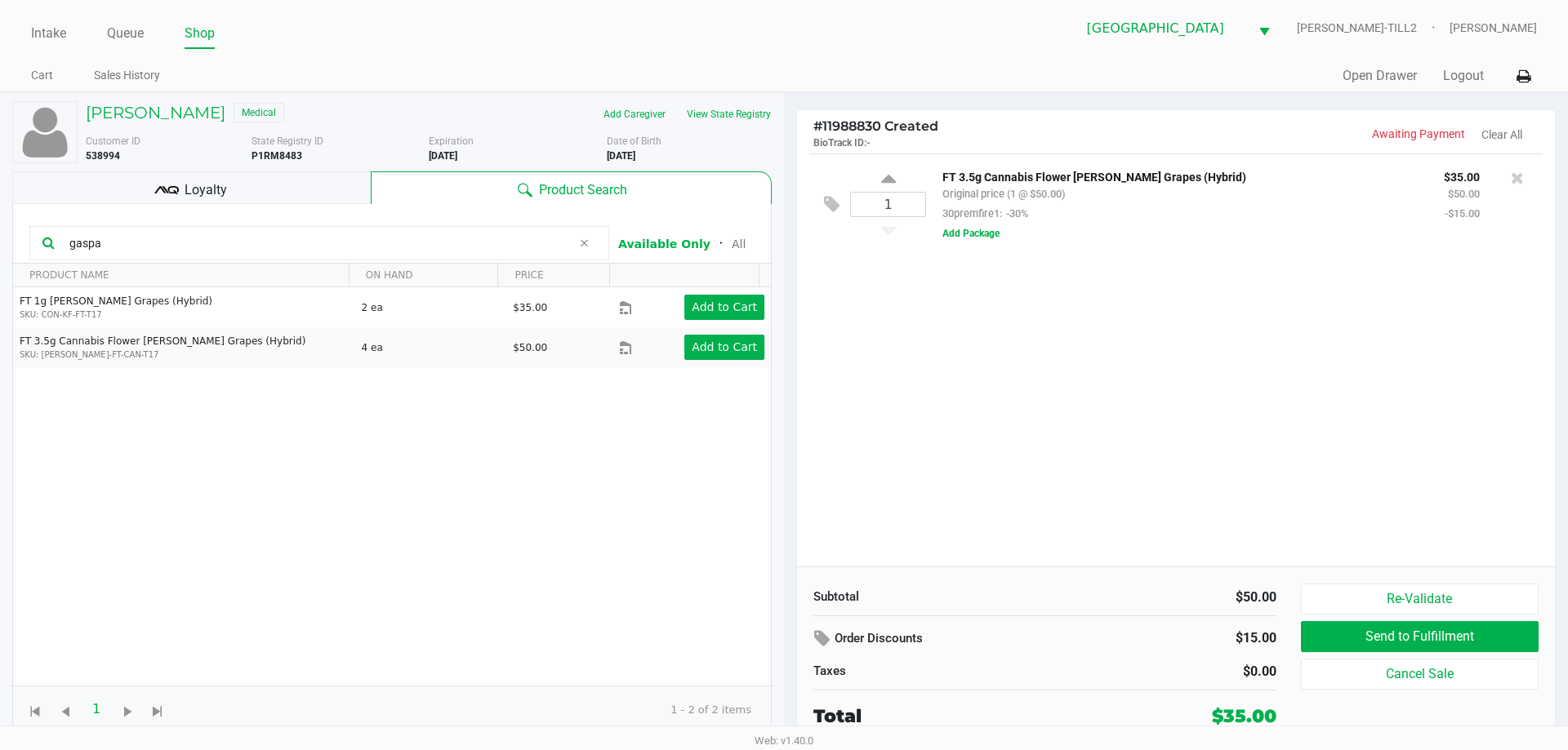
click at [208, 176] on div "Loyalty" at bounding box center [190, 188] width 358 height 33
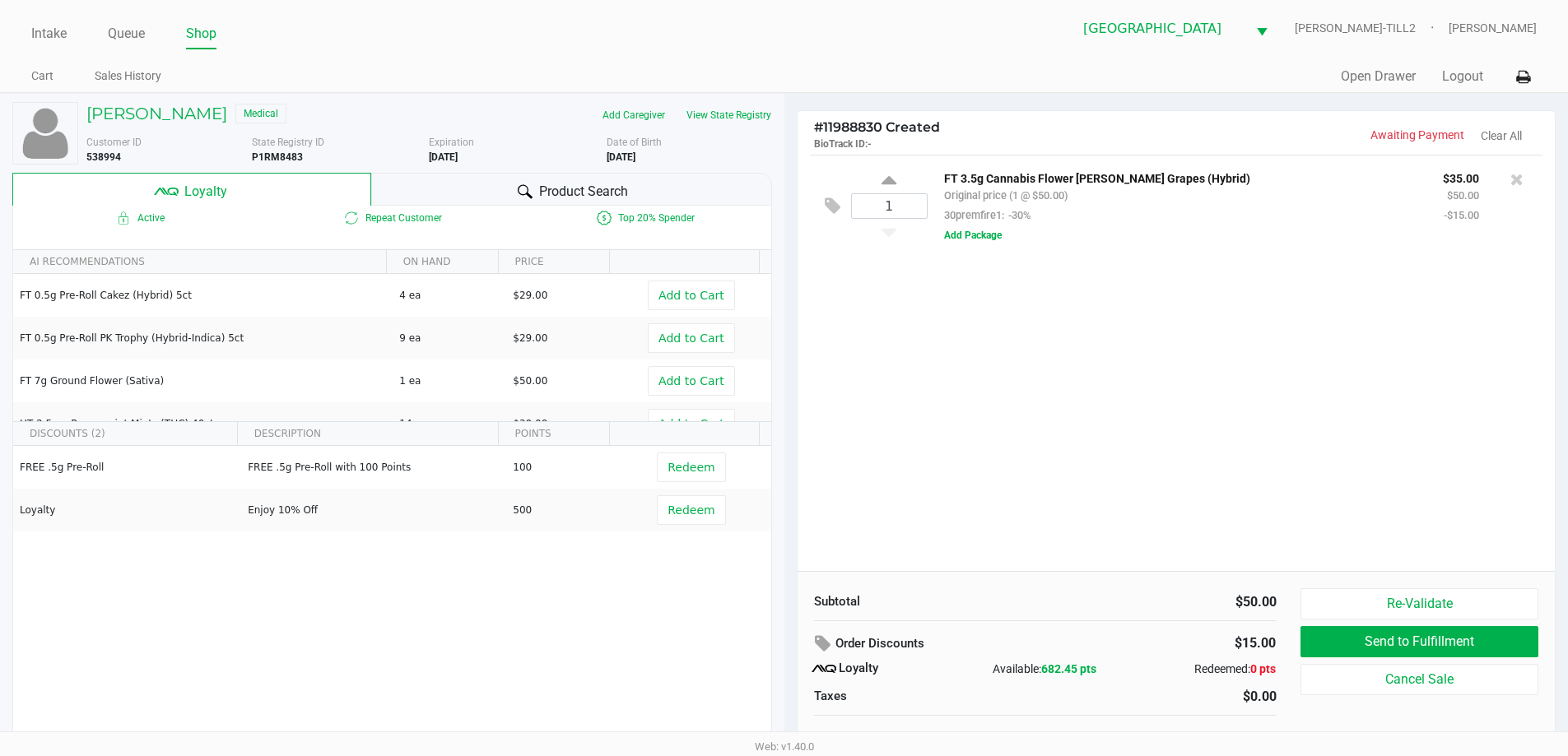
scroll to position [16, 0]
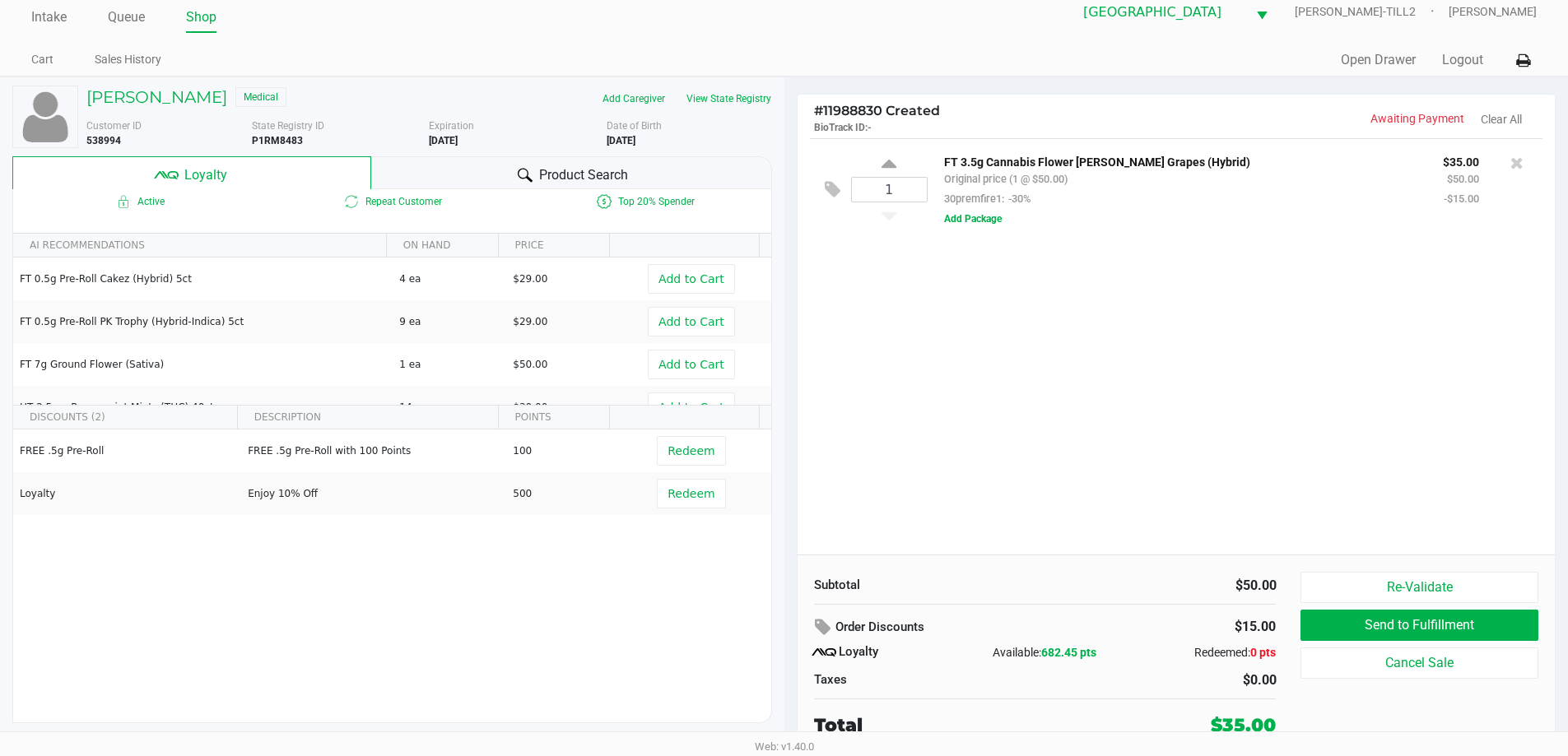
click at [414, 172] on div "Product Search" at bounding box center [572, 172] width 401 height 33
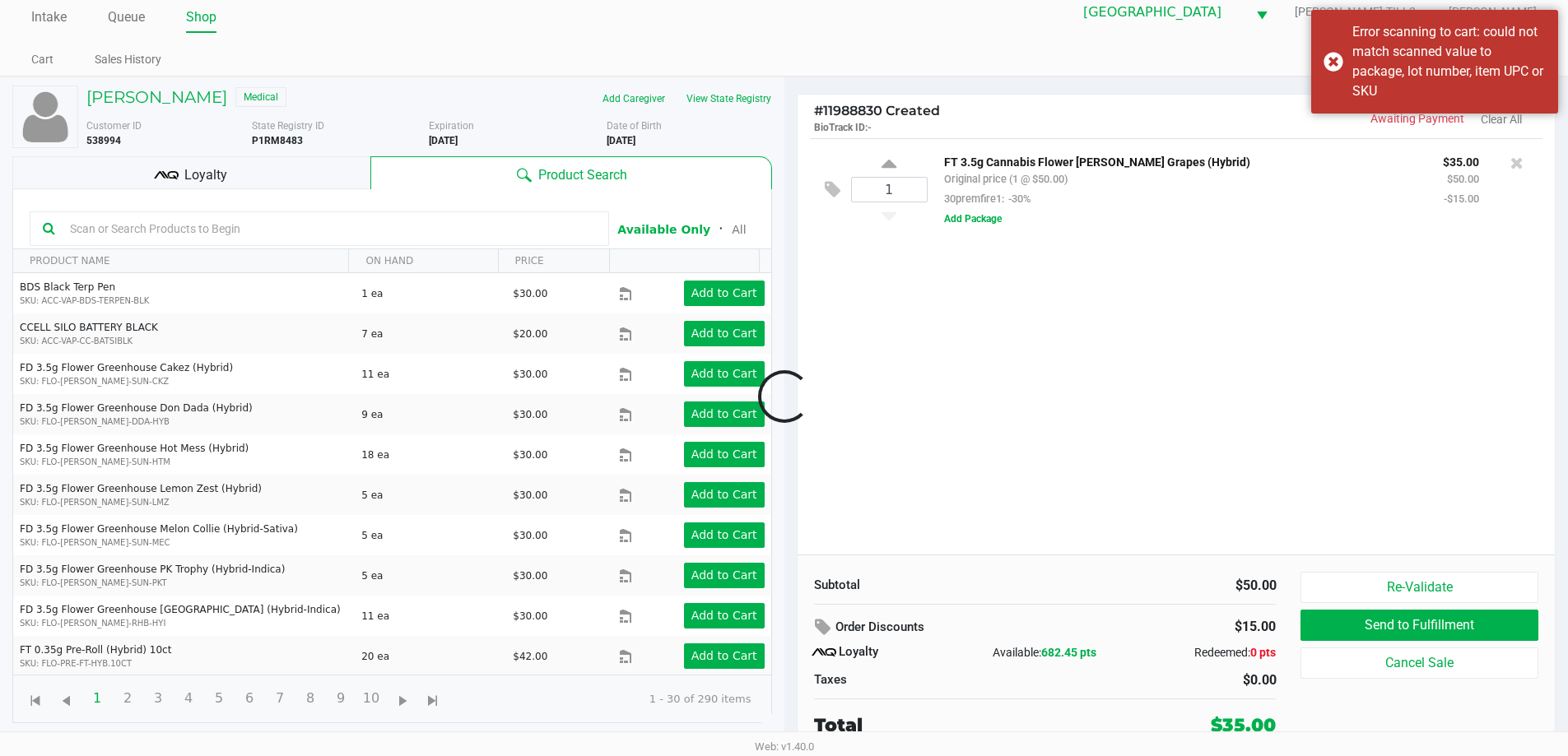
click at [100, 236] on div at bounding box center [784, 396] width 1568 height 475
click at [151, 227] on input "text" at bounding box center [329, 229] width 533 height 25
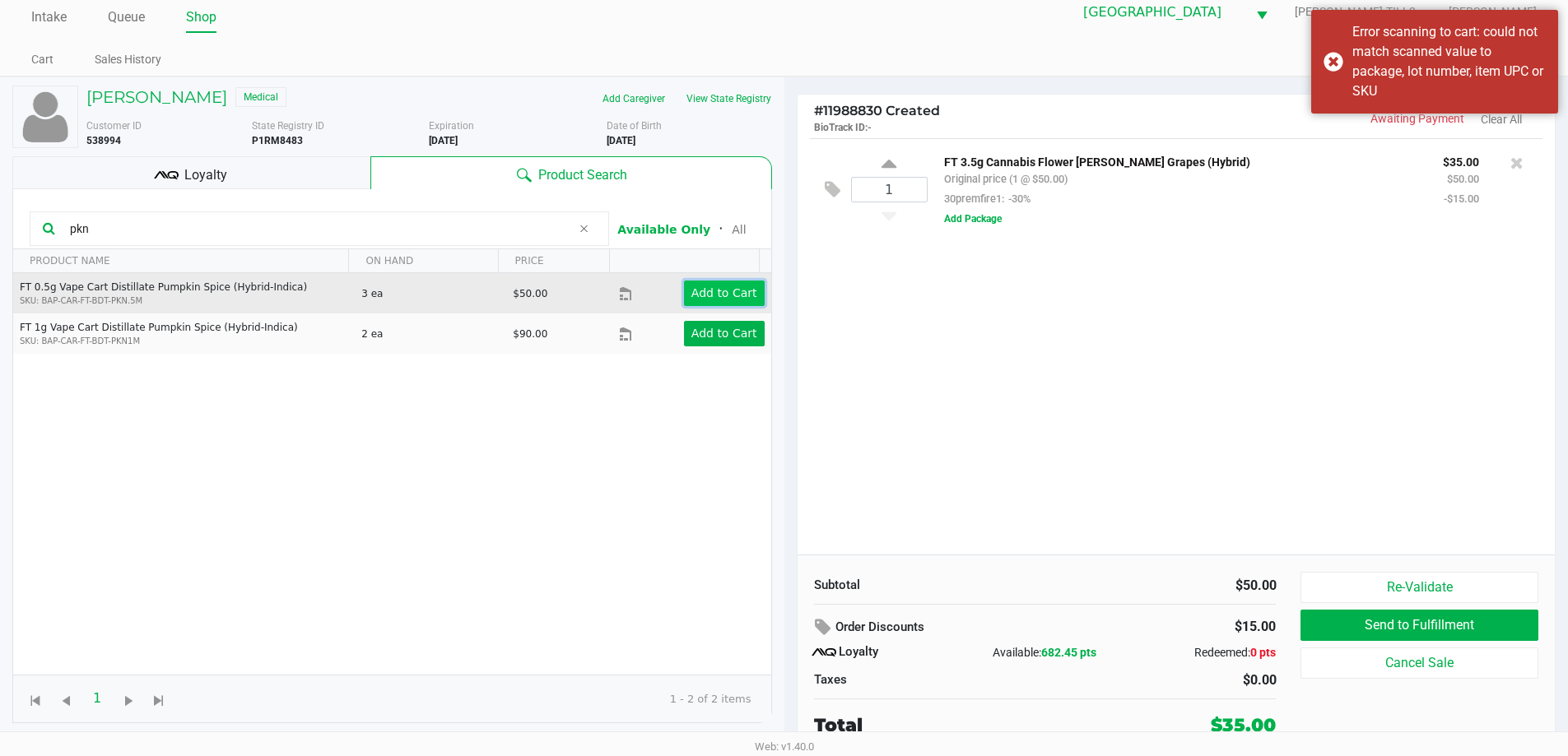
click at [709, 293] on app-button-loader "Add to Cart" at bounding box center [724, 293] width 66 height 13
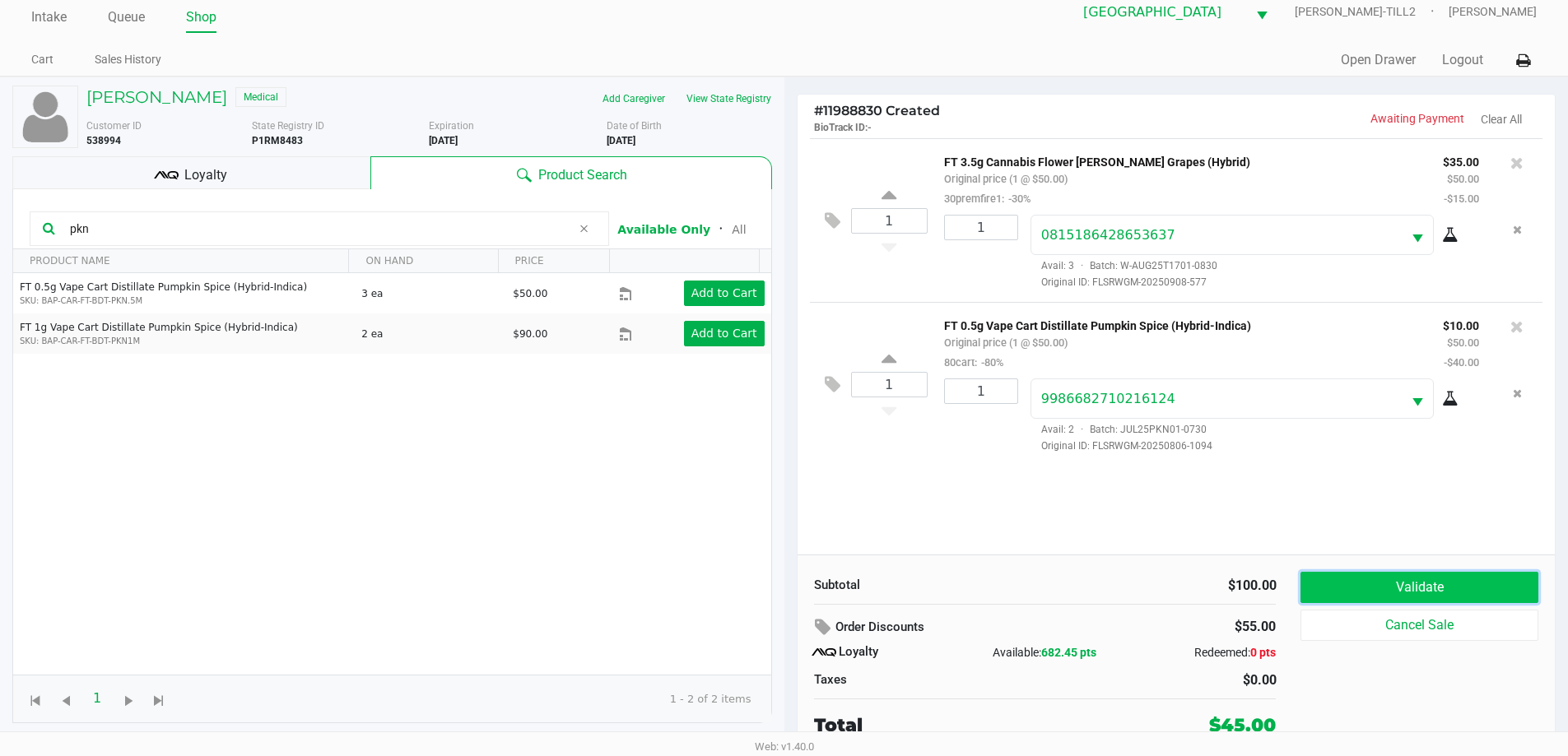
click at [1456, 577] on button "Validate" at bounding box center [1419, 587] width 237 height 32
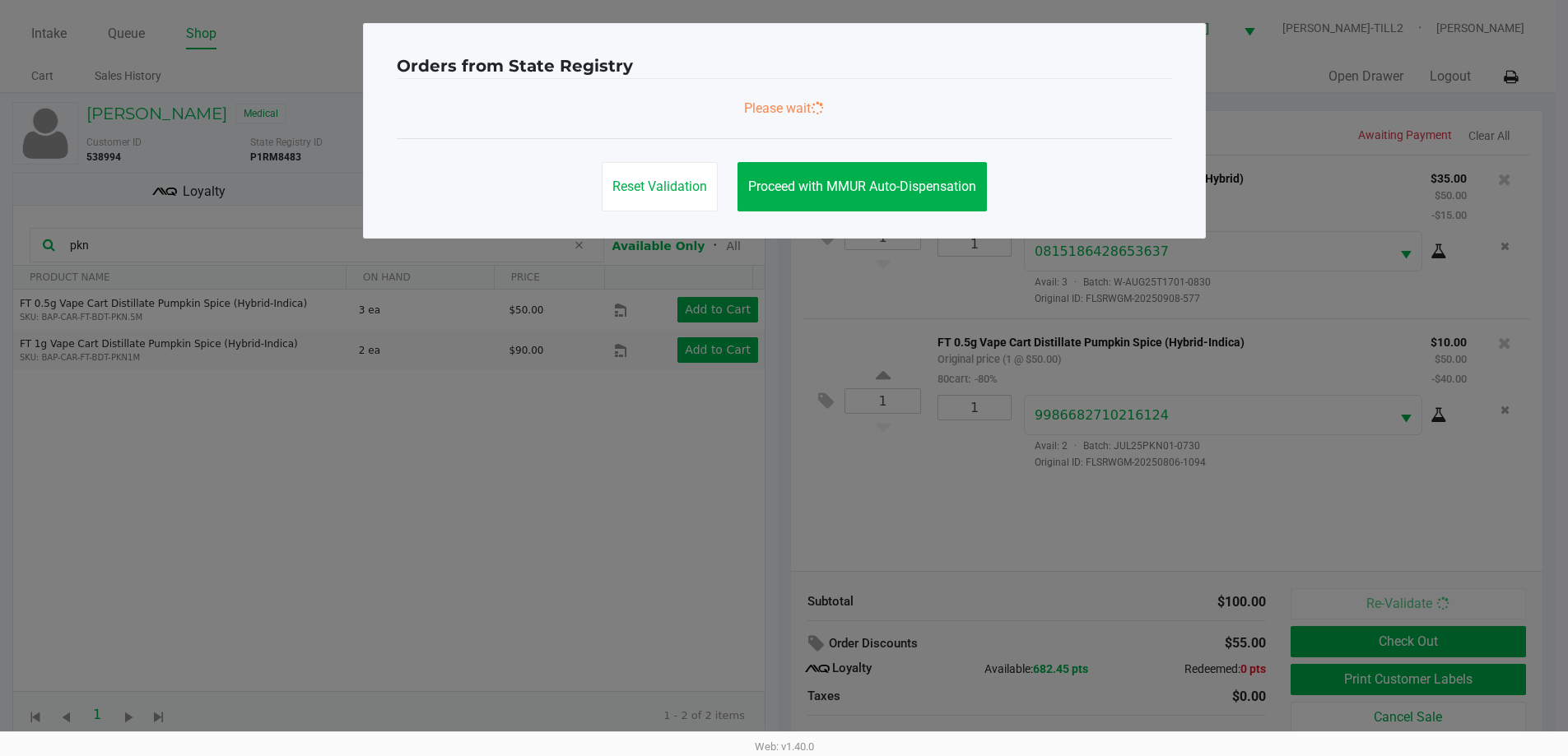
scroll to position [0, 0]
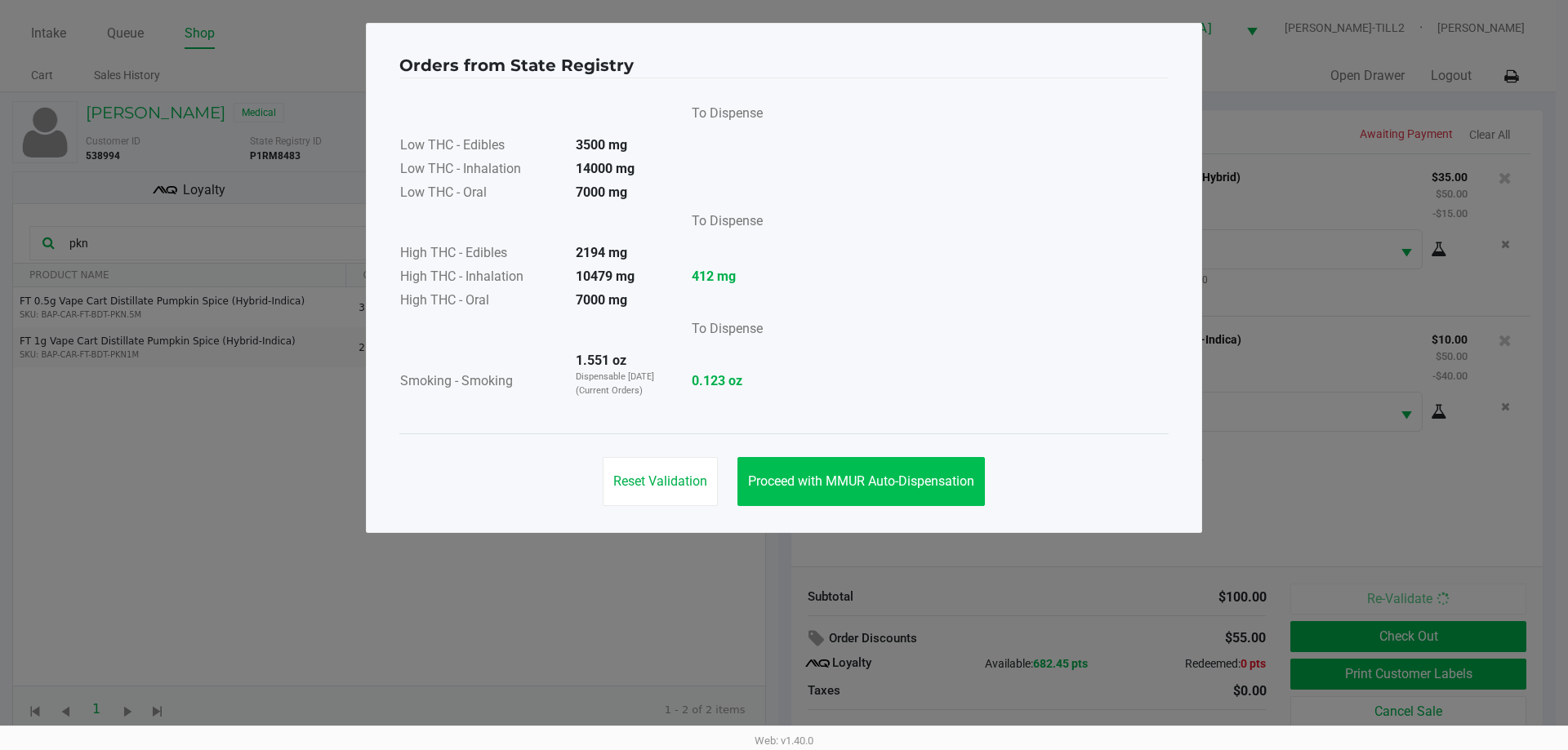
click at [925, 466] on button "Proceed with MMUR Auto-Dispensation" at bounding box center [861, 482] width 247 height 49
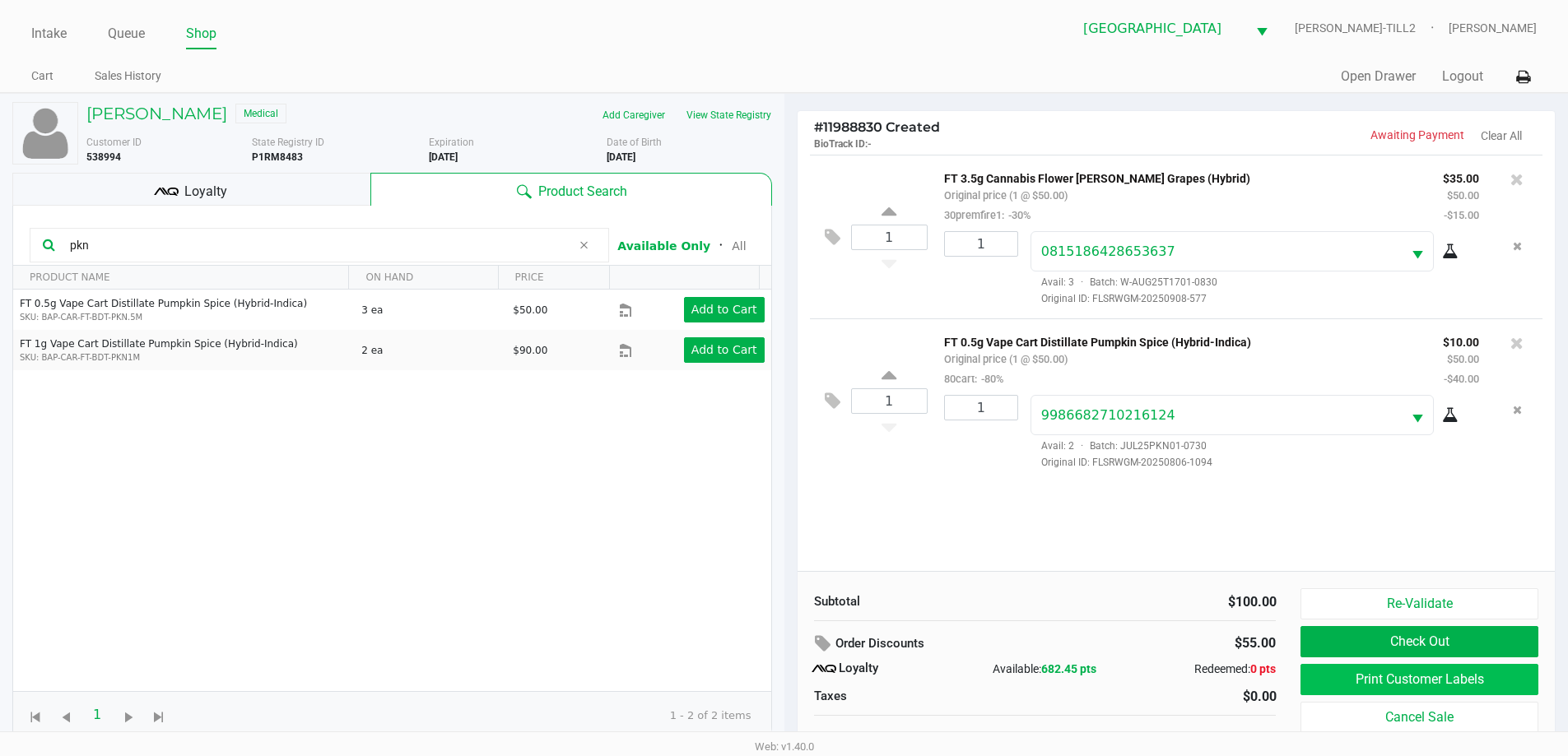
click at [1481, 676] on button "Print Customer Labels" at bounding box center [1419, 679] width 237 height 32
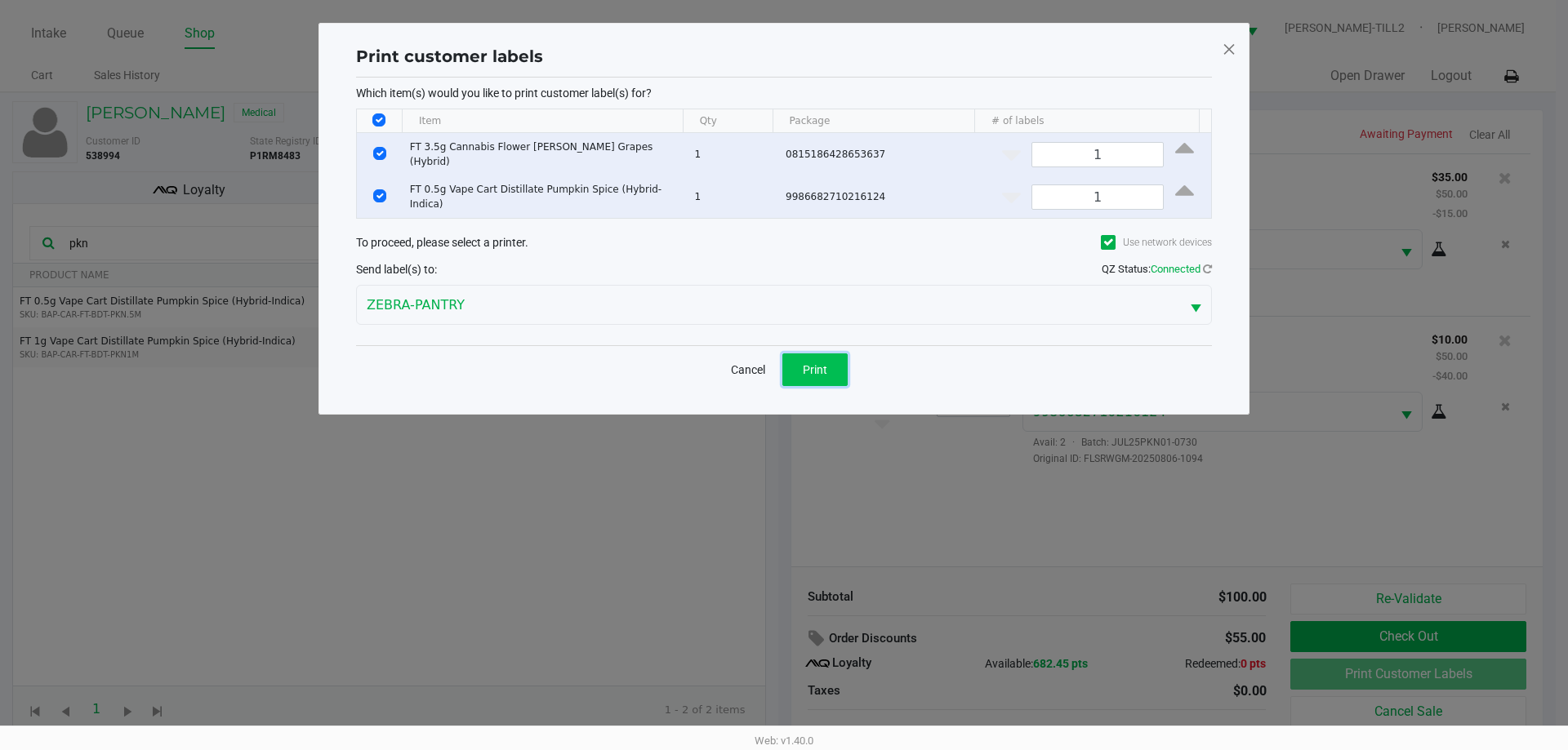
click at [795, 368] on button "Print" at bounding box center [814, 370] width 65 height 33
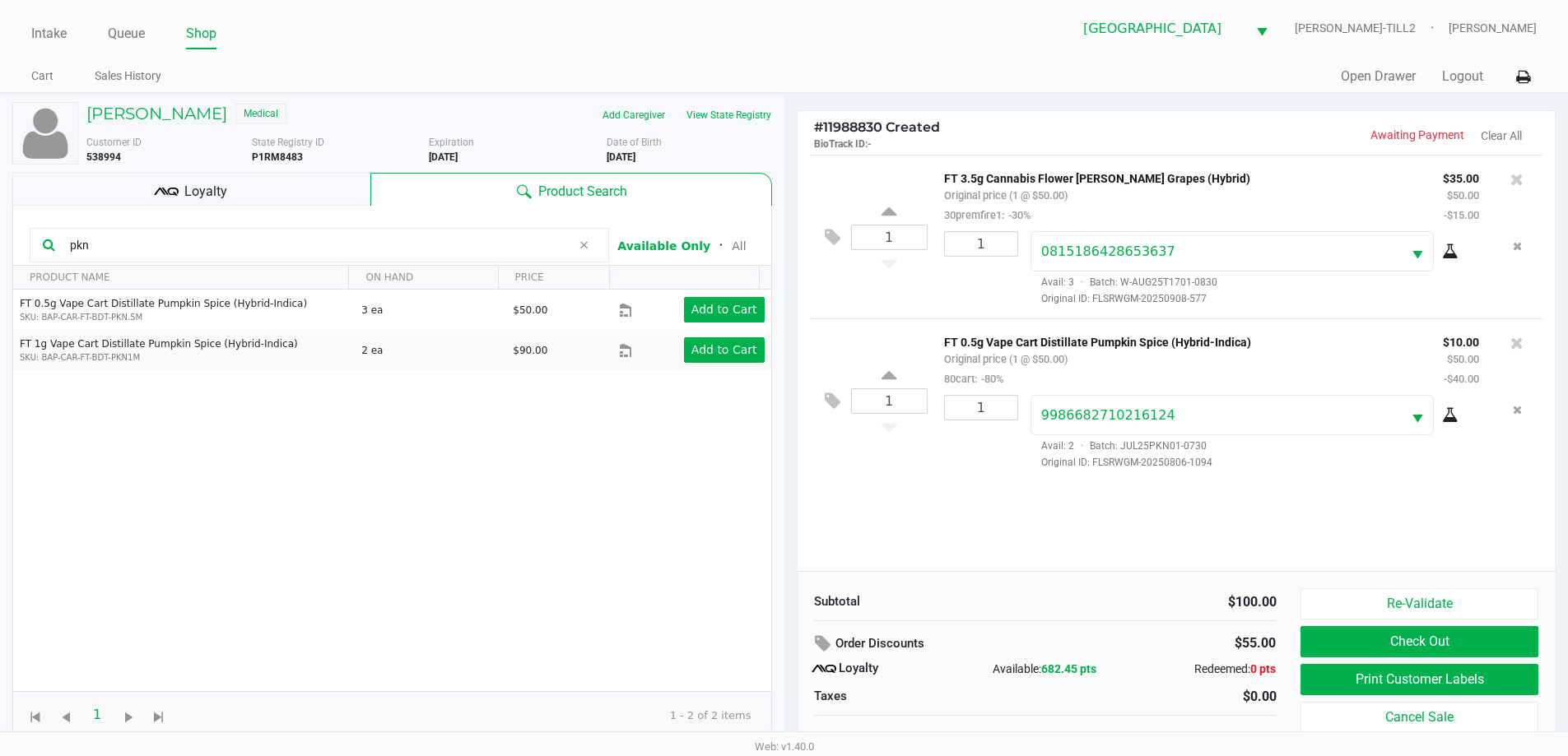
click at [125, 249] on input "pkn" at bounding box center [317, 245] width 508 height 25
type input "p"
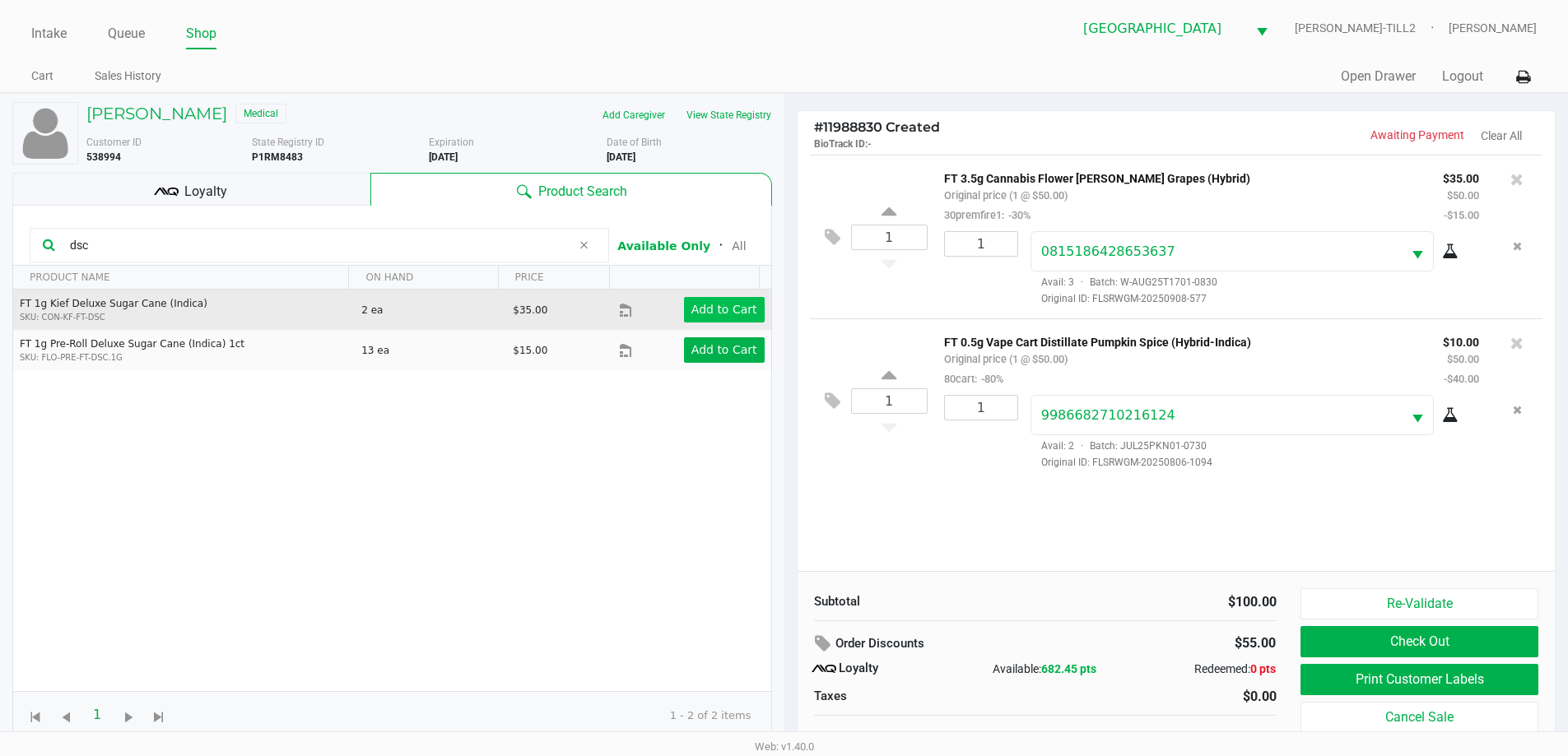
type input "dsc"
click at [722, 305] on app-button-loader "Add to Cart" at bounding box center [724, 309] width 66 height 13
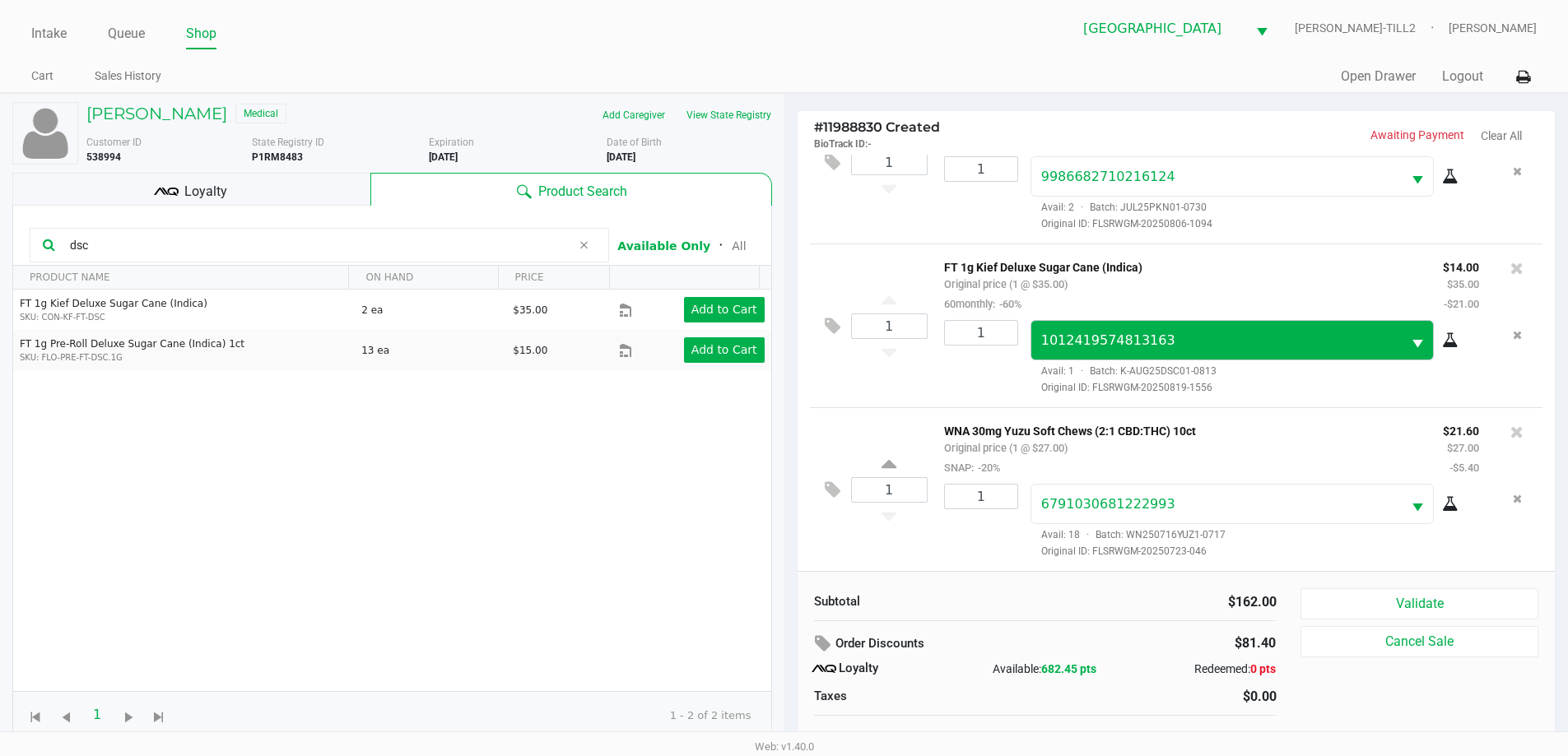
scroll to position [16, 0]
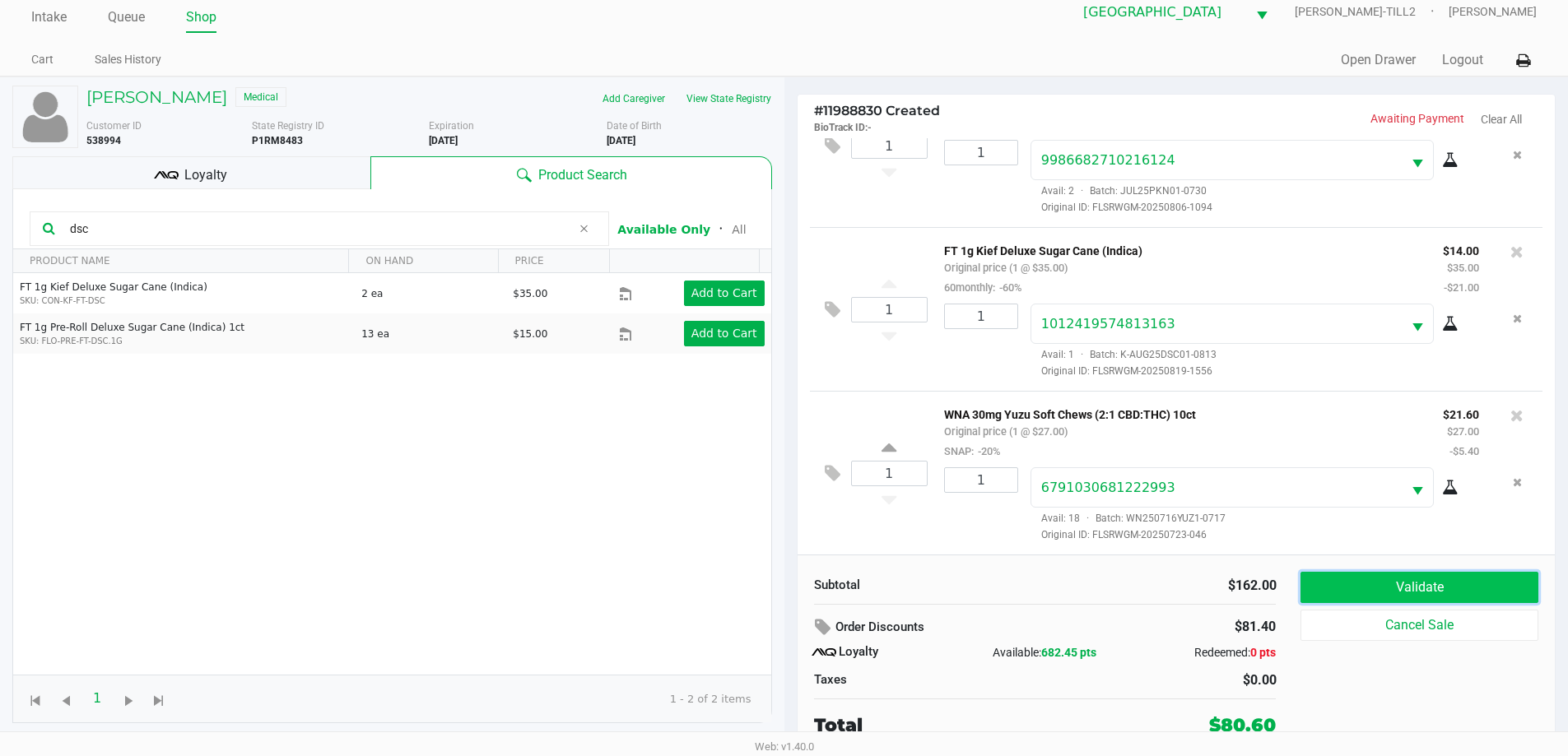
click at [1461, 590] on button "Validate" at bounding box center [1419, 587] width 237 height 32
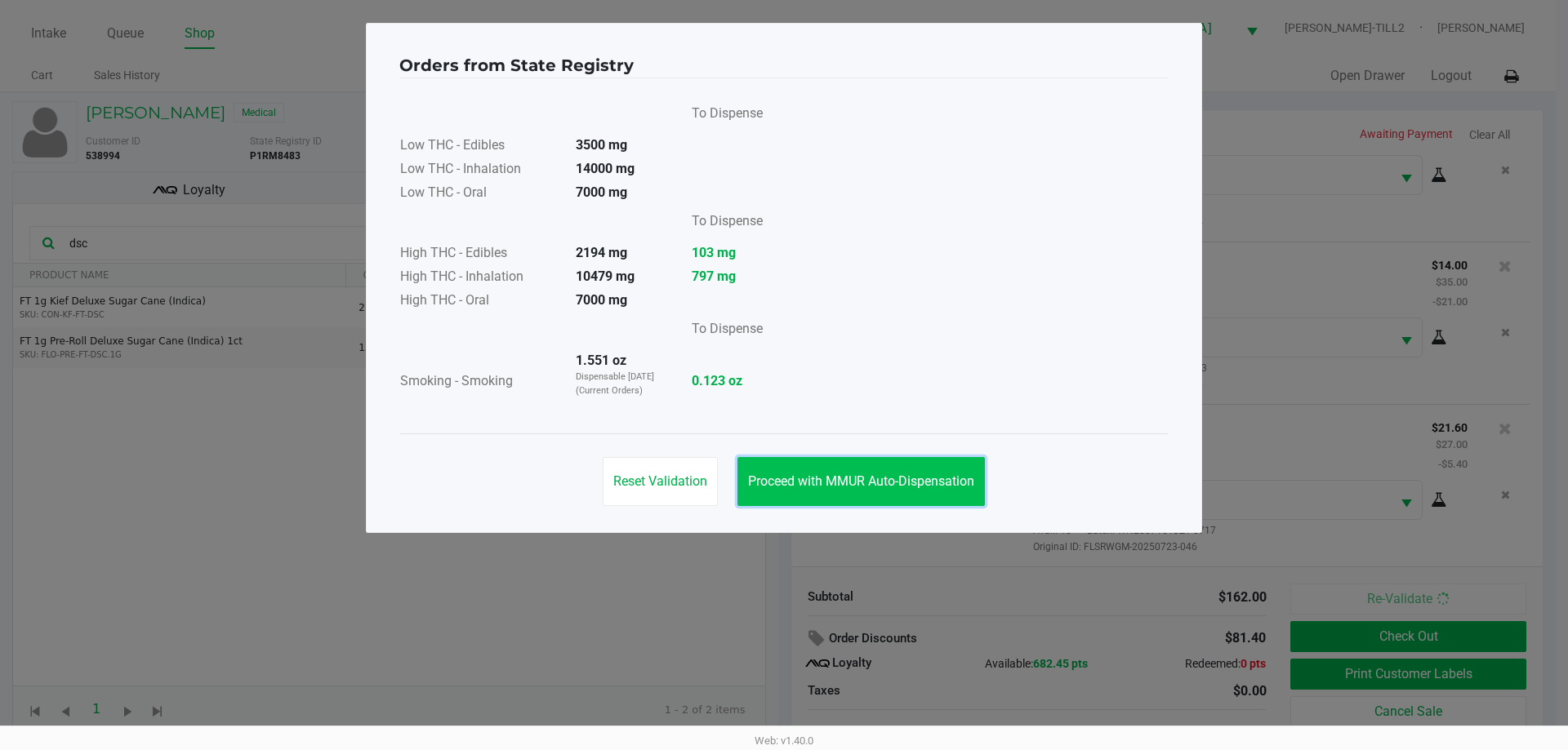
click at [910, 497] on button "Proceed with MMUR Auto-Dispensation" at bounding box center [861, 482] width 247 height 49
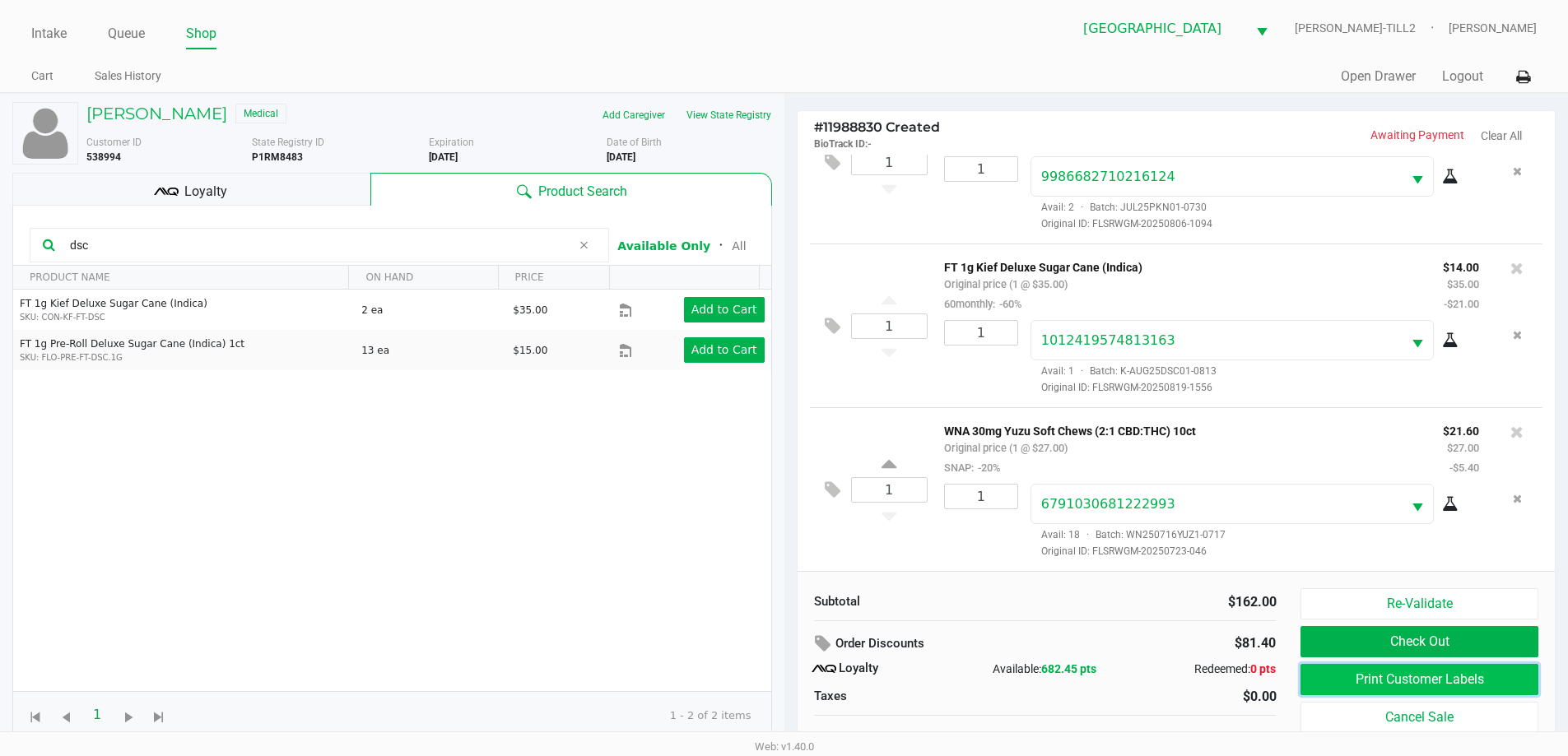
click at [1441, 683] on button "Print Customer Labels" at bounding box center [1419, 679] width 237 height 32
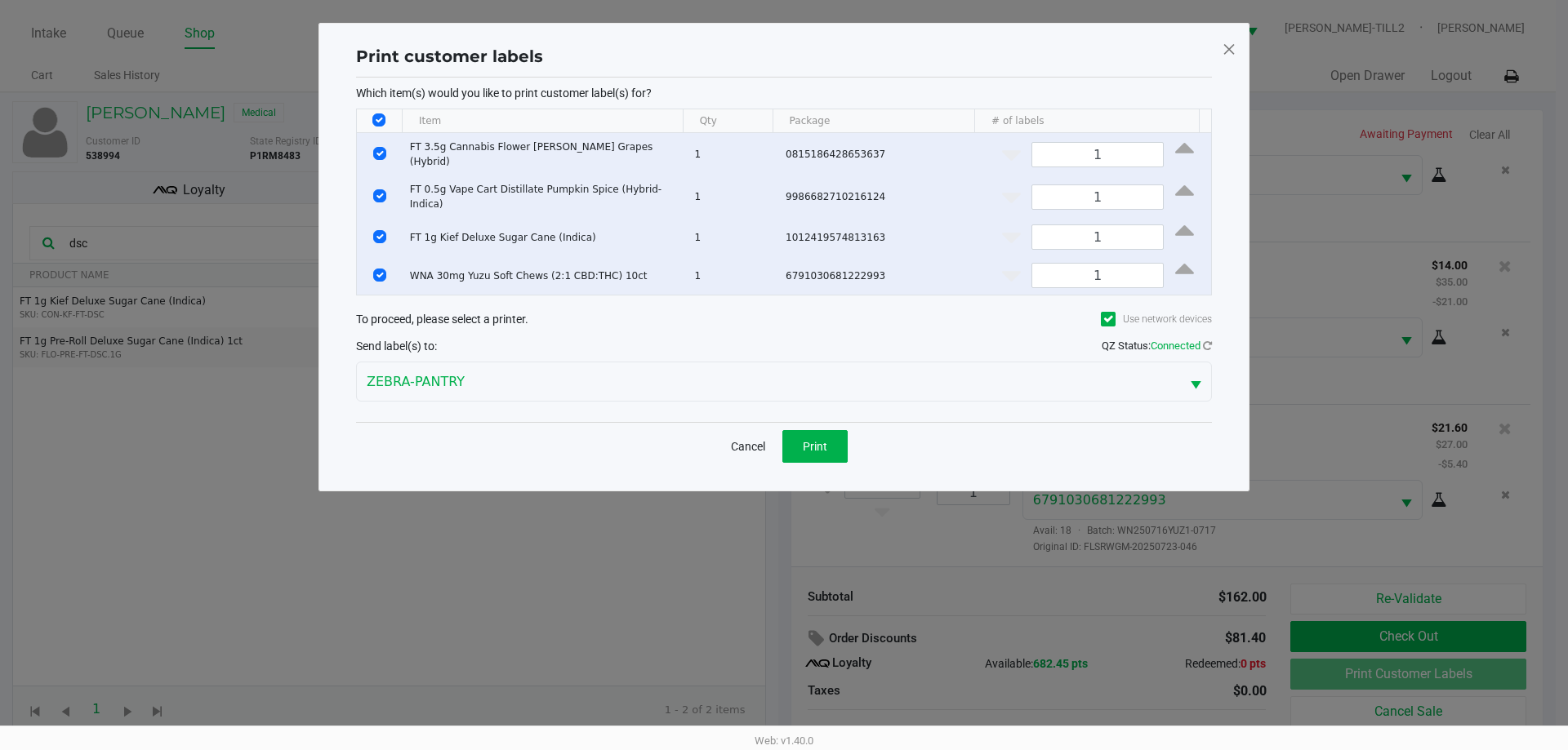
click at [384, 118] on input "Select All Rows" at bounding box center [378, 119] width 13 height 13
checkbox input "false"
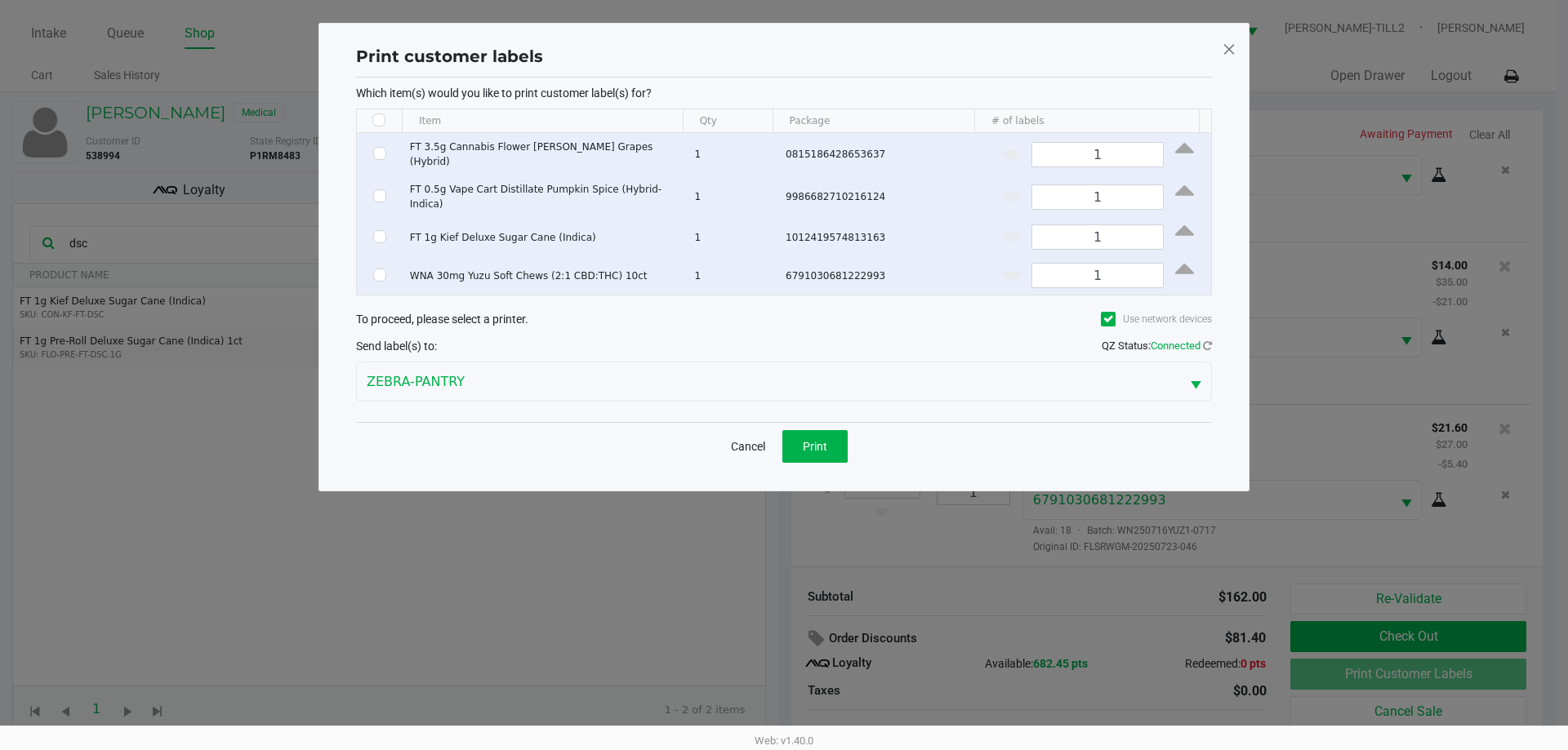
checkbox input "false"
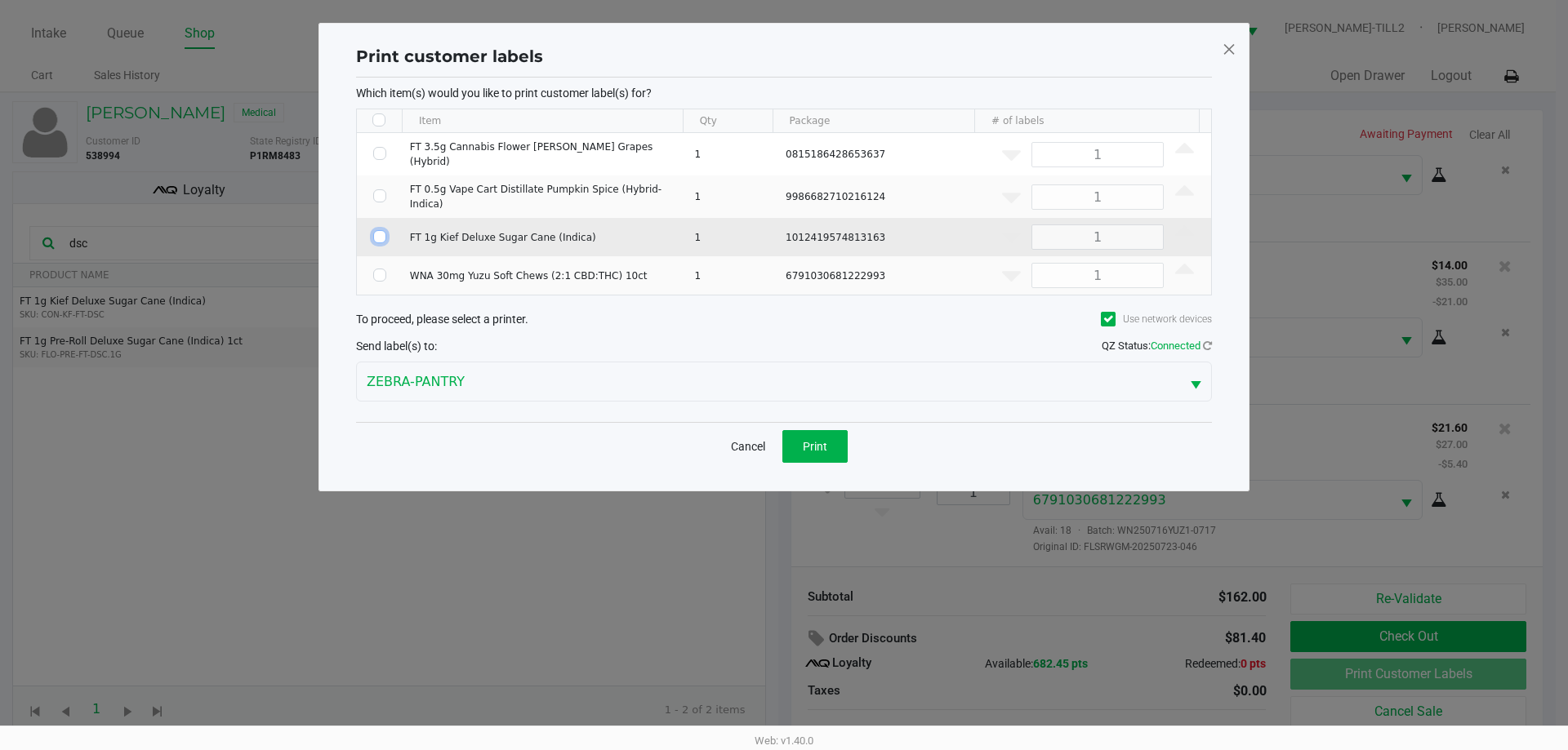
click at [379, 233] on input "Select Row" at bounding box center [379, 236] width 13 height 13
checkbox input "true"
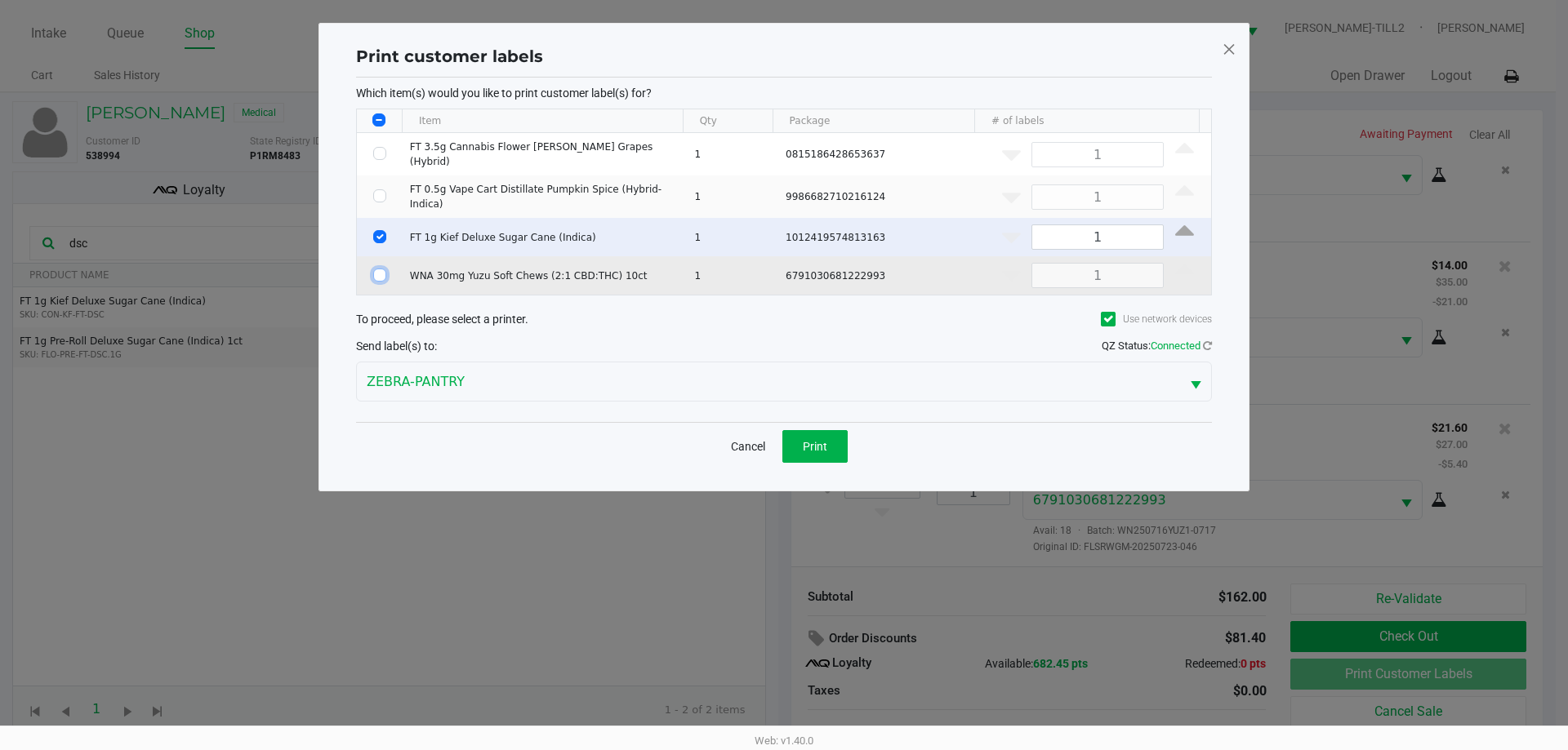
click at [374, 268] on input "Select Row" at bounding box center [379, 274] width 13 height 13
checkbox input "true"
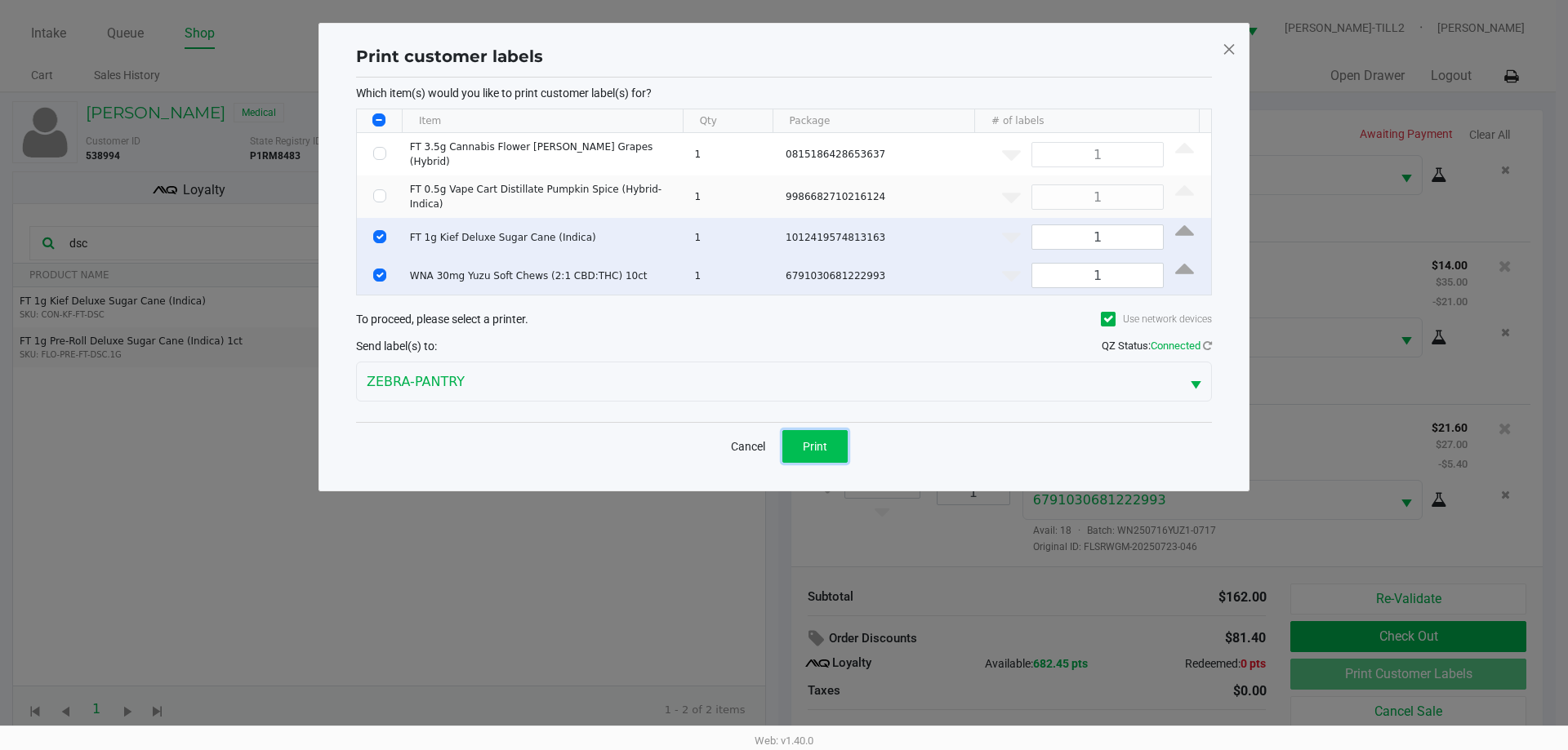
click at [825, 444] on span "Print" at bounding box center [814, 446] width 25 height 13
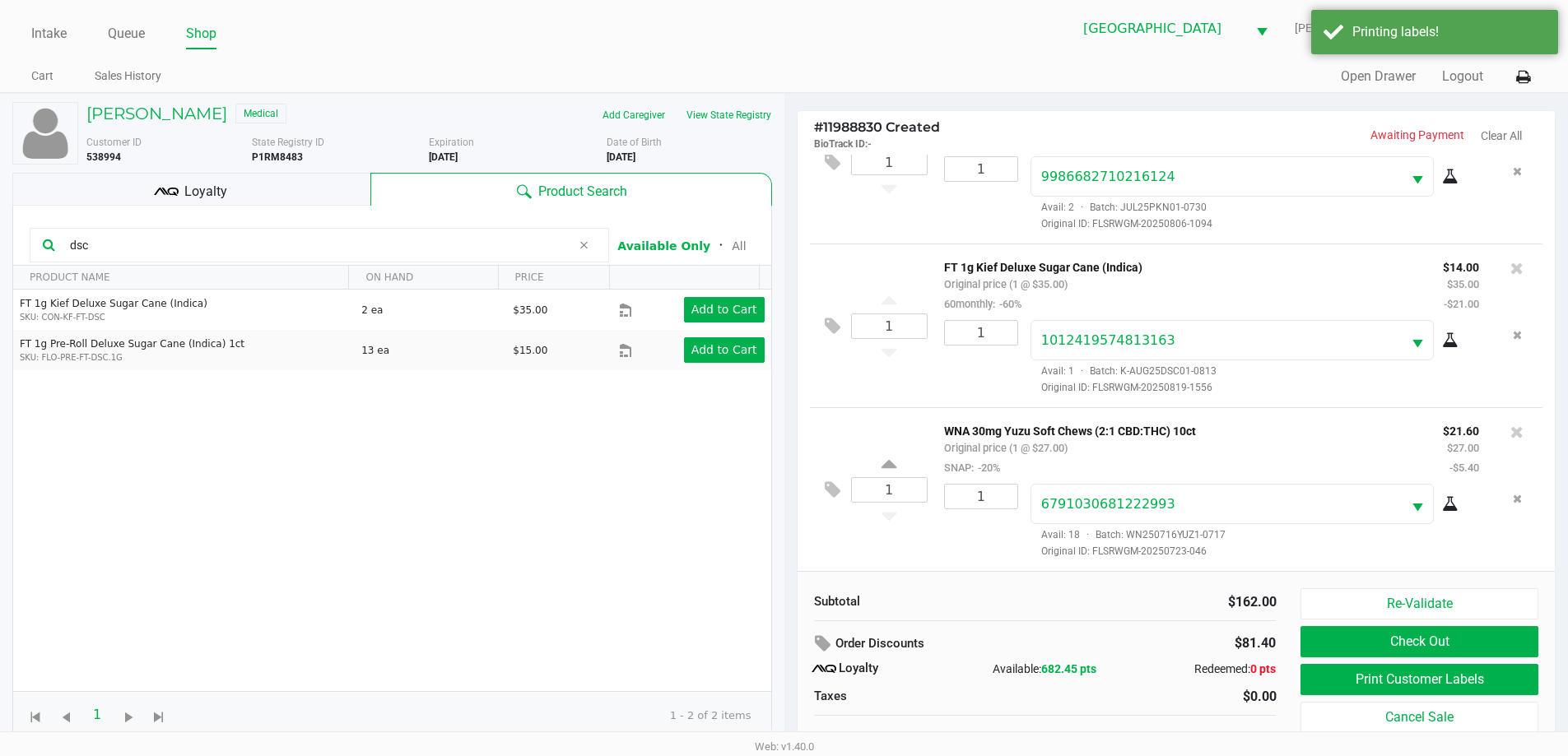
click at [230, 197] on div "Loyalty" at bounding box center [191, 189] width 358 height 33
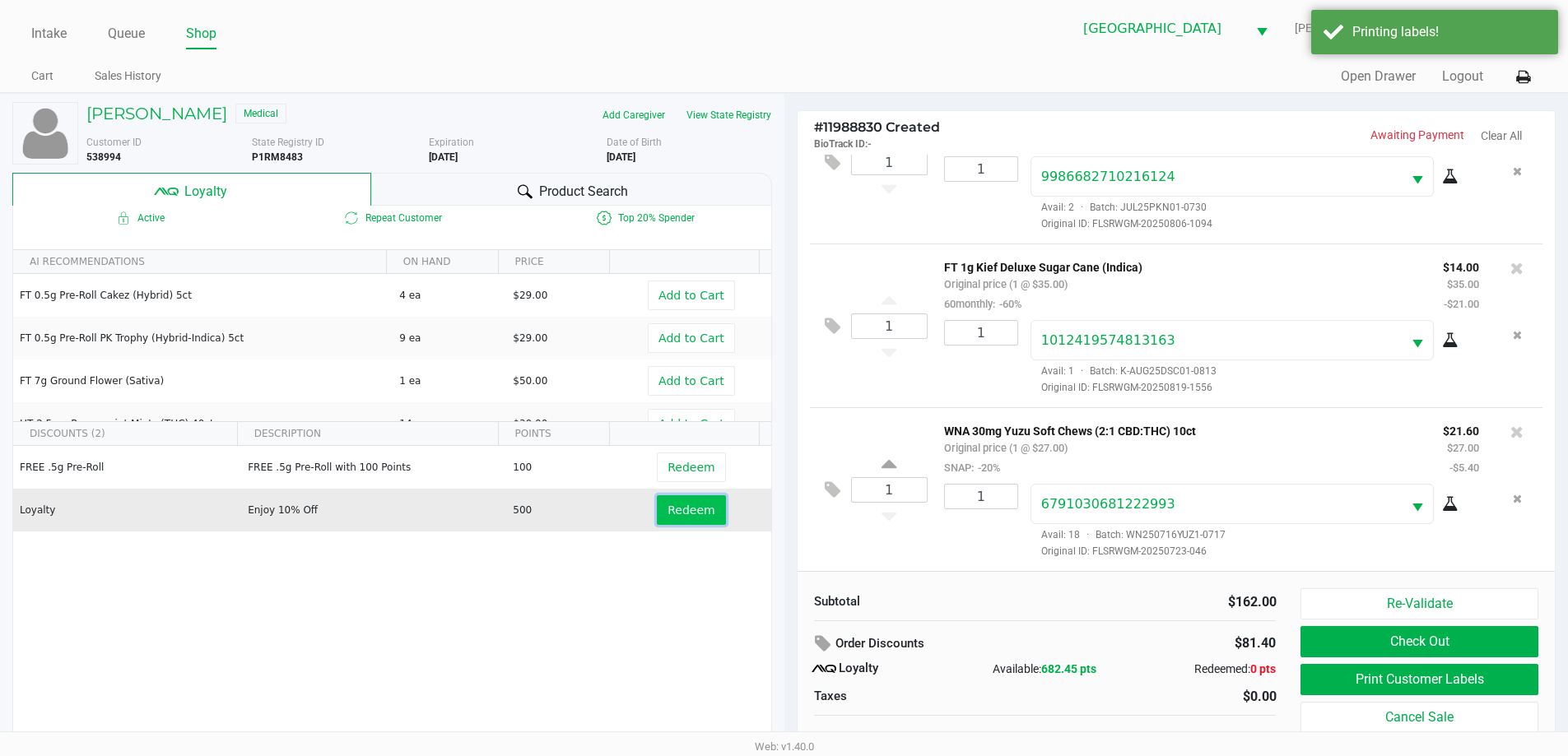
click at [701, 517] on span "Redeem" at bounding box center [691, 509] width 47 height 13
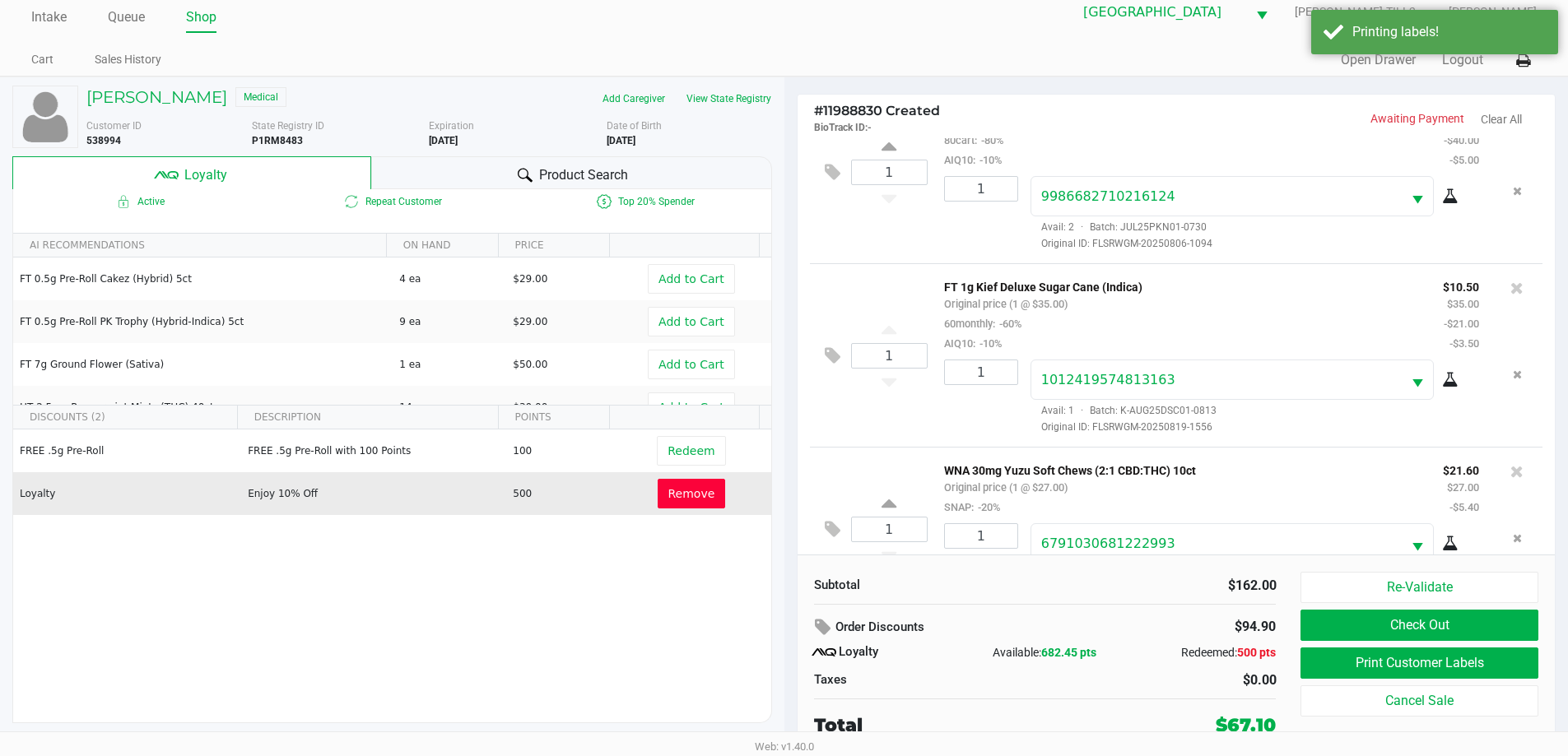
scroll to position [301, 0]
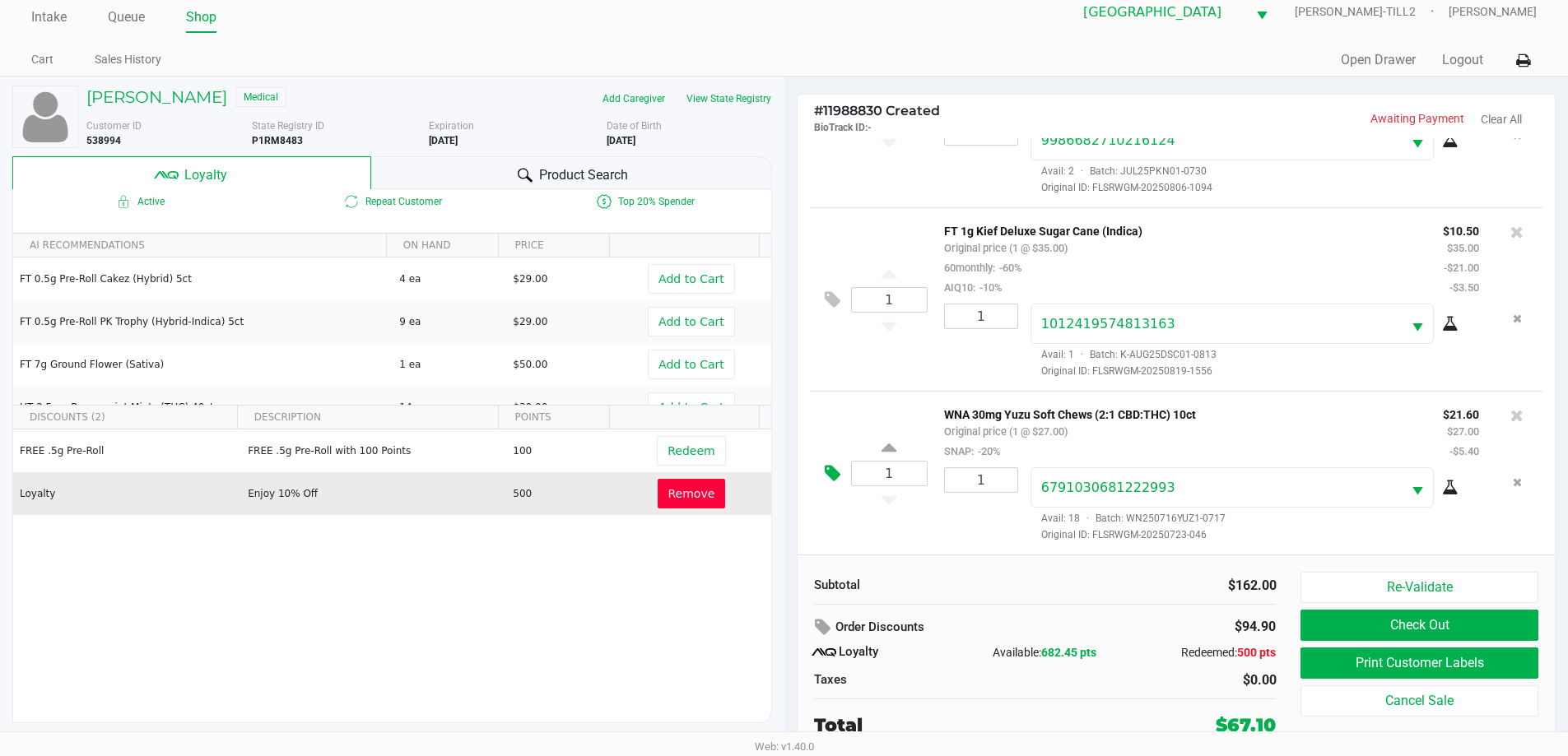
click at [833, 474] on icon at bounding box center [832, 474] width 15 height 19
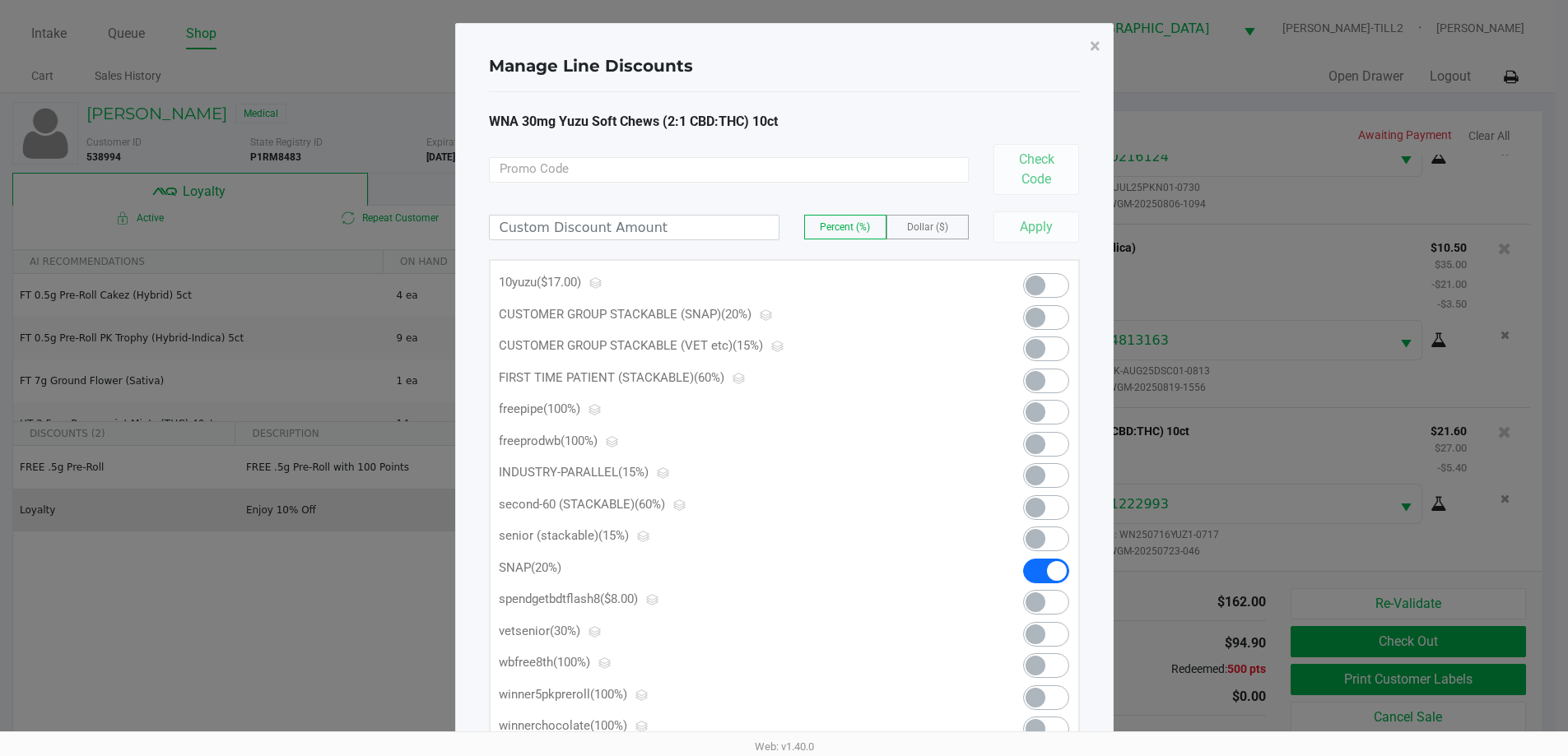
scroll to position [0, 0]
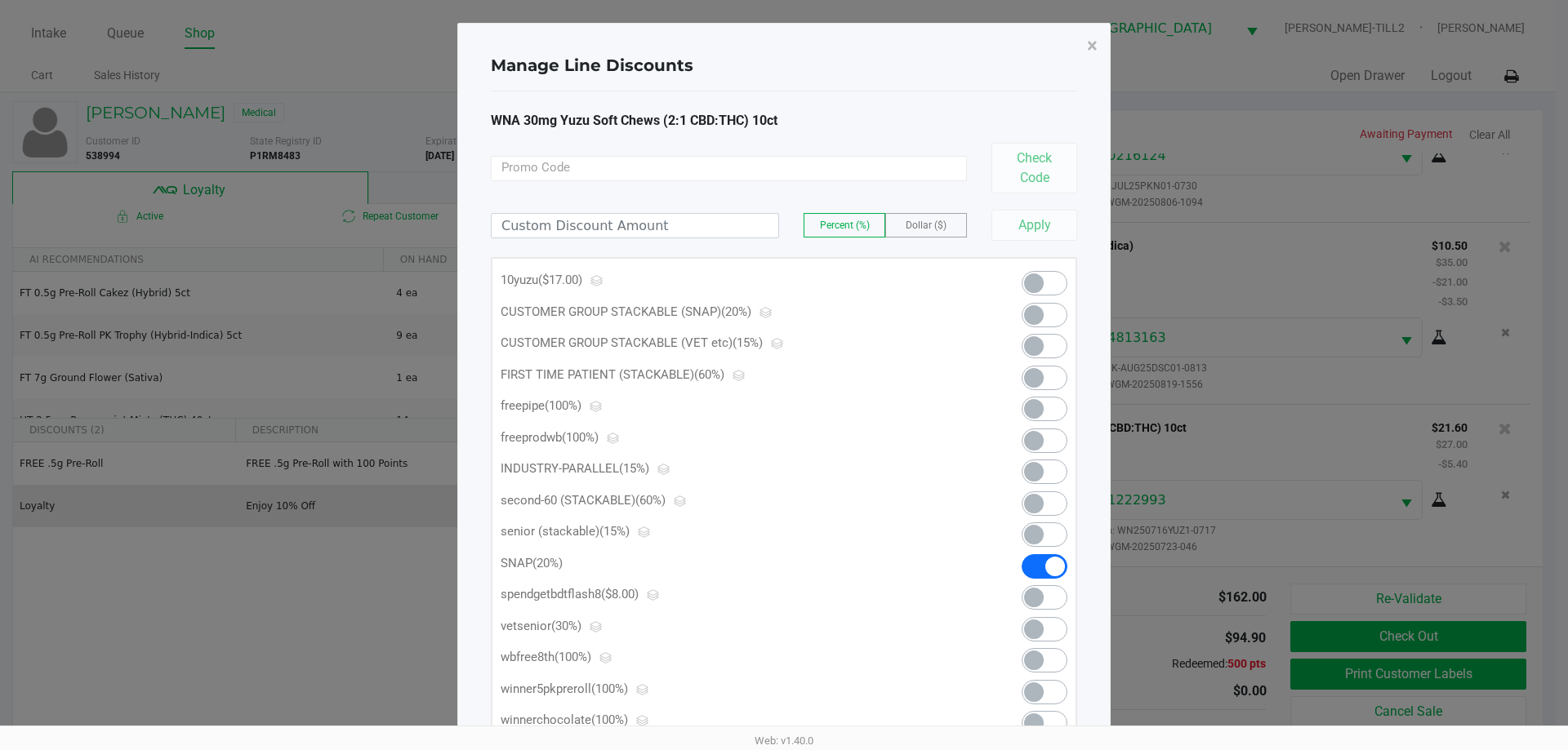
click at [1044, 321] on span at bounding box center [1045, 315] width 46 height 25
click at [1093, 48] on span "×" at bounding box center [1092, 46] width 11 height 23
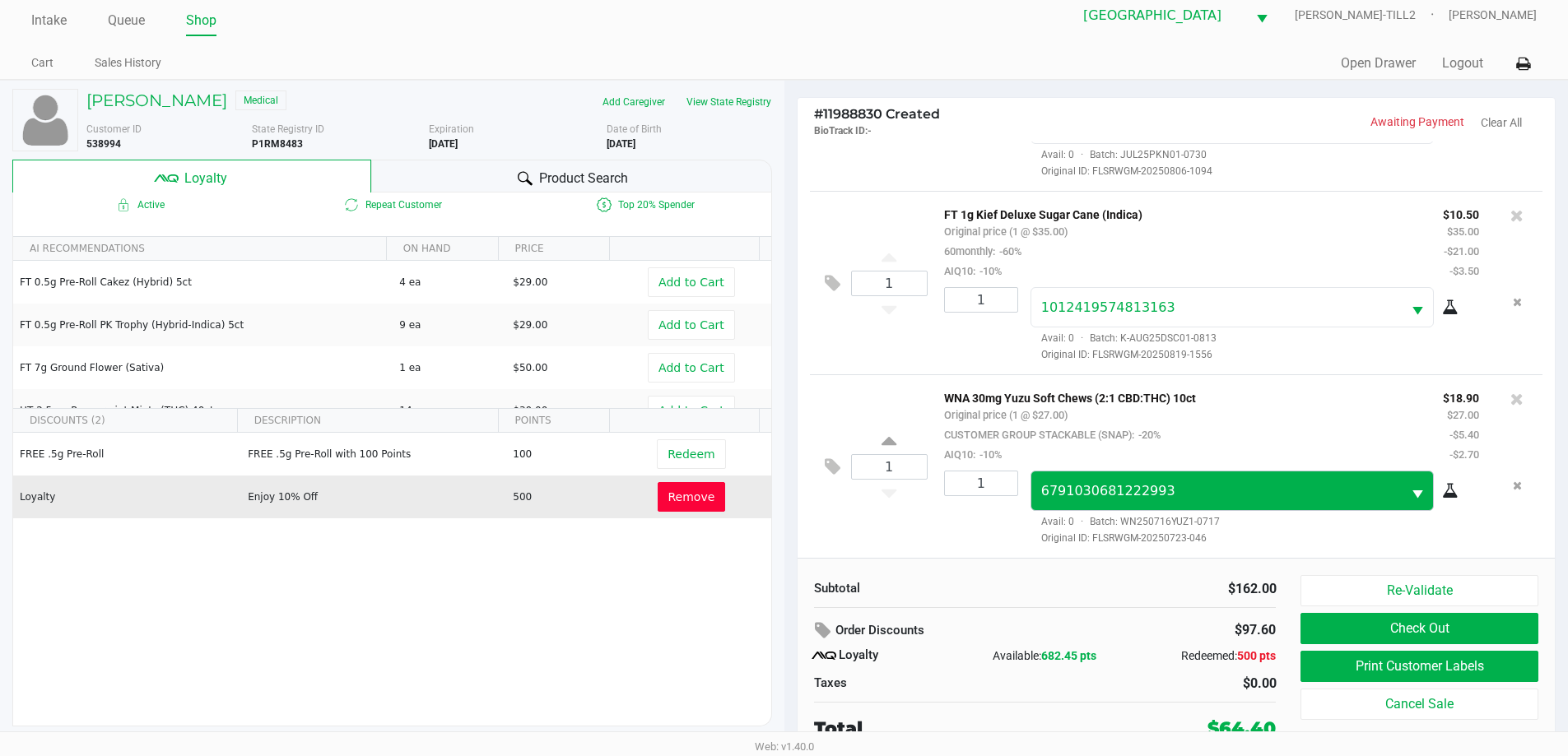
scroll to position [16, 0]
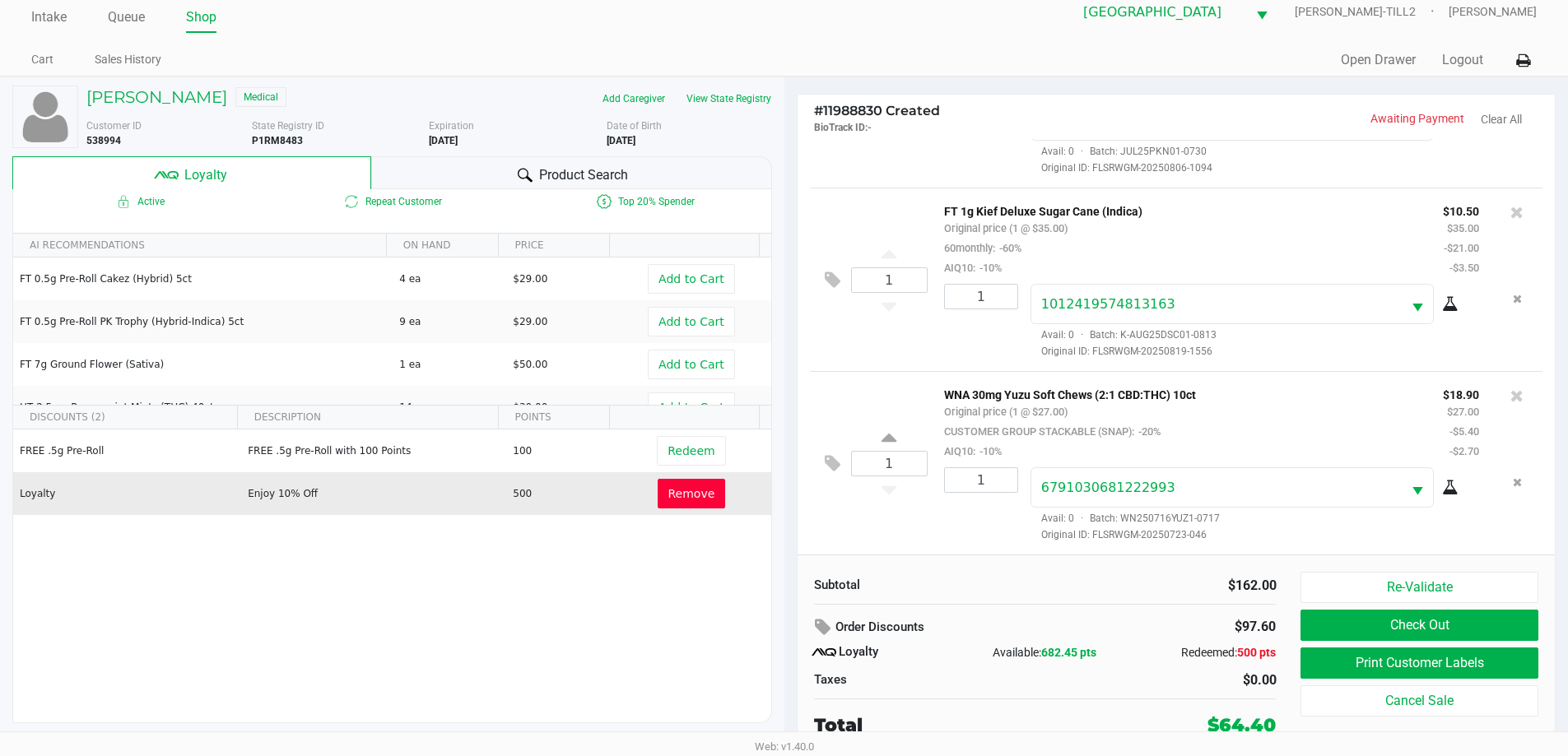
click at [1181, 701] on div "Subtotal $162.00 Order Discounts $97.60 Loyalty Available: 682.45 pts Redeemed:…" at bounding box center [1045, 655] width 487 height 167
click at [1411, 529] on span "Original ID: FLSRWGM-20250723-046" at bounding box center [1256, 534] width 449 height 15
click at [1379, 628] on button "Check Out" at bounding box center [1419, 625] width 237 height 32
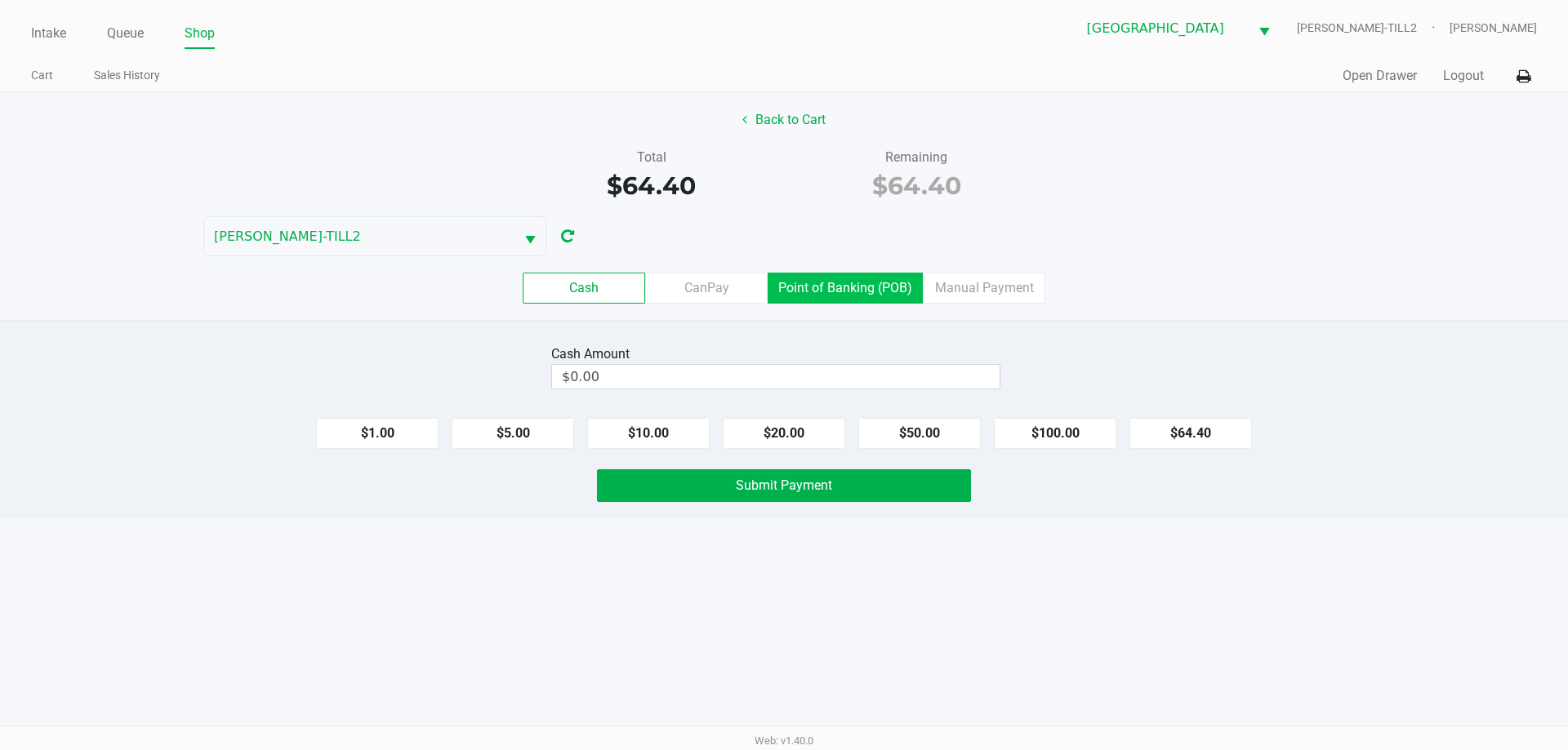
drag, startPoint x: 834, startPoint y: 278, endPoint x: 1087, endPoint y: 387, distance: 275.5
click at [834, 279] on label "Point of Banking (POB)" at bounding box center [845, 288] width 155 height 31
click at [0, 0] on 7 "Point of Banking (POB)" at bounding box center [0, 0] width 0 height 0
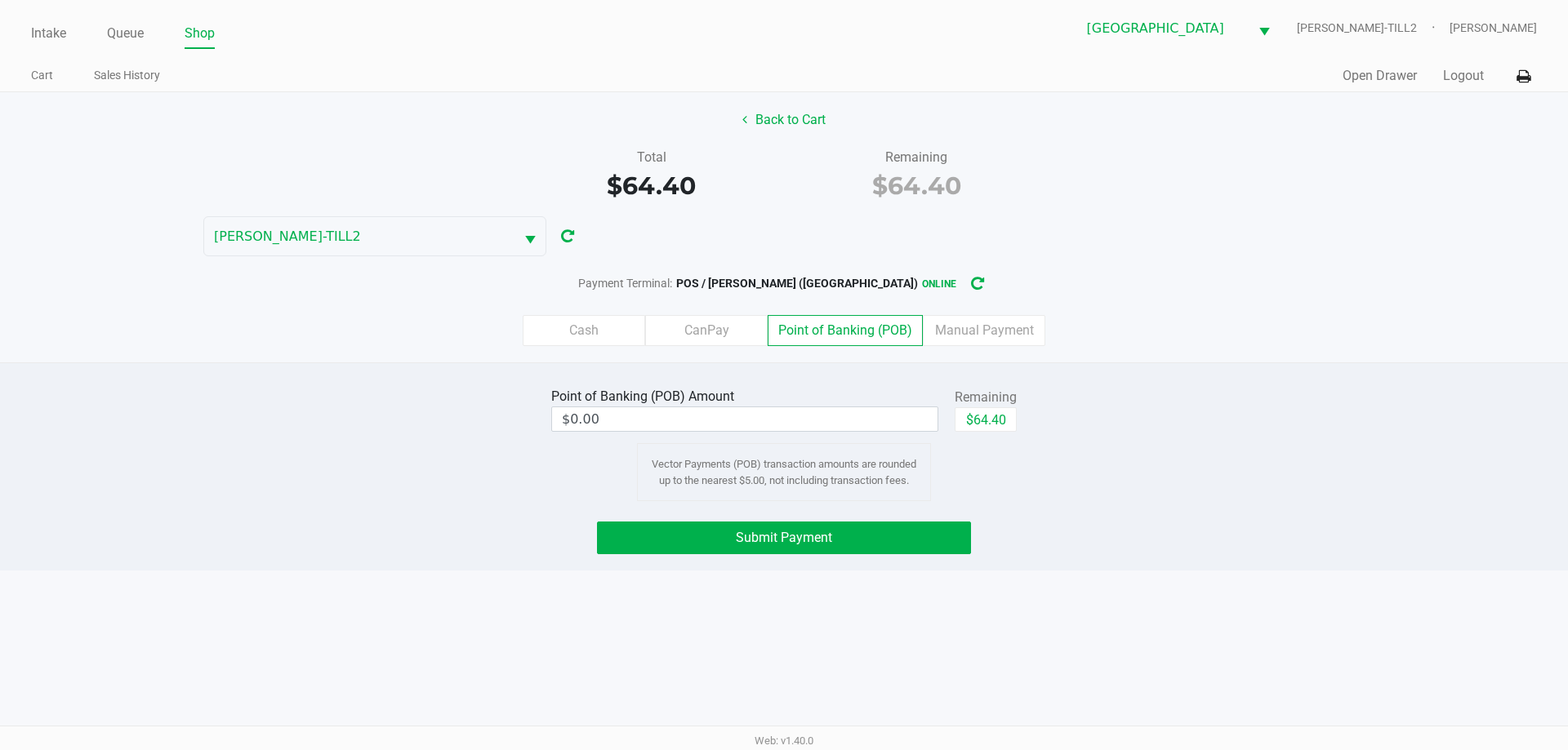
click at [1017, 427] on div "Point of Banking (POB) Amount $0.00 Remaining $64.40 Vector Payments (POB) tran…" at bounding box center [784, 442] width 490 height 118
click at [1002, 419] on button "$64.40" at bounding box center [985, 419] width 62 height 25
type input "$64.40"
click at [860, 542] on button "Submit Payment" at bounding box center [784, 538] width 374 height 33
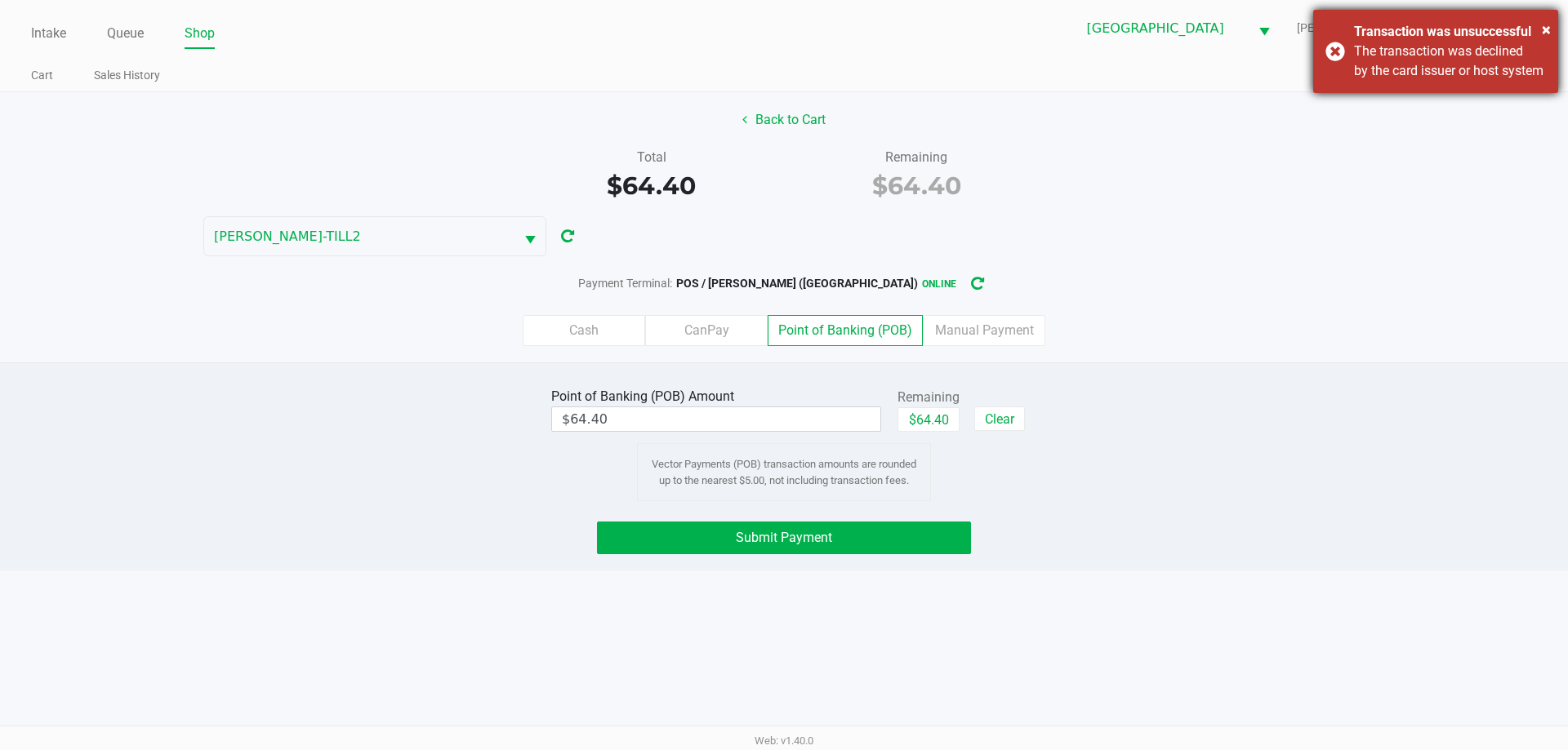
click at [1324, 59] on div "× Transaction was unsuccessful The transaction was declined by the card issuer …" at bounding box center [1435, 52] width 245 height 83
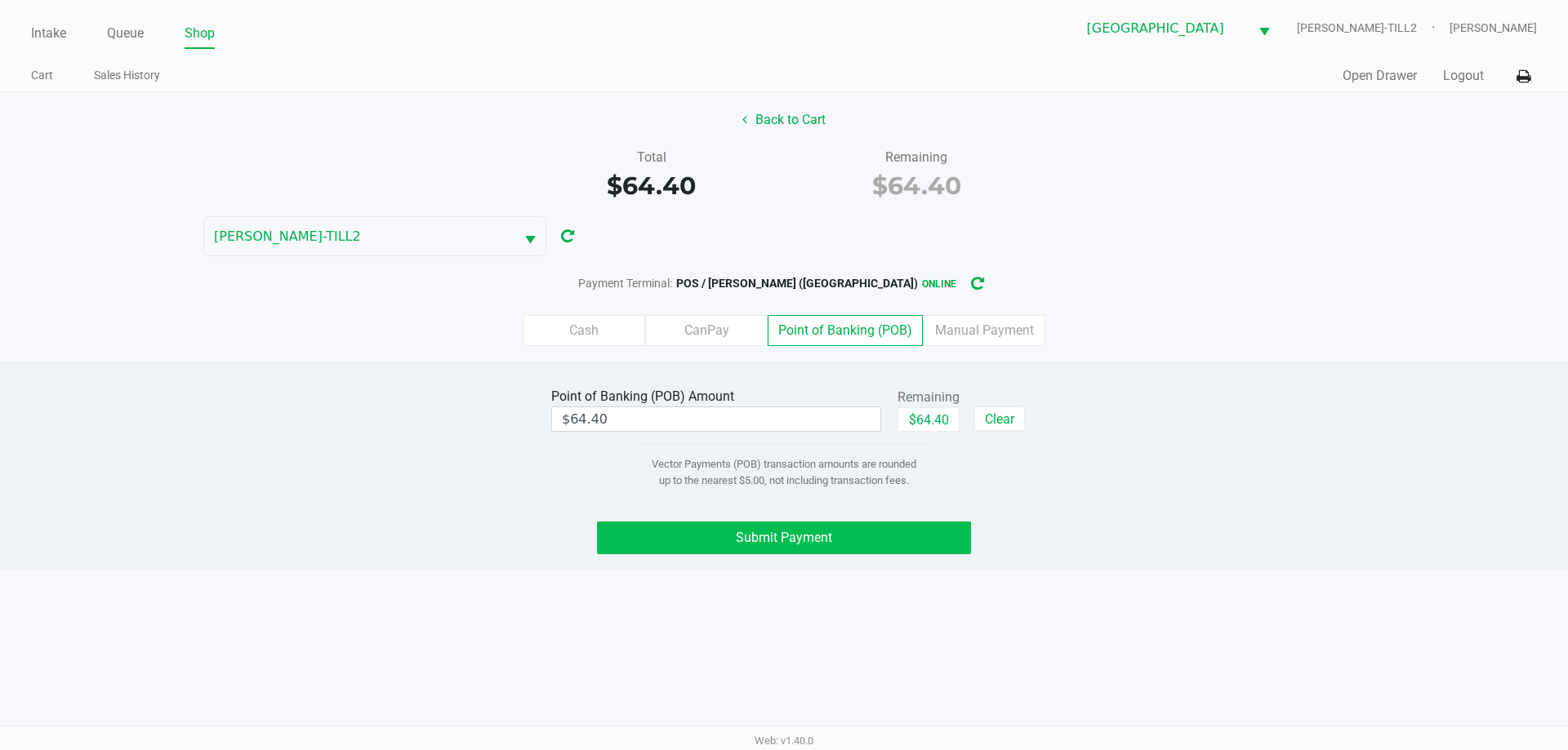
click at [909, 533] on button "Submit Payment" at bounding box center [784, 538] width 374 height 33
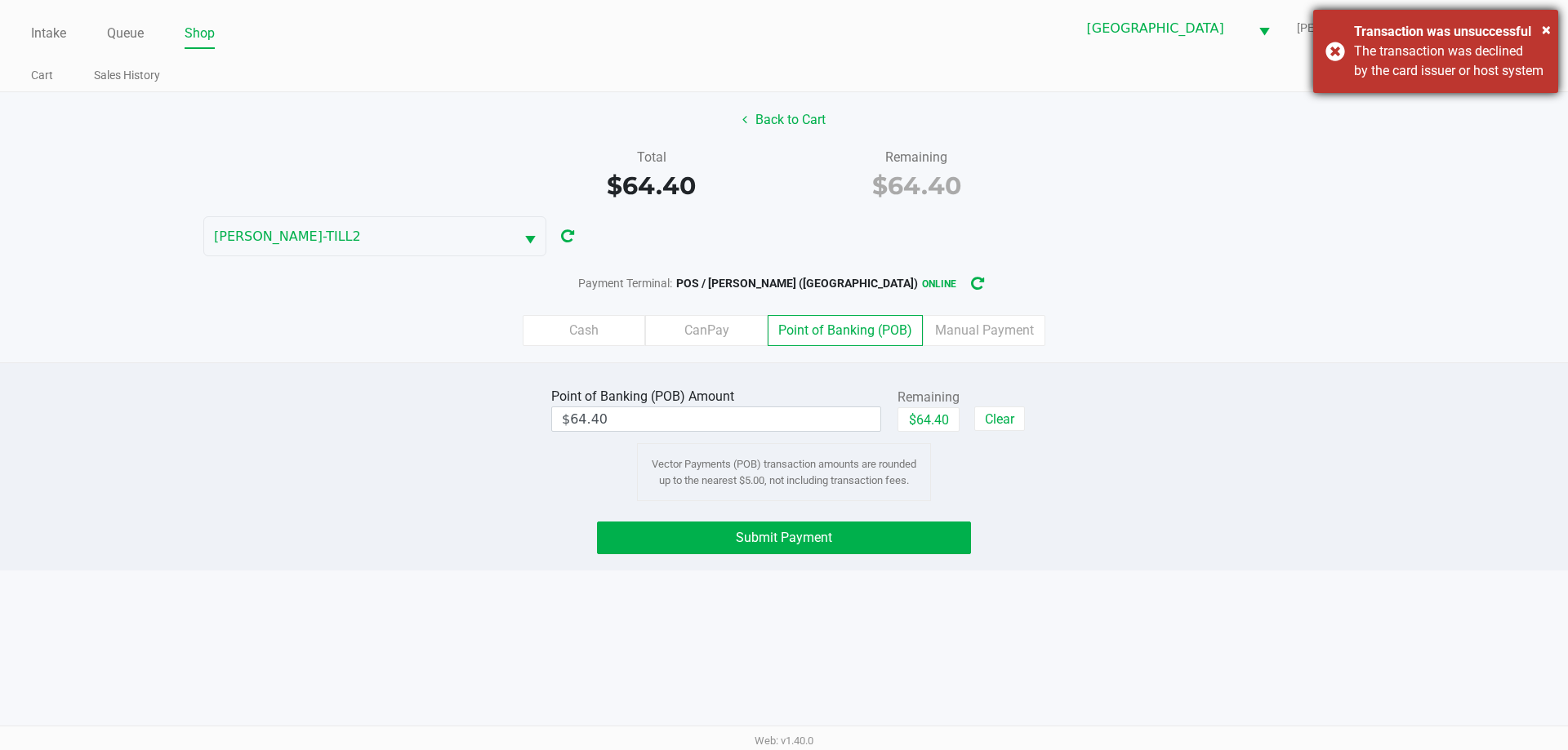
click at [1344, 58] on div "× Transaction was unsuccessful The transaction was declined by the card issuer …" at bounding box center [1435, 52] width 245 height 83
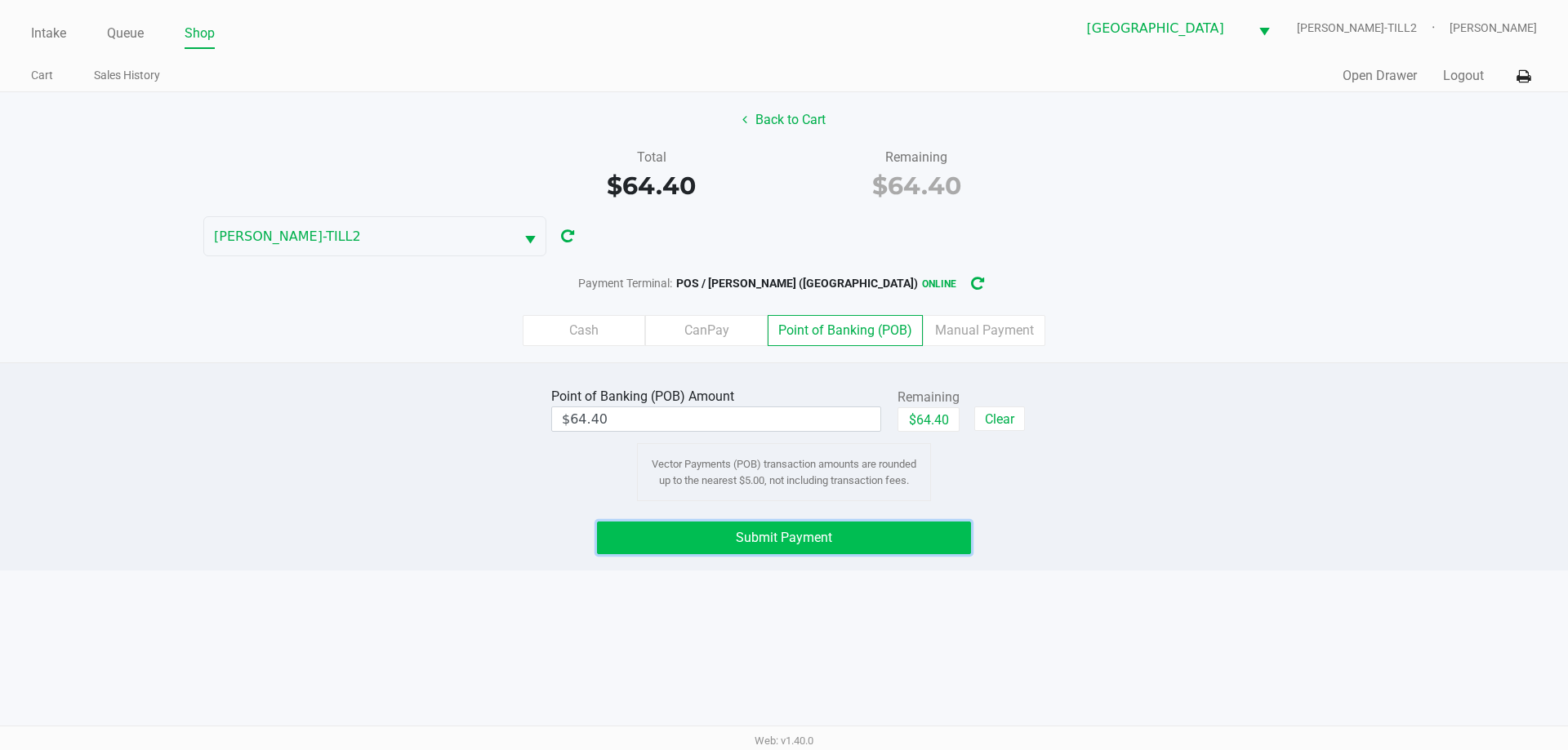
click at [897, 532] on button "Submit Payment" at bounding box center [784, 538] width 374 height 33
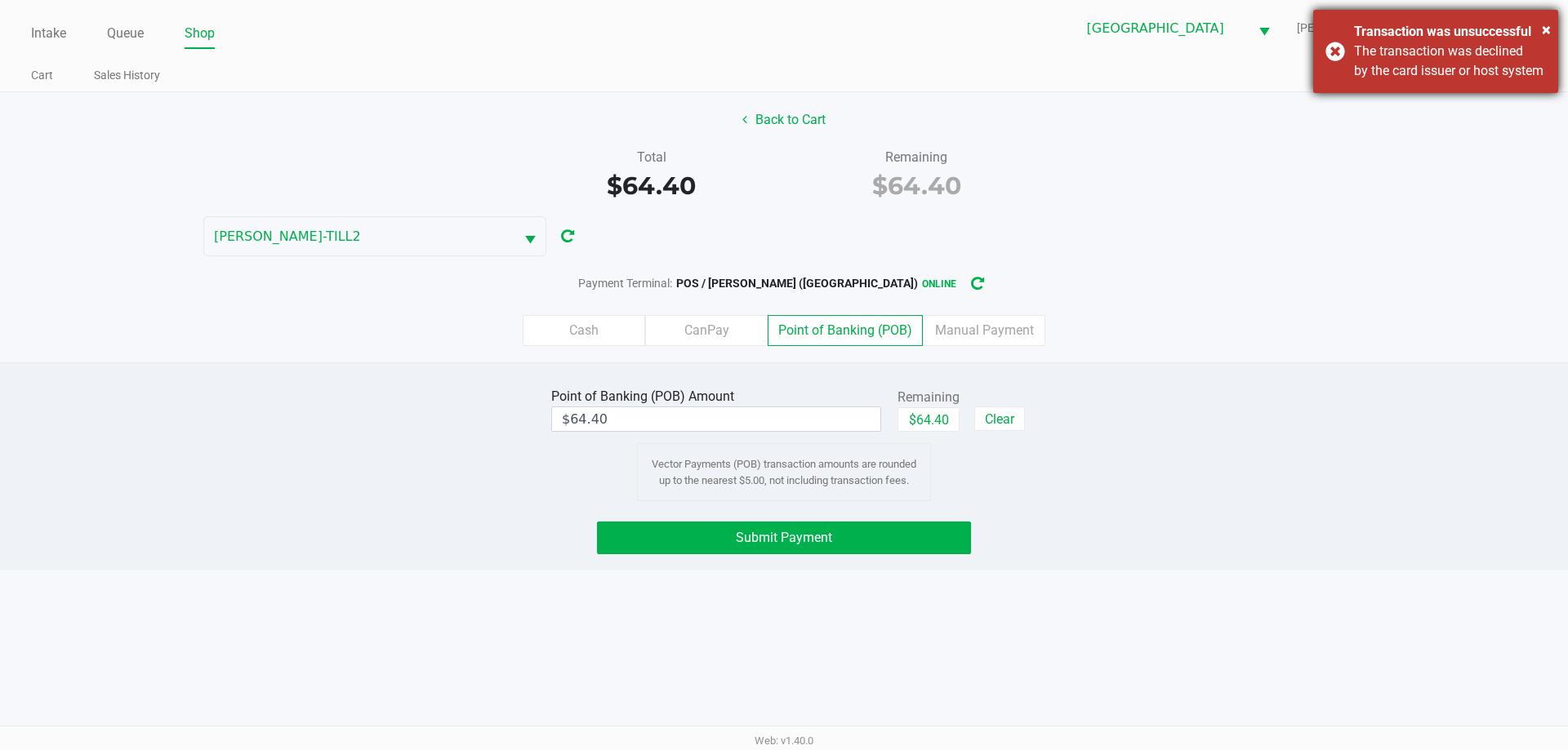
click at [1338, 58] on div "× Transaction was unsuccessful The transaction was declined by the card issuer …" at bounding box center [1435, 52] width 245 height 83
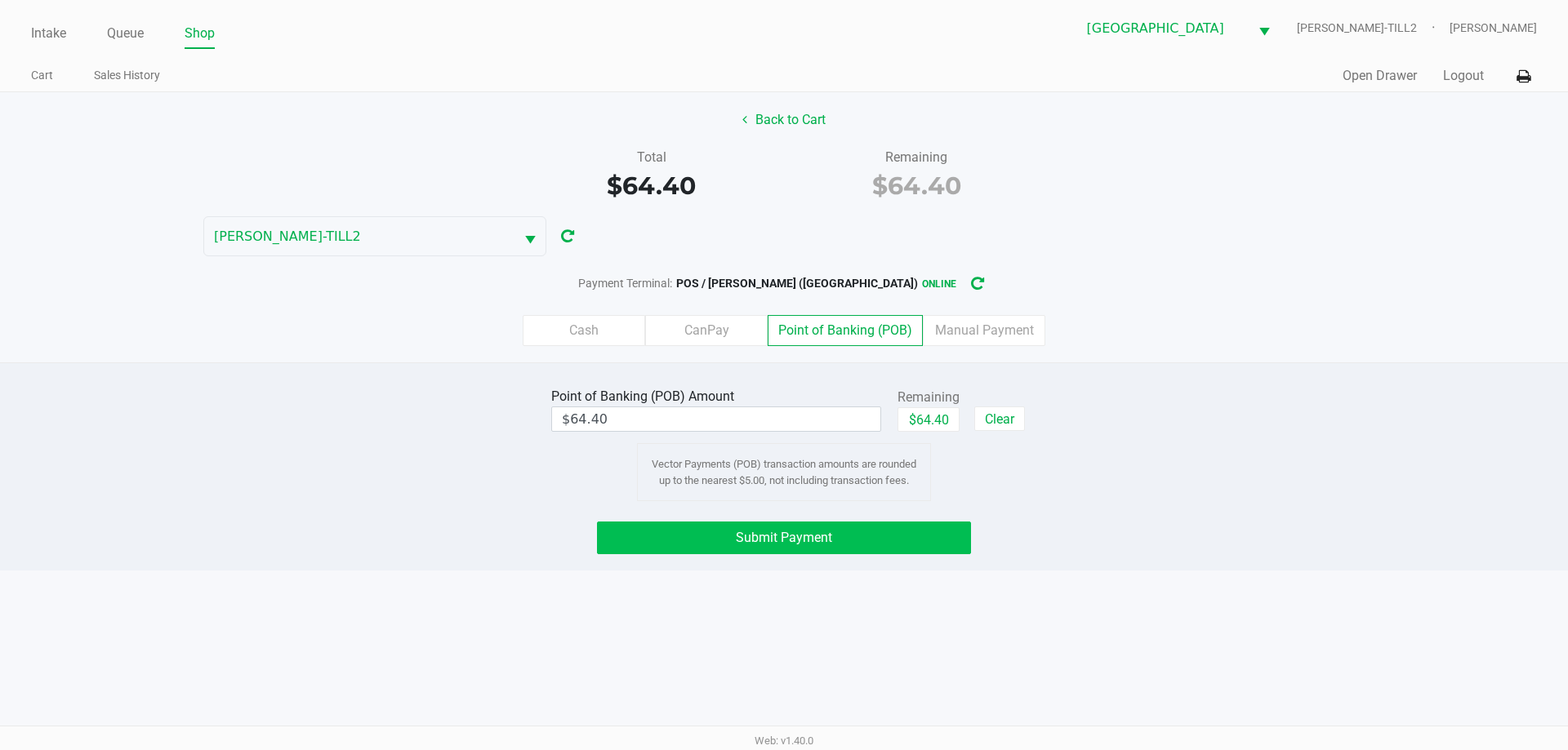
click at [826, 549] on button "Submit Payment" at bounding box center [784, 538] width 374 height 33
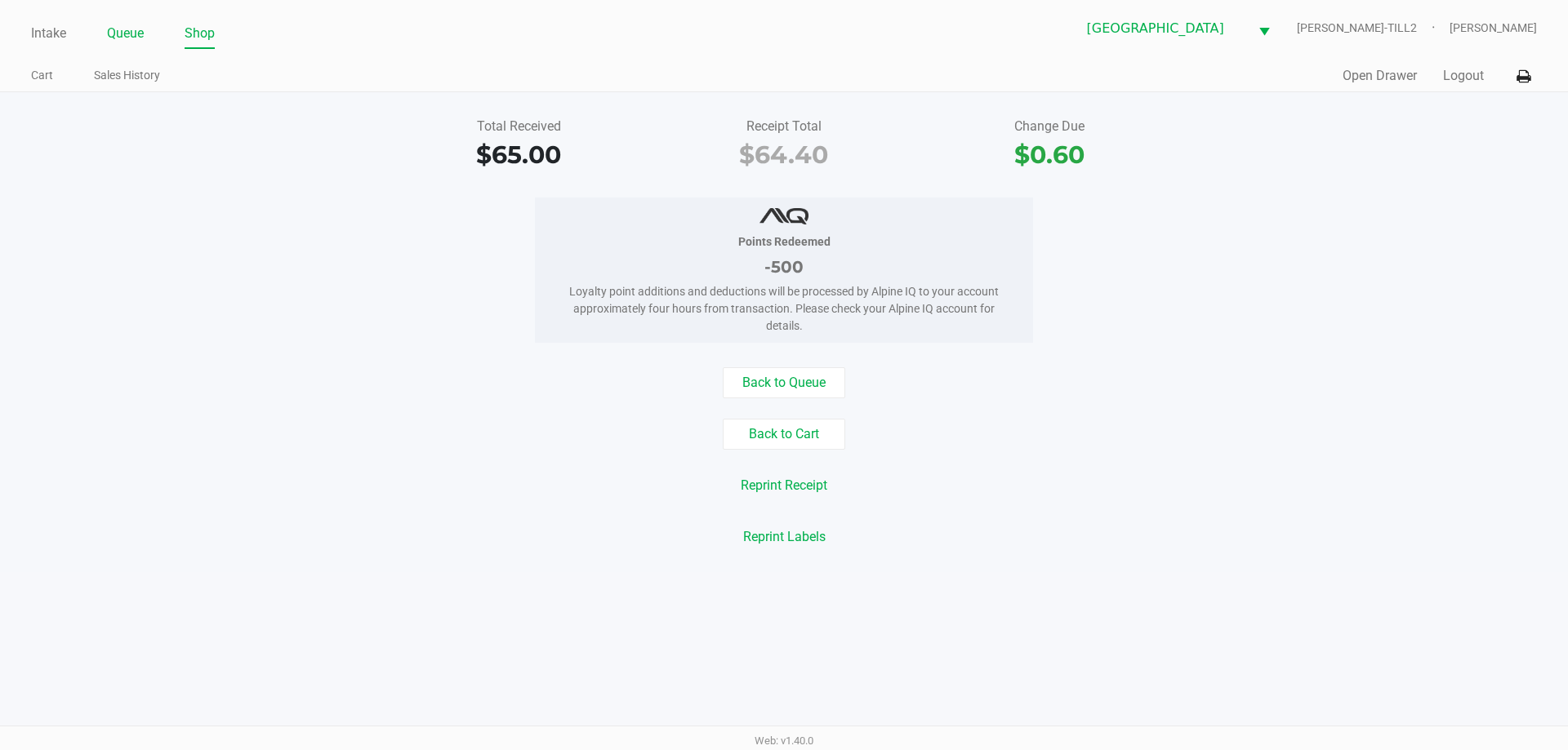
click at [119, 30] on link "Queue" at bounding box center [124, 33] width 36 height 23
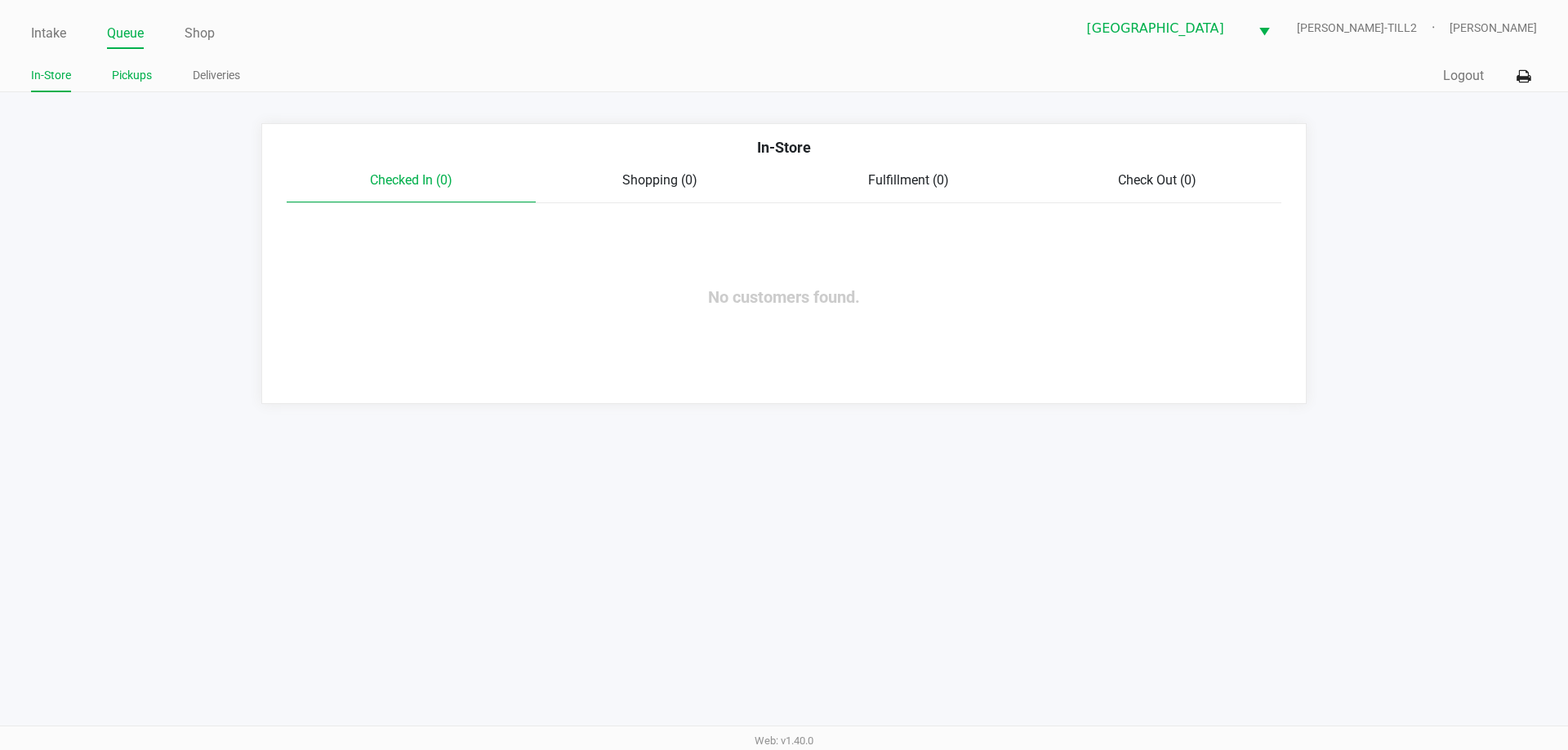
click at [125, 78] on link "Pickups" at bounding box center [131, 75] width 40 height 20
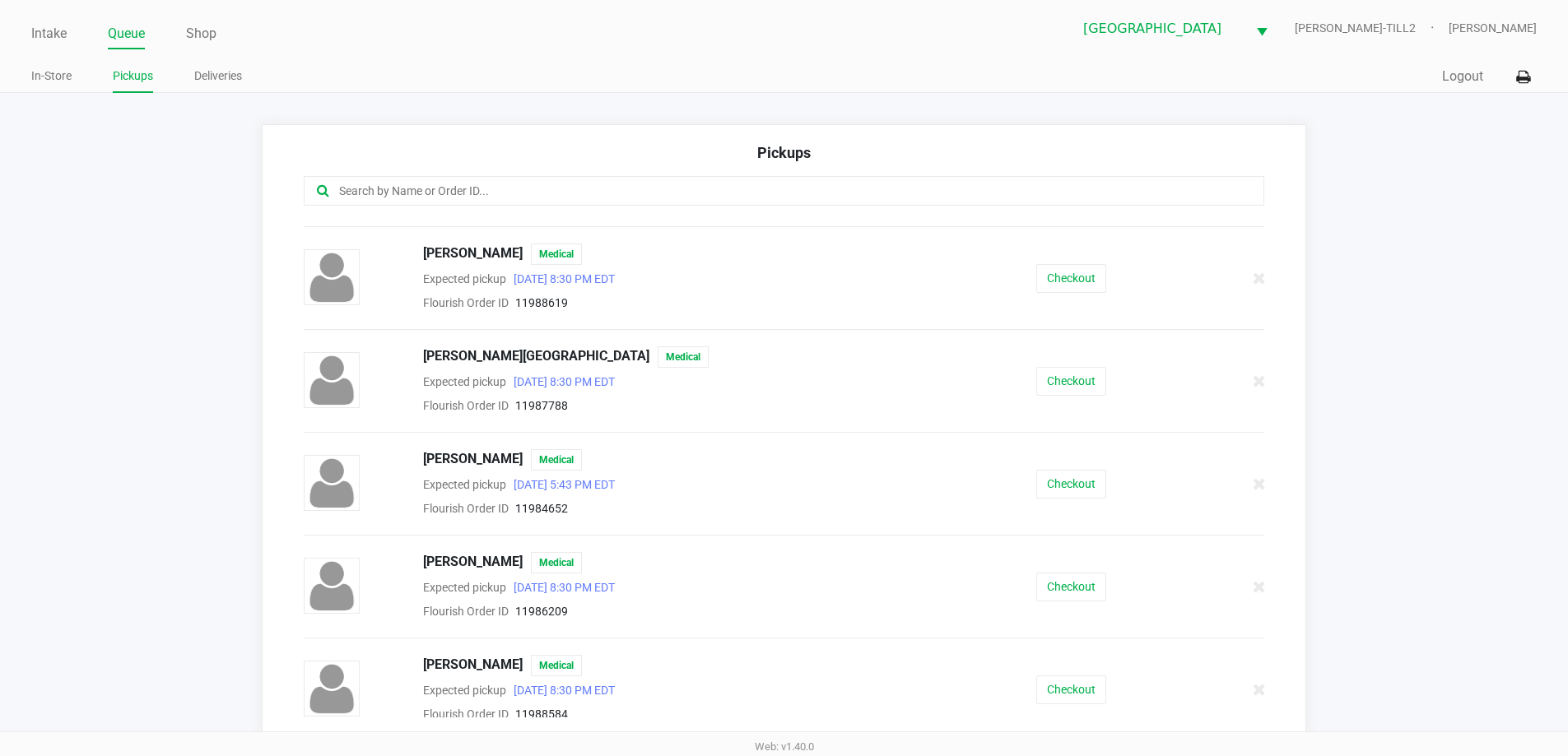
scroll to position [1321, 0]
click at [1079, 377] on button "Checkout" at bounding box center [1071, 381] width 70 height 29
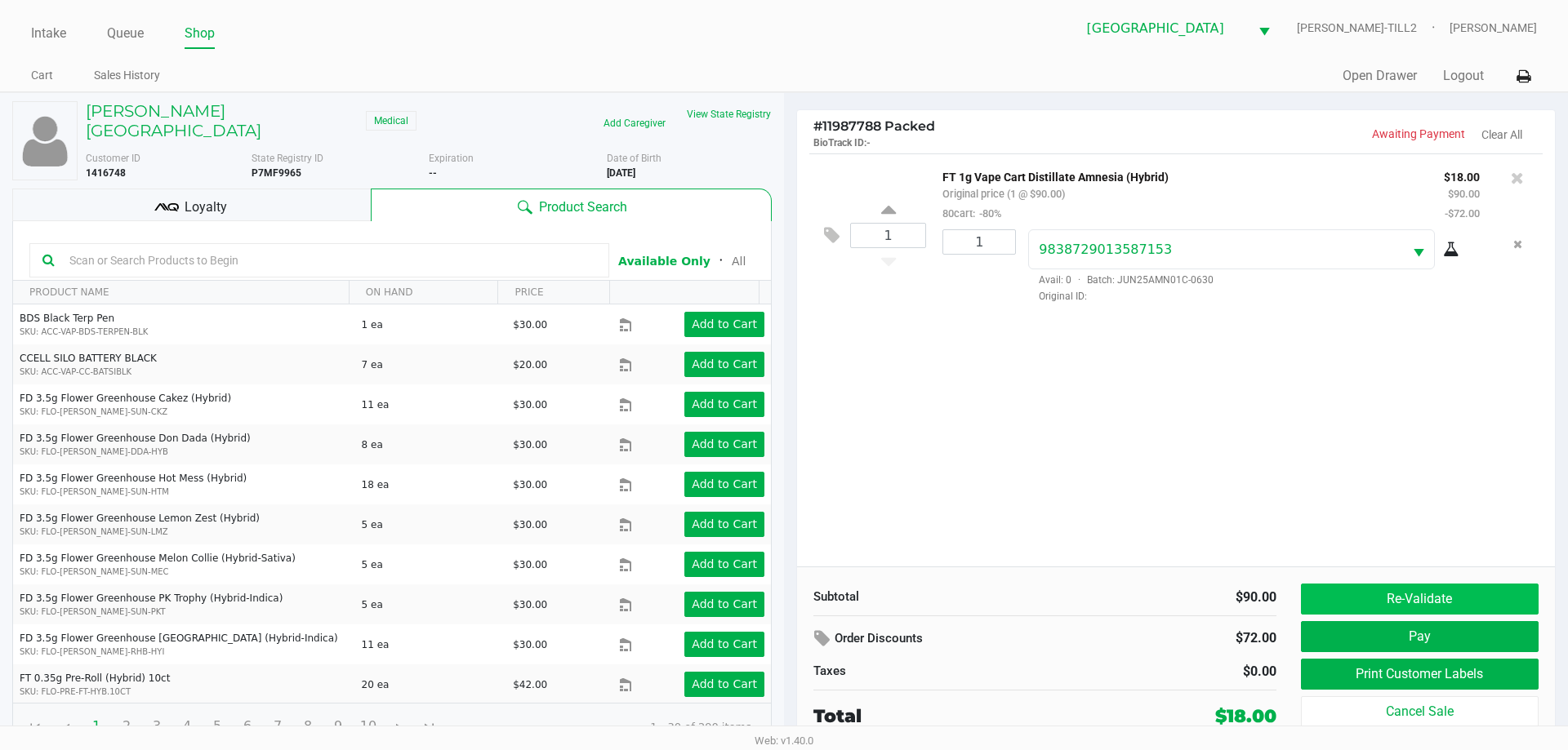
click at [1433, 594] on button "Re-Validate" at bounding box center [1419, 599] width 238 height 31
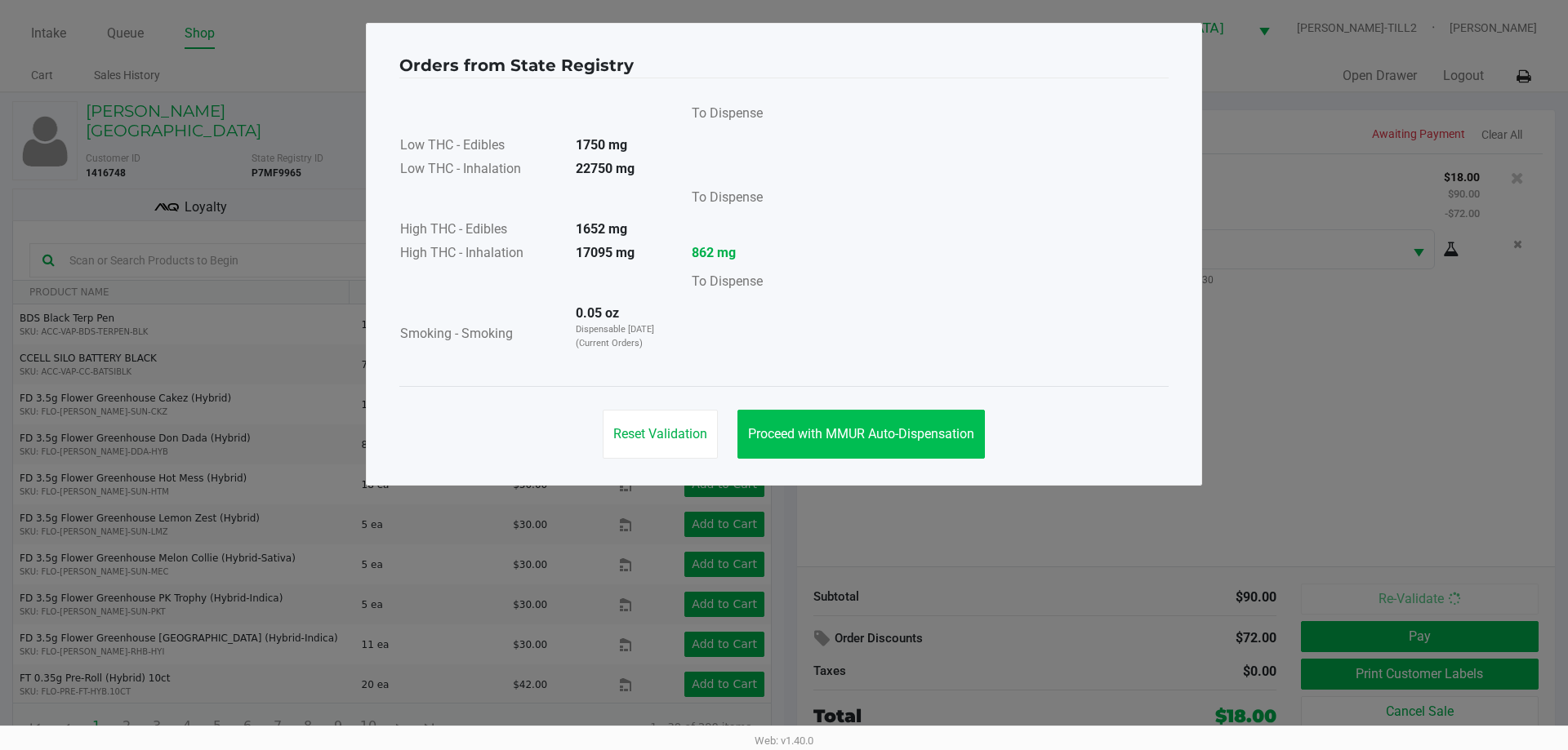
click at [924, 428] on span "Proceed with MMUR Auto-Dispensation" at bounding box center [860, 433] width 226 height 15
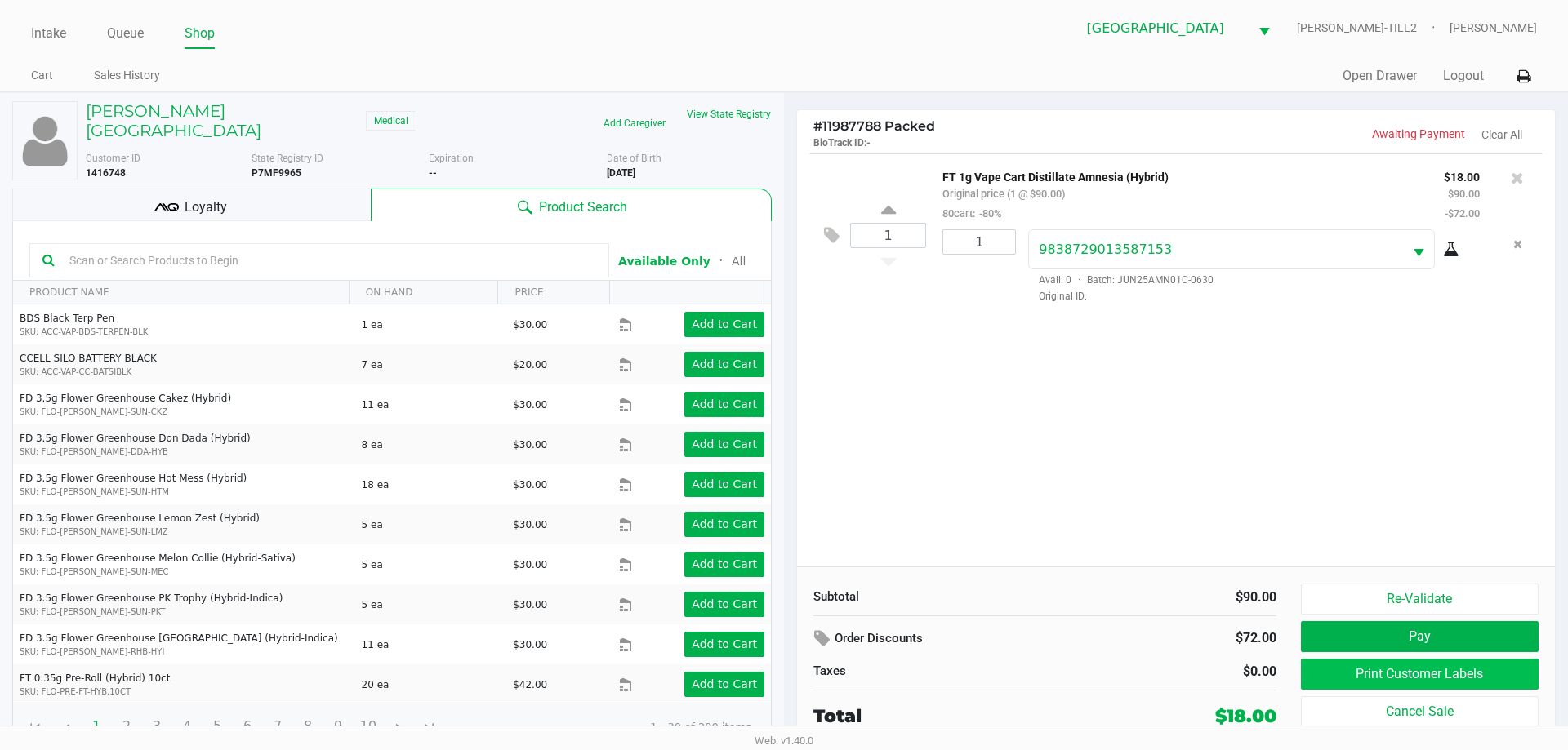
click at [1479, 679] on button "Print Customer Labels" at bounding box center [1419, 674] width 238 height 31
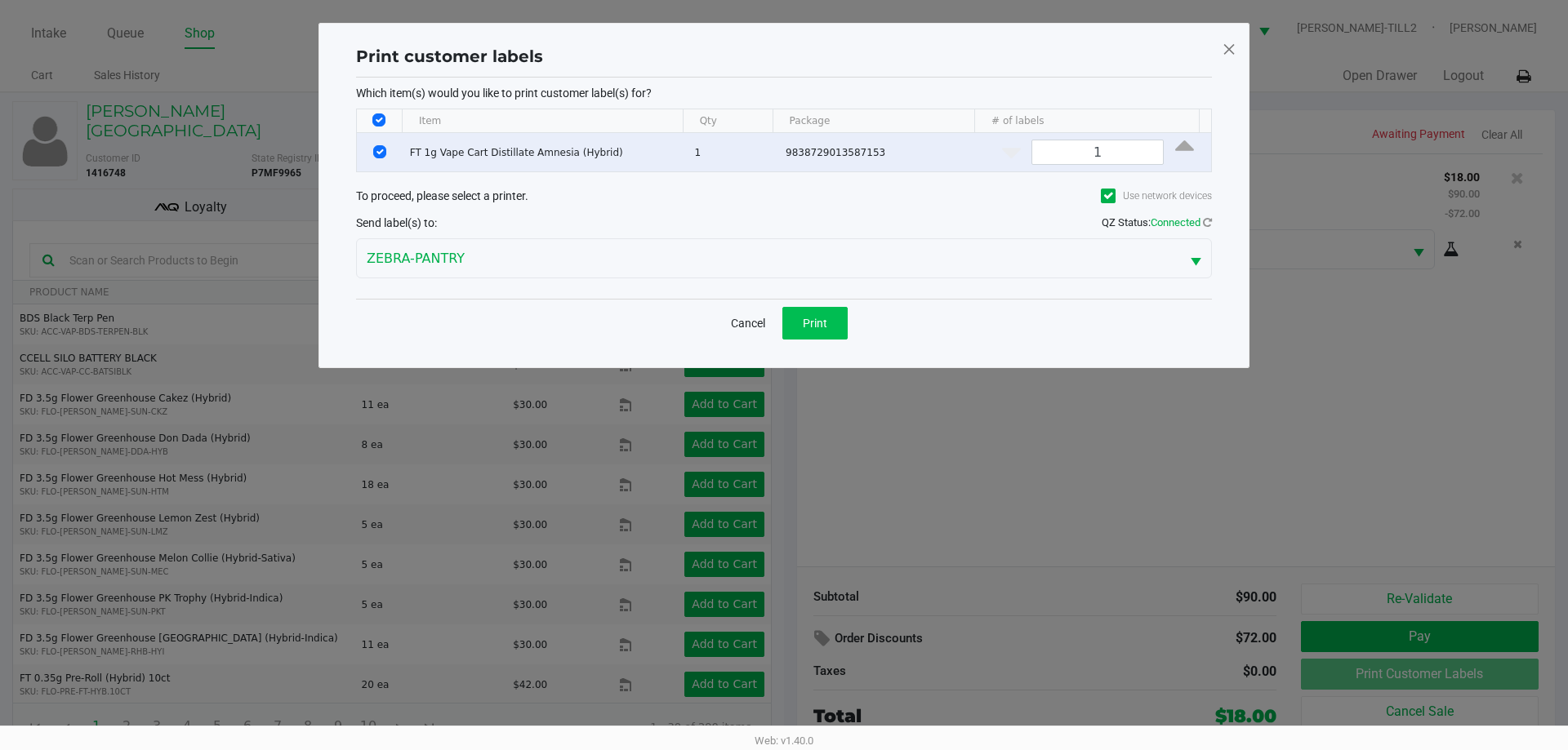
click at [804, 335] on button "Print" at bounding box center [814, 323] width 65 height 33
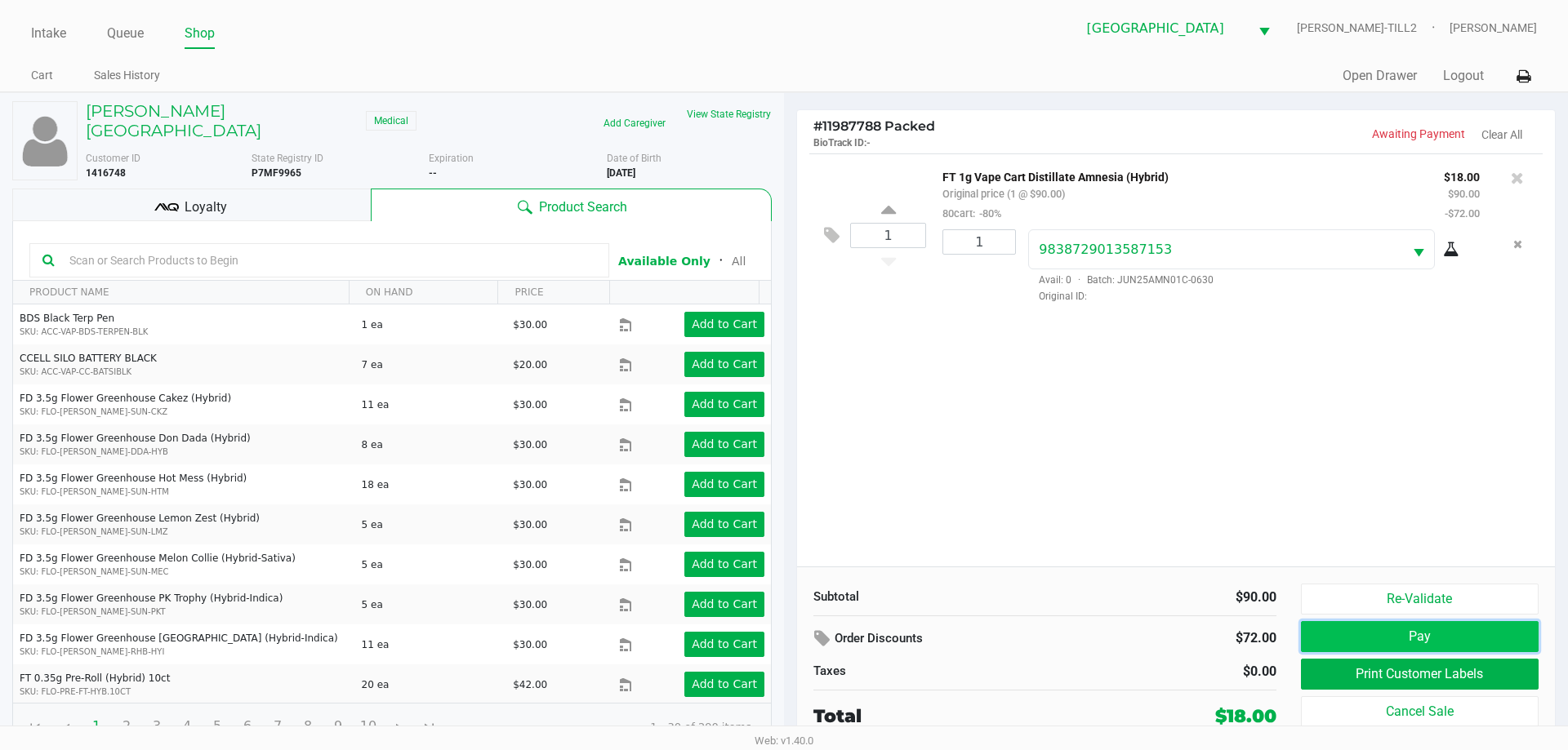
click at [1459, 627] on button "Pay" at bounding box center [1419, 637] width 238 height 31
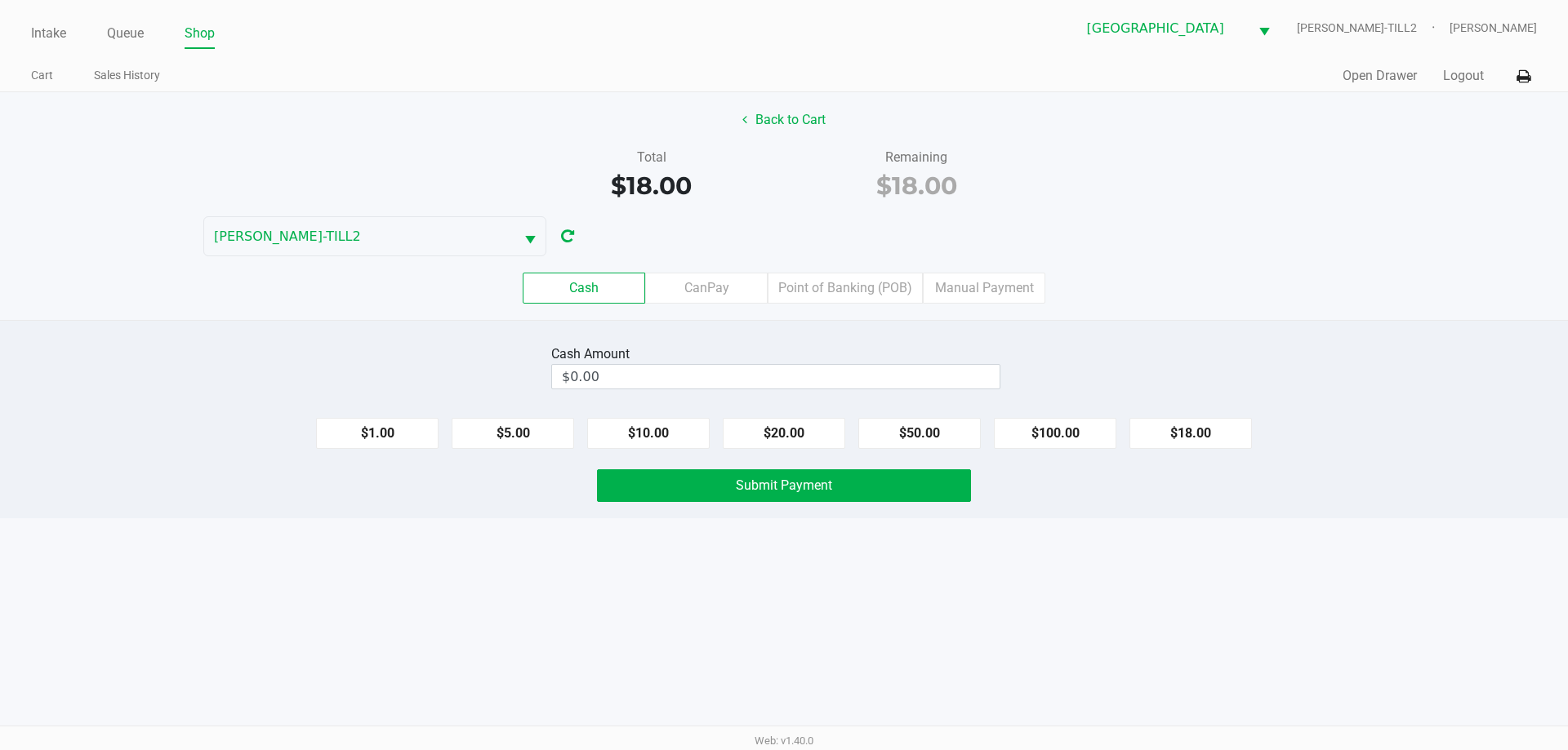
click at [881, 283] on label "Point of Banking (POB)" at bounding box center [845, 288] width 155 height 31
click at [0, 0] on 7 "Point of Banking (POB)" at bounding box center [0, 0] width 0 height 0
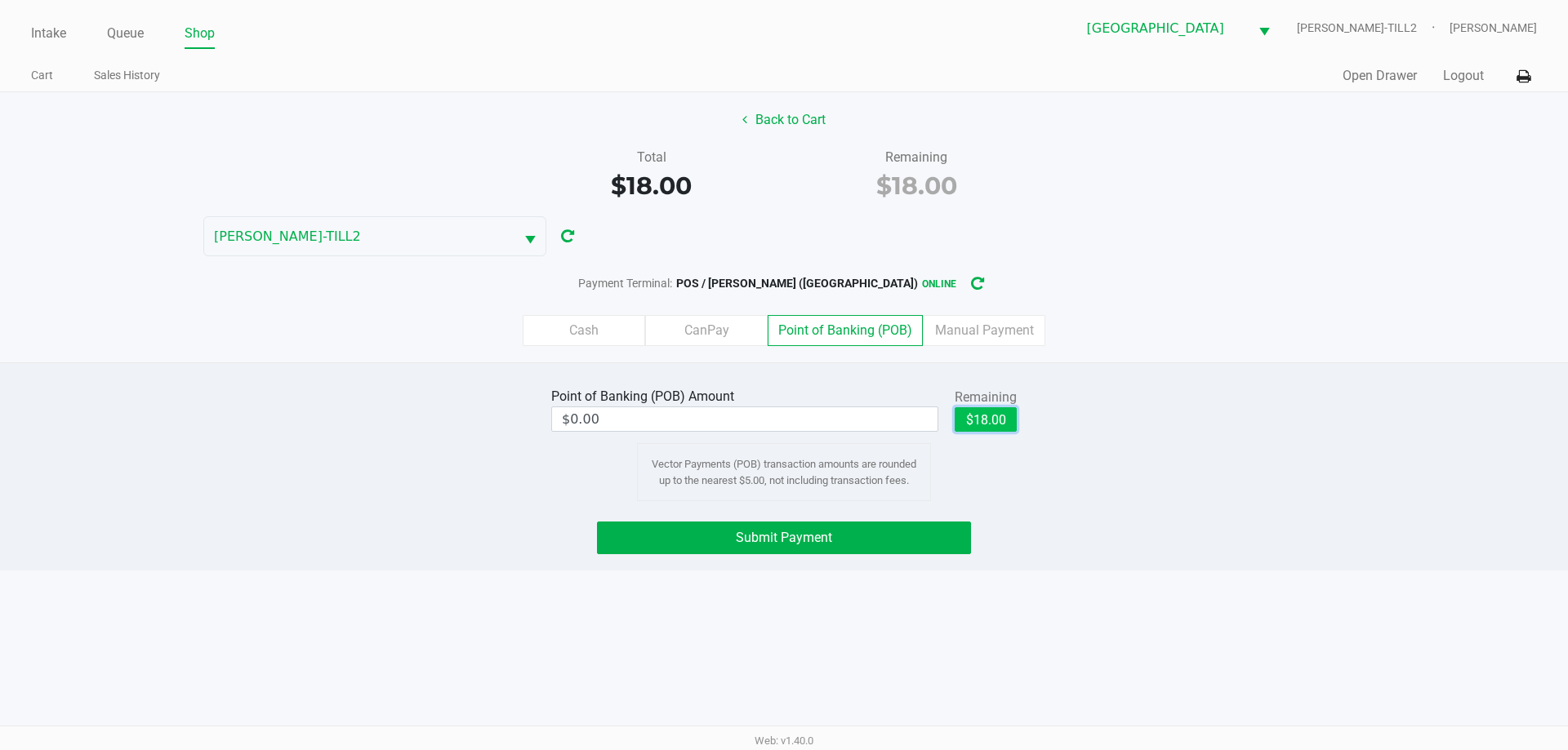
click at [1011, 425] on button "$18.00" at bounding box center [985, 419] width 62 height 25
type input "$18.00"
click at [785, 538] on span "Submit Payment" at bounding box center [784, 538] width 97 height 15
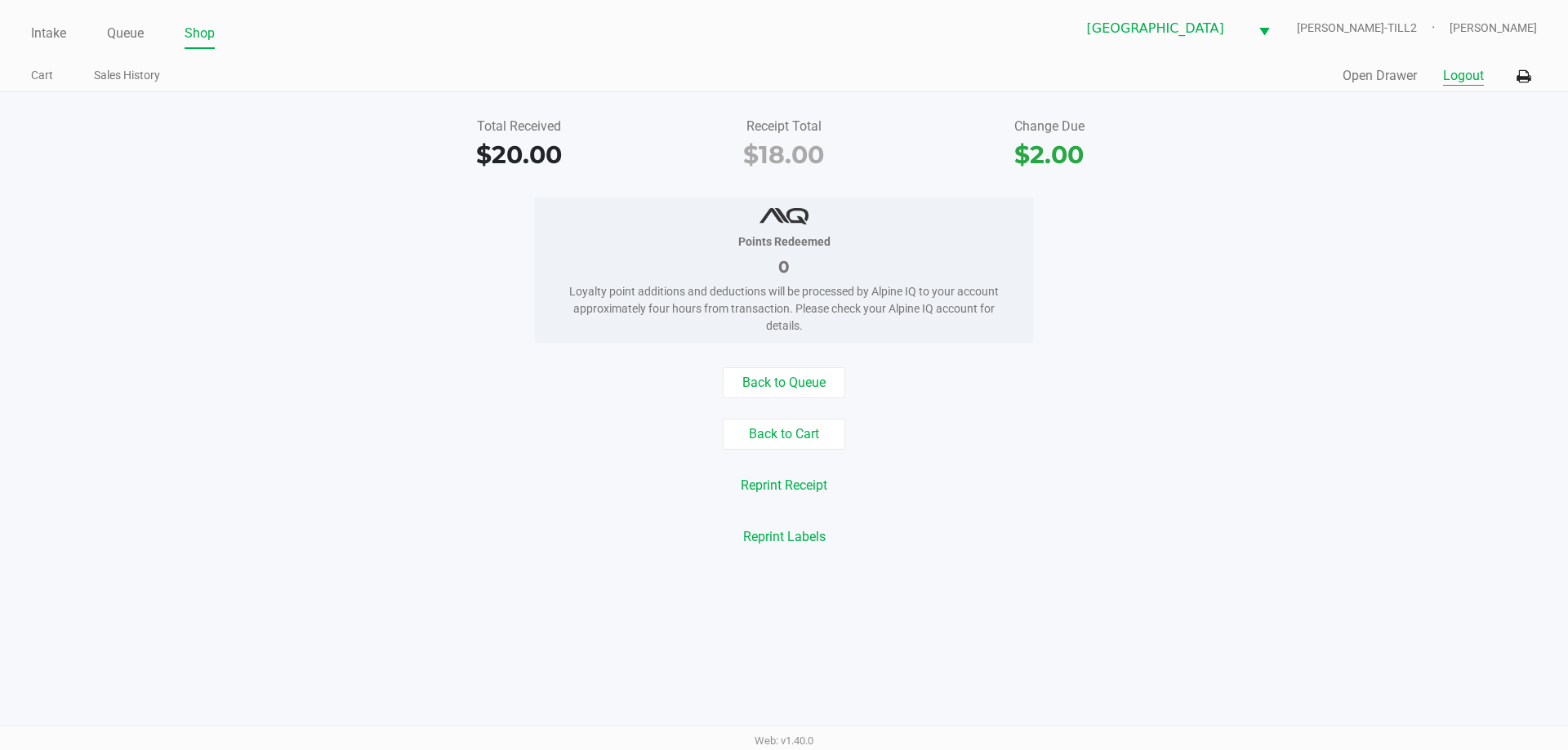
click at [1452, 80] on button "Logout" at bounding box center [1463, 75] width 41 height 19
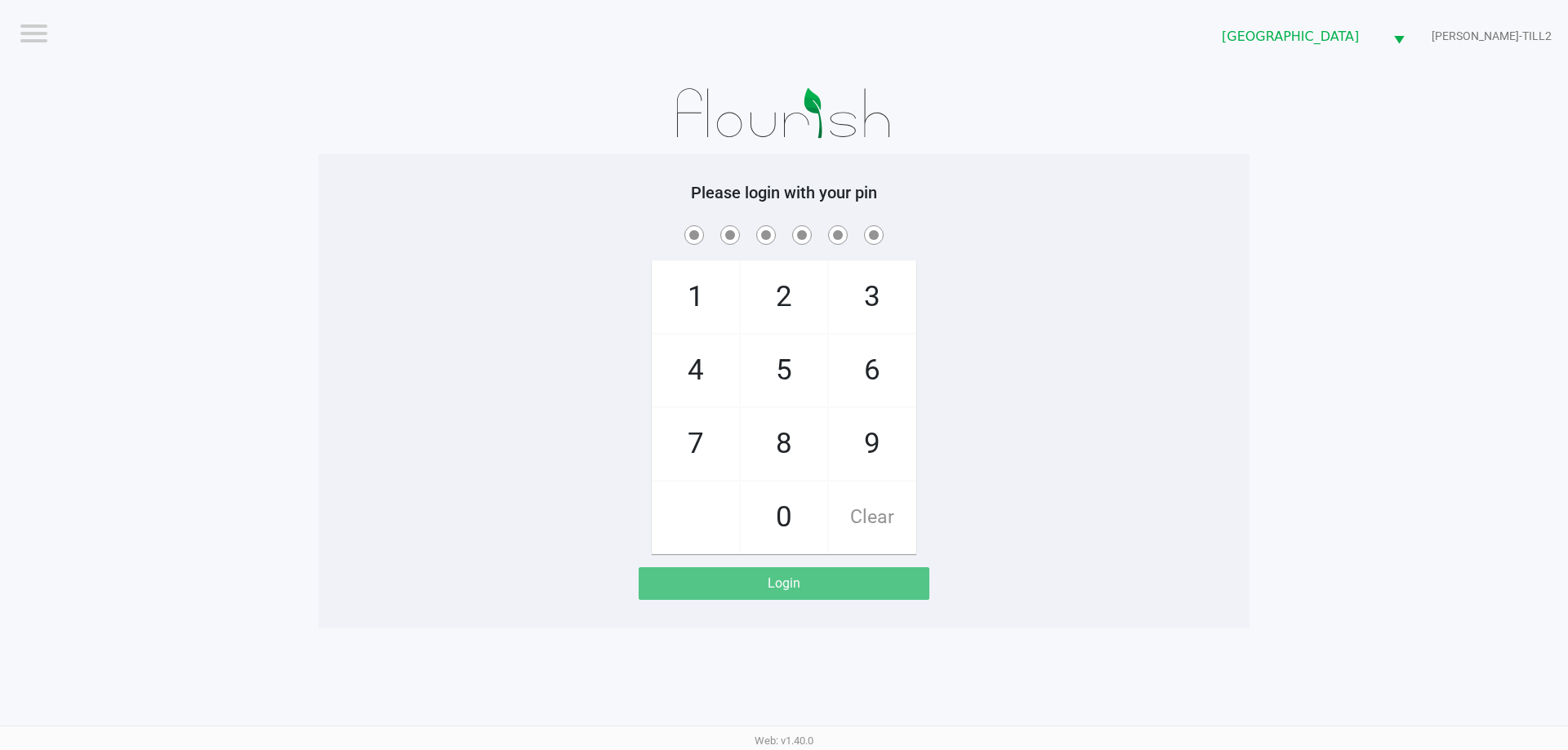
checkbox input "true"
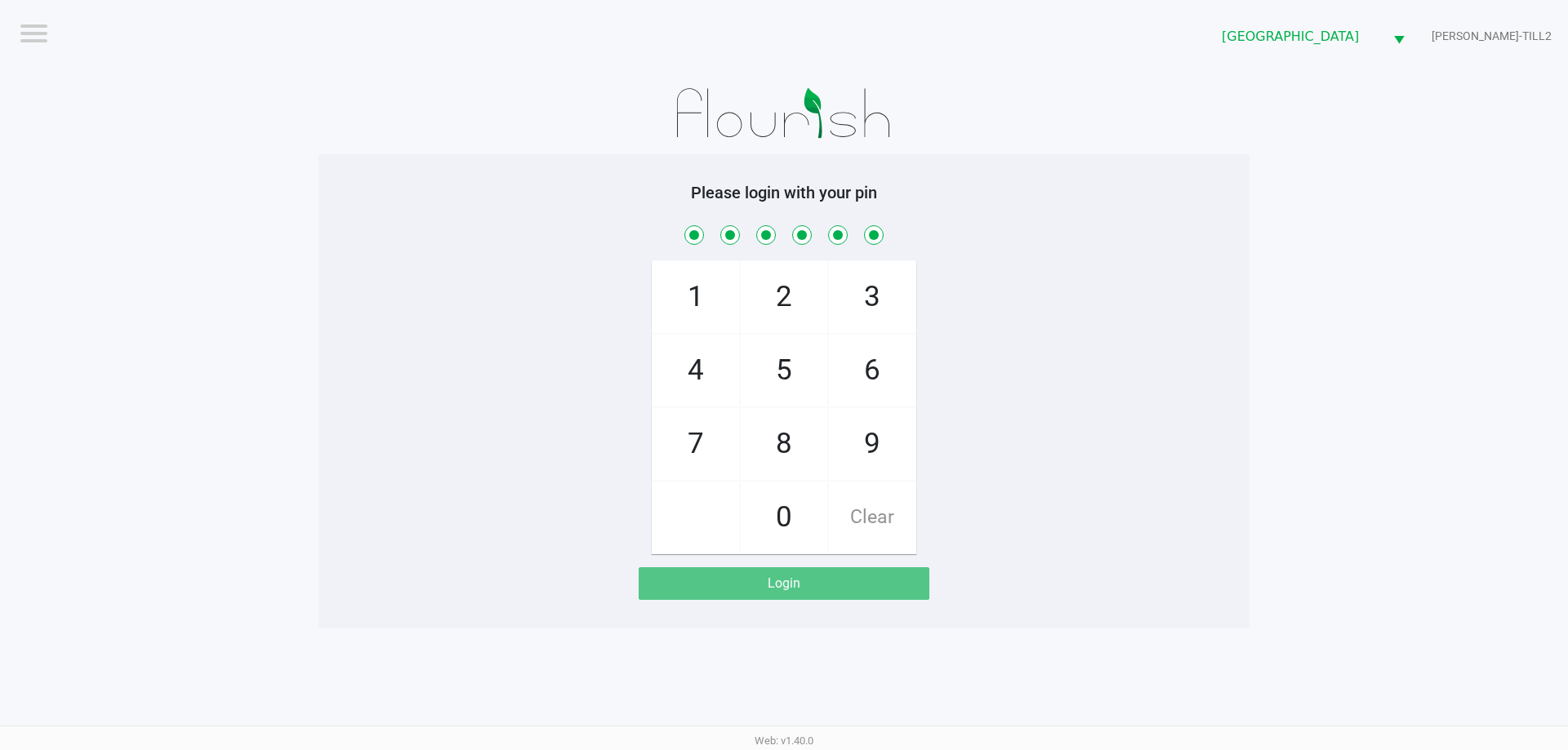
checkbox input "true"
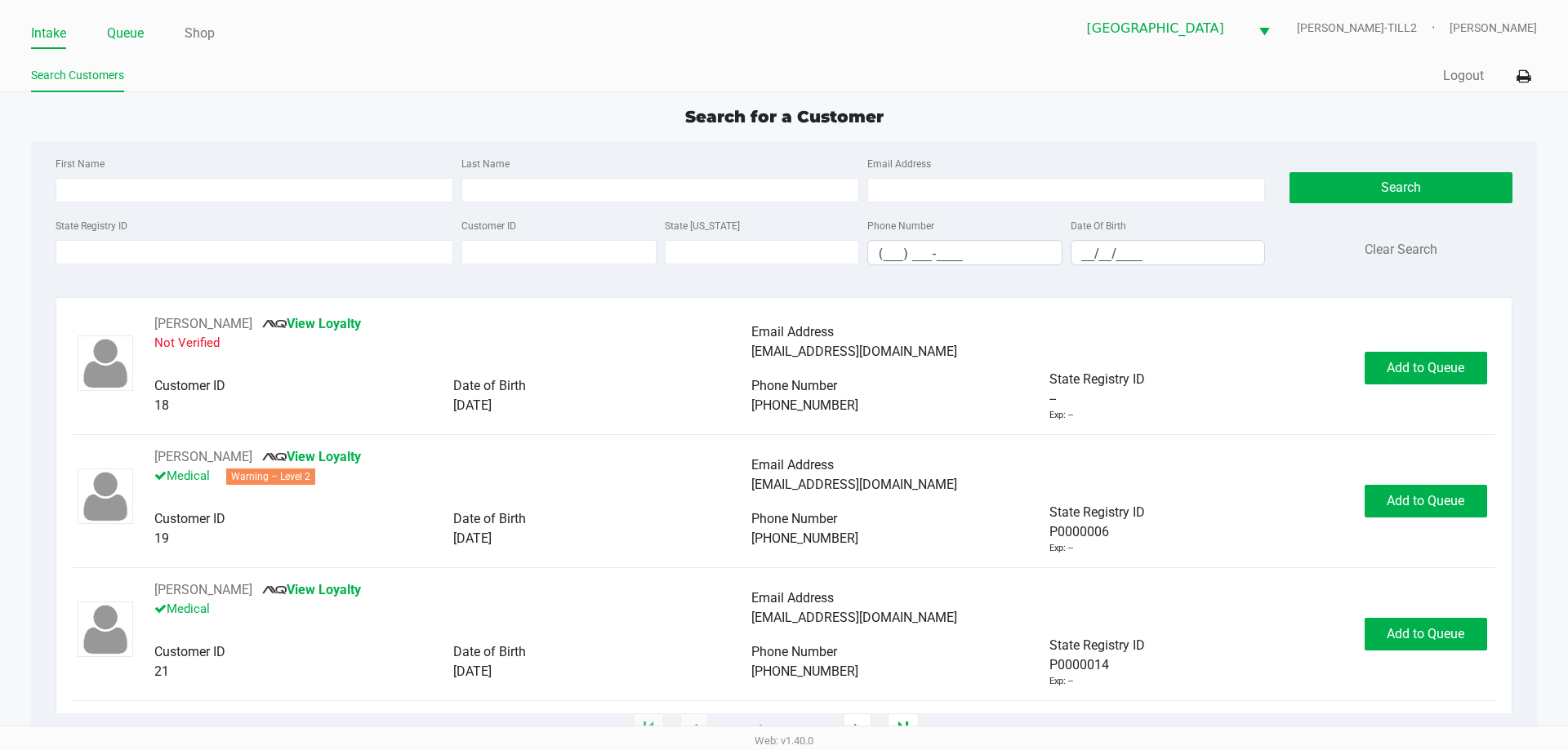
click at [108, 38] on link "Queue" at bounding box center [124, 33] width 36 height 23
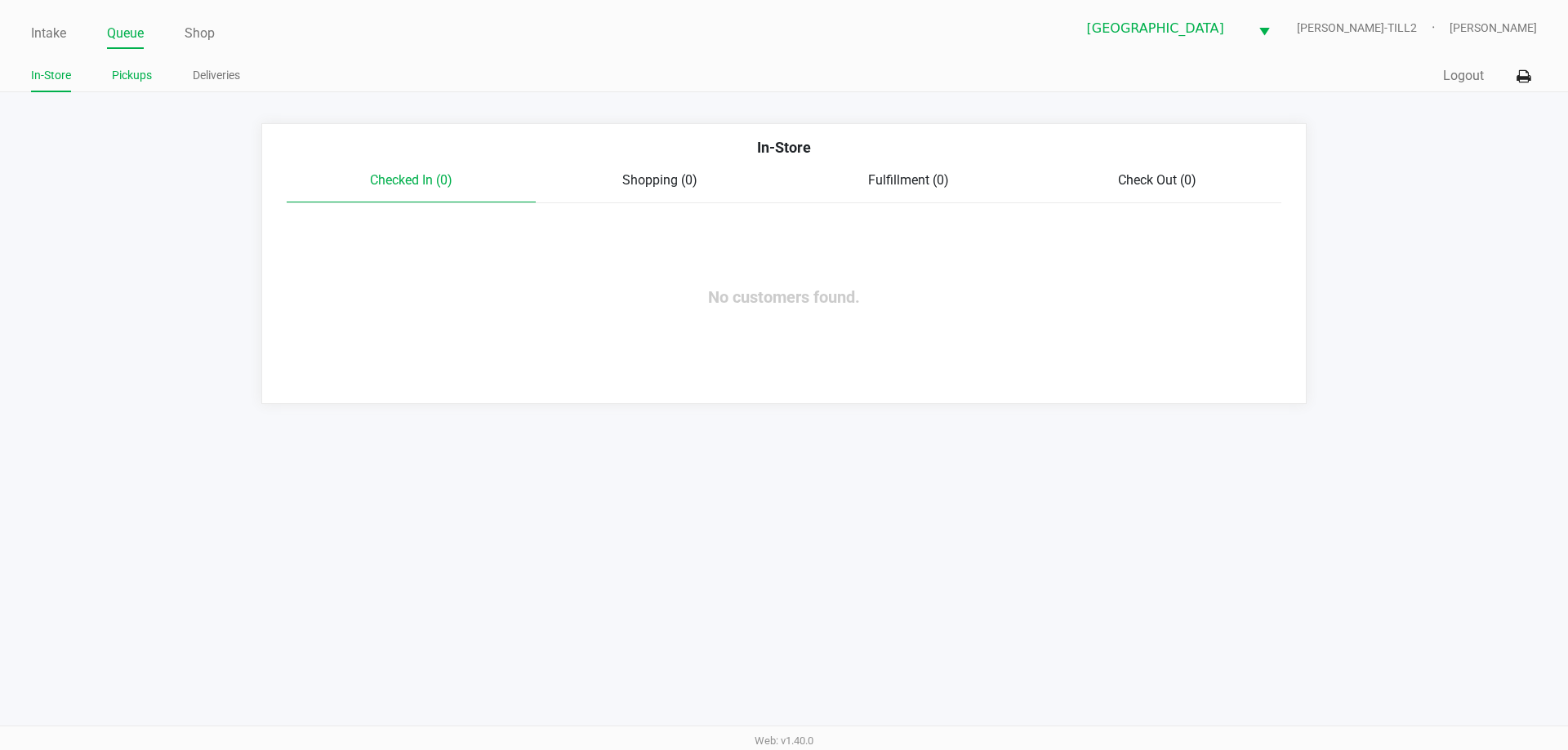
click at [132, 78] on link "Pickups" at bounding box center [131, 75] width 40 height 20
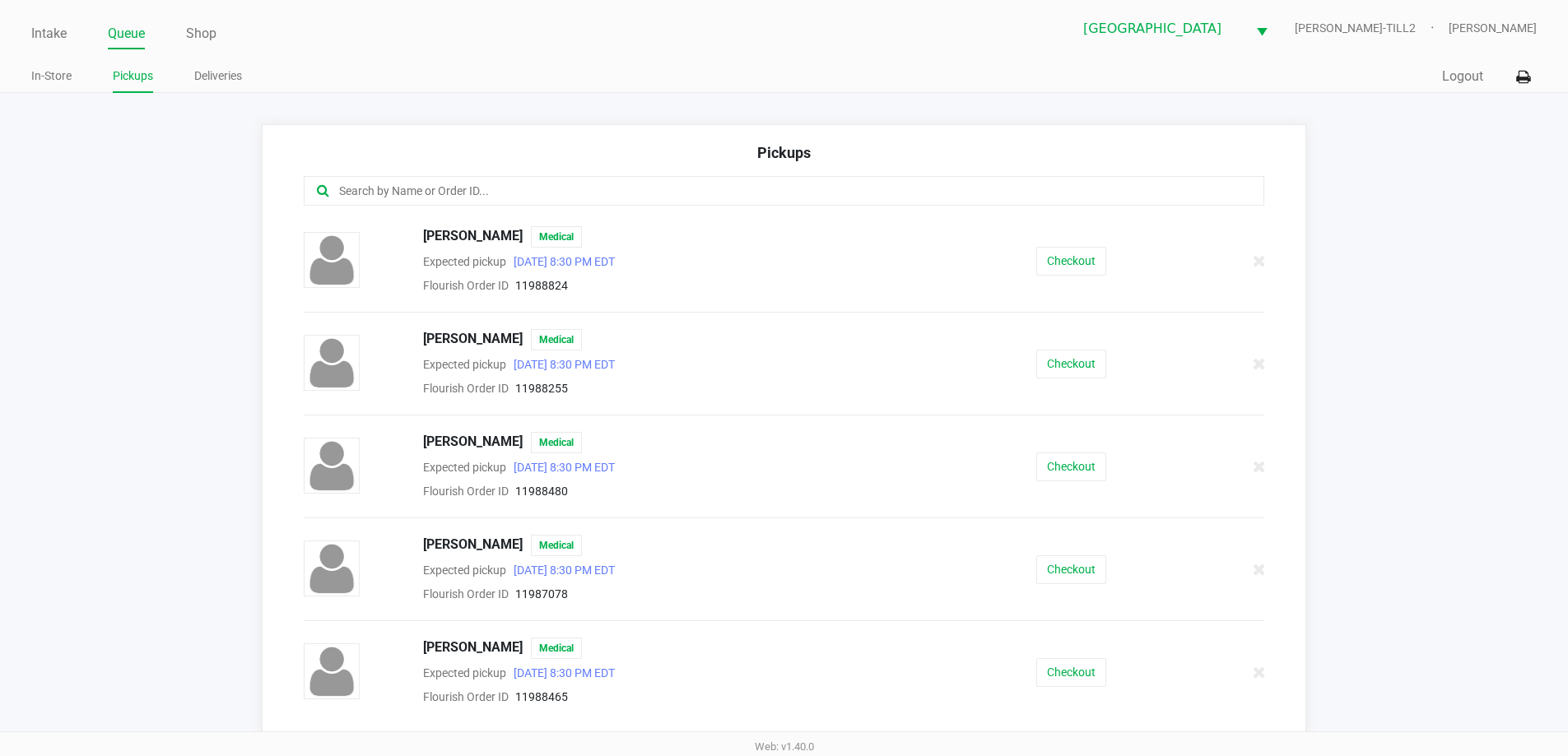
click at [399, 184] on input "text" at bounding box center [758, 191] width 842 height 19
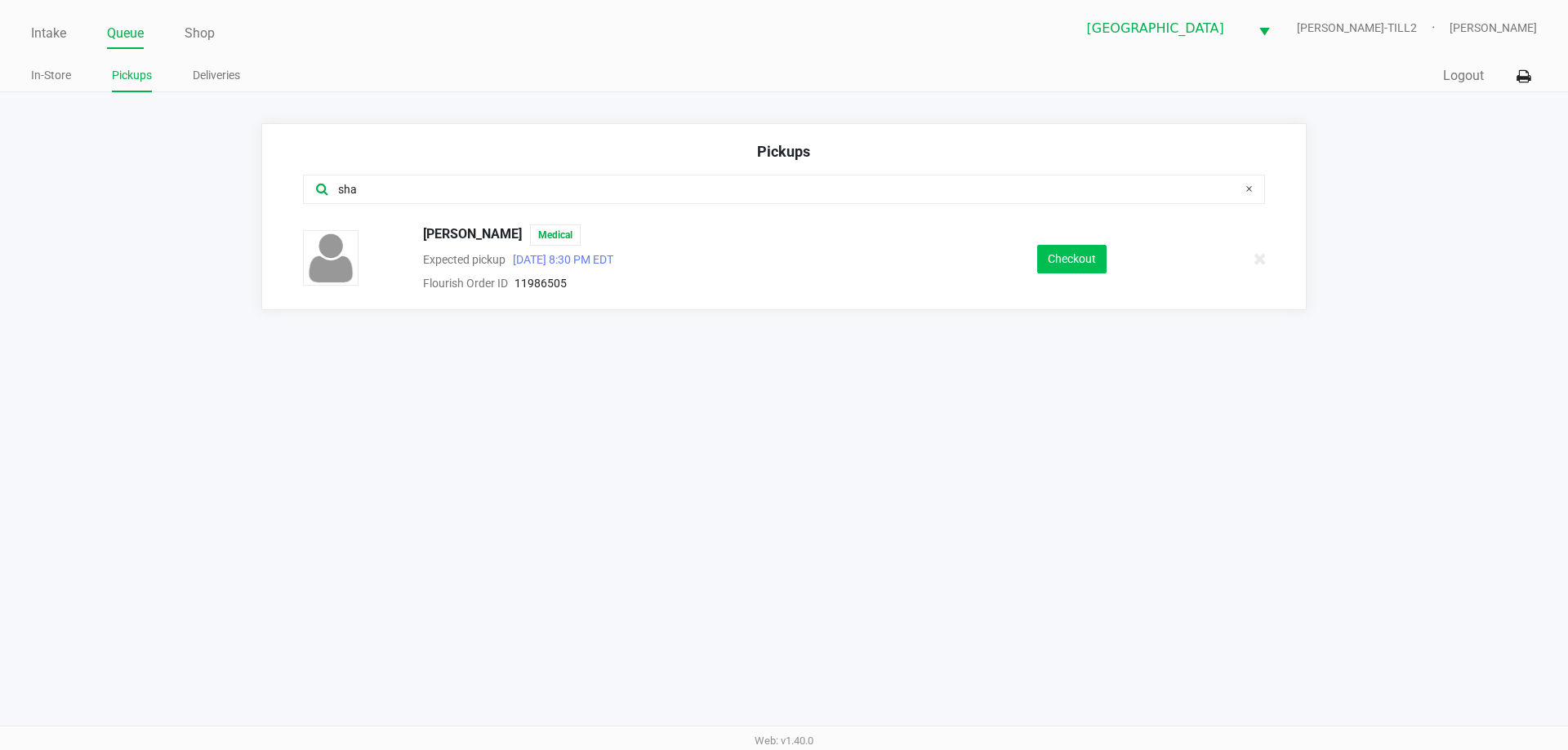
type input "sha"
click at [1064, 264] on button "Checkout" at bounding box center [1072, 259] width 69 height 29
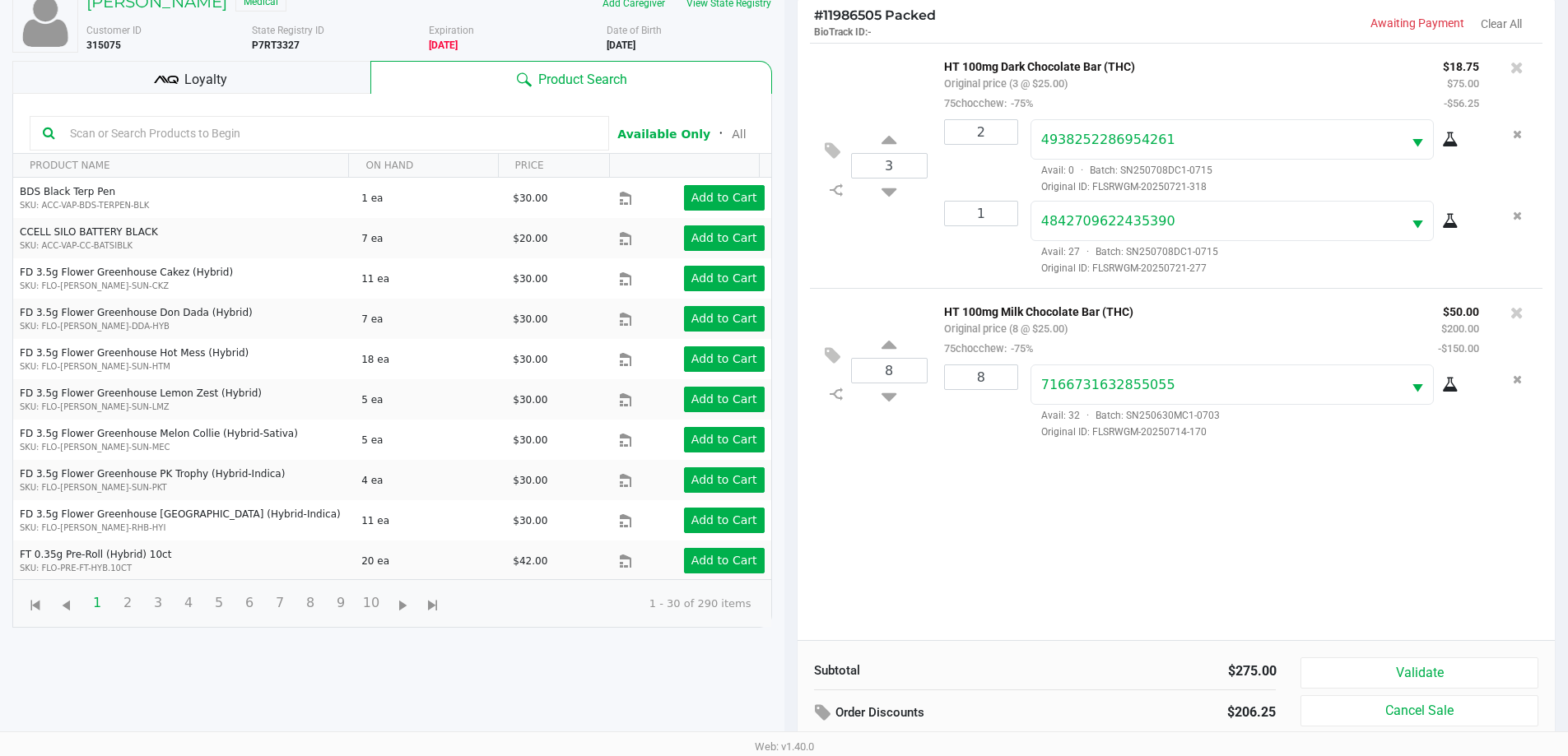
scroll to position [177, 0]
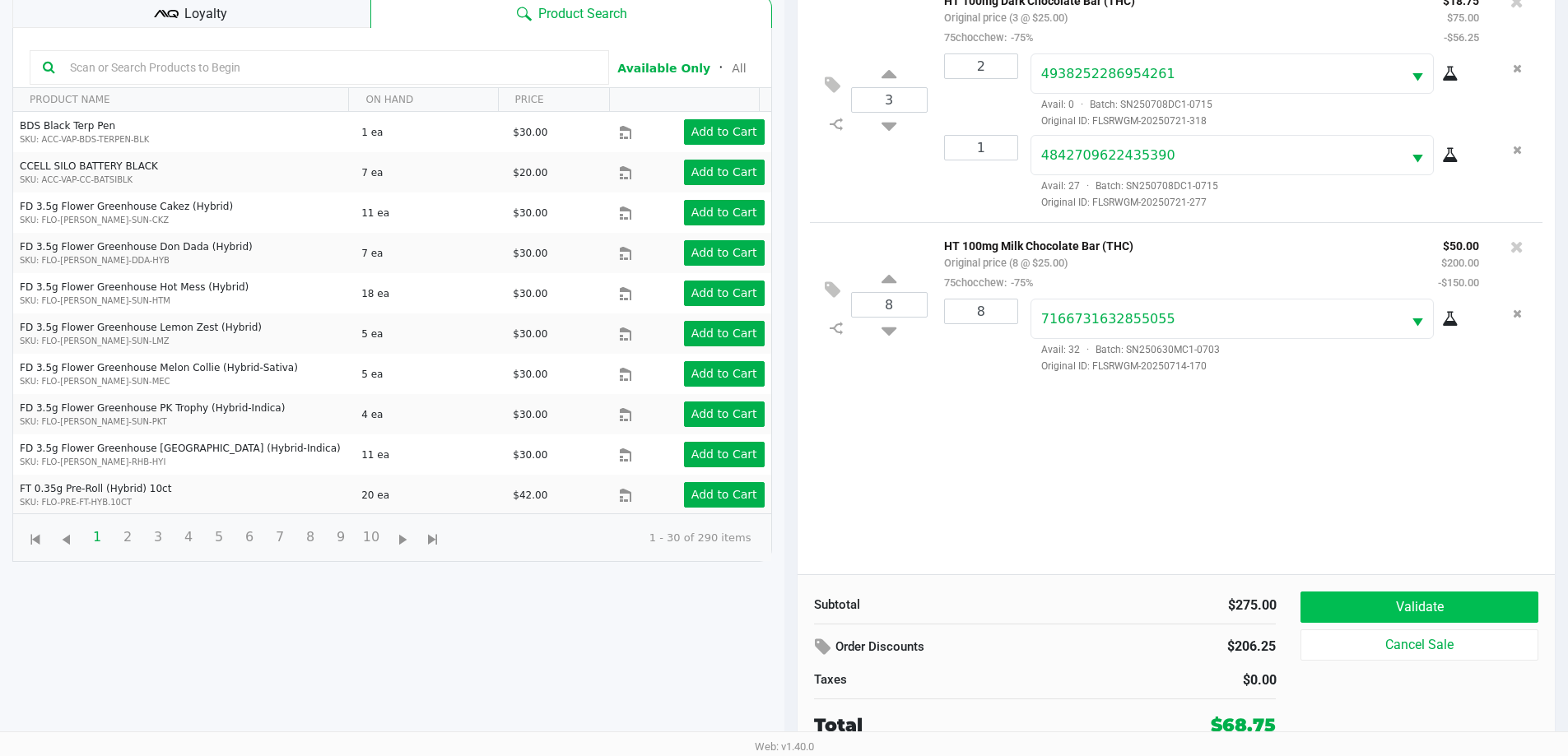
click at [1460, 595] on button "Validate" at bounding box center [1419, 607] width 237 height 32
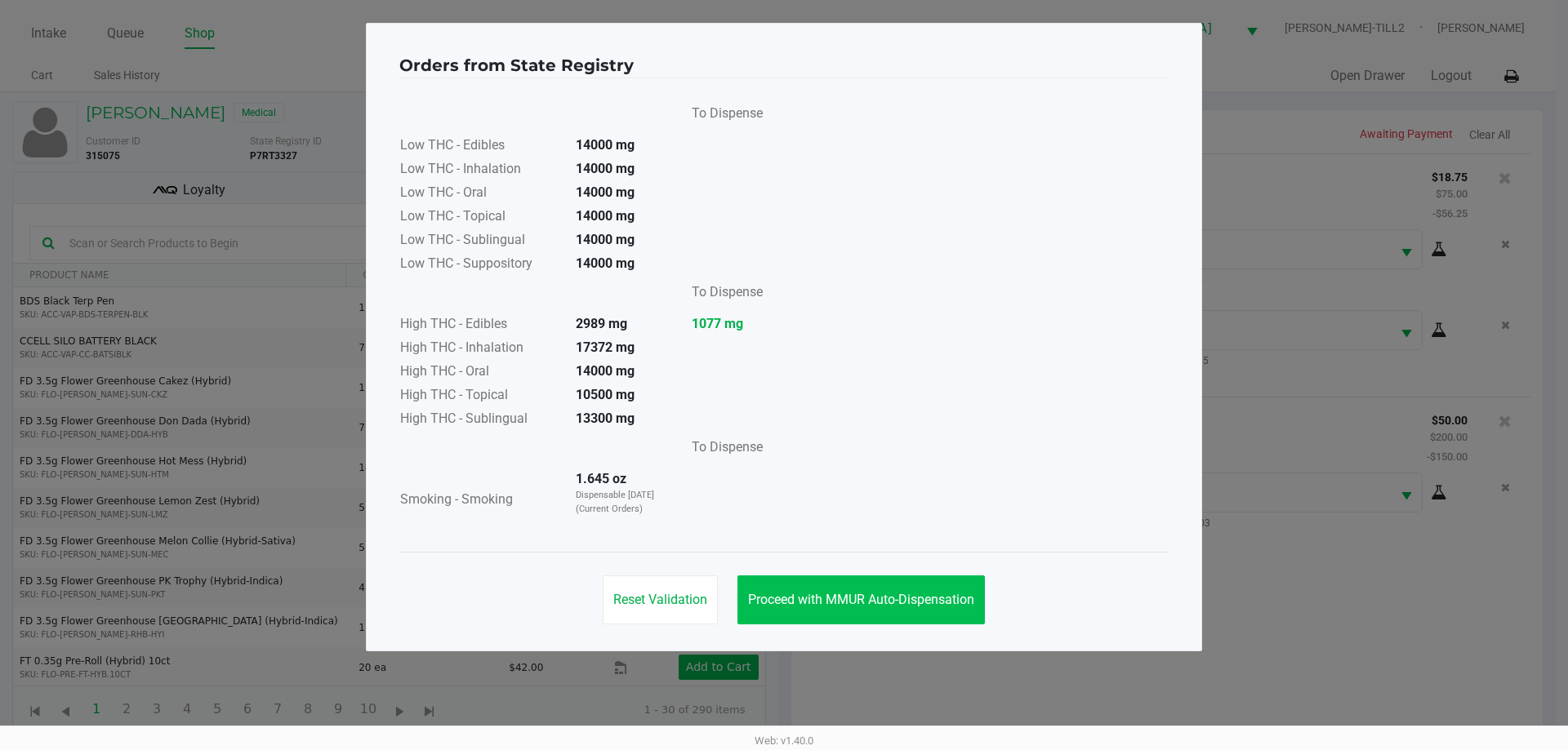
click at [875, 583] on button "Proceed with MMUR Auto-Dispensation" at bounding box center [861, 600] width 247 height 49
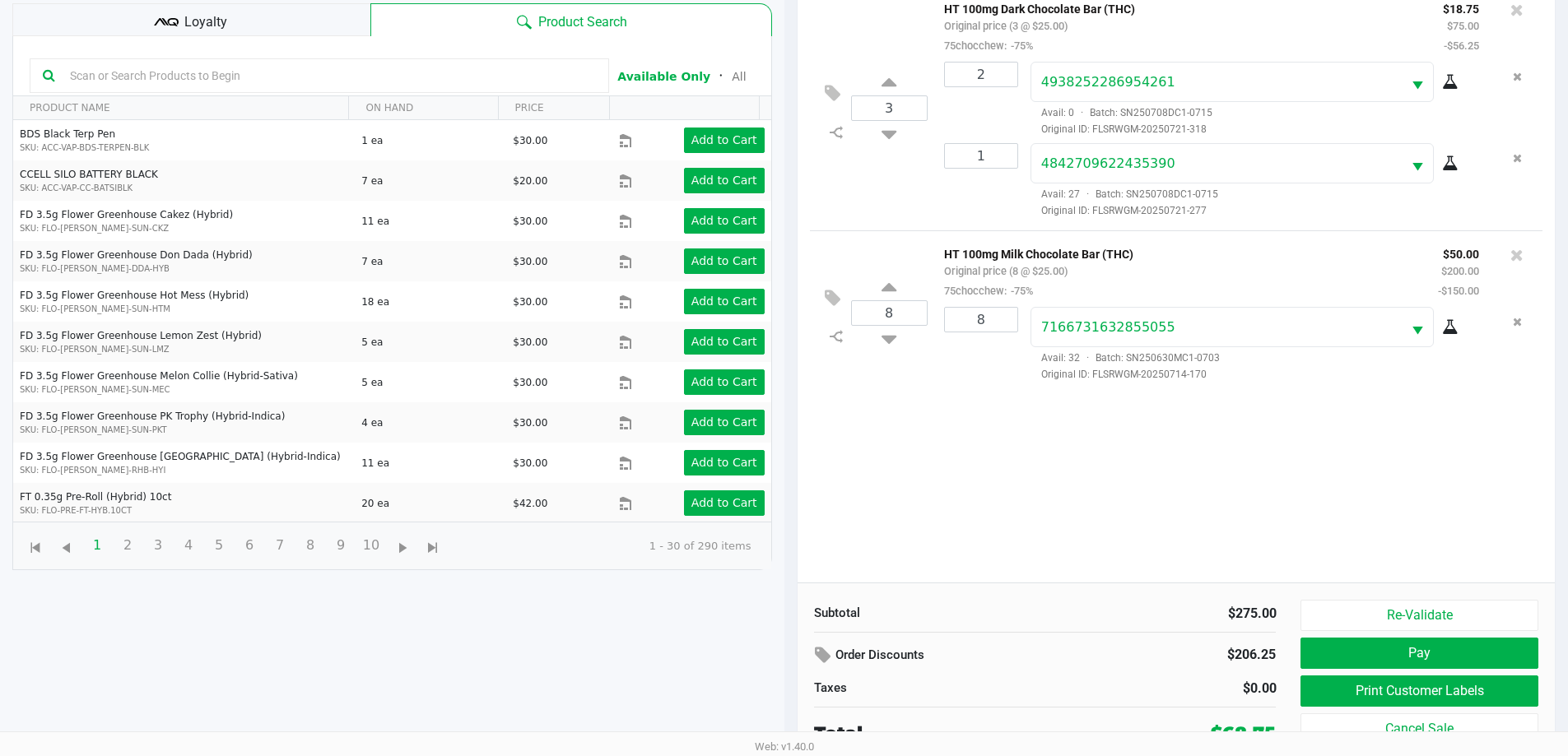
scroll to position [177, 0]
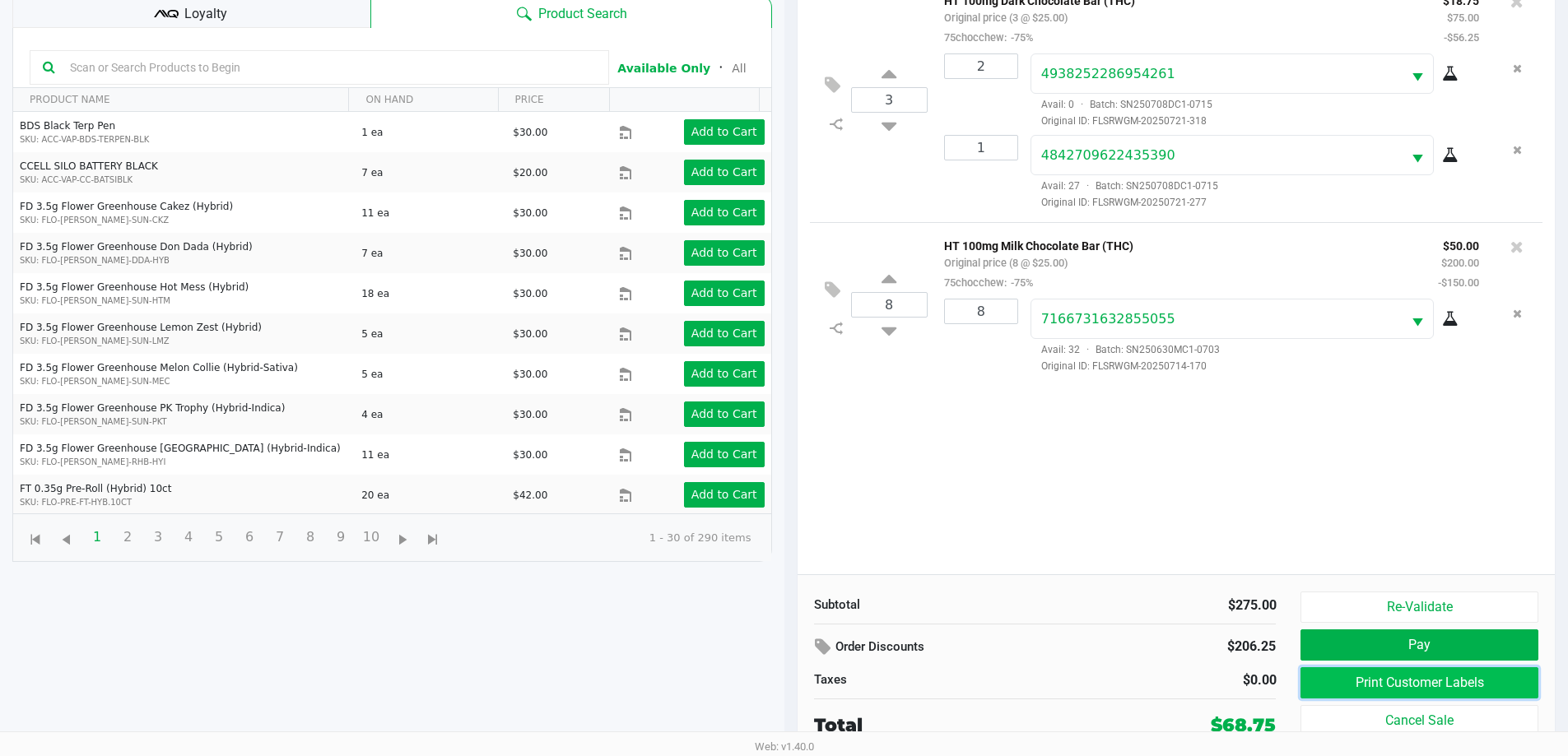
click at [1432, 677] on button "Print Customer Labels" at bounding box center [1419, 683] width 237 height 32
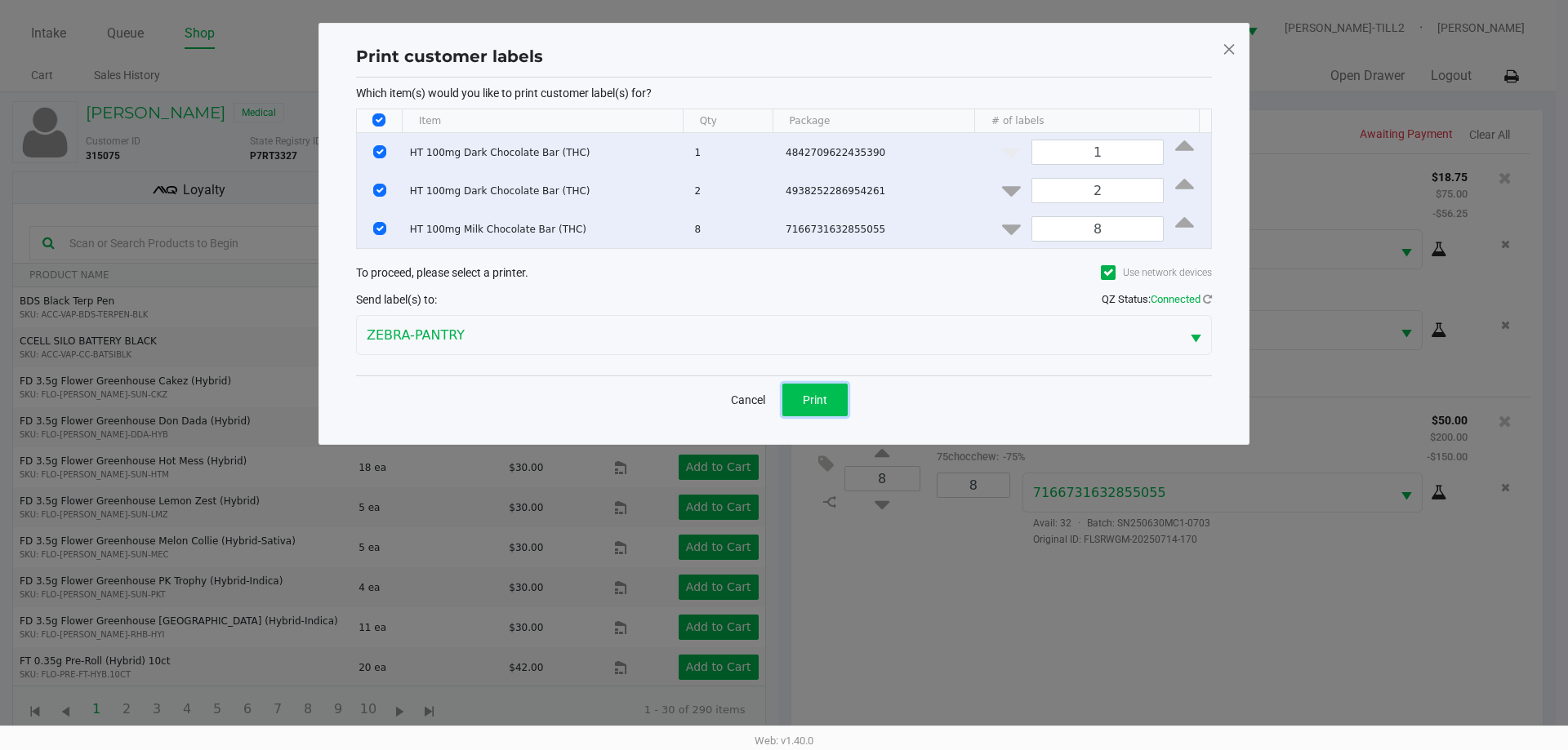
click at [829, 392] on button "Print" at bounding box center [814, 400] width 65 height 33
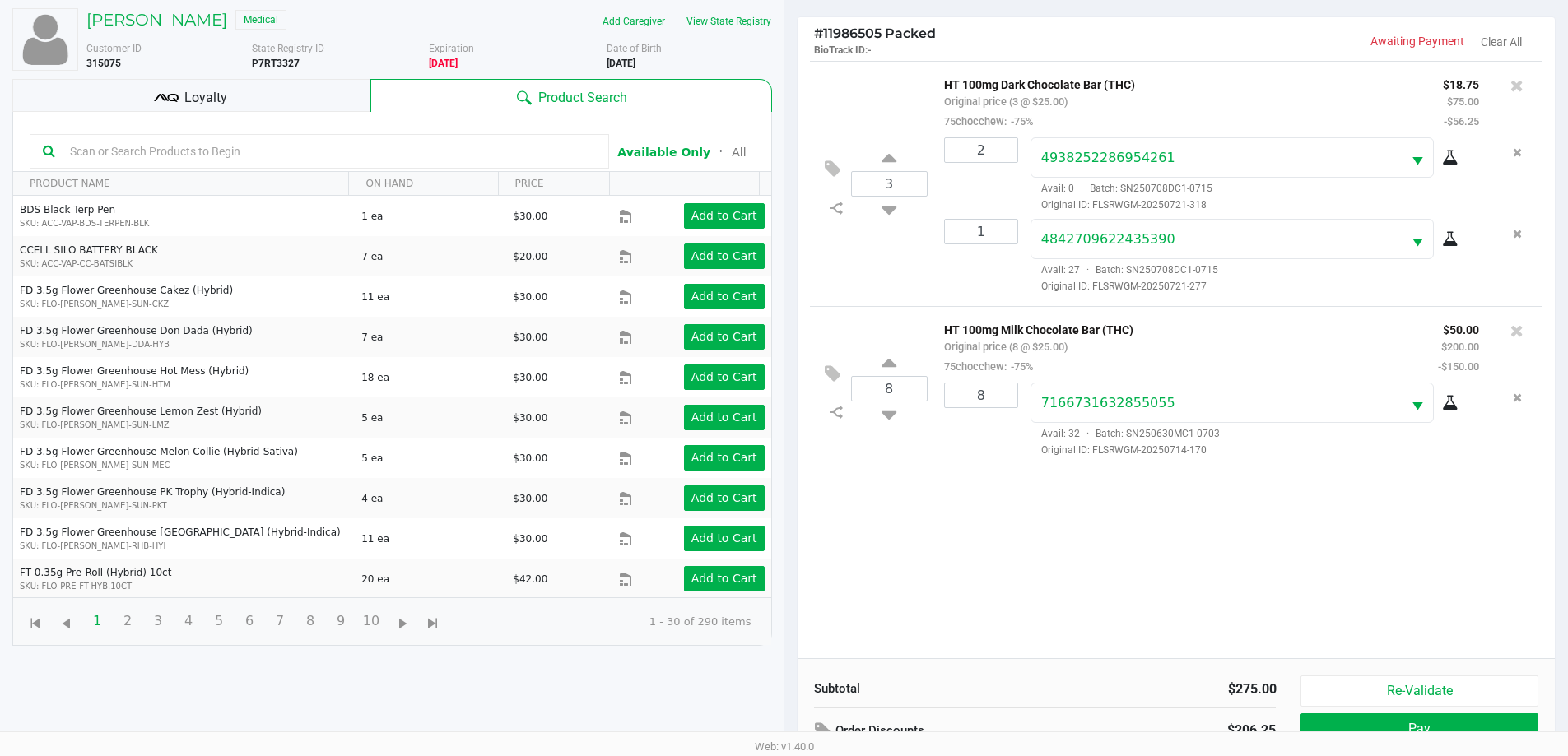
scroll to position [177, 0]
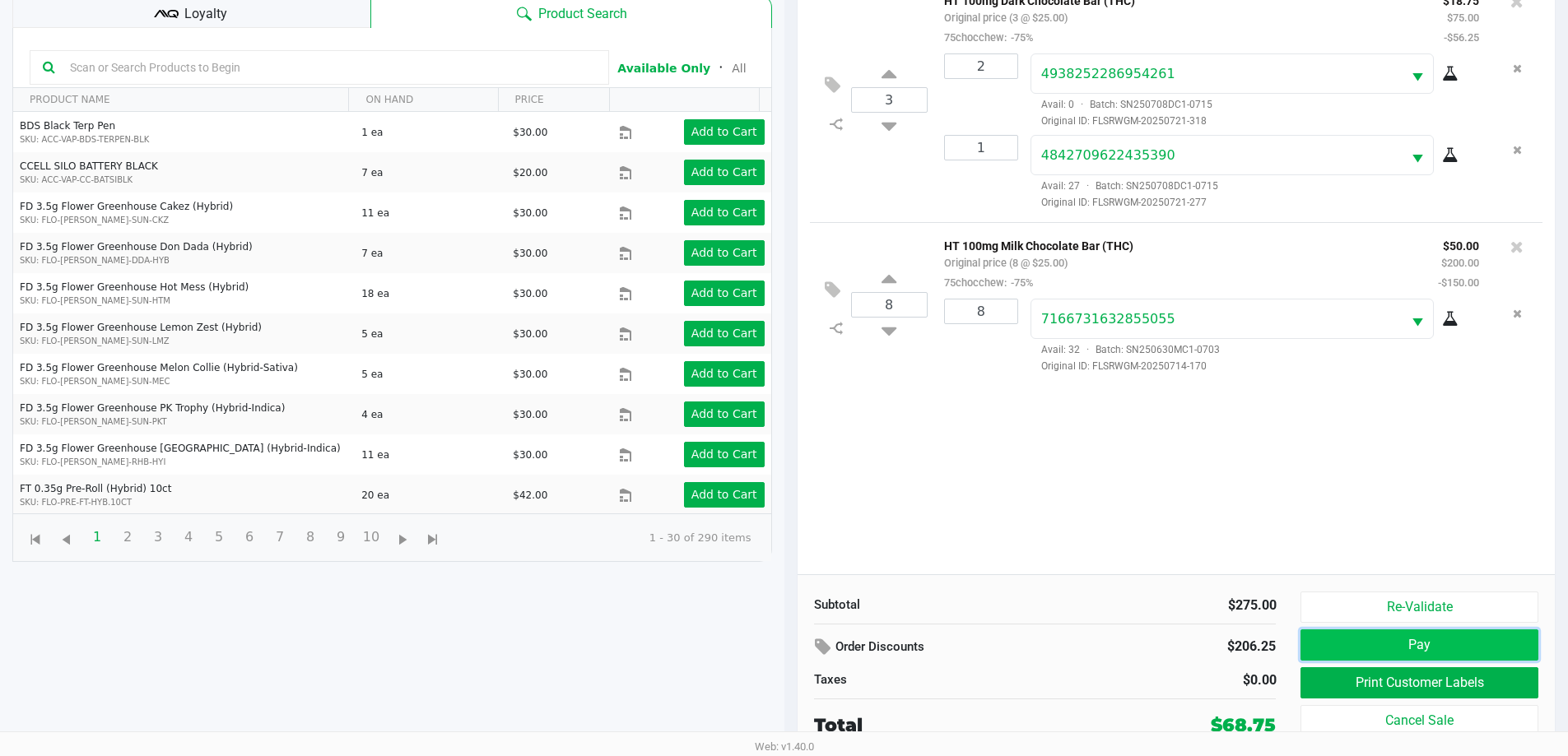
click at [1449, 643] on button "Pay" at bounding box center [1419, 645] width 237 height 32
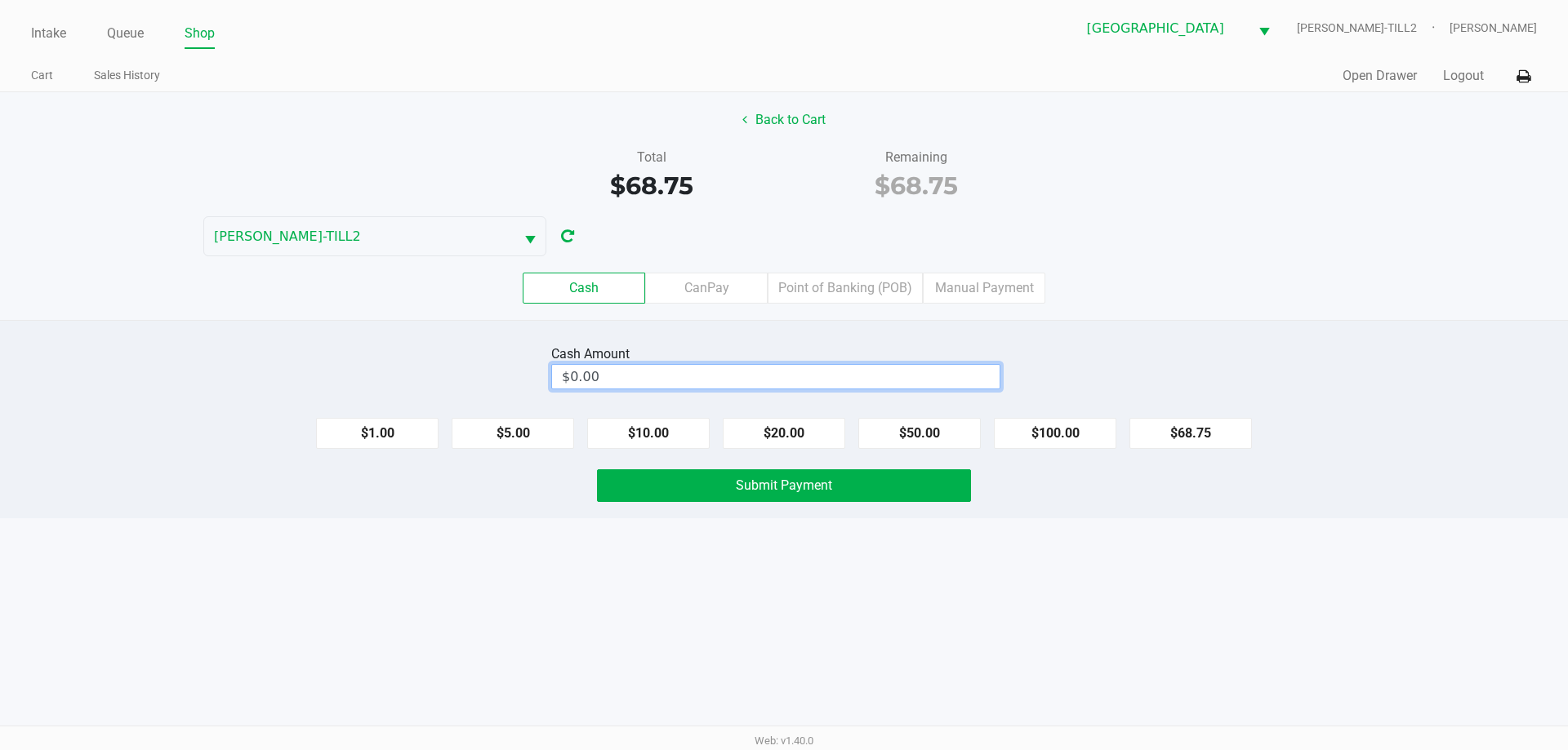
click at [634, 368] on input "$0.00" at bounding box center [776, 377] width 448 height 24
click at [791, 494] on button "Submit Payment" at bounding box center [784, 486] width 374 height 33
type input "$70.00"
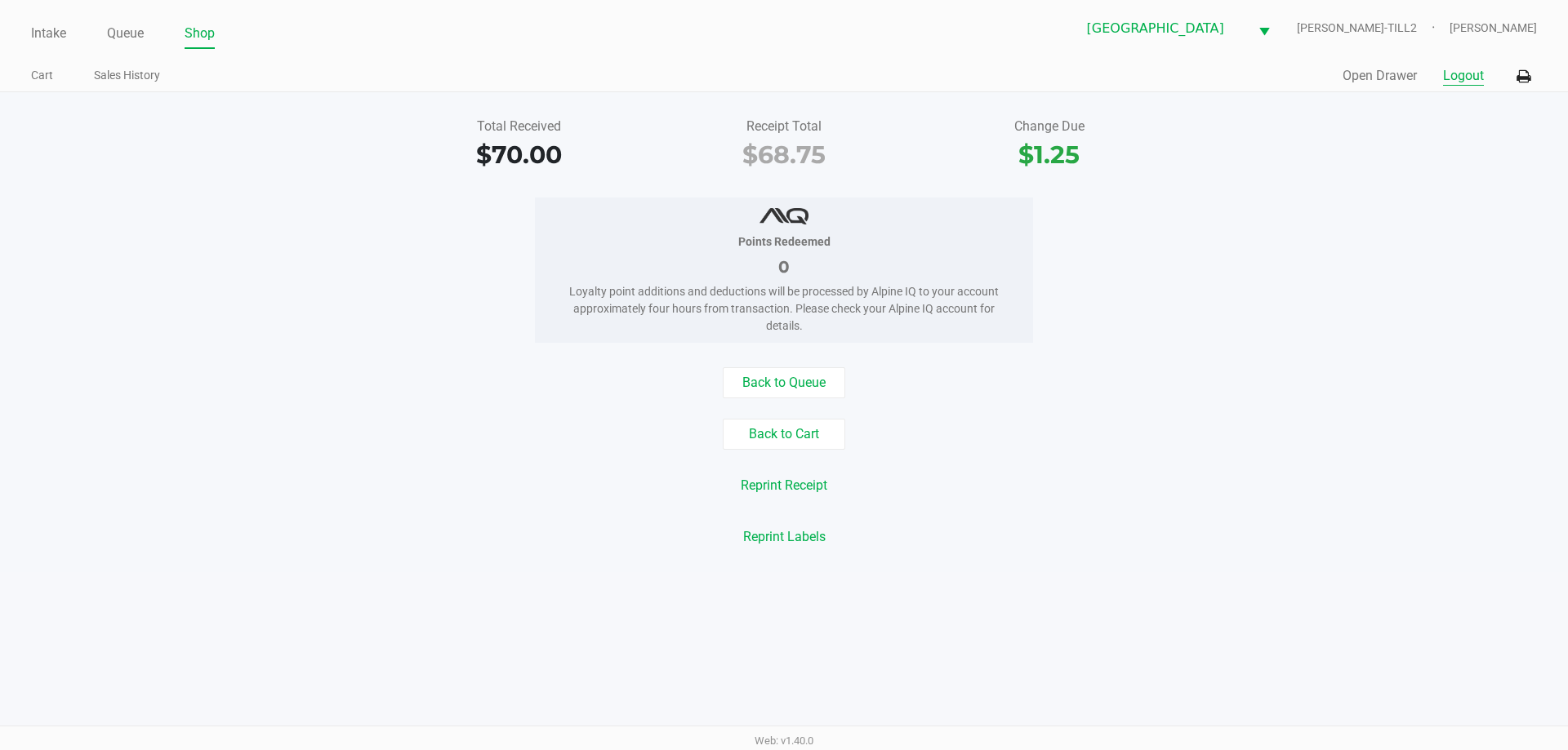
click at [1460, 83] on button "Logout" at bounding box center [1463, 75] width 41 height 19
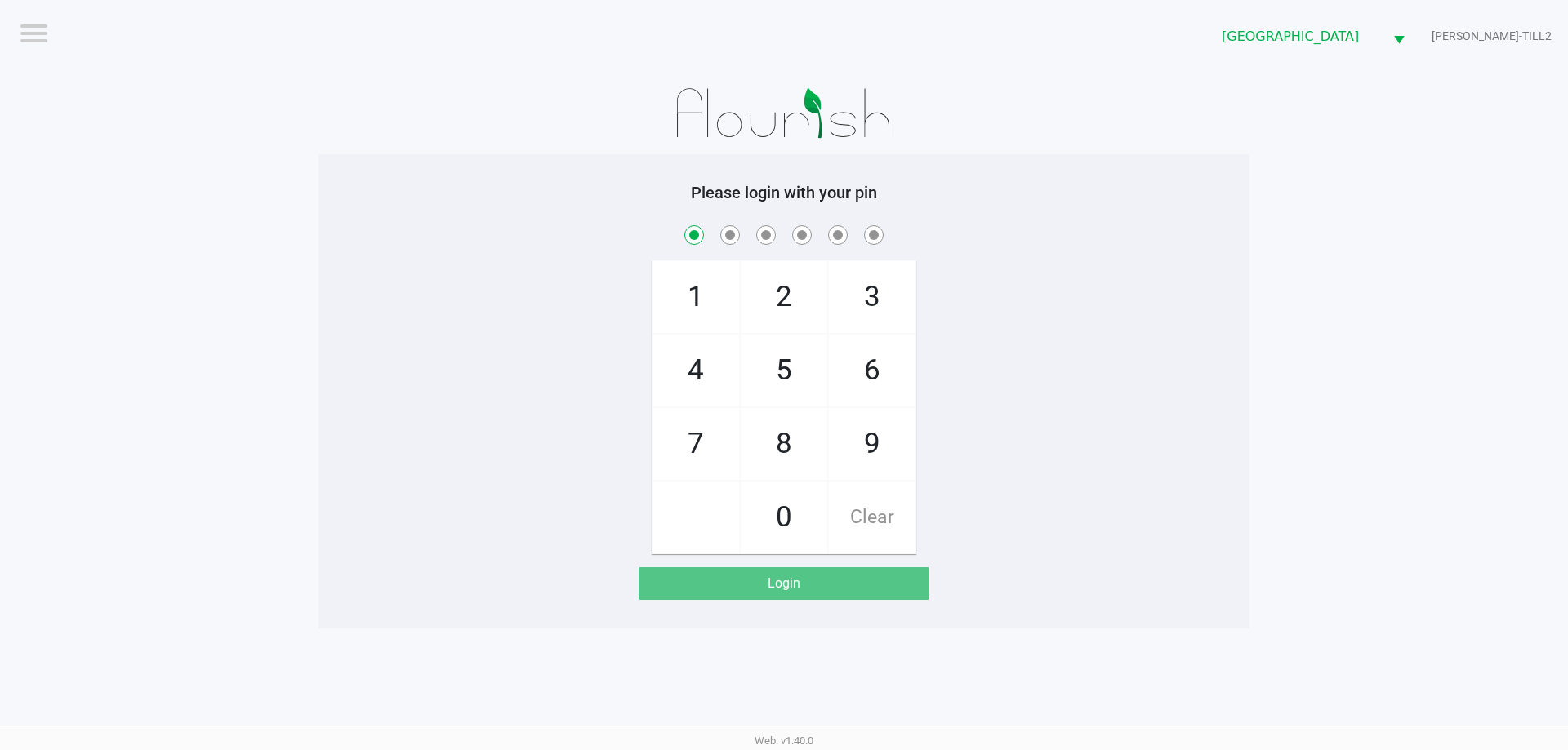
checkbox input "true"
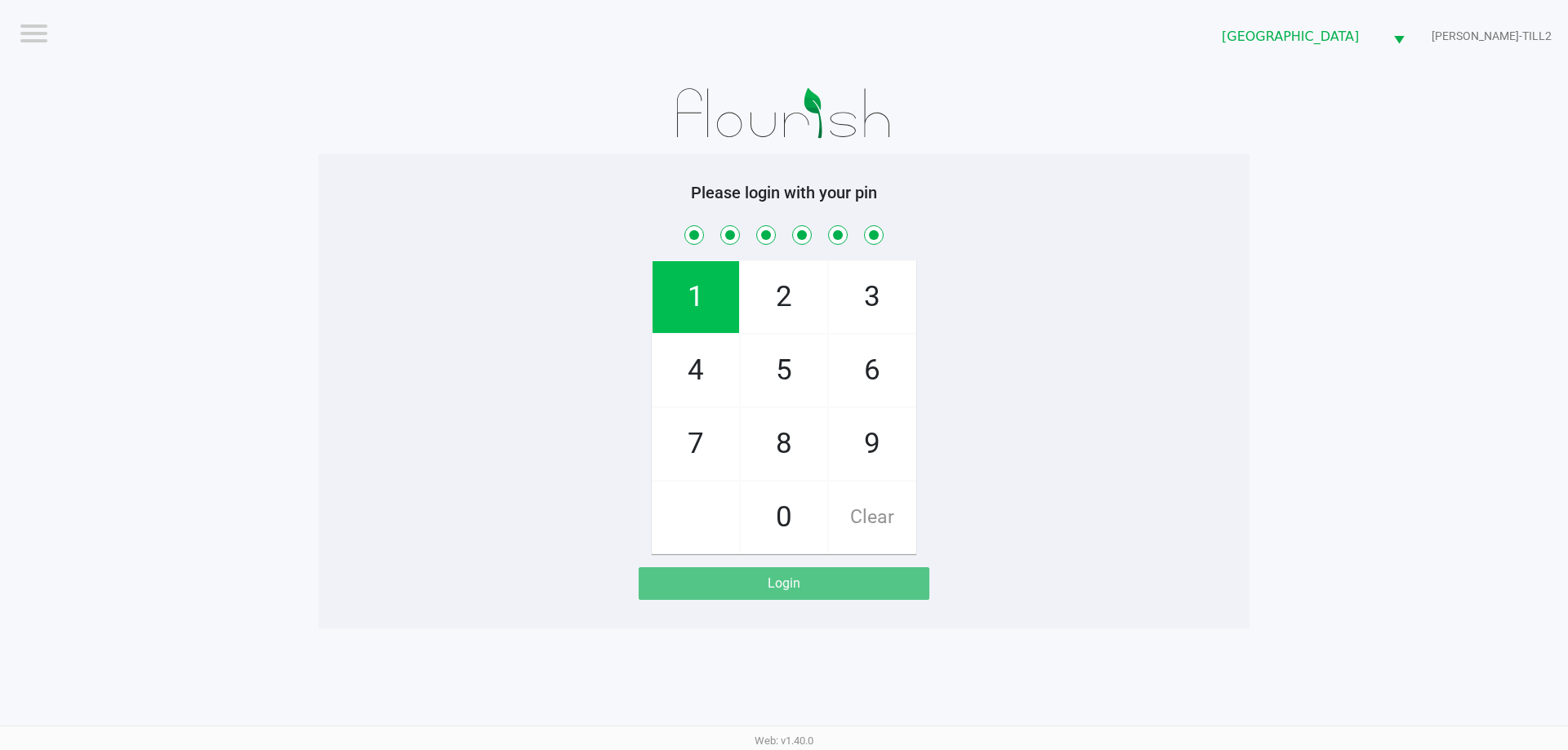
checkbox input "true"
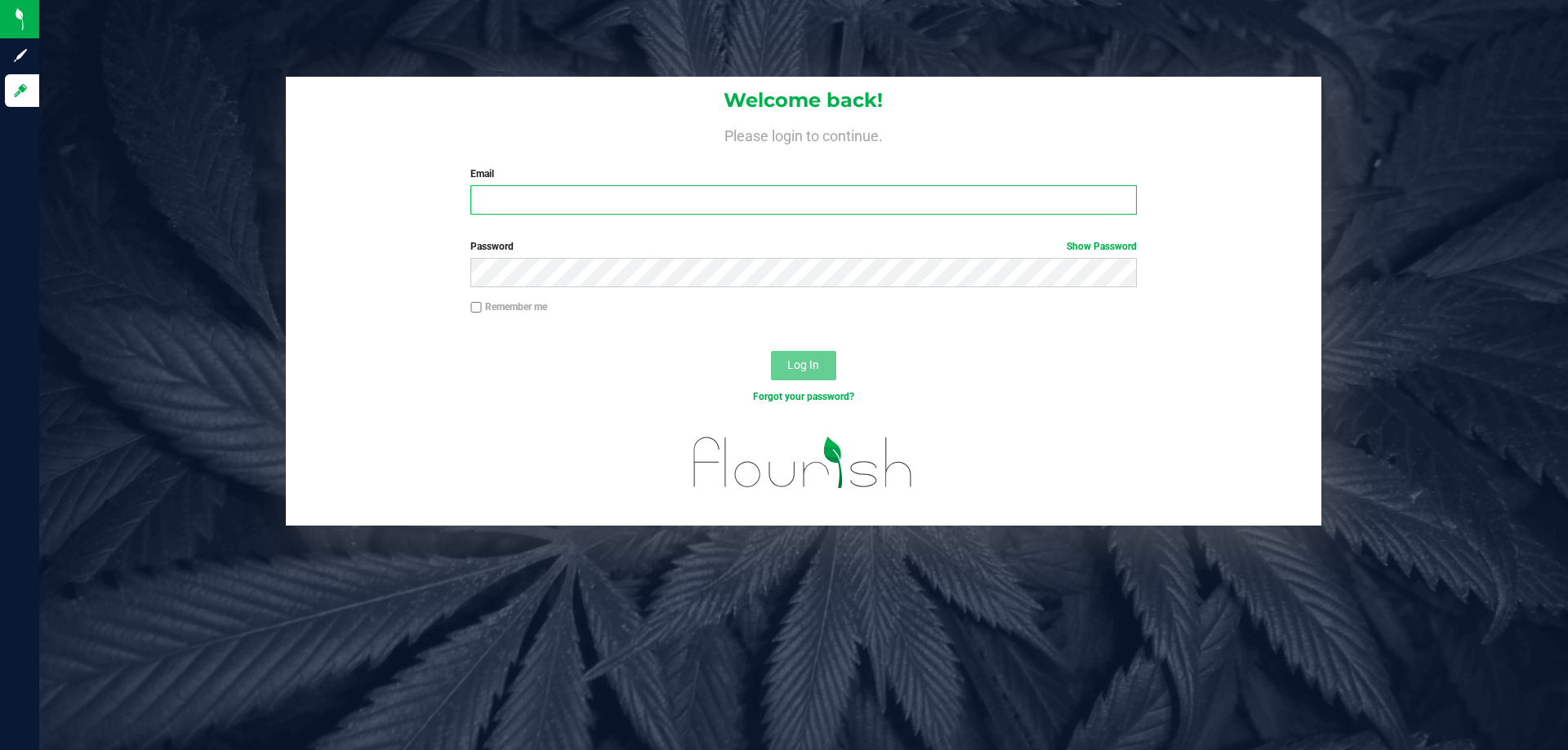
click at [538, 196] on input "Email" at bounding box center [803, 200] width 665 height 30
type input "[EMAIL_ADDRESS][DOMAIN_NAME]"
click at [770, 351] on button "Log In" at bounding box center [803, 366] width 65 height 30
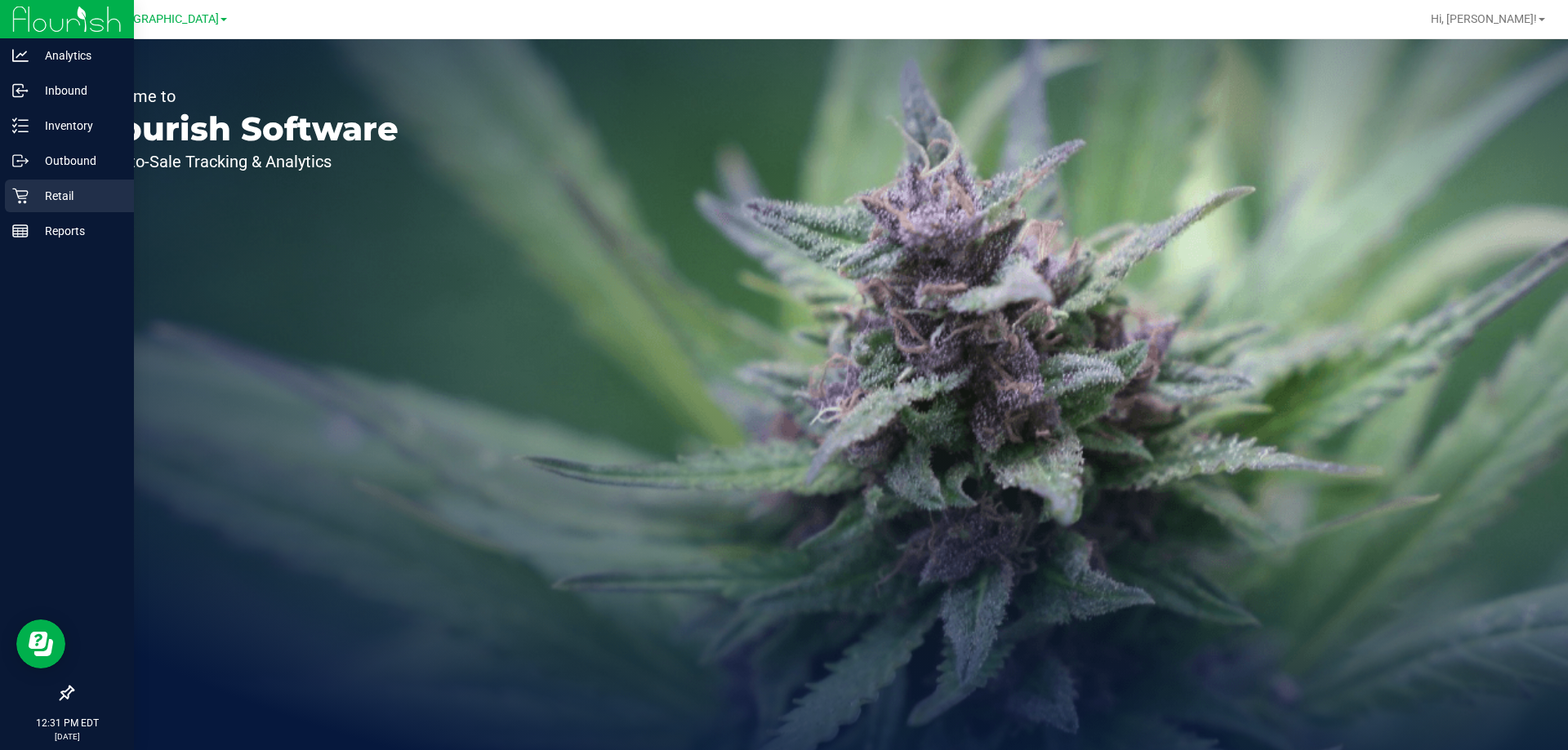
click at [21, 197] on icon at bounding box center [19, 196] width 16 height 16
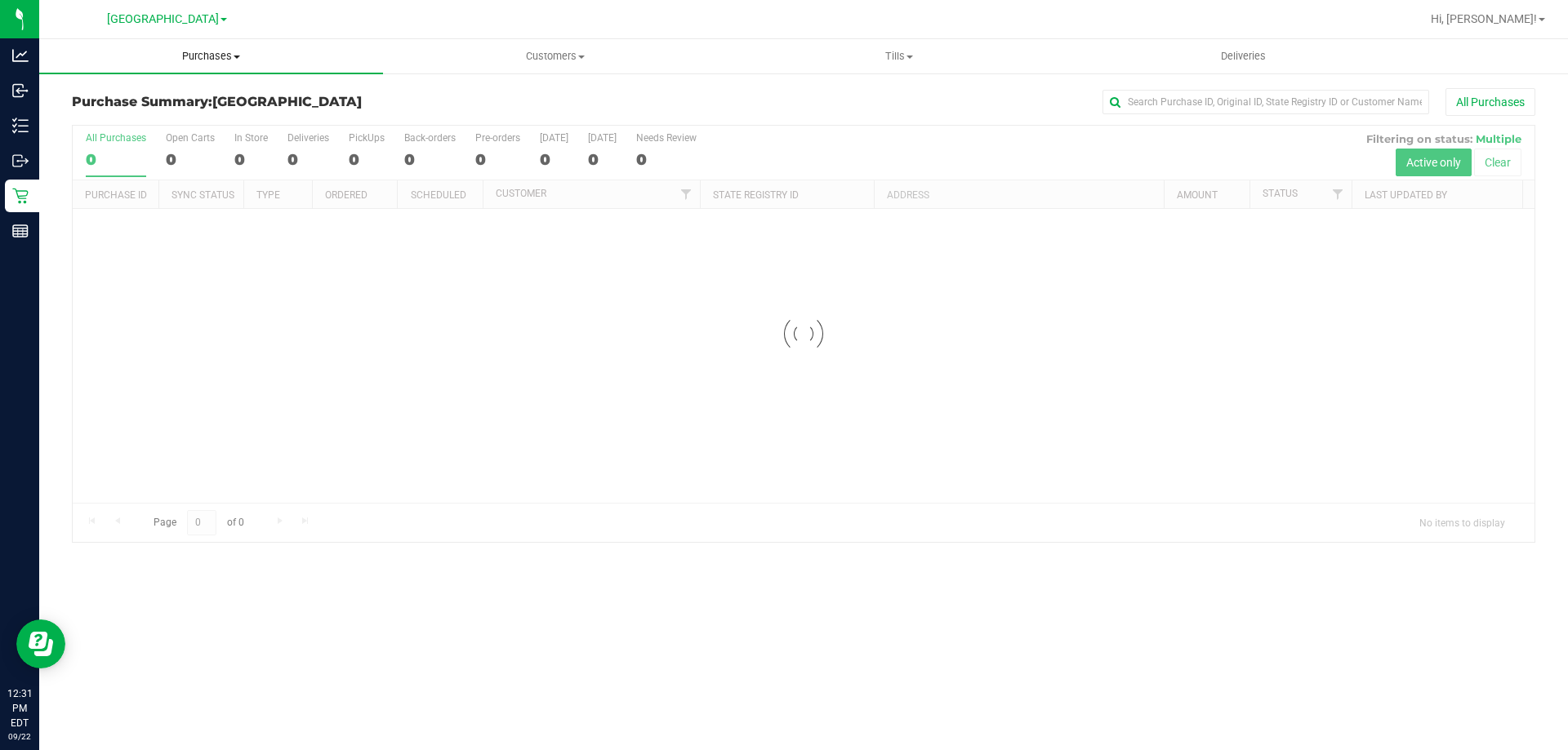
click at [224, 56] on span "Purchases" at bounding box center [211, 56] width 344 height 14
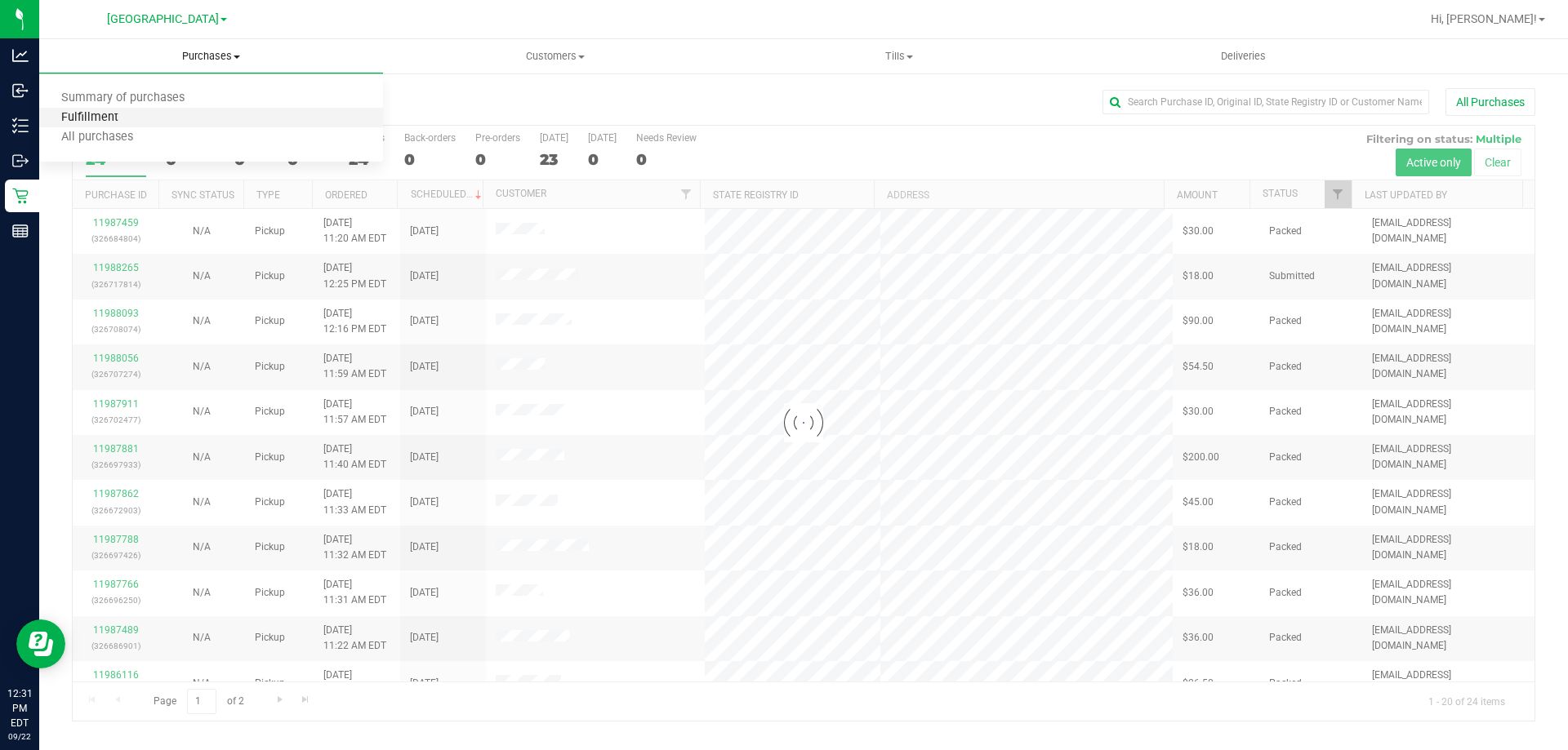
click at [103, 117] on span "Fulfillment" at bounding box center [90, 118] width 102 height 14
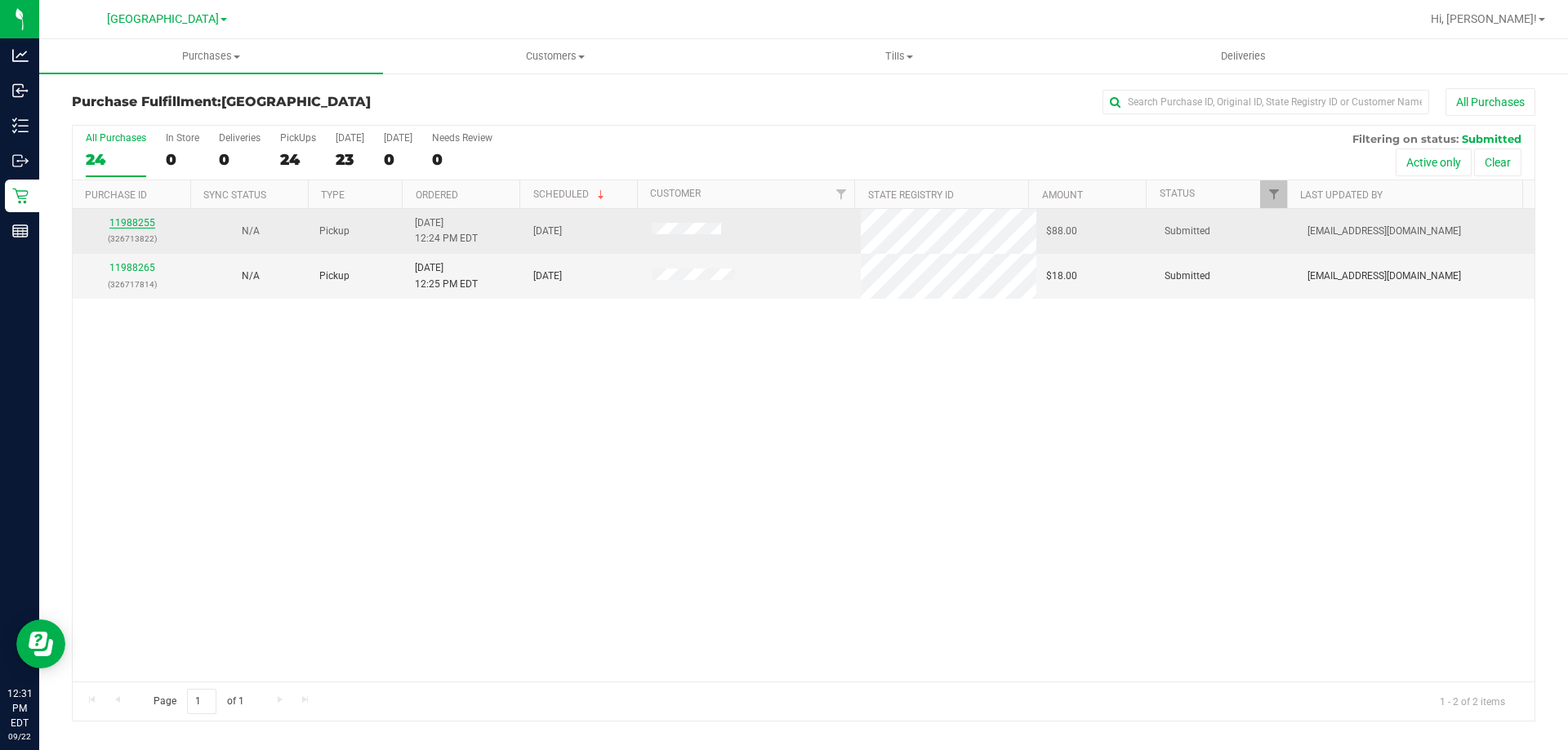
click at [145, 220] on link "11988255" at bounding box center [132, 223] width 46 height 12
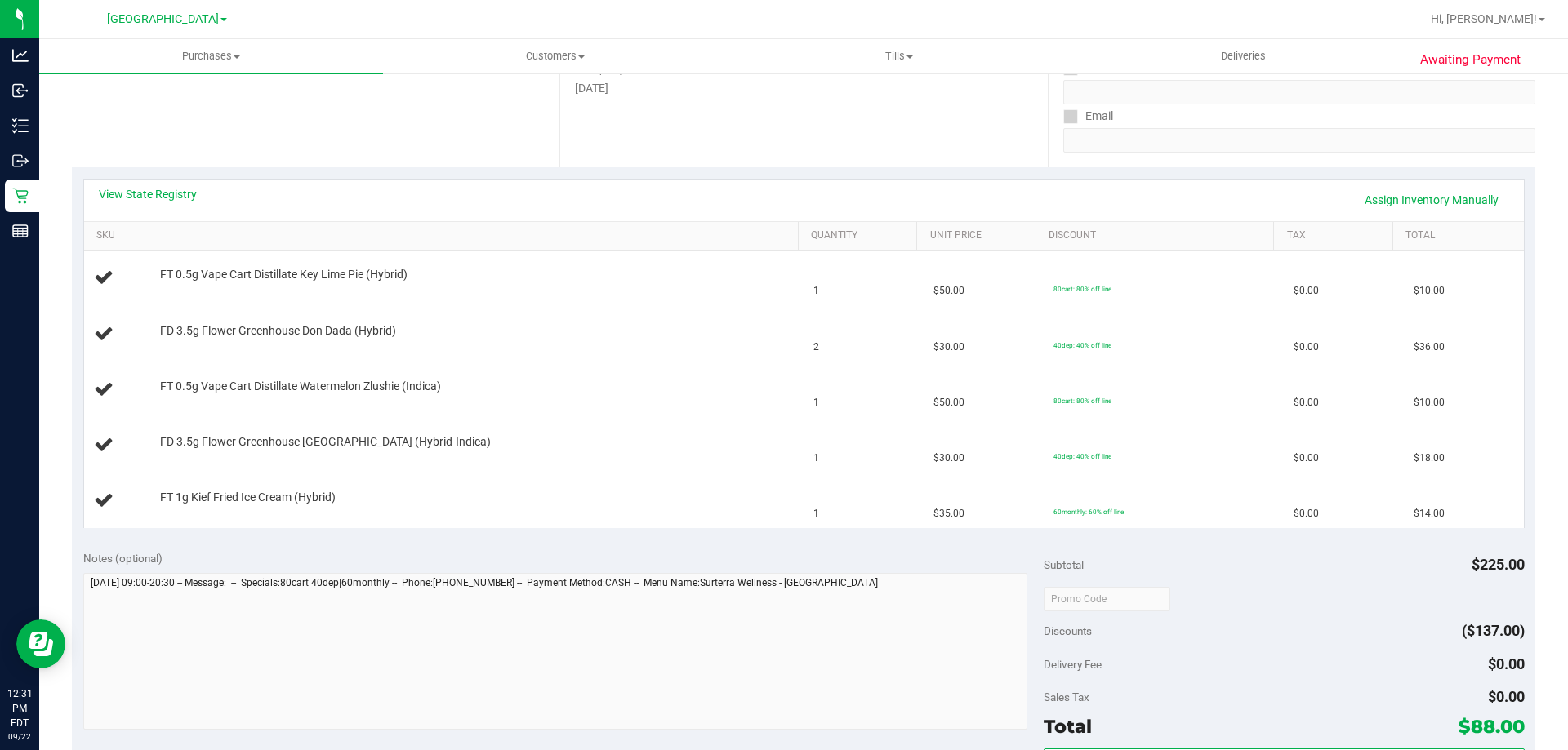
scroll to position [282, 0]
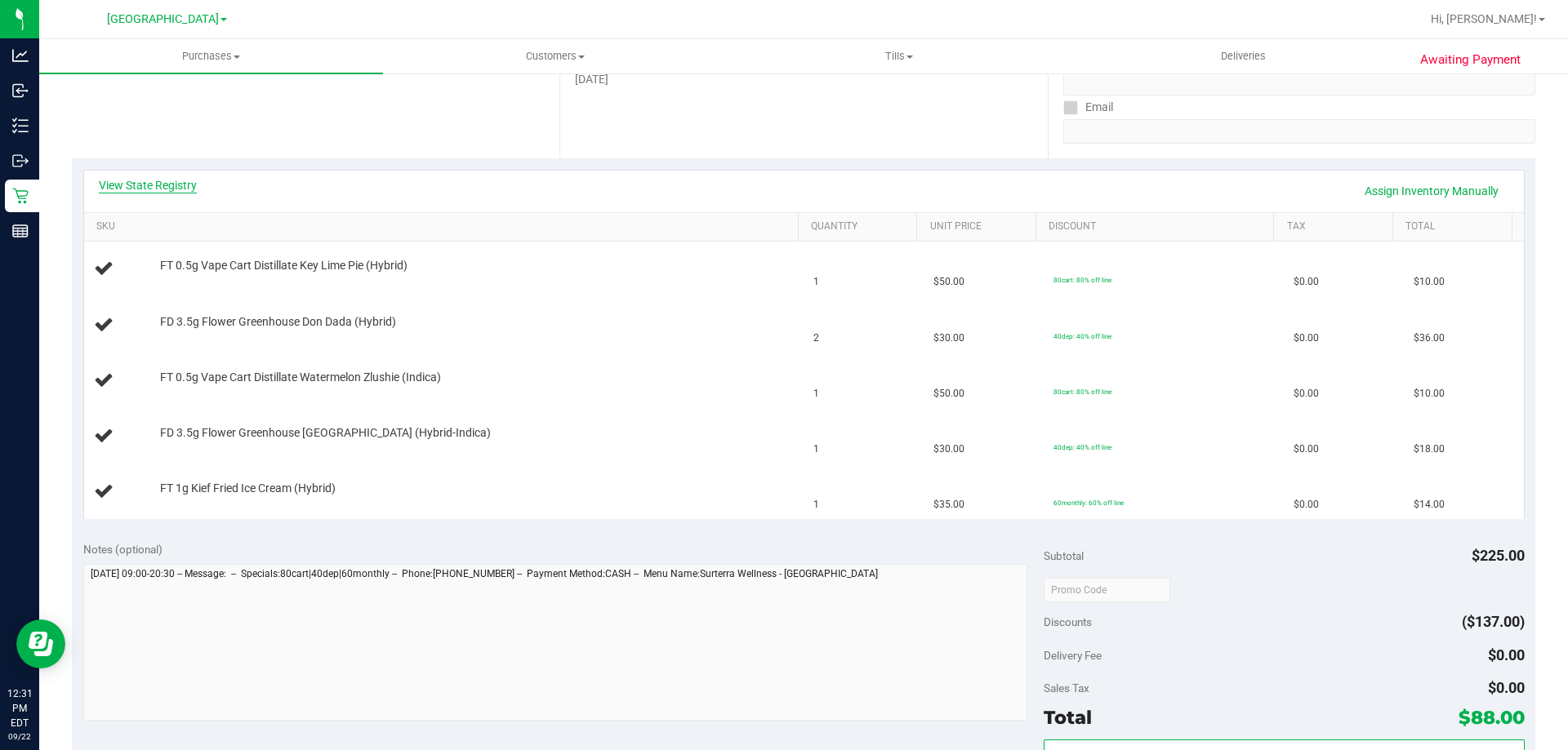
click at [152, 181] on link "View State Registry" at bounding box center [148, 185] width 98 height 16
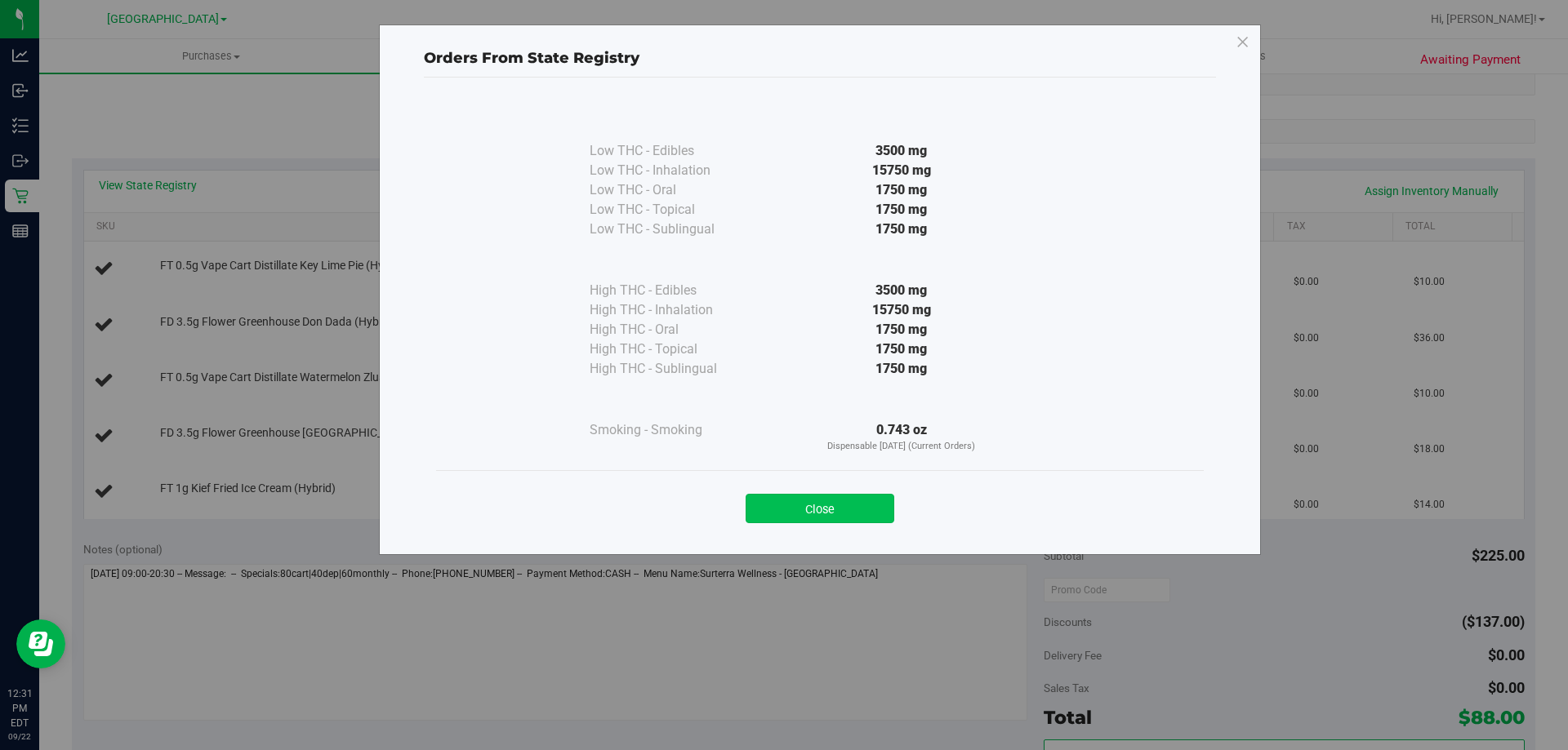
click at [825, 511] on button "Close" at bounding box center [820, 509] width 149 height 30
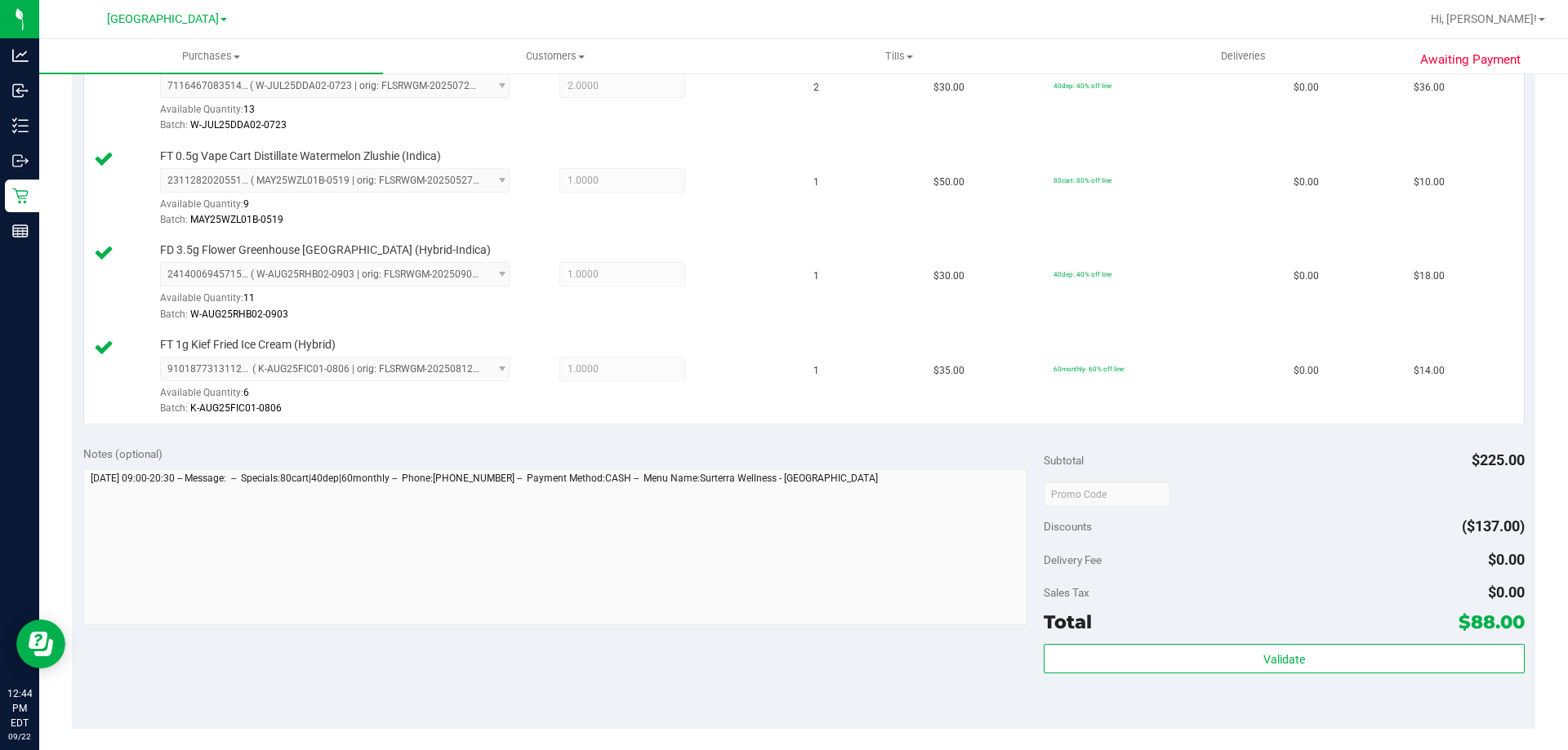
scroll to position [690, 0]
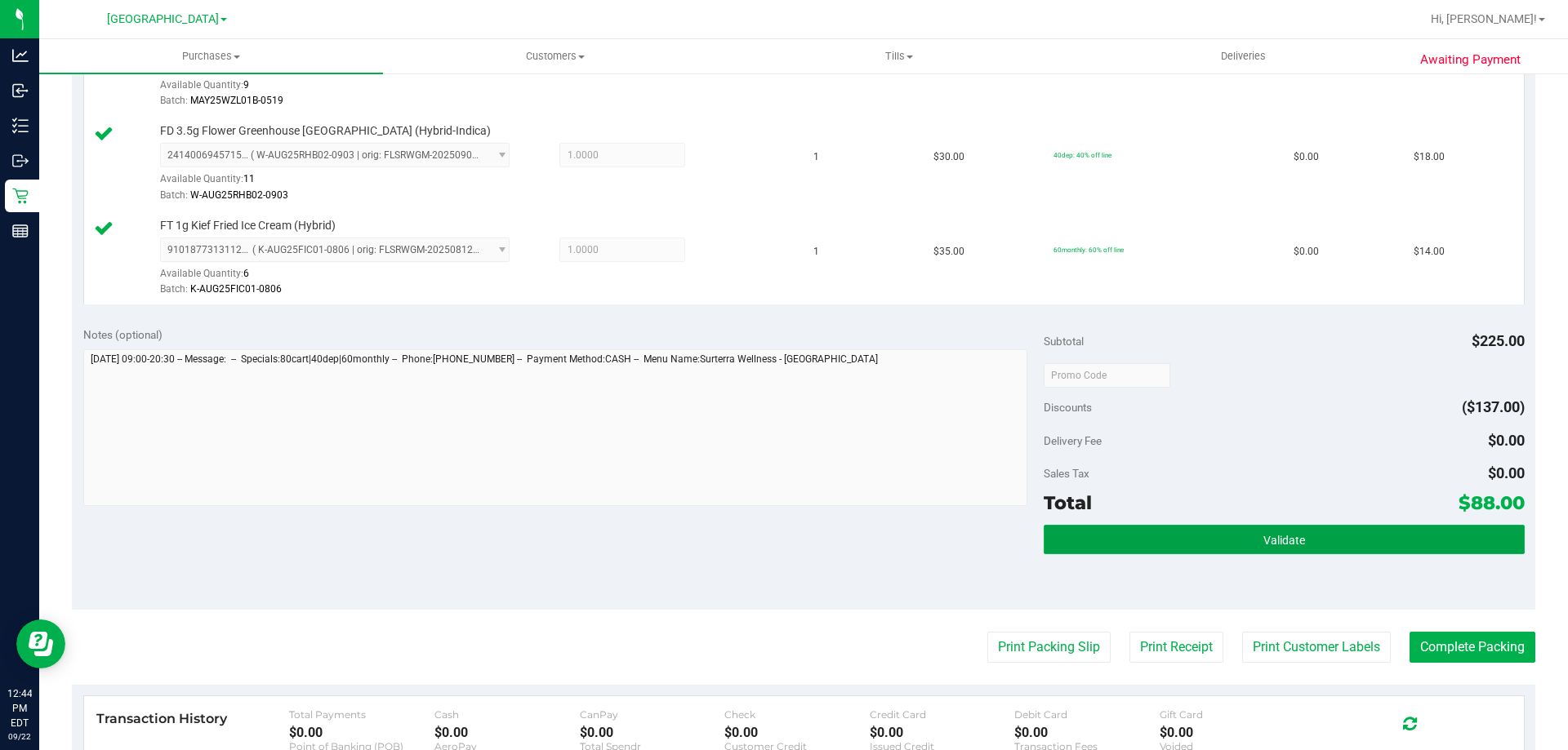
click at [1190, 534] on button "Validate" at bounding box center [1284, 539] width 480 height 30
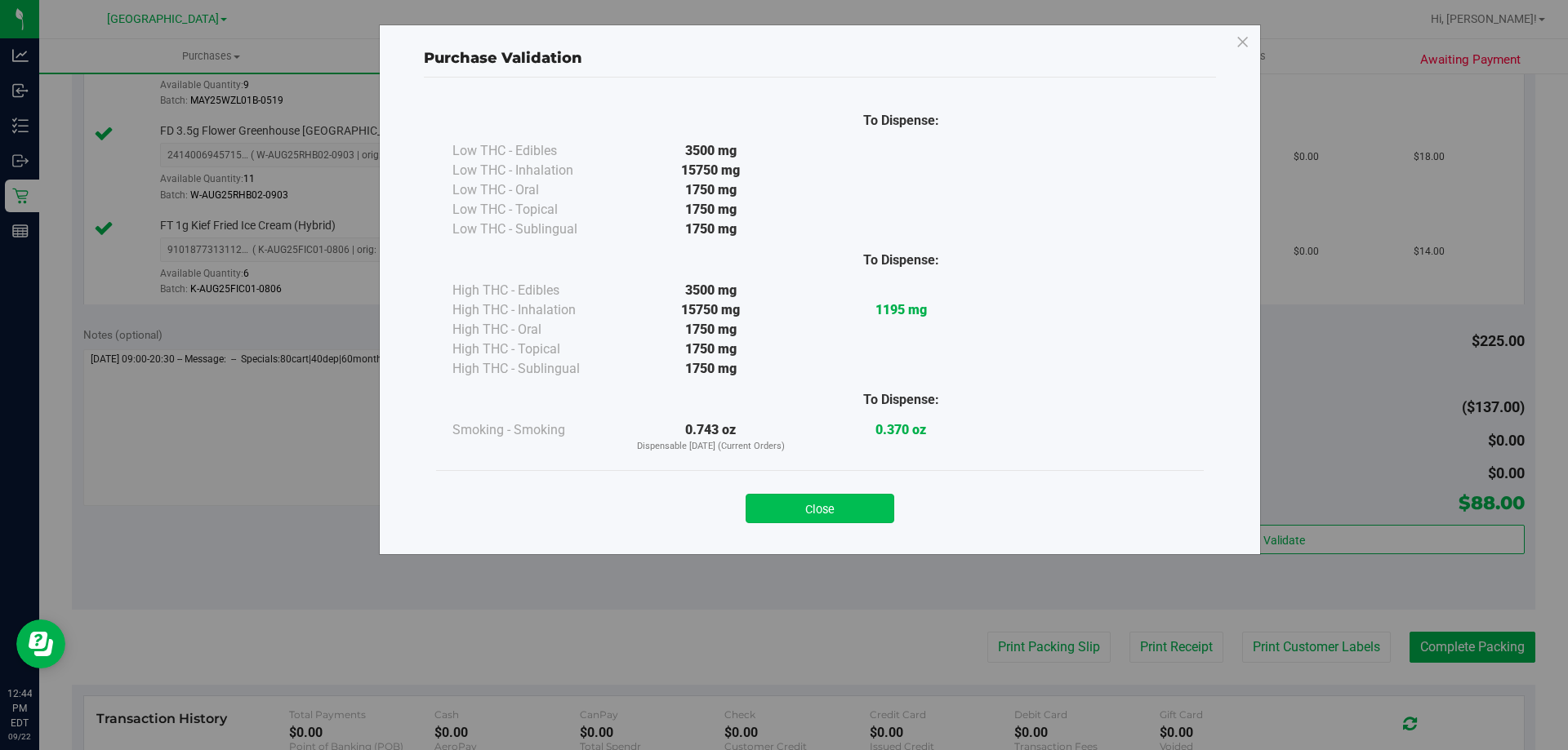
click at [840, 505] on button "Close" at bounding box center [820, 509] width 149 height 30
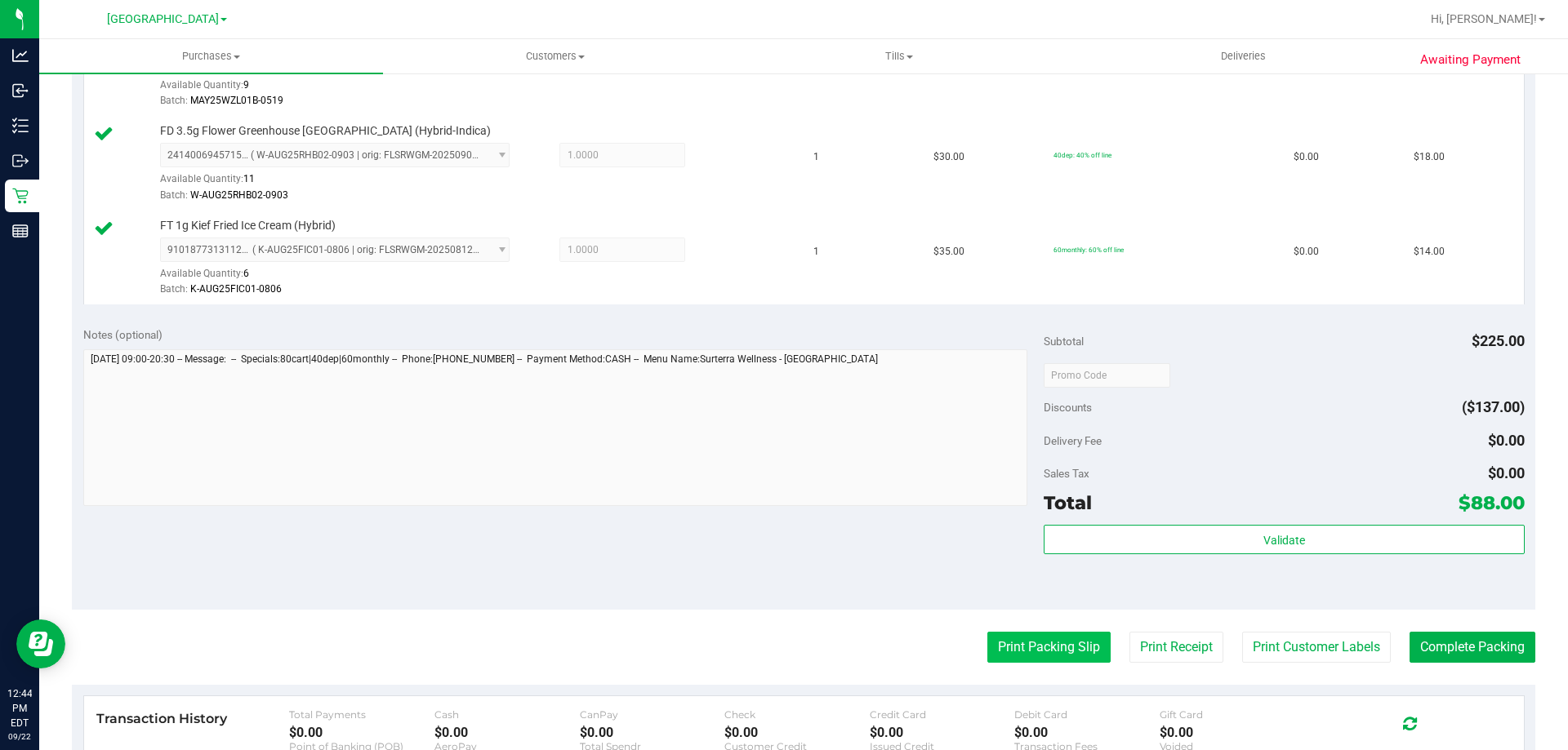
click at [1019, 655] on button "Print Packing Slip" at bounding box center [1049, 648] width 124 height 31
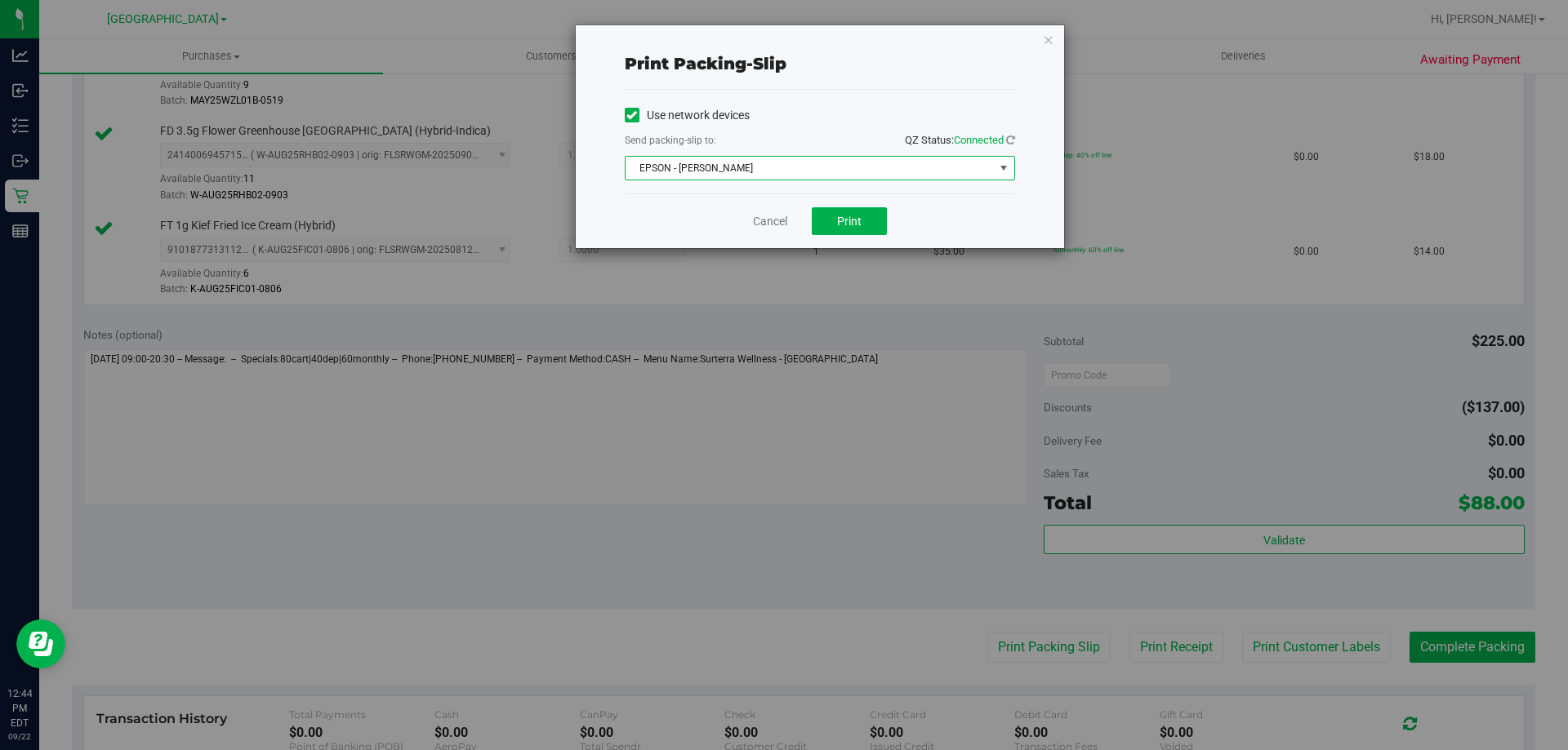
click at [777, 157] on span "EPSON - [PERSON_NAME]" at bounding box center [809, 168] width 368 height 23
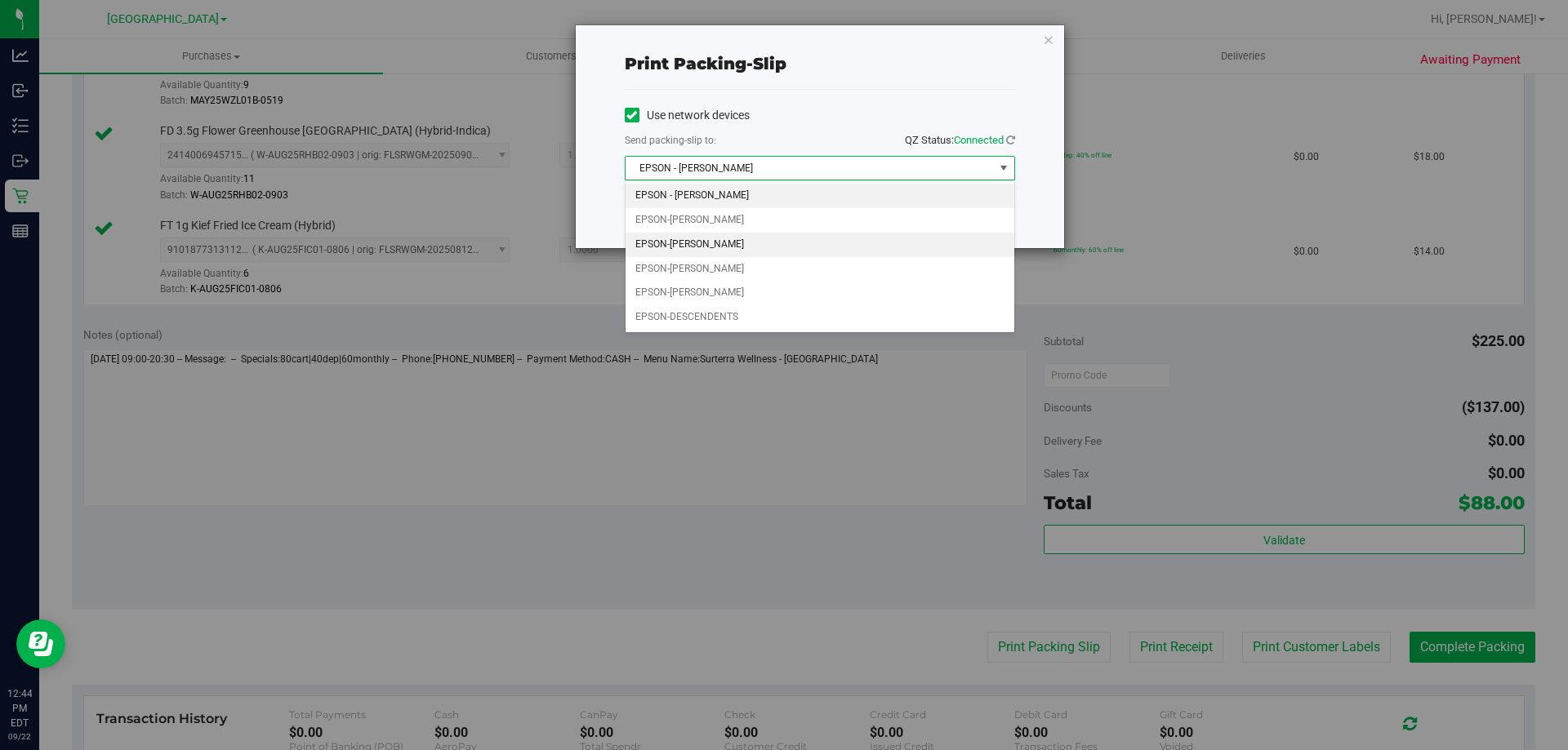
click at [701, 242] on li "EPSON-[PERSON_NAME]" at bounding box center [820, 245] width 389 height 25
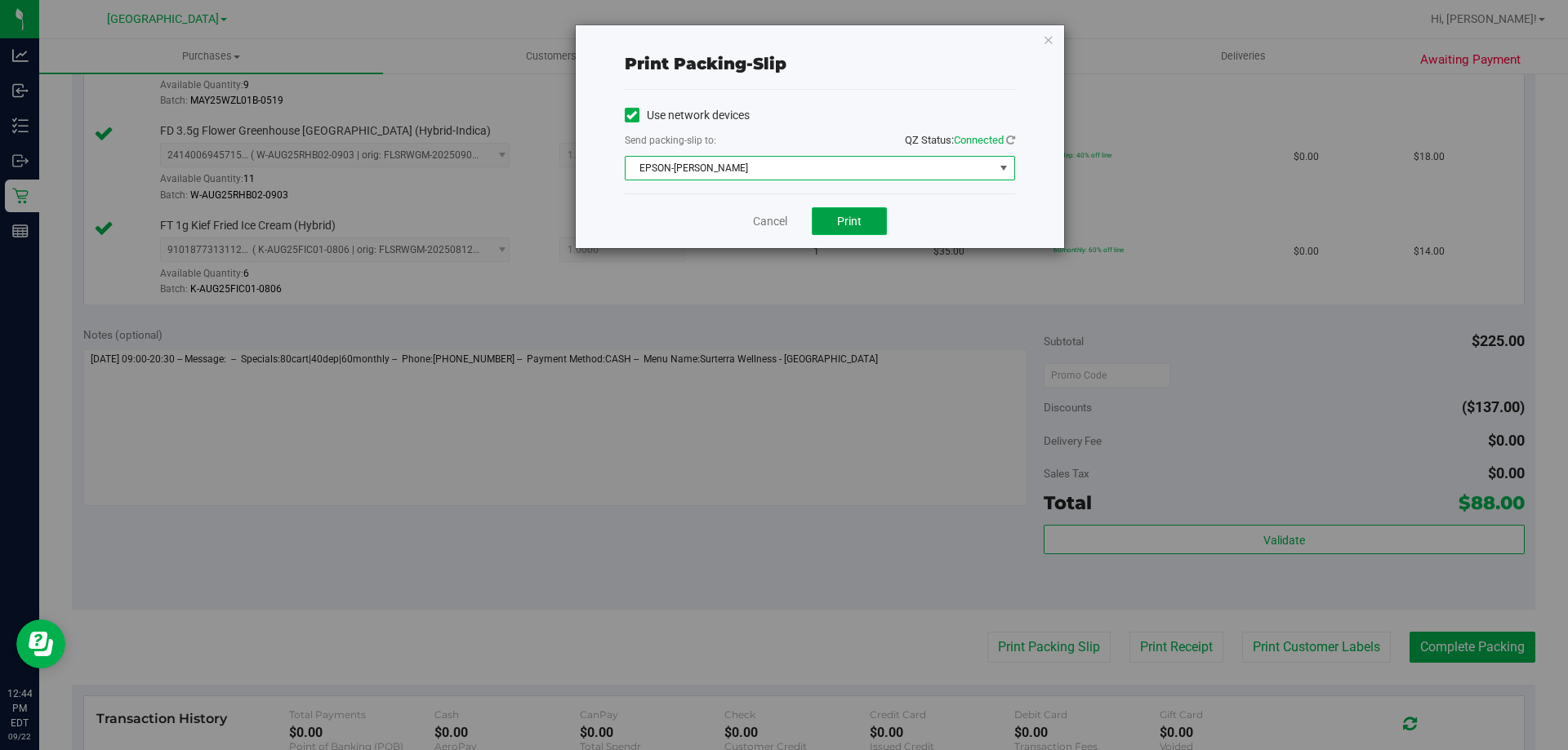
click at [839, 229] on button "Print" at bounding box center [849, 221] width 75 height 28
click at [773, 219] on link "Cancel" at bounding box center [770, 222] width 35 height 17
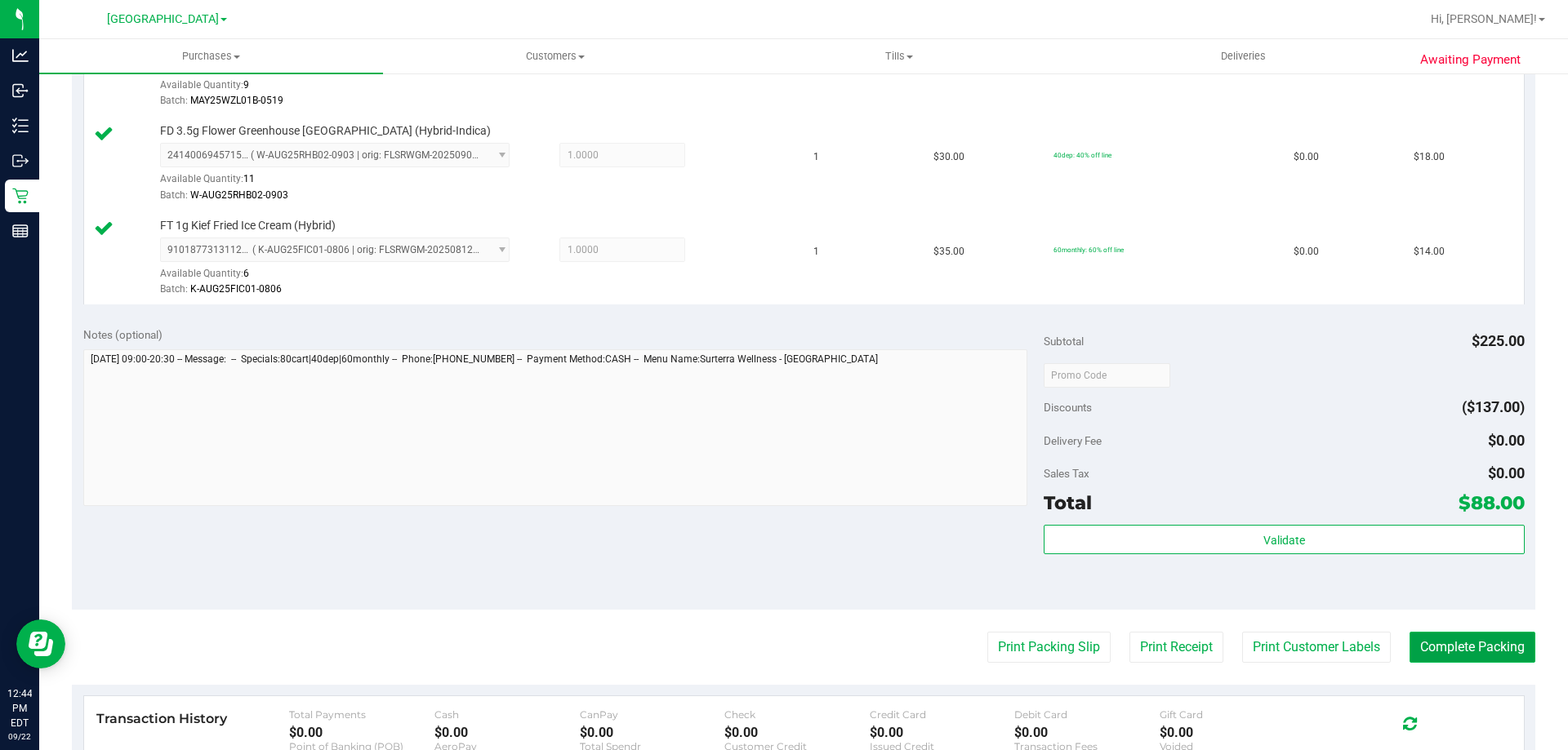
click at [1505, 659] on button "Complete Packing" at bounding box center [1472, 648] width 126 height 31
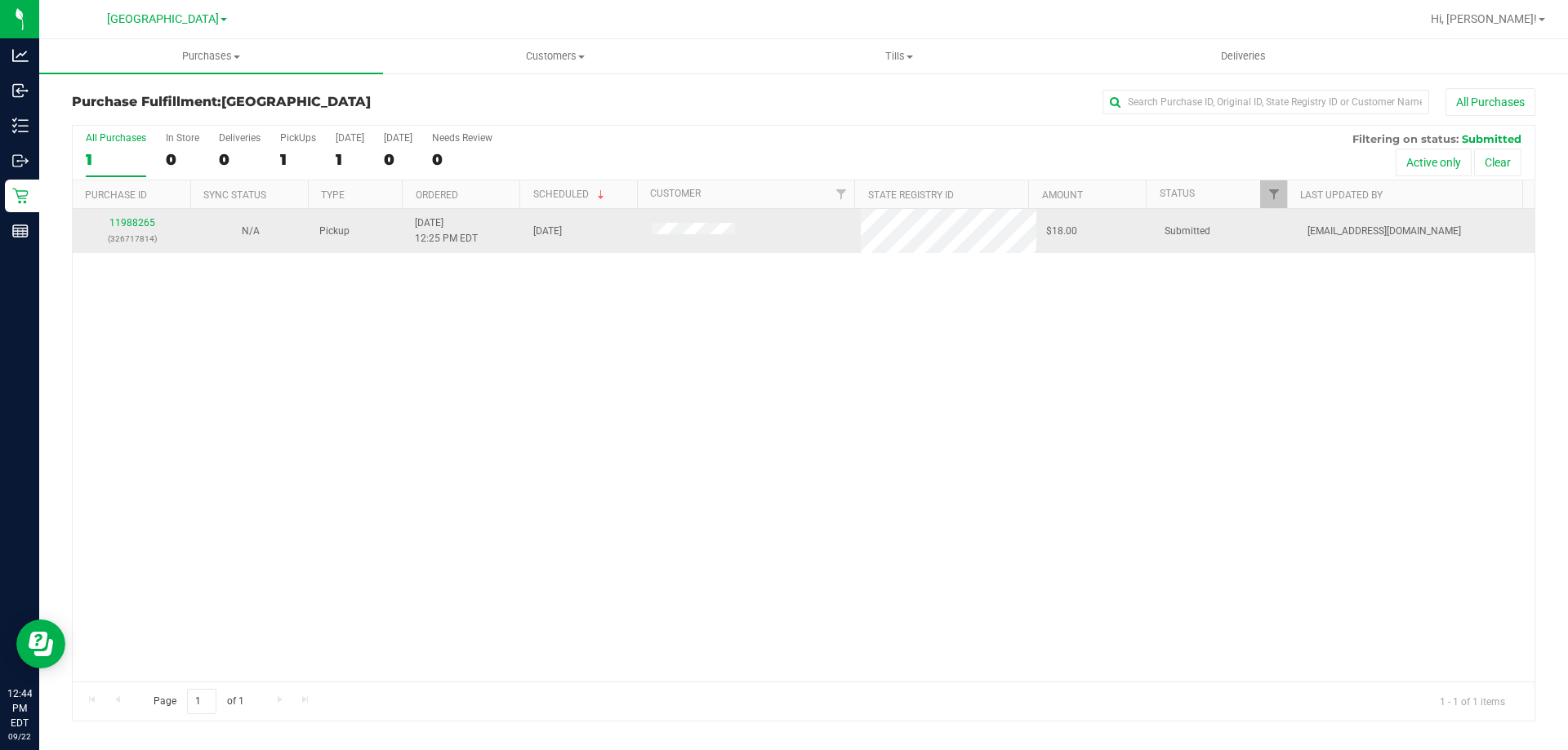
click at [129, 243] on p "(326717814)" at bounding box center [131, 239] width 99 height 15
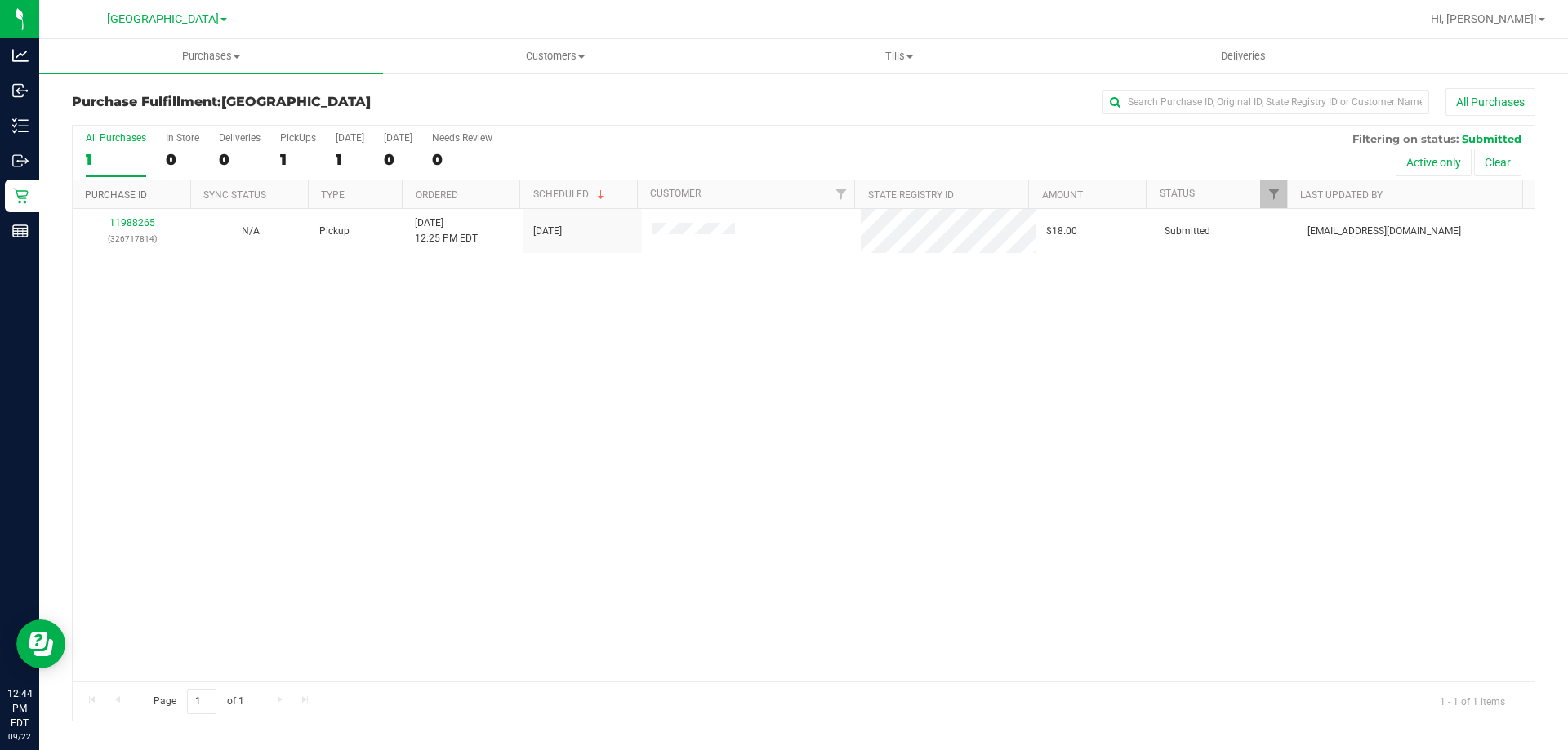
click at [102, 197] on link "Purchase ID" at bounding box center [115, 196] width 62 height 12
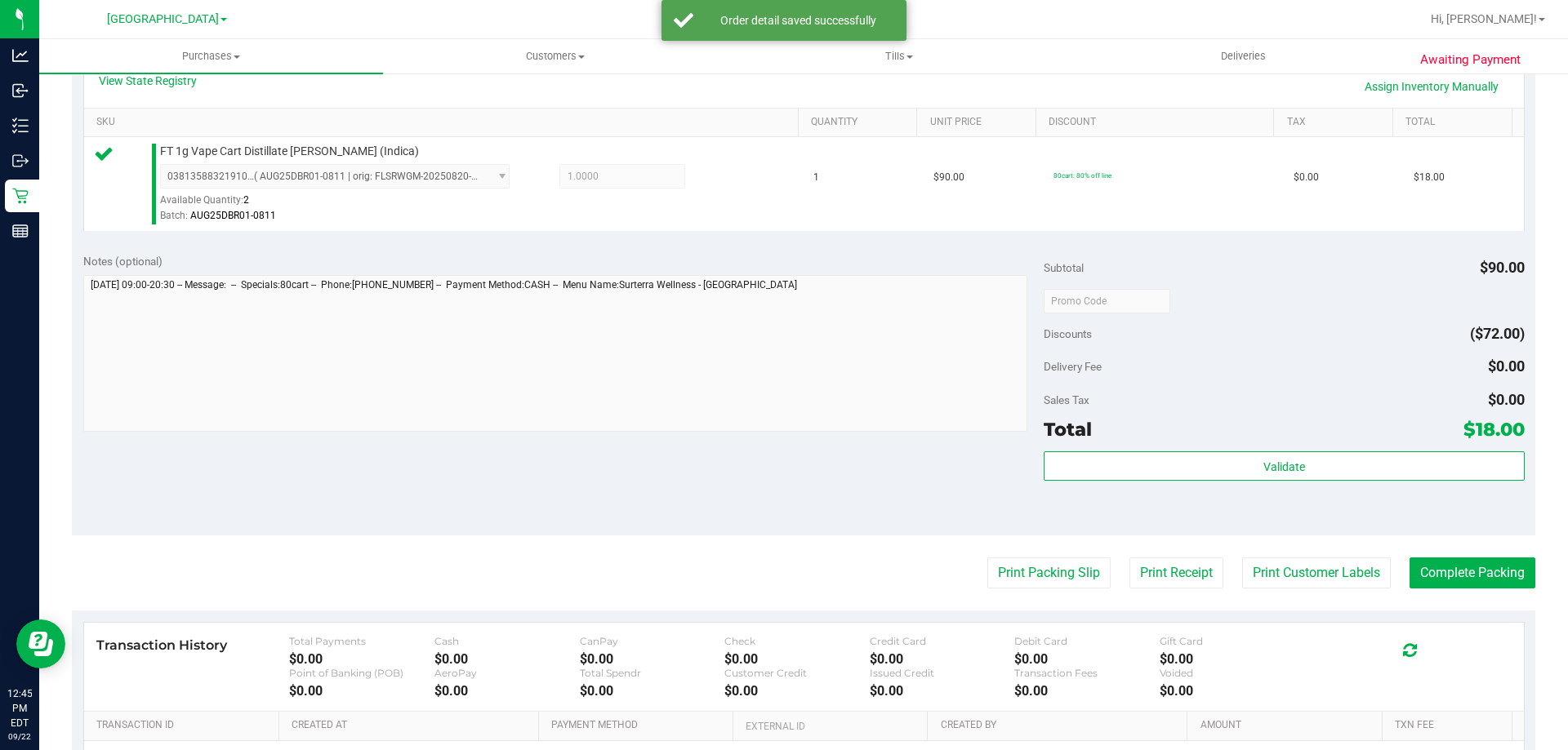
scroll to position [404, 0]
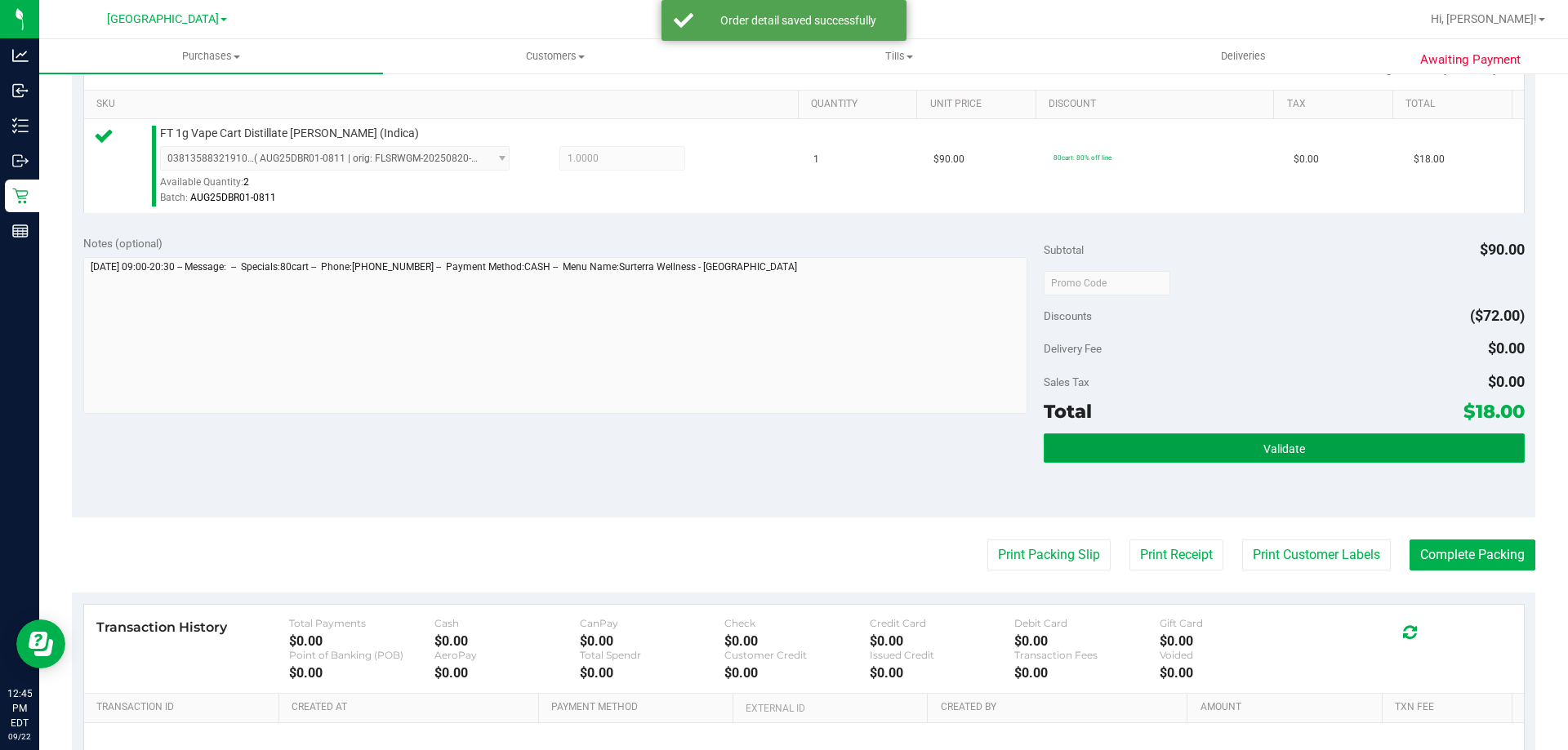
click at [1319, 444] on button "Validate" at bounding box center [1284, 448] width 480 height 30
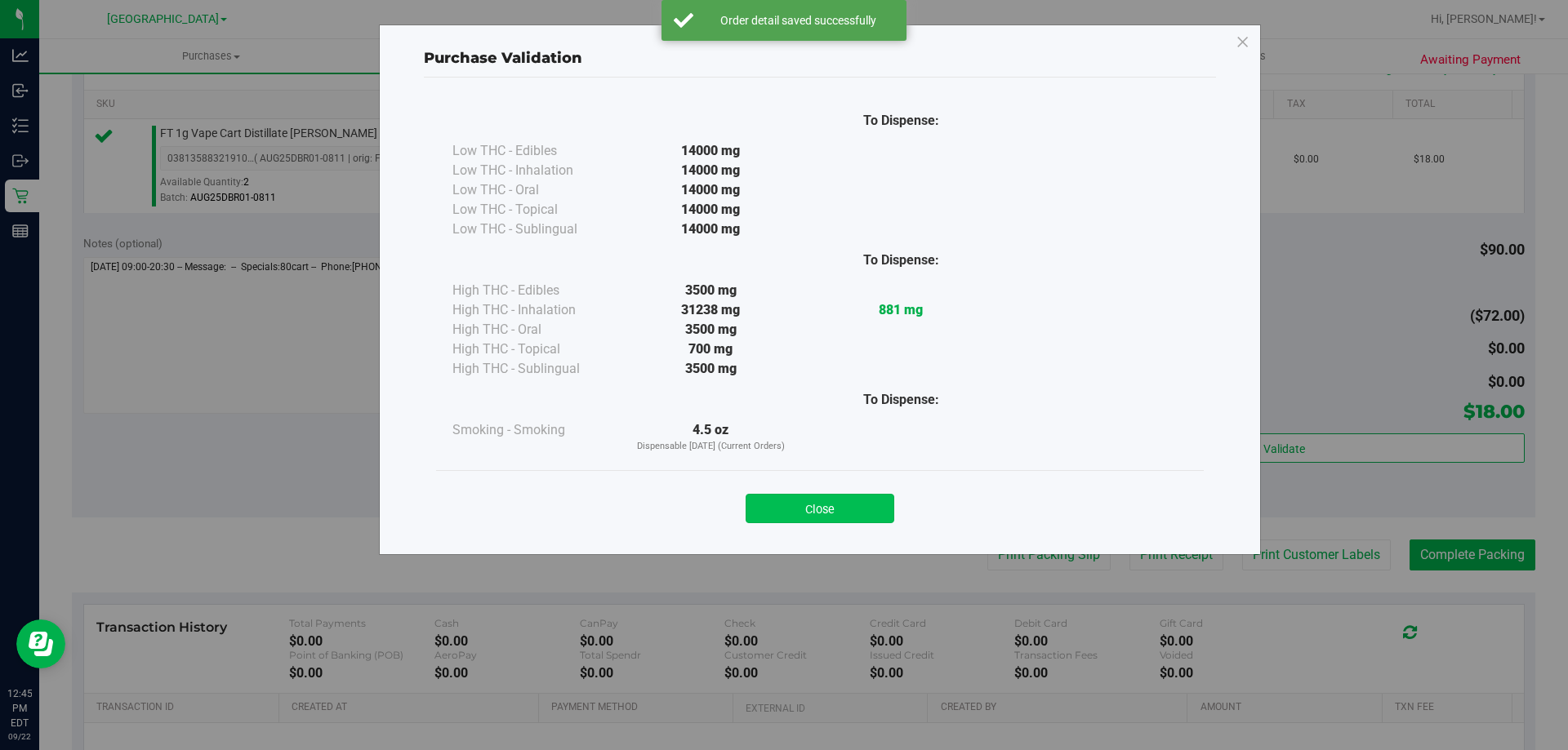
click at [862, 507] on button "Close" at bounding box center [820, 509] width 149 height 30
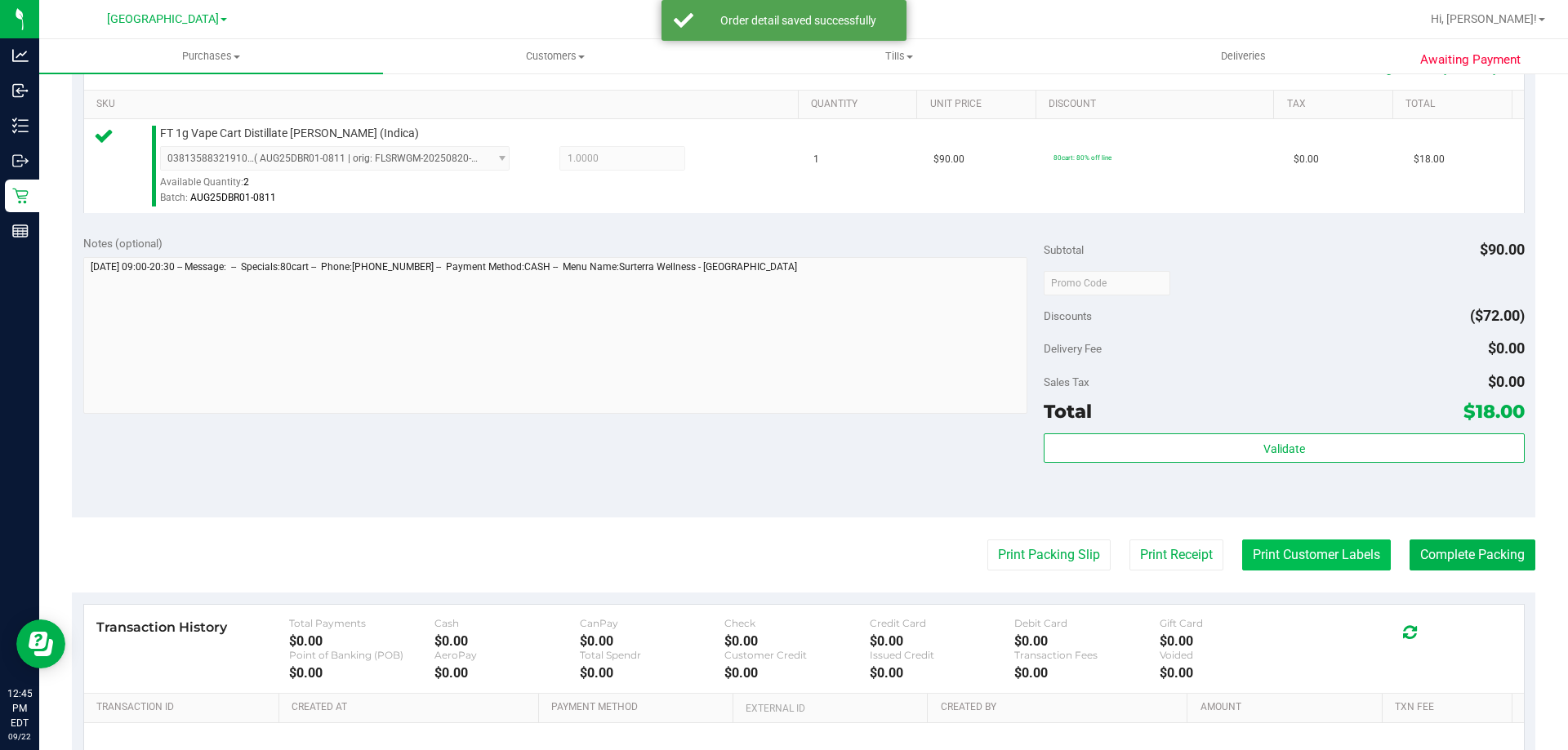
click at [1292, 556] on button "Print Customer Labels" at bounding box center [1317, 555] width 149 height 31
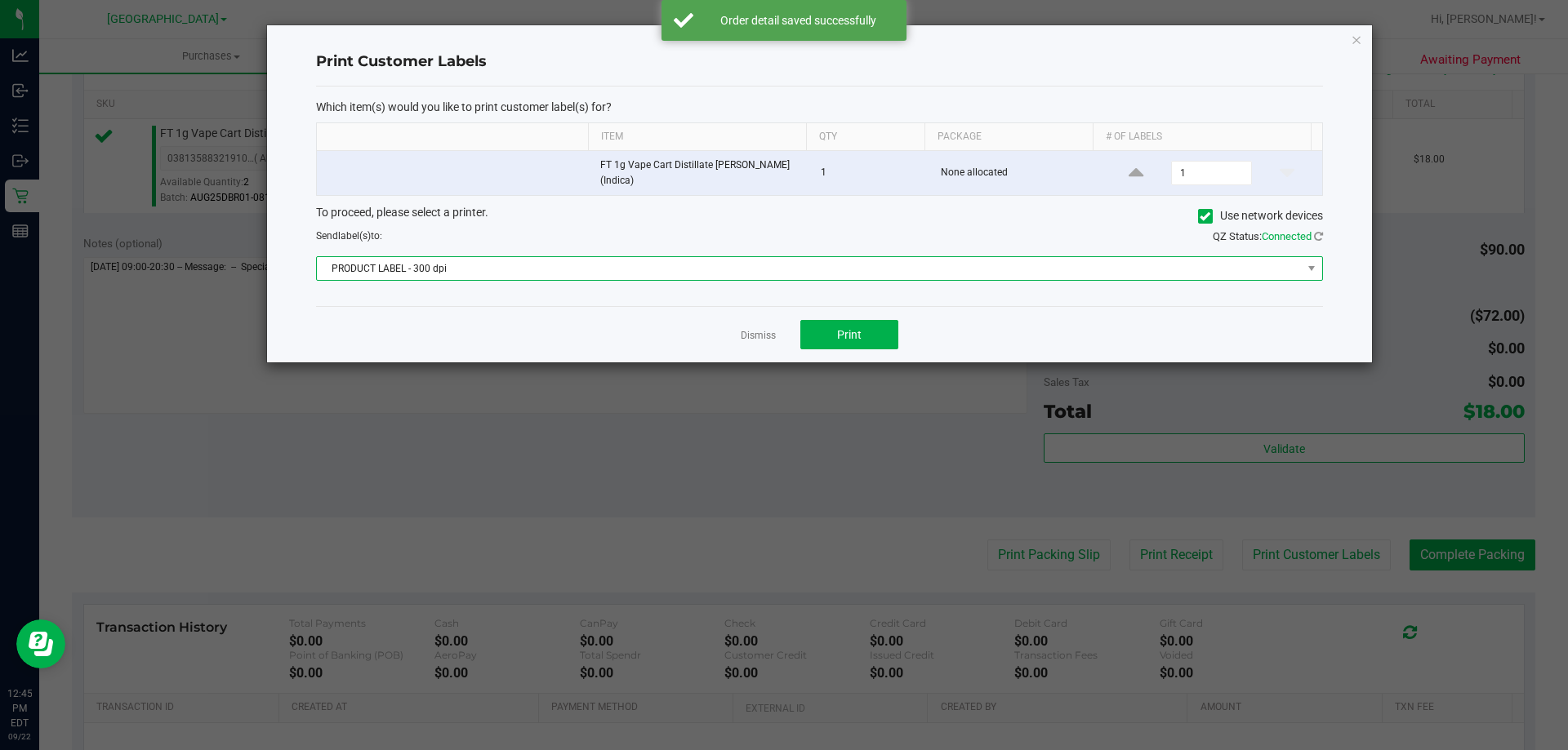
click at [607, 270] on span "PRODUCT LABEL - 300 dpi" at bounding box center [809, 268] width 985 height 23
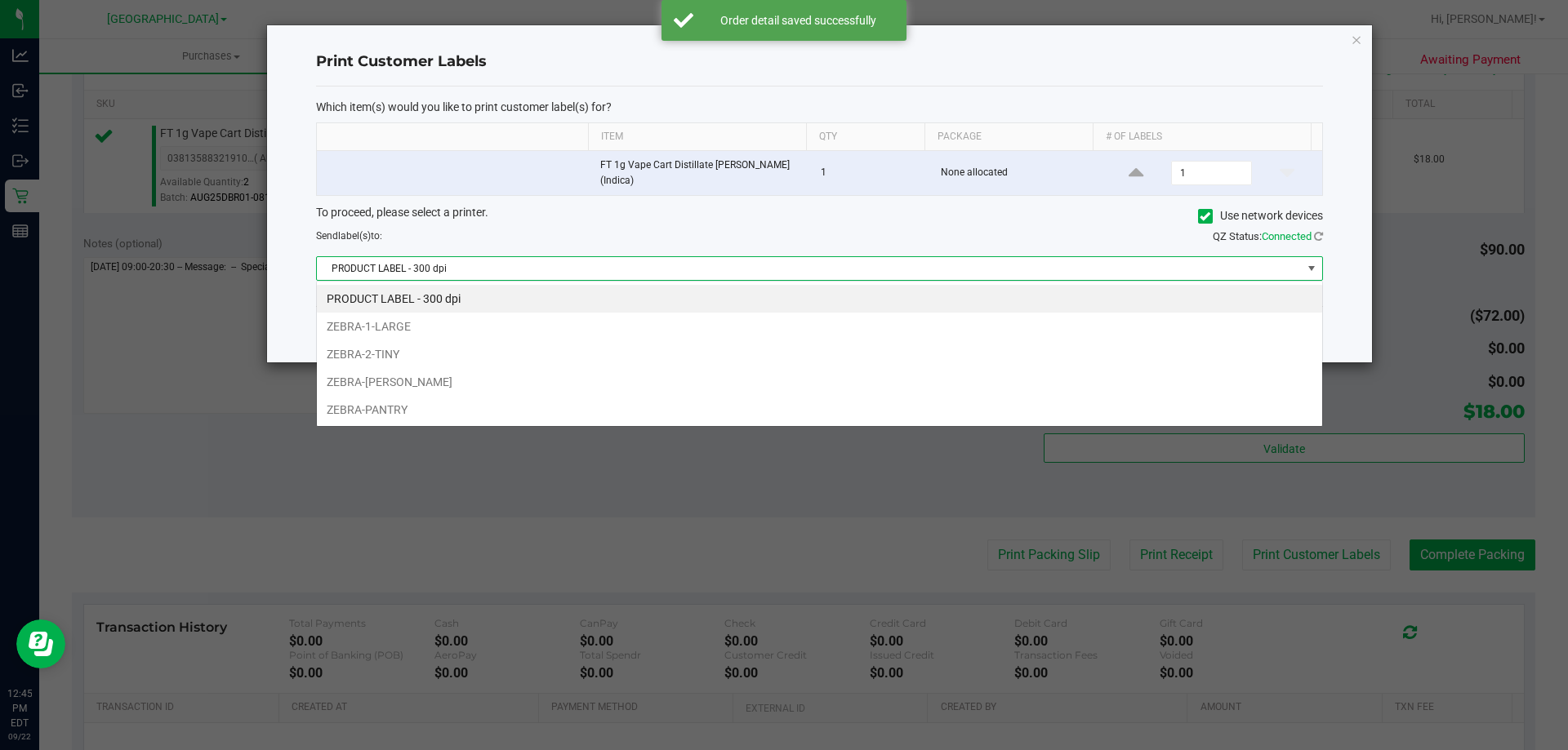
scroll to position [25, 1006]
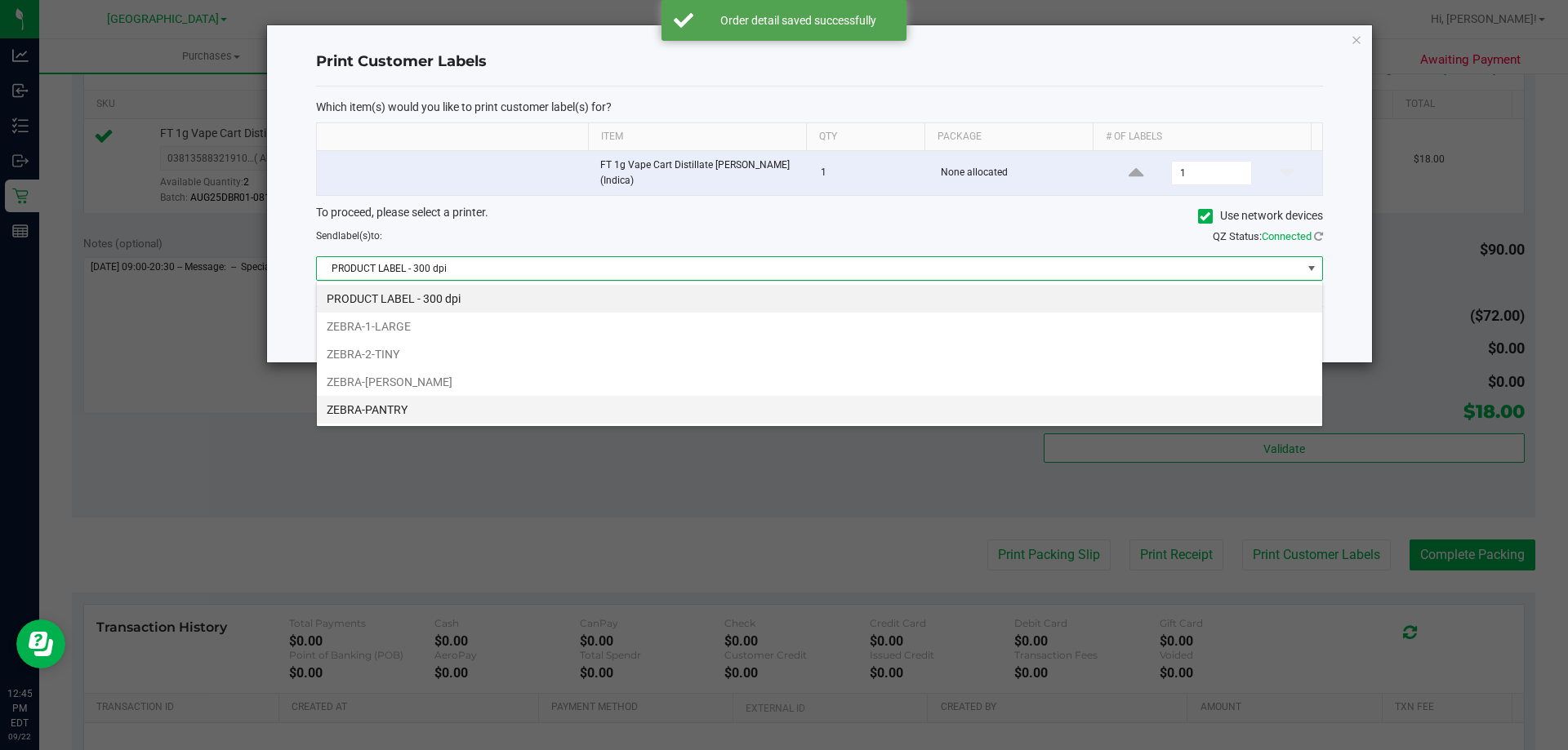
click at [378, 423] on li "ZEBRA-PANTRY" at bounding box center [819, 410] width 1005 height 28
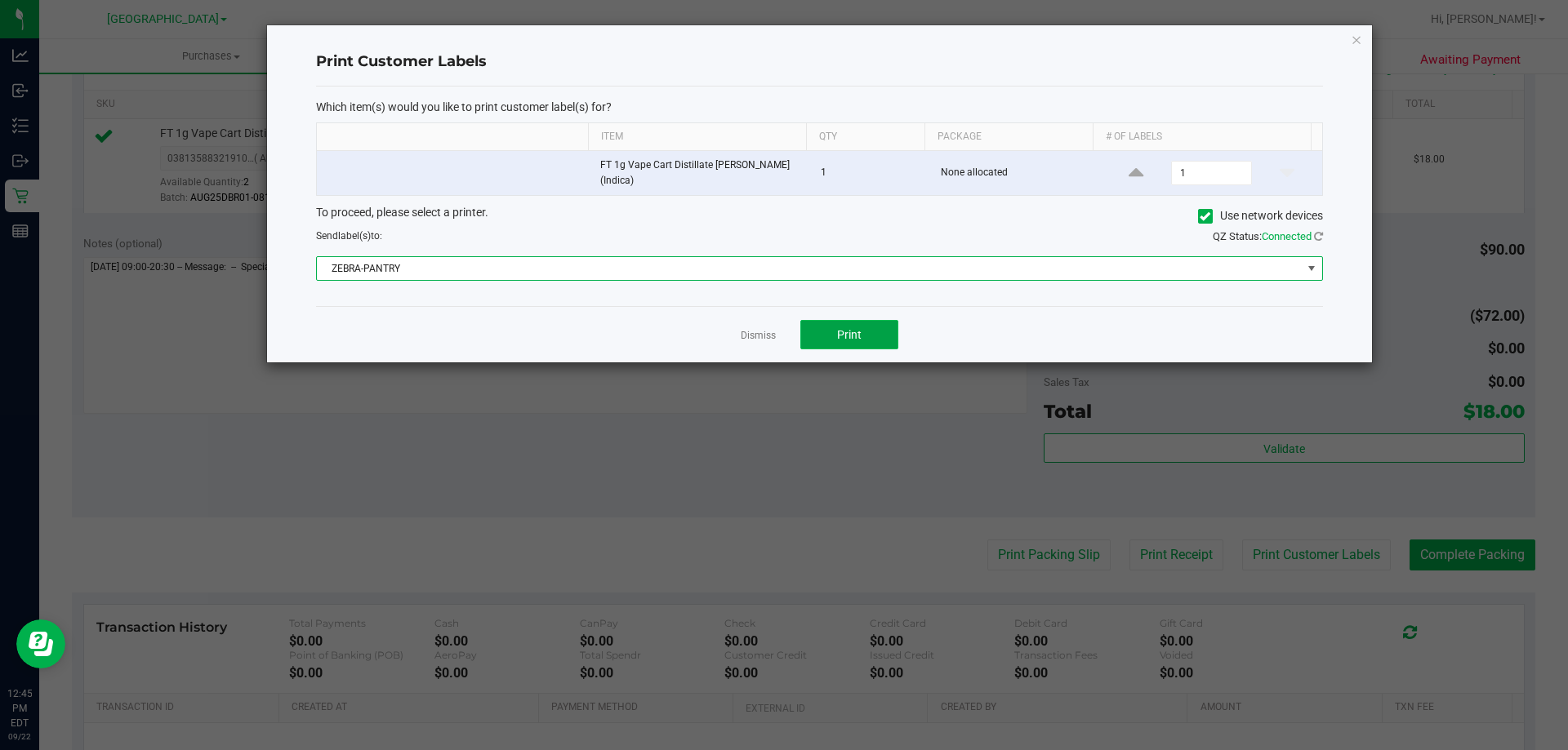
click at [834, 339] on button "Print" at bounding box center [849, 334] width 98 height 30
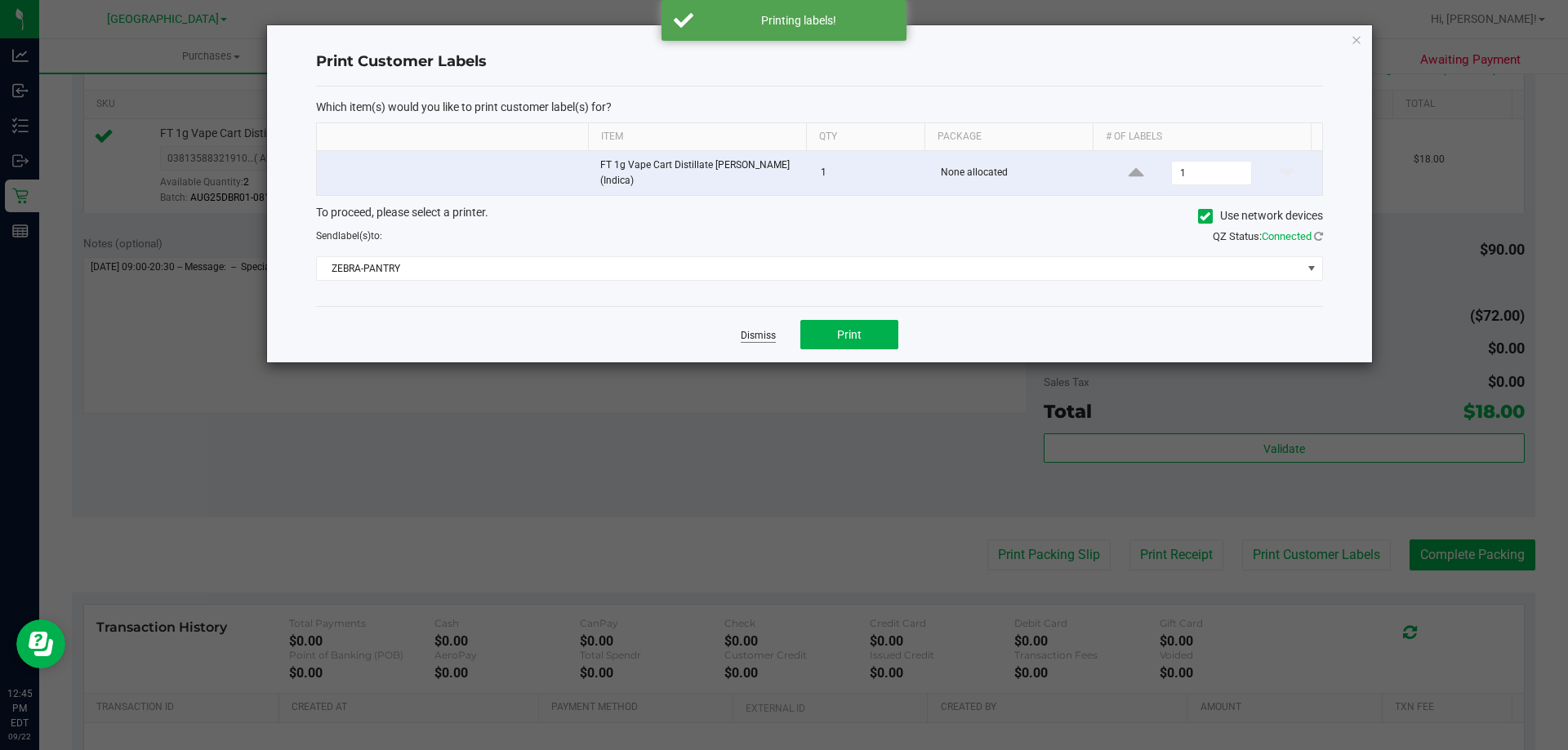
click at [748, 335] on link "Dismiss" at bounding box center [758, 336] width 35 height 14
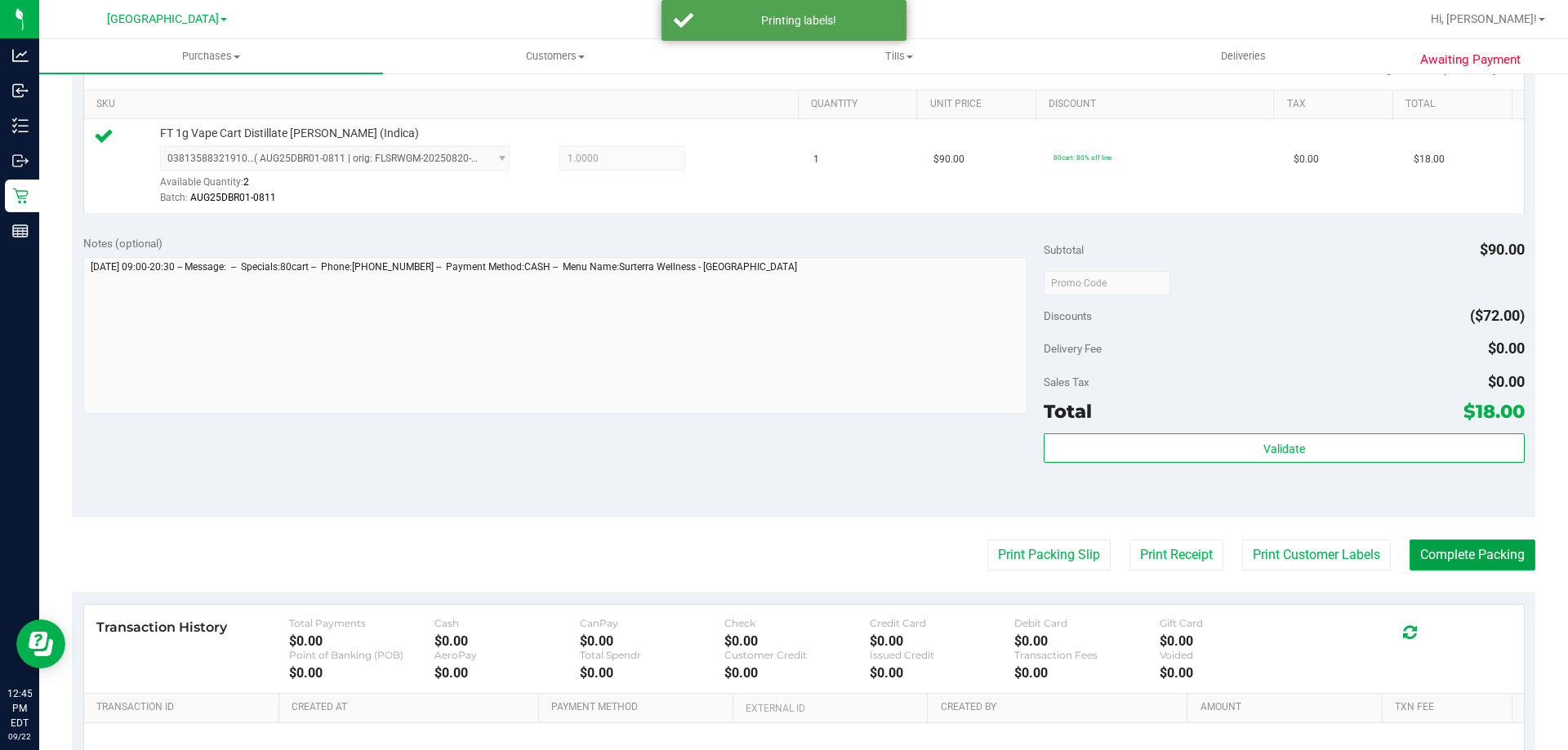
click at [1488, 560] on button "Complete Packing" at bounding box center [1472, 555] width 126 height 31
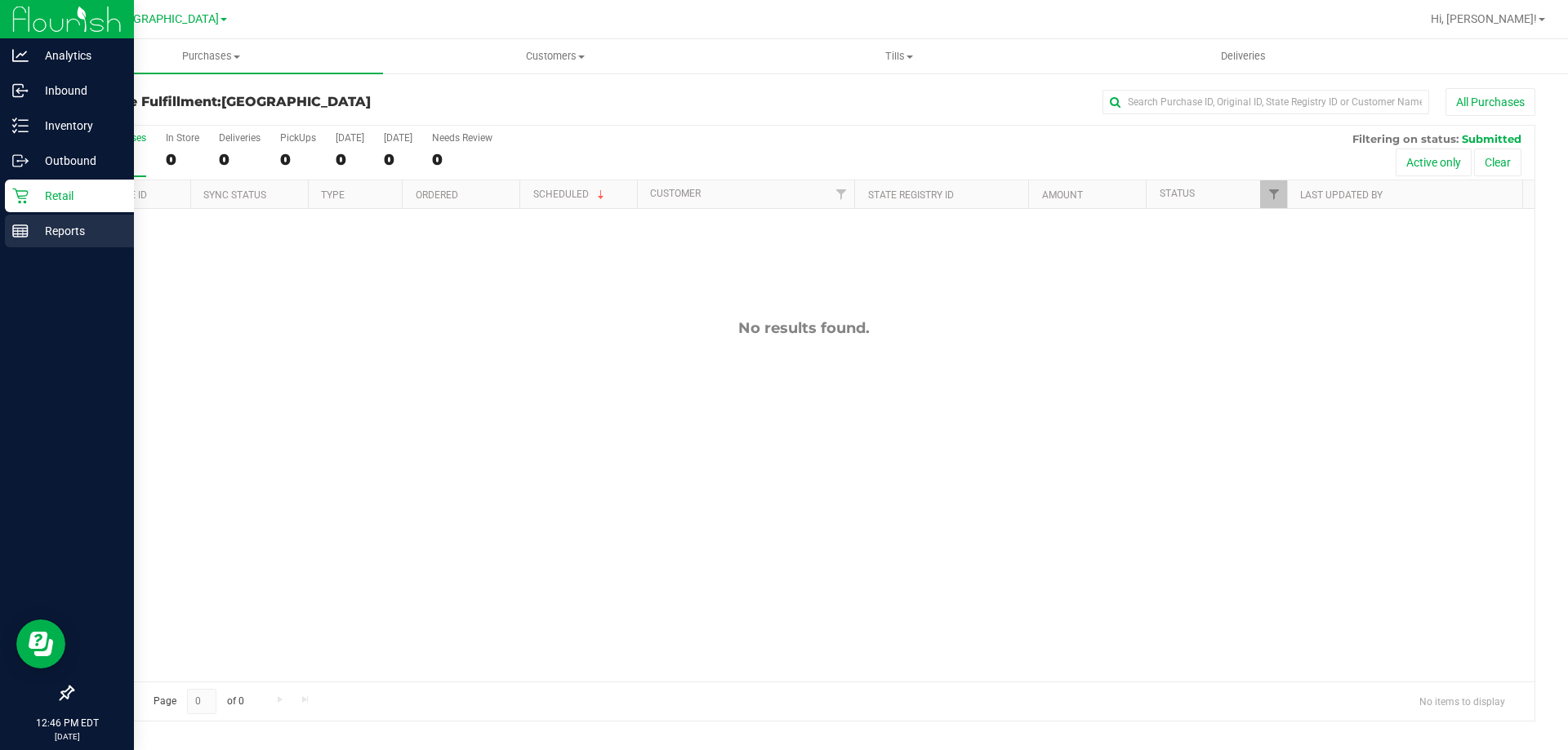
click at [23, 219] on div "Reports" at bounding box center [69, 231] width 129 height 33
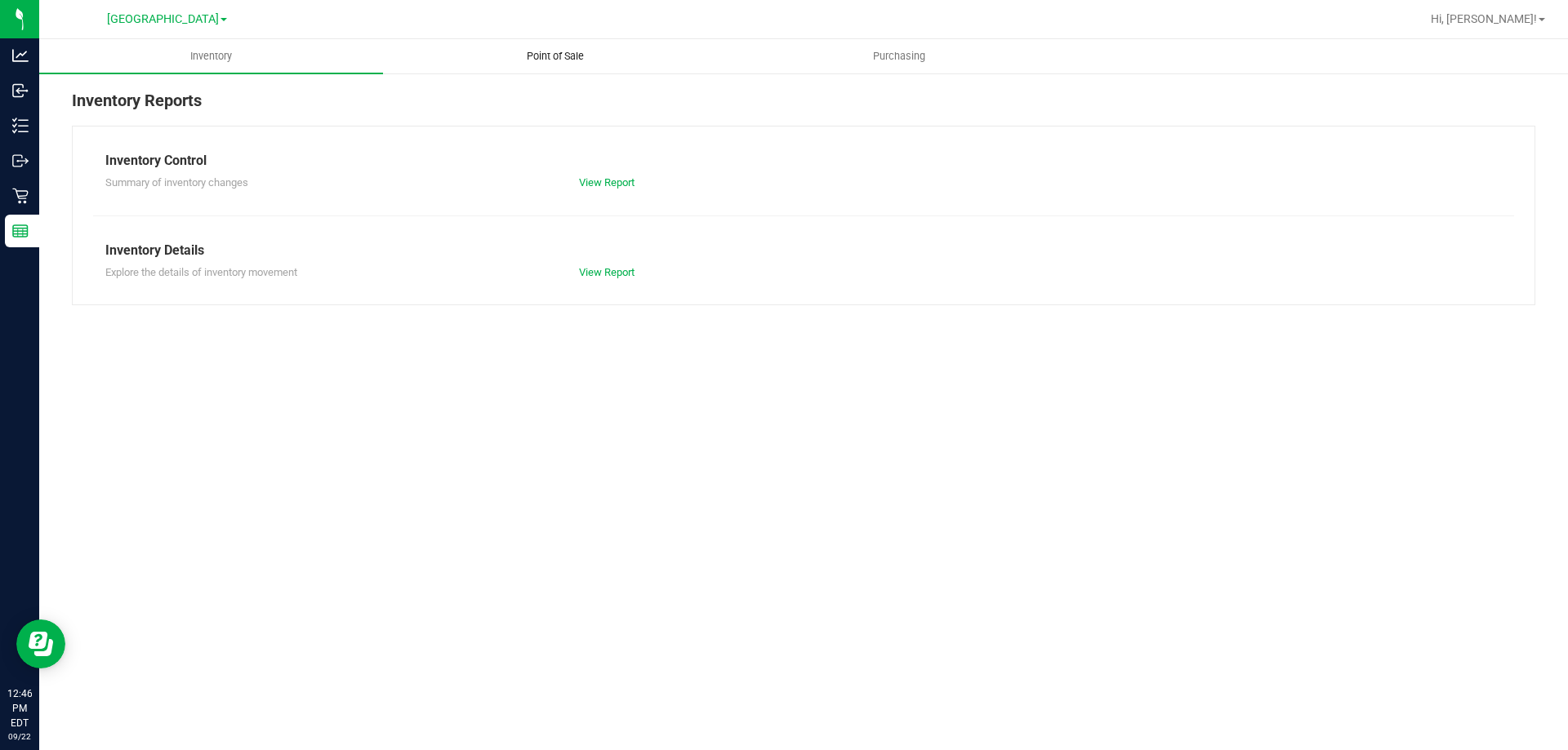
click at [542, 52] on span "Point of Sale" at bounding box center [555, 56] width 102 height 14
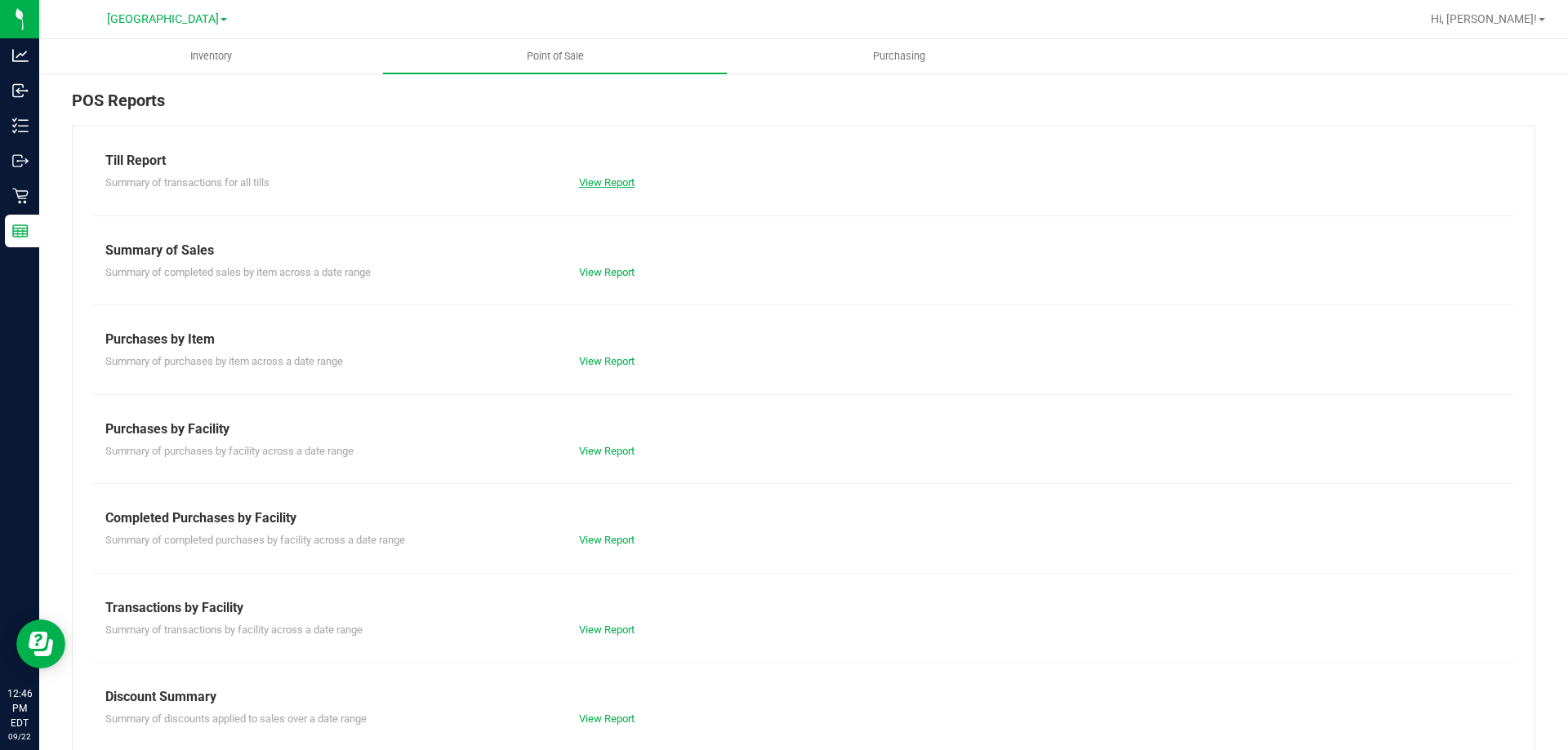
click at [610, 184] on link "View Report" at bounding box center [607, 182] width 56 height 12
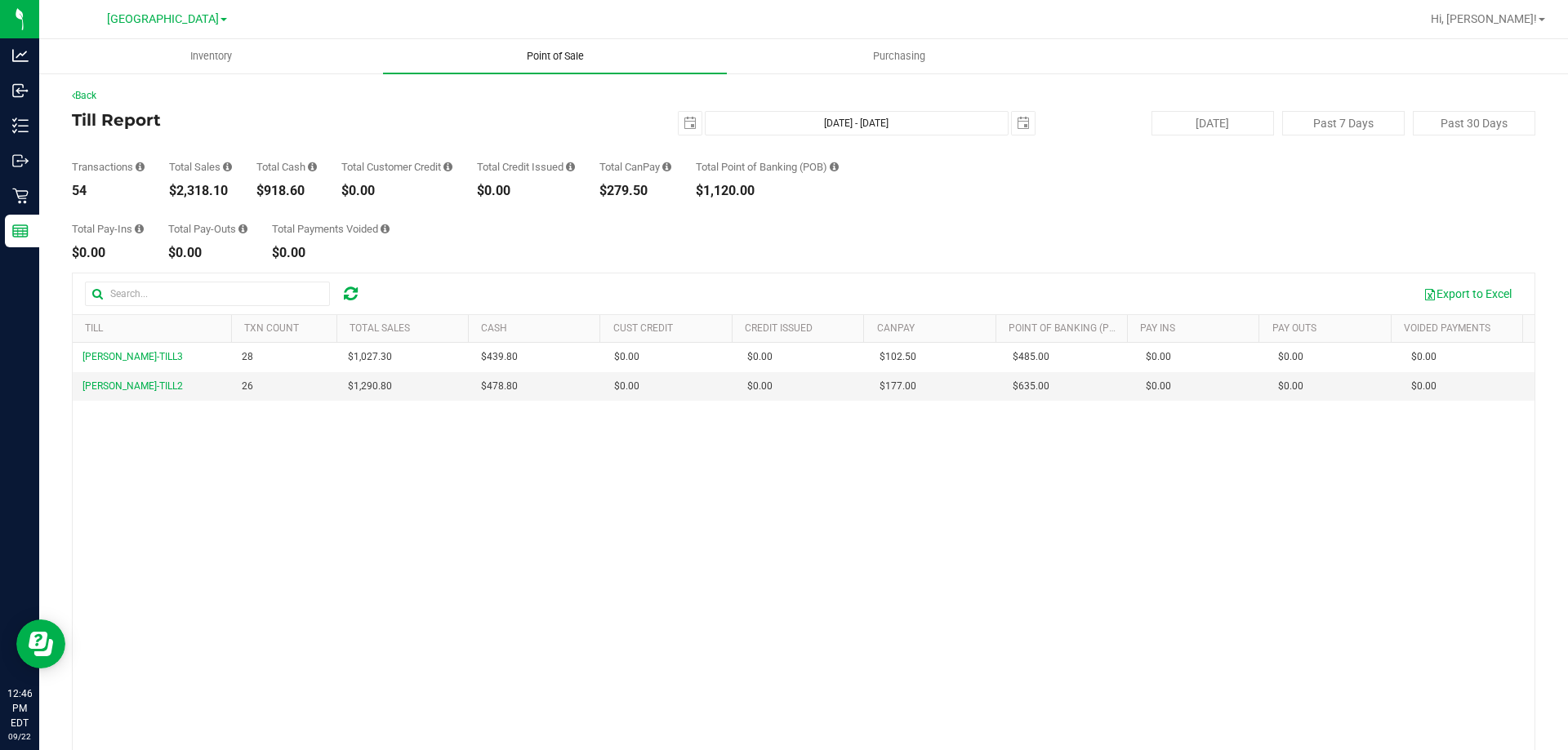
click at [566, 64] on uib-tab-heading "Point of Sale" at bounding box center [555, 56] width 344 height 35
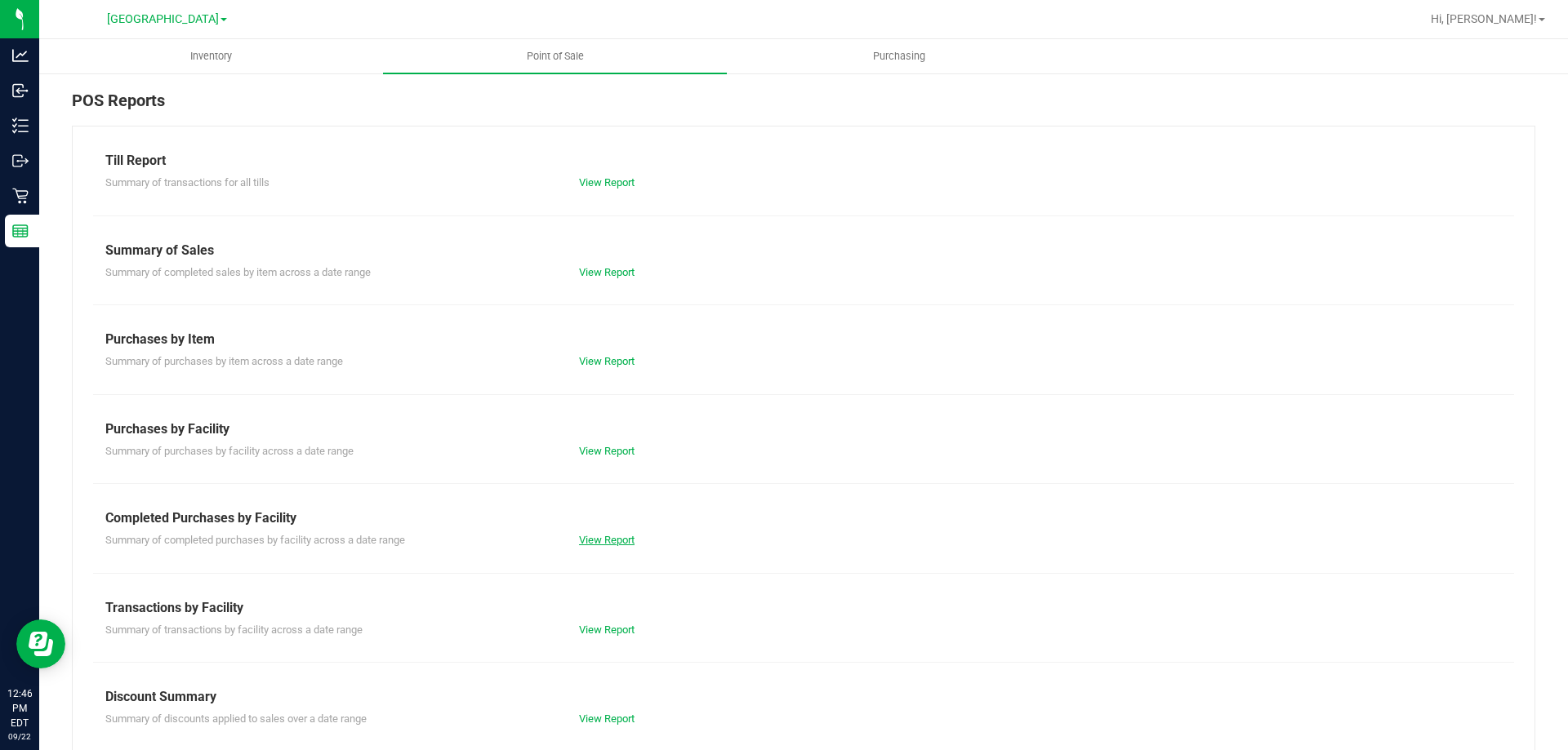
click at [590, 540] on link "View Report" at bounding box center [607, 540] width 56 height 12
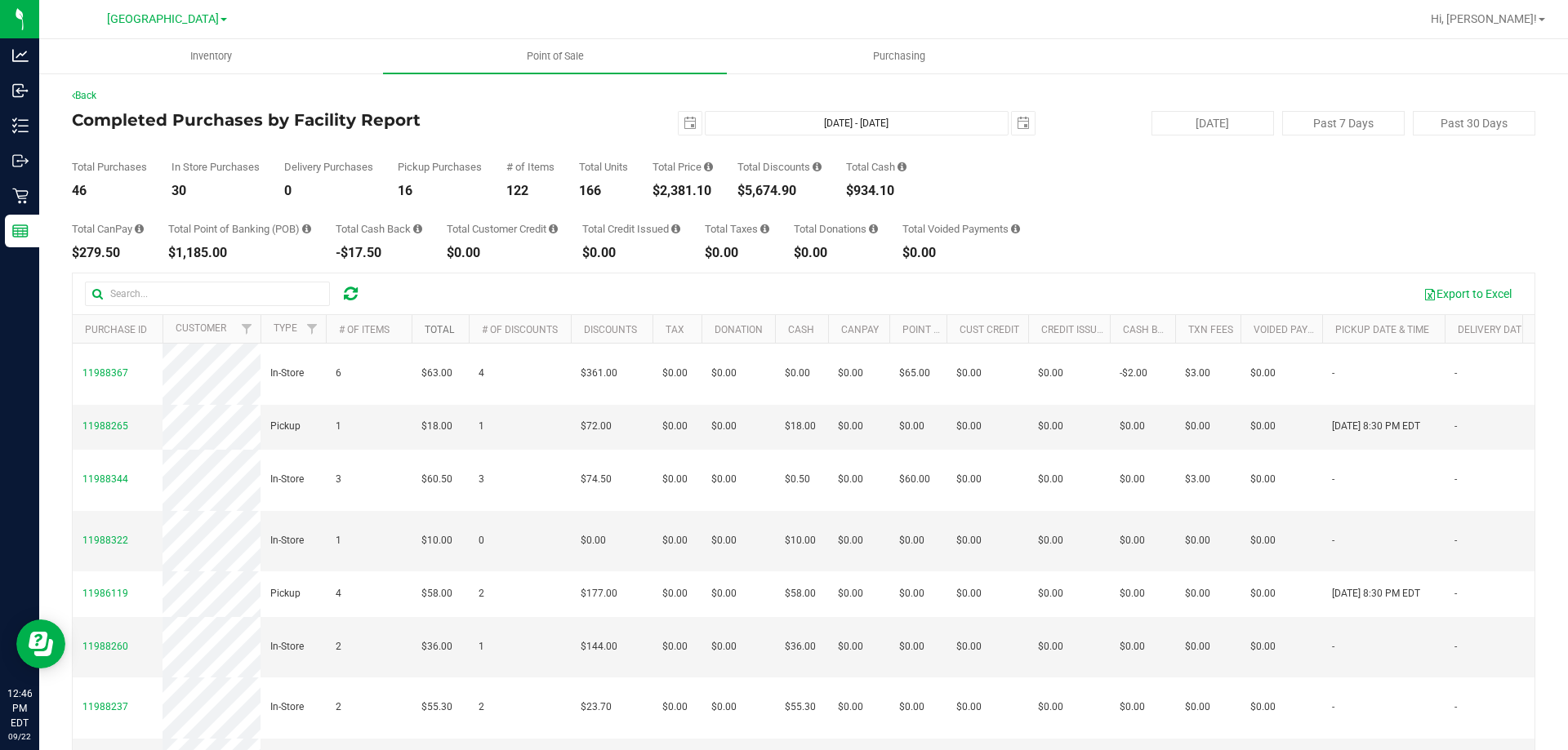
click at [449, 325] on link "Total" at bounding box center [439, 330] width 30 height 12
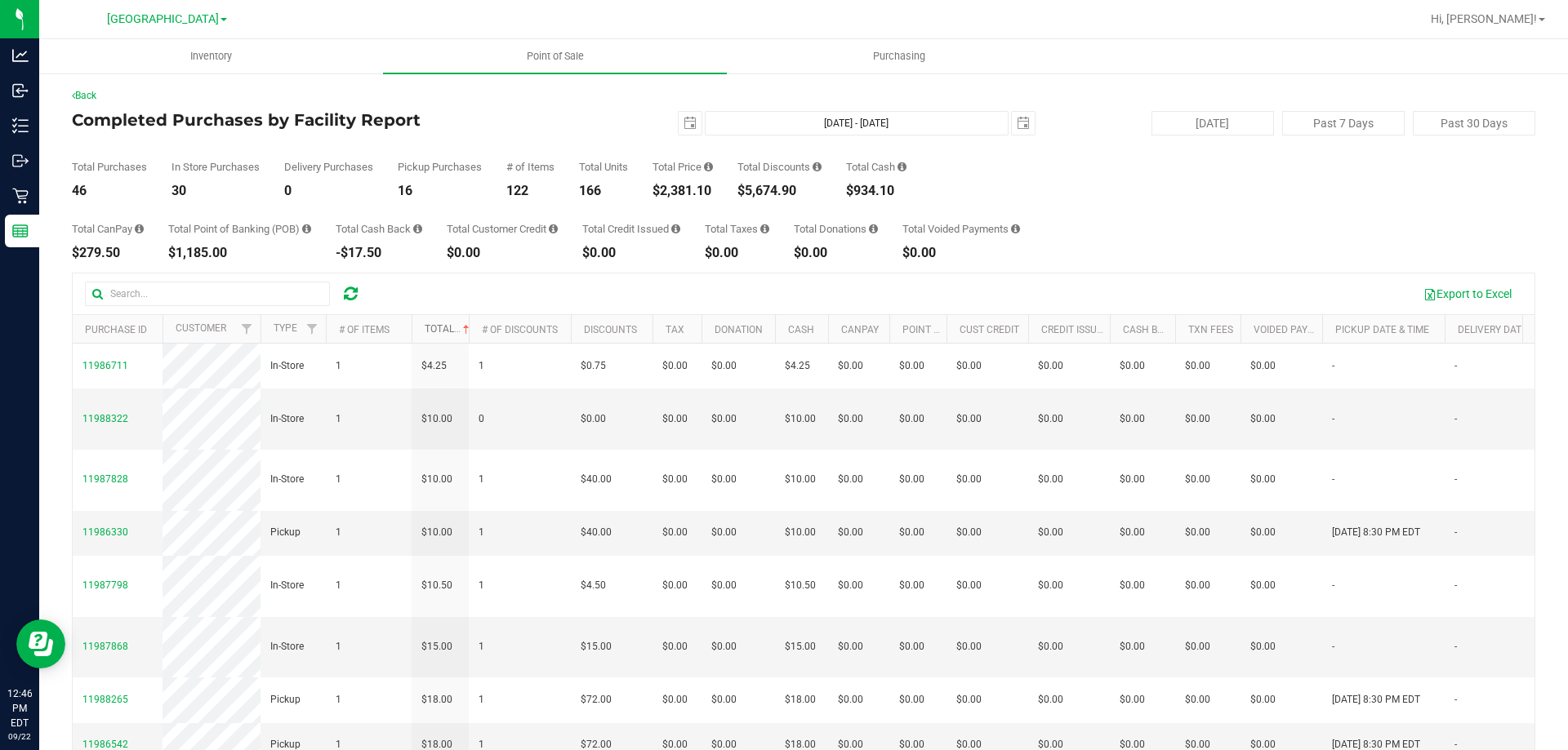
click at [440, 330] on link "Total" at bounding box center [449, 329] width 48 height 12
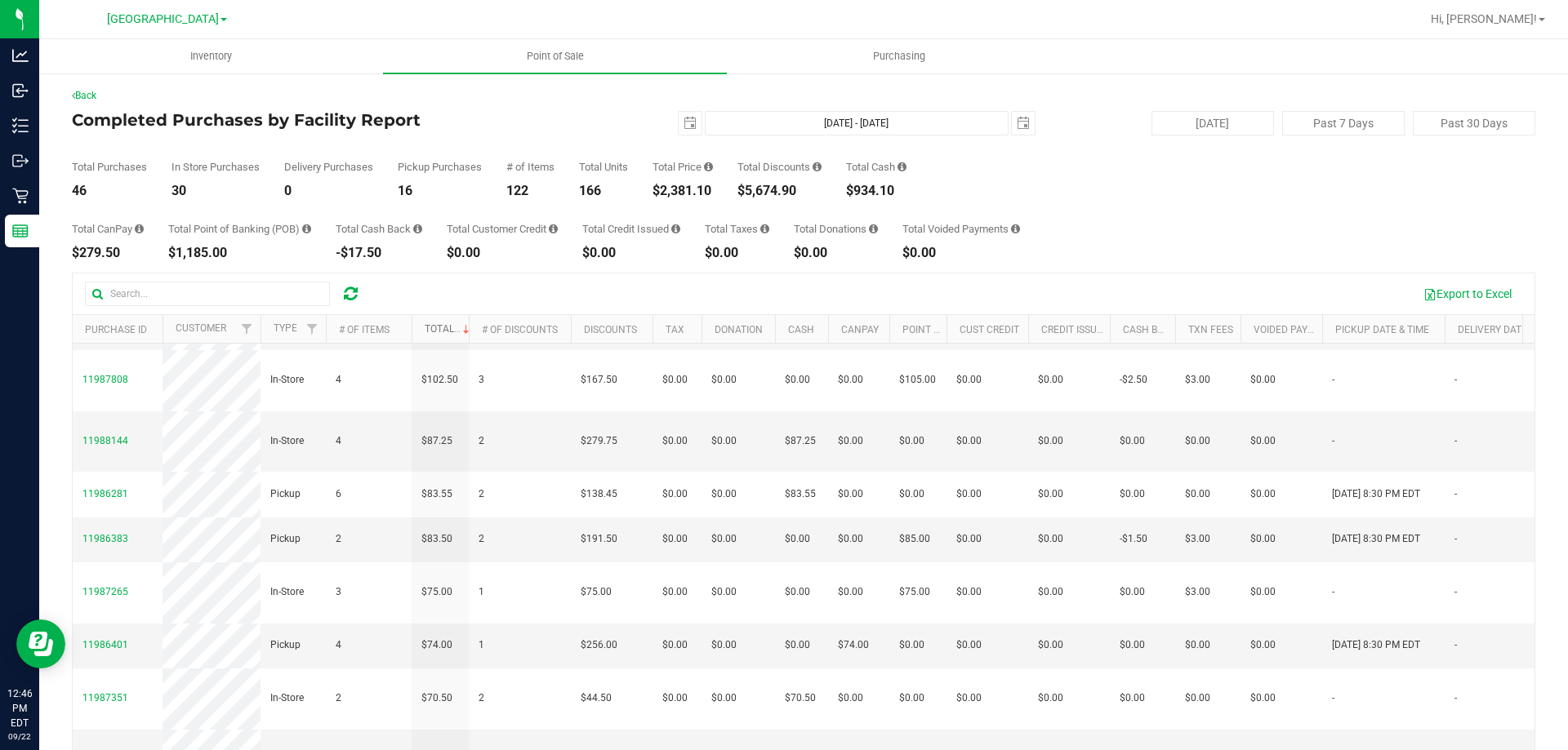
scroll to position [81, 0]
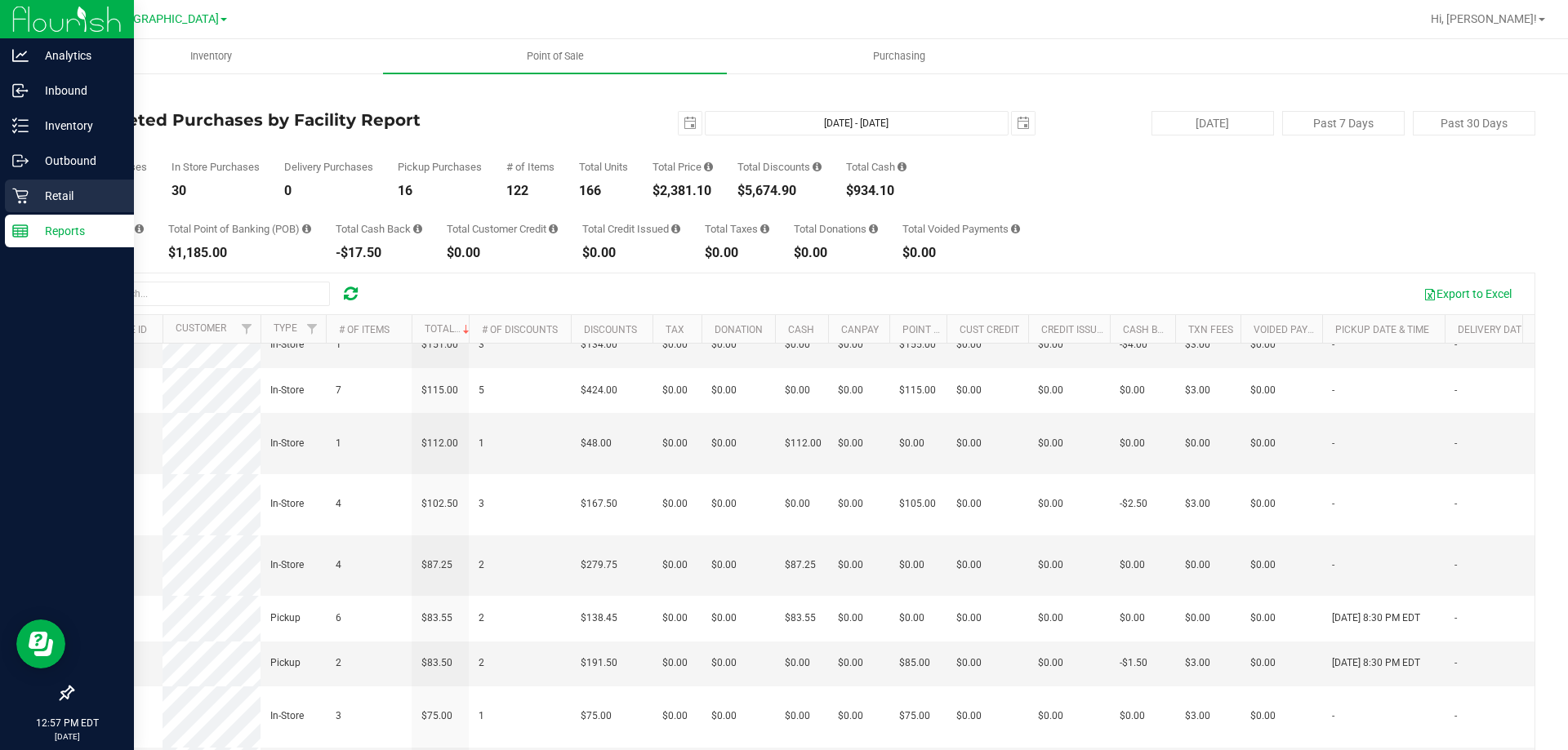
click at [17, 194] on icon at bounding box center [19, 196] width 15 height 15
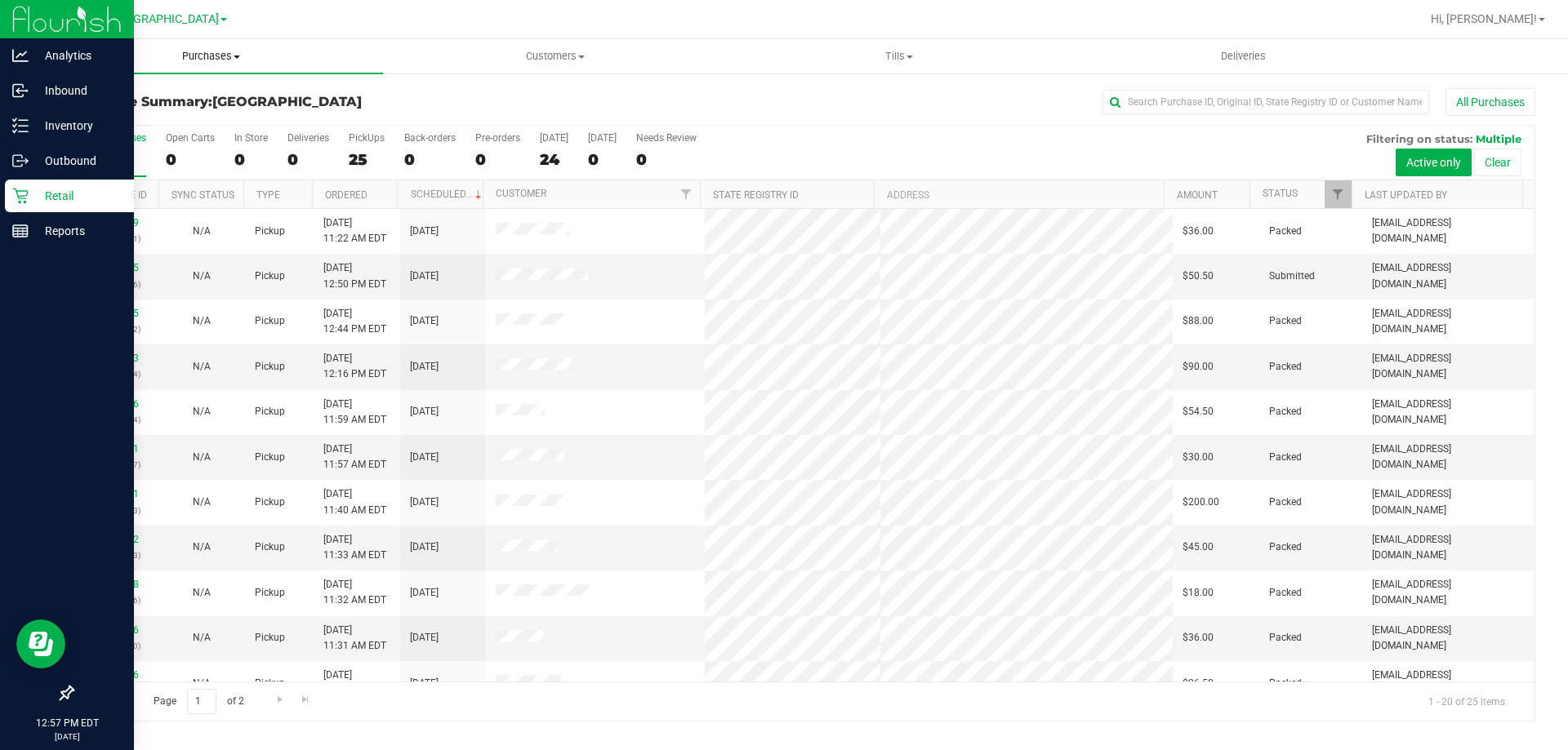
click at [213, 55] on span "Purchases" at bounding box center [211, 56] width 344 height 14
click at [80, 117] on span "Fulfillment" at bounding box center [90, 118] width 102 height 14
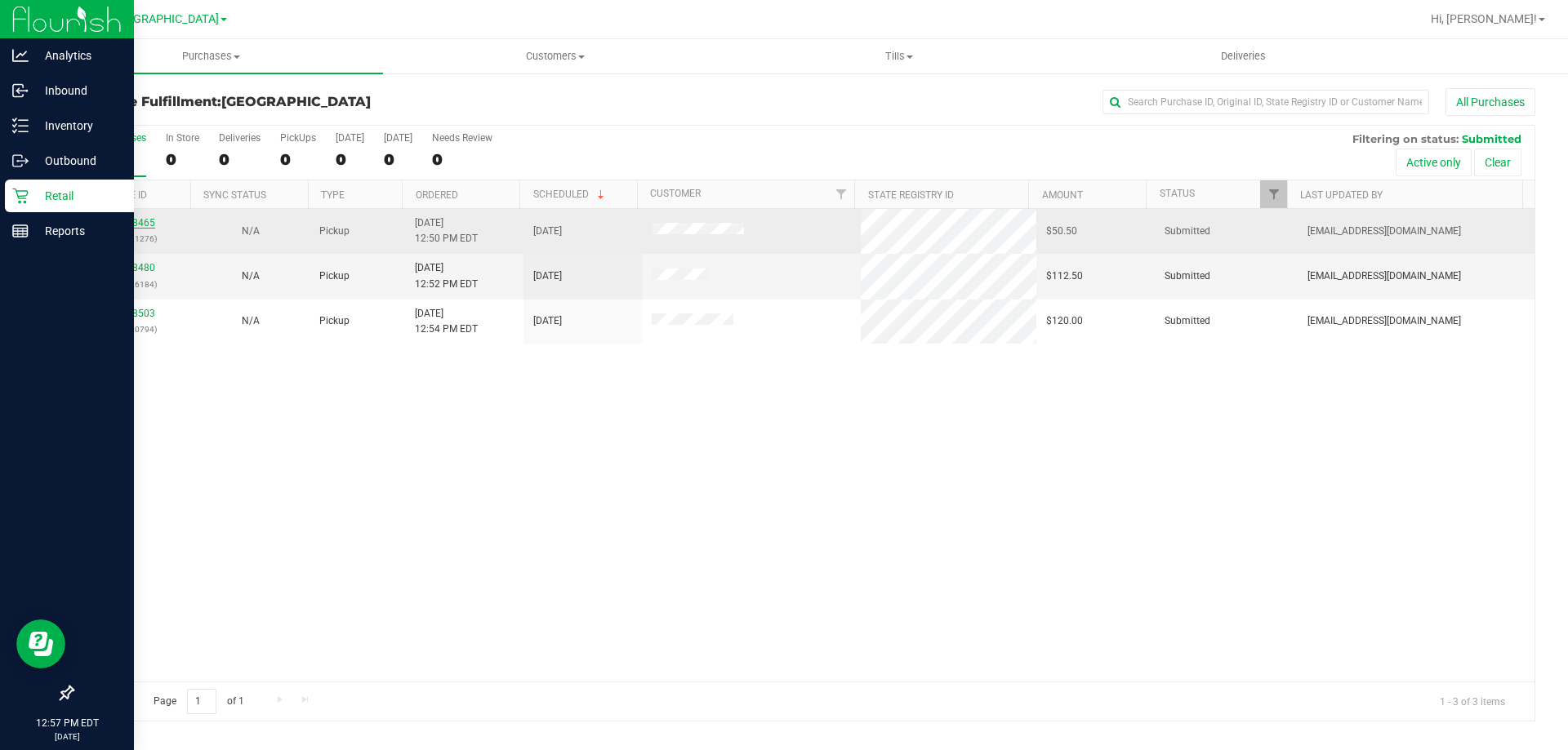
click at [136, 219] on link "11988465" at bounding box center [132, 223] width 46 height 12
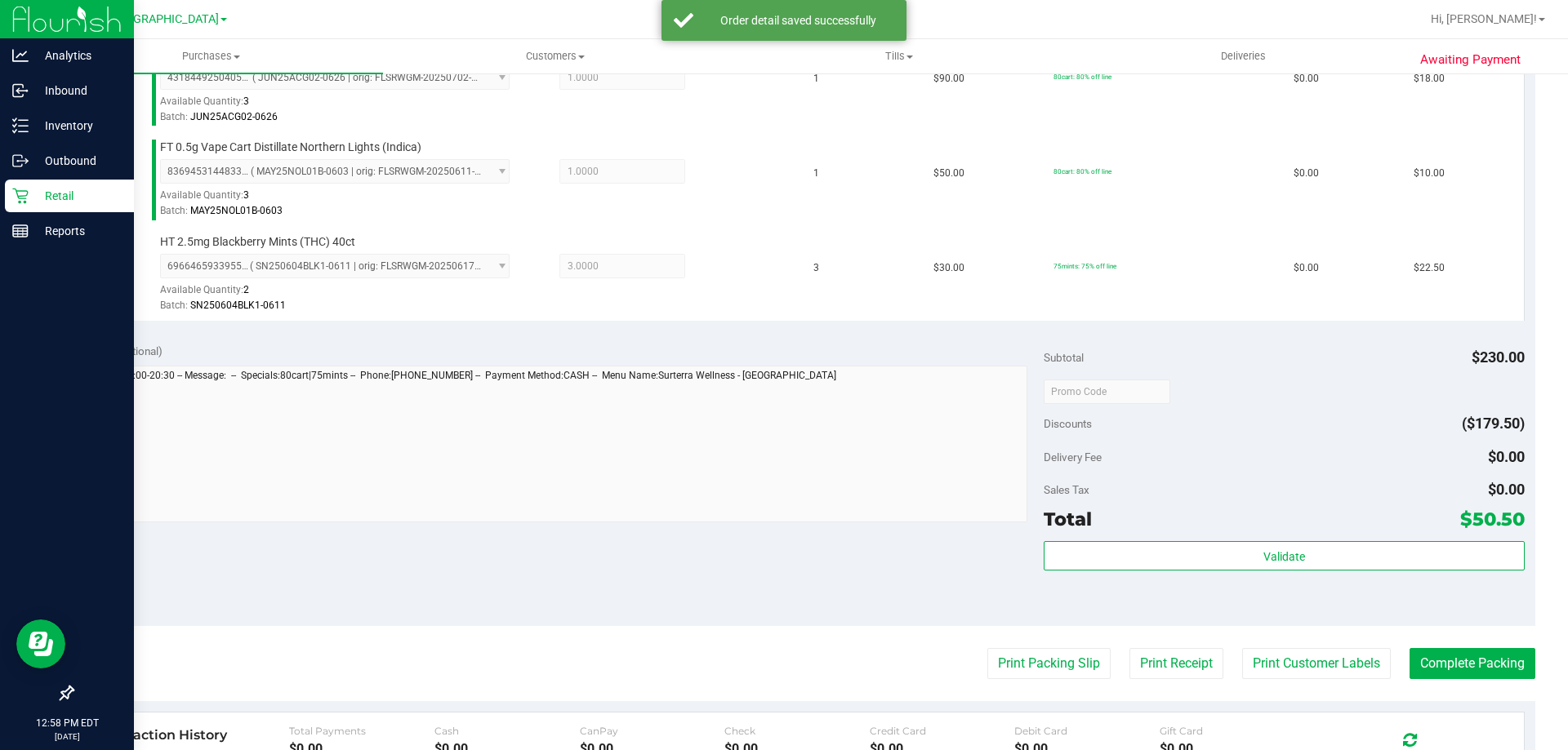
scroll to position [621, 0]
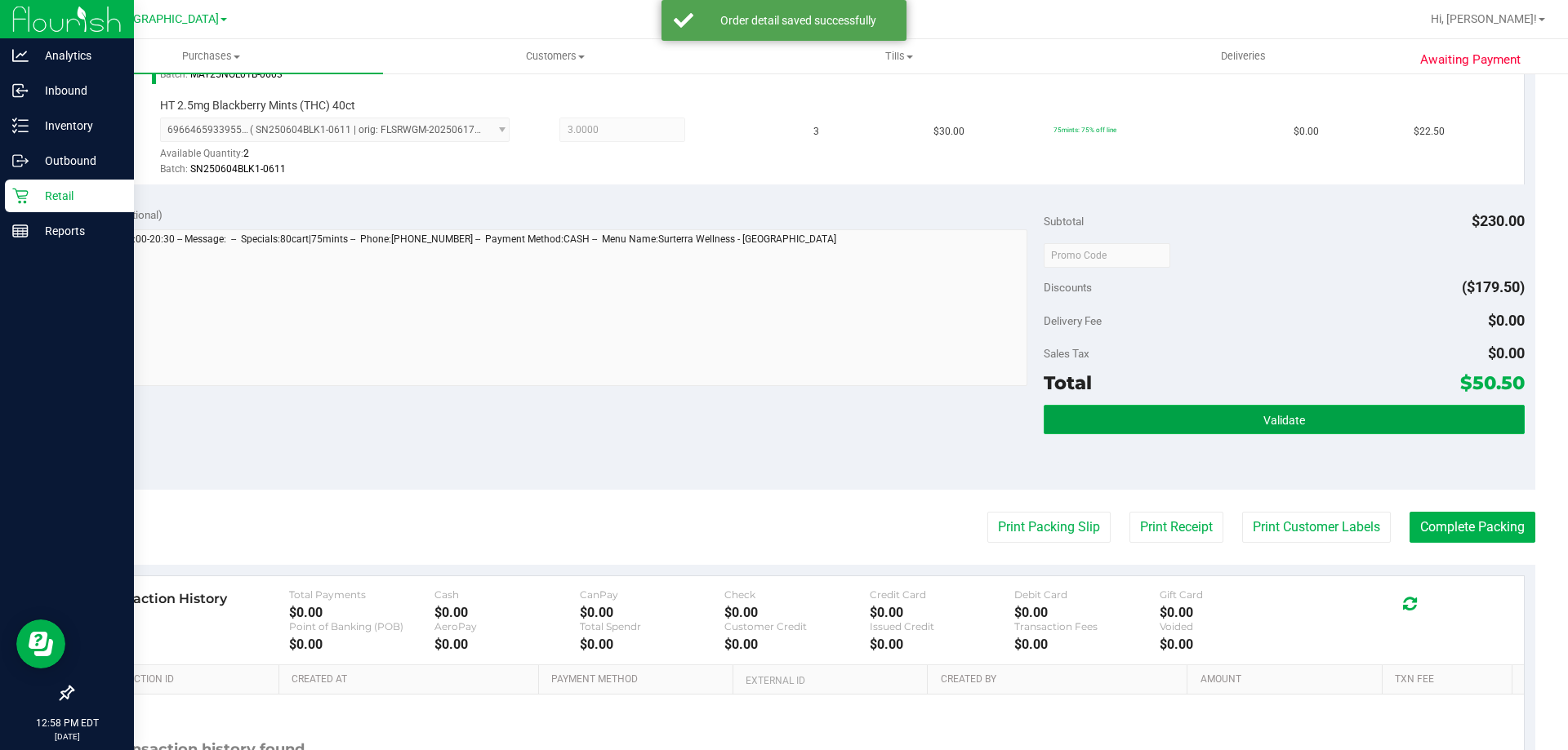
click at [1323, 428] on button "Validate" at bounding box center [1284, 419] width 480 height 30
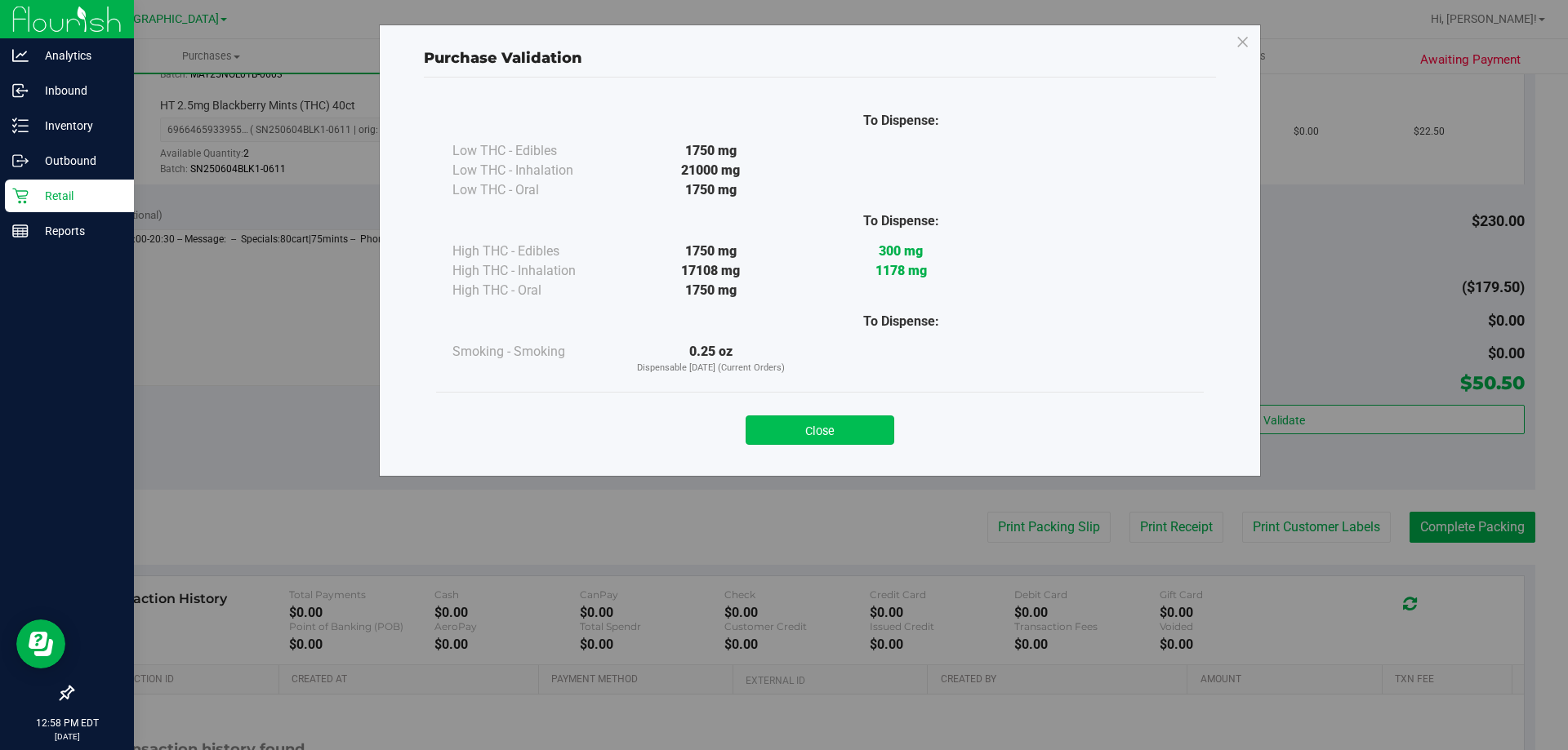
click at [844, 422] on button "Close" at bounding box center [820, 430] width 149 height 30
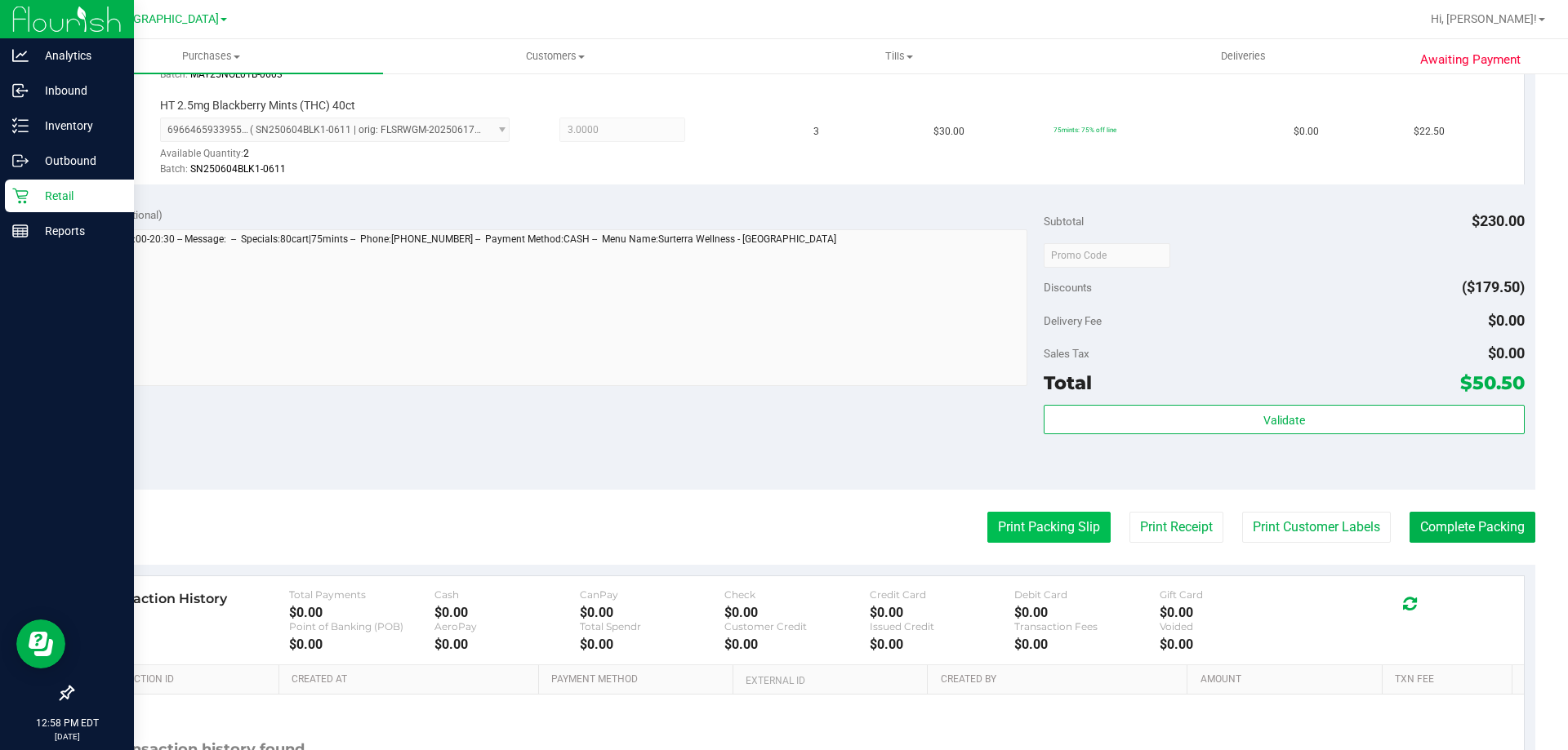
click at [1035, 538] on button "Print Packing Slip" at bounding box center [1049, 527] width 124 height 31
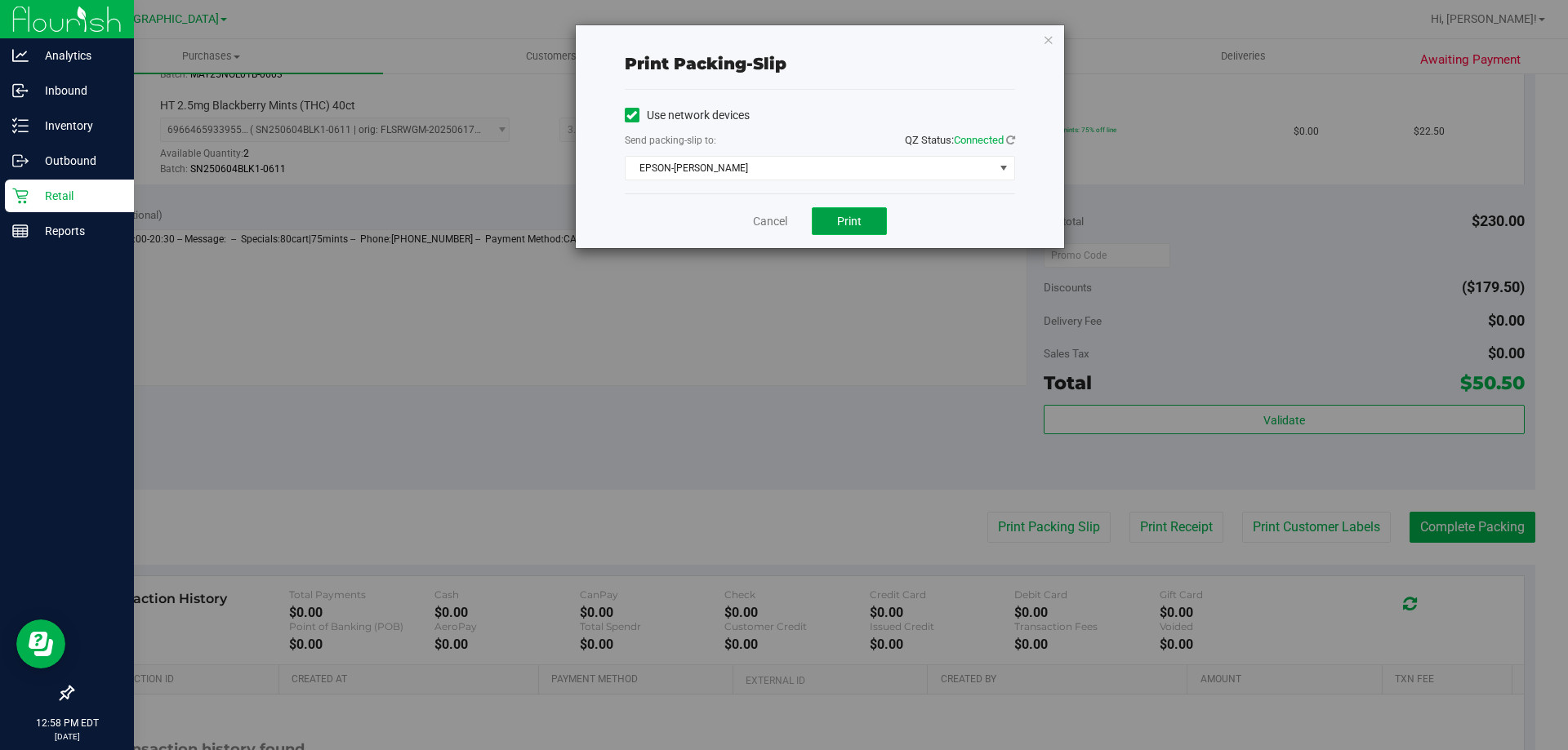
click at [872, 229] on button "Print" at bounding box center [849, 221] width 75 height 28
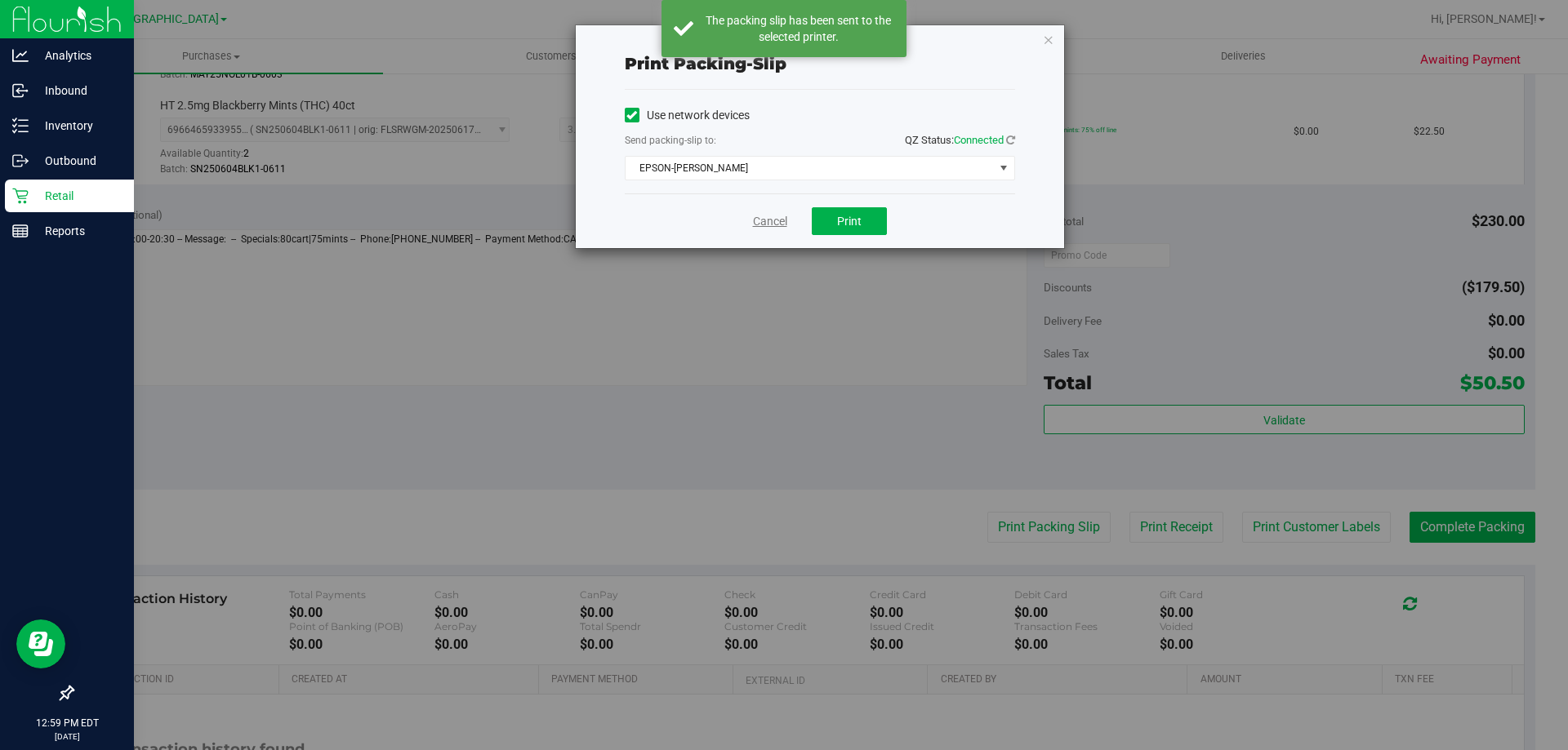
click at [782, 221] on link "Cancel" at bounding box center [770, 222] width 35 height 17
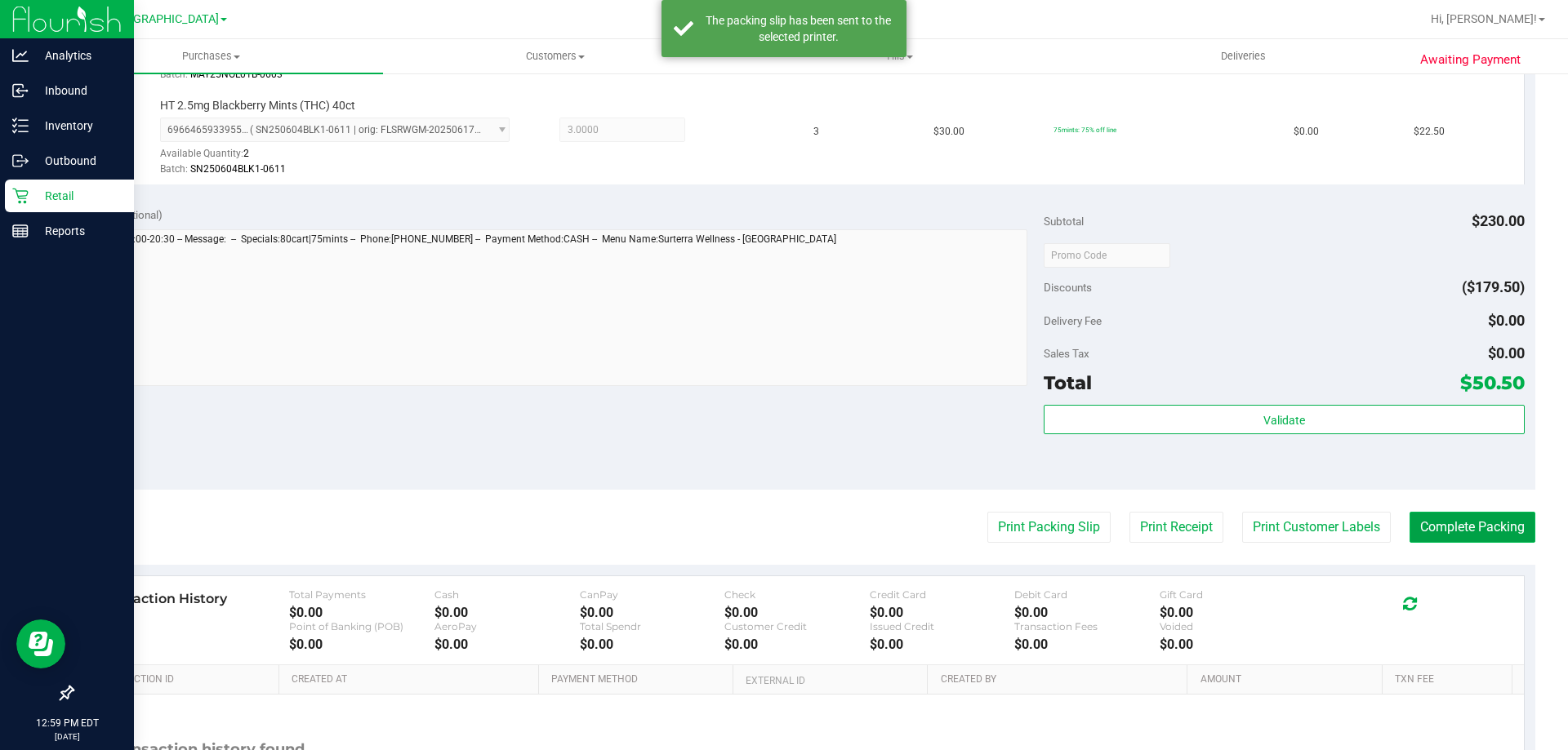
click at [1521, 521] on button "Complete Packing" at bounding box center [1472, 527] width 126 height 31
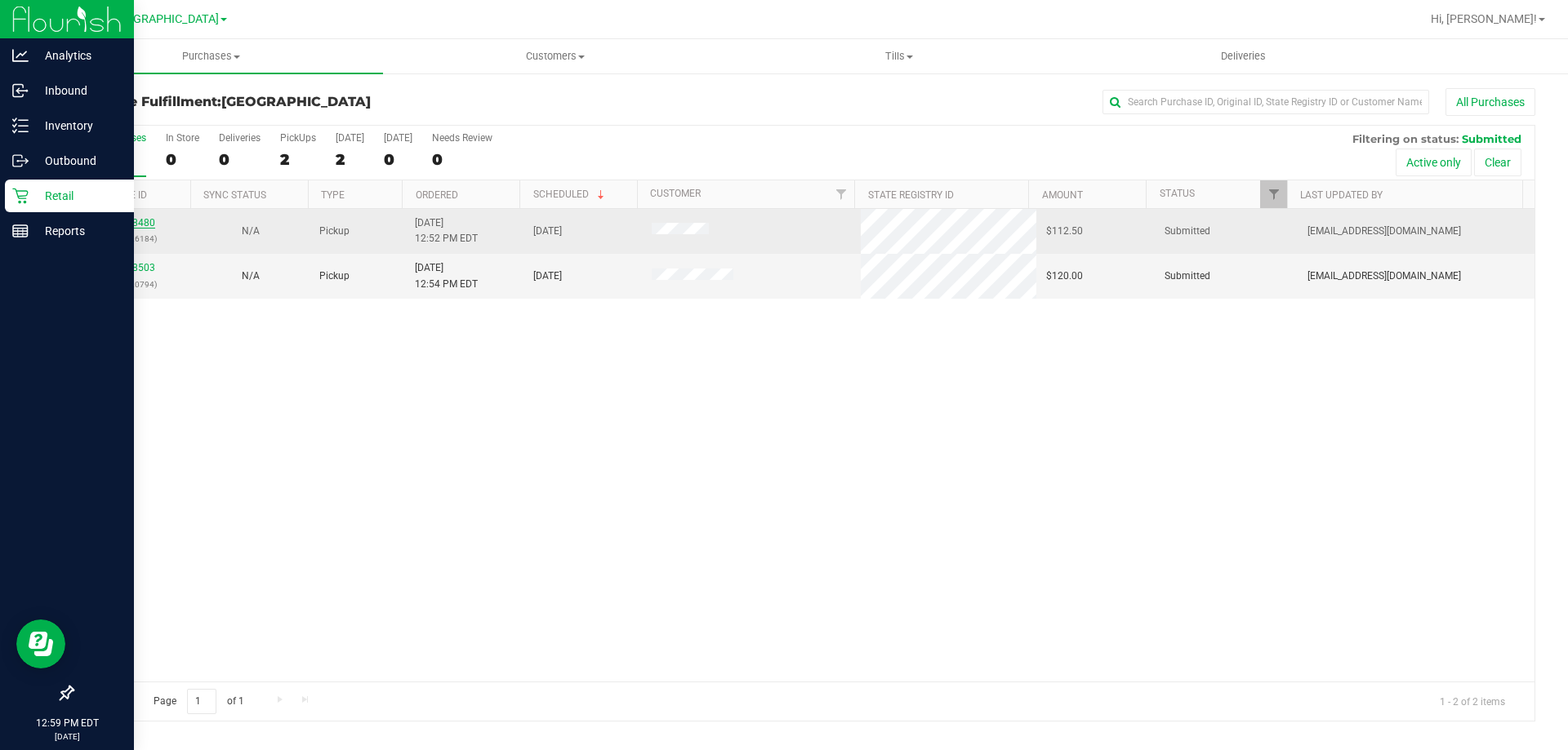
click at [126, 226] on link "11988480" at bounding box center [132, 223] width 46 height 12
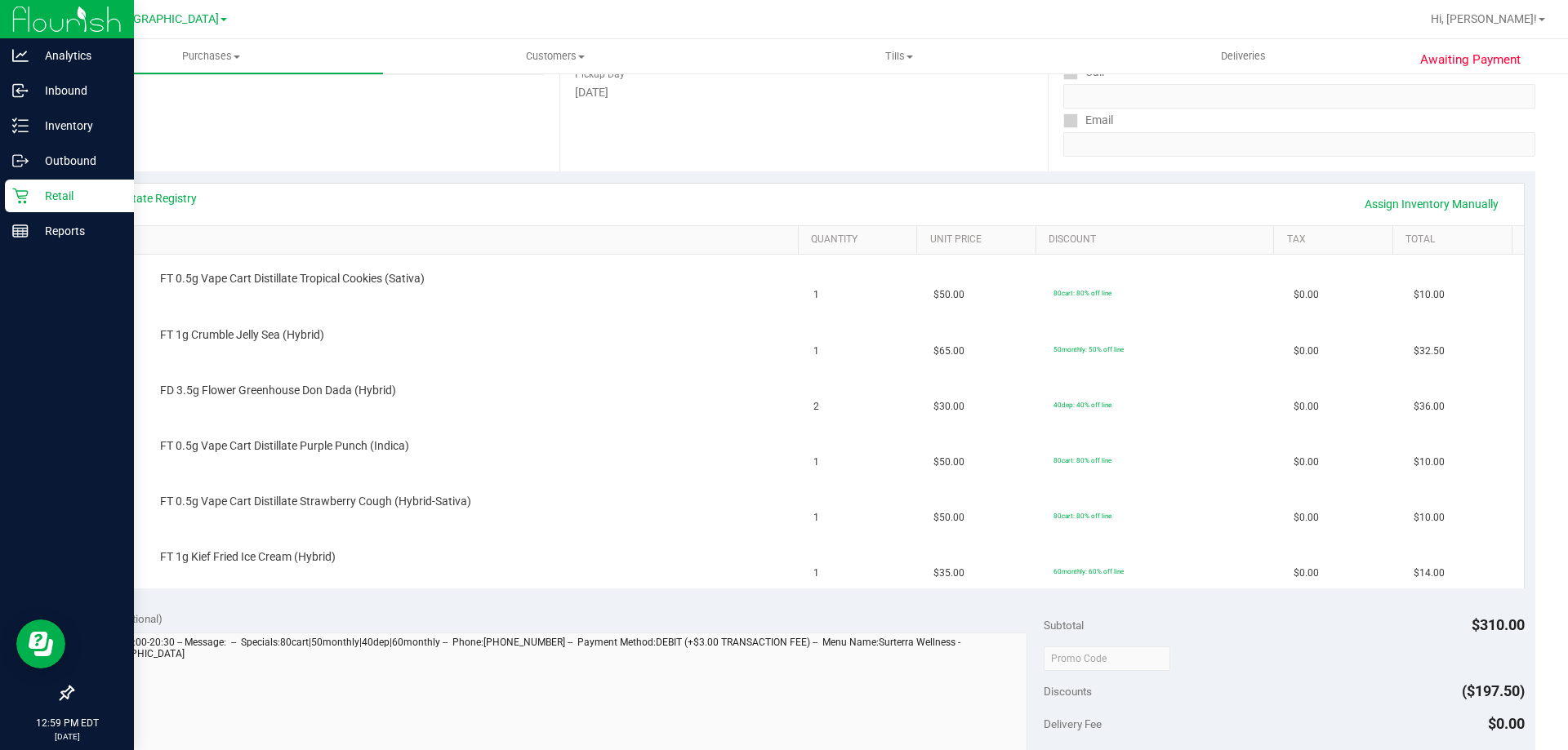
scroll to position [279, 0]
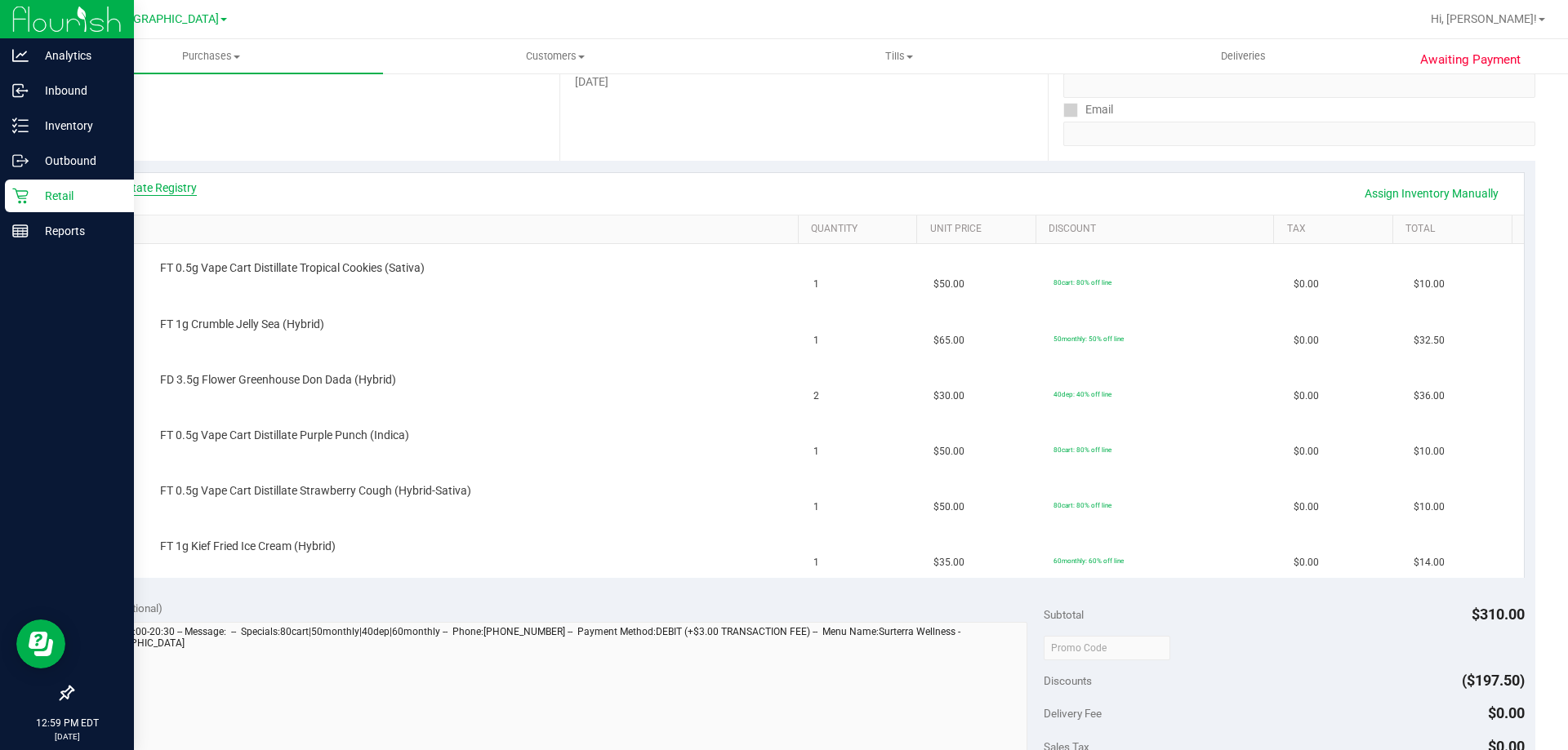
click at [162, 185] on link "View State Registry" at bounding box center [148, 187] width 98 height 16
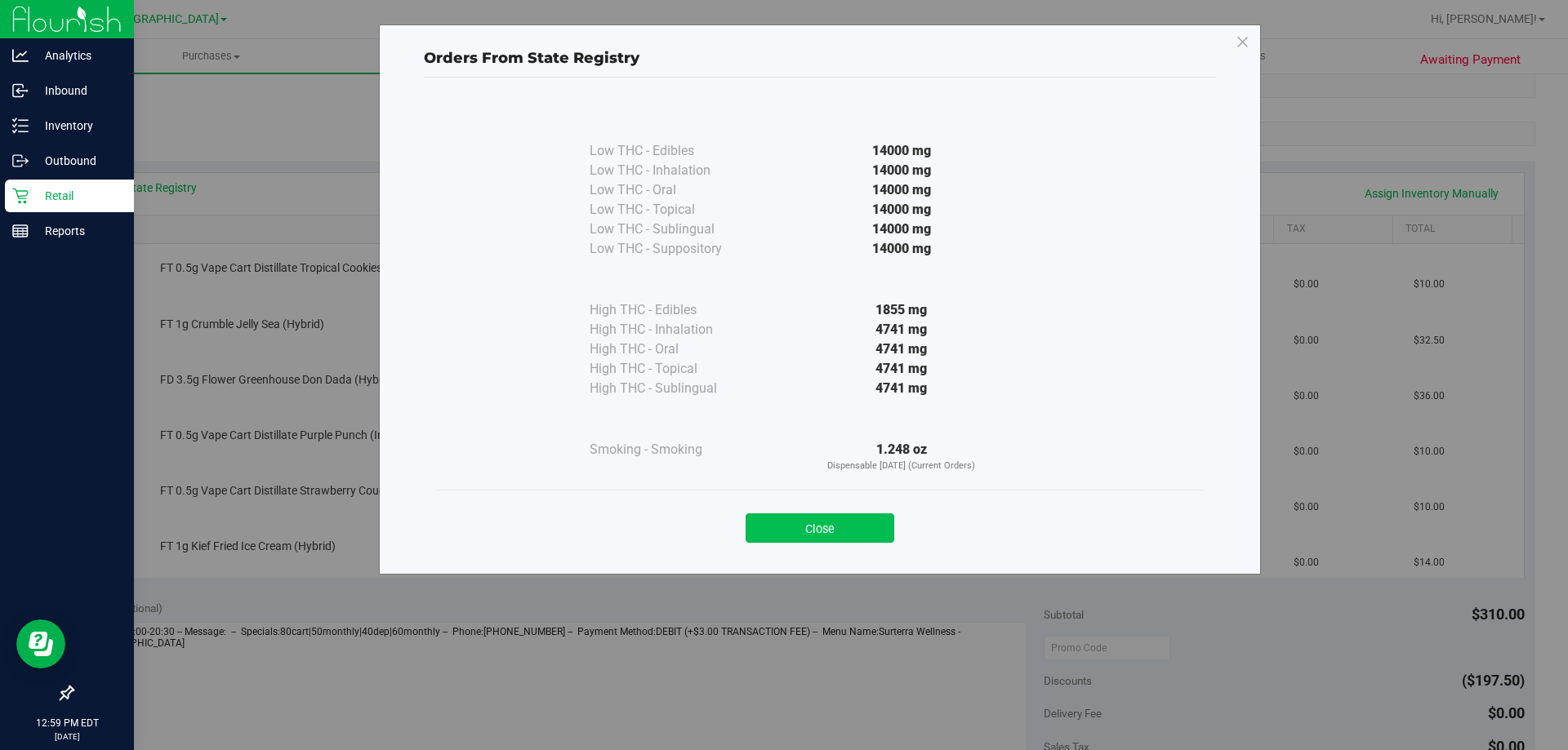
click at [851, 516] on button "Close" at bounding box center [820, 528] width 149 height 30
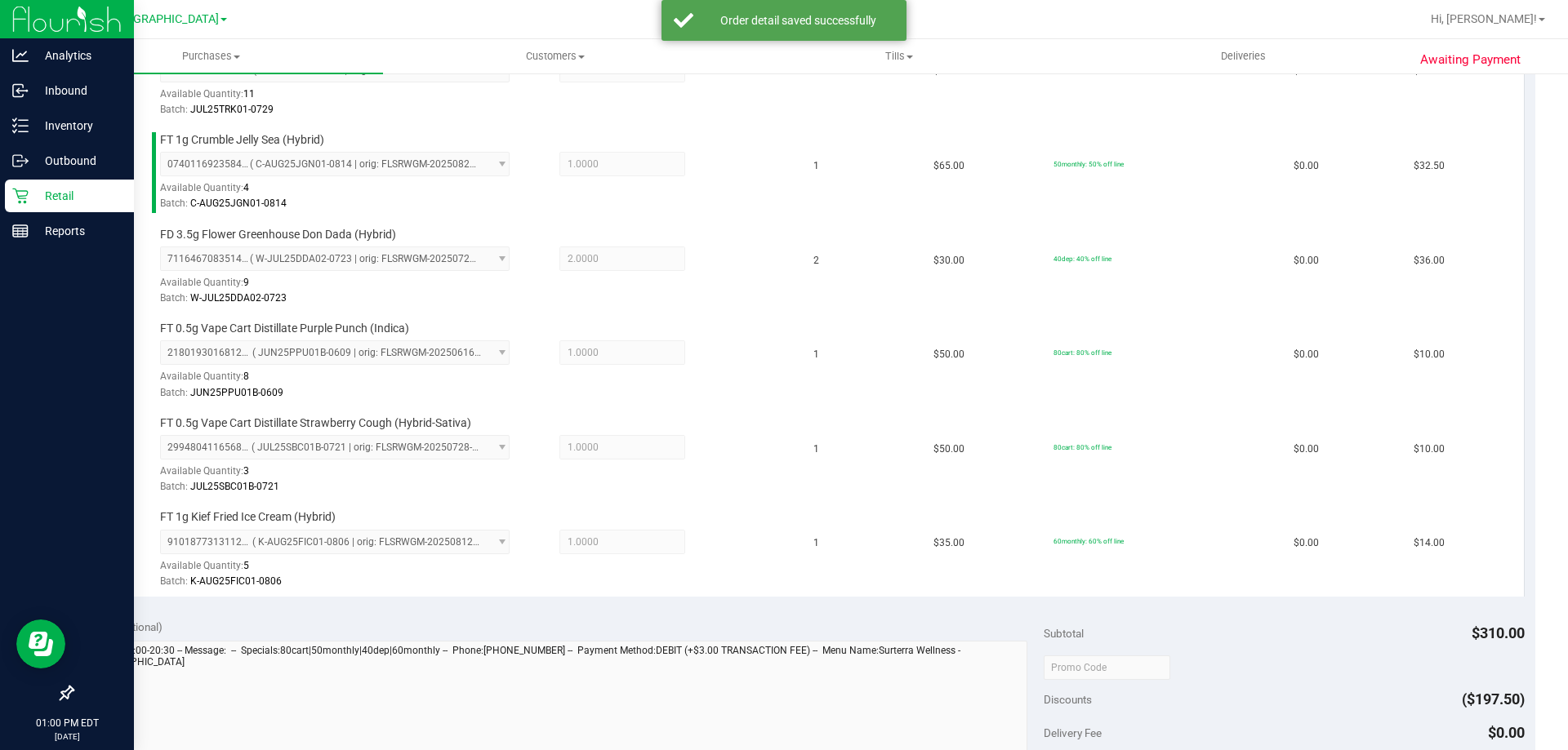
scroll to position [702, 0]
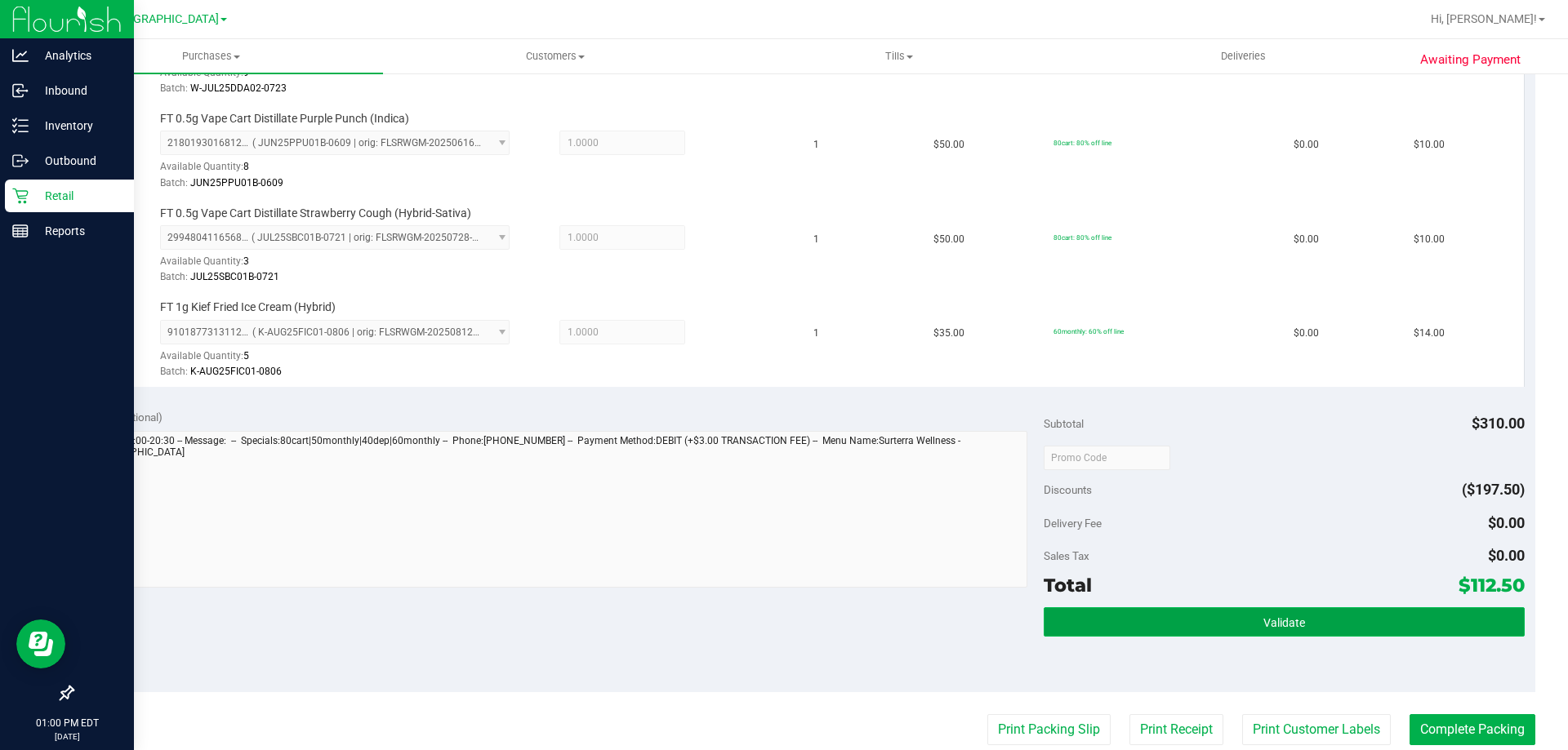
click at [1306, 625] on button "Validate" at bounding box center [1284, 622] width 480 height 30
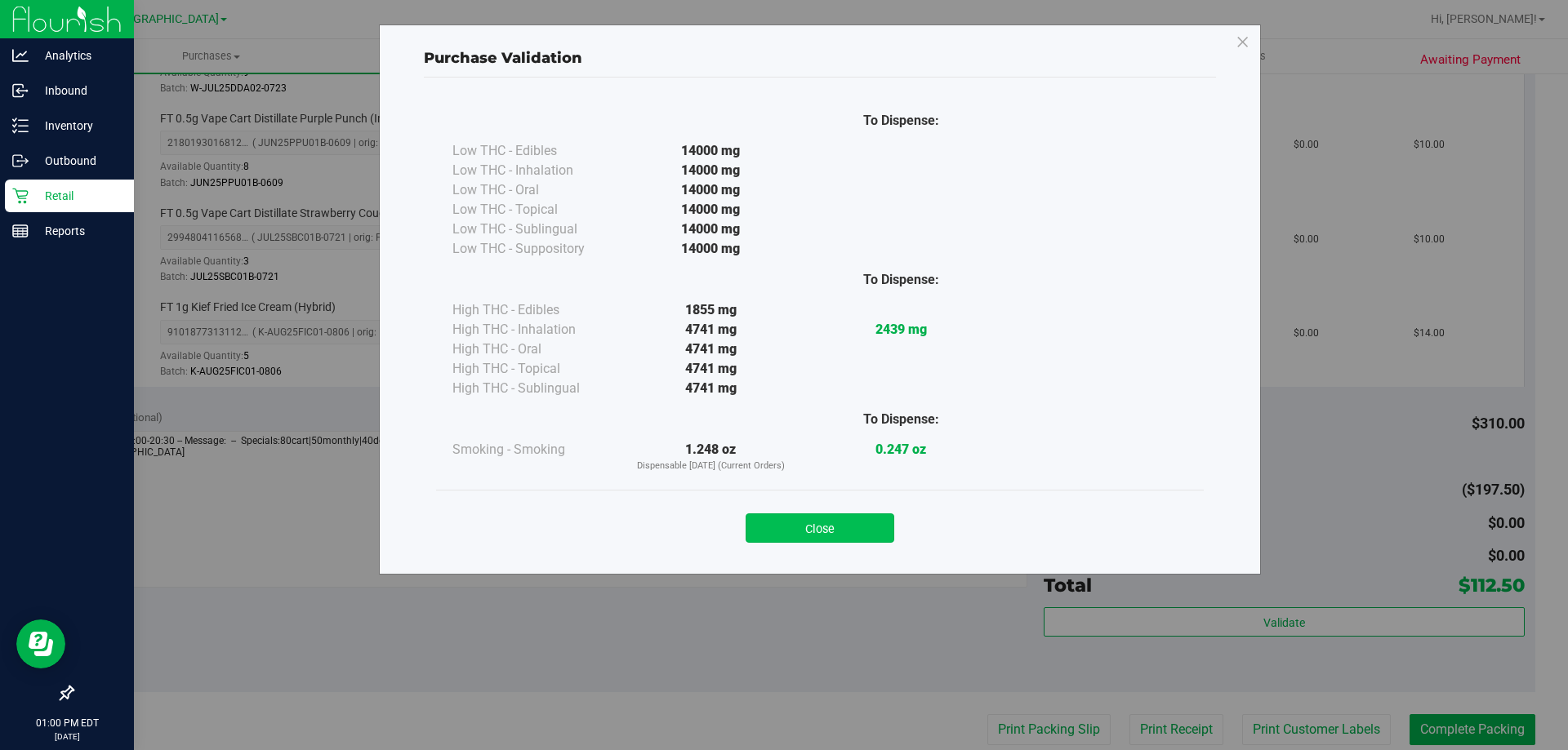
click at [844, 519] on button "Close" at bounding box center [820, 528] width 149 height 30
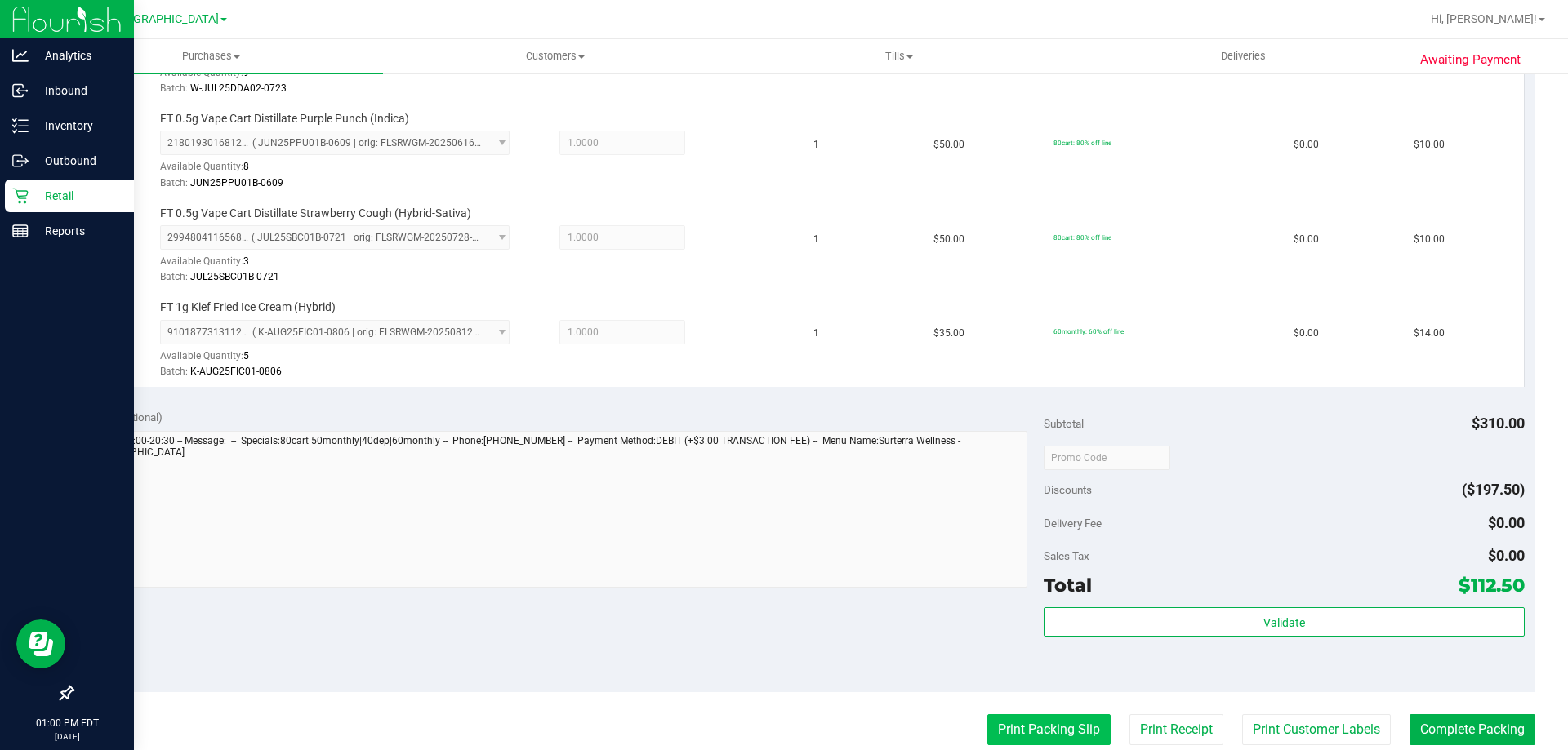
click at [1052, 725] on button "Print Packing Slip" at bounding box center [1049, 730] width 124 height 31
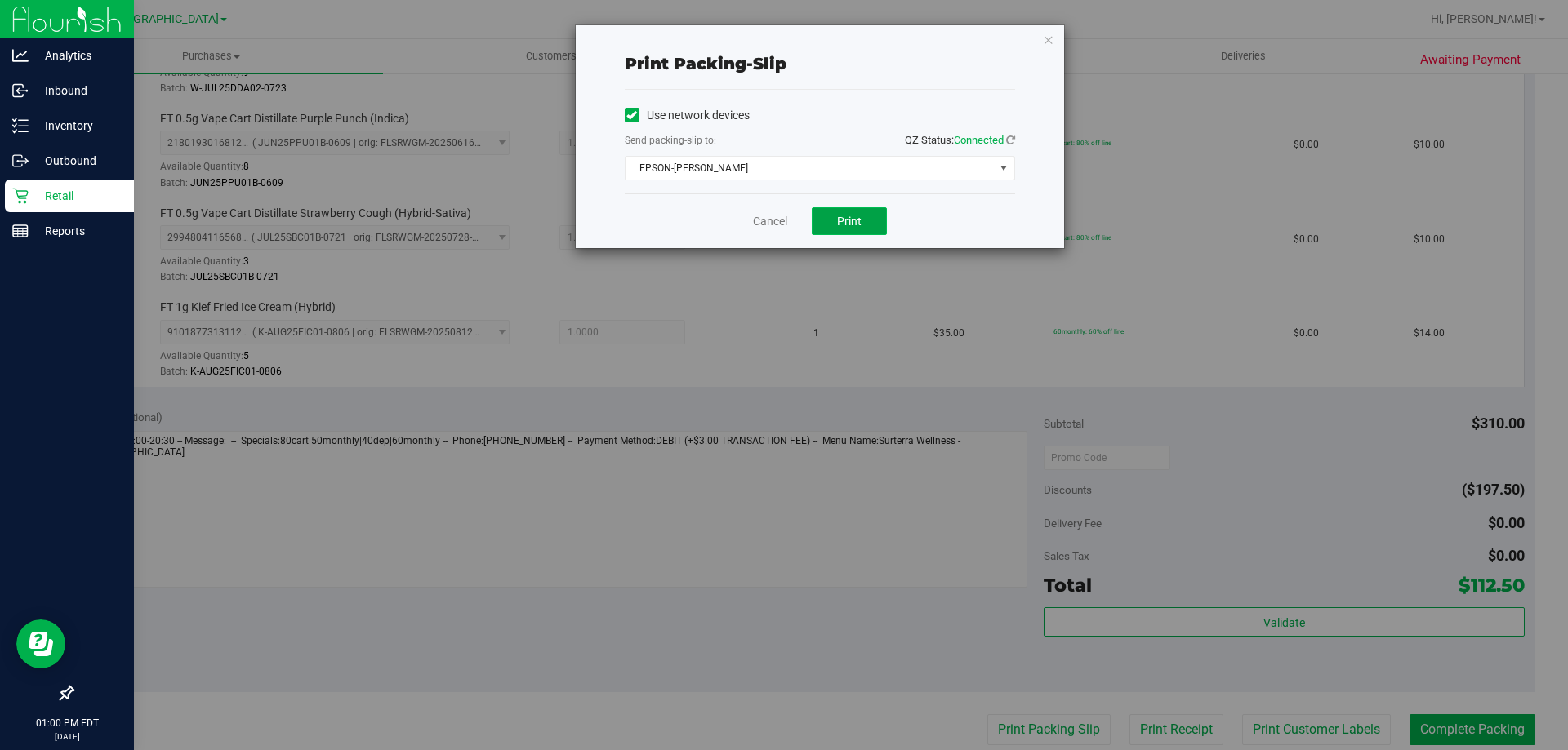
click at [858, 232] on button "Print" at bounding box center [849, 221] width 75 height 28
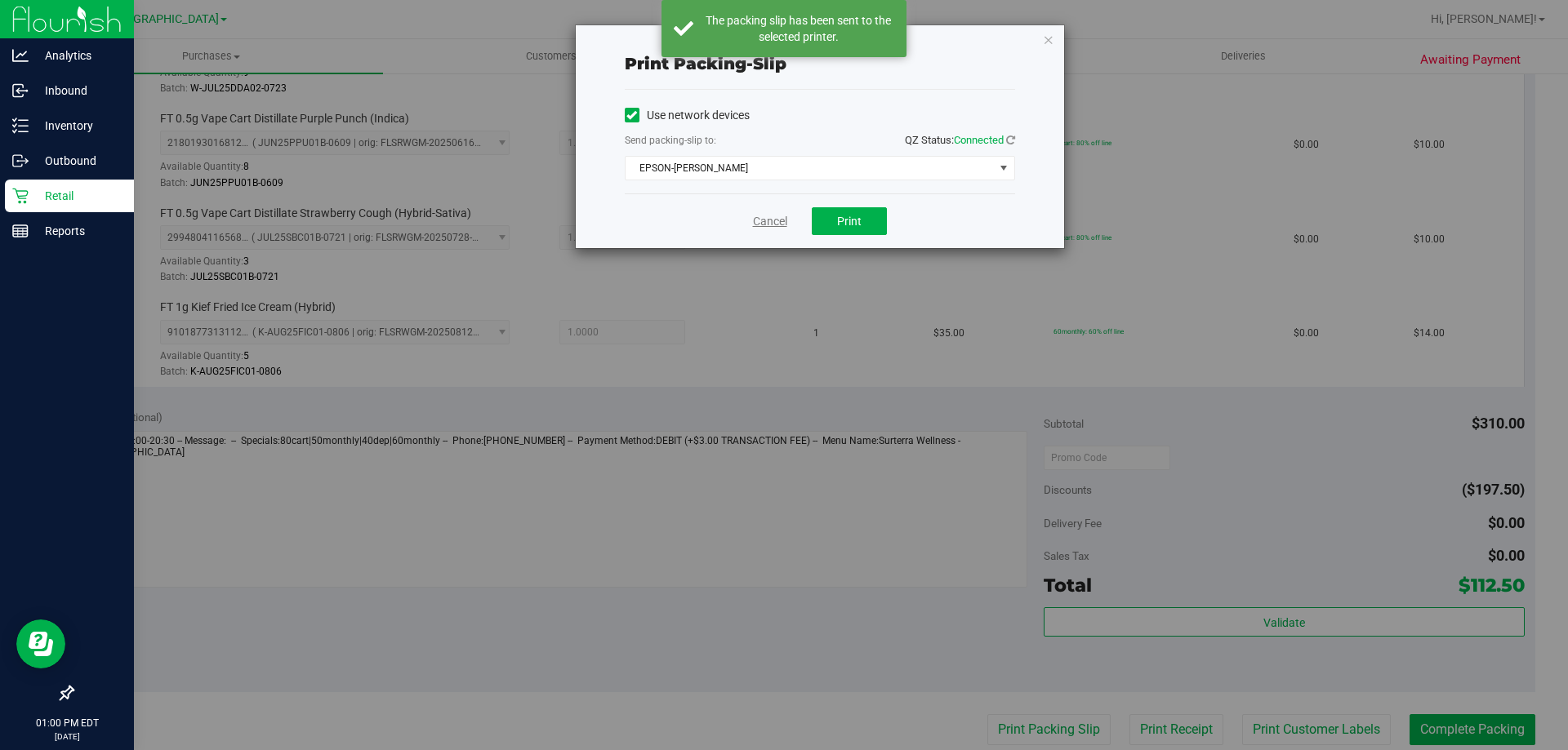
click at [758, 221] on link "Cancel" at bounding box center [770, 222] width 35 height 17
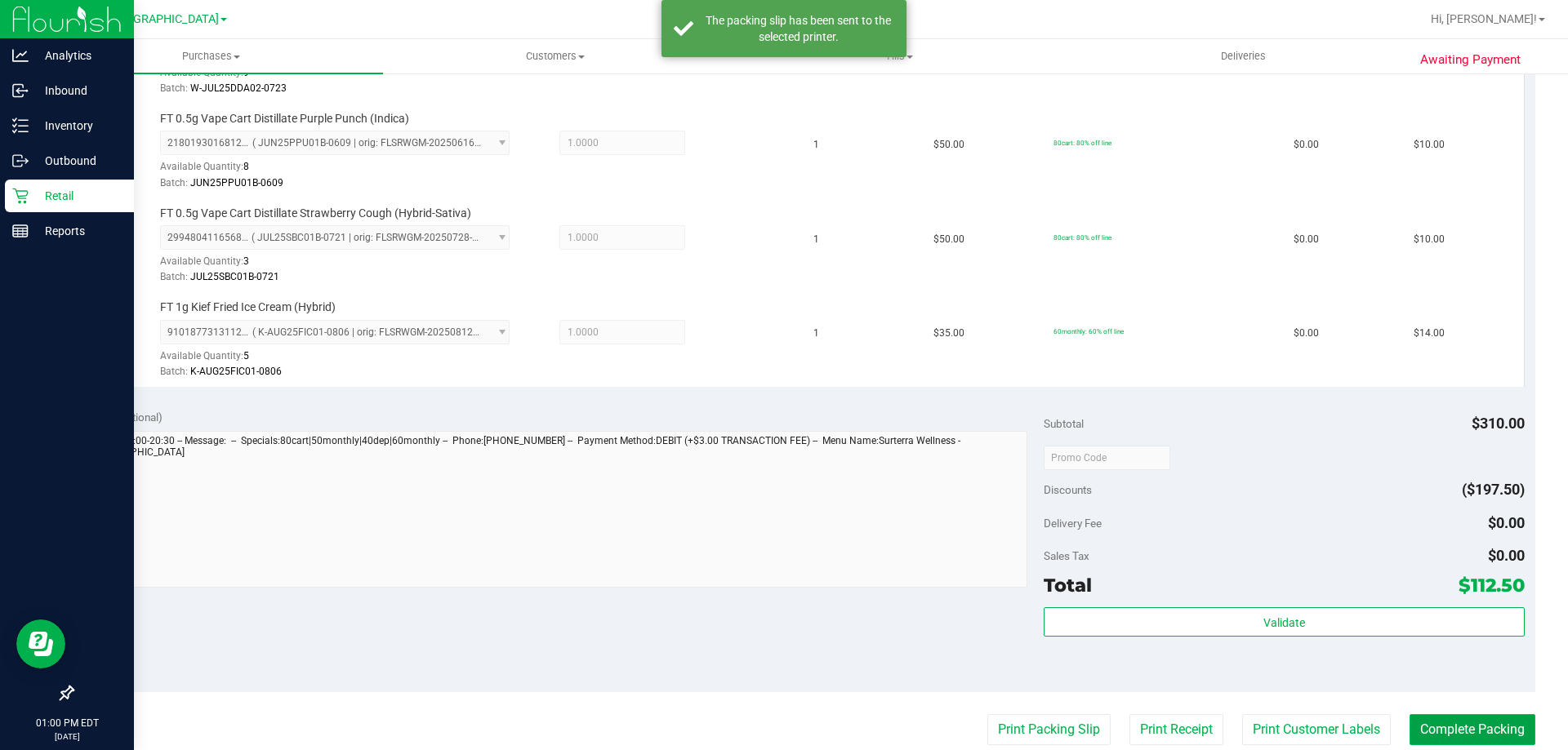
click at [1484, 714] on button "Complete Packing" at bounding box center [1472, 730] width 126 height 31
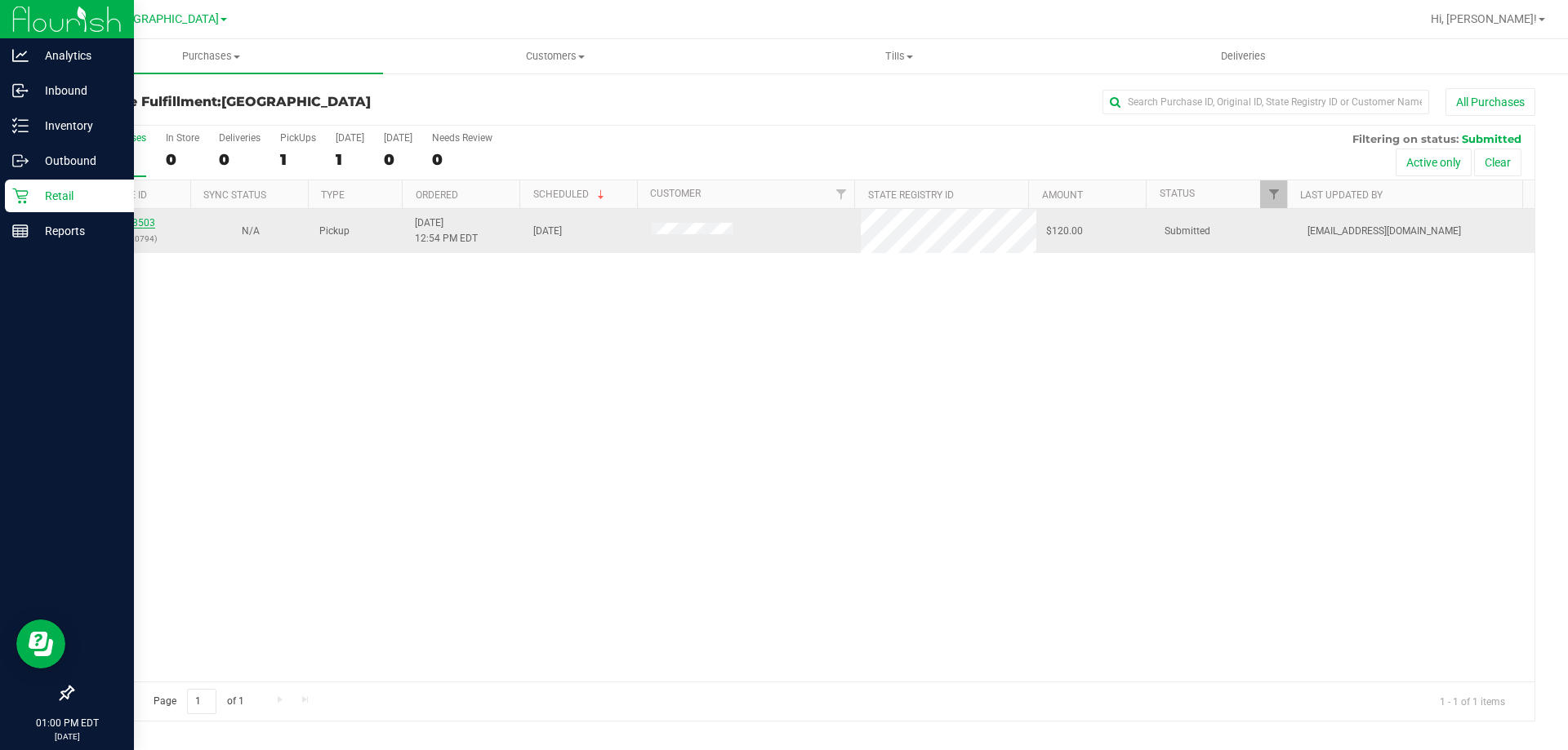
click at [135, 223] on link "11988503" at bounding box center [132, 223] width 46 height 12
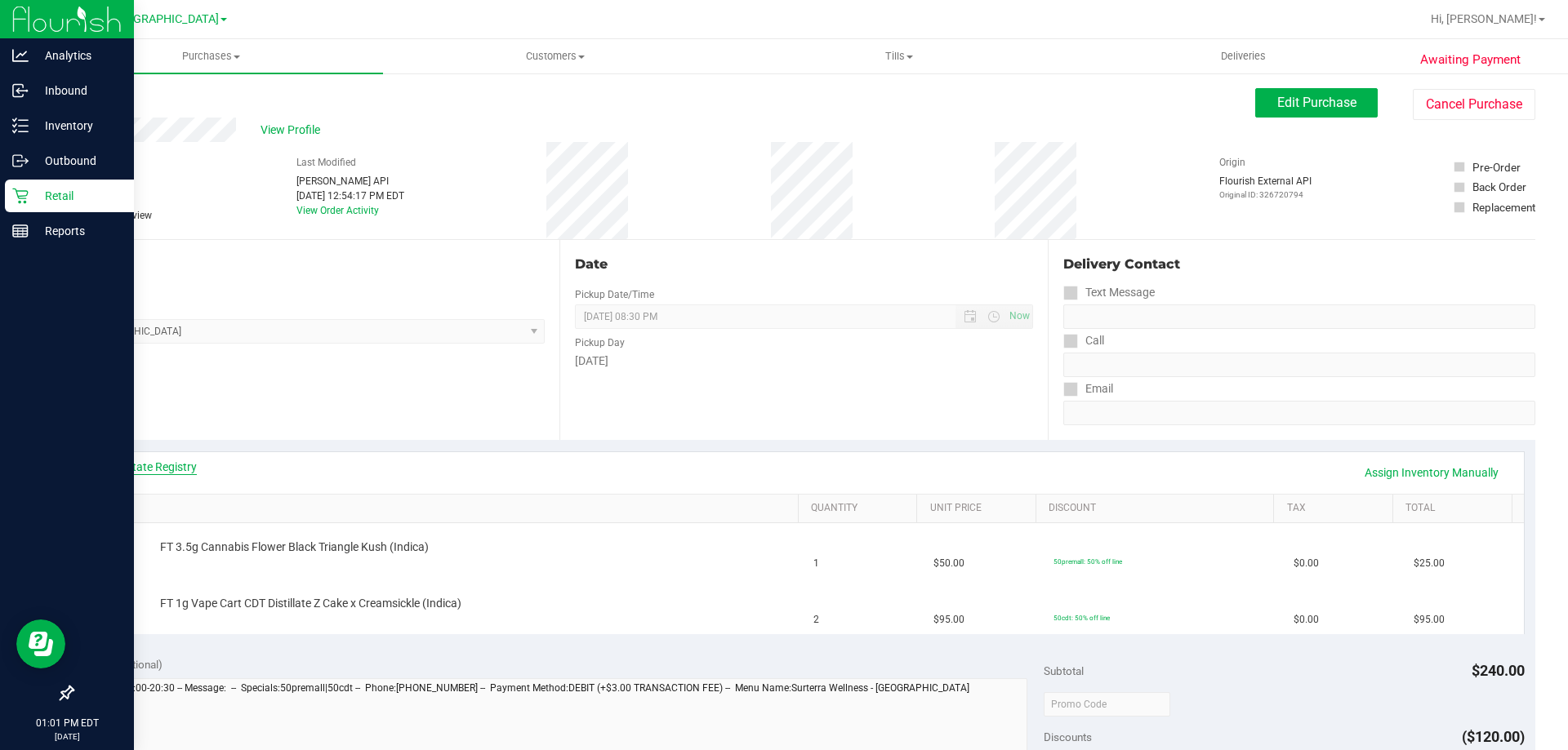
click at [139, 462] on link "View State Registry" at bounding box center [148, 466] width 98 height 16
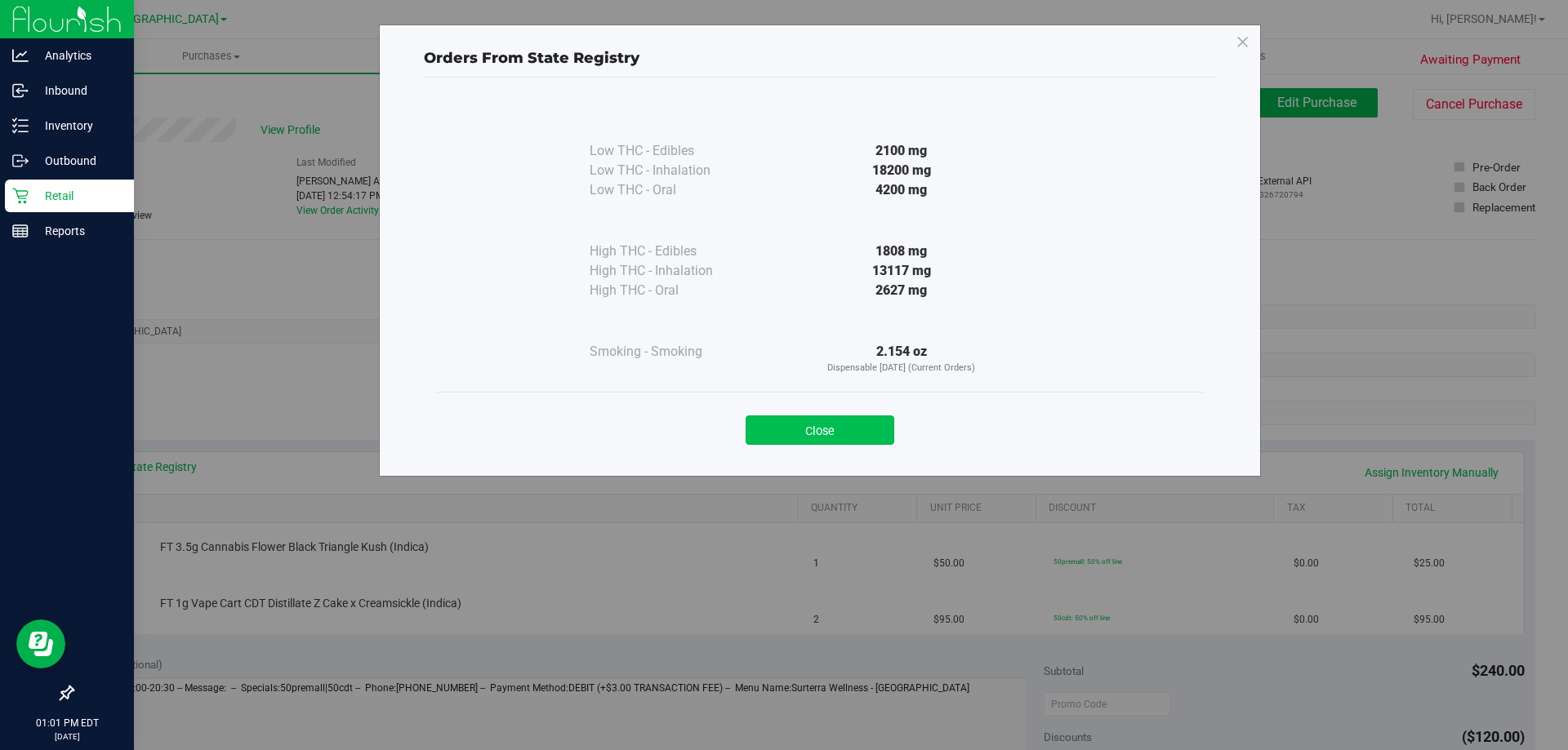
click at [865, 419] on button "Close" at bounding box center [820, 430] width 149 height 30
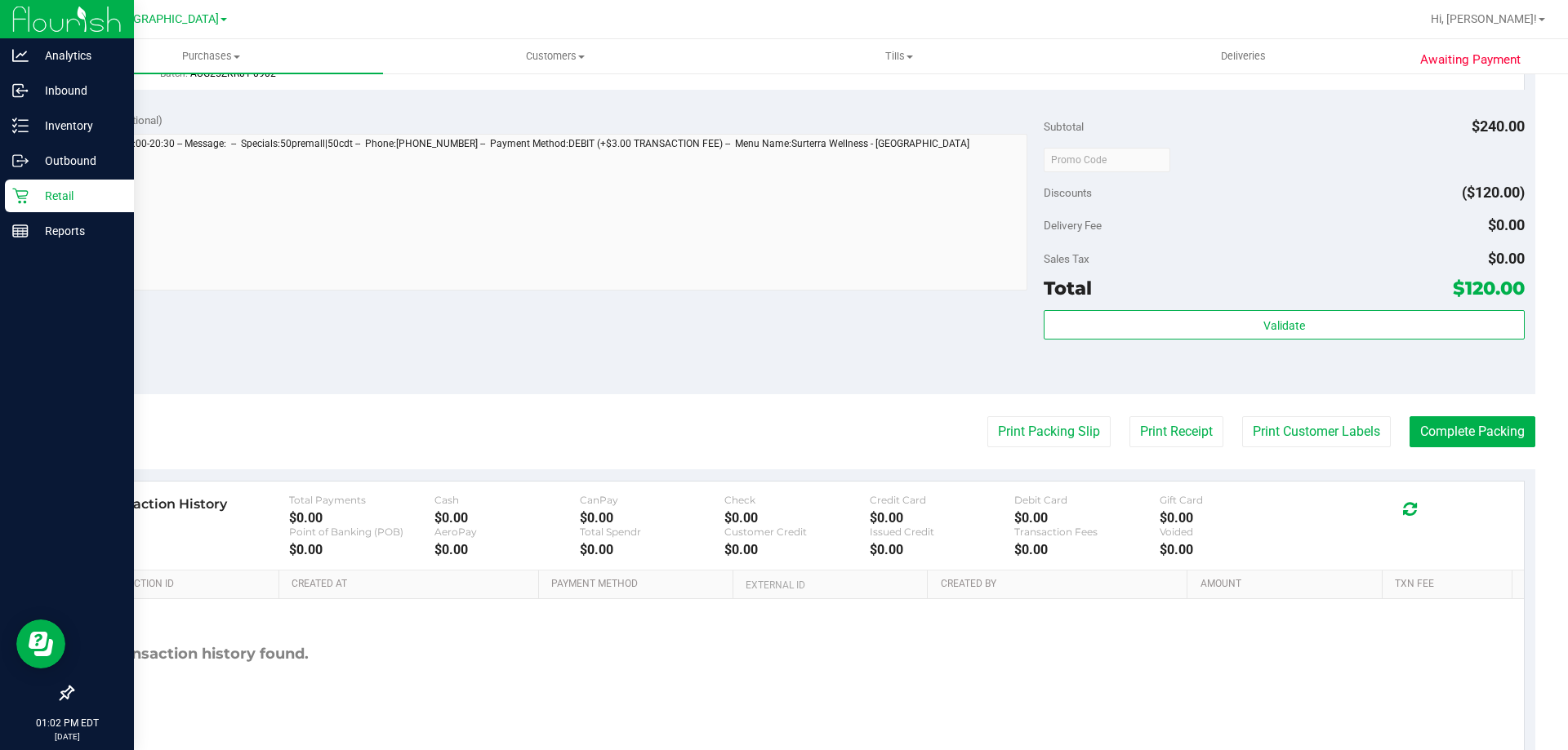
scroll to position [625, 0]
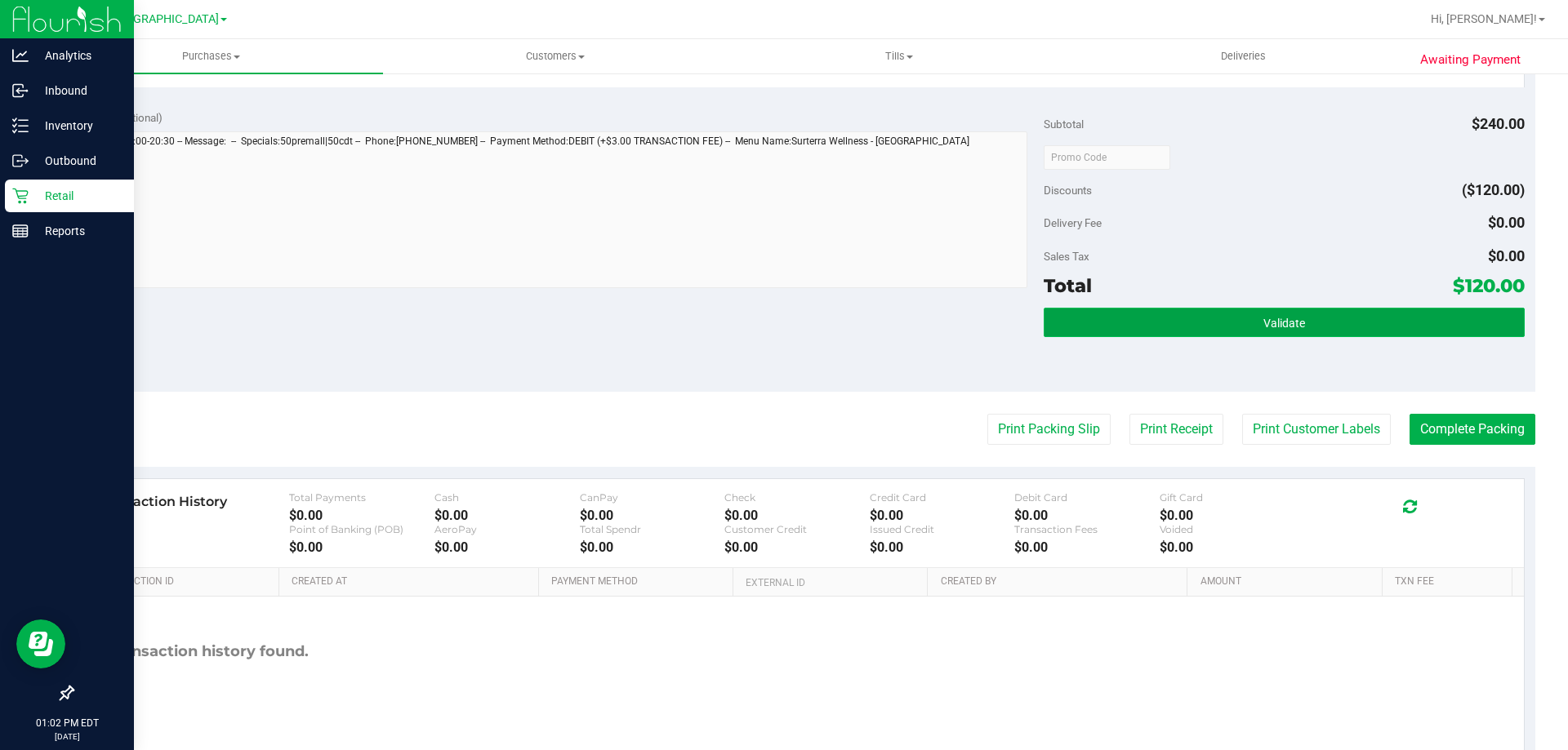
click at [1322, 326] on button "Validate" at bounding box center [1284, 323] width 480 height 30
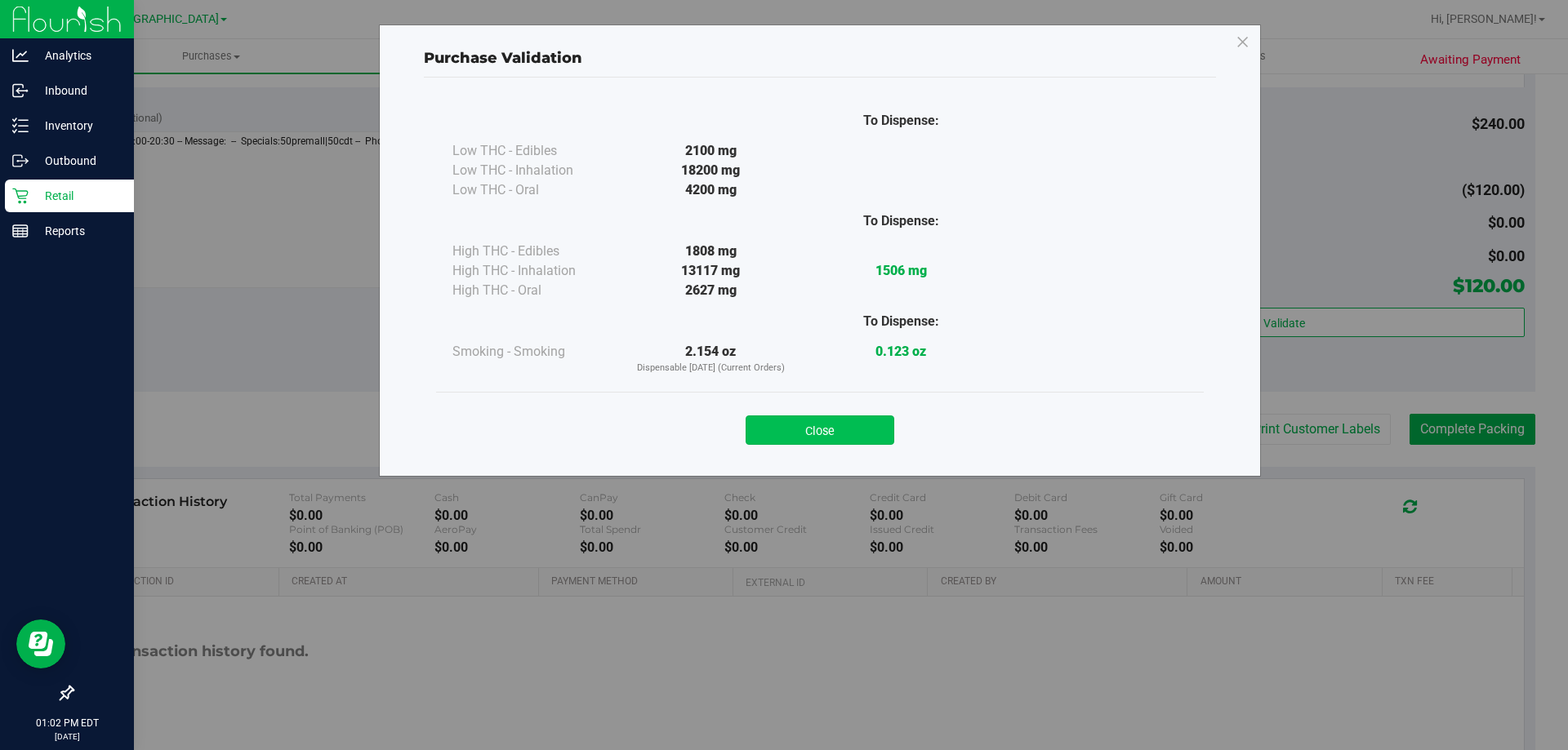
click at [820, 444] on button "Close" at bounding box center [820, 430] width 149 height 30
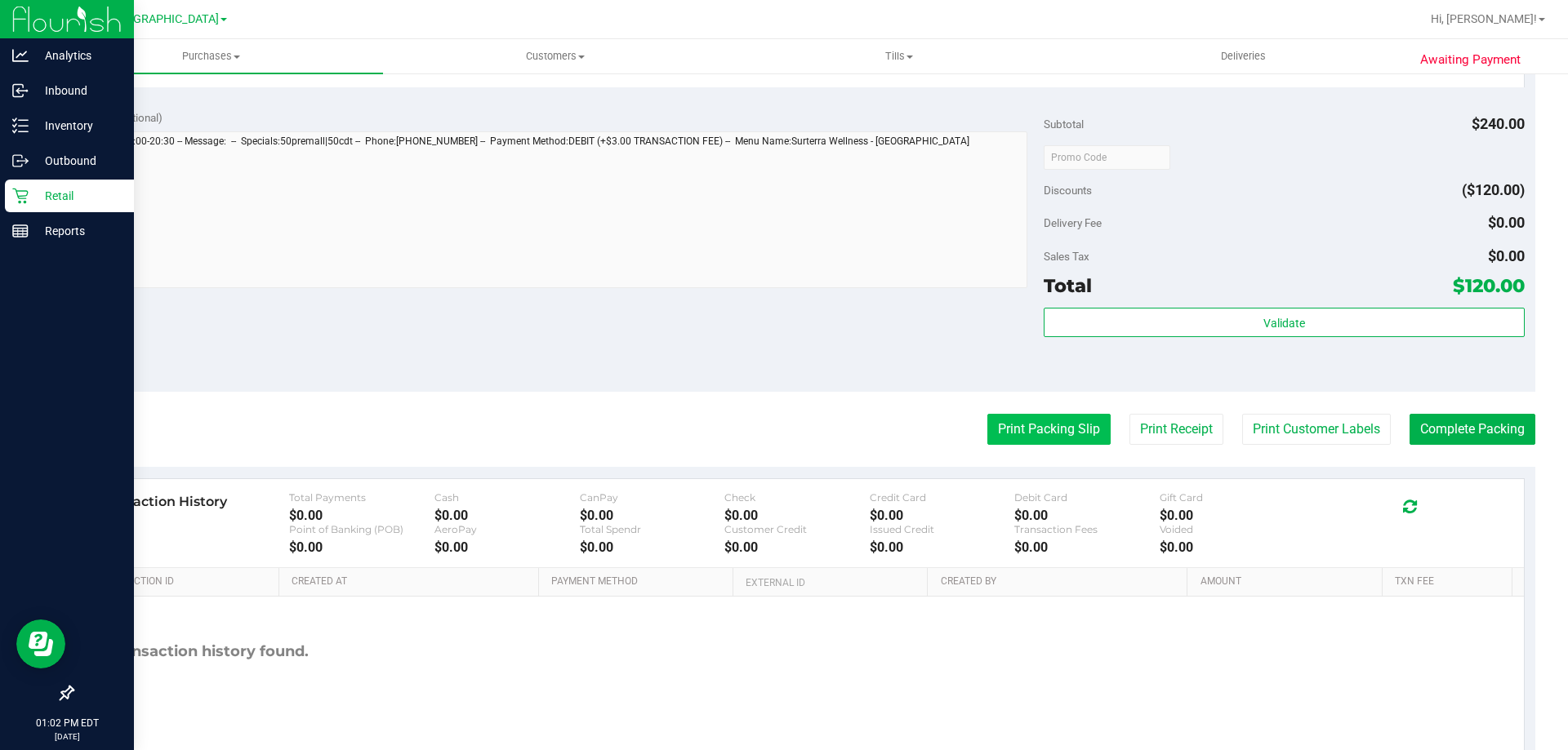
click at [1059, 441] on button "Print Packing Slip" at bounding box center [1049, 429] width 124 height 31
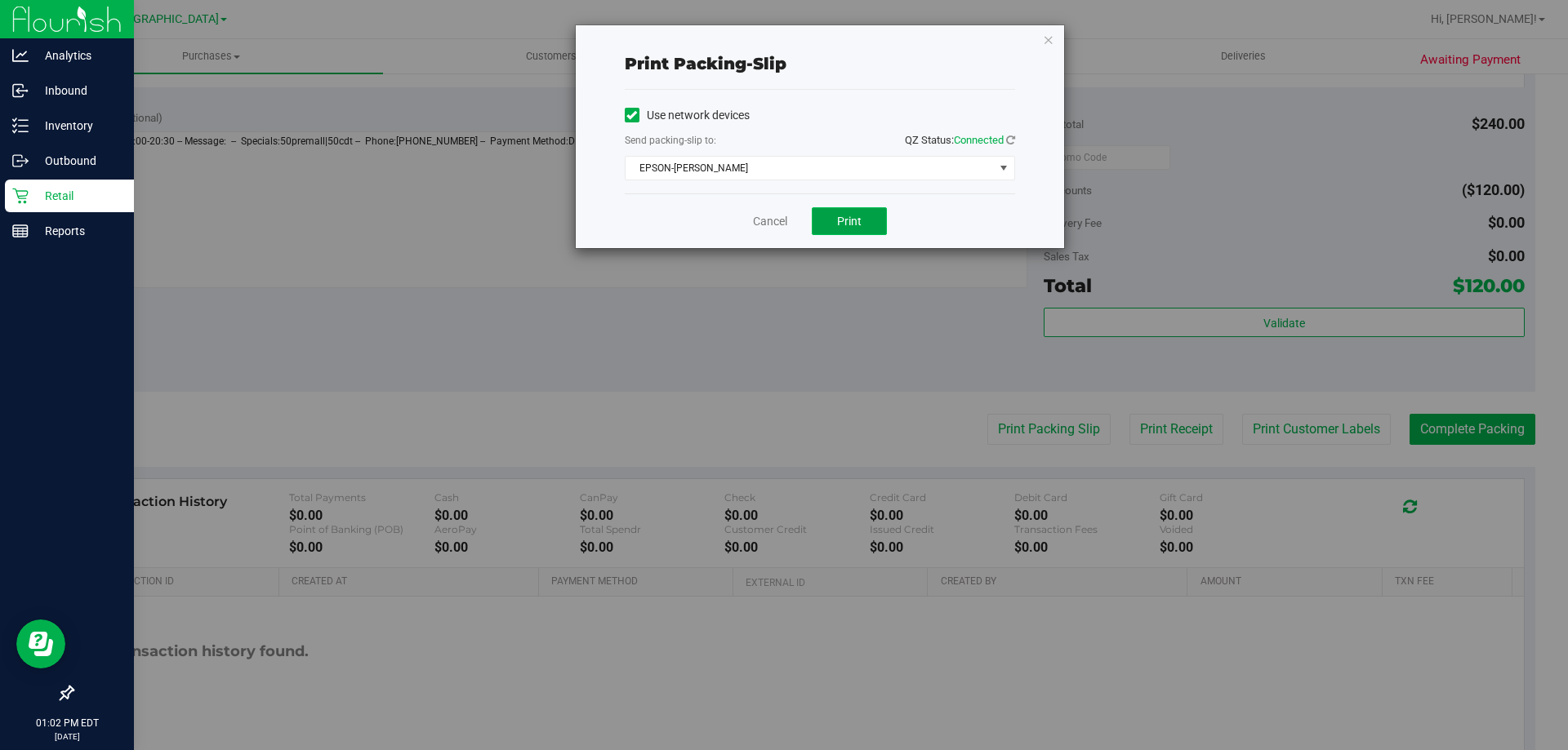
click at [867, 212] on button "Print" at bounding box center [849, 221] width 75 height 28
click at [768, 218] on link "Cancel" at bounding box center [770, 222] width 35 height 17
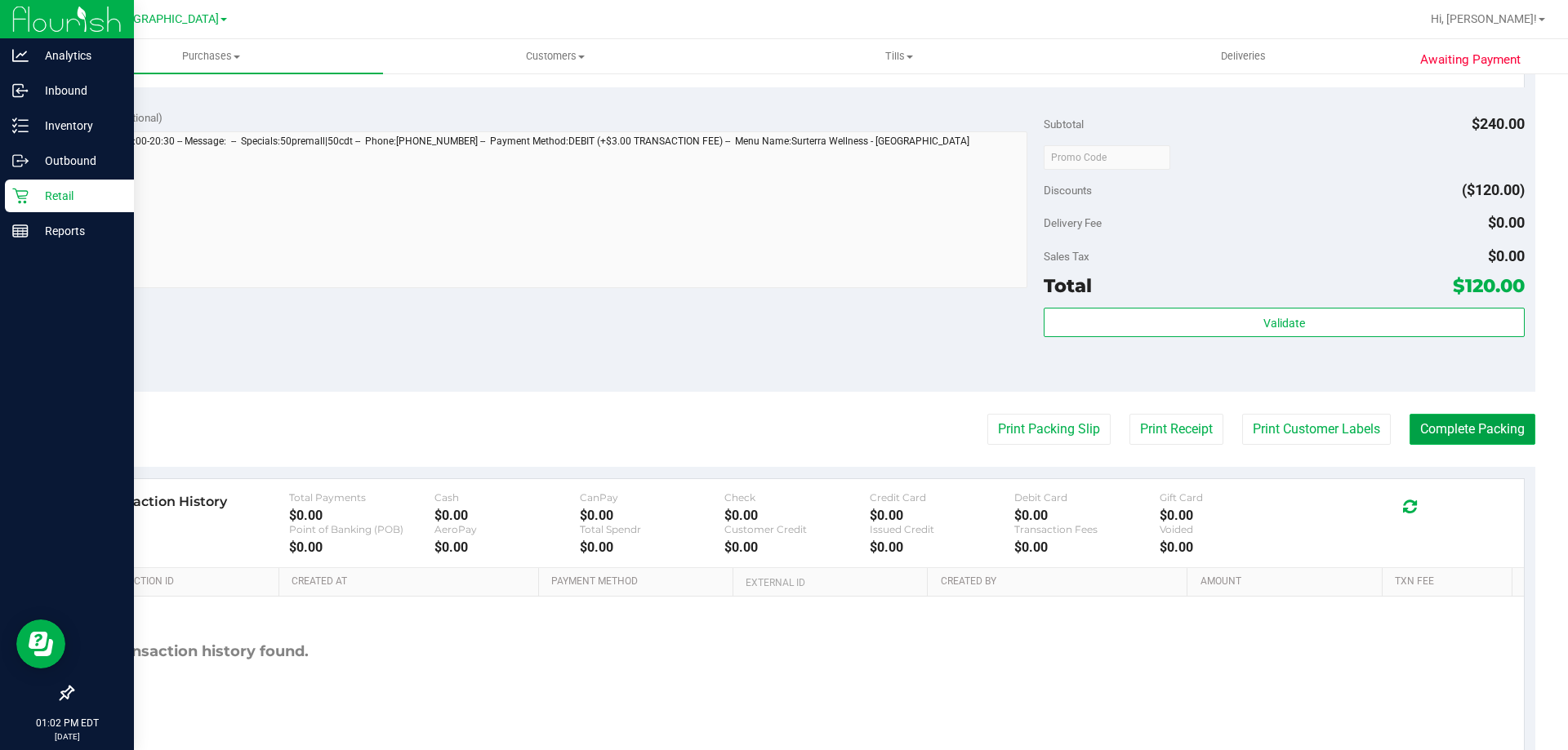
click at [1483, 432] on button "Complete Packing" at bounding box center [1472, 429] width 126 height 31
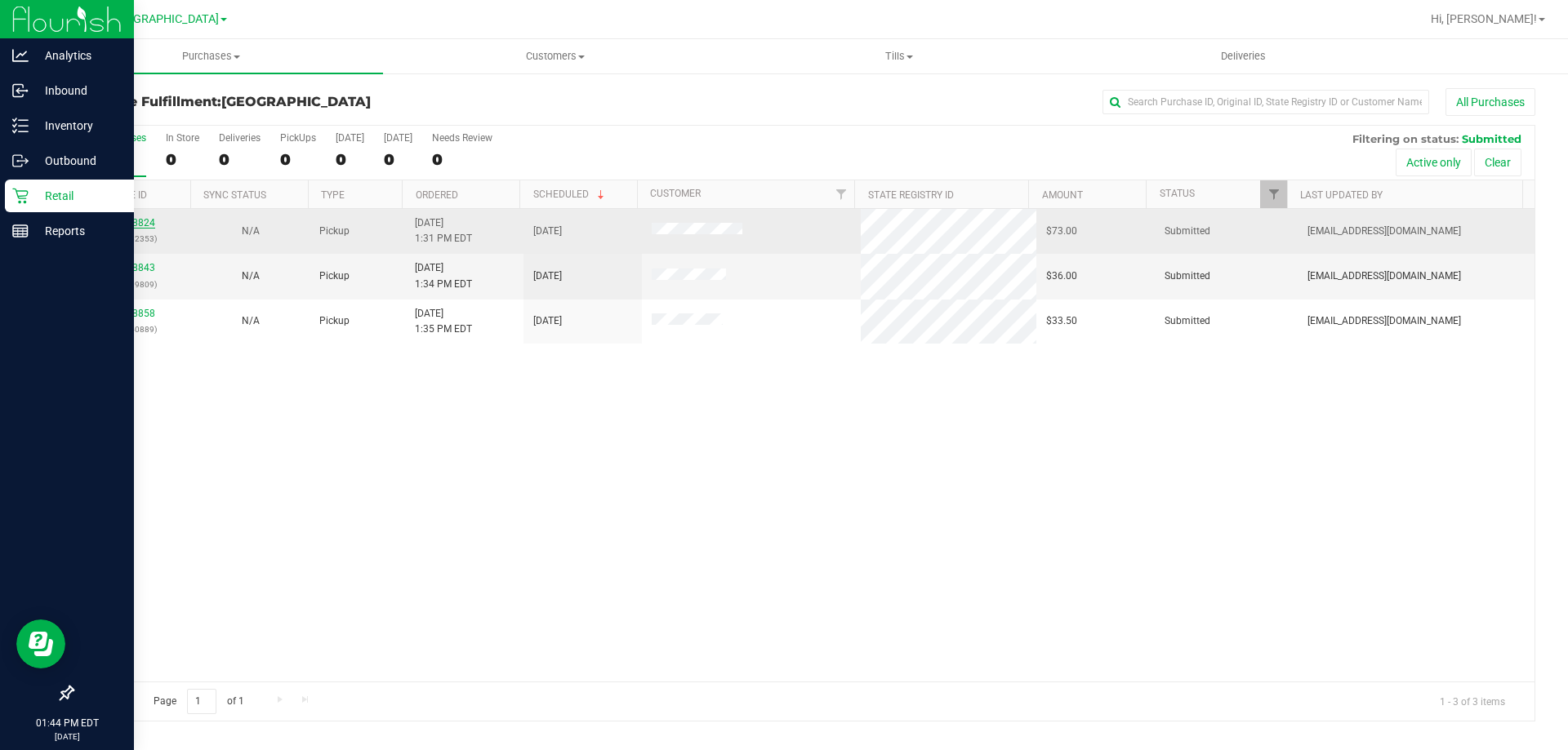
click at [114, 223] on link "11988824" at bounding box center [132, 223] width 46 height 12
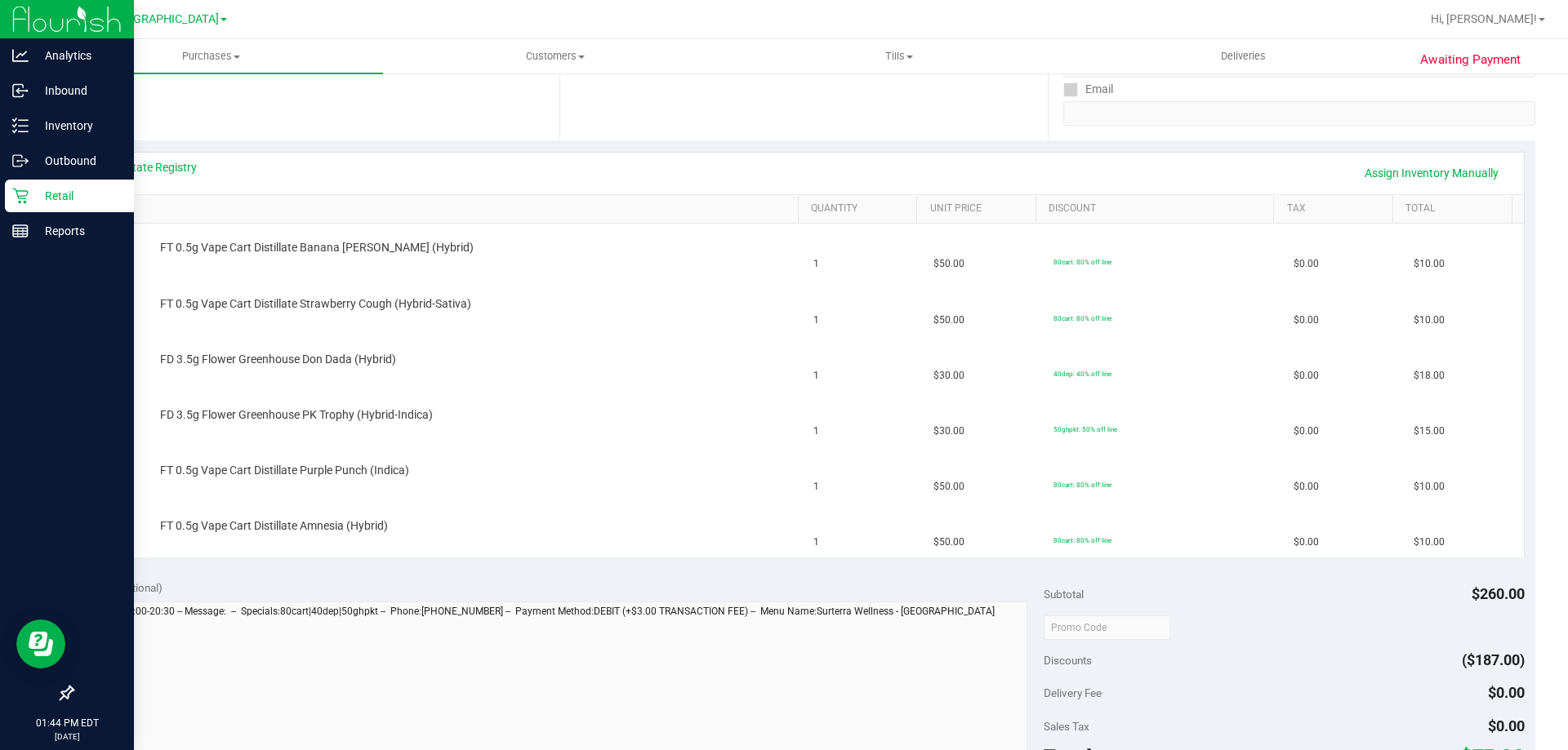
scroll to position [332, 0]
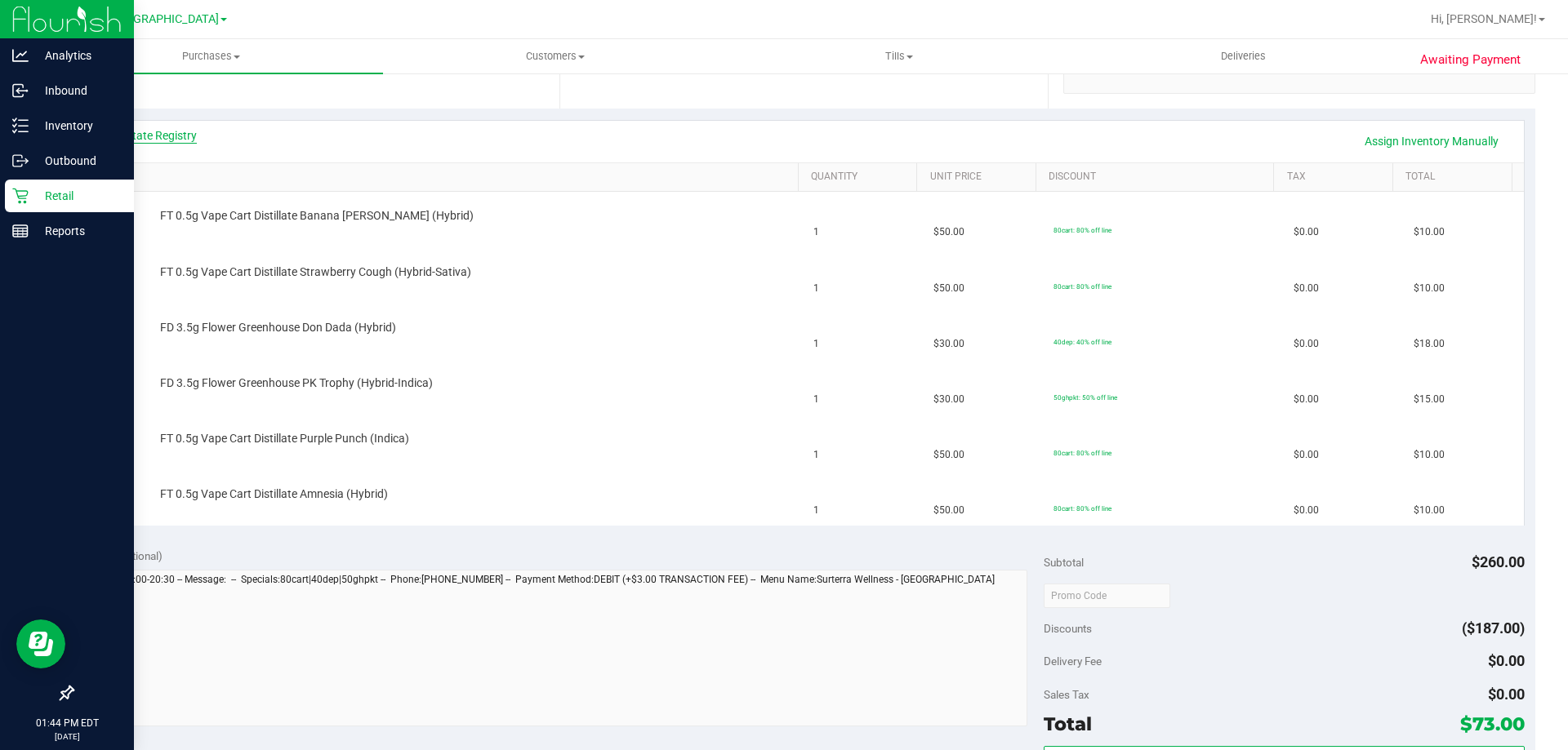
click at [130, 141] on link "View State Registry" at bounding box center [148, 135] width 98 height 16
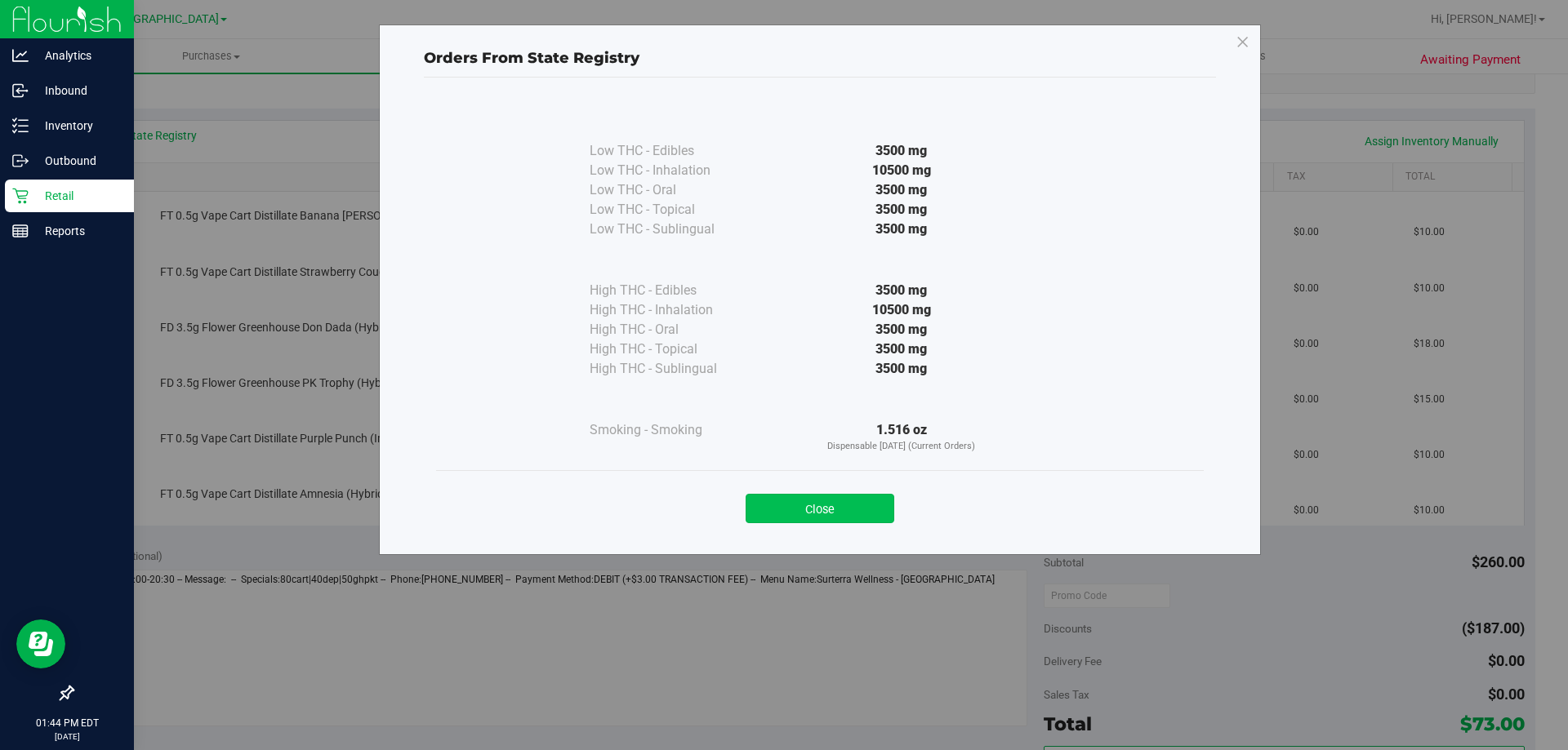
click at [858, 498] on button "Close" at bounding box center [820, 509] width 149 height 30
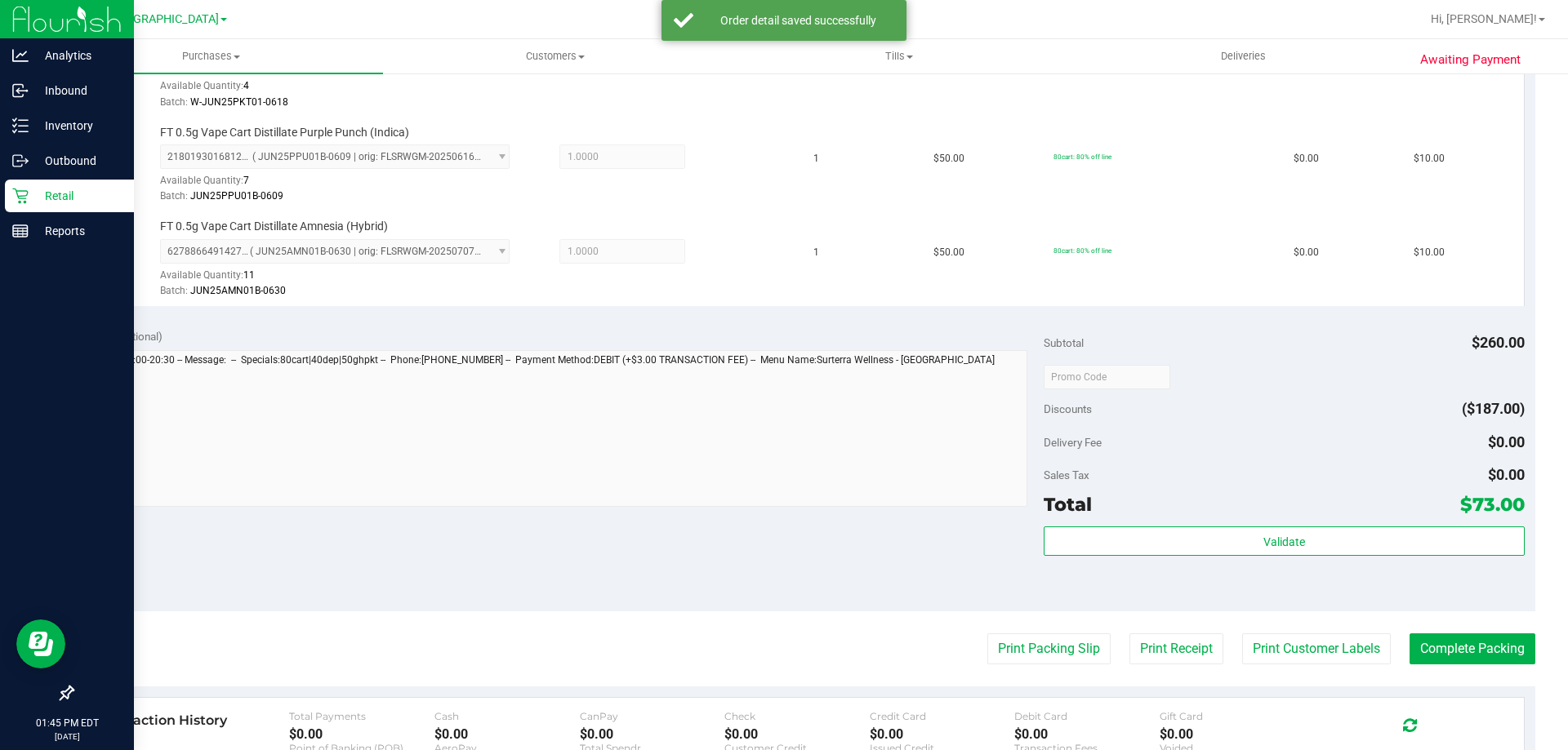
scroll to position [792, 0]
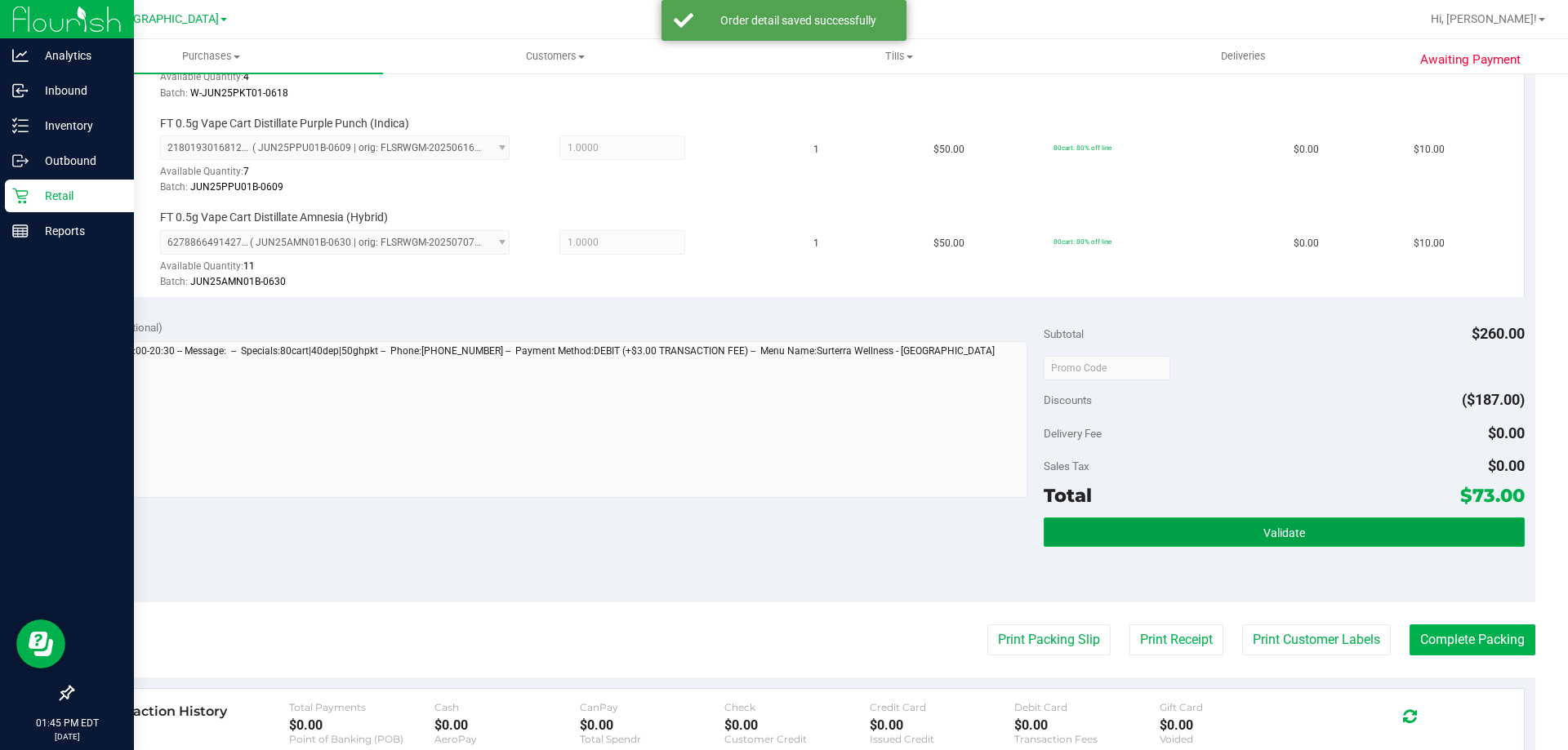
click at [1348, 533] on button "Validate" at bounding box center [1284, 532] width 480 height 30
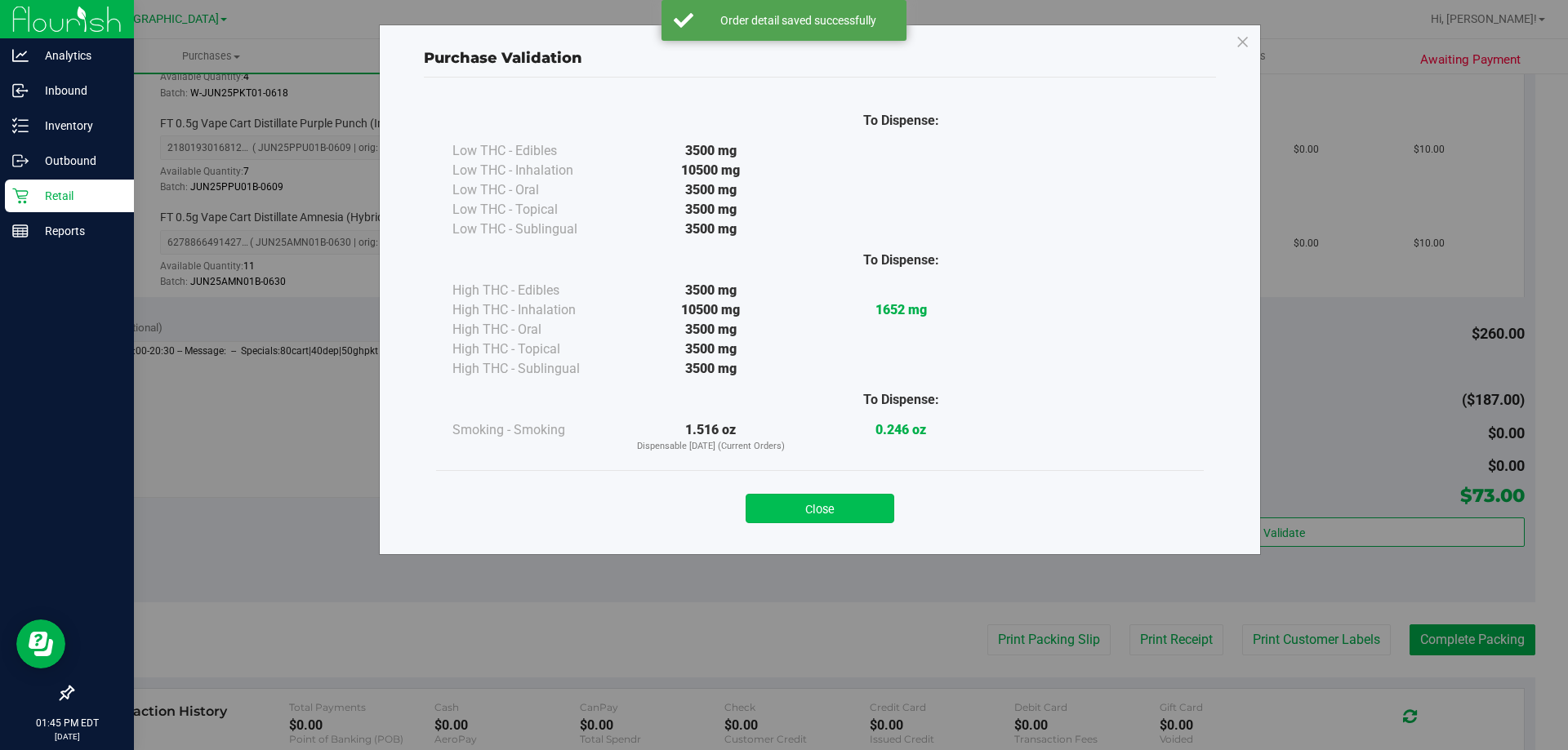
click at [821, 515] on button "Close" at bounding box center [820, 509] width 149 height 30
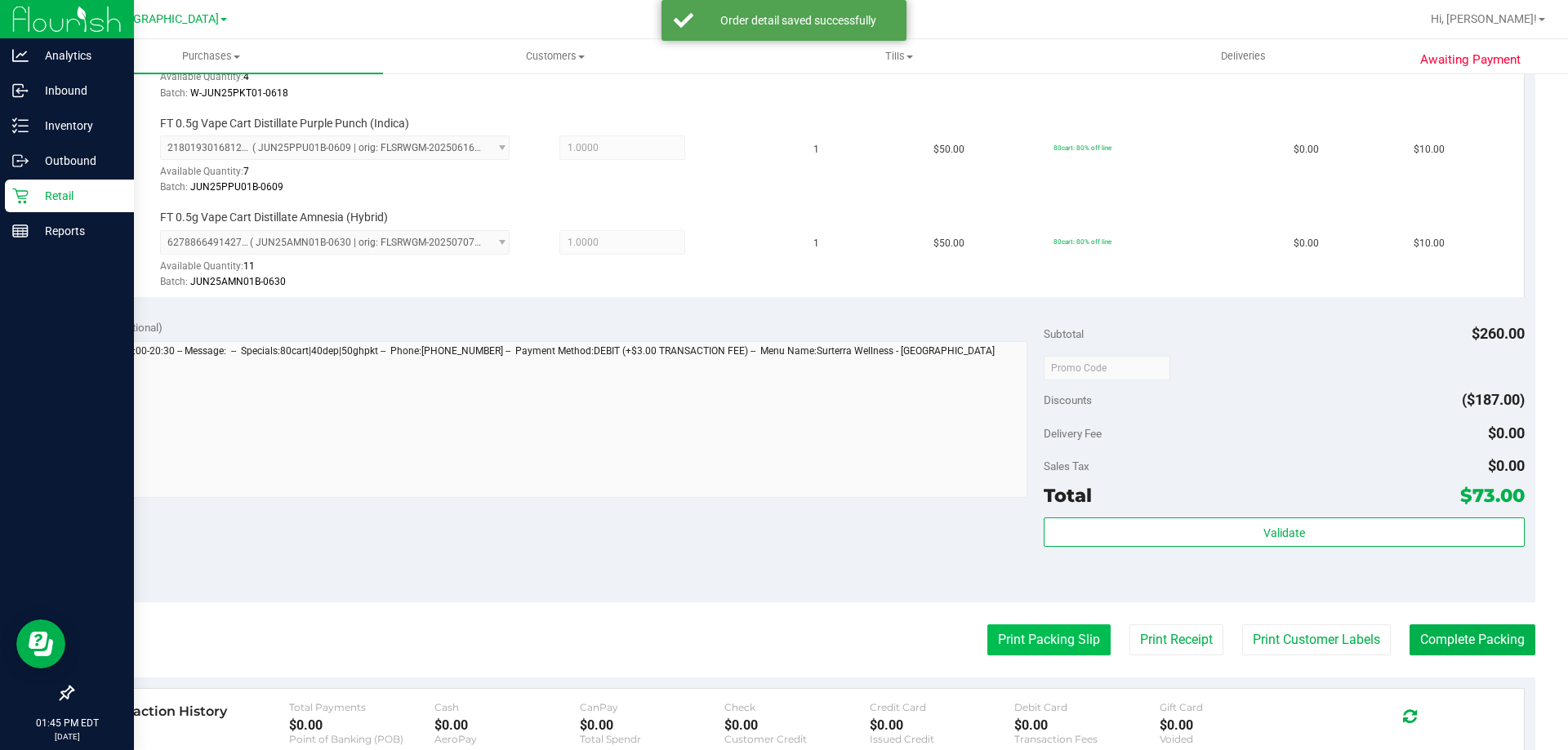
click at [1052, 625] on button "Print Packing Slip" at bounding box center [1049, 640] width 124 height 31
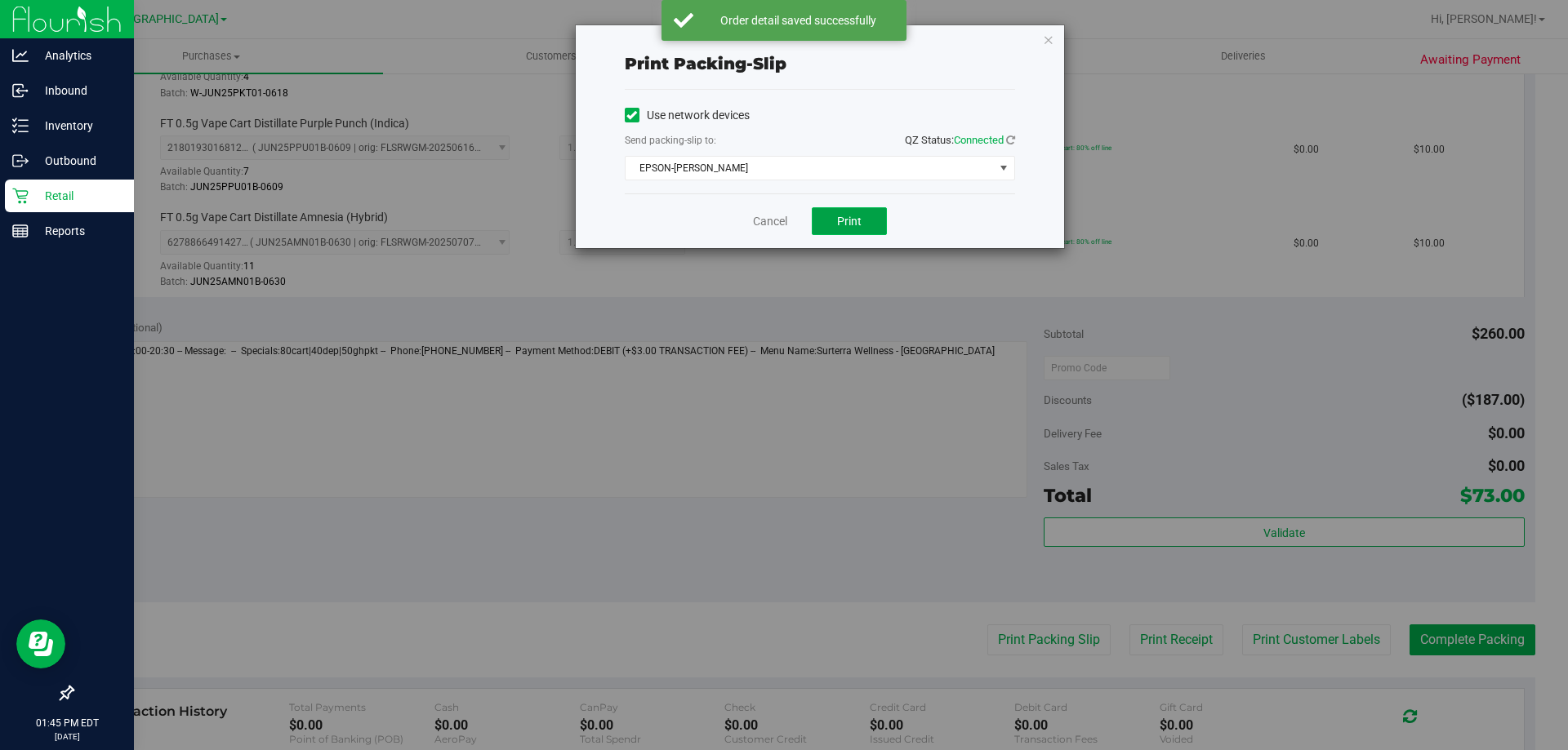
click at [862, 232] on button "Print" at bounding box center [849, 221] width 75 height 28
click at [753, 219] on link "Cancel" at bounding box center [770, 222] width 35 height 17
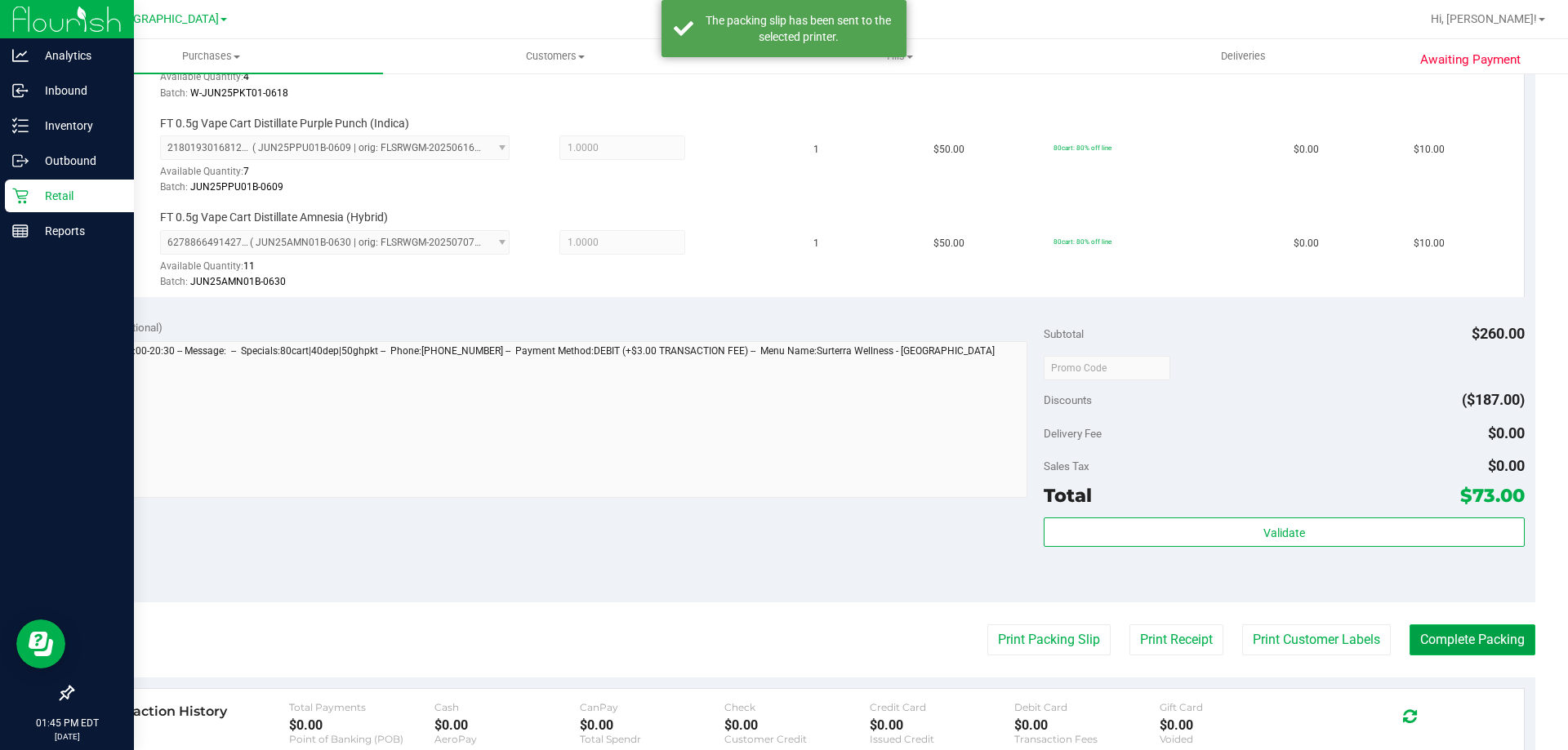
click at [1501, 628] on button "Complete Packing" at bounding box center [1472, 640] width 126 height 31
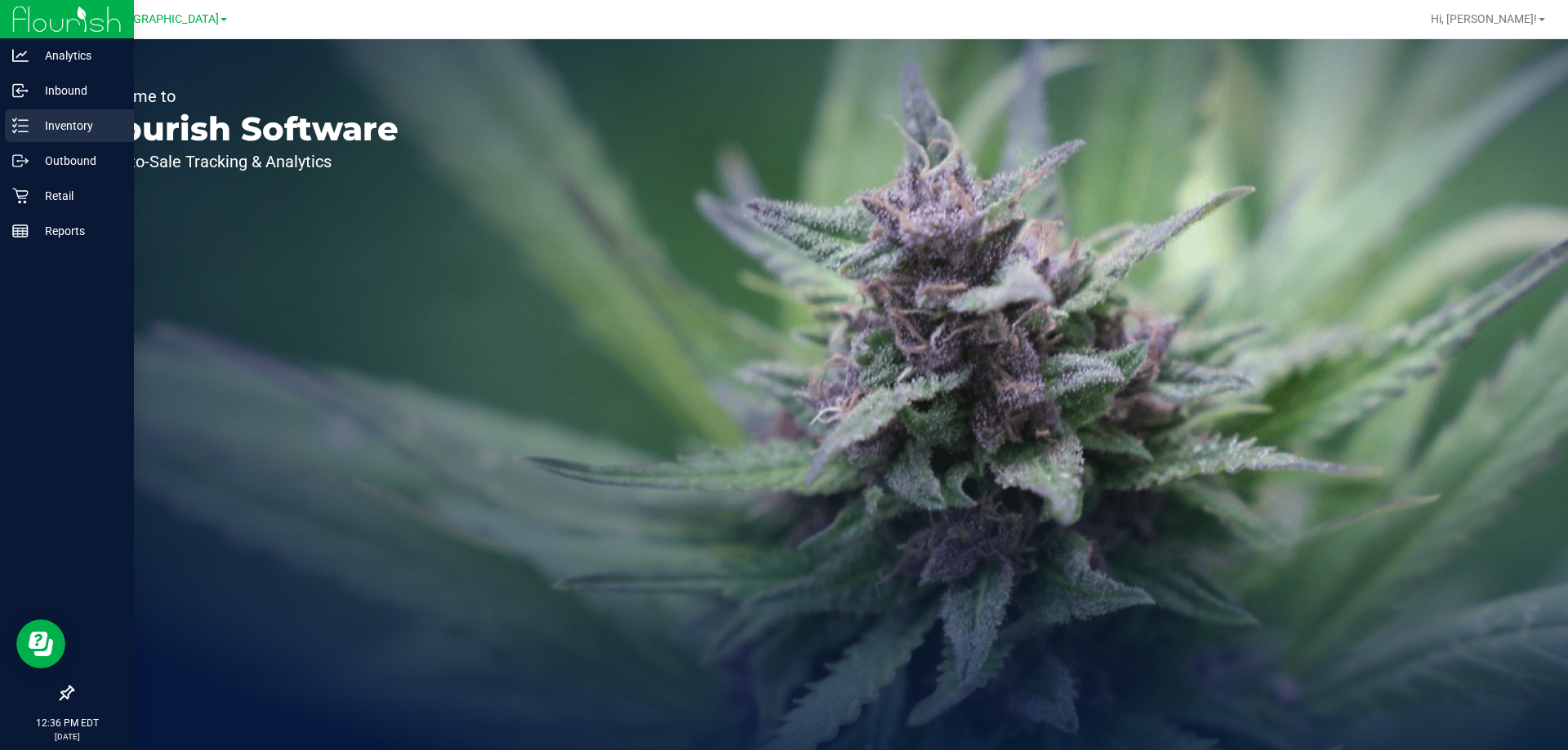
click at [31, 126] on p "Inventory" at bounding box center [78, 125] width 98 height 19
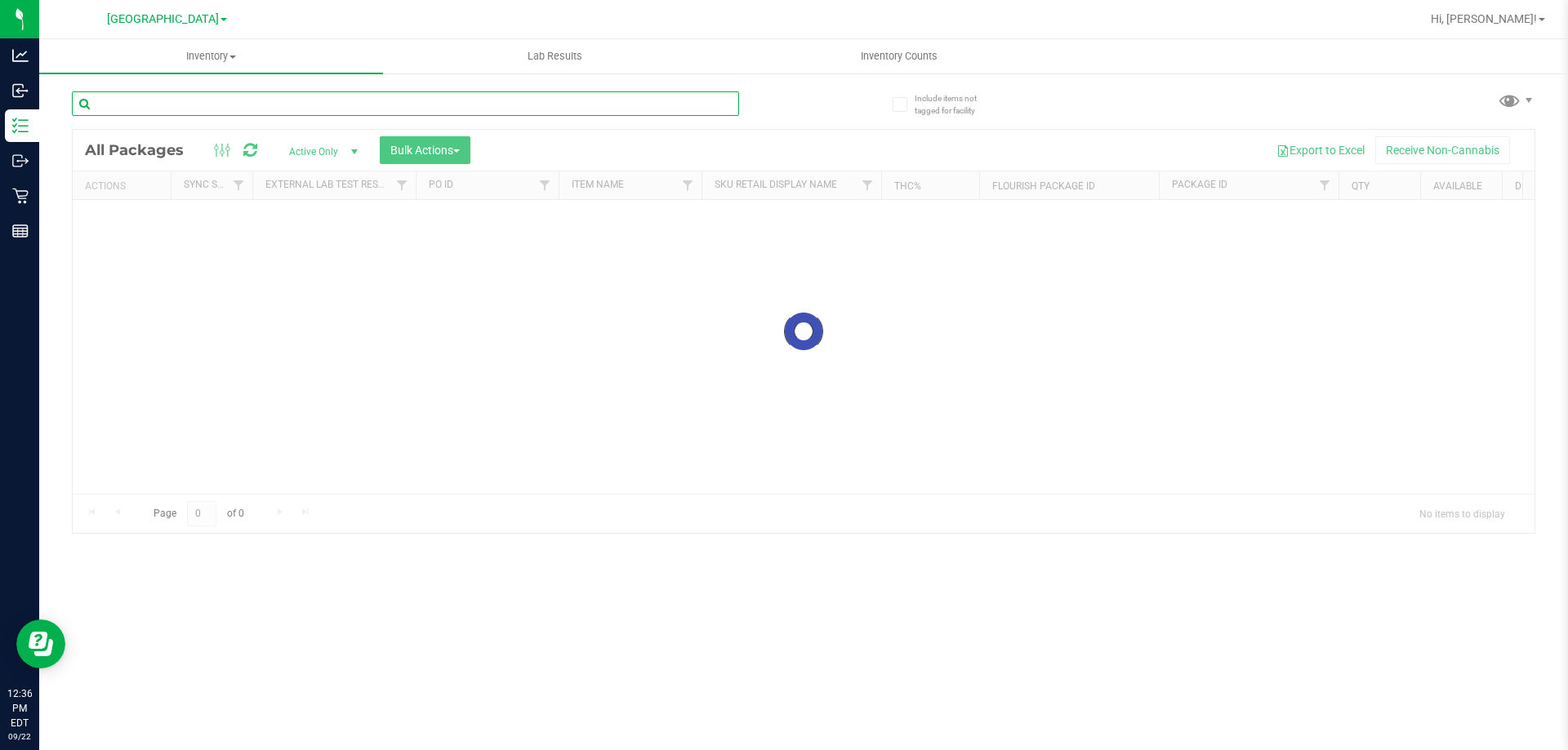
click at [173, 111] on input "text" at bounding box center [406, 103] width 667 height 25
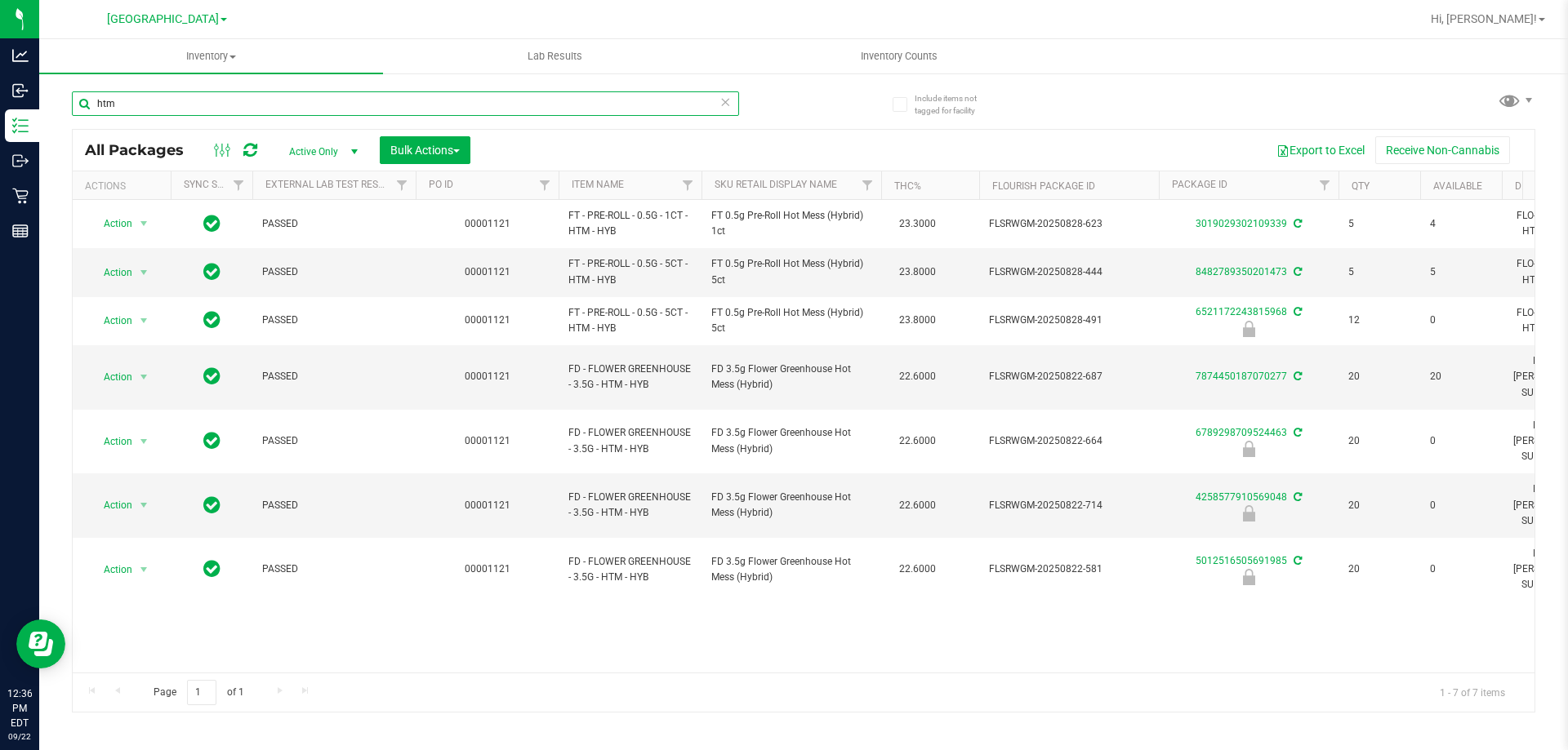
type input "htm"
drag, startPoint x: 147, startPoint y: 99, endPoint x: 74, endPoint y: 106, distance: 73.3
click at [74, 106] on input "htm" at bounding box center [406, 103] width 667 height 25
